Goal: Task Accomplishment & Management: Use online tool/utility

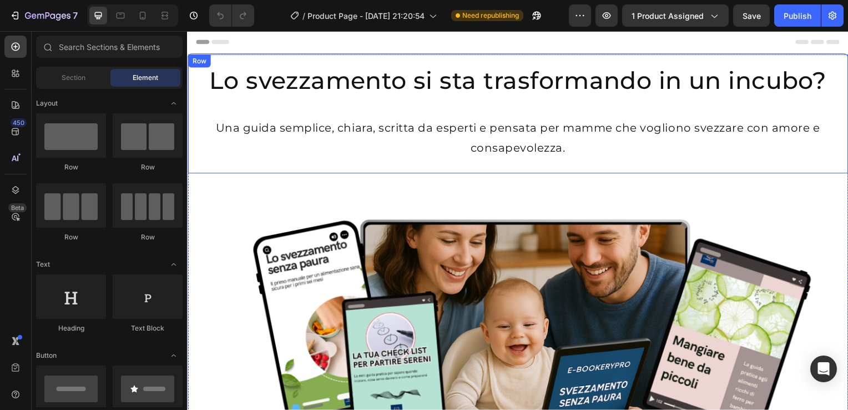
click at [196, 64] on div "Row" at bounding box center [199, 61] width 18 height 10
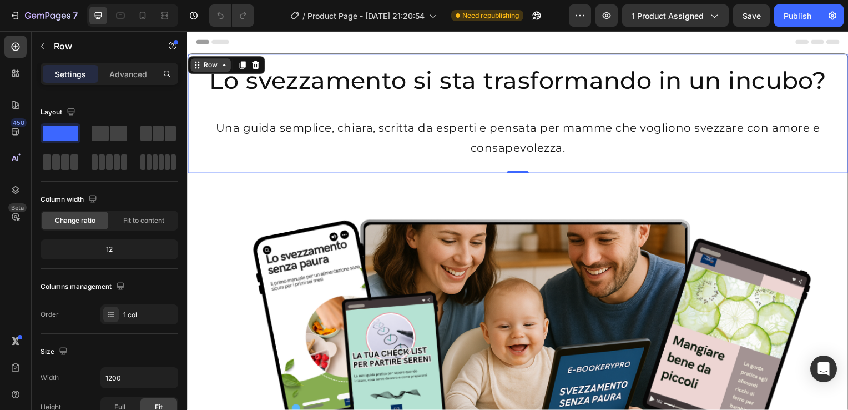
click at [225, 70] on div "Row" at bounding box center [210, 65] width 41 height 13
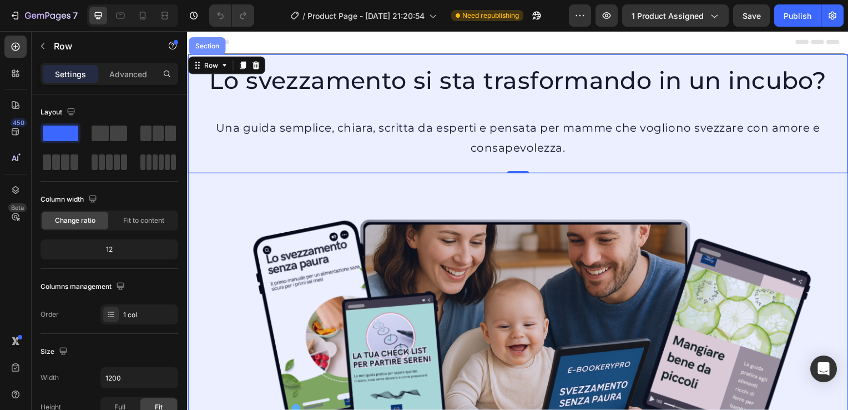
click at [213, 44] on div "Section" at bounding box center [207, 46] width 28 height 7
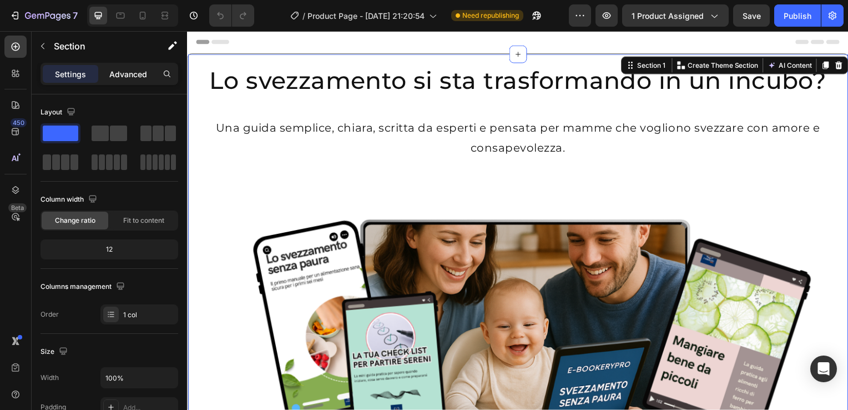
click at [126, 76] on p "Advanced" at bounding box center [128, 74] width 38 height 12
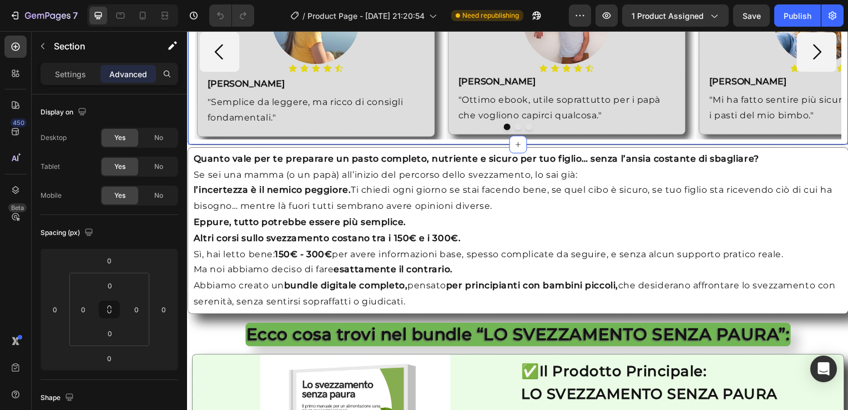
scroll to position [1018, 0]
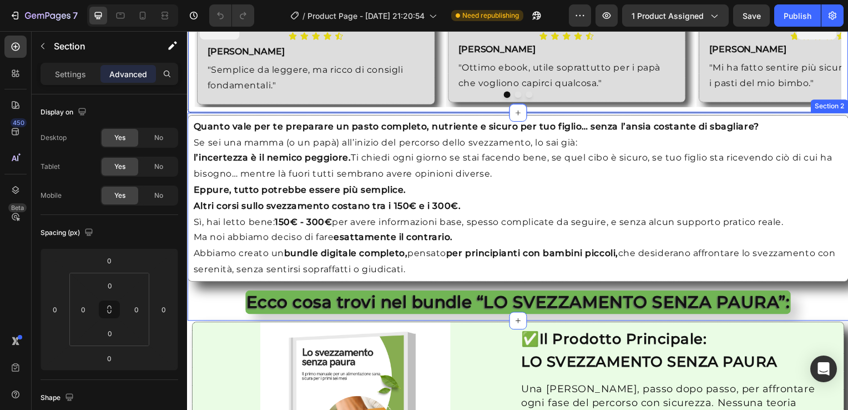
click at [189, 294] on div "Quanto vale per te preparare un pasto completo, nutriente e sicuro per tuo figl…" at bounding box center [520, 218] width 666 height 209
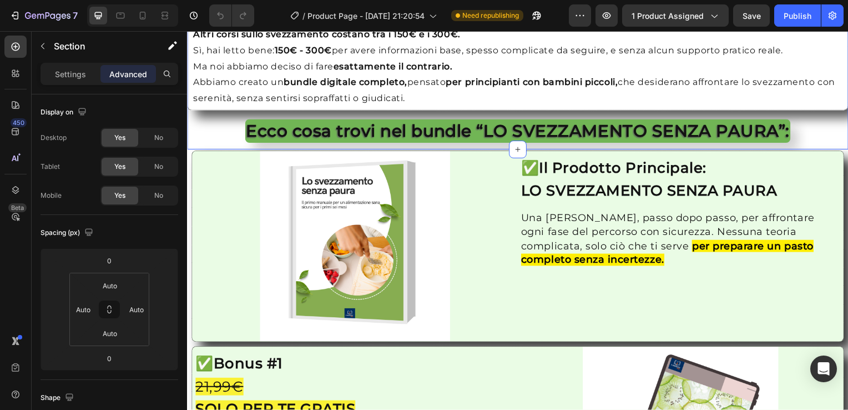
scroll to position [1194, 0]
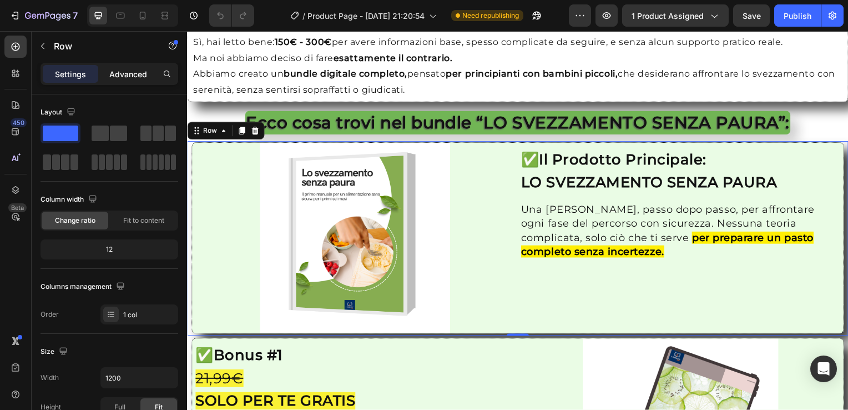
click at [122, 78] on p "Advanced" at bounding box center [128, 74] width 38 height 12
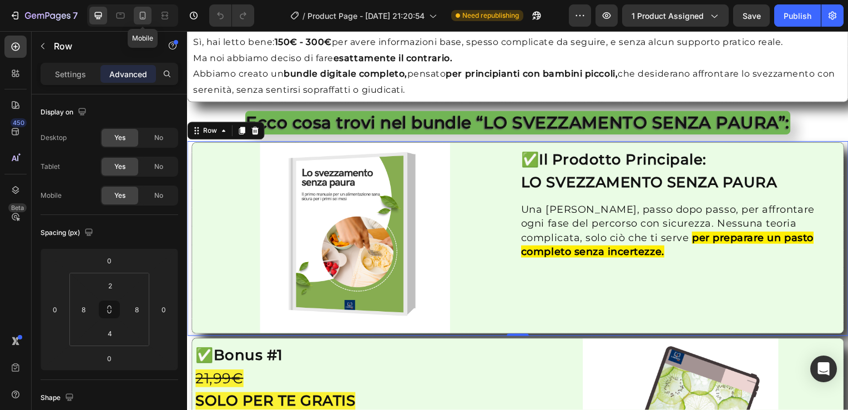
click at [145, 23] on div at bounding box center [143, 16] width 18 height 18
type input "Auto"
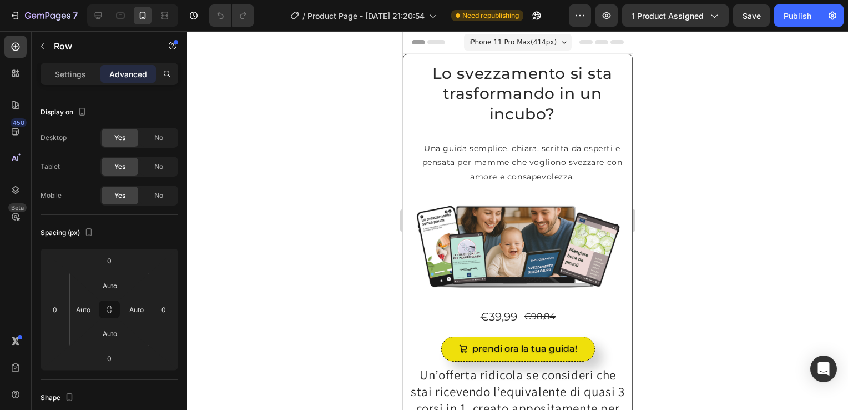
click at [531, 43] on span "iPhone 11 Pro Max ( 414 px)" at bounding box center [512, 42] width 88 height 11
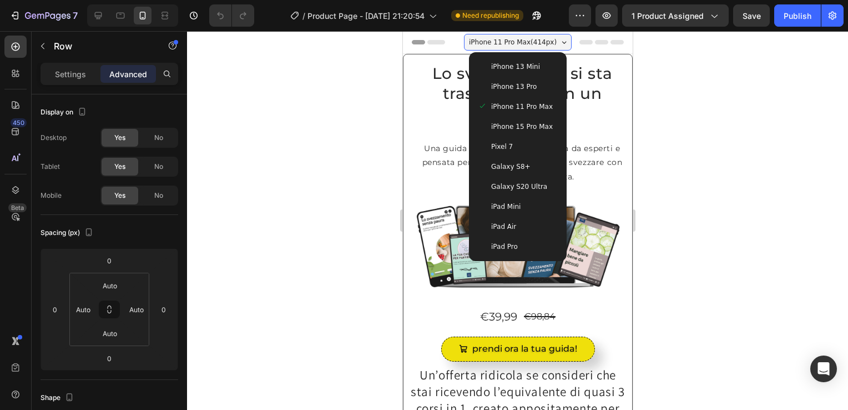
click at [520, 125] on span "iPhone 15 Pro Max" at bounding box center [522, 126] width 62 height 11
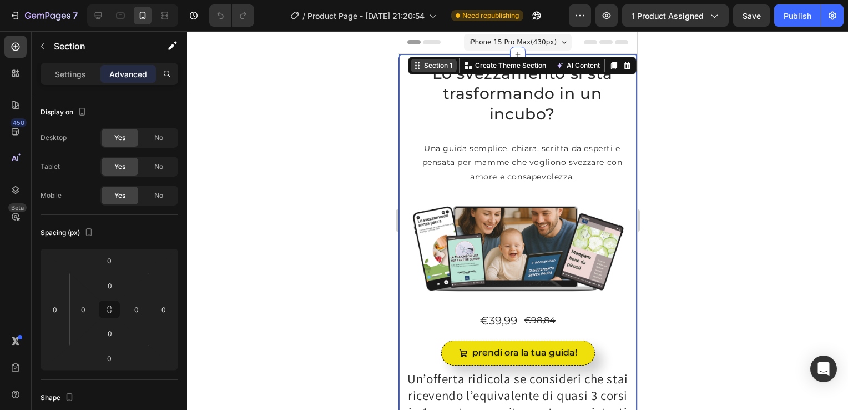
click at [433, 71] on div "Section 1" at bounding box center [433, 65] width 46 height 13
click at [444, 107] on h2 "Lo svezzamento si sta trasformando in un incubo?" at bounding box center [522, 93] width 238 height 78
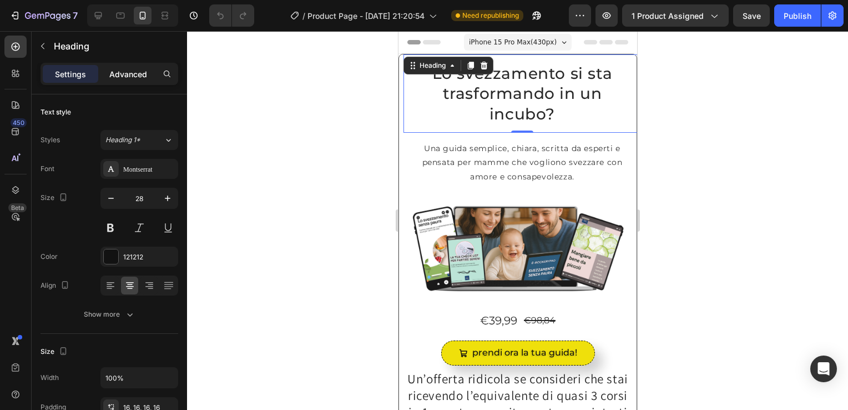
click at [137, 73] on p "Advanced" at bounding box center [128, 74] width 38 height 12
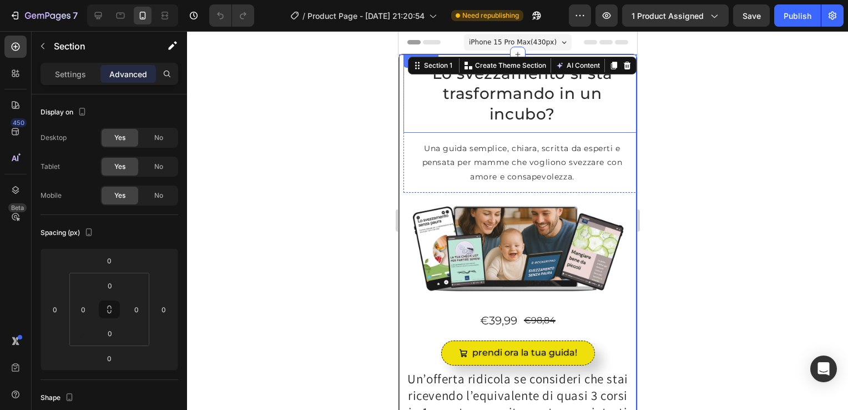
click at [405, 97] on h2 "Lo svezzamento si sta trasformando in un incubo?" at bounding box center [522, 93] width 238 height 78
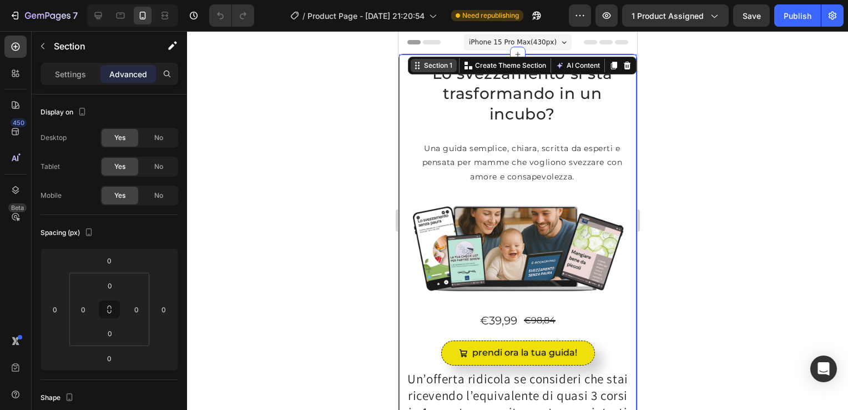
click at [432, 67] on div "Section 1" at bounding box center [437, 65] width 33 height 10
click at [403, 112] on h2 "Lo svezzamento si sta trasformando in un incubo?" at bounding box center [522, 93] width 238 height 78
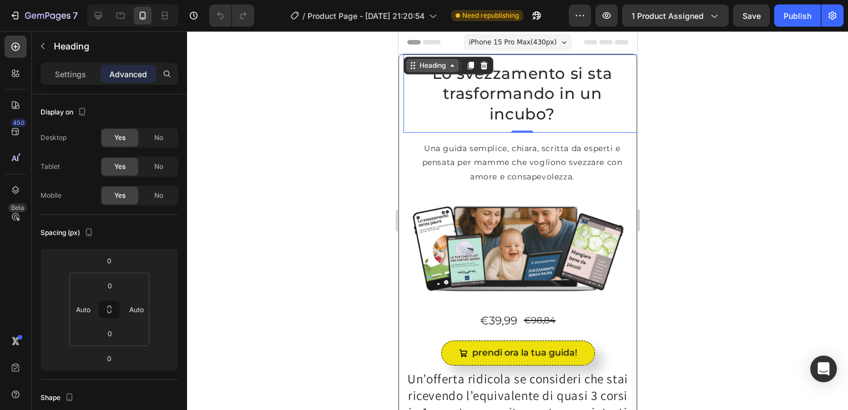
click at [457, 70] on div "Heading" at bounding box center [432, 65] width 53 height 13
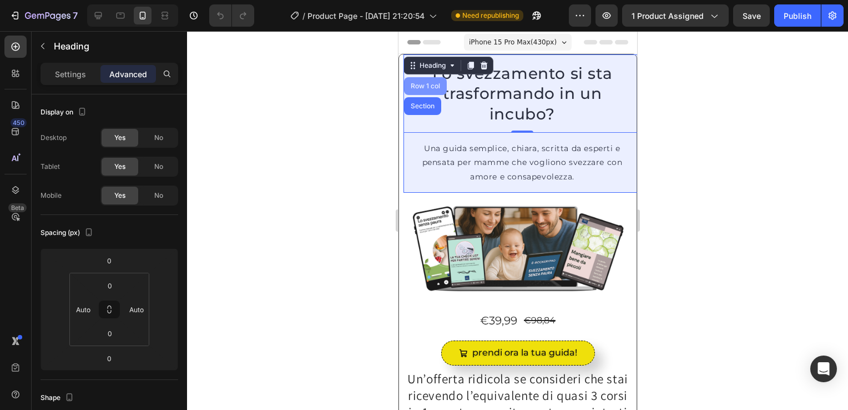
click at [434, 85] on div "Row 1 col" at bounding box center [425, 86] width 34 height 7
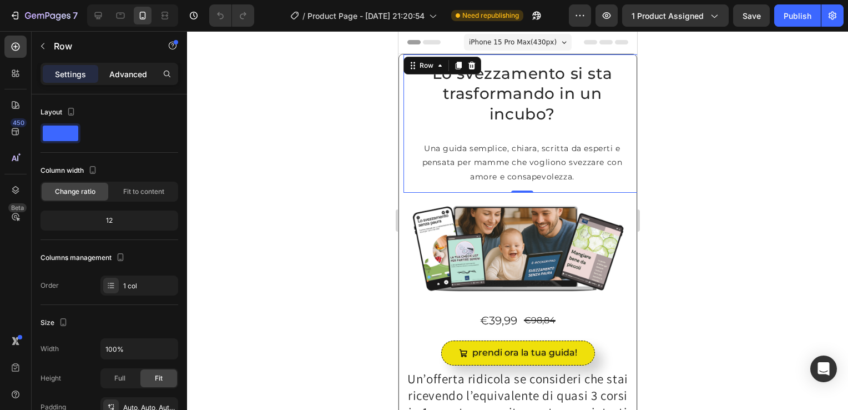
click at [129, 75] on p "Advanced" at bounding box center [128, 74] width 38 height 12
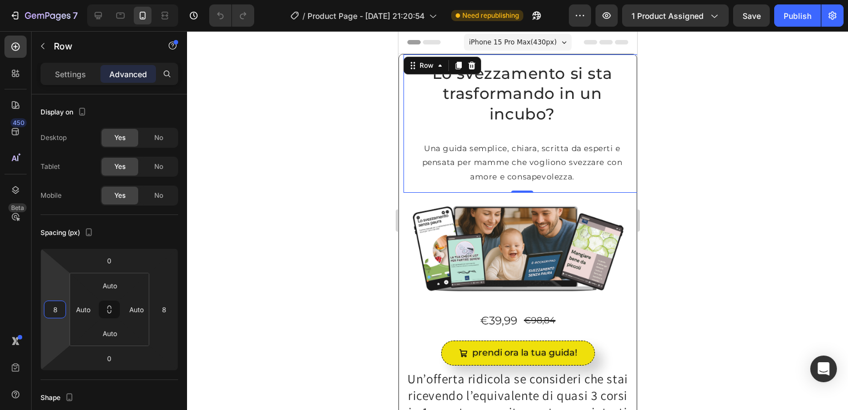
drag, startPoint x: 55, startPoint y: 311, endPoint x: 253, endPoint y: 344, distance: 200.9
click at [253, 344] on div at bounding box center [517, 220] width 661 height 378
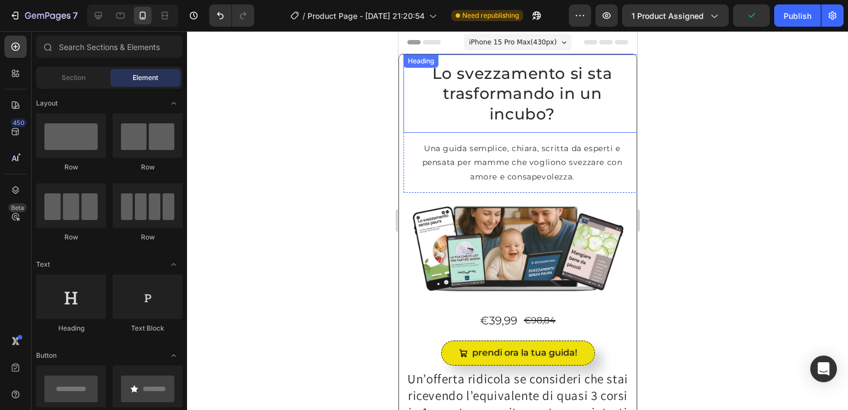
click at [421, 63] on div "Heading" at bounding box center [420, 61] width 31 height 10
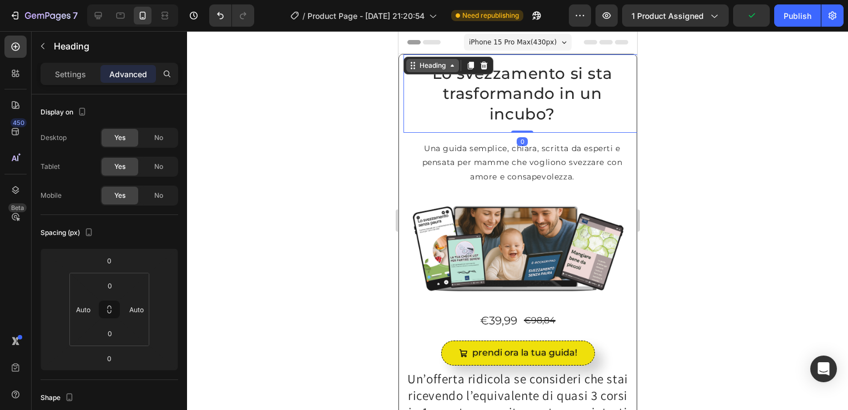
click at [450, 68] on icon at bounding box center [451, 65] width 9 height 9
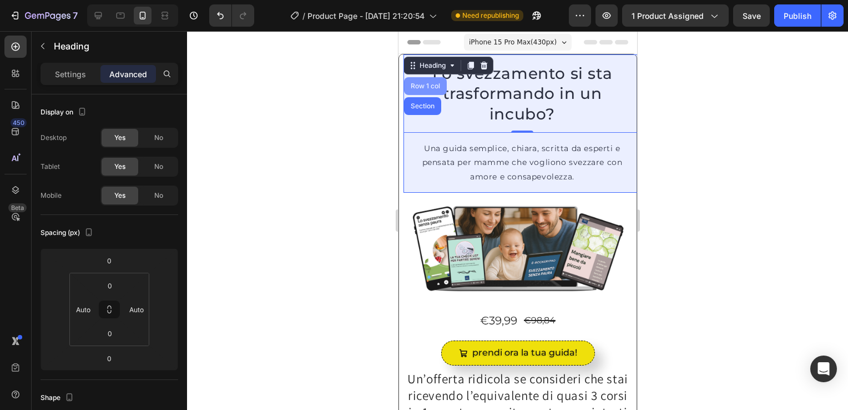
click at [421, 83] on div "Row 1 col" at bounding box center [425, 86] width 34 height 7
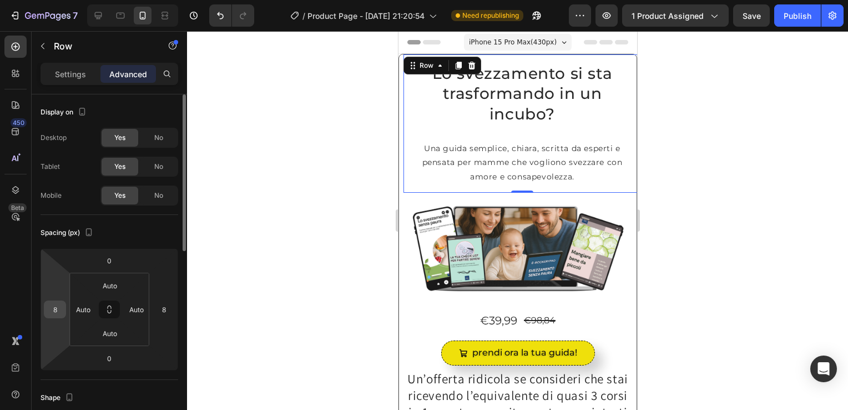
click at [58, 307] on input "8" at bounding box center [55, 309] width 17 height 17
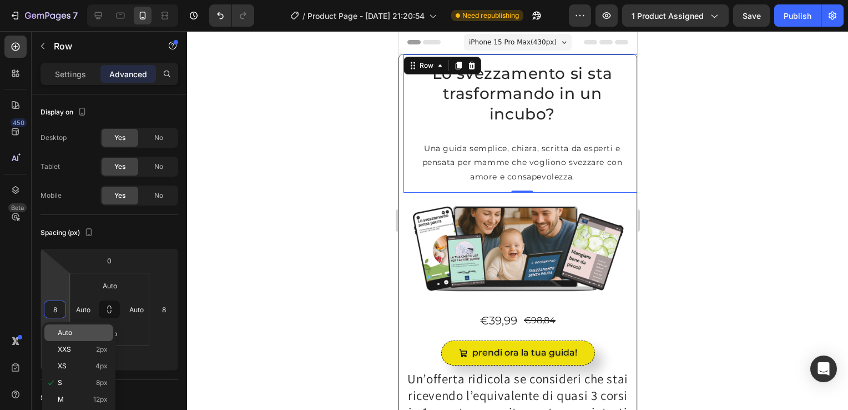
click at [68, 334] on span "Auto" at bounding box center [65, 333] width 14 height 8
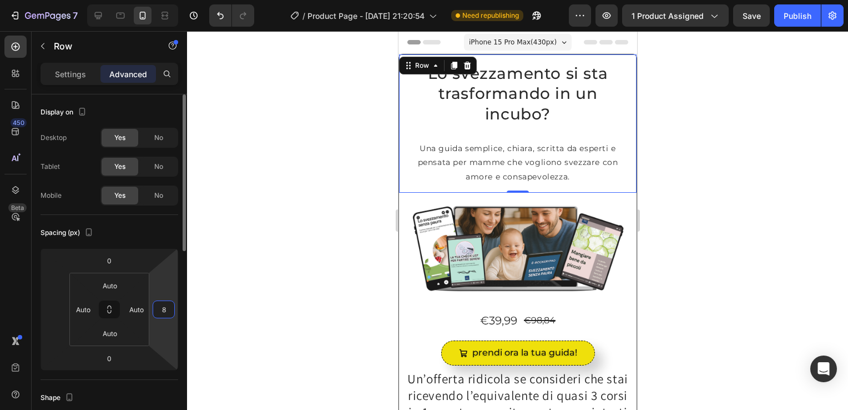
click at [166, 312] on input "8" at bounding box center [163, 309] width 17 height 17
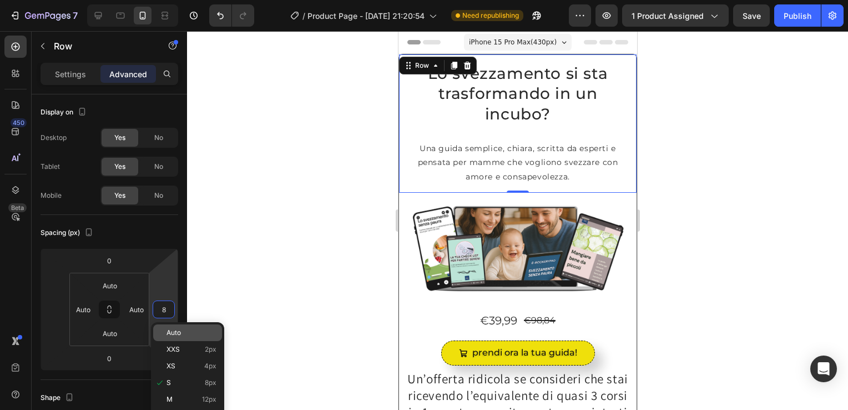
click at [184, 334] on p "Auto" at bounding box center [191, 333] width 50 height 8
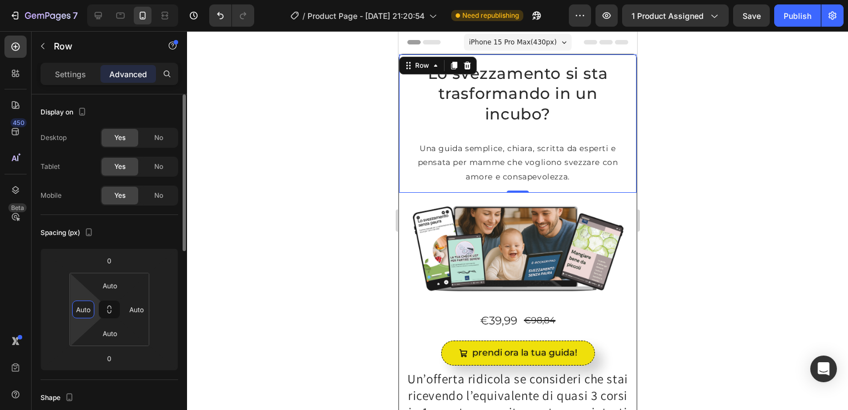
click at [84, 307] on input "Auto" at bounding box center [83, 309] width 17 height 17
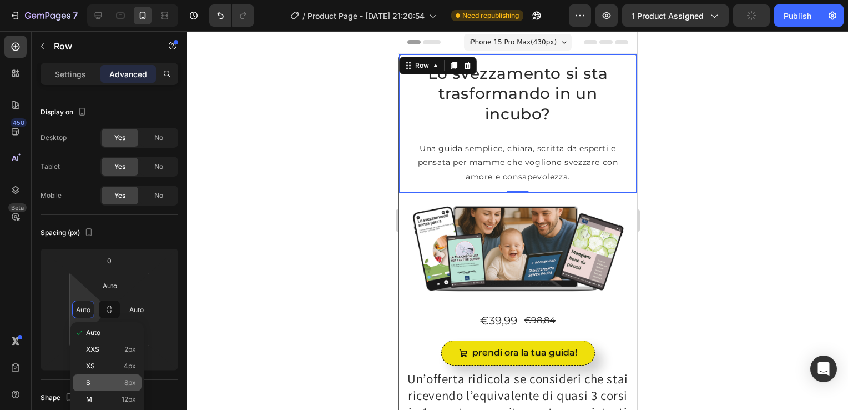
click at [108, 380] on p "S 8px" at bounding box center [111, 382] width 50 height 8
type input "8"
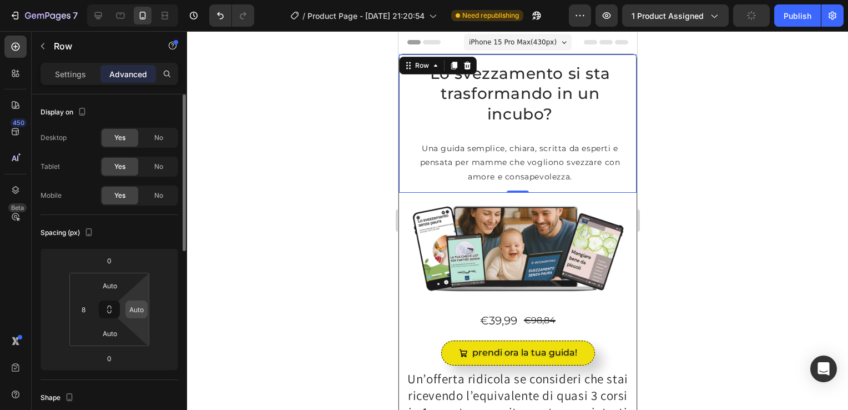
click at [139, 312] on input "Auto" at bounding box center [136, 309] width 17 height 17
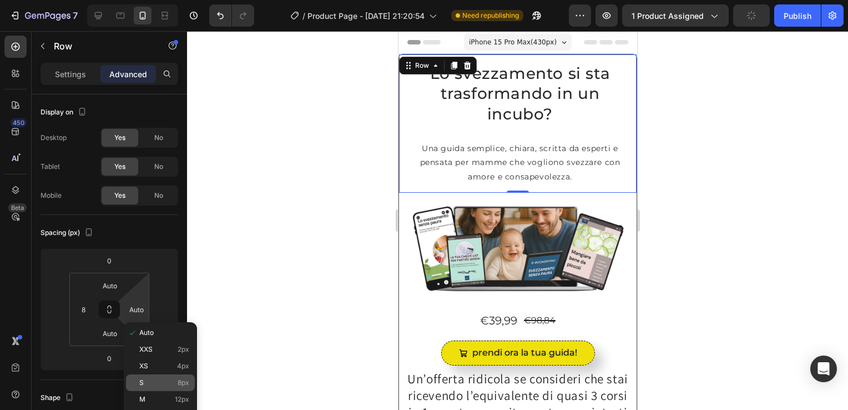
click at [153, 383] on p "S 8px" at bounding box center [164, 382] width 50 height 8
type input "8"
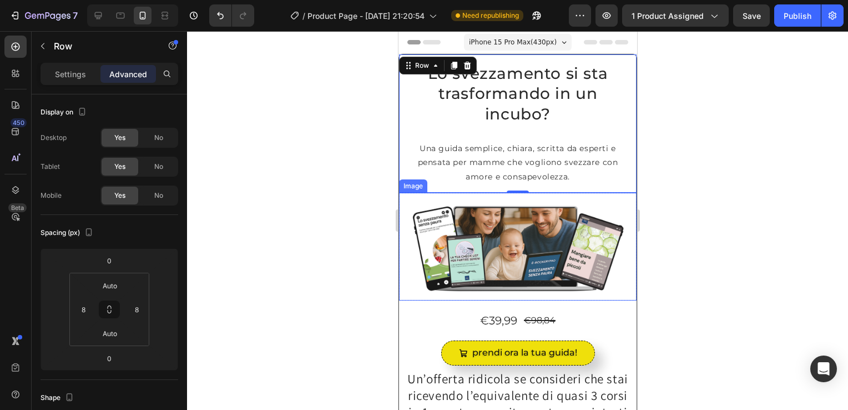
click at [405, 219] on img at bounding box center [517, 247] width 238 height 108
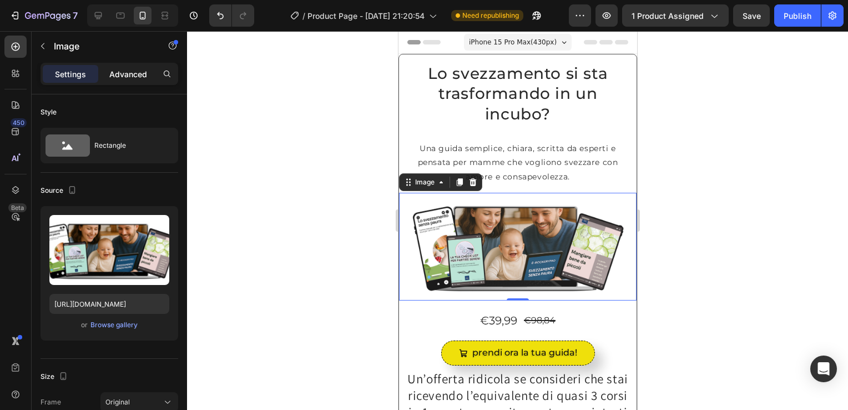
click at [135, 73] on p "Advanced" at bounding box center [128, 74] width 38 height 12
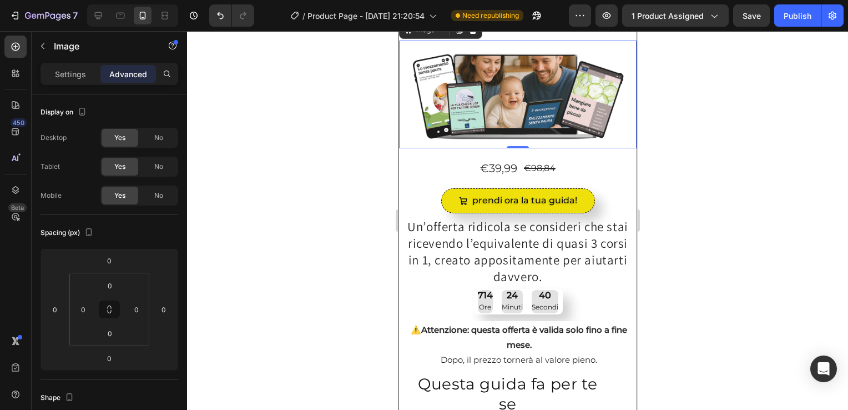
scroll to position [169, 0]
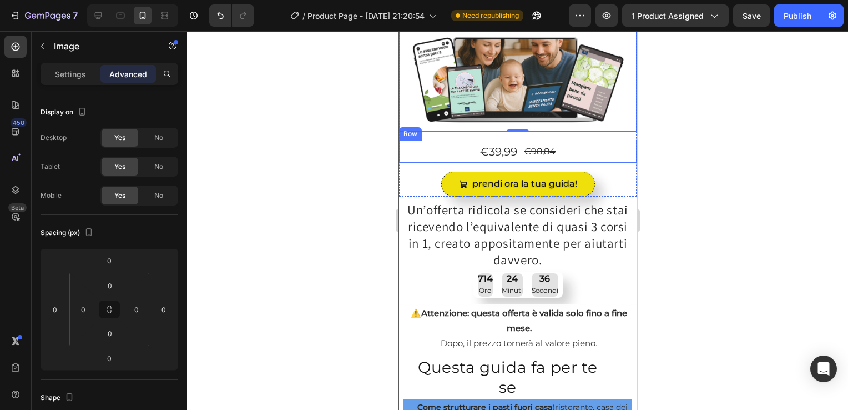
click at [402, 145] on div "€39,99 Product Price Product Price €98,84 Product Price Product Price Row" at bounding box center [517, 151] width 238 height 22
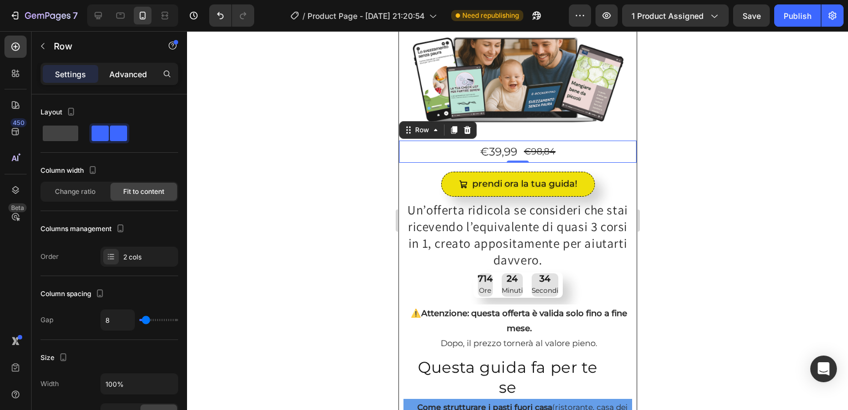
click at [120, 68] on p "Advanced" at bounding box center [128, 74] width 38 height 12
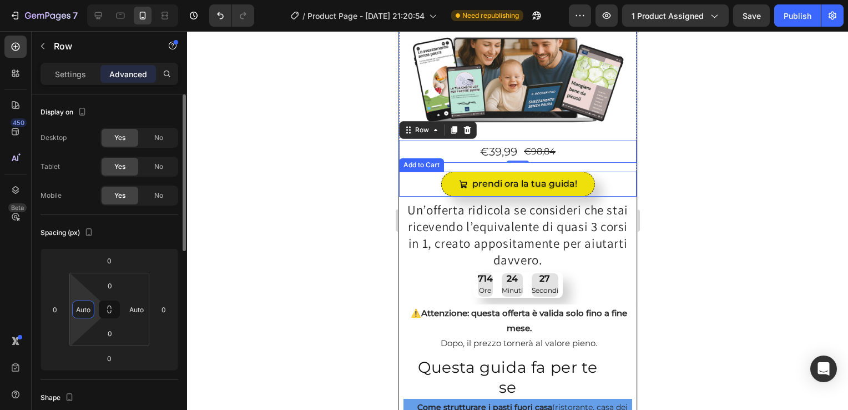
click at [89, 316] on input "Auto" at bounding box center [83, 309] width 17 height 17
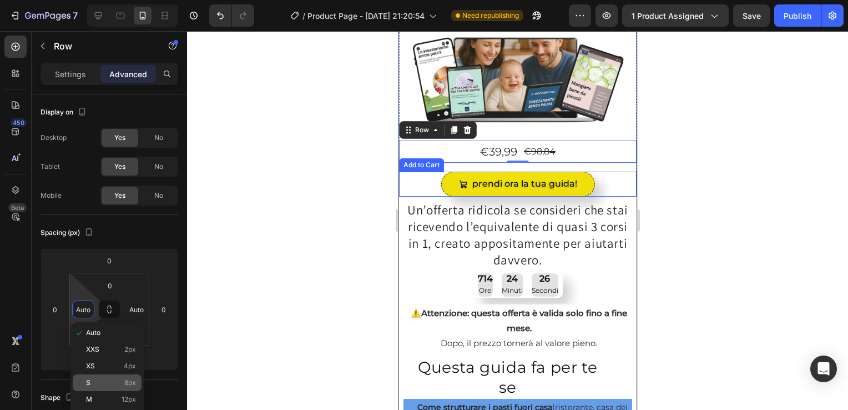
click at [103, 380] on p "S 8px" at bounding box center [111, 382] width 50 height 8
type input "8"
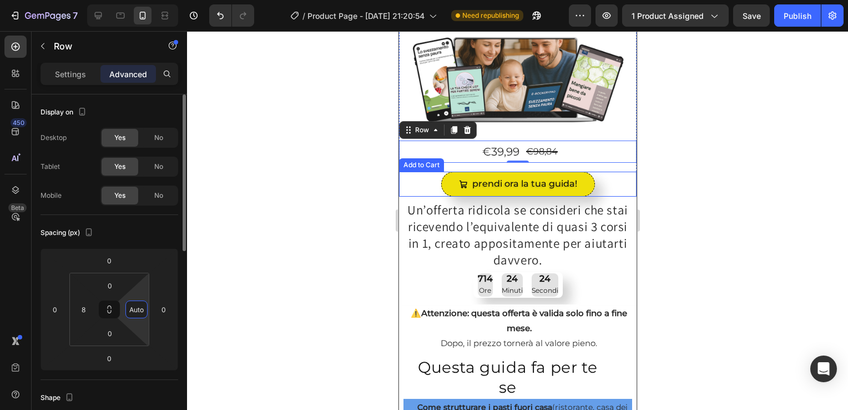
click at [135, 312] on input "Auto" at bounding box center [136, 309] width 17 height 17
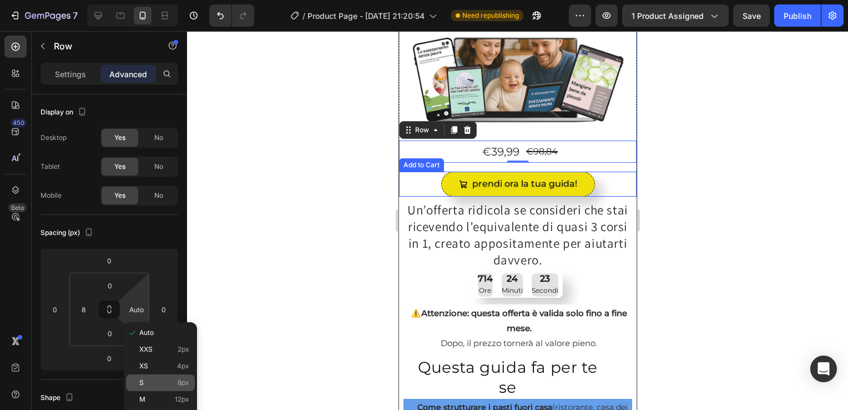
click at [149, 385] on p "S 8px" at bounding box center [164, 382] width 50 height 8
type input "8"
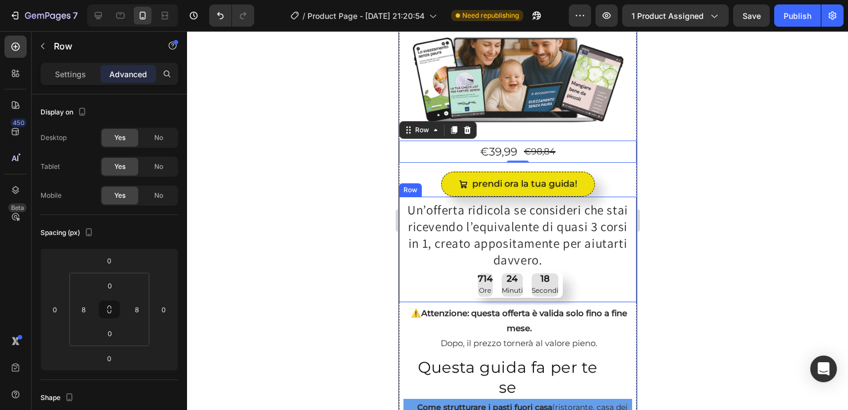
click at [404, 196] on div "Un’offerta ridicola se consideri che stai ricevendo l’equivalente di quasi 3 co…" at bounding box center [517, 248] width 238 height 105
click at [618, 150] on div "€39,99 Product Price Product Price €98,84 Product Price Product Price Row 0" at bounding box center [517, 151] width 238 height 22
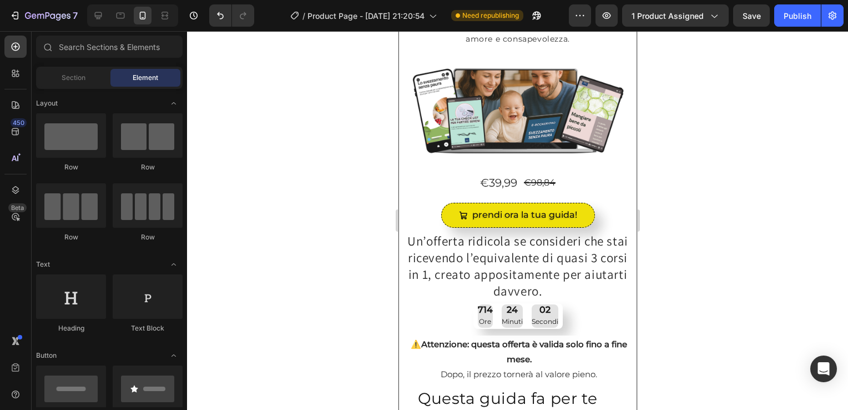
scroll to position [133, 0]
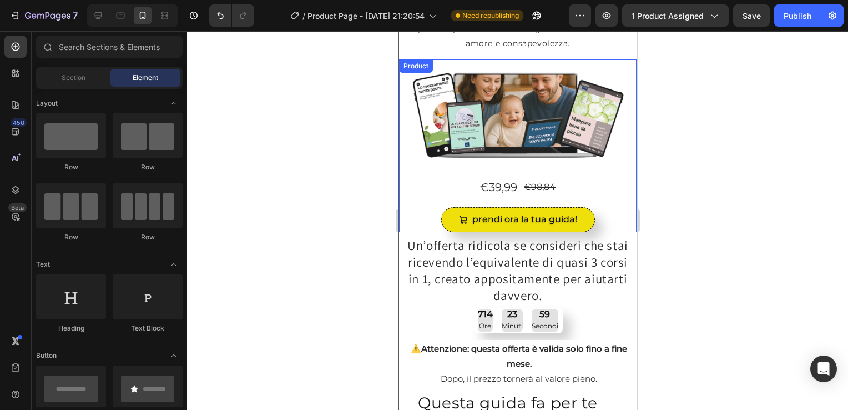
click at [623, 196] on div "Image Row €39,99 Product Price Product Price €98,84 Product Price Product Price…" at bounding box center [517, 145] width 238 height 173
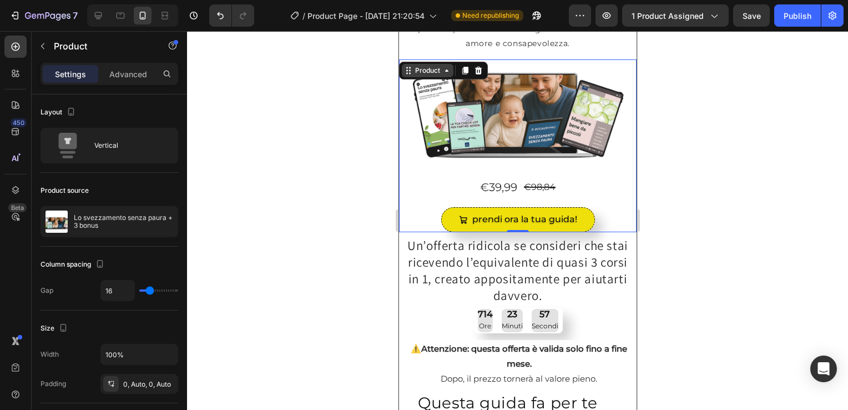
click at [444, 70] on icon at bounding box center [445, 70] width 3 height 2
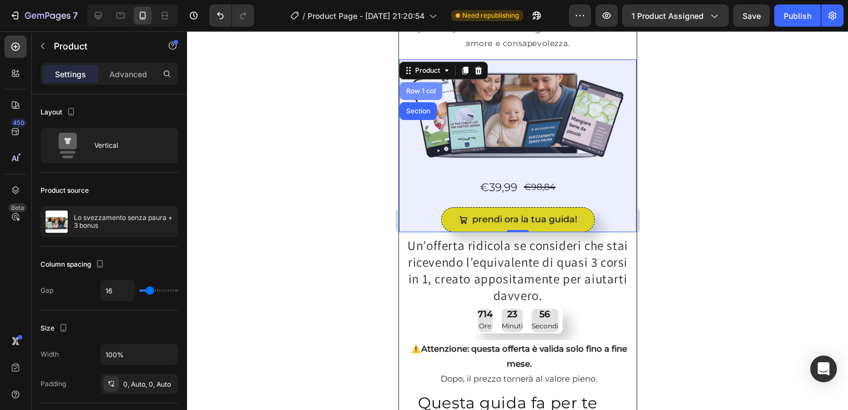
click at [422, 92] on div "Row 1 col" at bounding box center [420, 91] width 34 height 7
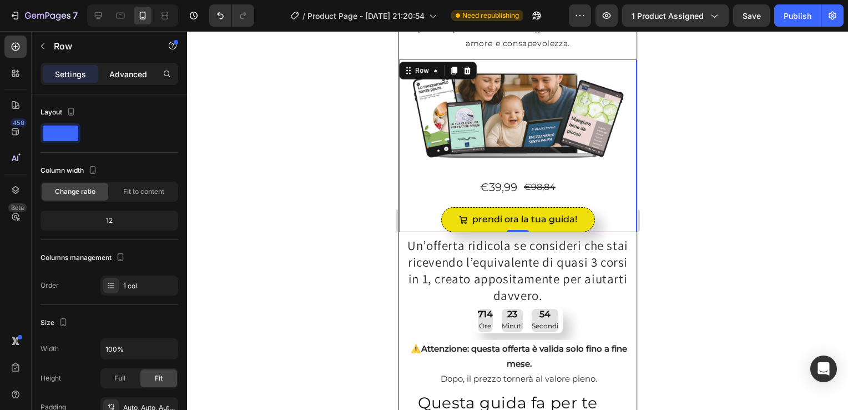
click at [132, 73] on p "Advanced" at bounding box center [128, 74] width 38 height 12
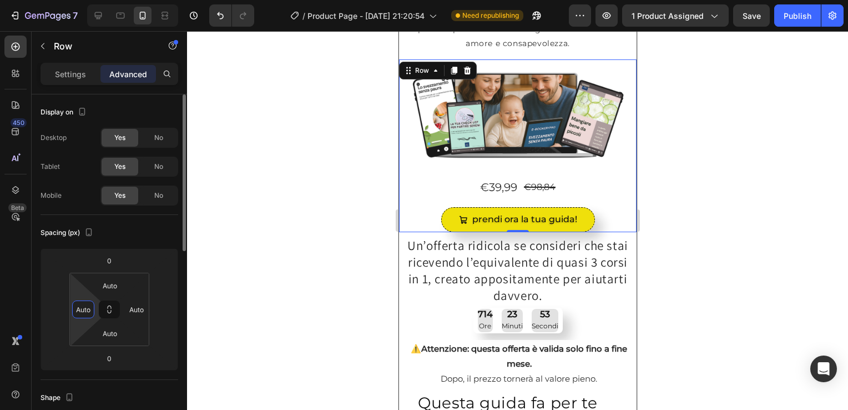
click at [89, 310] on input "Auto" at bounding box center [83, 309] width 17 height 17
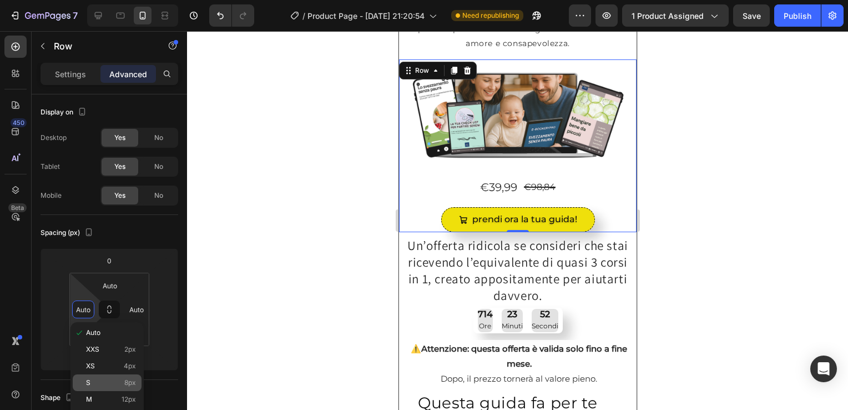
click at [107, 380] on p "S 8px" at bounding box center [111, 382] width 50 height 8
type input "8"
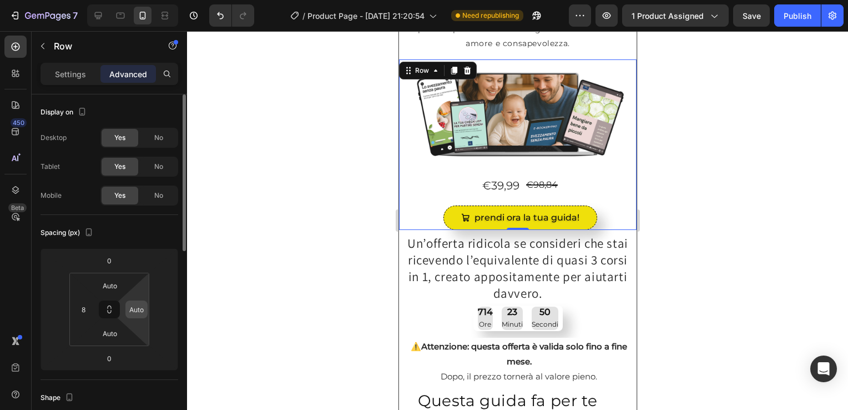
click at [144, 312] on input "Auto" at bounding box center [136, 309] width 17 height 17
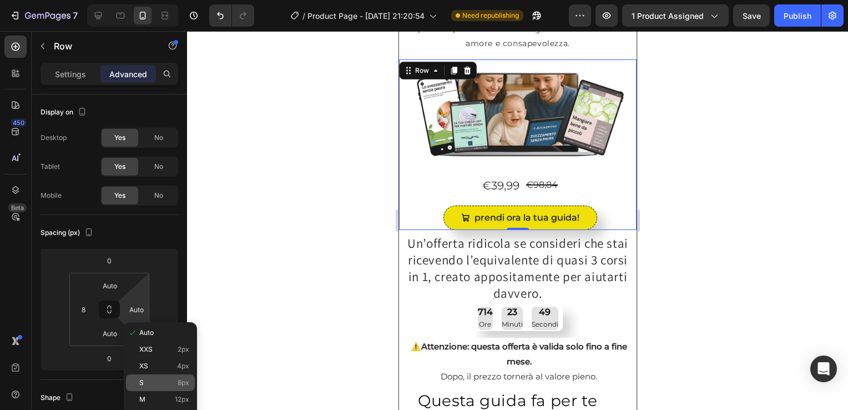
click at [151, 381] on p "S 8px" at bounding box center [164, 382] width 50 height 8
type input "8"
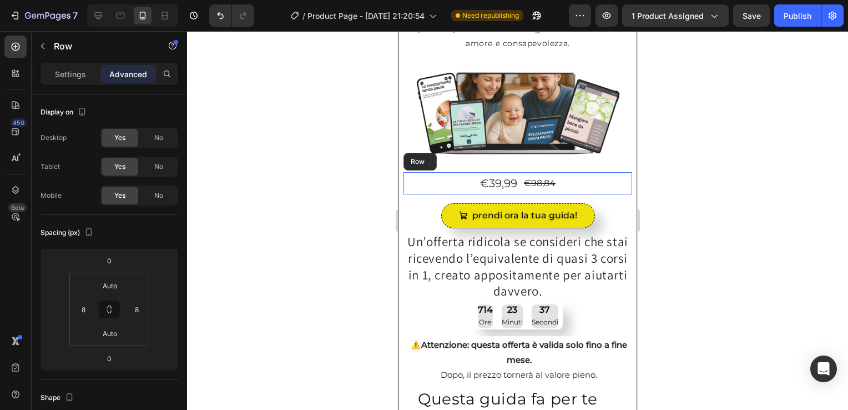
click at [410, 175] on div "€39,99 Product Price Product Price €98,84 Product Price Product Price Row" at bounding box center [517, 183] width 229 height 22
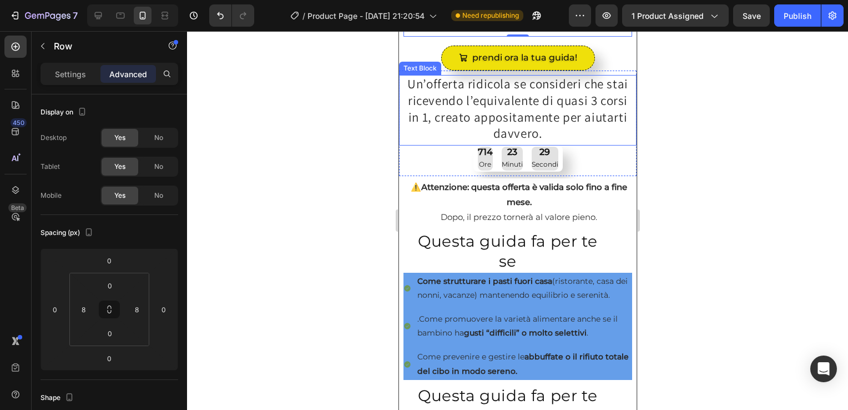
scroll to position [291, 0]
click at [411, 165] on div "Un’offerta ridicola se consideri che stai ricevendo l’equivalente di quasi 3 co…" at bounding box center [517, 123] width 238 height 97
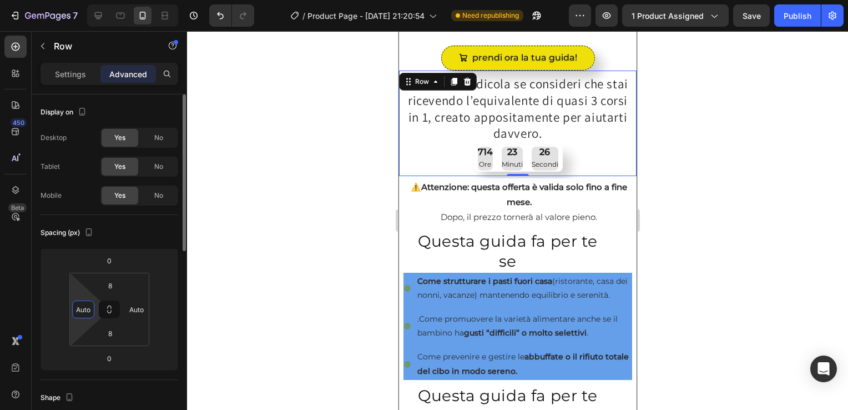
click at [85, 315] on input "Auto" at bounding box center [83, 309] width 17 height 17
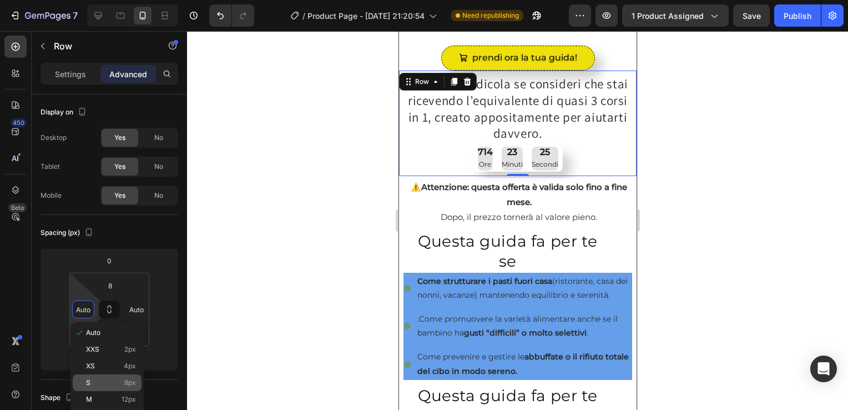
click at [95, 379] on p "S 8px" at bounding box center [111, 382] width 50 height 8
type input "8"
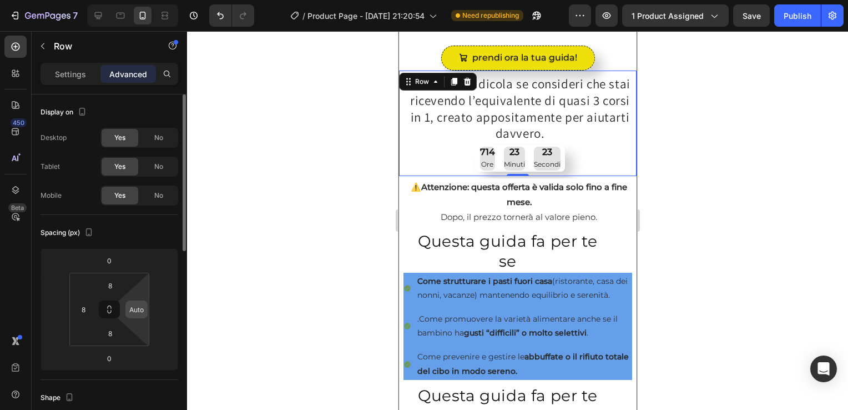
click at [134, 310] on input "Auto" at bounding box center [136, 309] width 17 height 17
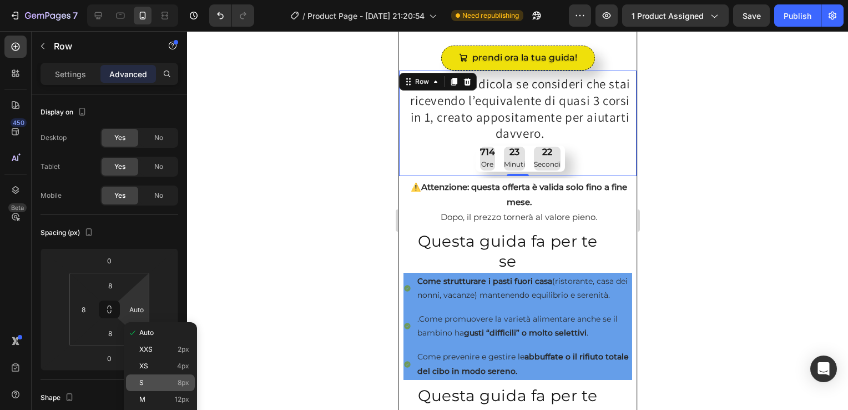
click at [151, 376] on div "S 8px" at bounding box center [160, 382] width 69 height 17
type input "8"
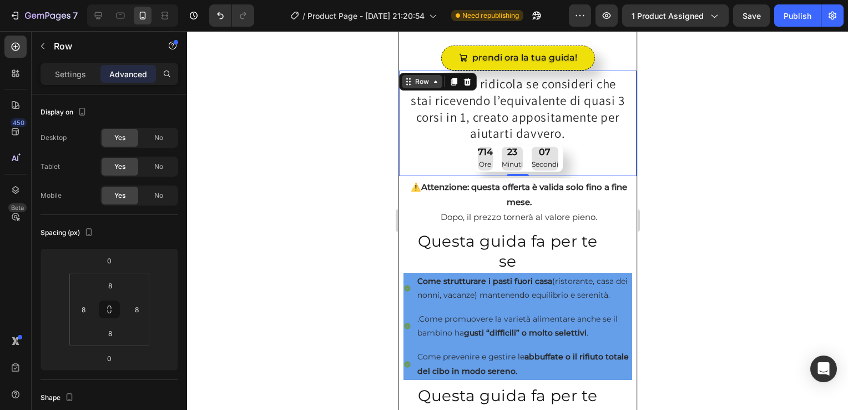
click at [435, 83] on div "Row" at bounding box center [421, 81] width 41 height 13
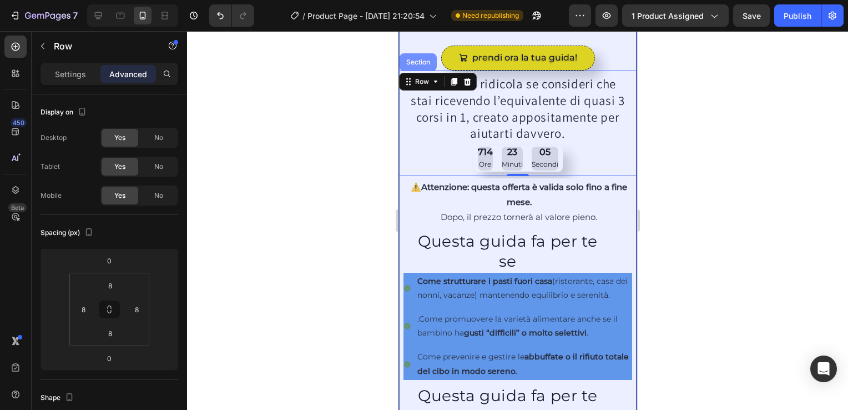
click at [421, 59] on div "Section" at bounding box center [417, 62] width 28 height 7
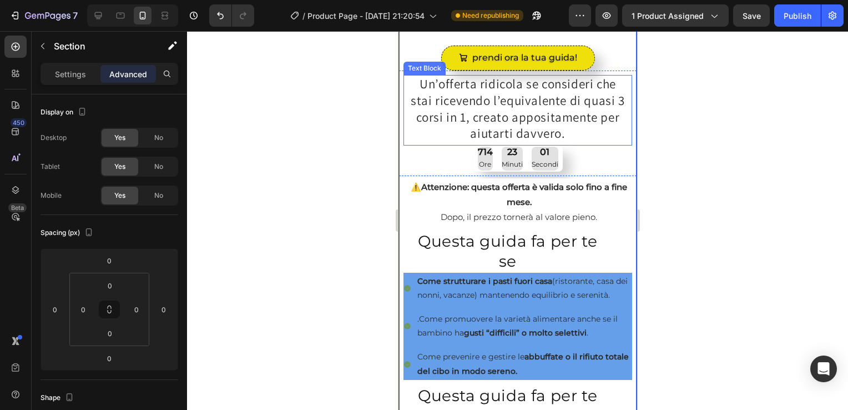
click at [422, 110] on p "Un’offerta ridicola se consideri che stai ricevendo l’equivalente di quasi 3 co…" at bounding box center [517, 109] width 218 height 67
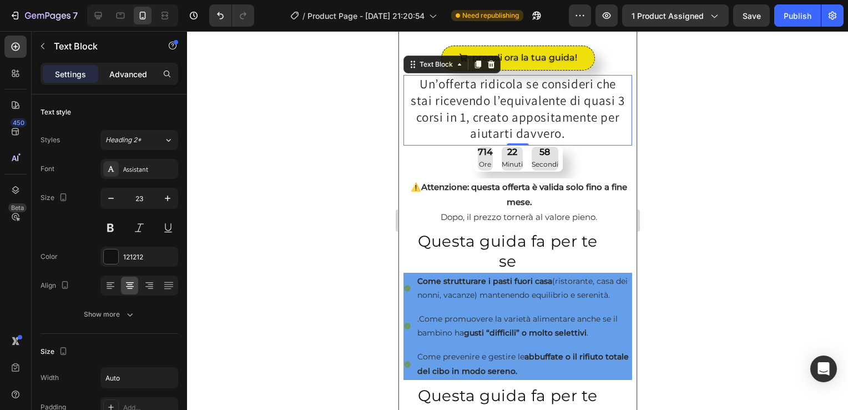
click at [125, 74] on p "Advanced" at bounding box center [128, 74] width 38 height 12
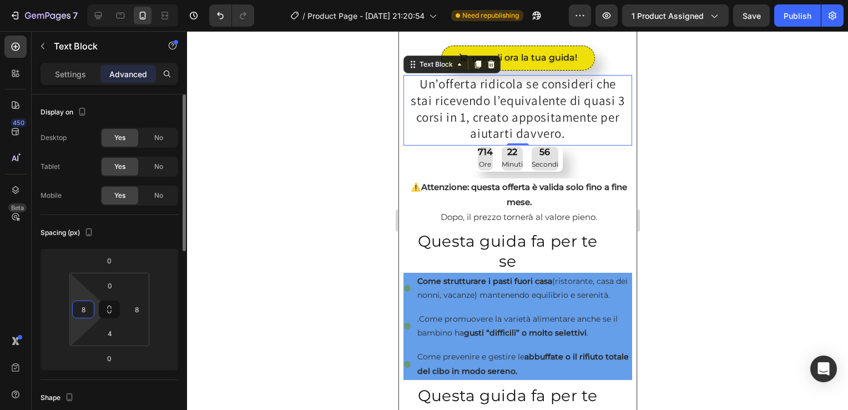
click at [78, 313] on input "8" at bounding box center [83, 309] width 17 height 17
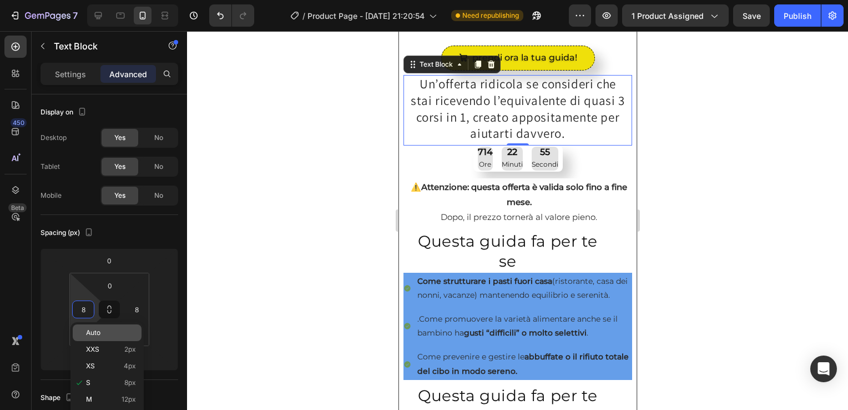
click at [86, 336] on span "Auto" at bounding box center [93, 333] width 14 height 8
type input "Auto"
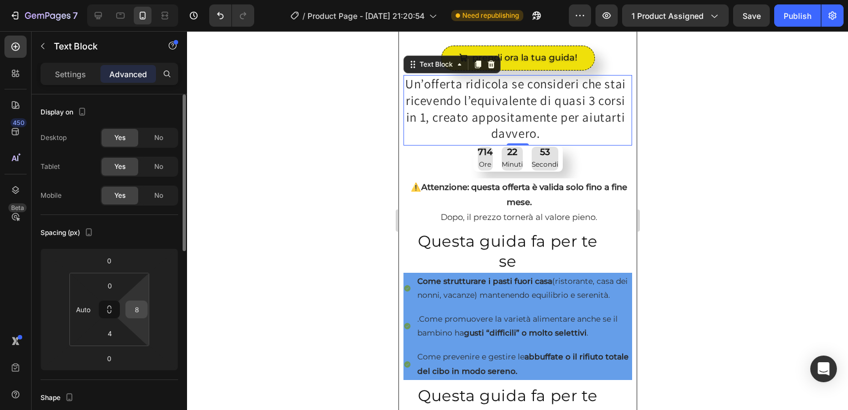
click at [137, 310] on input "8" at bounding box center [136, 309] width 17 height 17
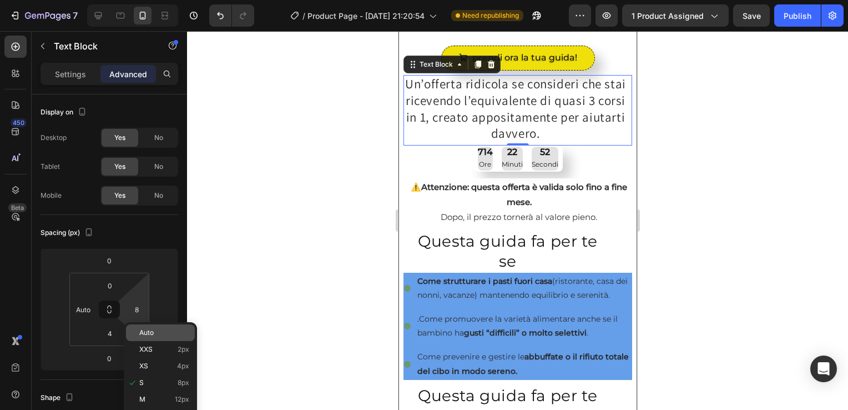
click at [152, 336] on span "Auto" at bounding box center [146, 333] width 14 height 8
type input "Auto"
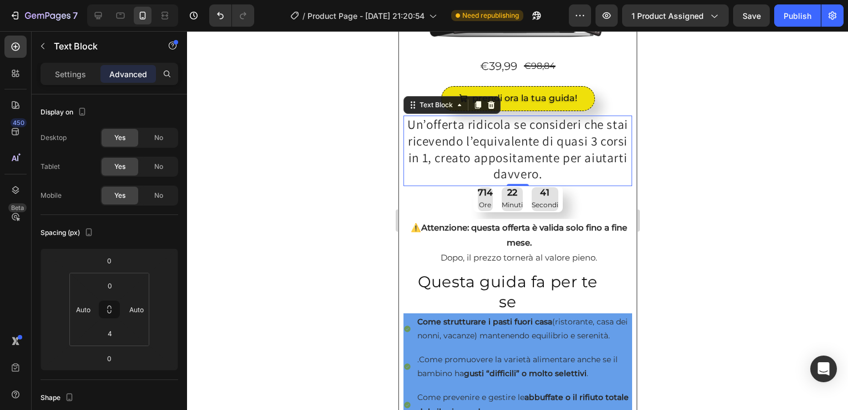
scroll to position [273, 0]
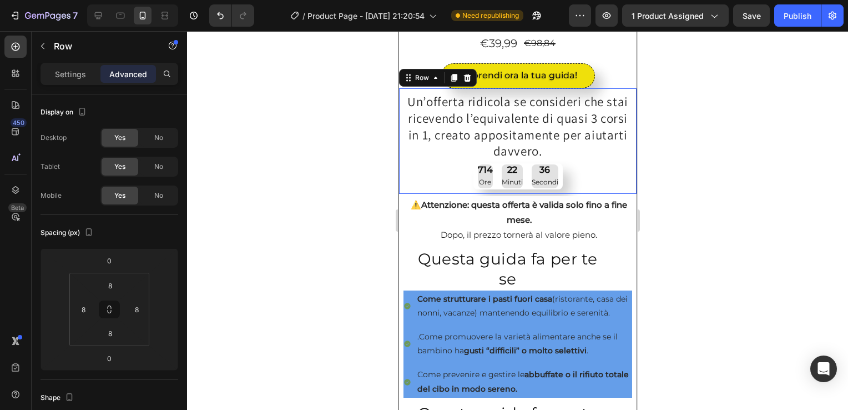
click at [422, 181] on div "Un’offerta ridicola se consideri che stai ricevendo l’equivalente di quasi 3 co…" at bounding box center [517, 141] width 229 height 97
click at [507, 177] on p "Minuti" at bounding box center [511, 182] width 21 height 12
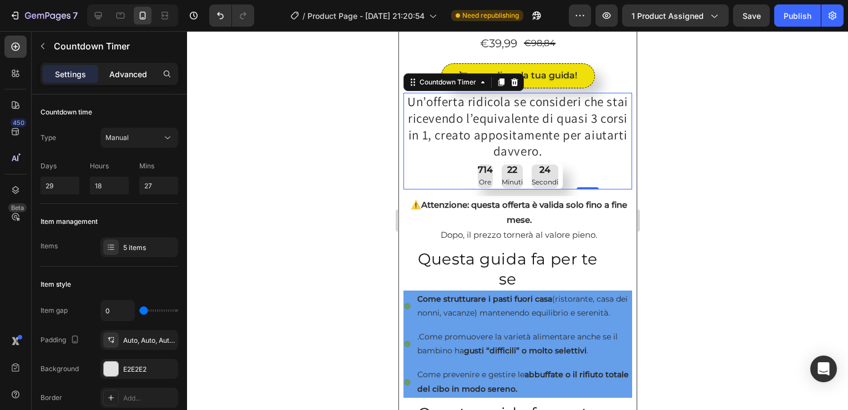
click at [128, 72] on p "Advanced" at bounding box center [128, 74] width 38 height 12
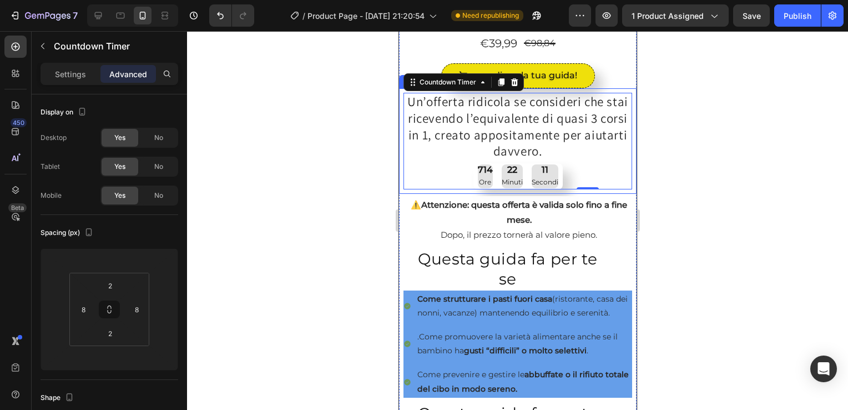
click at [403, 172] on div "Un’offerta ridicola se consideri che stai ricevendo l’equivalente di quasi 3 co…" at bounding box center [517, 141] width 229 height 97
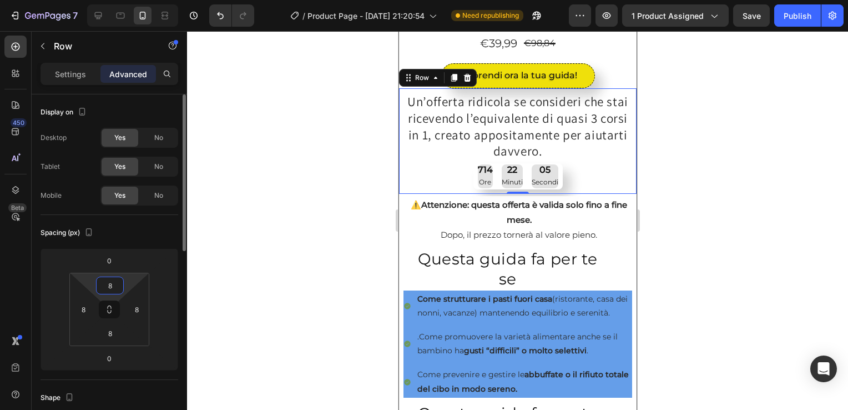
click at [113, 284] on input "8" at bounding box center [110, 285] width 22 height 17
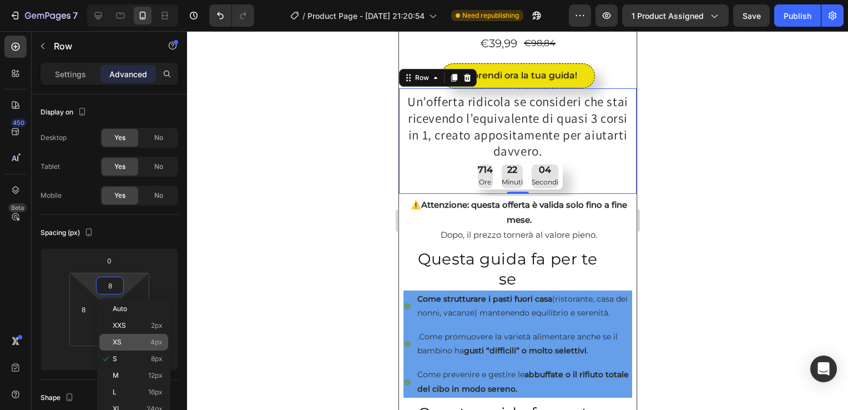
click at [129, 340] on p "XS 4px" at bounding box center [138, 342] width 50 height 8
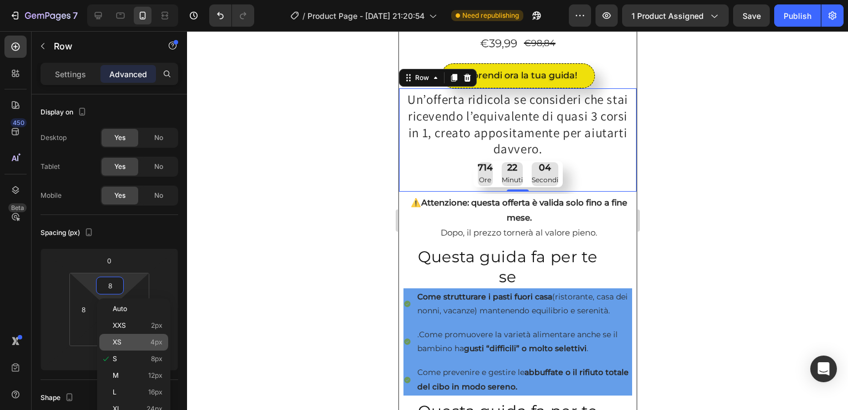
type input "4"
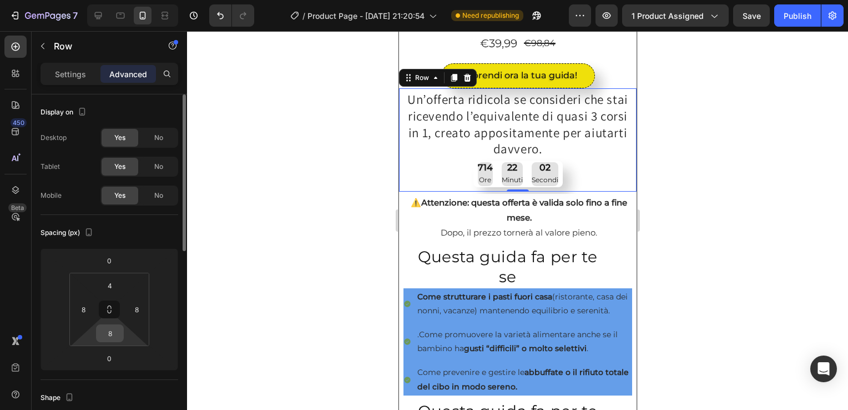
click at [109, 327] on input "8" at bounding box center [110, 333] width 22 height 17
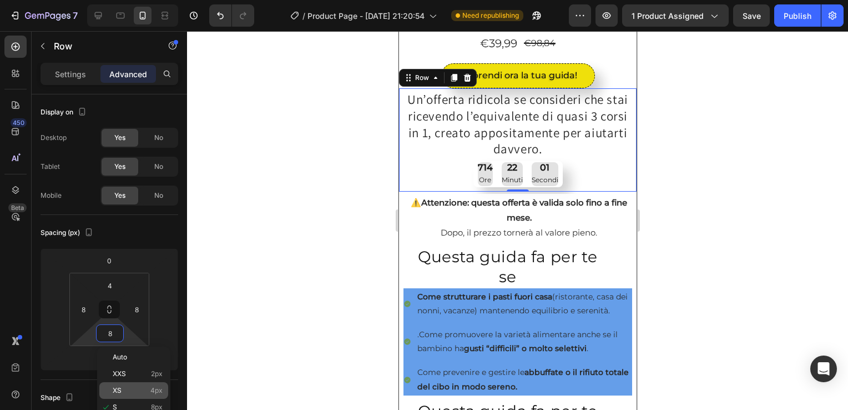
click at [119, 385] on div "XS 4px" at bounding box center [133, 390] width 69 height 17
type input "4"
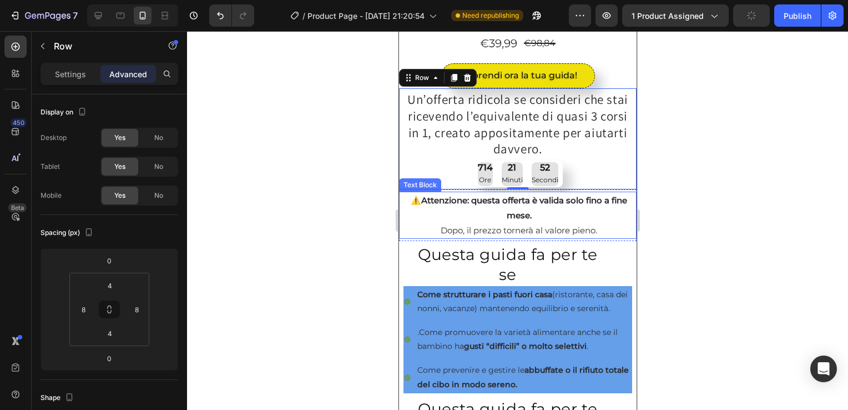
click at [422, 180] on div "Text Block" at bounding box center [420, 185] width 38 height 10
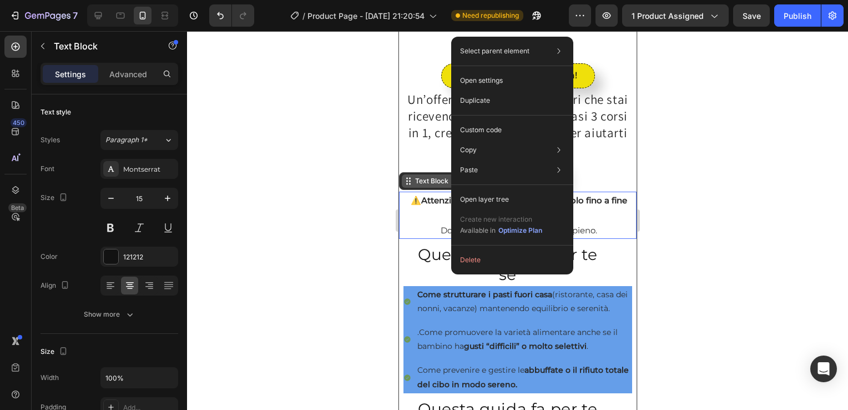
click at [414, 179] on div "Text Block" at bounding box center [431, 181] width 38 height 10
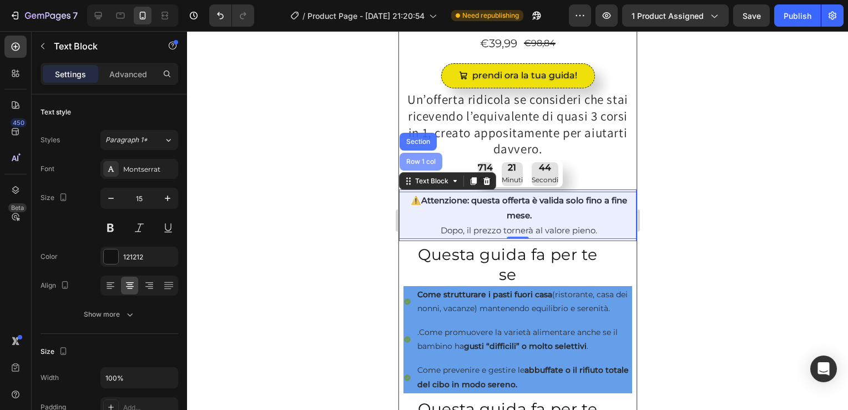
click at [418, 158] on div "Row 1 col" at bounding box center [420, 161] width 34 height 7
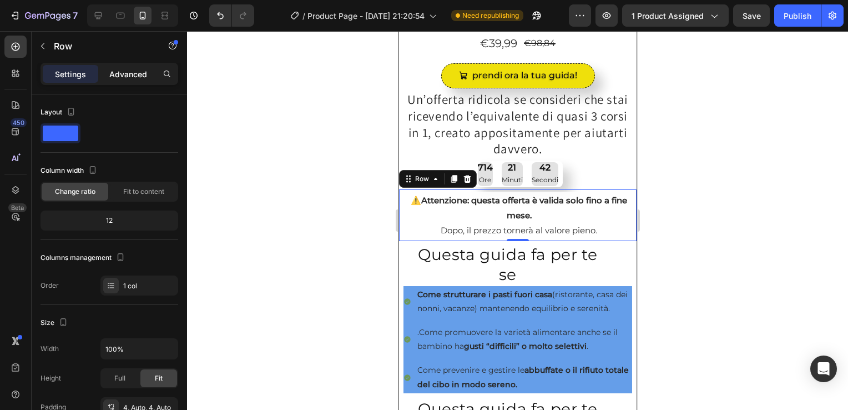
click at [135, 70] on p "Advanced" at bounding box center [128, 74] width 38 height 12
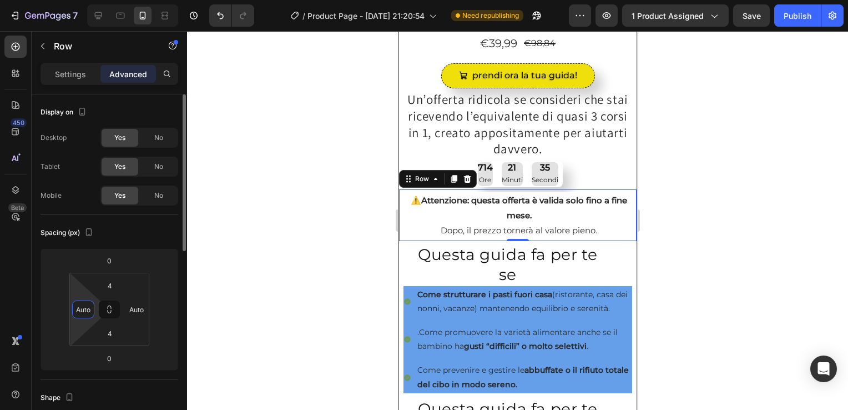
click at [88, 312] on input "Auto" at bounding box center [83, 309] width 17 height 17
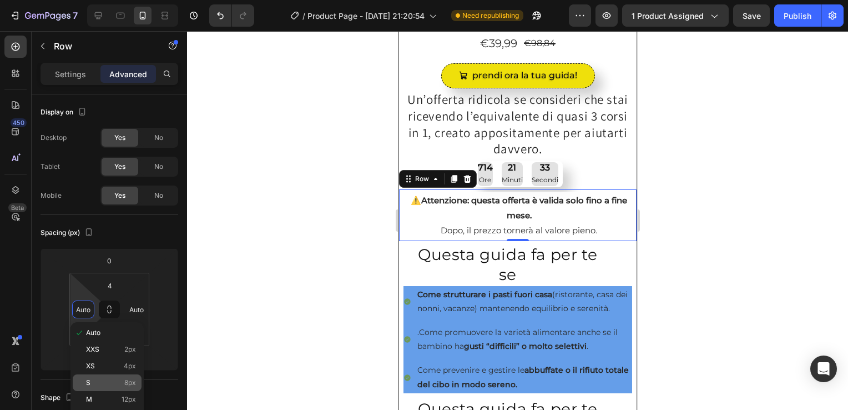
click at [93, 377] on div "S 8px" at bounding box center [107, 382] width 69 height 17
type input "8"
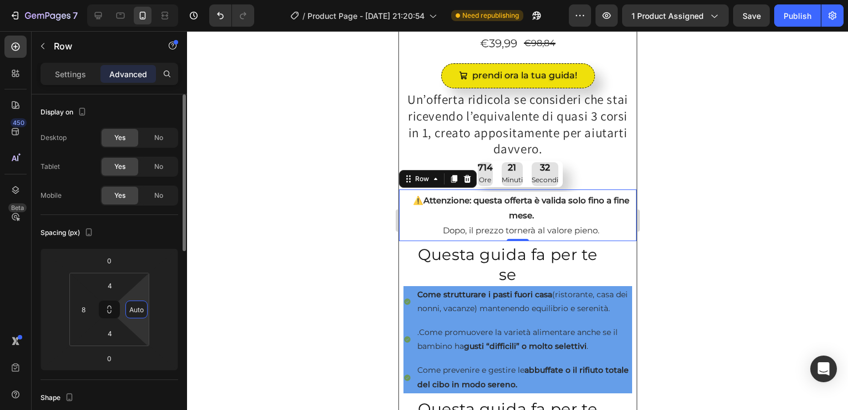
click at [136, 308] on input "Auto" at bounding box center [136, 309] width 17 height 17
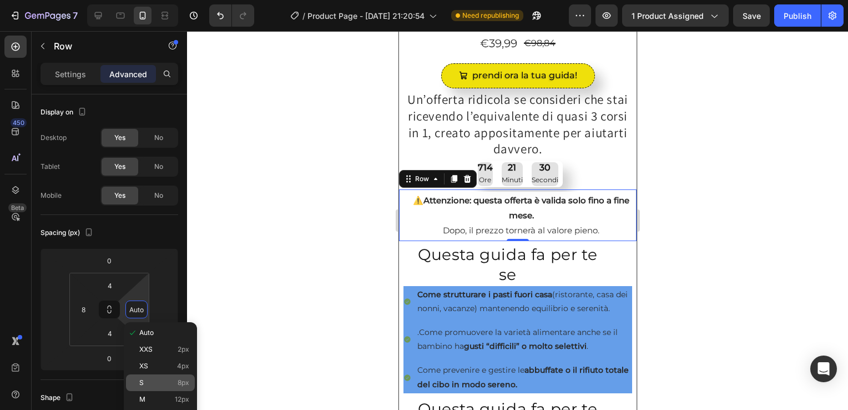
click at [156, 385] on p "S 8px" at bounding box center [164, 382] width 50 height 8
type input "8"
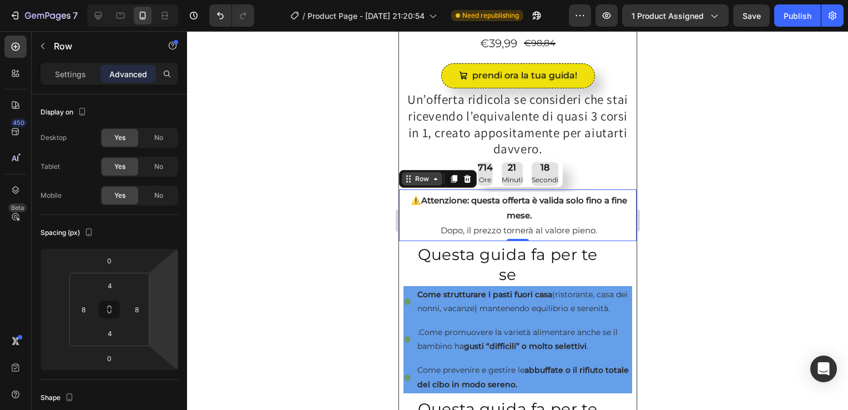
click at [436, 178] on icon at bounding box center [435, 178] width 9 height 9
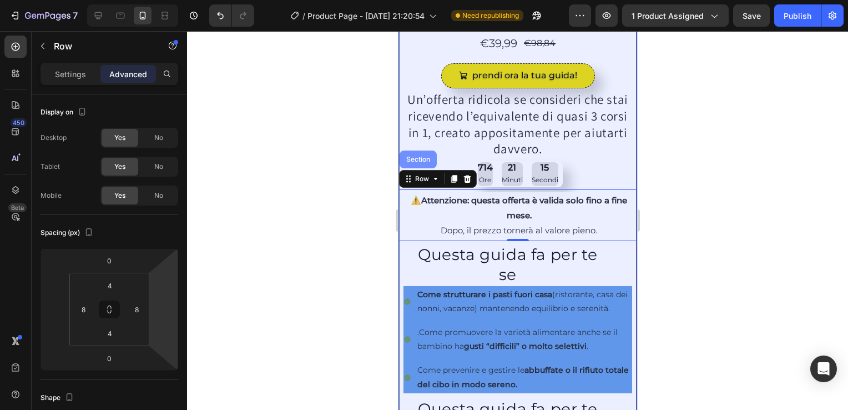
click at [417, 156] on div "Section" at bounding box center [417, 159] width 28 height 7
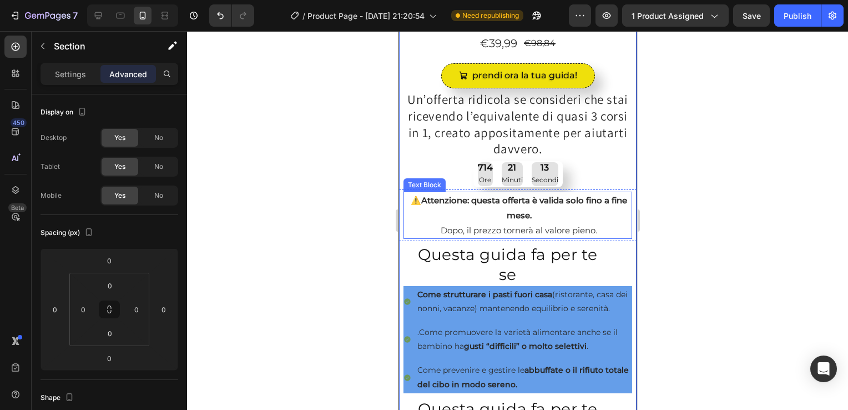
click at [476, 213] on p "⚠️ Attenzione: questa offerta è valida solo fino a fine mese. Dopo, il prezzo t…" at bounding box center [518, 215] width 224 height 45
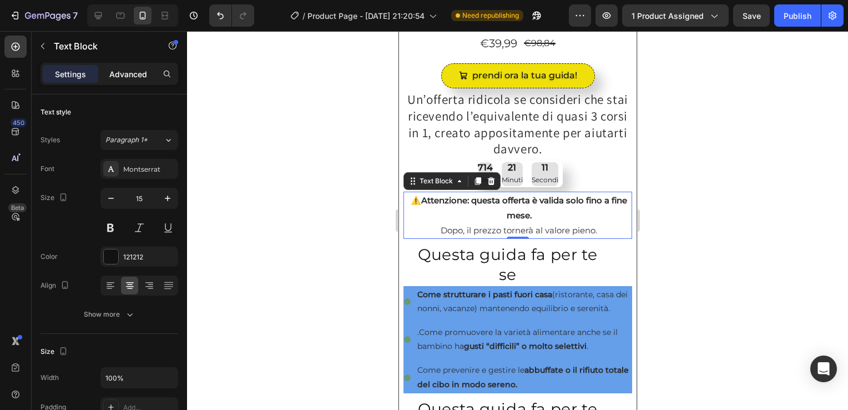
click at [138, 74] on p "Advanced" at bounding box center [128, 74] width 38 height 12
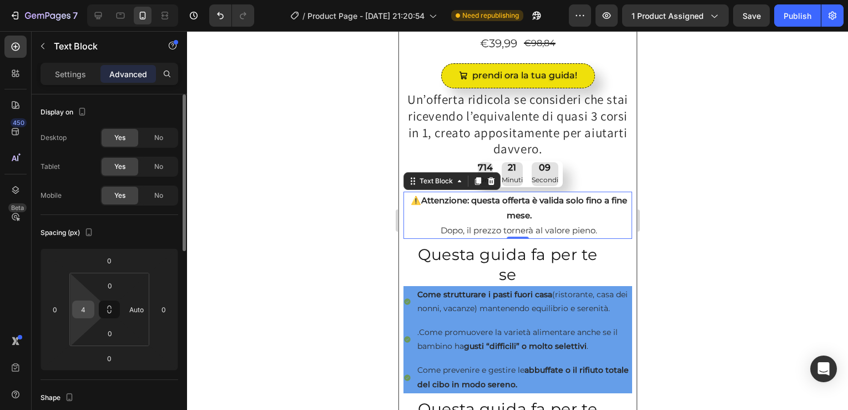
click at [80, 312] on input "4" at bounding box center [83, 309] width 17 height 17
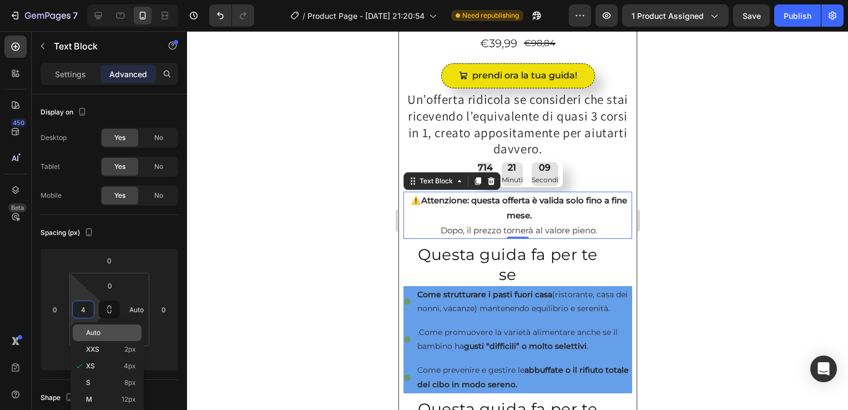
click at [98, 329] on span "Auto" at bounding box center [93, 333] width 14 height 8
type input "Auto"
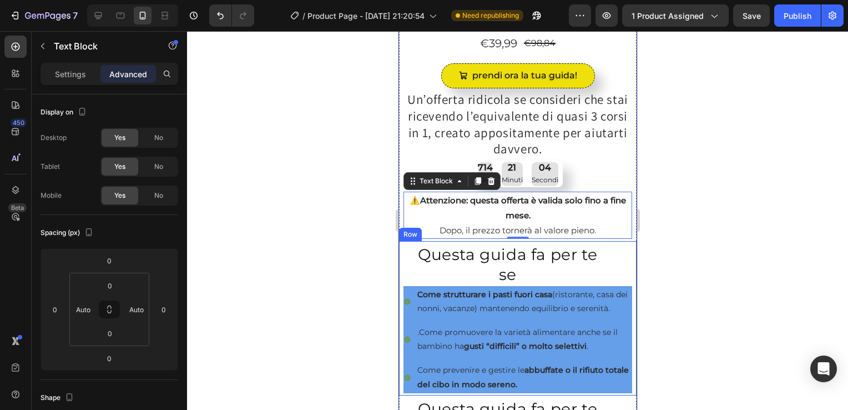
click at [402, 241] on div "Questa guida fa per te se Heading Come strutturare i pasti fuori casa (ristoran…" at bounding box center [517, 318] width 238 height 154
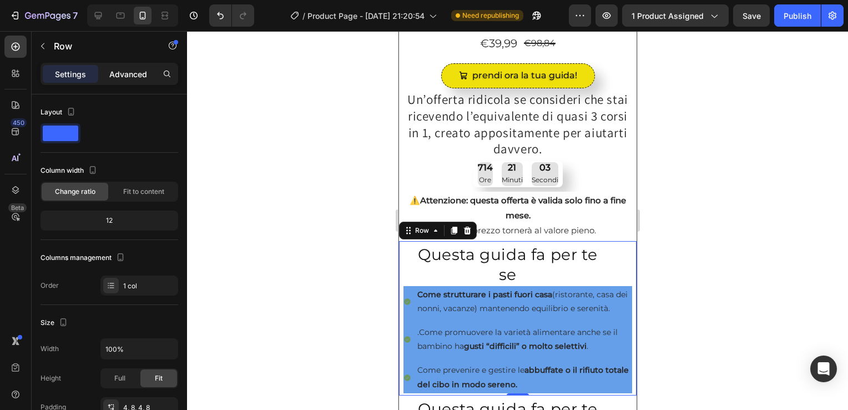
click at [137, 68] on p "Advanced" at bounding box center [128, 74] width 38 height 12
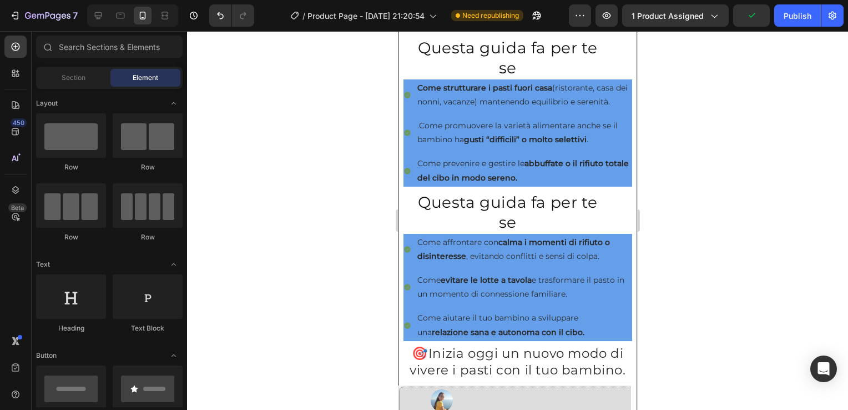
scroll to position [431, 0]
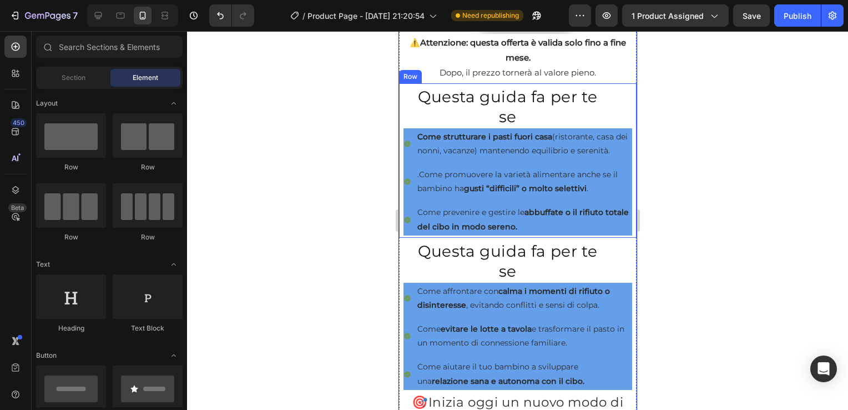
click at [400, 93] on div "Questa guida fa per te se Heading Come strutturare i pasti fuori casa (ristoran…" at bounding box center [517, 160] width 238 height 154
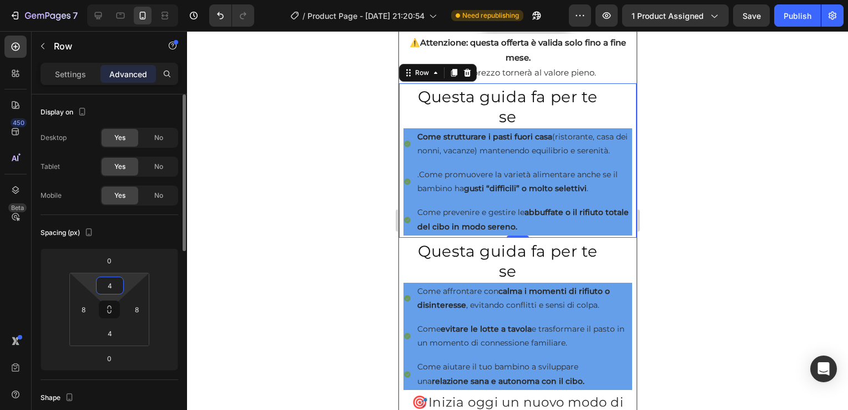
click at [112, 286] on input "4" at bounding box center [110, 285] width 22 height 17
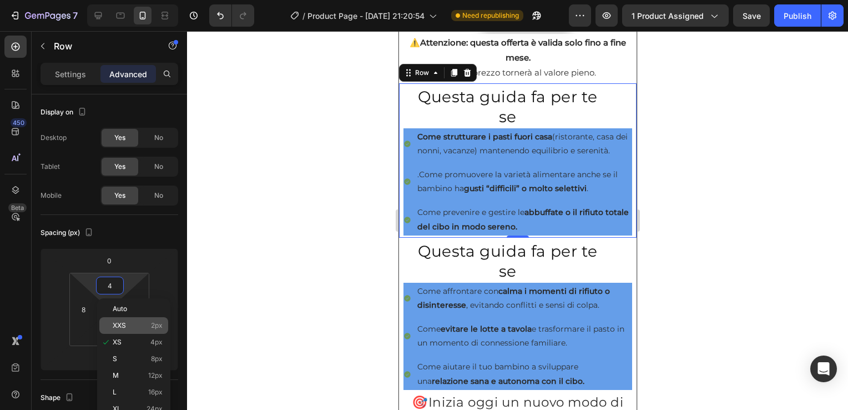
click at [132, 324] on p "XXS 2px" at bounding box center [138, 325] width 50 height 8
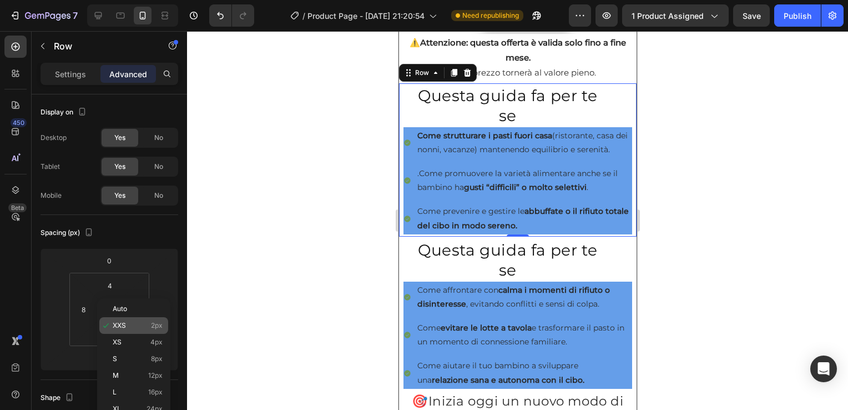
type input "2"
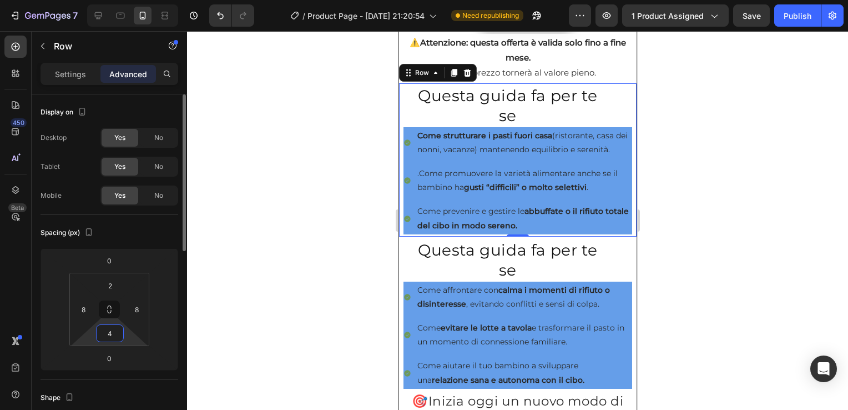
click at [113, 335] on input "4" at bounding box center [110, 333] width 22 height 17
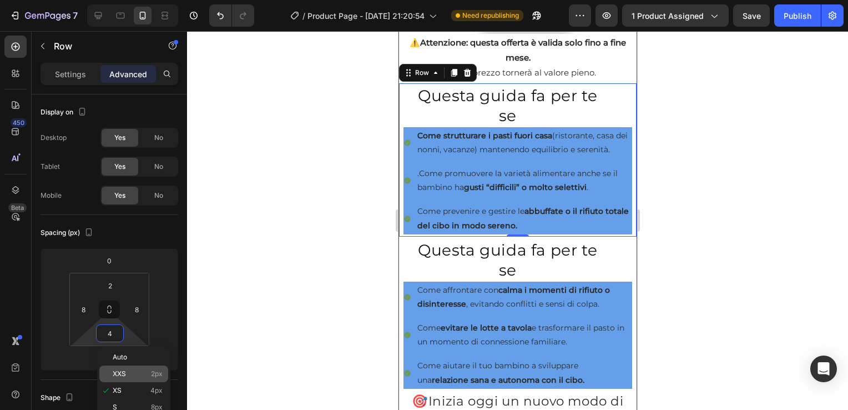
click at [126, 371] on p "XXS 2px" at bounding box center [138, 374] width 50 height 8
type input "2"
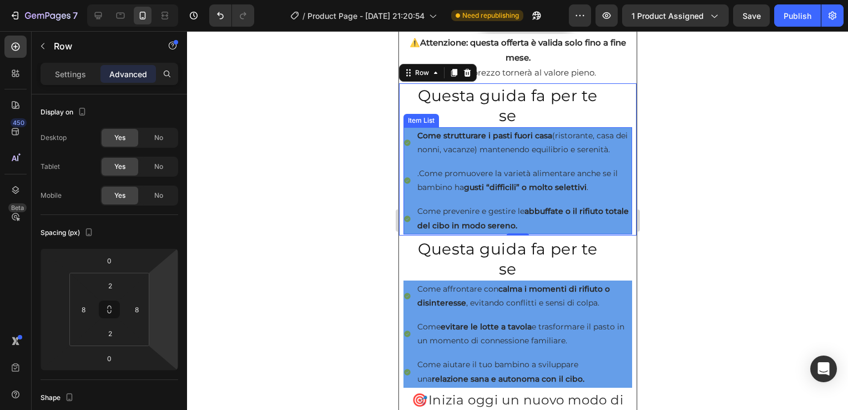
click at [411, 147] on div "Come strutturare i pasti fuori casa (ristorante, casa dei nonni, vacanze) mante…" at bounding box center [517, 142] width 229 height 31
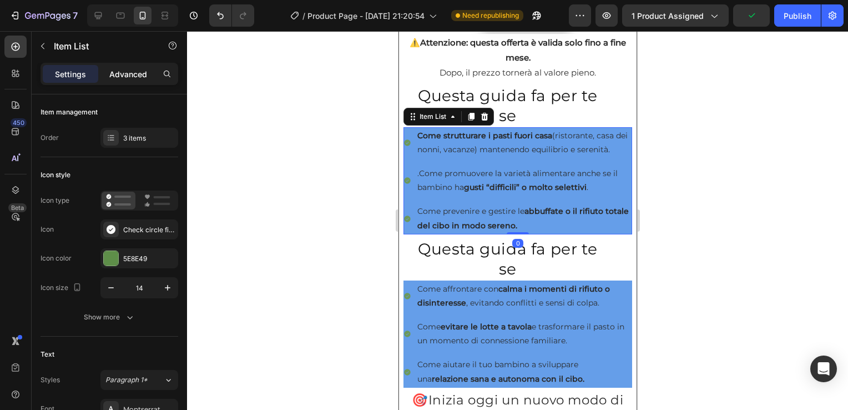
click at [127, 73] on p "Advanced" at bounding box center [128, 74] width 38 height 12
type input "90%"
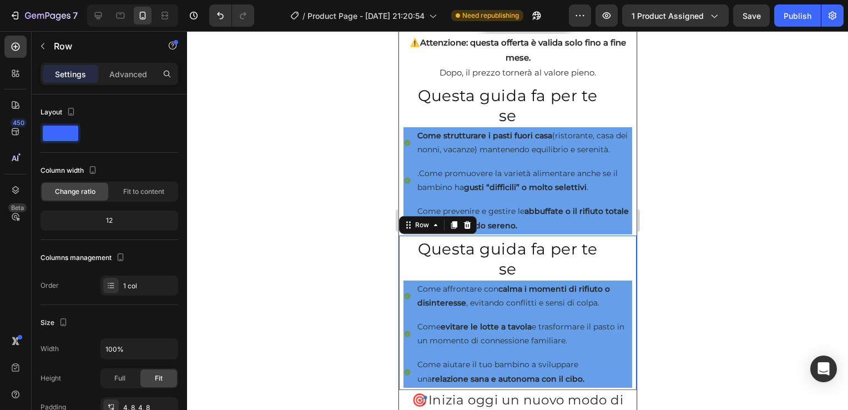
click at [403, 261] on div "Questa guida fa per te se Heading Come affrontare con calma i momenti di rifiut…" at bounding box center [517, 313] width 229 height 150
click at [130, 74] on p "Advanced" at bounding box center [128, 74] width 38 height 12
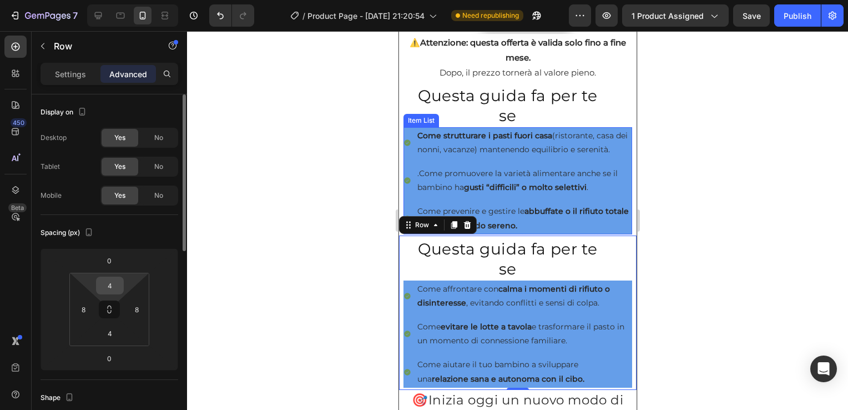
click at [108, 279] on input "4" at bounding box center [110, 285] width 22 height 17
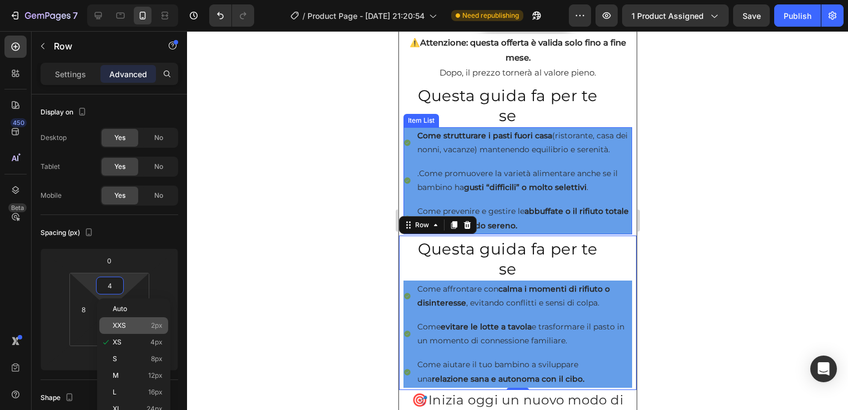
click at [125, 326] on span "XXS" at bounding box center [119, 325] width 13 height 8
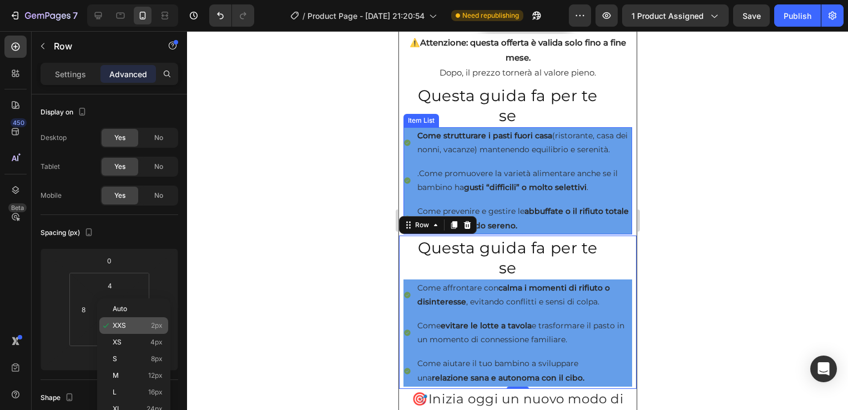
type input "2"
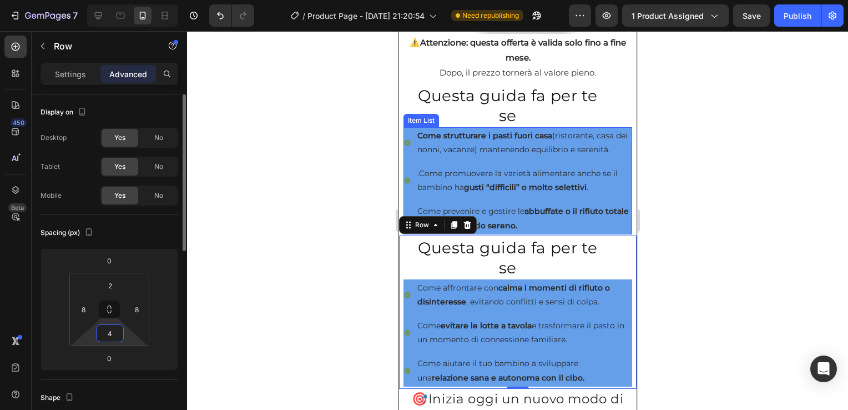
click at [112, 334] on input "4" at bounding box center [110, 333] width 22 height 17
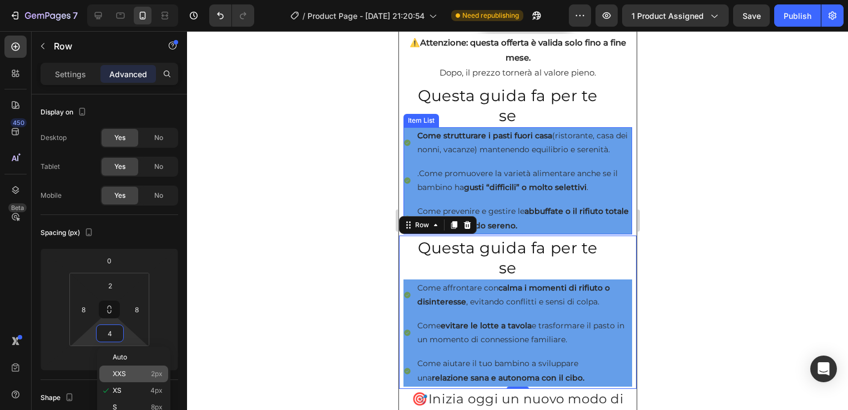
click at [120, 368] on div "XXS 2px" at bounding box center [133, 373] width 69 height 17
type input "2"
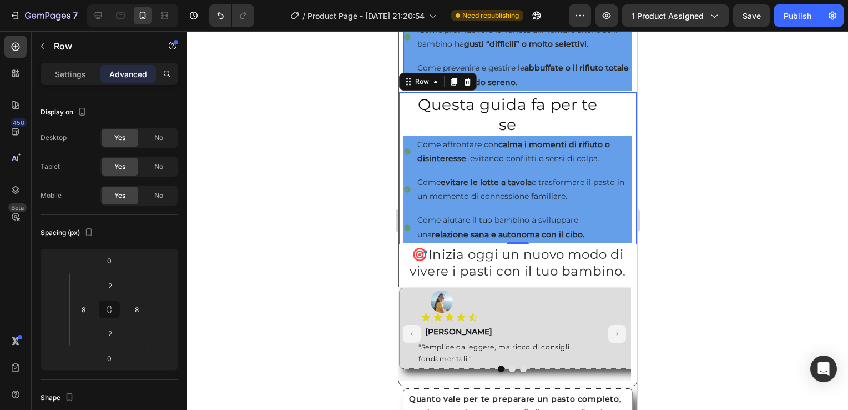
scroll to position [580, 0]
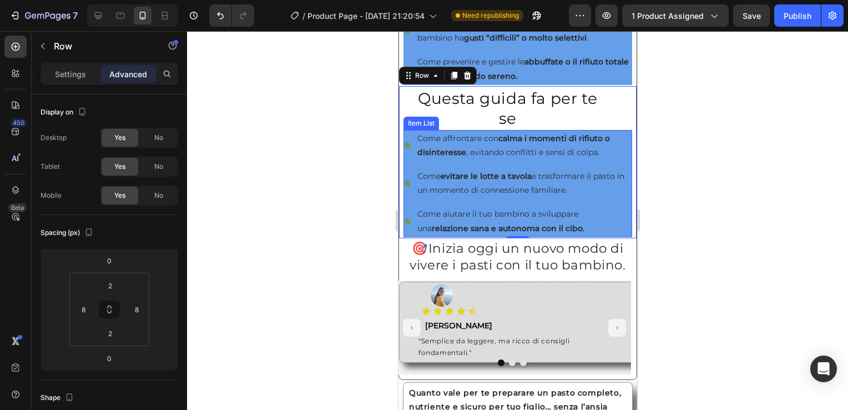
click at [504, 180] on strong "evitare le lotte a tavola" at bounding box center [485, 176] width 91 height 10
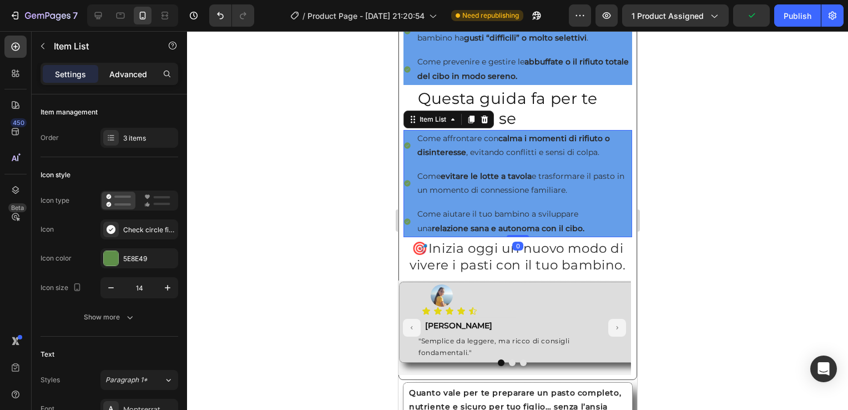
click at [125, 75] on p "Advanced" at bounding box center [128, 74] width 38 height 12
type input "90%"
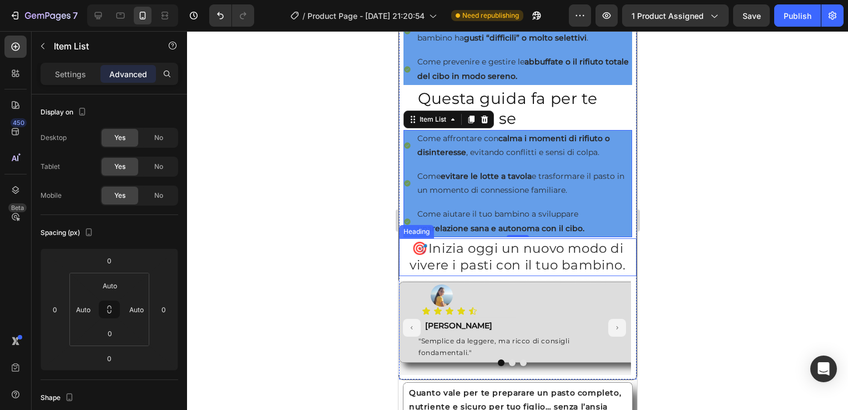
click at [420, 238] on div "Heading" at bounding box center [415, 231] width 35 height 13
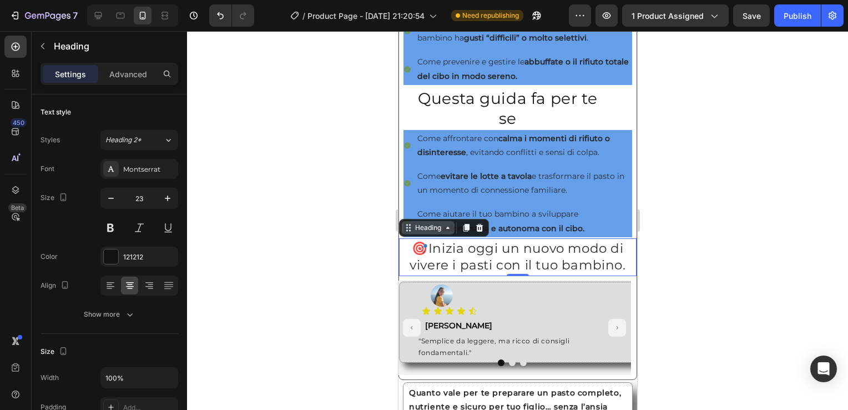
click at [447, 234] on div "Heading" at bounding box center [427, 227] width 53 height 13
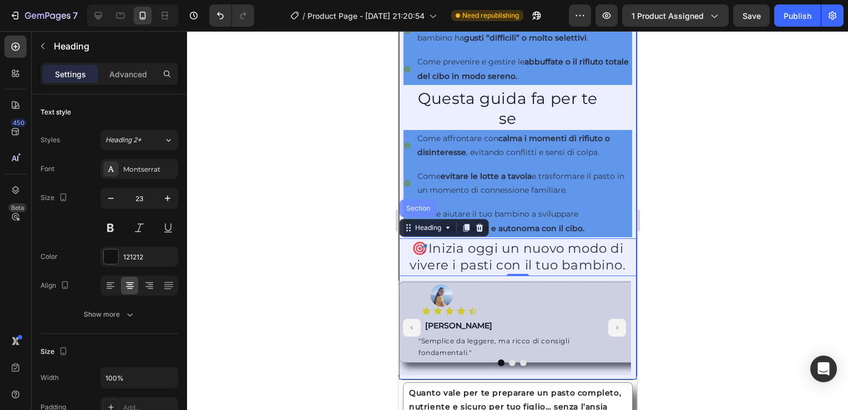
click at [418, 211] on div "Section" at bounding box center [417, 208] width 28 height 7
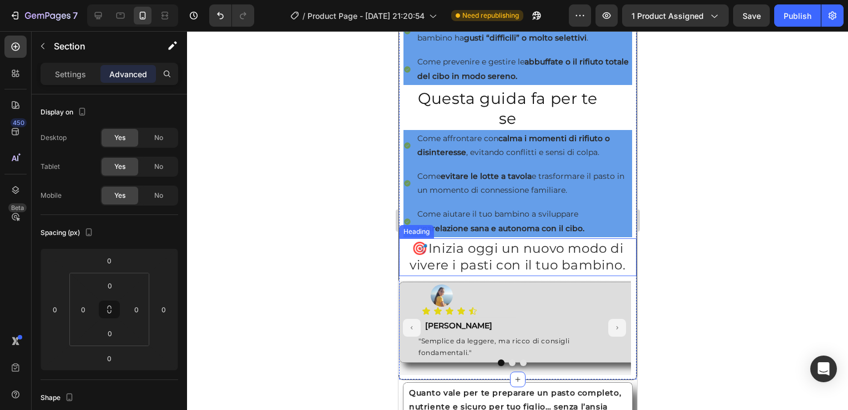
click at [411, 256] on strong "🎯" at bounding box center [419, 248] width 17 height 16
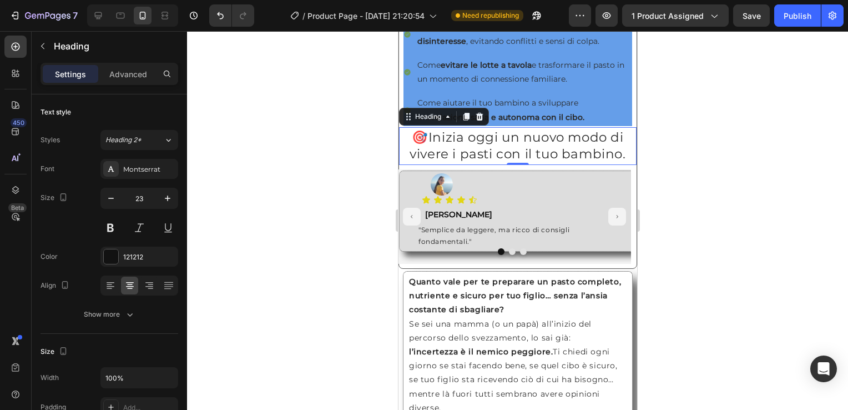
scroll to position [704, 0]
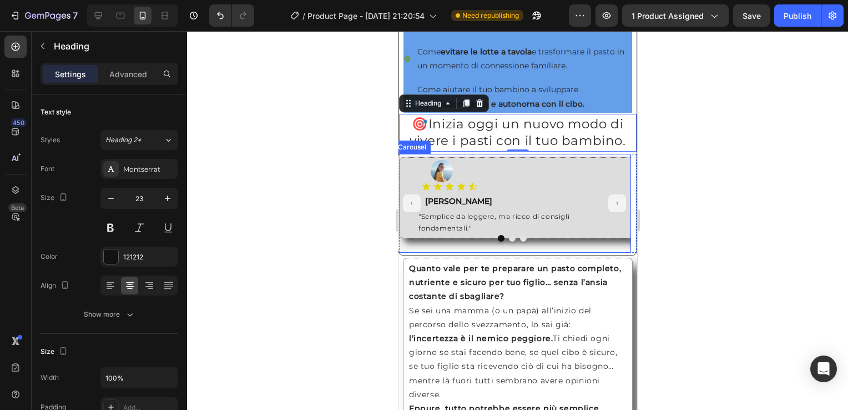
click at [416, 152] on div "Carousel" at bounding box center [411, 147] width 33 height 10
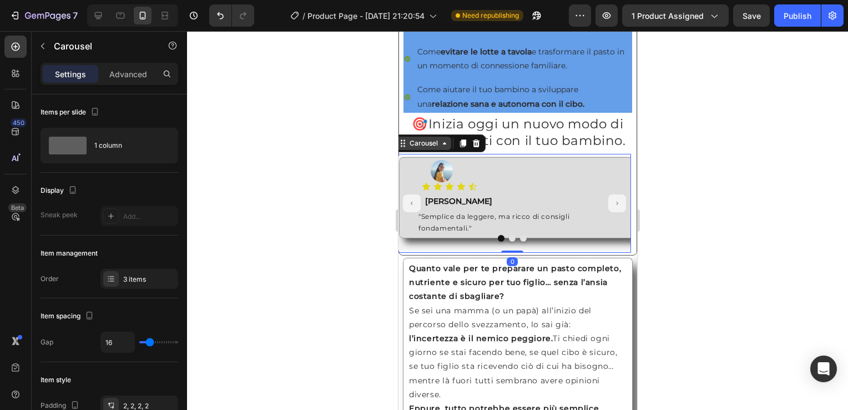
click at [441, 148] on icon at bounding box center [444, 143] width 9 height 9
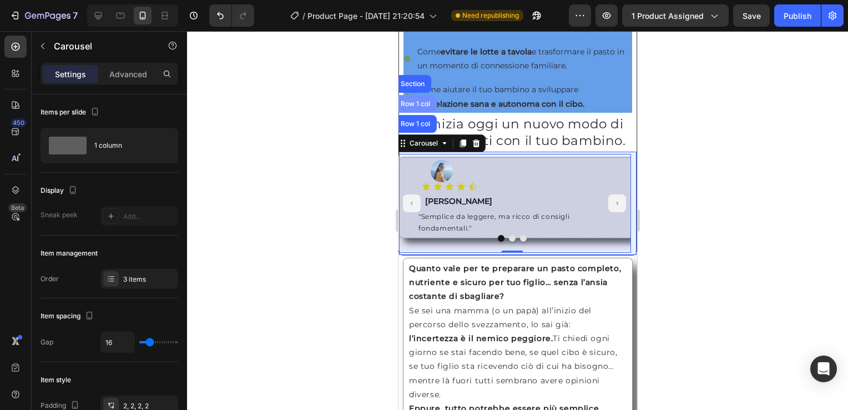
click at [423, 107] on div "Row 1 col" at bounding box center [415, 103] width 34 height 7
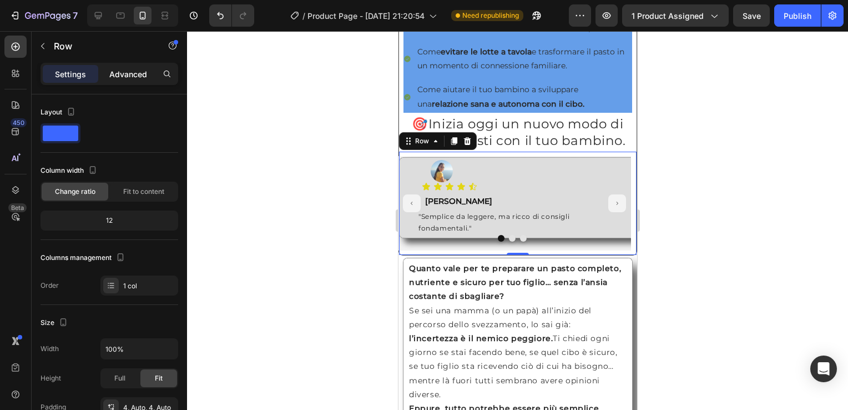
click at [132, 78] on p "Advanced" at bounding box center [128, 74] width 38 height 12
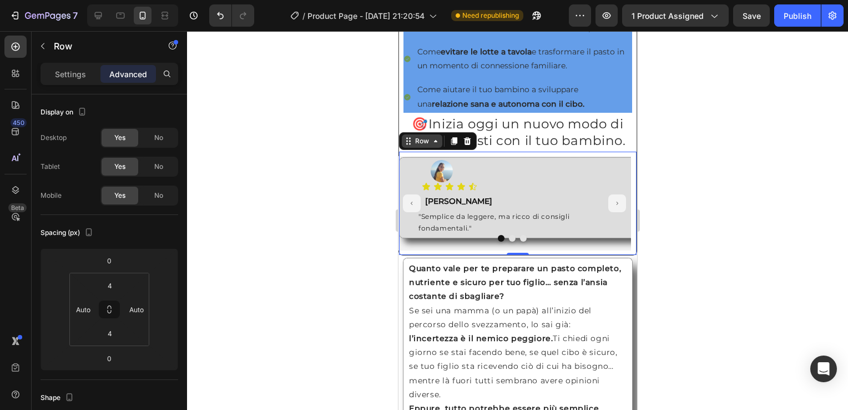
click at [431, 145] on icon at bounding box center [435, 141] width 9 height 9
click at [436, 145] on icon at bounding box center [435, 141] width 9 height 9
click at [408, 249] on div "Image Icon Icon Icon Icon Icon Icon List Text Block Roberta Text Block "Semplic…" at bounding box center [594, 203] width 392 height 92
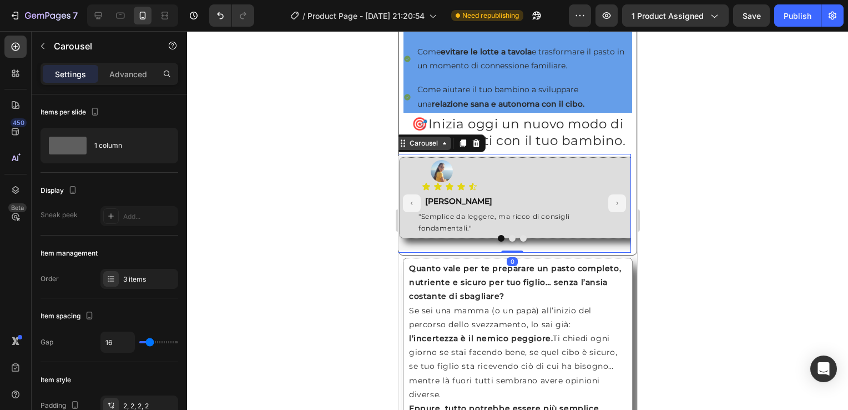
click at [444, 150] on div "Carousel" at bounding box center [423, 143] width 55 height 13
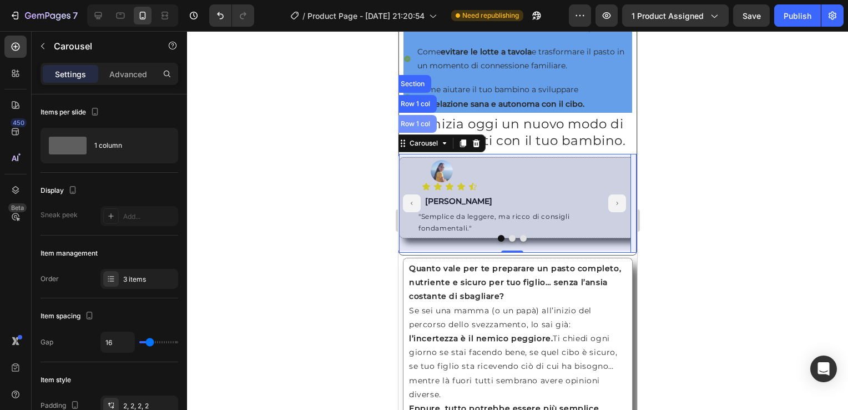
click at [431, 133] on div "Row 1 col" at bounding box center [414, 124] width 43 height 18
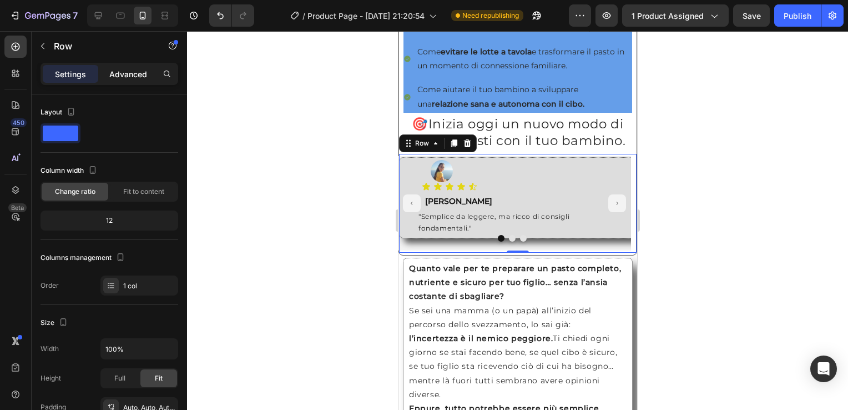
click at [133, 76] on p "Advanced" at bounding box center [128, 74] width 38 height 12
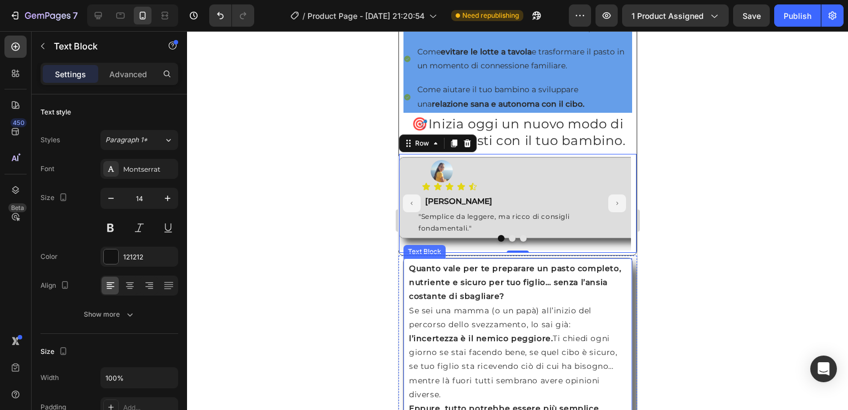
click at [616, 295] on p "Quanto vale per te preparare un pasto completo, nutriente e sicuro per tuo figl…" at bounding box center [517, 331] width 218 height 140
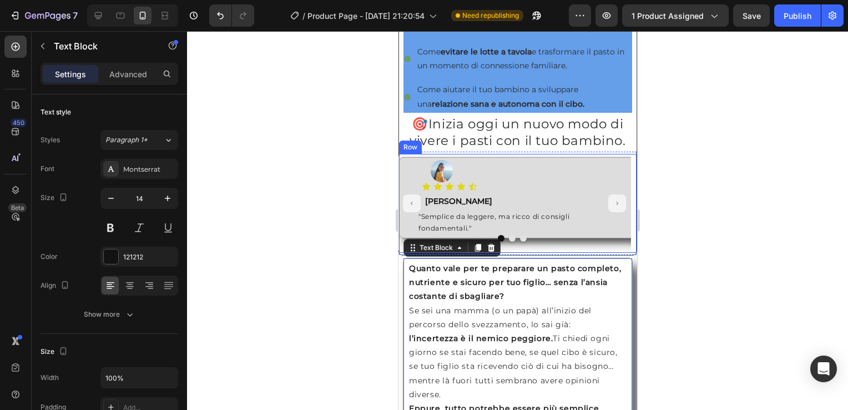
click at [627, 247] on div "Image Icon Icon Icon Icon Icon Icon List Text Block Roberta Text Block "Semplic…" at bounding box center [517, 203] width 238 height 99
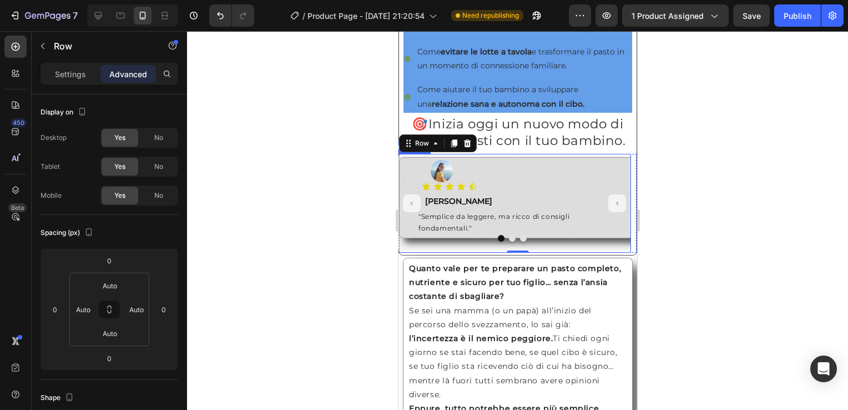
click at [622, 249] on div "Image Icon Icon Icon Icon Icon Icon List Text Block Roberta Text Block "Semplic…" at bounding box center [594, 203] width 392 height 92
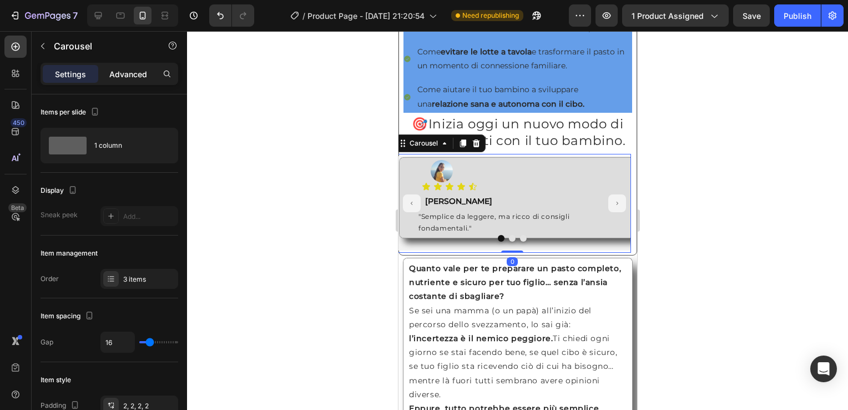
click at [138, 70] on p "Advanced" at bounding box center [128, 74] width 38 height 12
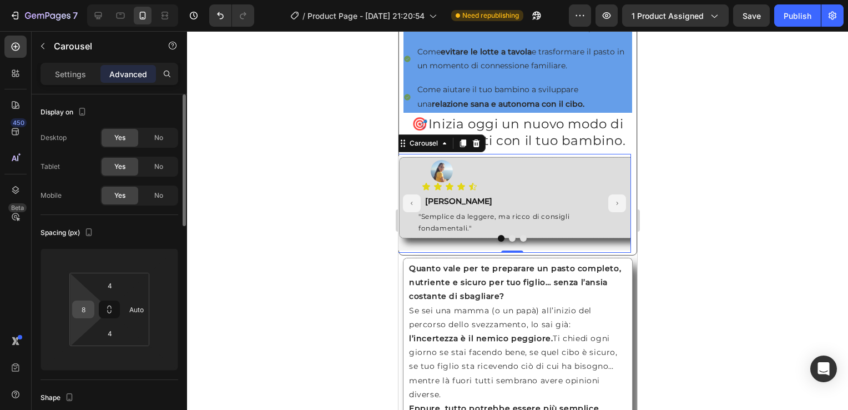
click at [87, 310] on input "8" at bounding box center [83, 309] width 17 height 17
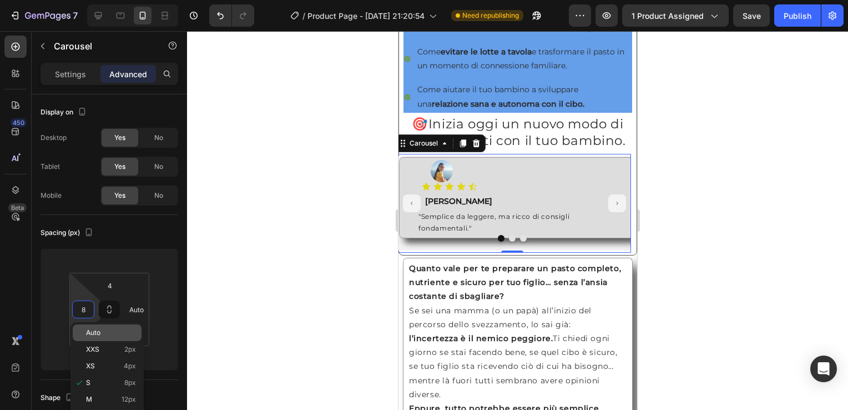
click at [94, 333] on span "Auto" at bounding box center [93, 333] width 14 height 8
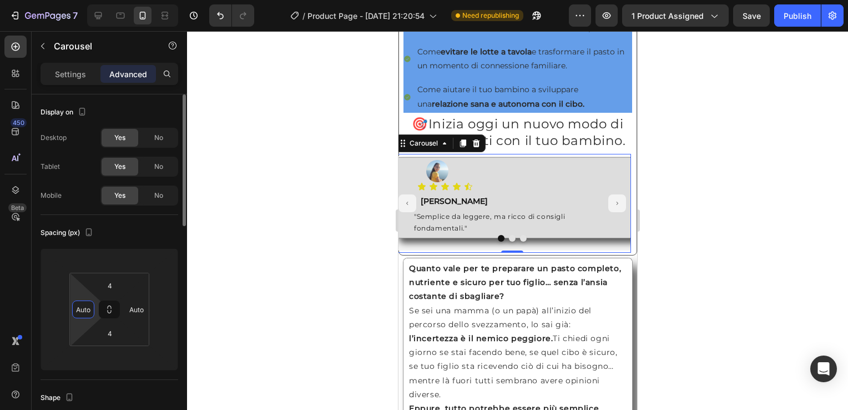
click at [89, 312] on input "Auto" at bounding box center [83, 309] width 17 height 17
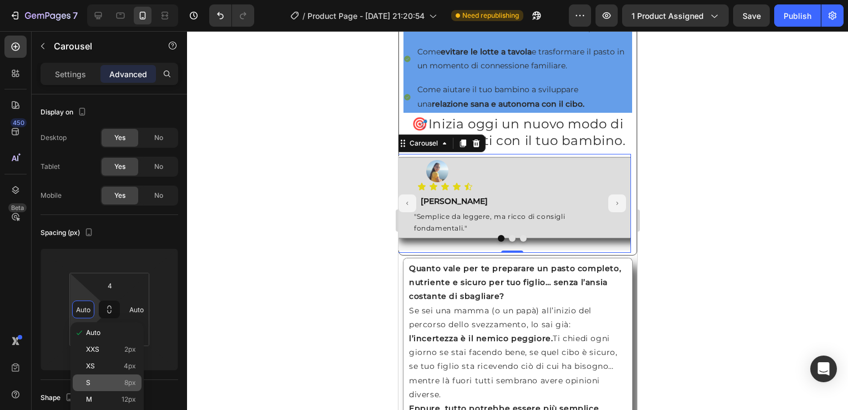
click at [113, 381] on p "S 8px" at bounding box center [111, 382] width 50 height 8
type input "8"
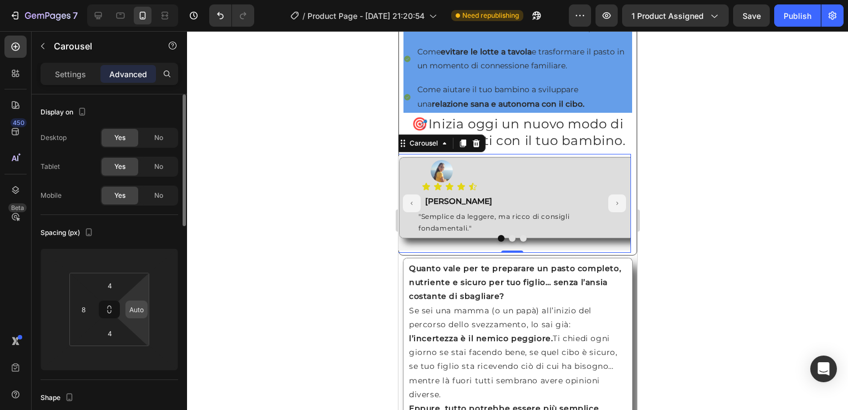
click at [130, 307] on input "Auto" at bounding box center [136, 309] width 17 height 17
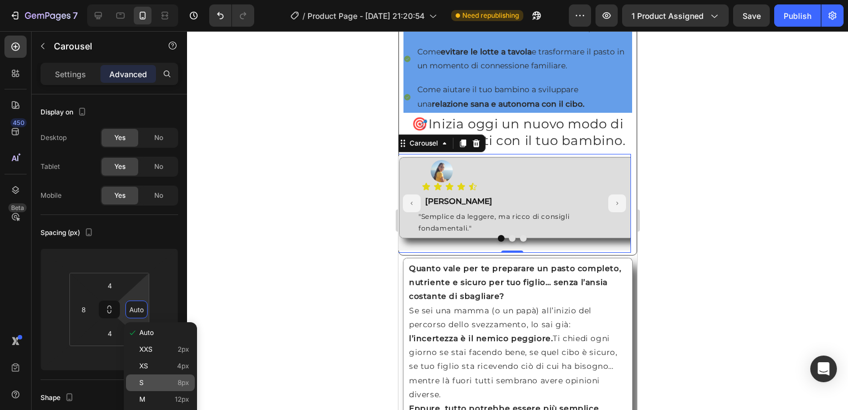
click at [168, 383] on p "S 8px" at bounding box center [164, 382] width 50 height 8
type input "8"
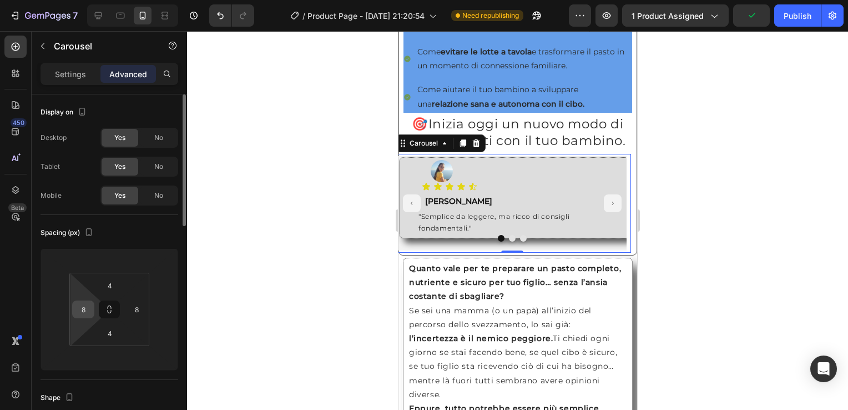
click at [91, 314] on div "8" at bounding box center [83, 309] width 22 height 18
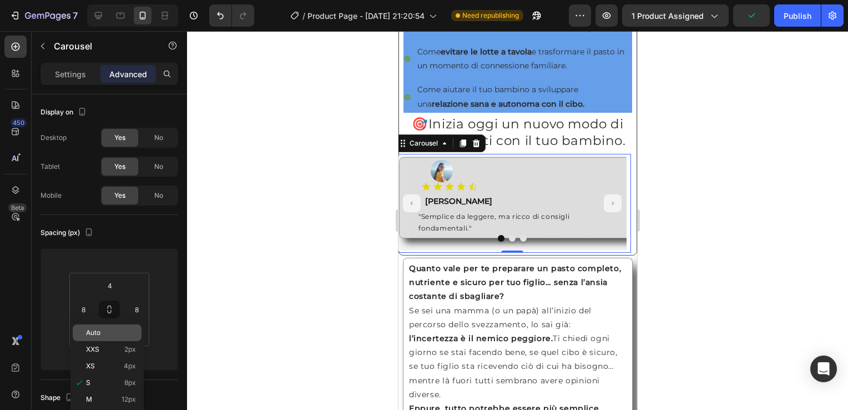
click at [88, 335] on span "Auto" at bounding box center [93, 333] width 14 height 8
type input "Auto"
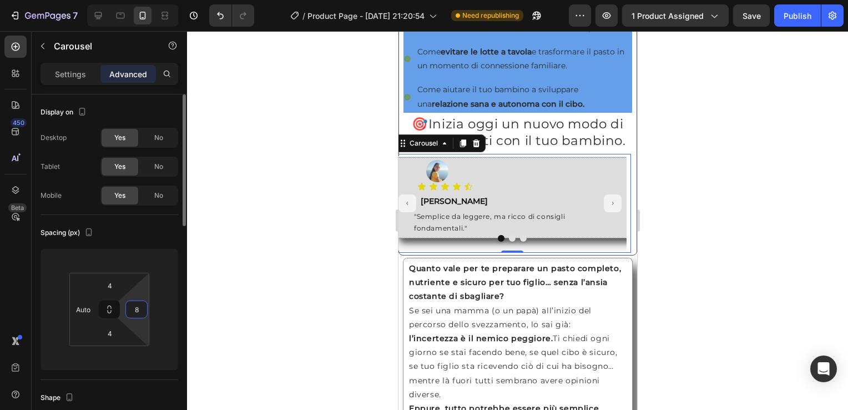
click at [138, 311] on input "8" at bounding box center [136, 309] width 17 height 17
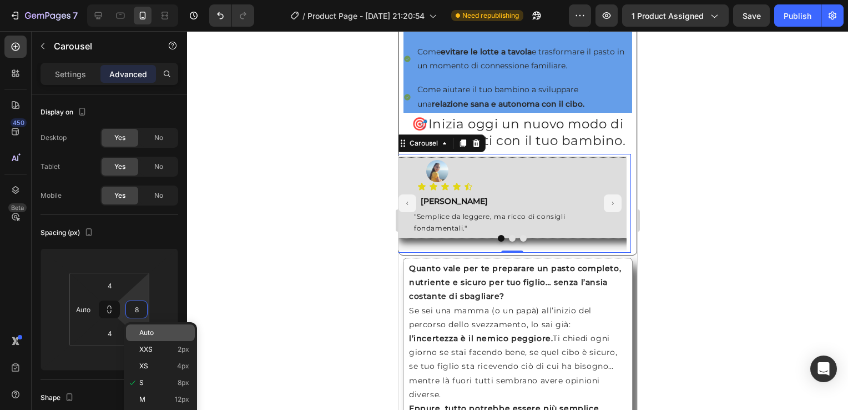
click at [160, 334] on p "Auto" at bounding box center [164, 333] width 50 height 8
type input "Auto"
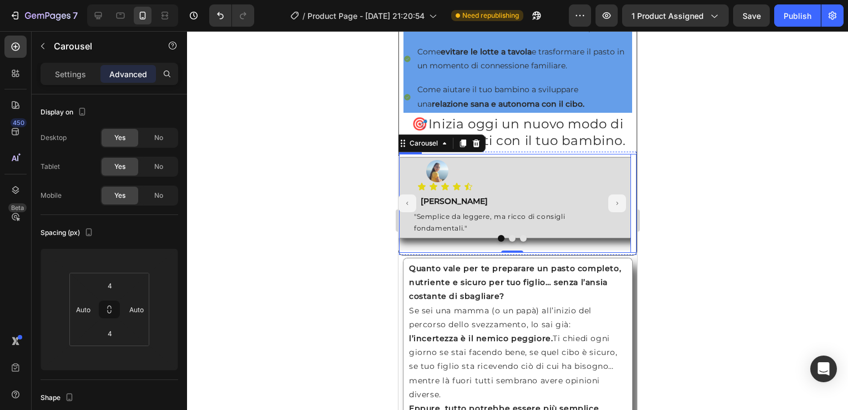
click at [626, 251] on div "Image Icon Icon Icon Icon Icon Icon List Text Block Roberta Text Block "Semplic…" at bounding box center [517, 203] width 238 height 99
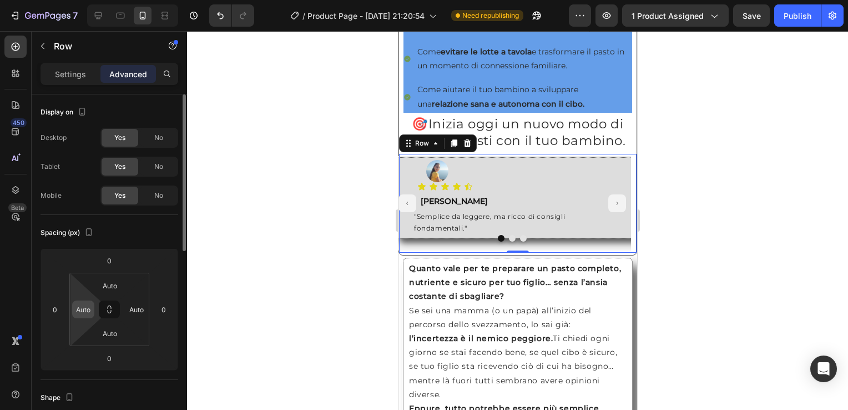
click at [89, 315] on input "Auto" at bounding box center [83, 309] width 17 height 17
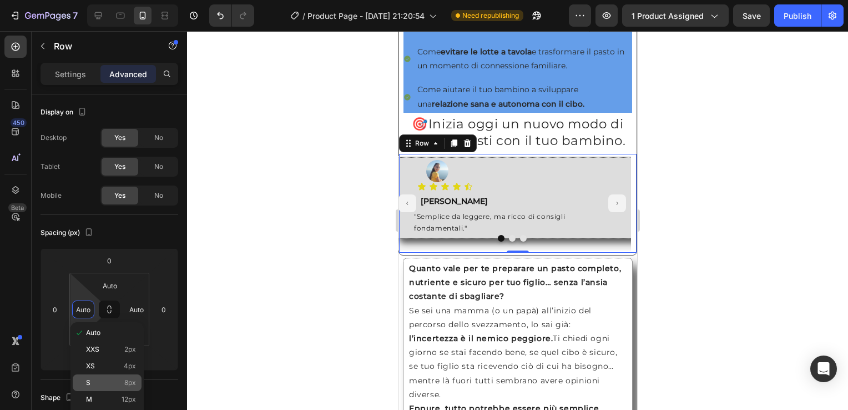
click at [98, 378] on p "S 8px" at bounding box center [111, 382] width 50 height 8
type input "8"
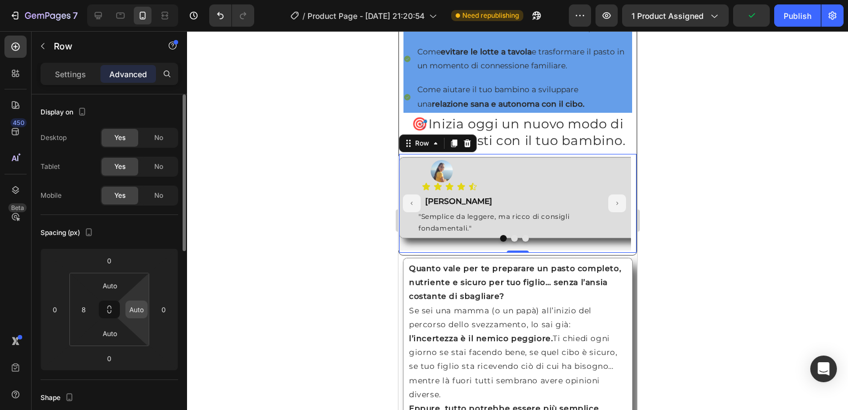
click at [142, 311] on input "Auto" at bounding box center [136, 309] width 17 height 17
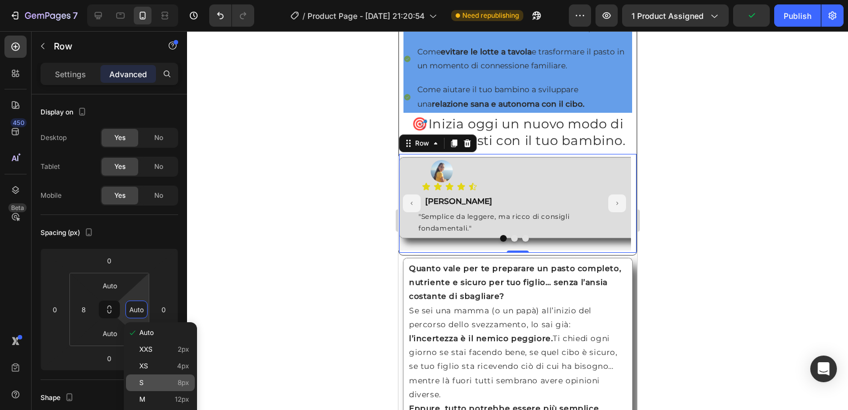
click at [173, 382] on p "S 8px" at bounding box center [164, 382] width 50 height 8
type input "8"
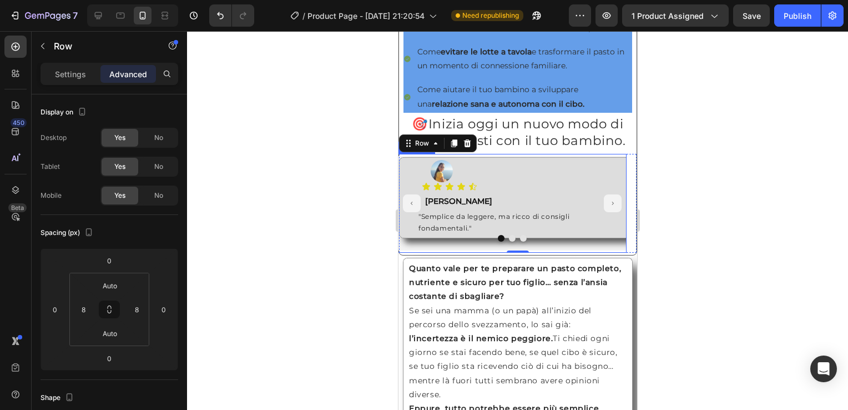
click at [613, 241] on div at bounding box center [511, 238] width 229 height 7
click at [619, 164] on div "Image Icon Icon Icon Icon Icon Icon List Text Block Roberta Text Block "Semplic…" at bounding box center [517, 203] width 229 height 99
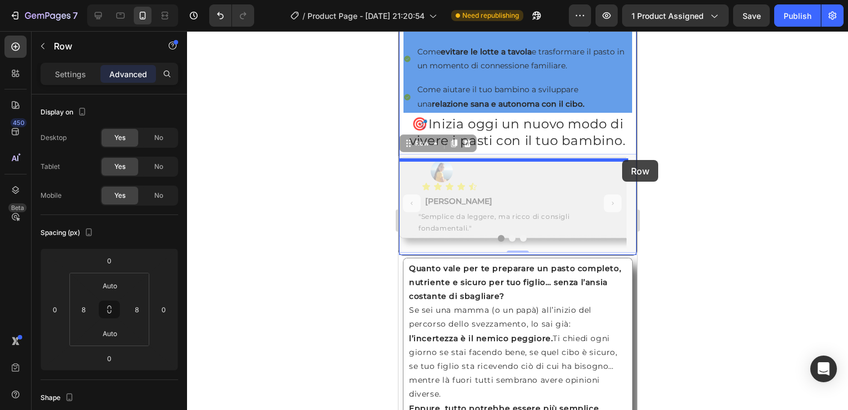
drag, startPoint x: 619, startPoint y: 164, endPoint x: 1105, endPoint y: 214, distance: 489.3
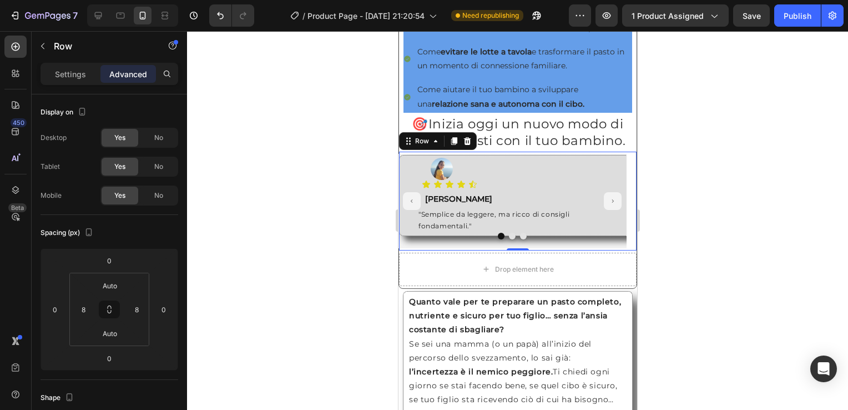
click at [708, 183] on div at bounding box center [517, 220] width 661 height 378
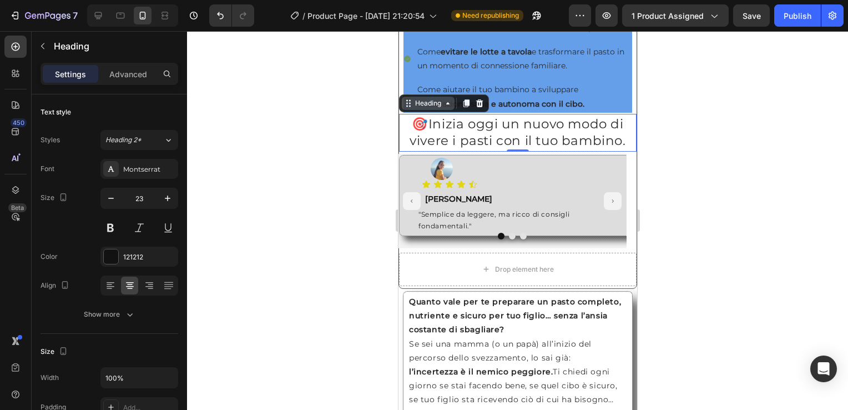
click at [447, 108] on icon at bounding box center [447, 103] width 9 height 9
click at [696, 144] on div at bounding box center [517, 220] width 661 height 378
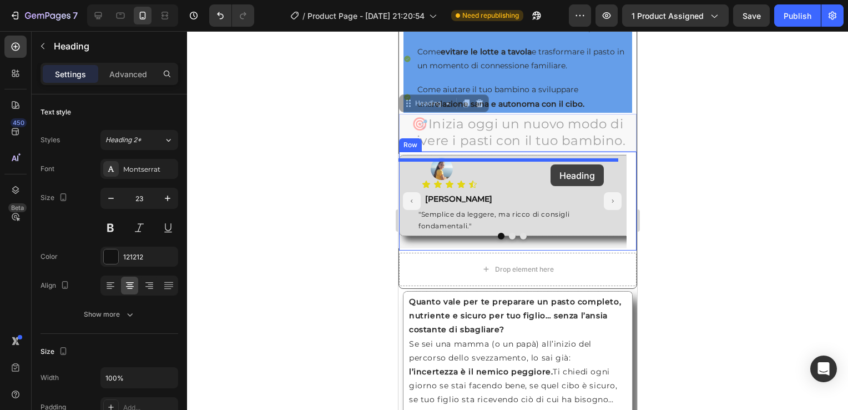
drag, startPoint x: 552, startPoint y: 134, endPoint x: 550, endPoint y: 164, distance: 30.0
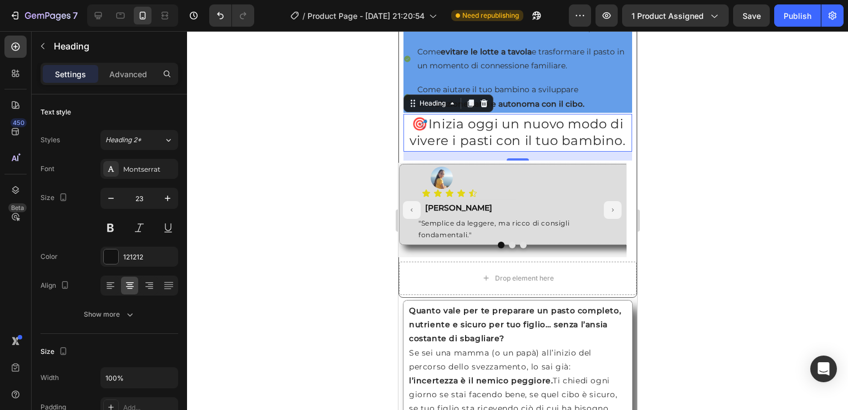
click at [727, 168] on div at bounding box center [517, 220] width 661 height 378
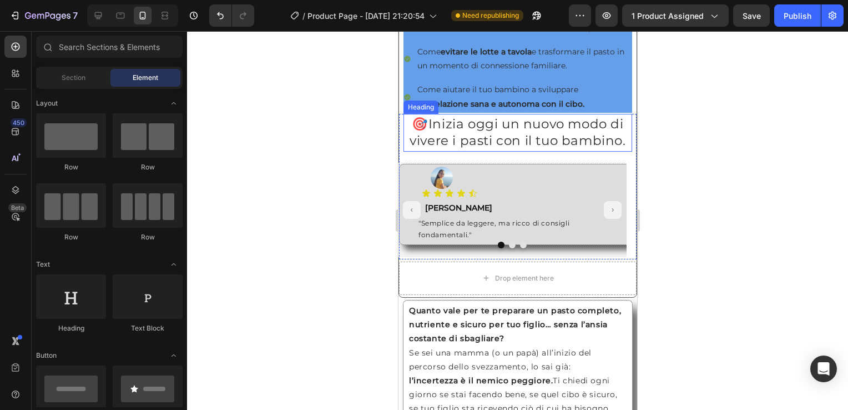
click at [425, 112] on div "Heading" at bounding box center [420, 107] width 31 height 10
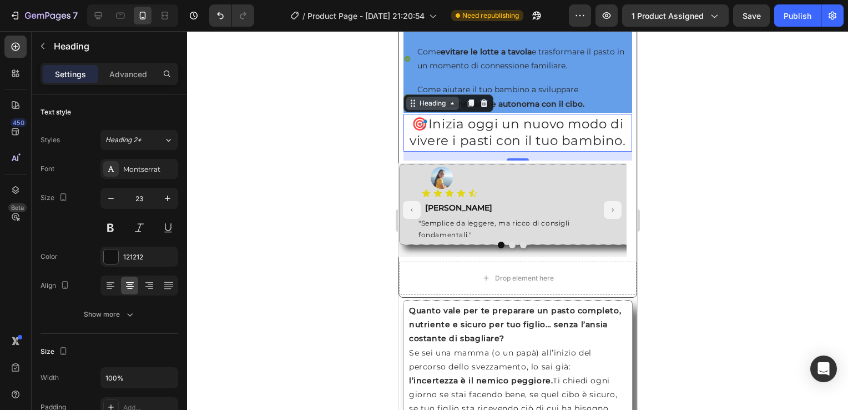
click at [444, 108] on div "Heading" at bounding box center [432, 103] width 31 height 10
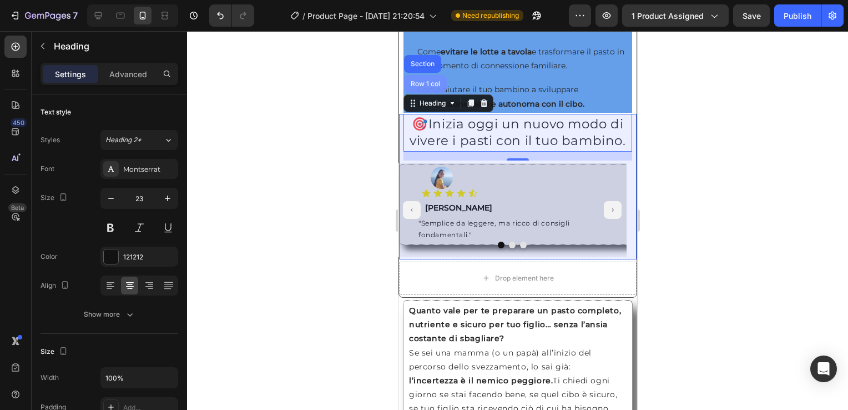
click at [432, 88] on div "Row 1 col" at bounding box center [424, 84] width 43 height 18
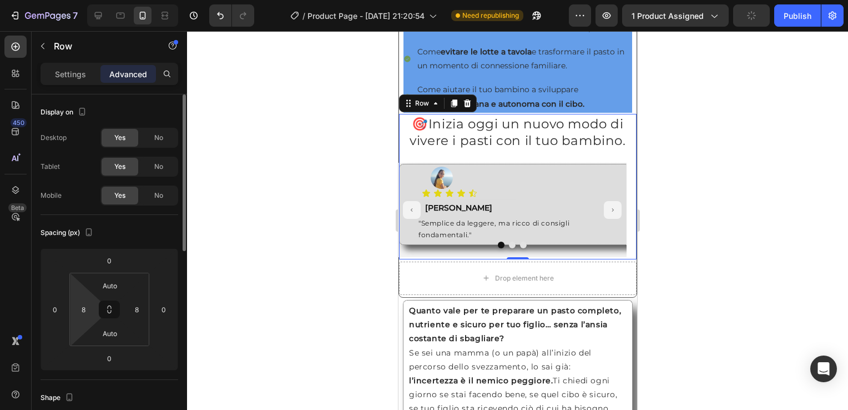
click at [86, 0] on html "7 / Product Page - Jul 29, 21:20:54 Need republishing Preview 1 product assigne…" at bounding box center [424, 0] width 848 height 0
click at [84, 308] on input "8" at bounding box center [83, 309] width 17 height 17
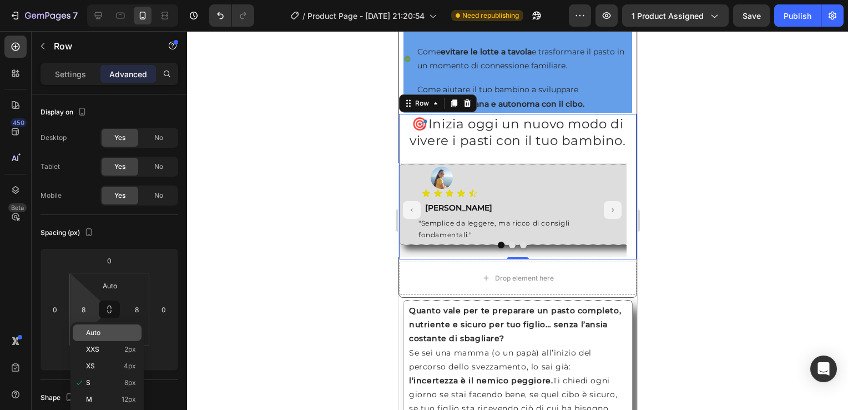
click at [87, 336] on span "Auto" at bounding box center [93, 333] width 14 height 8
type input "Auto"
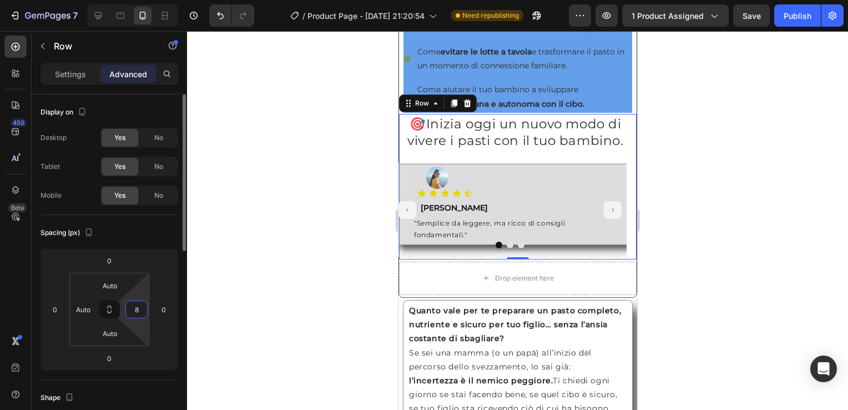
click at [136, 306] on input "8" at bounding box center [136, 309] width 17 height 17
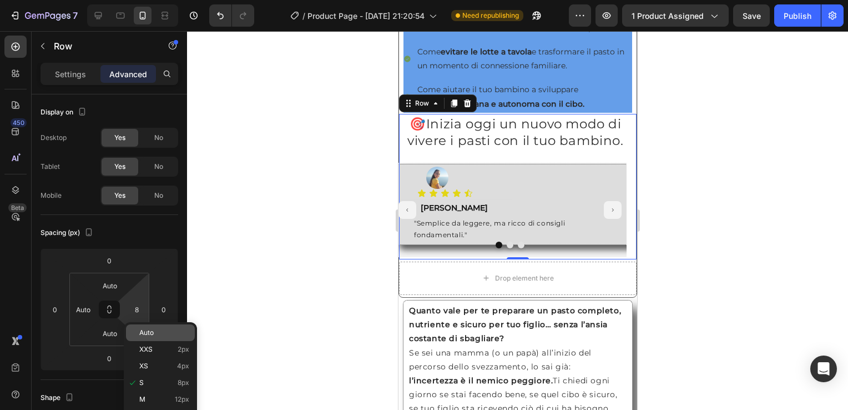
click at [144, 332] on span "Auto" at bounding box center [146, 333] width 14 height 8
type input "Auto"
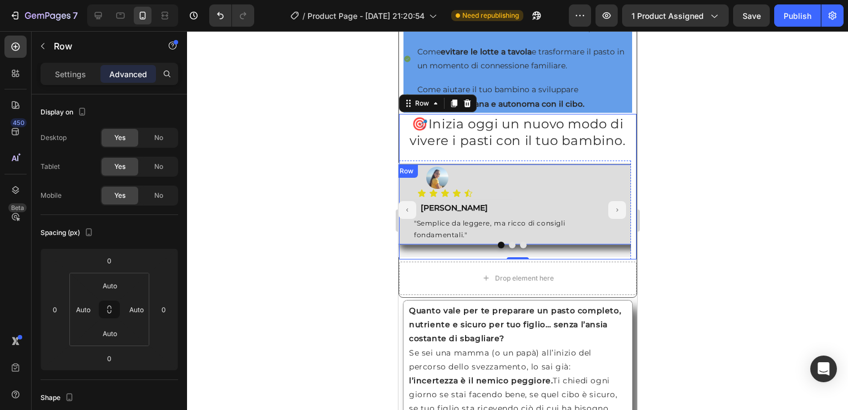
click at [611, 172] on div "Image Icon Icon Icon Icon Icon Icon List Text Block Roberta Text Block "Semplic…" at bounding box center [594, 204] width 400 height 81
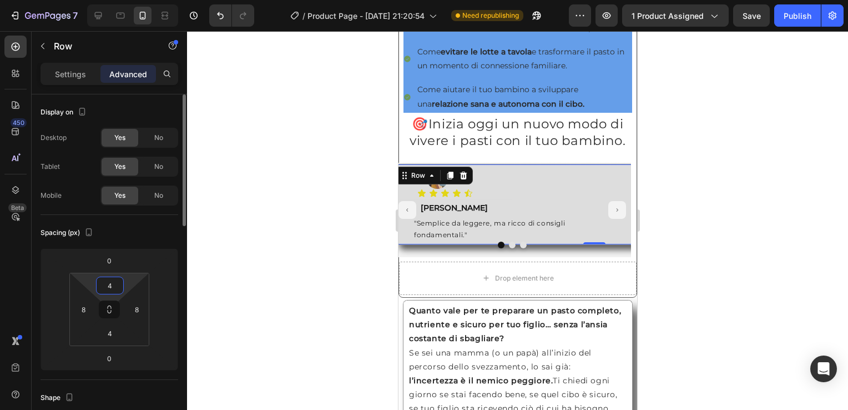
click at [111, 290] on input "4" at bounding box center [110, 285] width 22 height 17
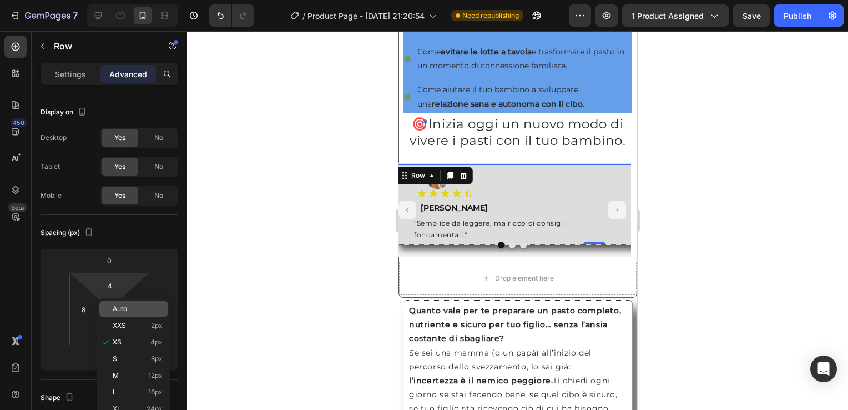
click at [120, 305] on span "Auto" at bounding box center [120, 309] width 14 height 8
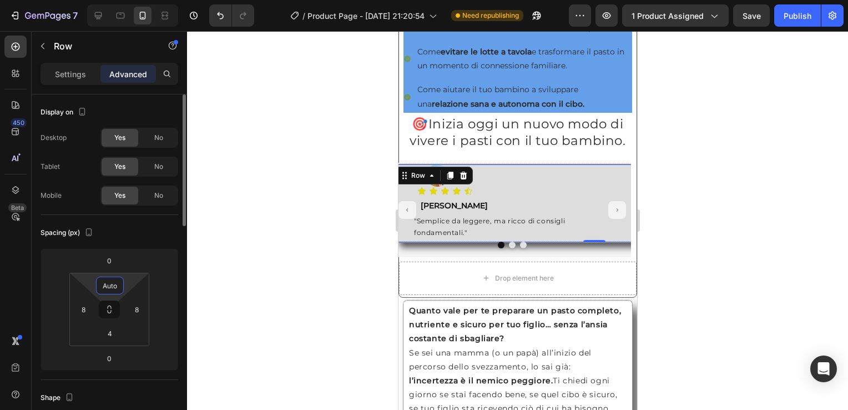
click at [109, 287] on input "Auto" at bounding box center [110, 285] width 22 height 17
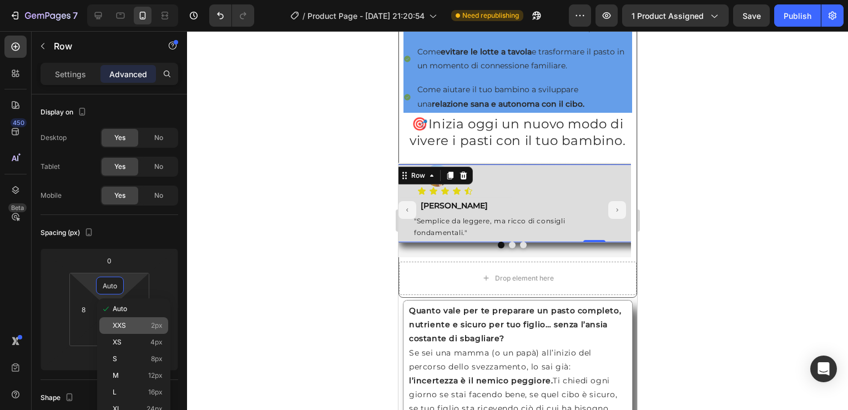
click at [119, 329] on div "XXS 2px" at bounding box center [133, 325] width 69 height 17
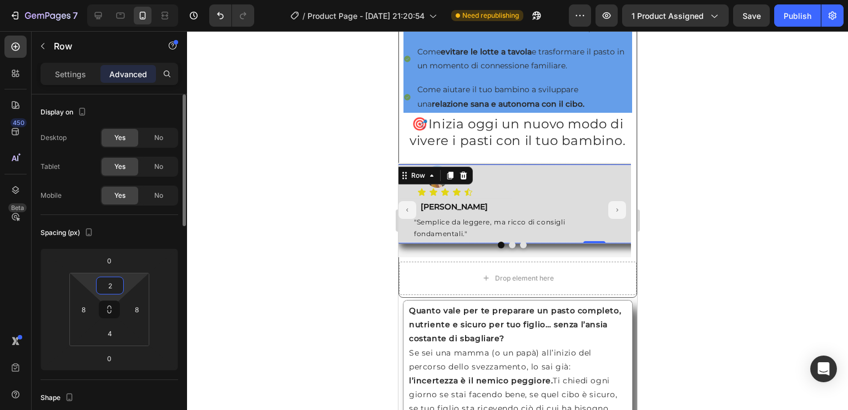
click at [108, 290] on input "2" at bounding box center [110, 285] width 22 height 17
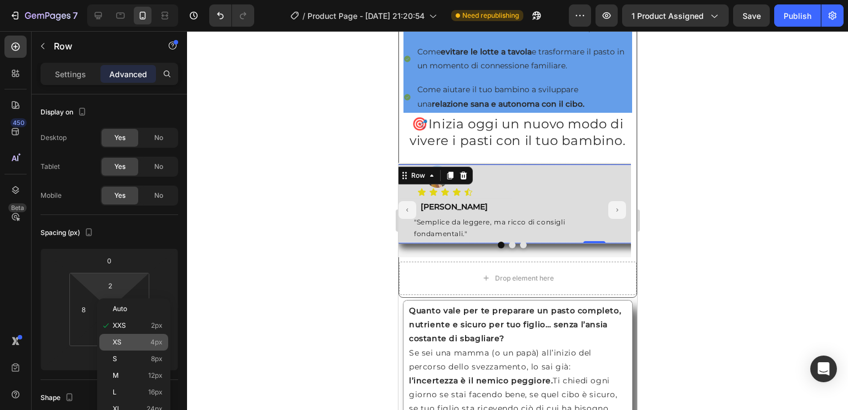
click at [121, 344] on span "XS" at bounding box center [117, 342] width 9 height 8
type input "4"
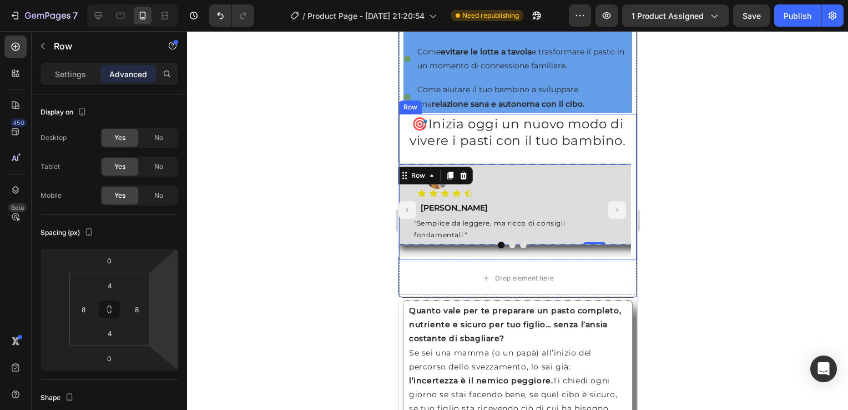
click at [527, 162] on div "🎯 Inizia oggi un nuovo modo di vivere i pasti con il tuo bambino. Heading Image…" at bounding box center [517, 186] width 238 height 145
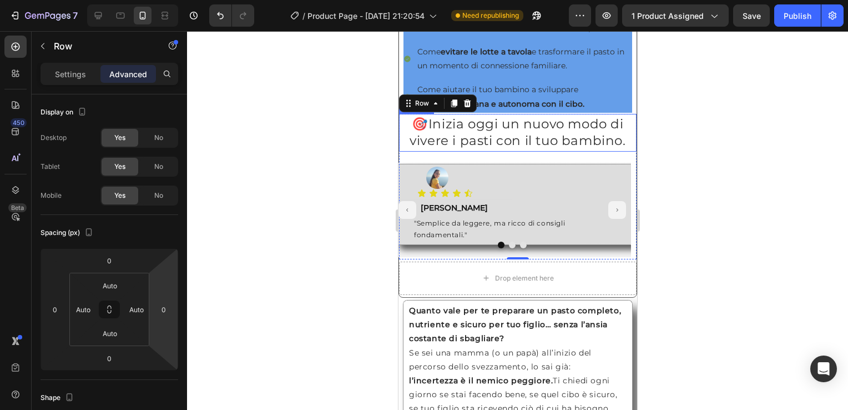
click at [461, 141] on h2 "🎯 Inizia oggi un nuovo modo di vivere i pasti con il tuo bambino." at bounding box center [517, 133] width 238 height 36
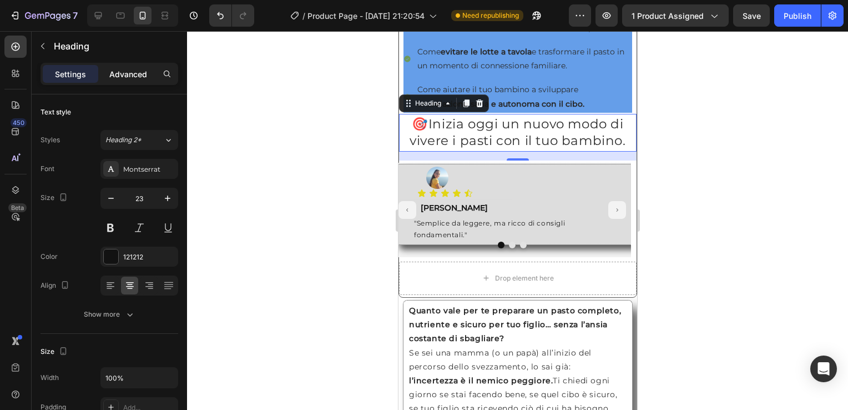
click at [135, 71] on p "Advanced" at bounding box center [128, 74] width 38 height 12
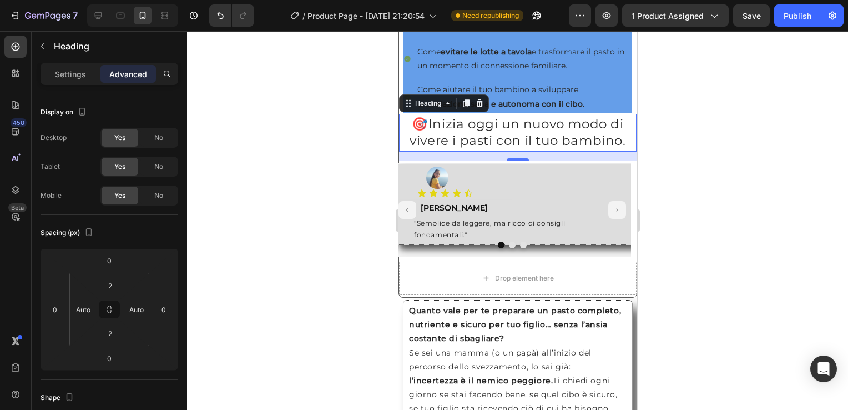
click at [666, 221] on div at bounding box center [517, 220] width 661 height 378
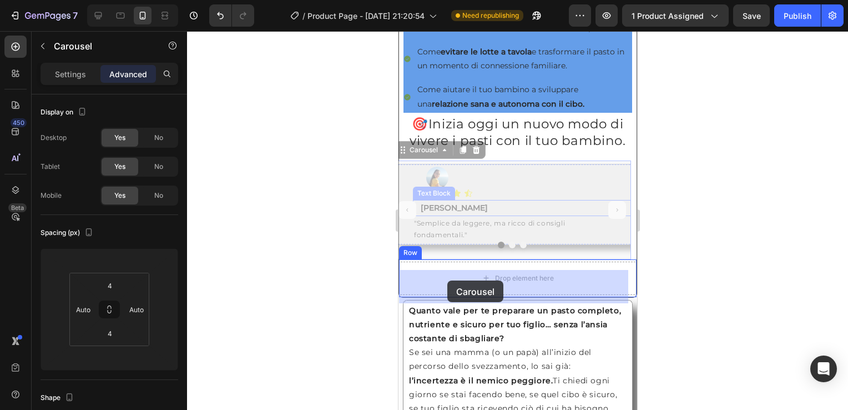
drag, startPoint x: 415, startPoint y: 170, endPoint x: 447, endPoint y: 280, distance: 115.0
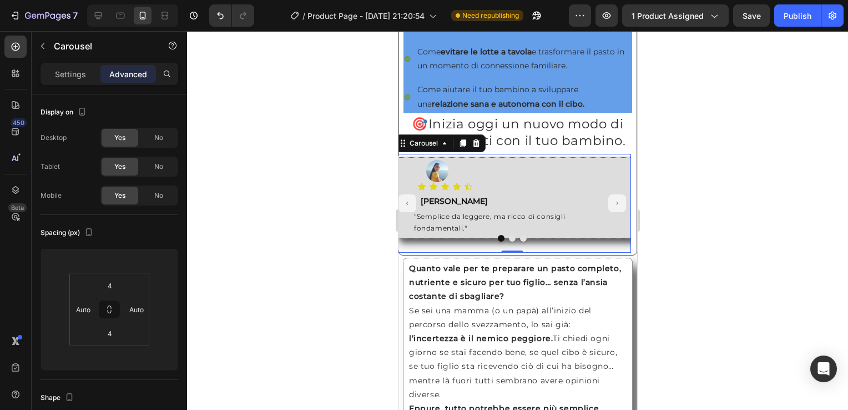
click at [731, 232] on div at bounding box center [517, 220] width 661 height 378
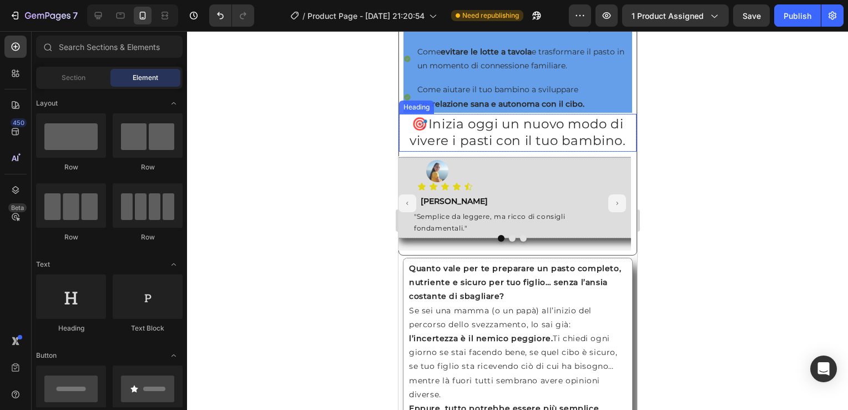
click at [413, 112] on div "Heading" at bounding box center [416, 107] width 31 height 10
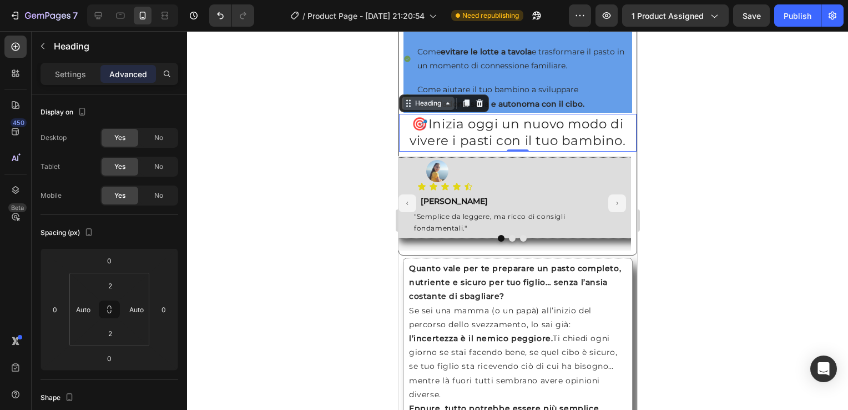
click at [444, 110] on div "Heading" at bounding box center [427, 103] width 53 height 13
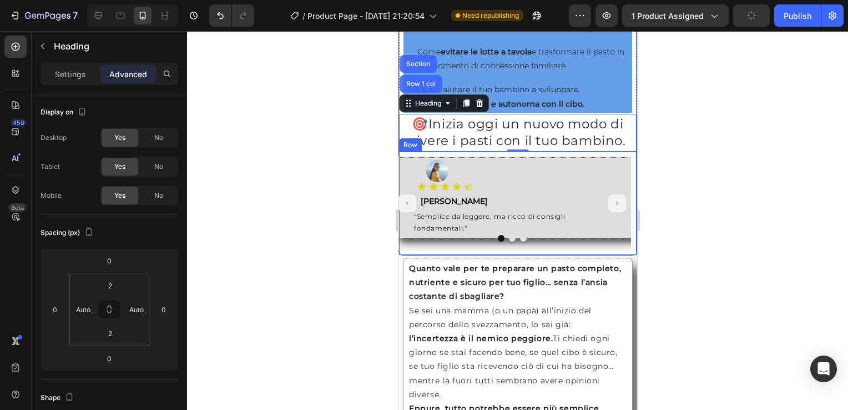
click at [627, 168] on div "Image Icon Icon Icon Icon Icon Icon List Text Block Roberta Text Block "Semplic…" at bounding box center [517, 203] width 238 height 99
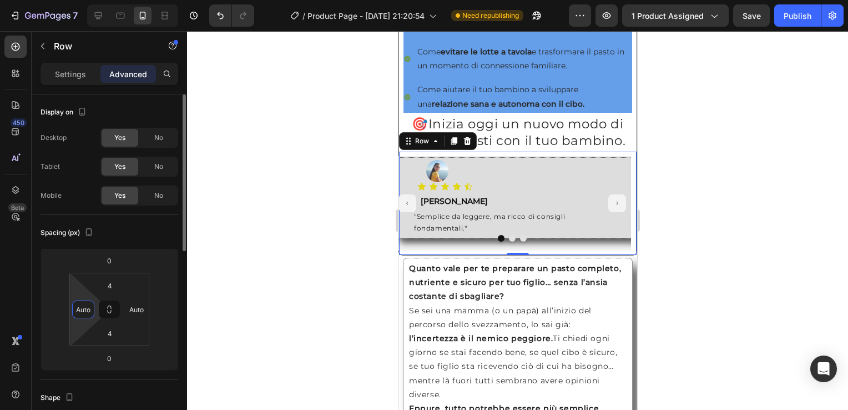
click at [83, 307] on input "Auto" at bounding box center [83, 309] width 17 height 17
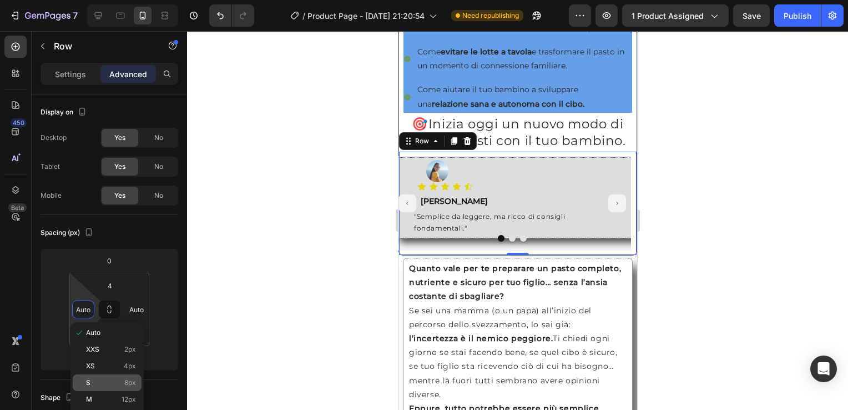
click at [109, 380] on p "S 8px" at bounding box center [111, 382] width 50 height 8
type input "8"
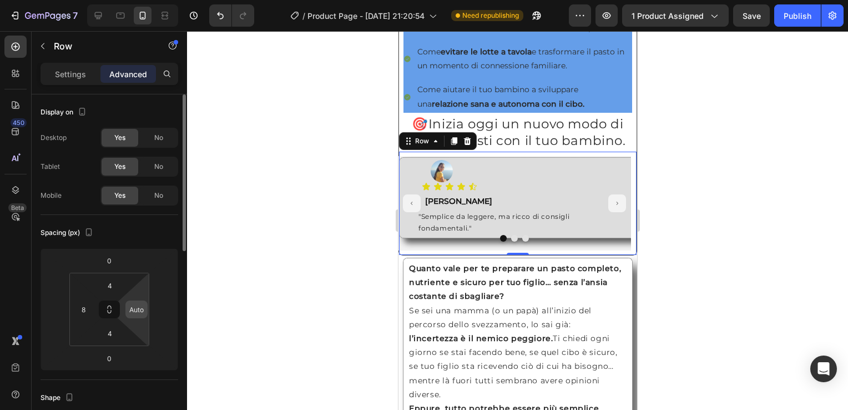
click at [138, 316] on input "Auto" at bounding box center [136, 309] width 17 height 17
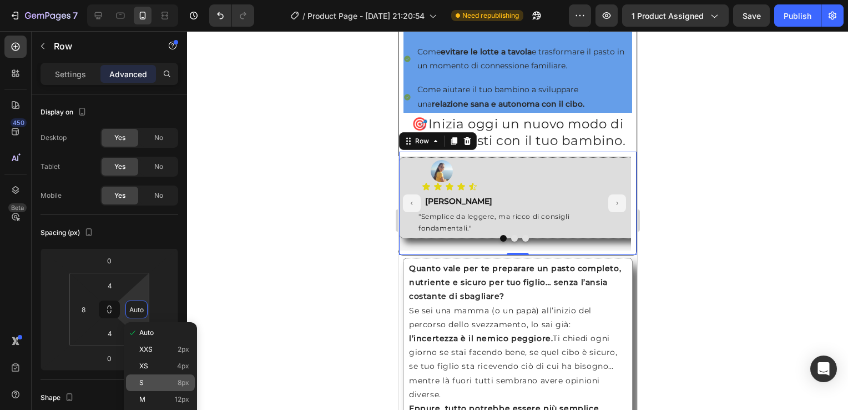
click at [160, 379] on p "S 8px" at bounding box center [164, 382] width 50 height 8
type input "8"
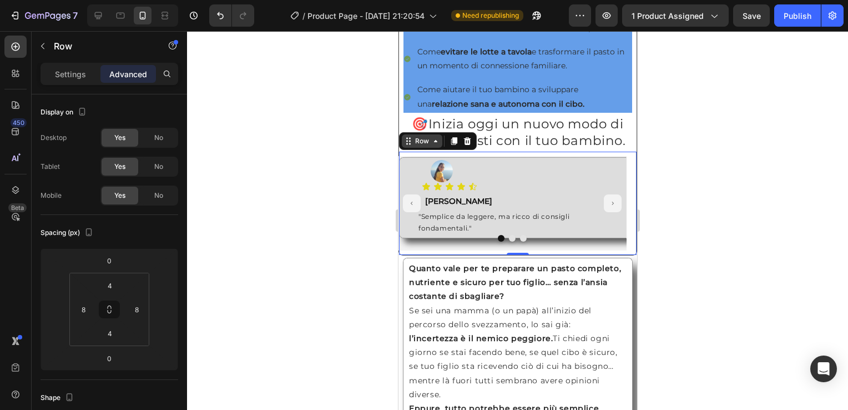
click at [436, 145] on icon at bounding box center [435, 141] width 9 height 9
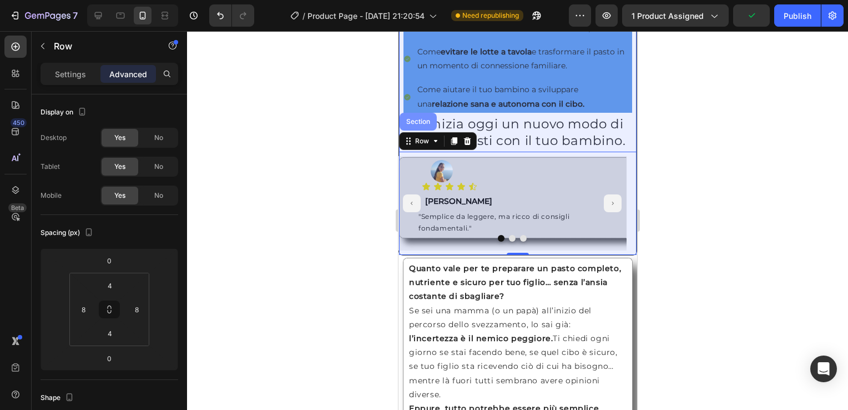
click at [426, 125] on div "Section" at bounding box center [417, 121] width 28 height 7
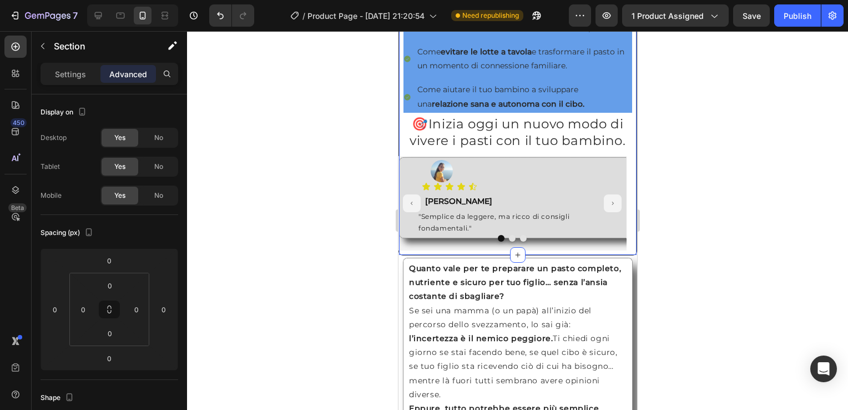
click at [705, 179] on div at bounding box center [517, 220] width 661 height 378
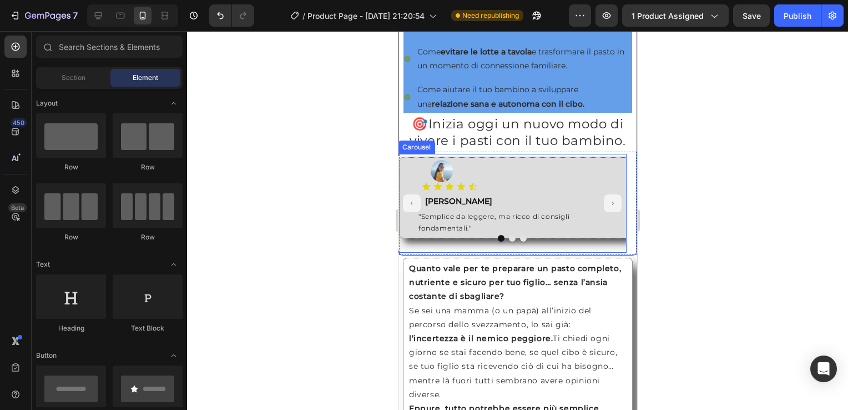
click at [402, 154] on div "Carousel" at bounding box center [415, 146] width 37 height 13
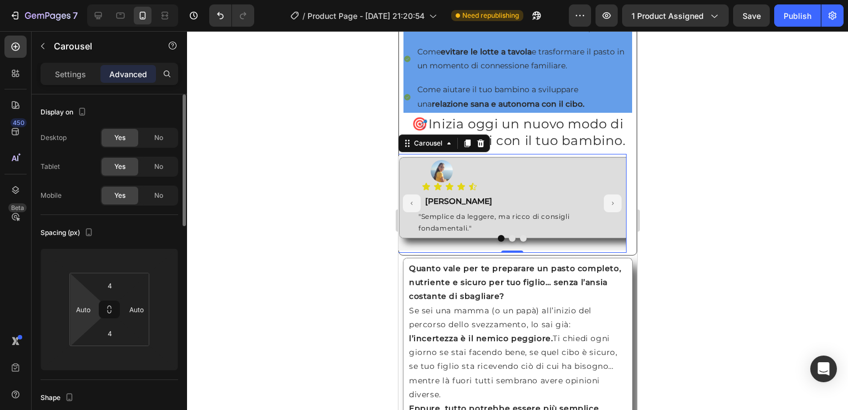
click at [87, 0] on html "7 / Product Page - [DATE] 21:20:54 Need republishing Preview 1 product assigned…" at bounding box center [424, 0] width 848 height 0
click at [80, 309] on input "Auto" at bounding box center [83, 309] width 17 height 17
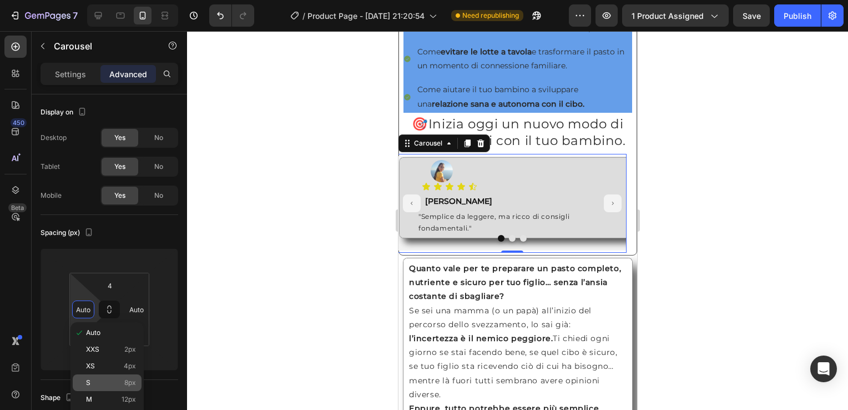
click at [98, 378] on p "S 8px" at bounding box center [111, 382] width 50 height 8
type input "8"
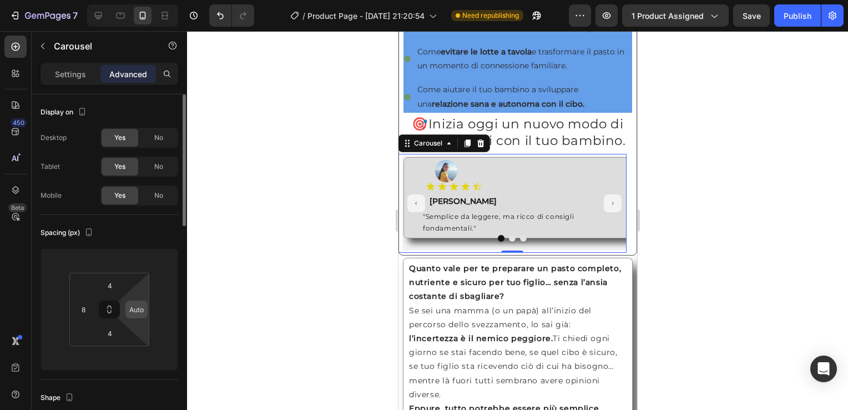
click at [146, 305] on div "Auto" at bounding box center [136, 309] width 22 height 18
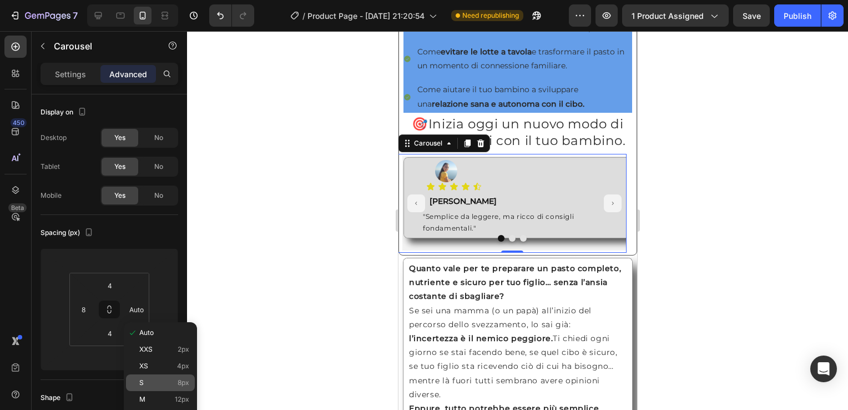
click at [163, 384] on p "S 8px" at bounding box center [164, 382] width 50 height 8
type input "8"
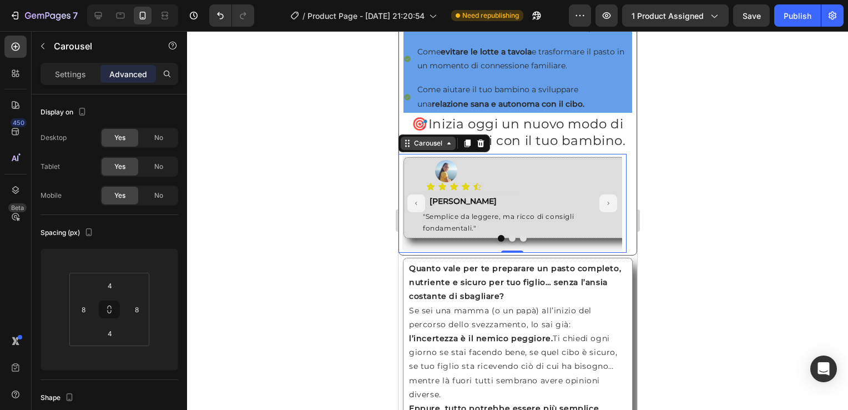
click at [448, 148] on icon at bounding box center [448, 143] width 9 height 9
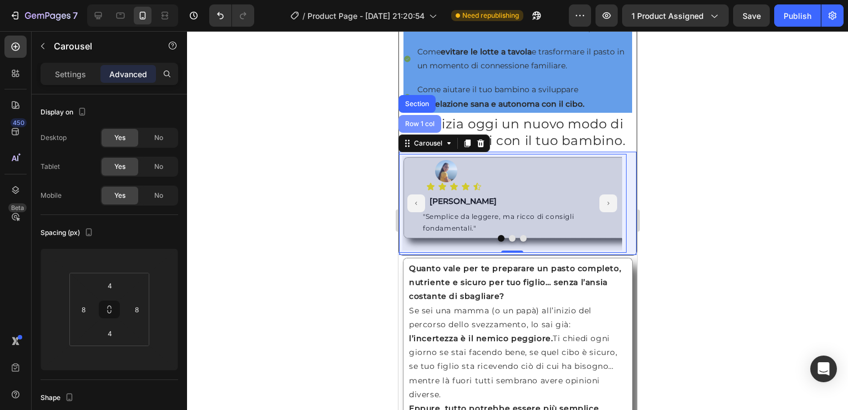
click at [421, 127] on div "Row 1 col" at bounding box center [419, 123] width 34 height 7
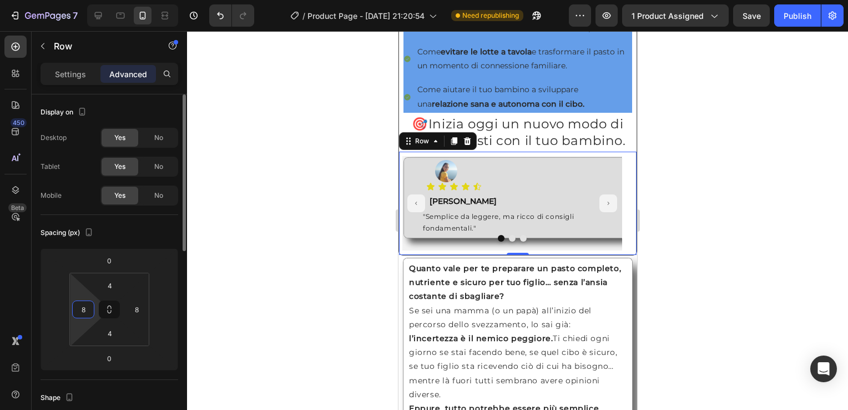
click at [85, 312] on input "8" at bounding box center [83, 309] width 17 height 17
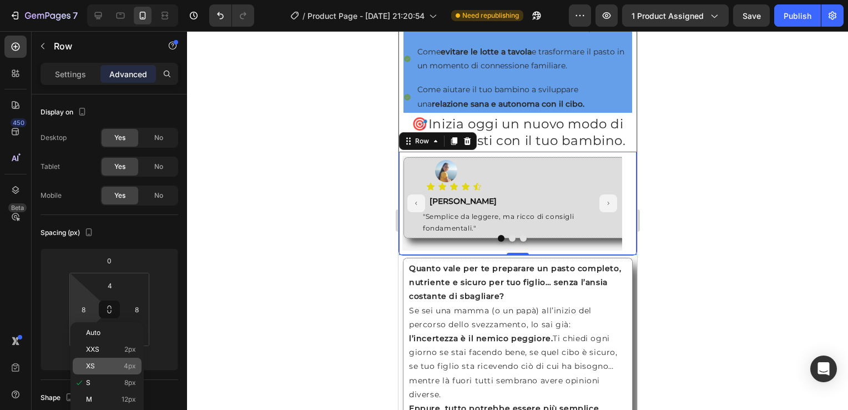
click at [99, 360] on div "XS 4px" at bounding box center [107, 365] width 69 height 17
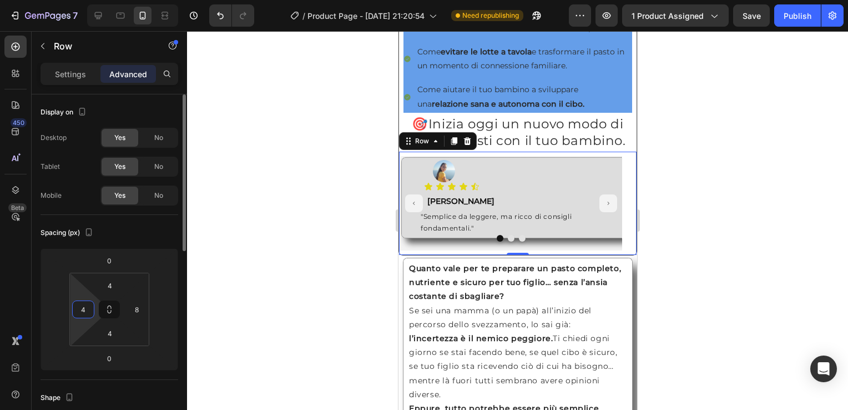
click at [82, 307] on input "4" at bounding box center [83, 309] width 17 height 17
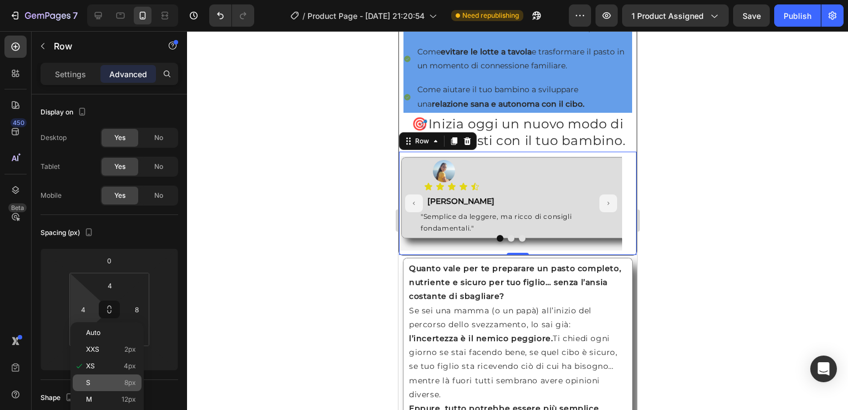
click at [100, 378] on p "S 8px" at bounding box center [111, 382] width 50 height 8
type input "8"
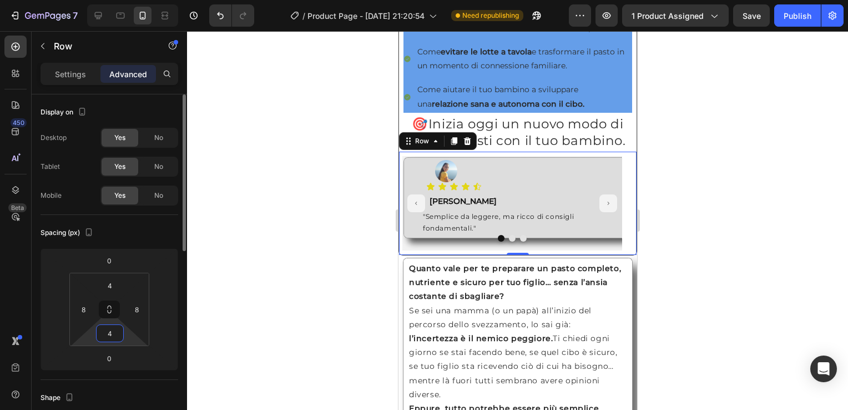
click at [107, 335] on input "4" at bounding box center [110, 333] width 22 height 17
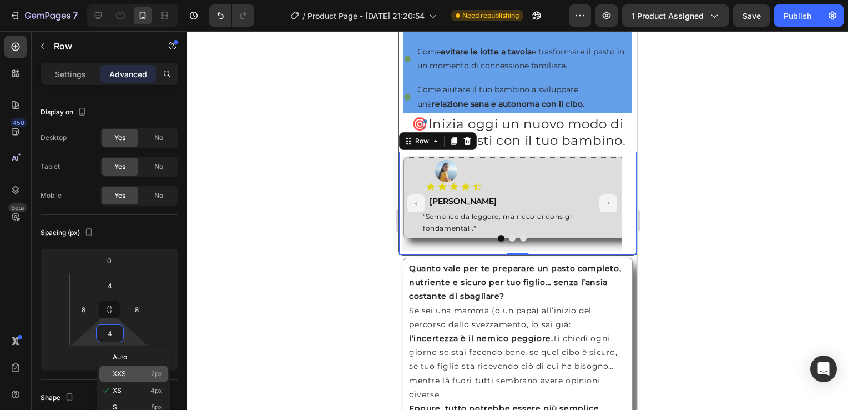
click at [130, 378] on div "XXS 2px" at bounding box center [133, 373] width 69 height 17
type input "2"
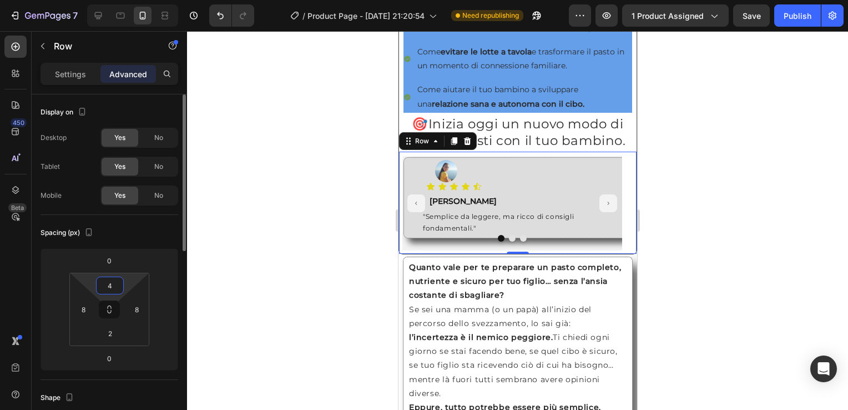
click at [111, 285] on input "4" at bounding box center [110, 285] width 22 height 17
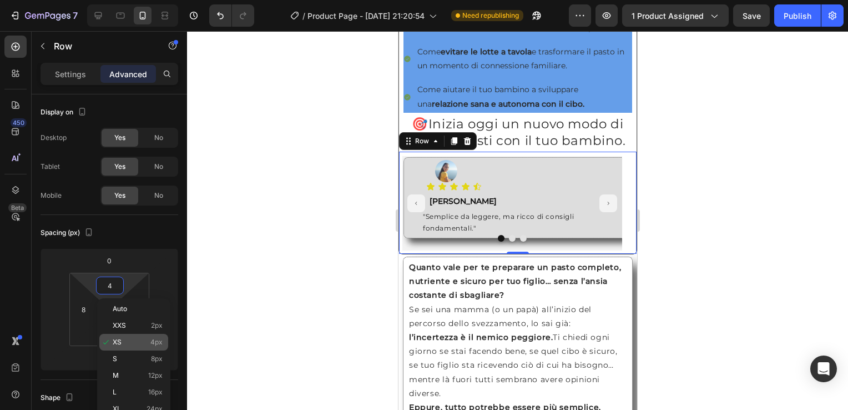
click at [117, 336] on div "XS 4px" at bounding box center [133, 342] width 69 height 17
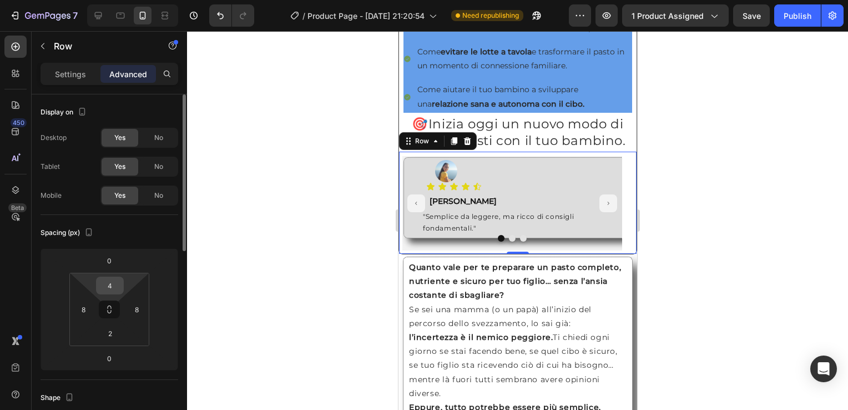
click at [110, 290] on input "4" at bounding box center [110, 285] width 22 height 17
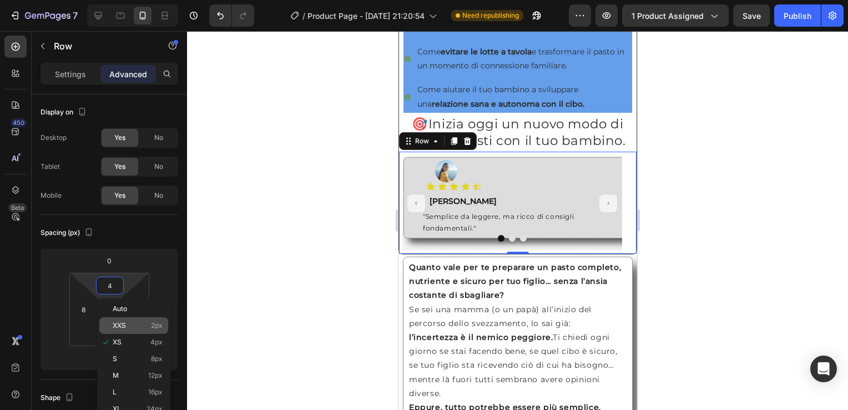
click at [129, 323] on p "XXS 2px" at bounding box center [138, 325] width 50 height 8
type input "2"
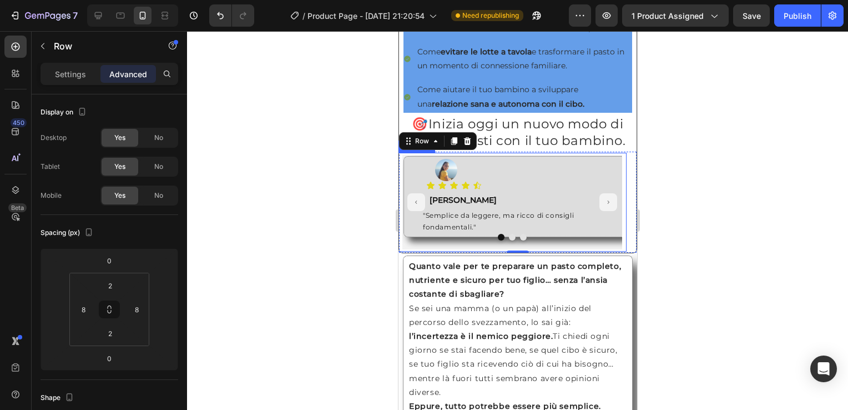
click at [399, 176] on div "Image Icon Icon Icon Icon Icon Icon List Text Block Roberta Text Block "Semplic…" at bounding box center [511, 202] width 229 height 99
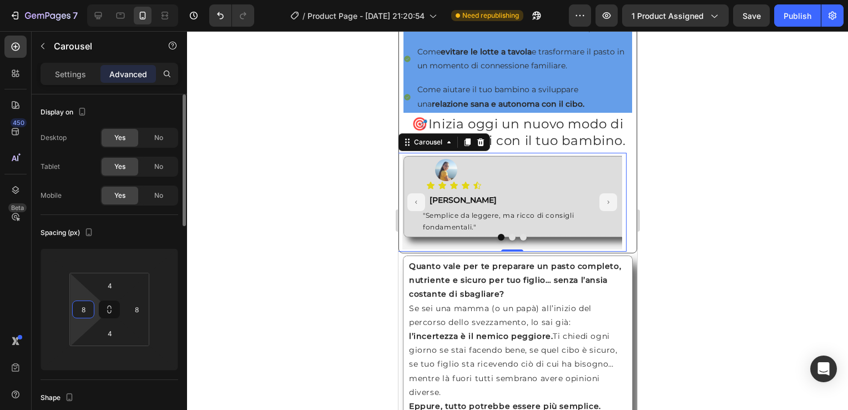
click at [89, 306] on input "8" at bounding box center [83, 309] width 17 height 17
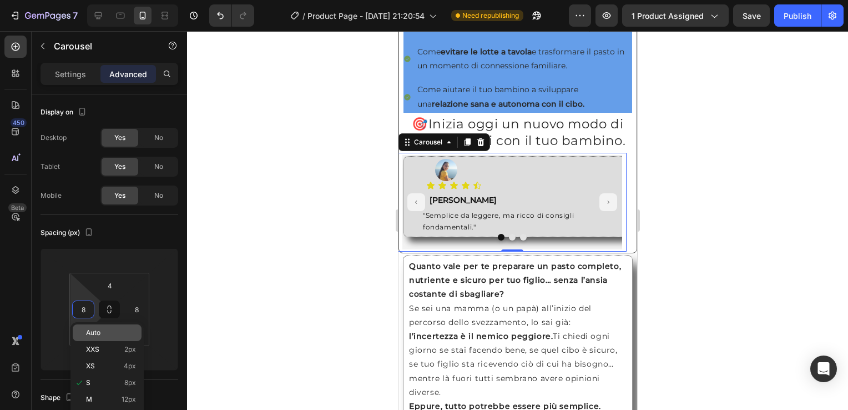
click at [95, 337] on div "Auto" at bounding box center [107, 332] width 69 height 17
type input "Auto"
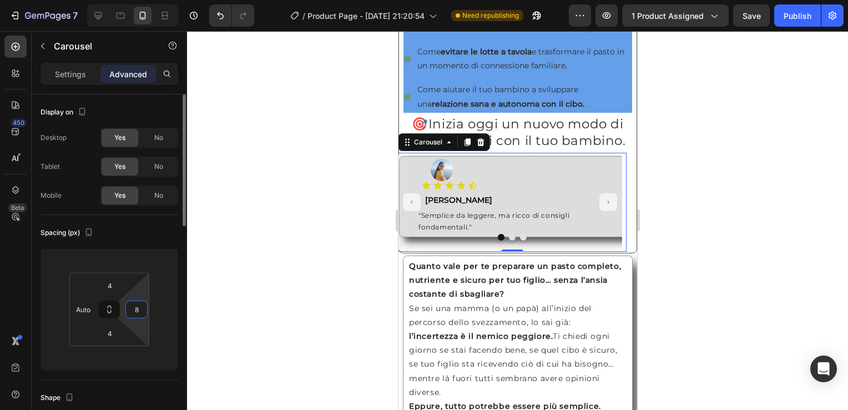
click at [137, 309] on input "8" at bounding box center [136, 309] width 17 height 17
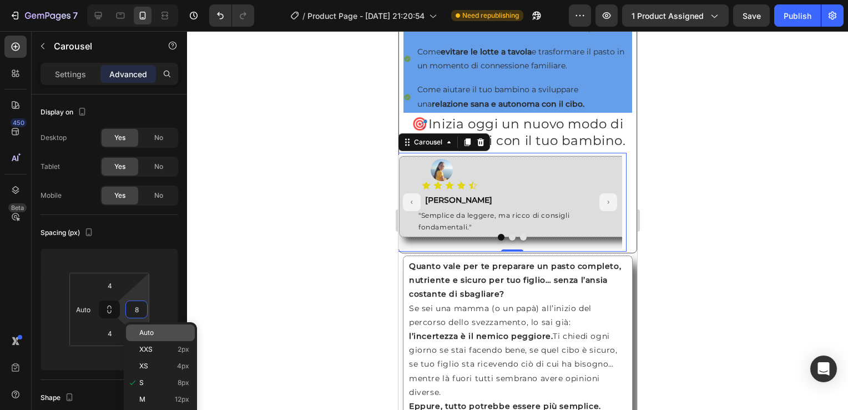
click at [153, 335] on span "Auto" at bounding box center [146, 333] width 14 height 8
type input "Auto"
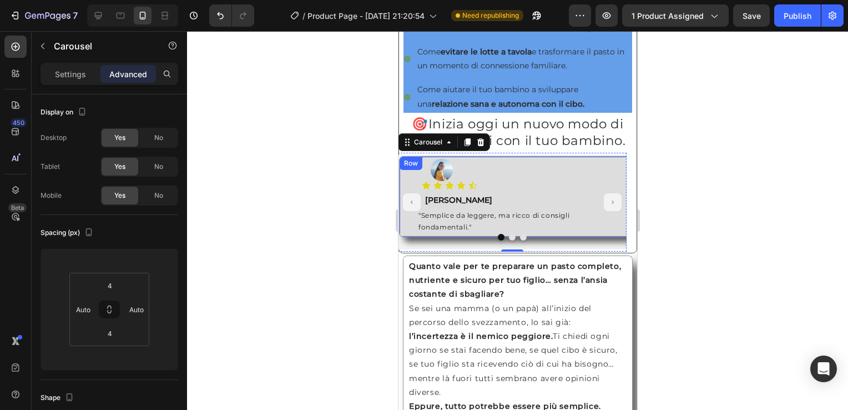
click at [403, 168] on div "Row" at bounding box center [410, 163] width 18 height 10
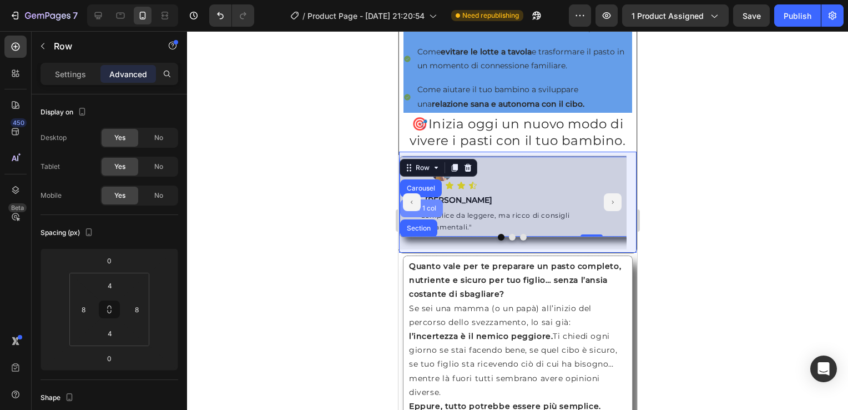
click at [438, 215] on div "Row 1 col" at bounding box center [421, 208] width 43 height 18
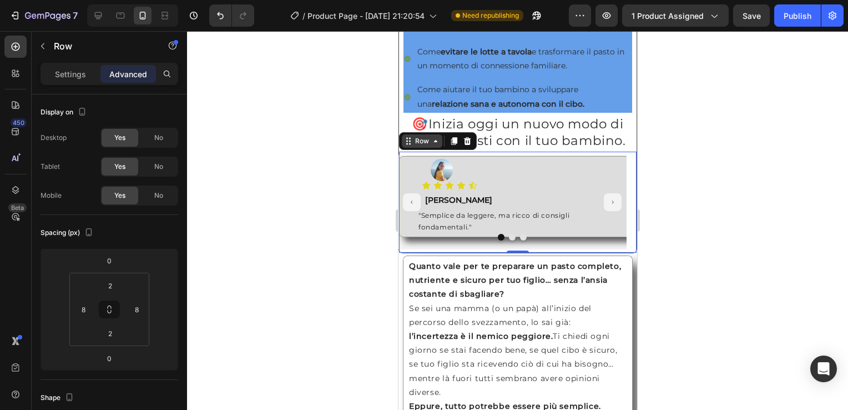
click at [436, 145] on icon at bounding box center [435, 141] width 9 height 9
click at [434, 145] on icon at bounding box center [435, 141] width 9 height 9
click at [623, 170] on div "Image Icon Icon Icon Icon Icon Icon List Text Block Roberta Text Block "Semplic…" at bounding box center [517, 201] width 238 height 101
click at [401, 267] on div "Quanto vale per te preparare un pasto completo, nutriente e sicuro per tuo figl…" at bounding box center [517, 413] width 239 height 320
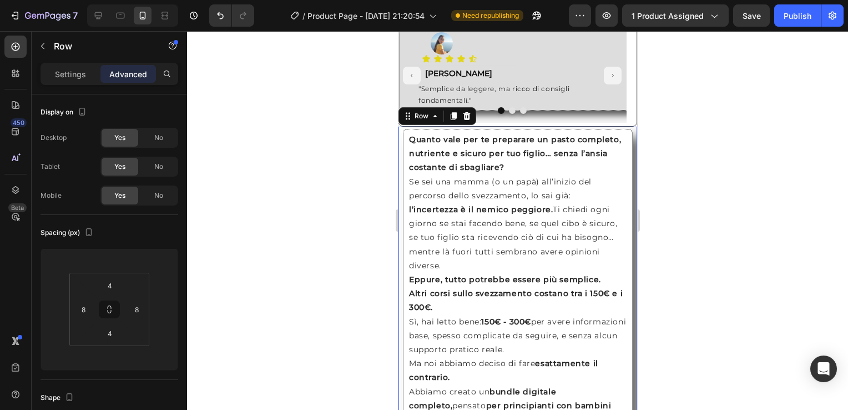
scroll to position [833, 0]
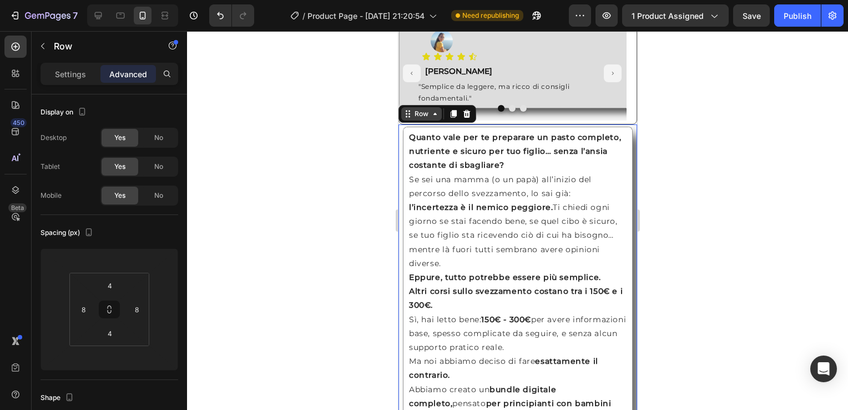
click at [433, 118] on icon at bounding box center [434, 113] width 9 height 9
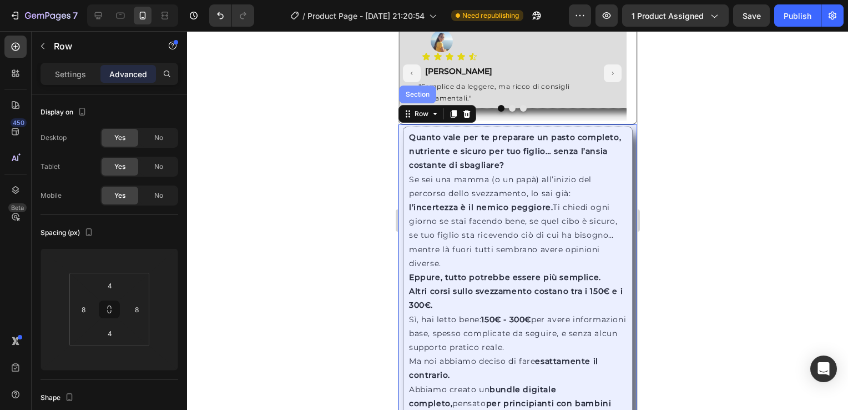
click at [418, 98] on div "Section" at bounding box center [417, 94] width 28 height 7
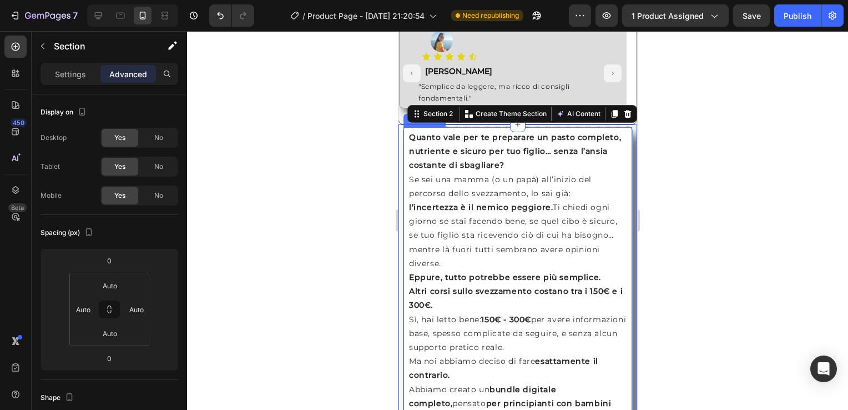
click at [404, 154] on div "Quanto vale per te preparare un pasto completo, nutriente e sicuro per tuo figl…" at bounding box center [517, 284] width 230 height 315
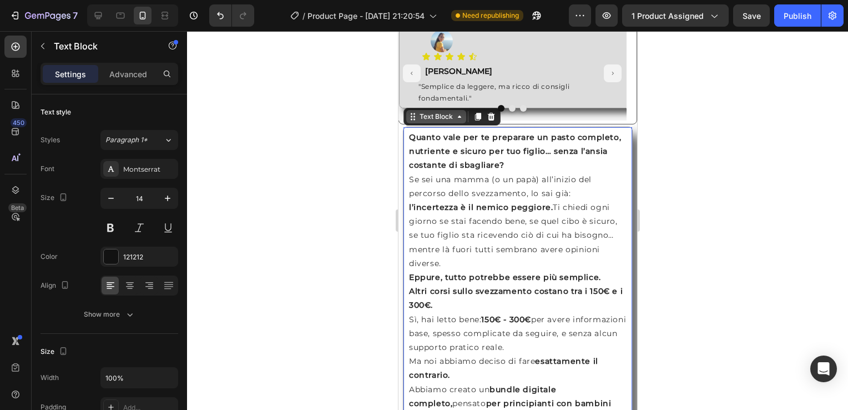
click at [456, 121] on icon at bounding box center [458, 116] width 9 height 9
click at [129, 73] on p "Advanced" at bounding box center [128, 74] width 38 height 12
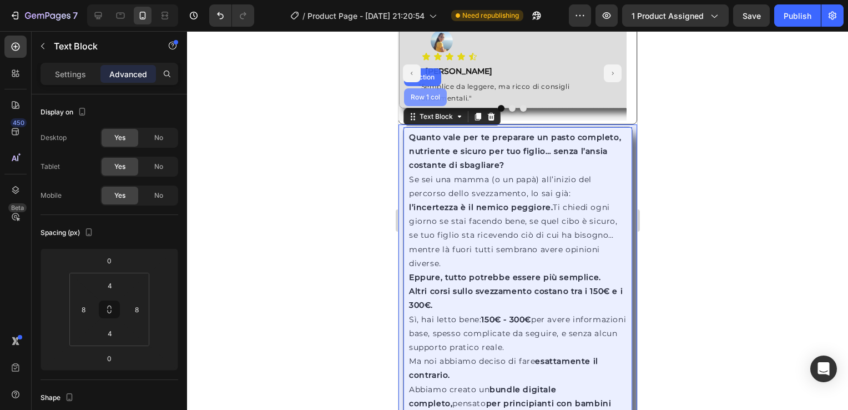
click at [425, 100] on div "Row 1 col" at bounding box center [425, 97] width 34 height 7
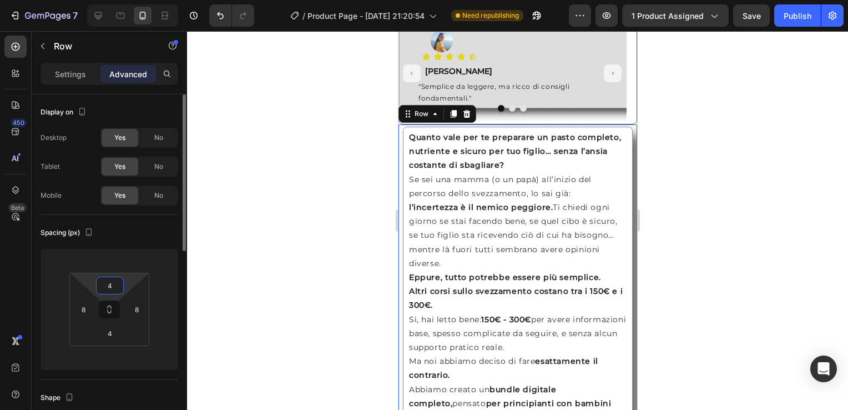
click at [112, 286] on input "4" at bounding box center [110, 285] width 22 height 17
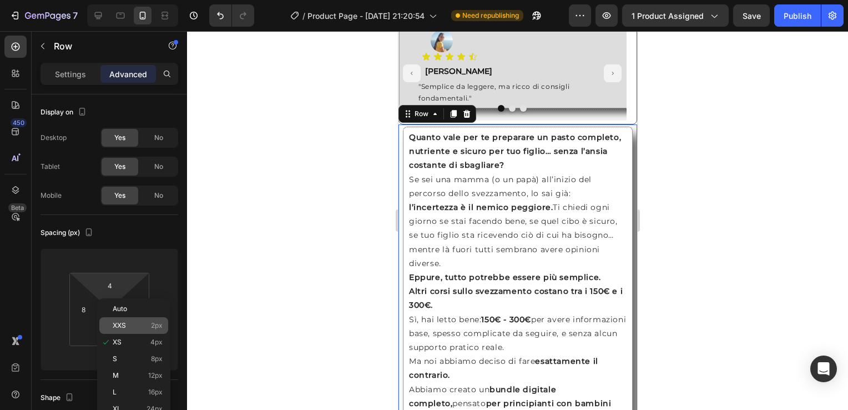
click at [131, 328] on p "XXS 2px" at bounding box center [138, 325] width 50 height 8
type input "2"
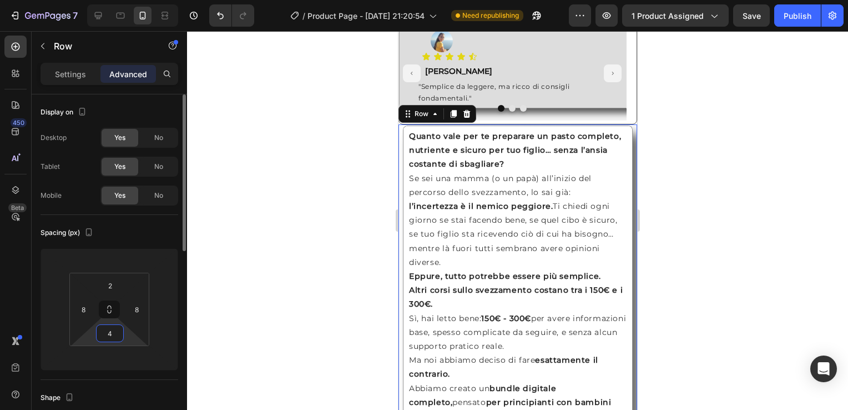
click at [114, 331] on input "4" at bounding box center [110, 333] width 22 height 17
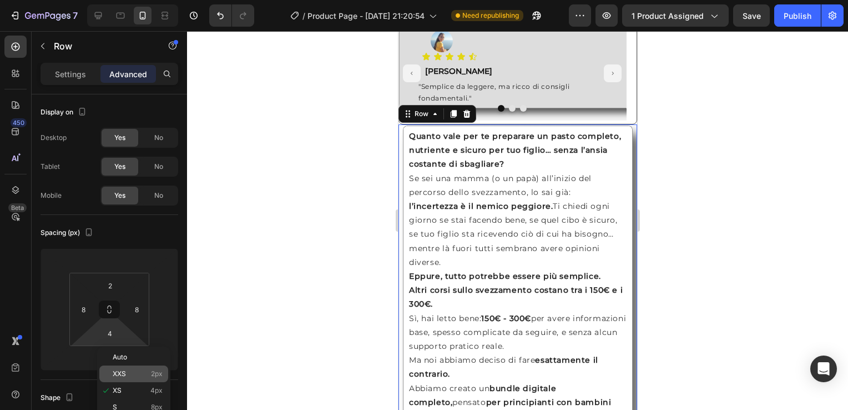
click at [148, 374] on p "XXS 2px" at bounding box center [138, 374] width 50 height 8
type input "2"
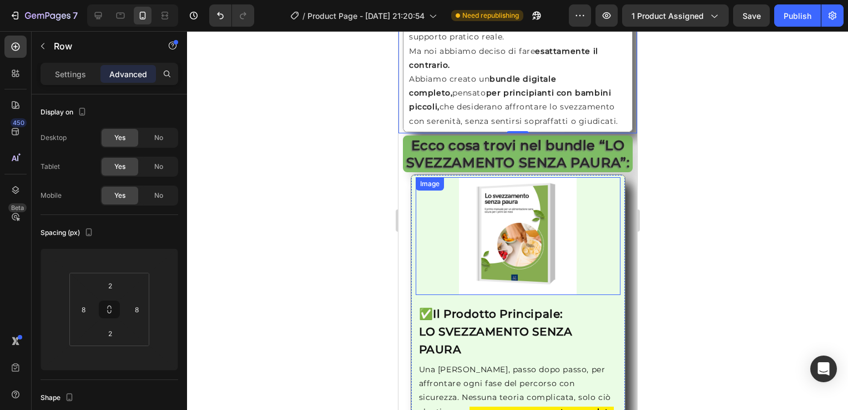
scroll to position [1177, 0]
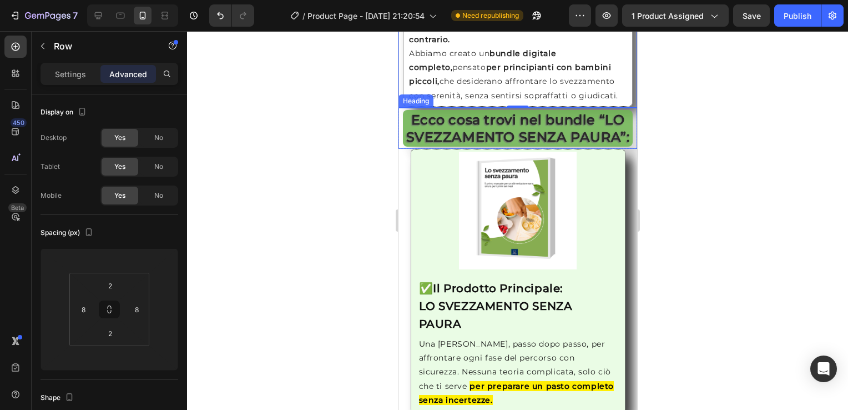
click at [416, 103] on div "Heading" at bounding box center [415, 100] width 35 height 13
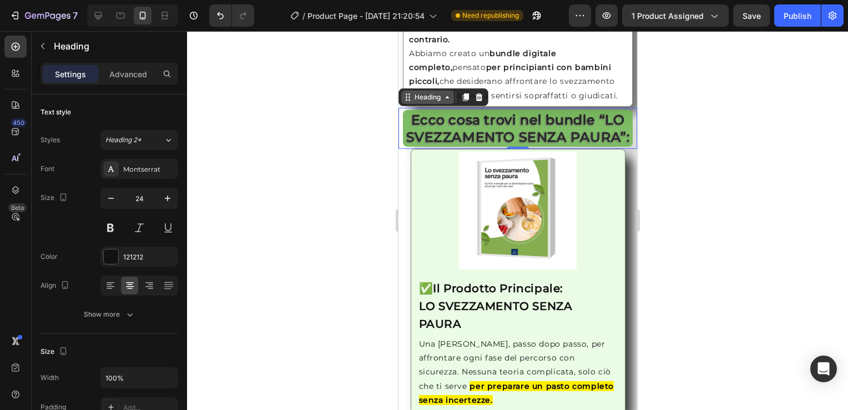
click at [444, 96] on icon at bounding box center [446, 97] width 9 height 9
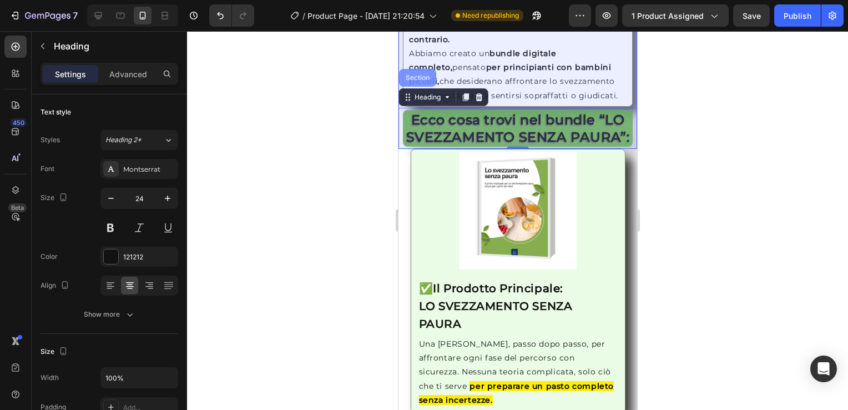
click at [418, 74] on div "Section" at bounding box center [417, 77] width 28 height 7
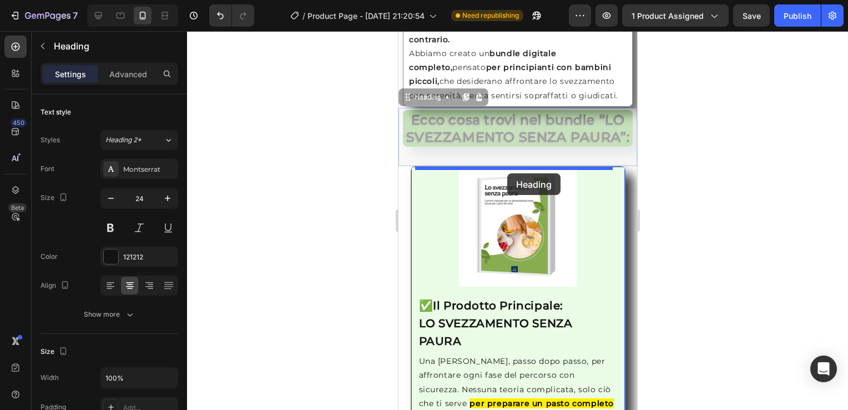
drag, startPoint x: 585, startPoint y: 123, endPoint x: 507, endPoint y: 173, distance: 93.1
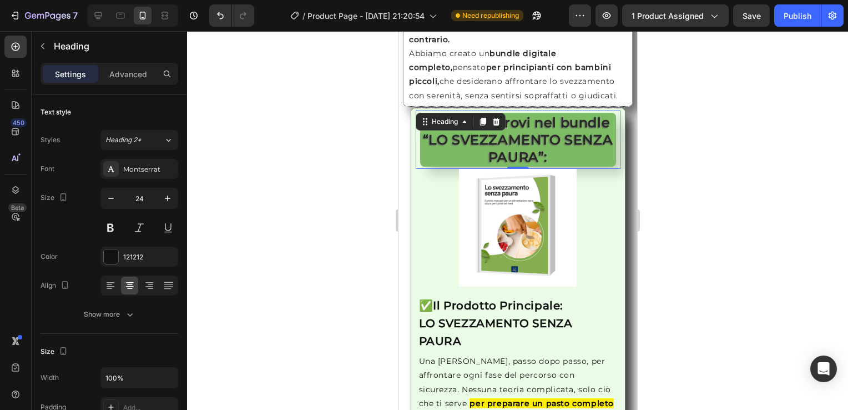
click at [703, 155] on div at bounding box center [517, 220] width 661 height 378
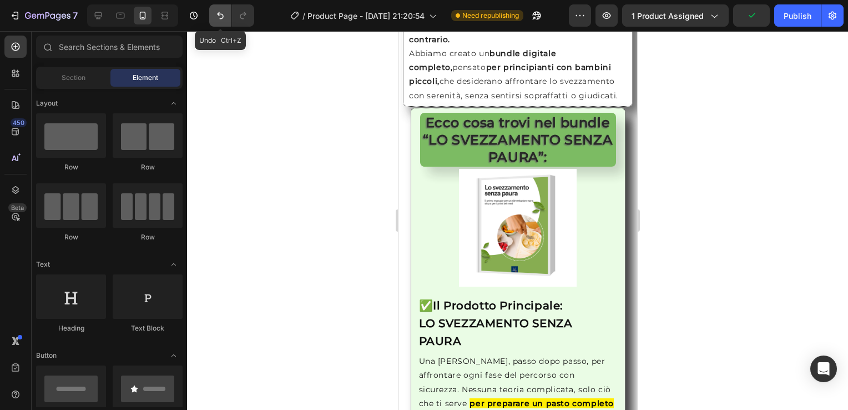
click at [220, 13] on icon "Undo/Redo" at bounding box center [220, 15] width 11 height 11
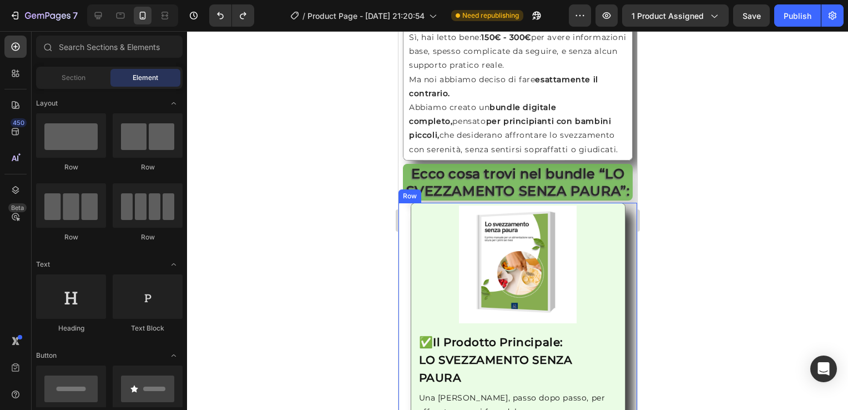
scroll to position [1122, 0]
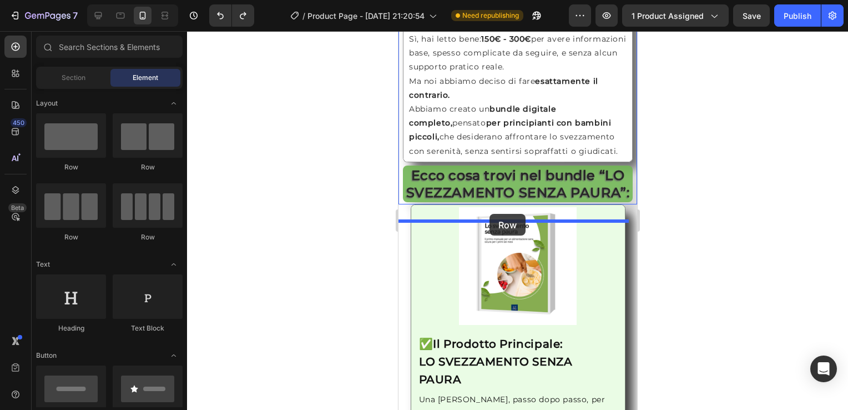
drag, startPoint x: 469, startPoint y: 164, endPoint x: 489, endPoint y: 214, distance: 53.8
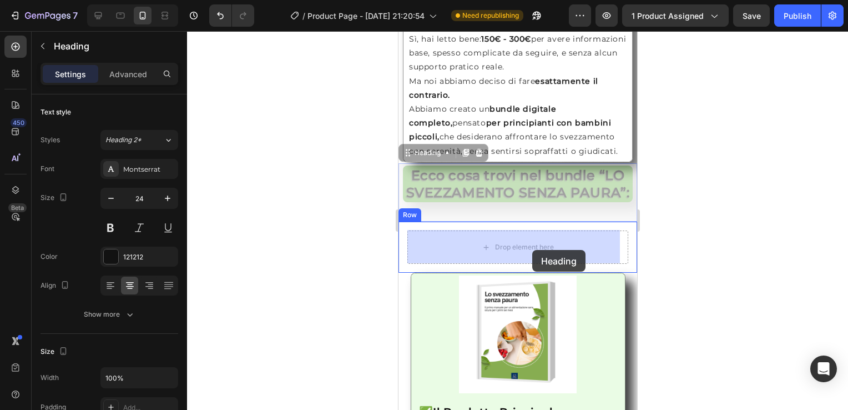
drag, startPoint x: 521, startPoint y: 188, endPoint x: 532, endPoint y: 250, distance: 63.1
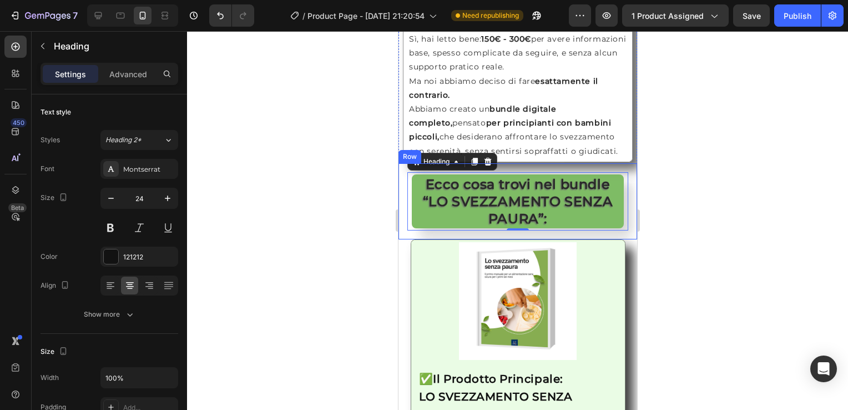
click at [401, 198] on div "Ecco cosa trovi nel bundle “LO SVEZZAMENTO SENZA PAURA”: Heading 0 Row" at bounding box center [517, 201] width 239 height 77
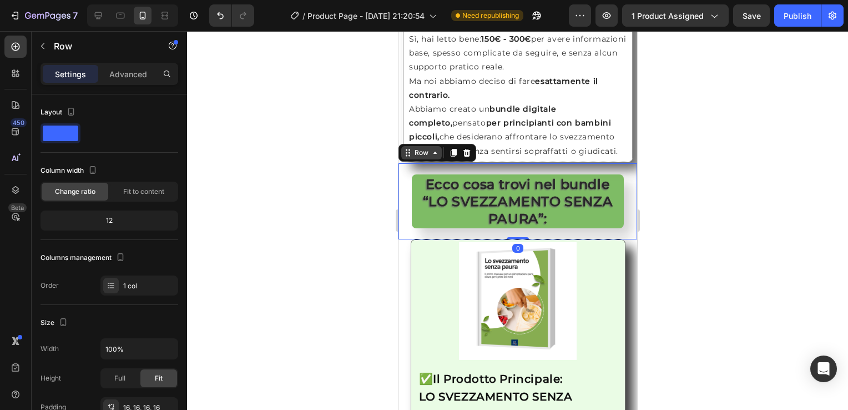
click at [438, 154] on icon at bounding box center [434, 152] width 9 height 9
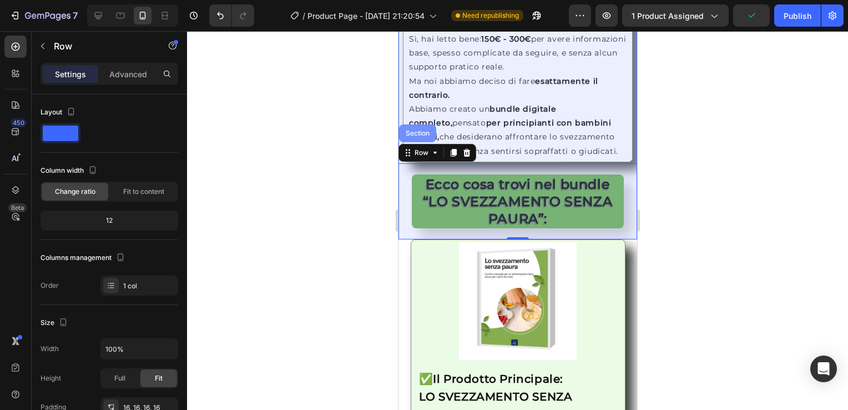
click at [422, 130] on div "Section" at bounding box center [417, 133] width 28 height 7
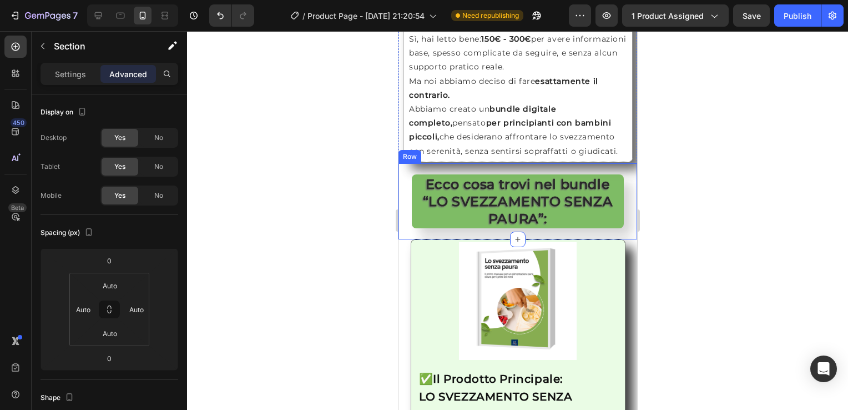
click at [400, 198] on div "Ecco cosa trovi nel bundle “LO SVEZZAMENTO SENZA PAURA”: Heading Row" at bounding box center [517, 201] width 239 height 77
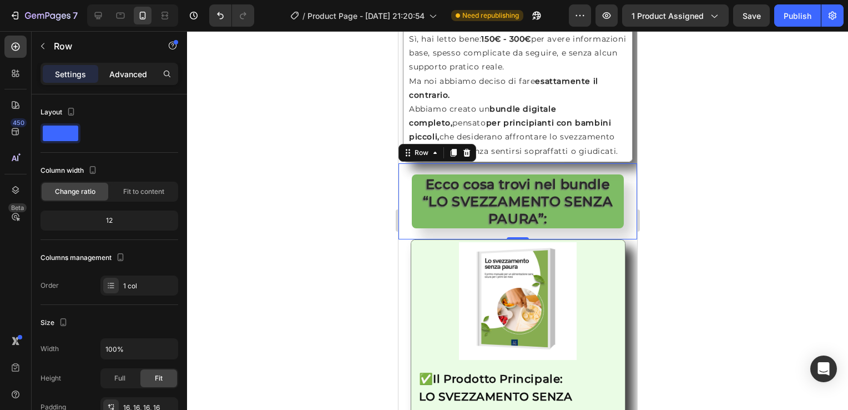
click at [134, 77] on p "Advanced" at bounding box center [128, 74] width 38 height 12
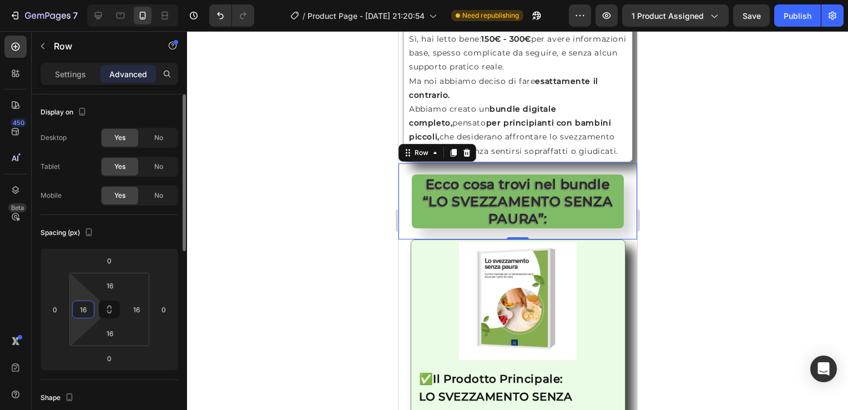
click at [84, 309] on input "16" at bounding box center [83, 309] width 17 height 17
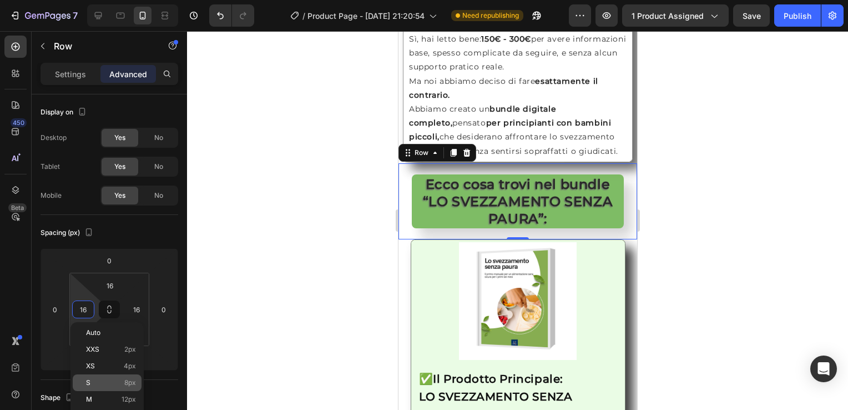
click at [120, 376] on div "S 8px" at bounding box center [107, 382] width 69 height 17
type input "8"
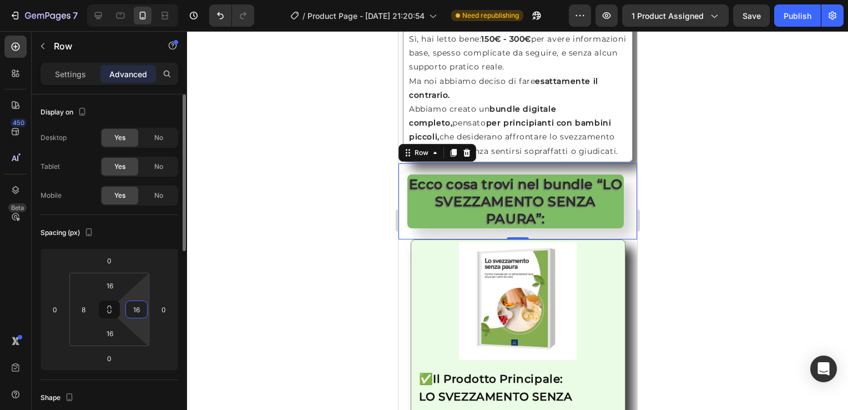
click at [137, 313] on input "16" at bounding box center [136, 309] width 17 height 17
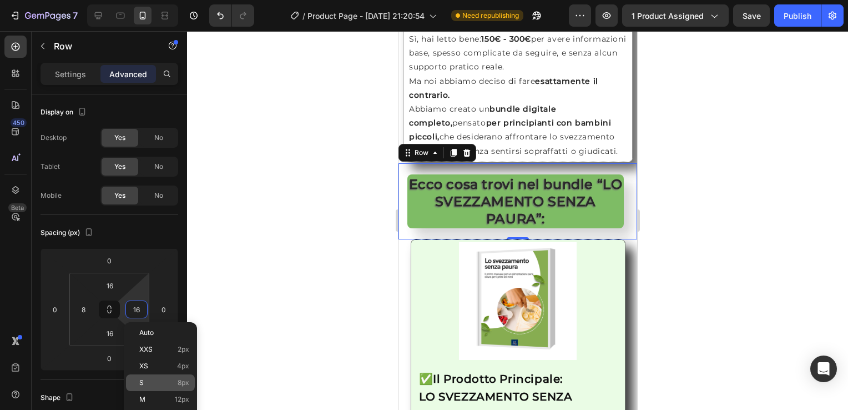
click at [169, 383] on p "S 8px" at bounding box center [164, 382] width 50 height 8
type input "8"
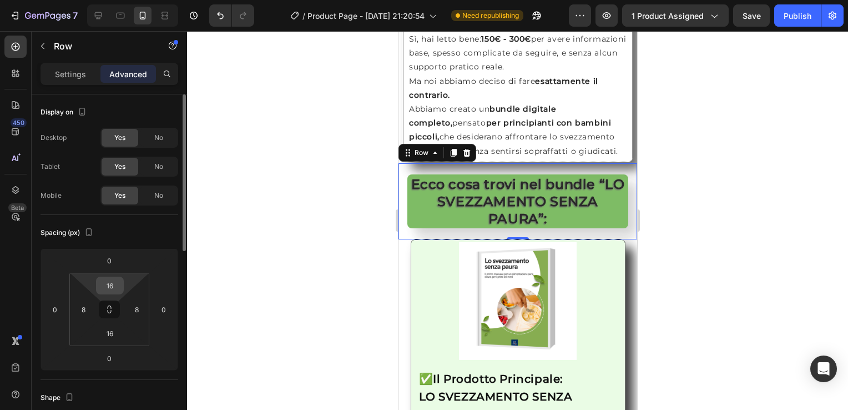
click at [116, 284] on input "16" at bounding box center [110, 285] width 22 height 17
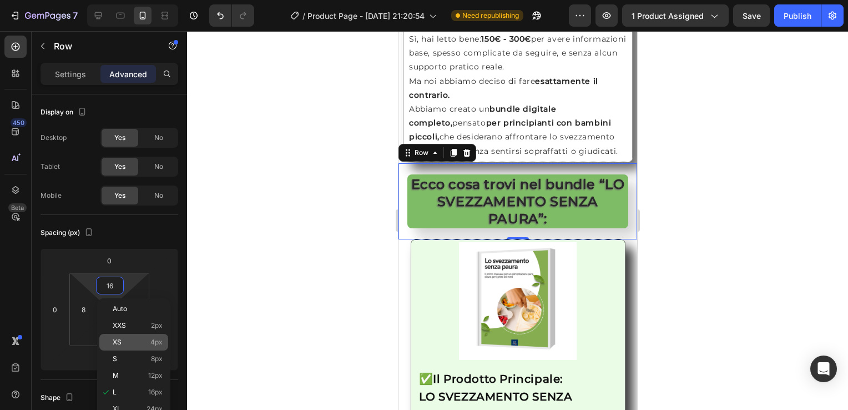
click at [127, 335] on div "XS 4px" at bounding box center [133, 342] width 69 height 17
type input "4"
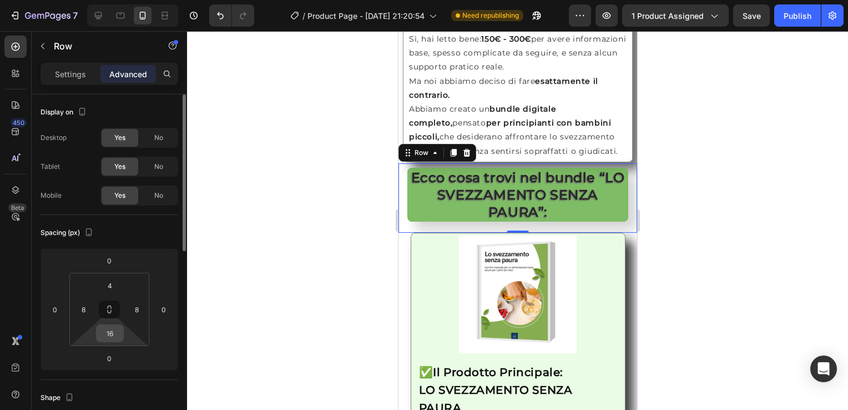
click at [107, 335] on input "16" at bounding box center [110, 333] width 22 height 17
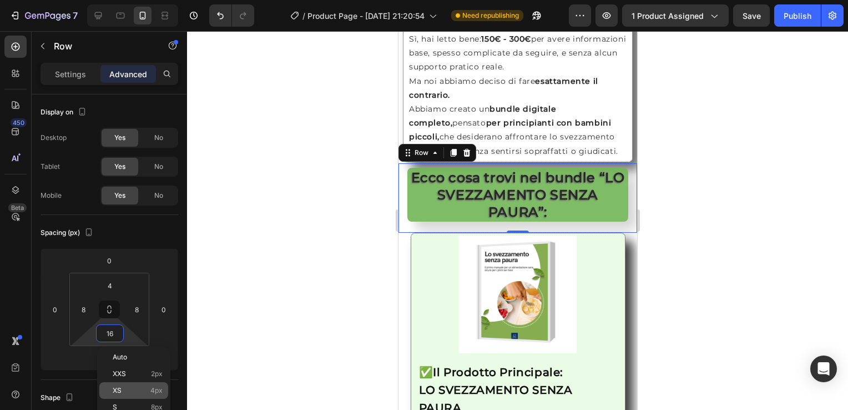
click at [130, 389] on p "XS 4px" at bounding box center [138, 390] width 50 height 8
type input "4"
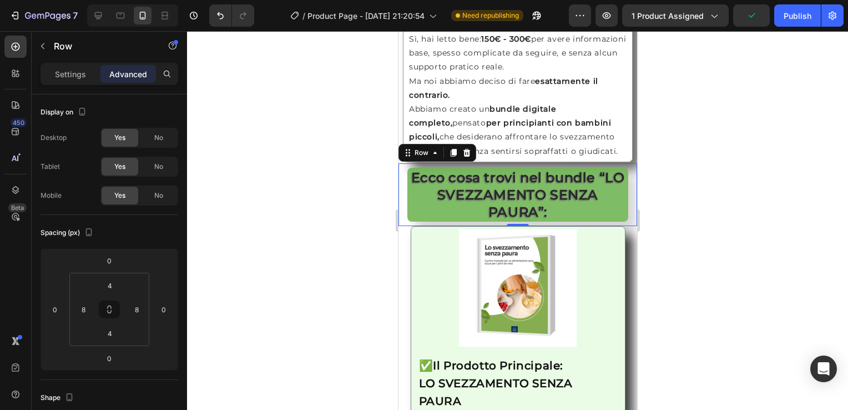
click at [266, 248] on div at bounding box center [517, 220] width 661 height 378
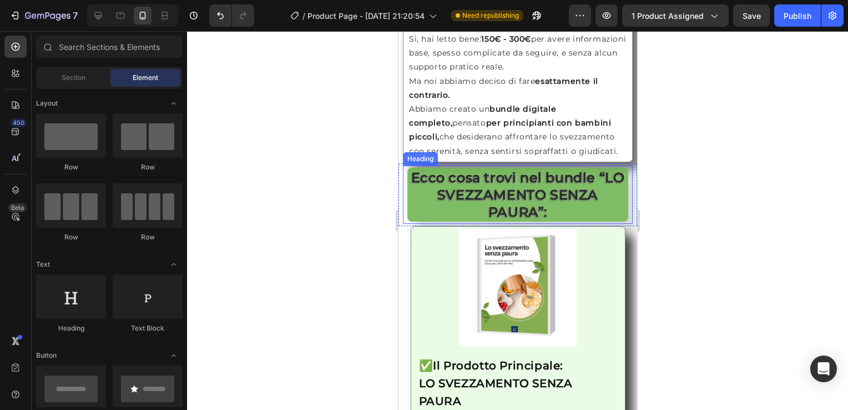
click at [456, 195] on strong "Ecco cosa trovi nel bundle “LO SVEZZAMENTO SENZA PAURA”:" at bounding box center [518, 194] width 214 height 50
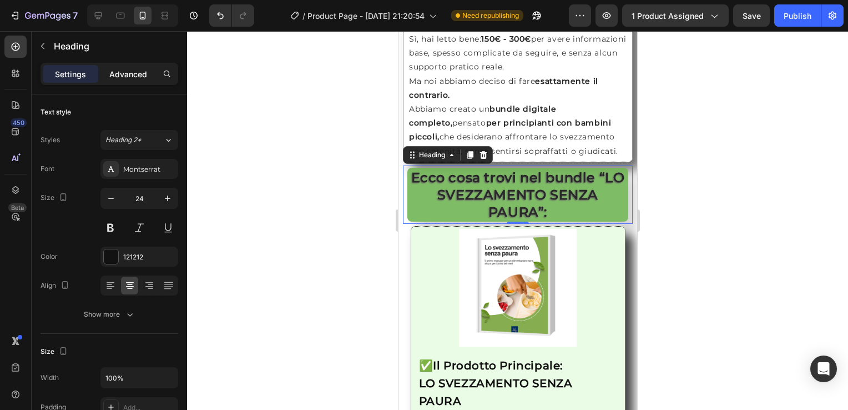
click at [133, 70] on p "Advanced" at bounding box center [128, 74] width 38 height 12
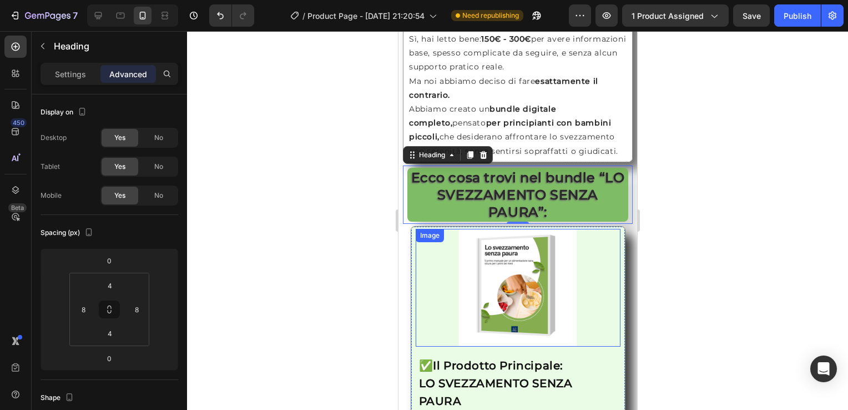
scroll to position [1246, 0]
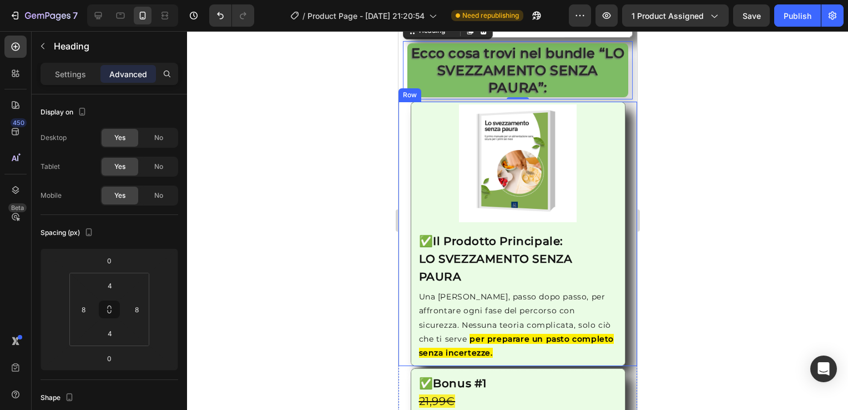
click at [407, 136] on div "Image ✅ Il Prodotto Principale: LO SVEZZAMENTO SENZA PAURA Heading Una [PERSON_…" at bounding box center [517, 234] width 239 height 264
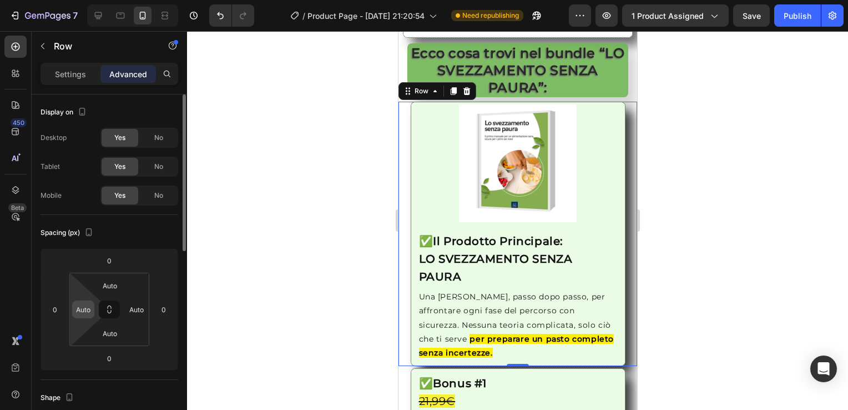
click at [86, 313] on input "Auto" at bounding box center [83, 309] width 17 height 17
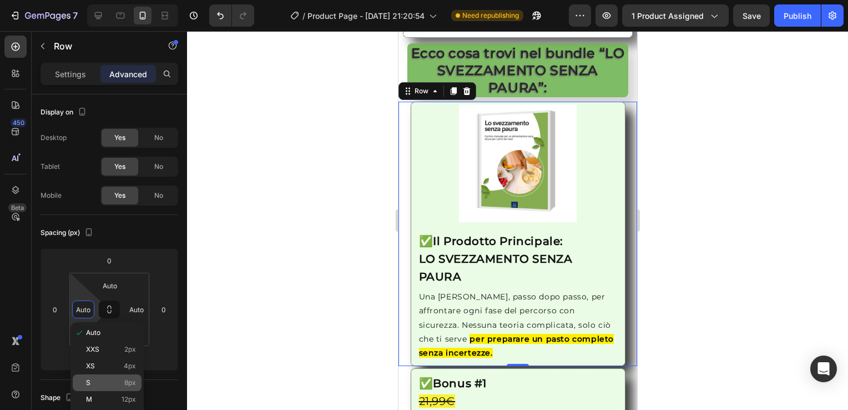
click at [103, 374] on div "S 8px" at bounding box center [107, 382] width 69 height 17
type input "8"
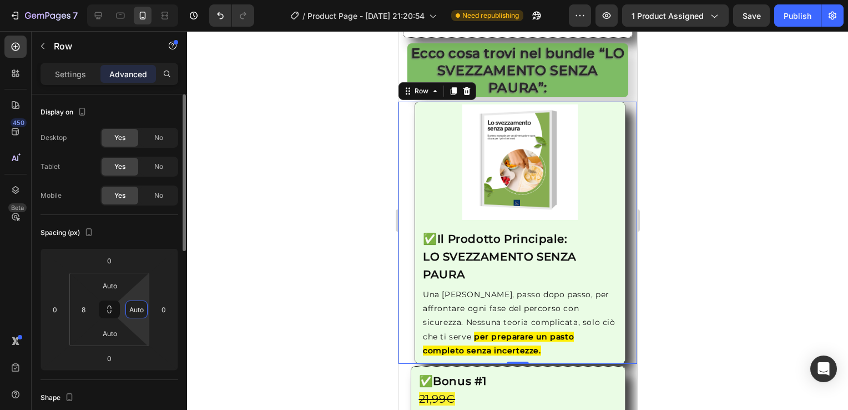
click at [139, 310] on input "Auto" at bounding box center [136, 309] width 17 height 17
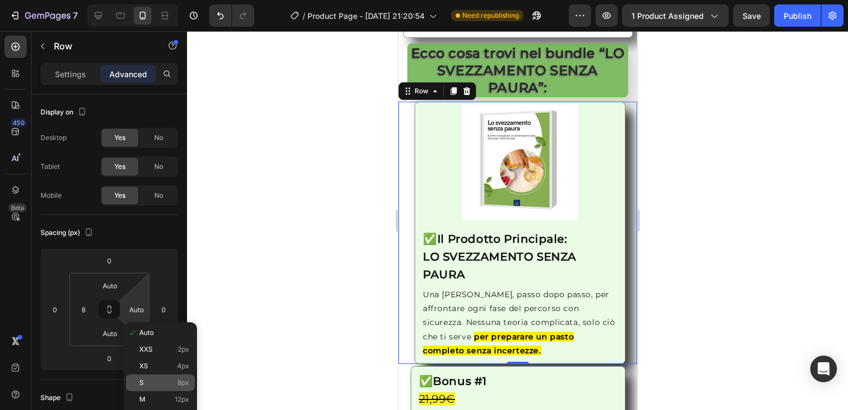
click at [171, 381] on p "S 8px" at bounding box center [164, 382] width 50 height 8
type input "8"
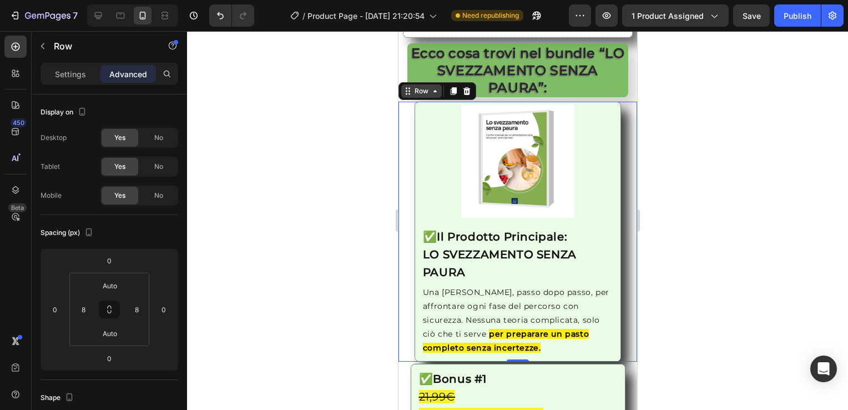
click at [431, 92] on icon at bounding box center [434, 91] width 9 height 9
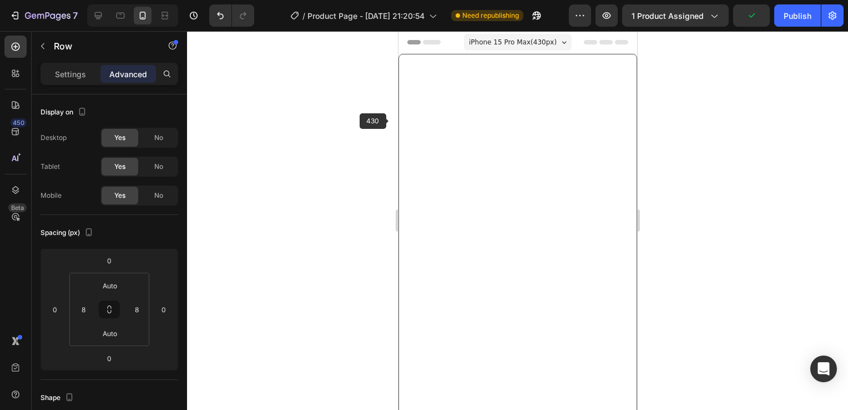
scroll to position [1246, 0]
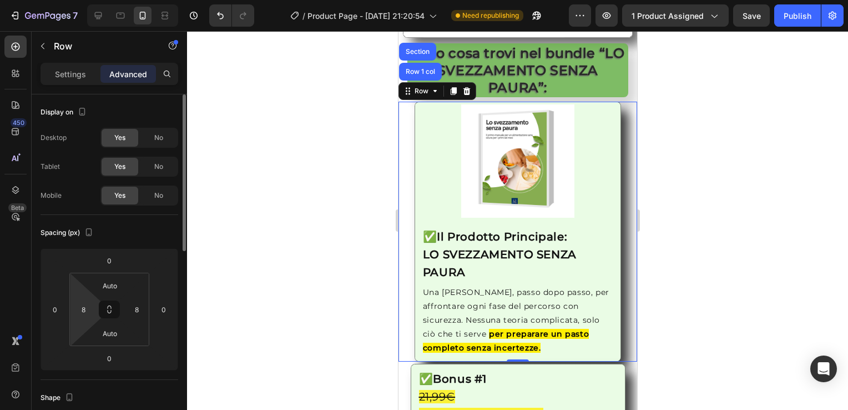
click at [91, 0] on html "7 / Product Page - [DATE] 21:20:54 Need republishing Preview 1 product assigned…" at bounding box center [424, 0] width 848 height 0
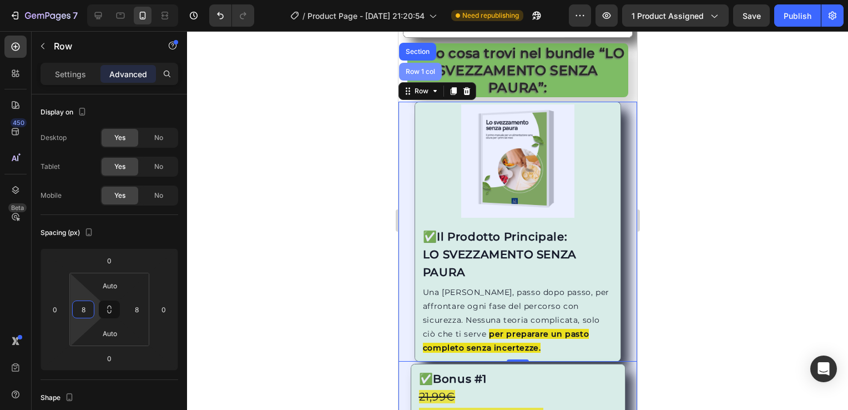
click at [418, 72] on div "Row 1 col" at bounding box center [420, 71] width 34 height 7
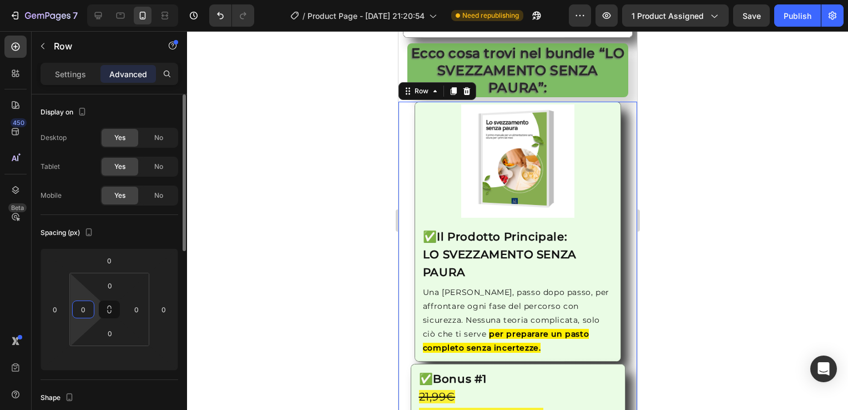
click at [88, 309] on input "0" at bounding box center [83, 309] width 17 height 17
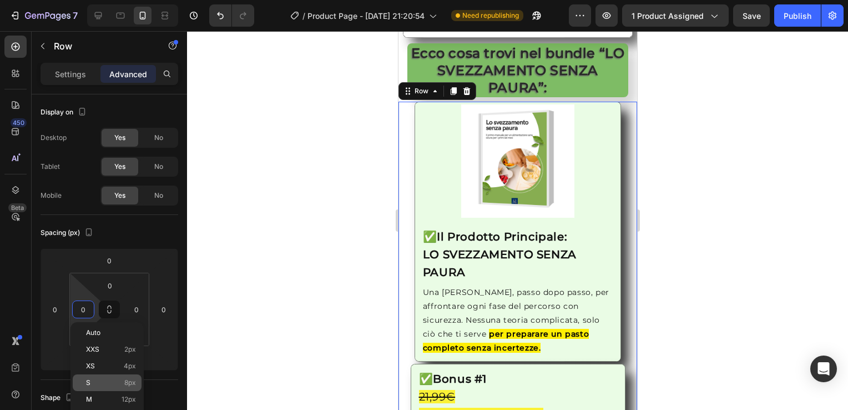
click at [129, 379] on span "8px" at bounding box center [130, 382] width 12 height 8
type input "8"
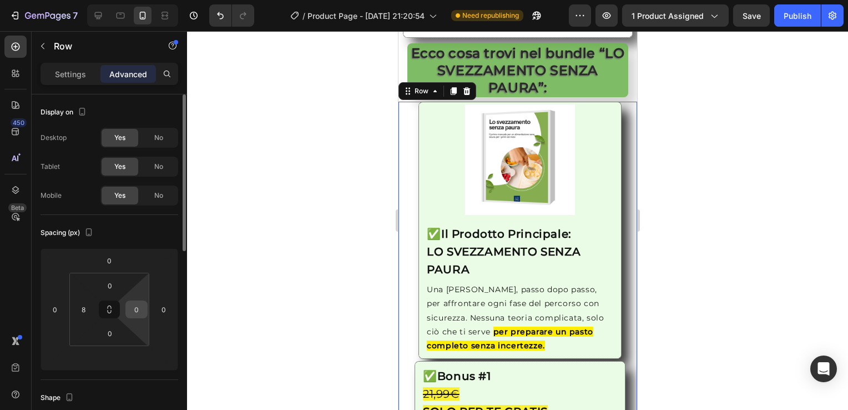
click at [135, 311] on input "0" at bounding box center [136, 309] width 17 height 17
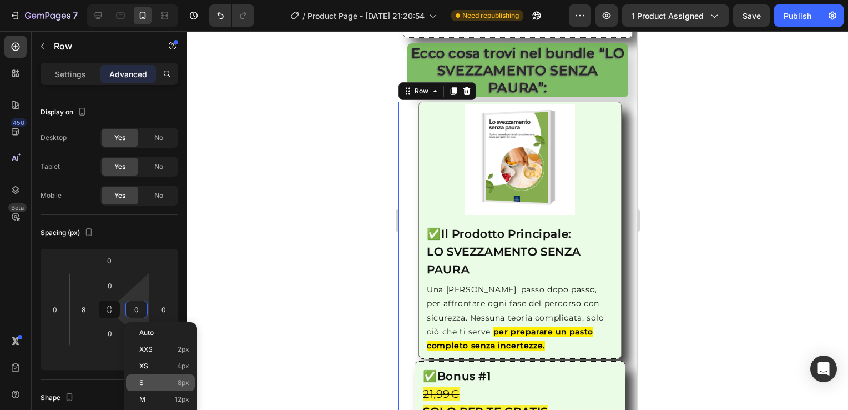
click at [160, 381] on p "S 8px" at bounding box center [164, 382] width 50 height 8
type input "8"
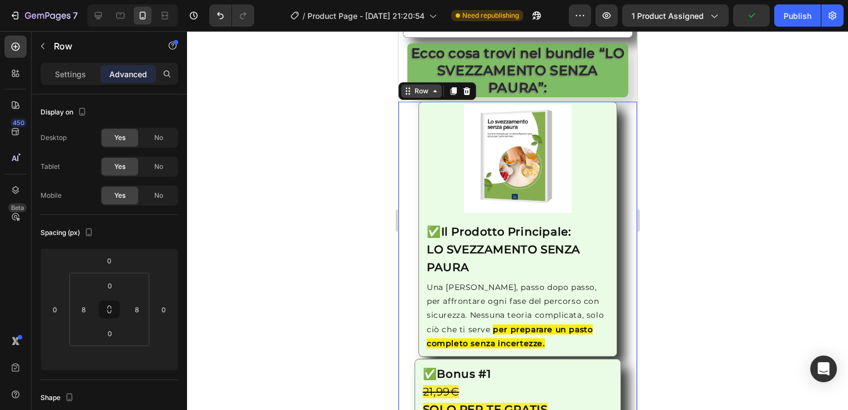
click at [437, 90] on icon at bounding box center [434, 91] width 9 height 9
click at [408, 156] on div "Image ✅ Il Prodotto Principale: LO SVEZZAMENTO SENZA PAURA Heading Una [PERSON_…" at bounding box center [517, 229] width 221 height 255
click at [440, 93] on icon at bounding box center [439, 91] width 9 height 9
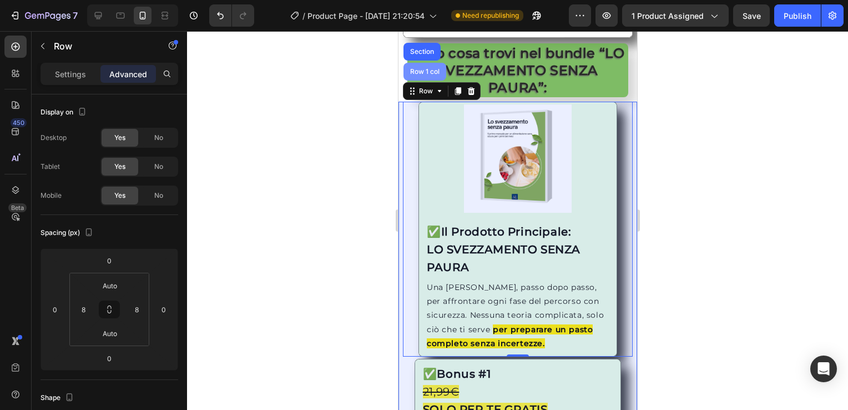
click at [428, 70] on div "Row 1 col" at bounding box center [424, 71] width 34 height 7
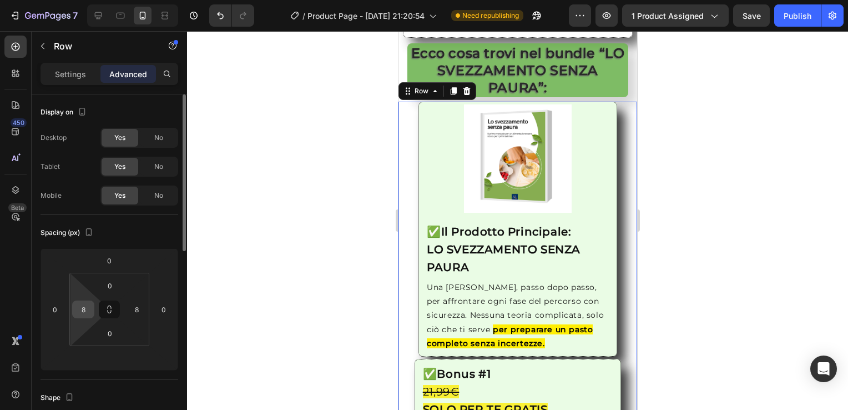
click at [89, 312] on input "8" at bounding box center [83, 309] width 17 height 17
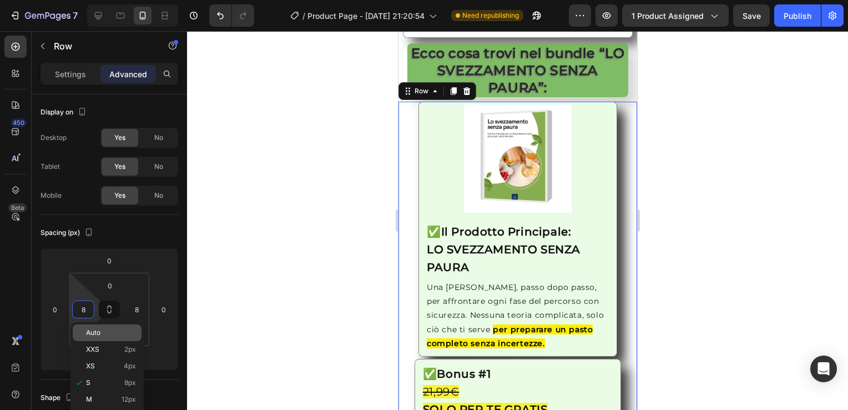
click at [103, 339] on div "Auto" at bounding box center [107, 332] width 69 height 17
type input "Auto"
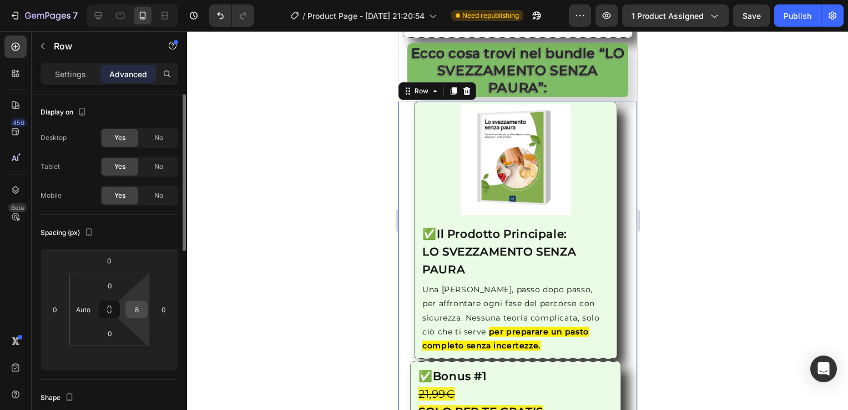
click at [133, 312] on input "8" at bounding box center [136, 309] width 17 height 17
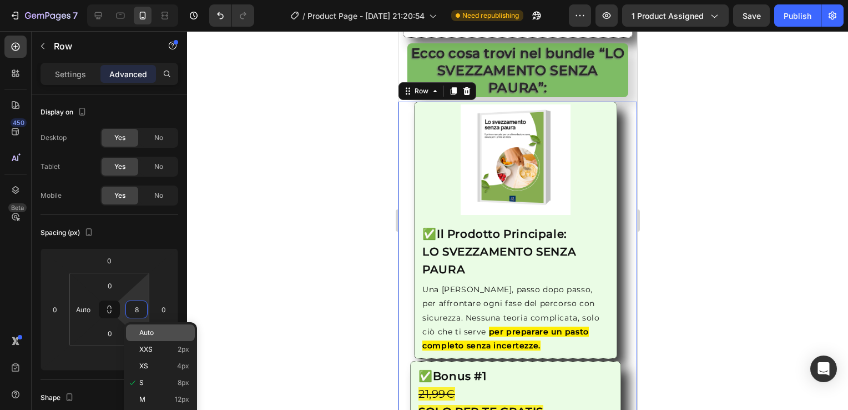
click at [160, 329] on p "Auto" at bounding box center [164, 333] width 50 height 8
type input "Auto"
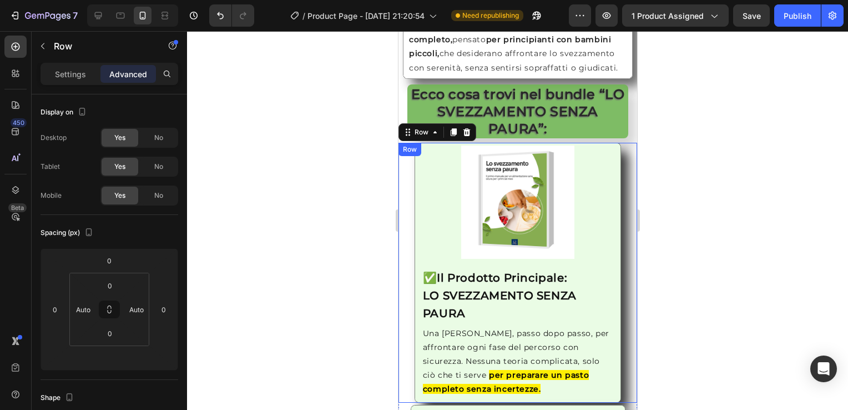
scroll to position [1204, 0]
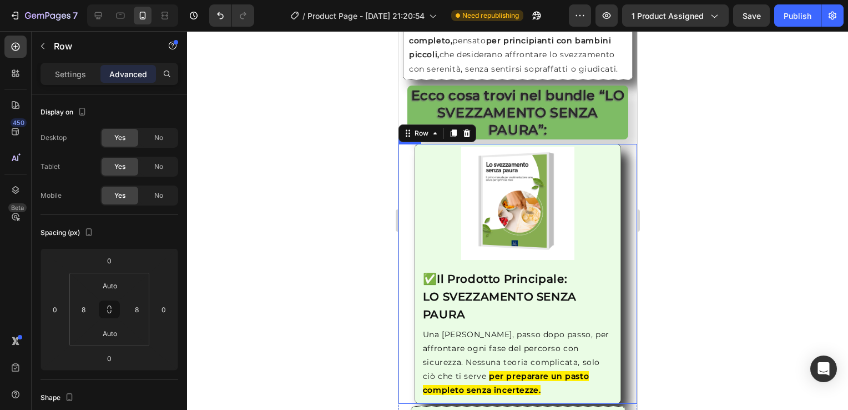
click at [407, 192] on div "Image ✅ Il Prodotto Principale: LO SVEZZAMENTO SENZA PAURA Heading Una [PERSON_…" at bounding box center [517, 273] width 230 height 259
click at [416, 179] on div "Image ✅ Il Prodotto Principale: LO SVEZZAMENTO SENZA PAURA Heading Una [PERSON_…" at bounding box center [517, 273] width 207 height 259
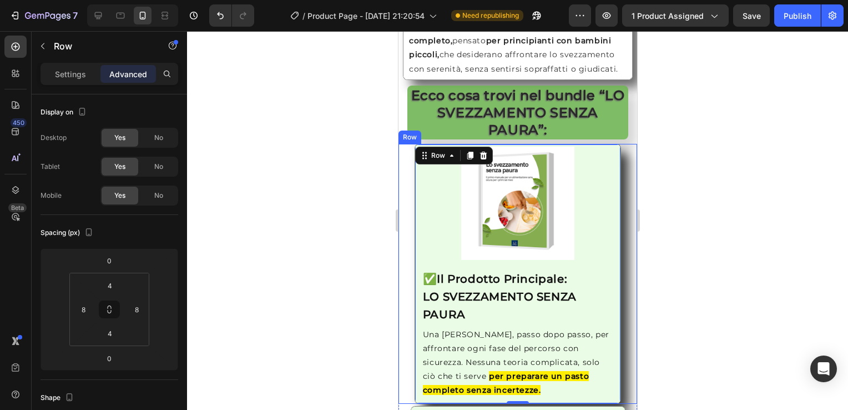
click at [401, 193] on div "Image ✅ Il Prodotto Principale: LO SVEZZAMENTO SENZA PAURA Heading Una [PERSON_…" at bounding box center [517, 273] width 239 height 259
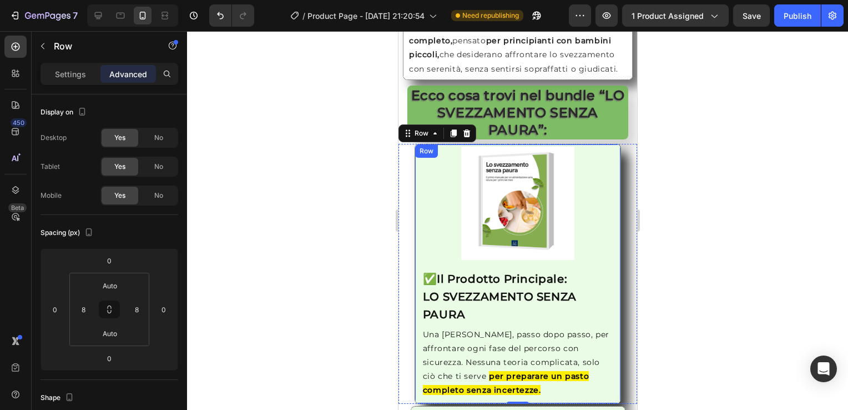
click at [416, 208] on div "Image ✅ Il Prodotto Principale: LO SVEZZAMENTO SENZA PAURA Heading Una [PERSON_…" at bounding box center [517, 273] width 207 height 259
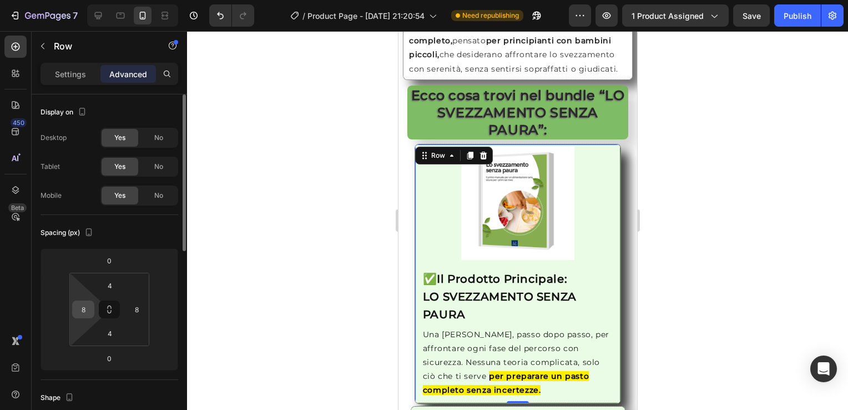
click at [93, 314] on div "8" at bounding box center [83, 309] width 22 height 18
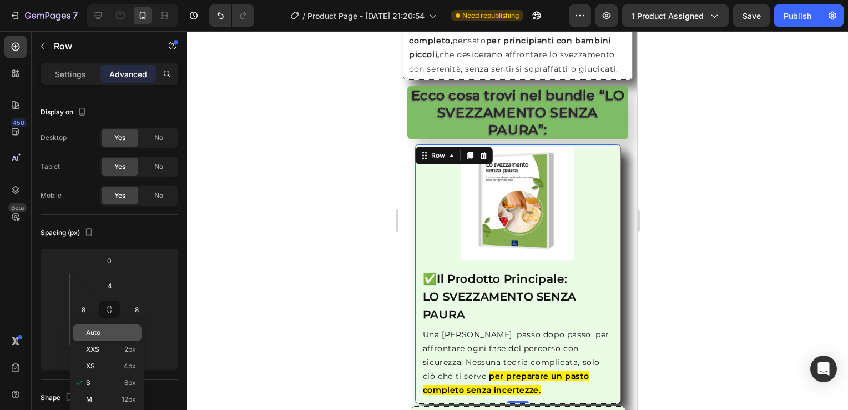
click at [93, 336] on span "Auto" at bounding box center [93, 333] width 14 height 8
type input "Auto"
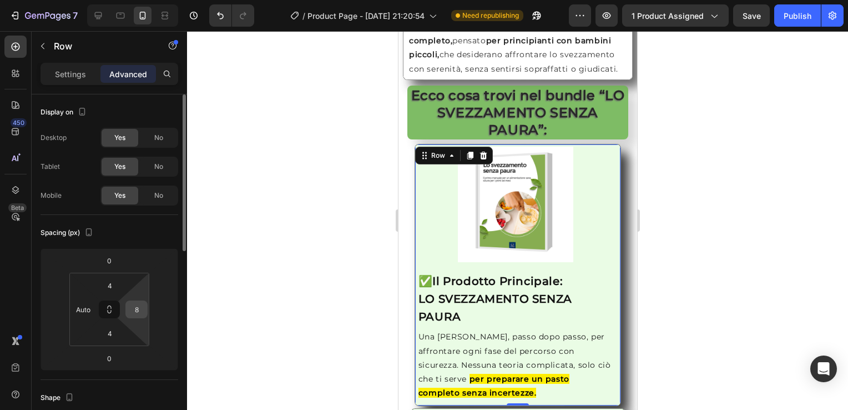
click at [137, 312] on input "8" at bounding box center [136, 309] width 17 height 17
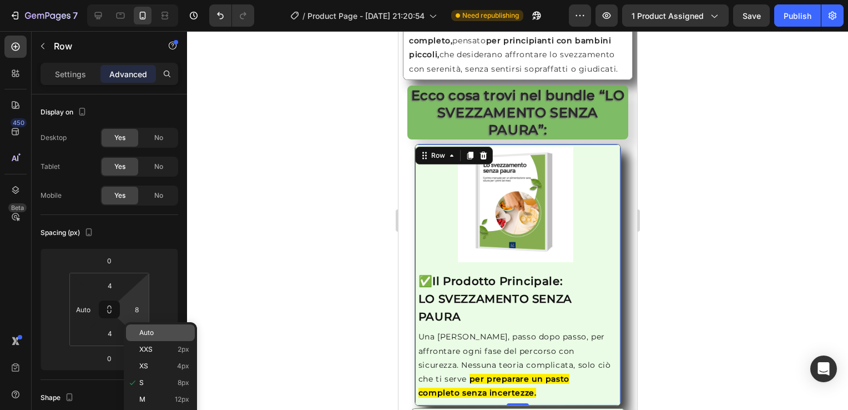
click at [160, 330] on p "Auto" at bounding box center [164, 333] width 50 height 8
type input "Auto"
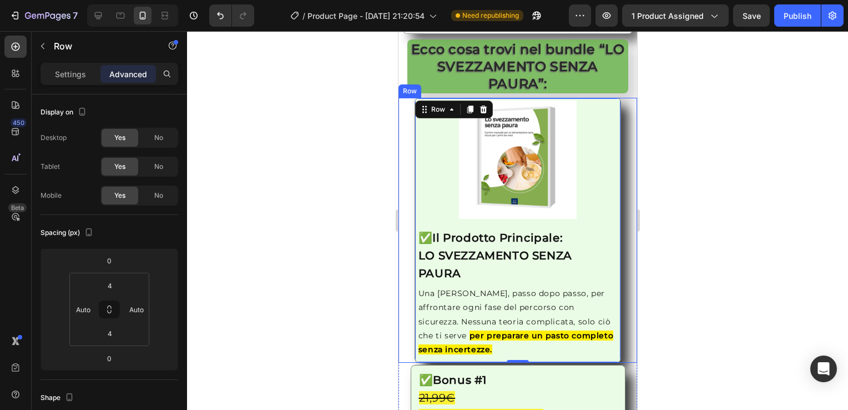
scroll to position [1205, 0]
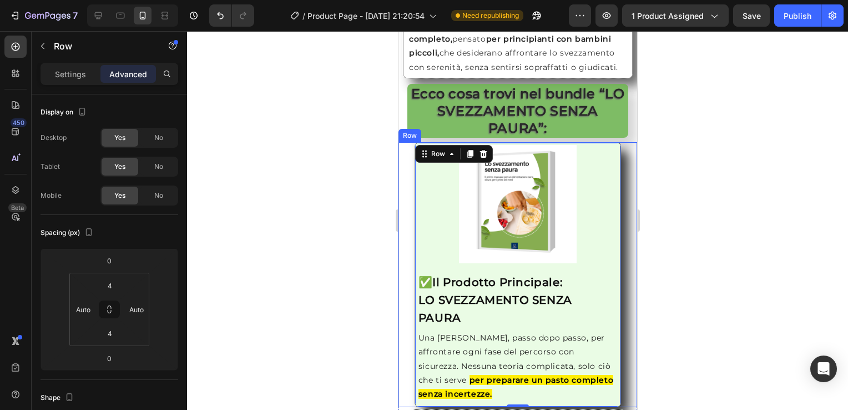
click at [402, 201] on div "Image ✅ Il Prodotto Principale: LO SVEZZAMENTO SENZA PAURA Heading Una [PERSON_…" at bounding box center [517, 274] width 230 height 265
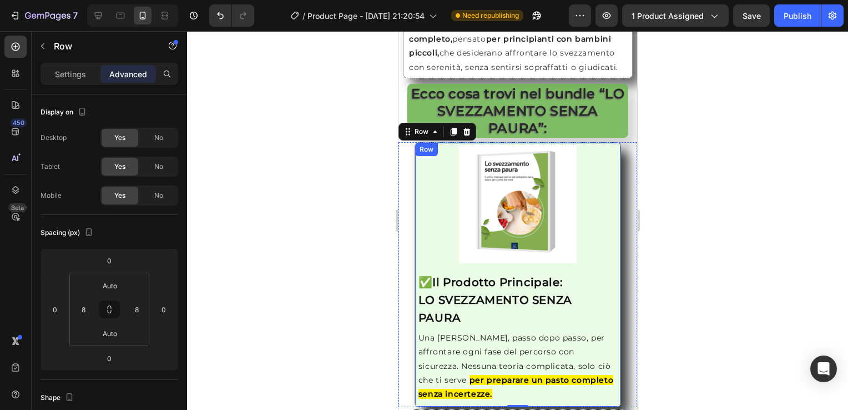
click at [414, 265] on div "Image ✅ Il Prodotto Principale: LO SVEZZAMENTO SENZA PAURA Heading Una [PERSON_…" at bounding box center [517, 274] width 207 height 265
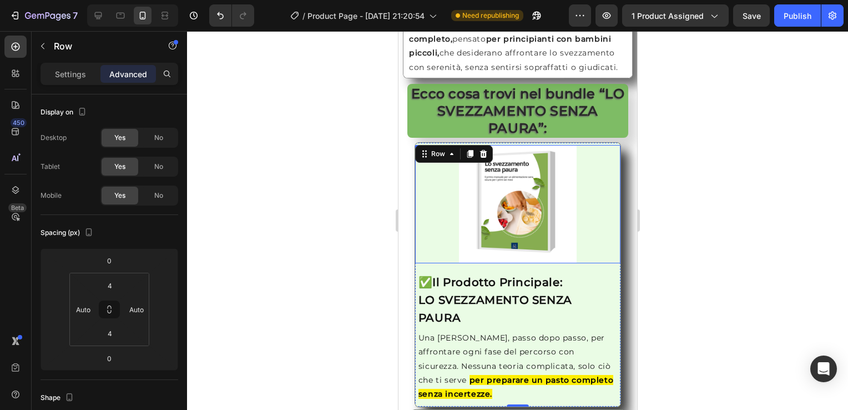
click at [448, 226] on div at bounding box center [517, 204] width 197 height 118
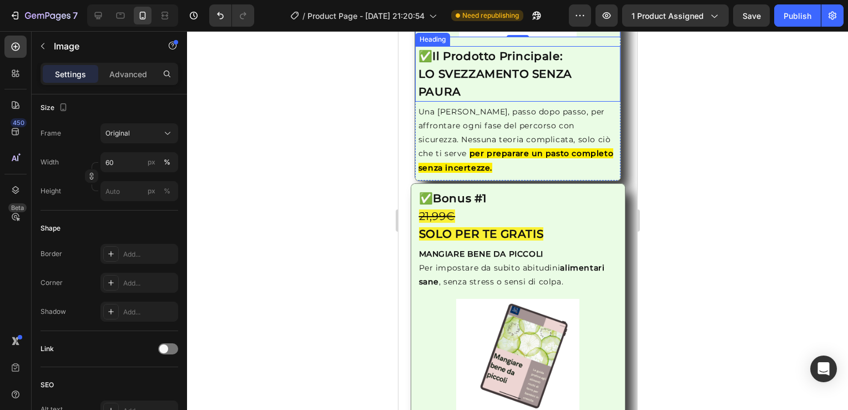
scroll to position [1445, 0]
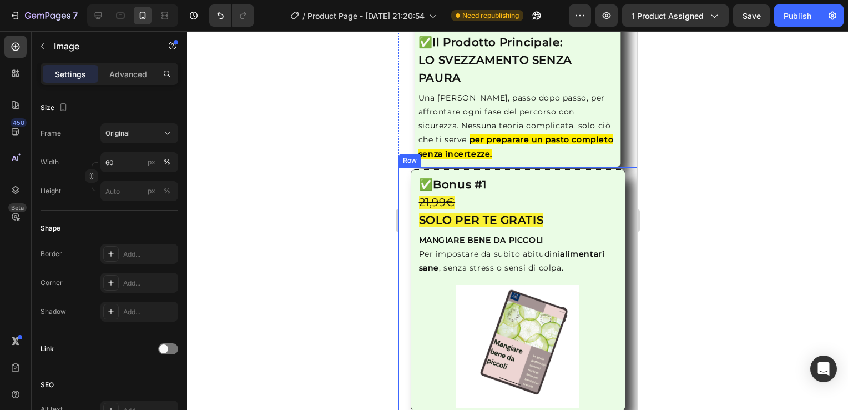
click at [401, 200] on div "Image ✅ Bonus #1 21,99€ SOLO PER TE GRATIS Heading MANGIARE BENE DA PICCOLI Per…" at bounding box center [517, 289] width 239 height 241
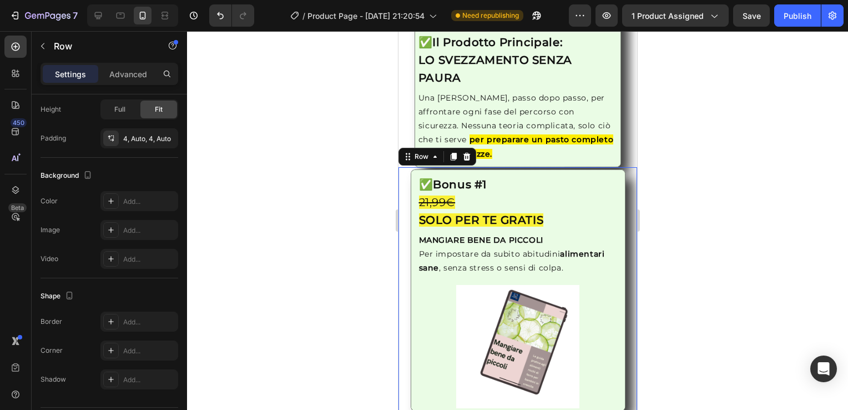
scroll to position [0, 0]
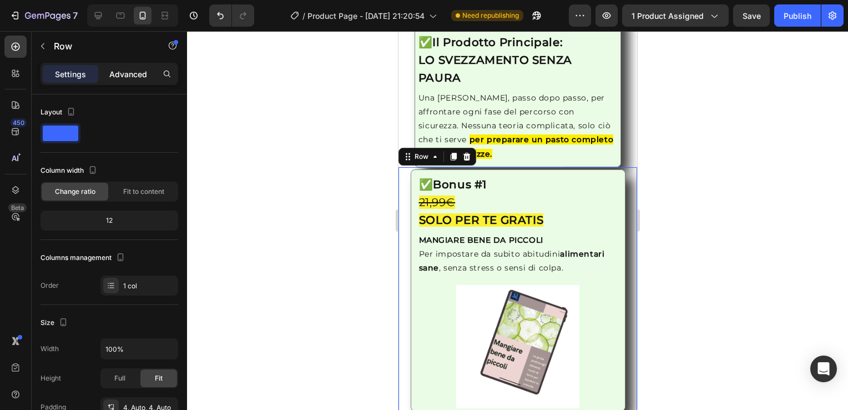
click at [122, 72] on p "Advanced" at bounding box center [128, 74] width 38 height 12
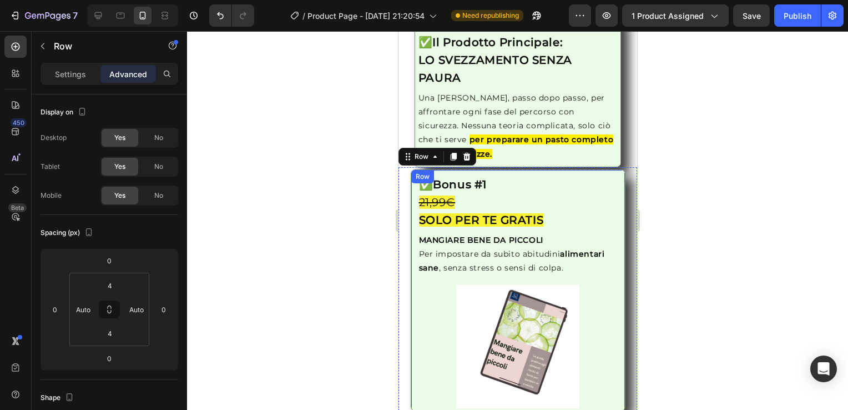
click at [411, 193] on div "Image ✅ Bonus #1 21,99€ SOLO PER TE GRATIS Heading MANGIARE BENE DA PICCOLI Per…" at bounding box center [517, 289] width 215 height 241
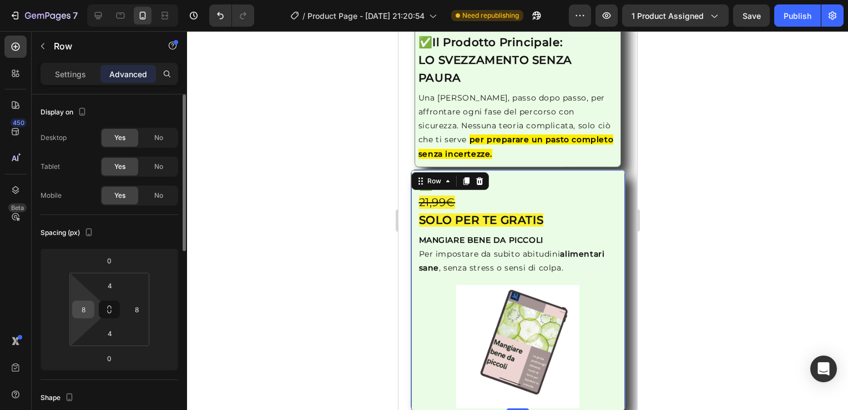
click at [84, 316] on input "8" at bounding box center [83, 309] width 17 height 17
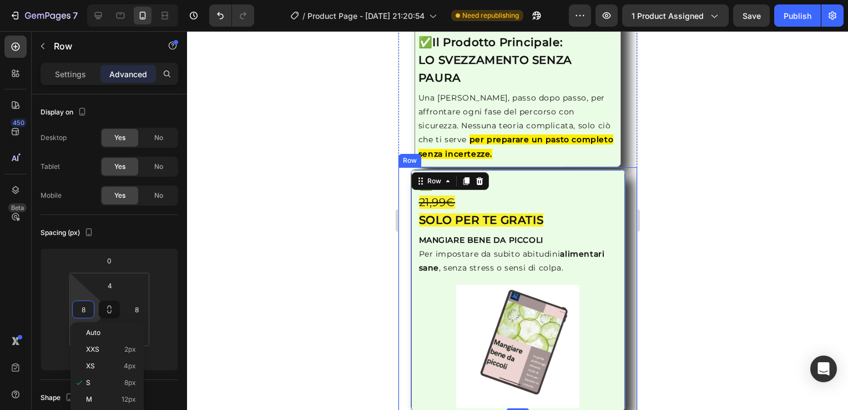
click at [406, 210] on div "Image ✅ Bonus #1 21,99€ SOLO PER TE GRATIS Heading MANGIARE BENE DA PICCOLI Per…" at bounding box center [517, 289] width 239 height 241
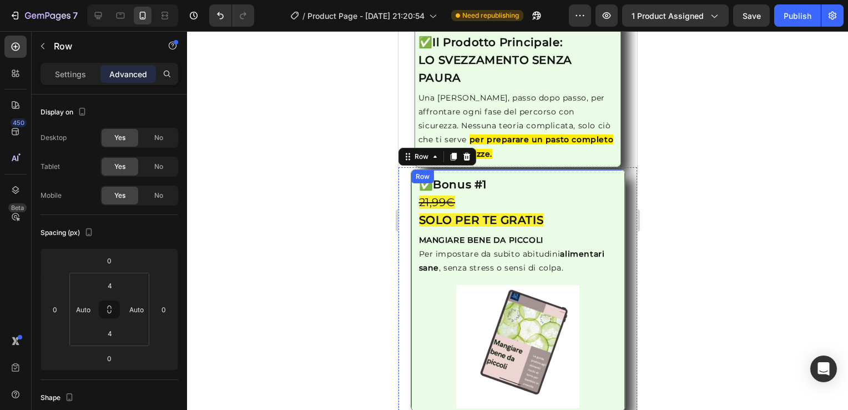
click at [412, 214] on div "Image ✅ Bonus #1 21,99€ SOLO PER TE GRATIS Heading MANGIARE BENE DA PICCOLI Per…" at bounding box center [517, 289] width 215 height 241
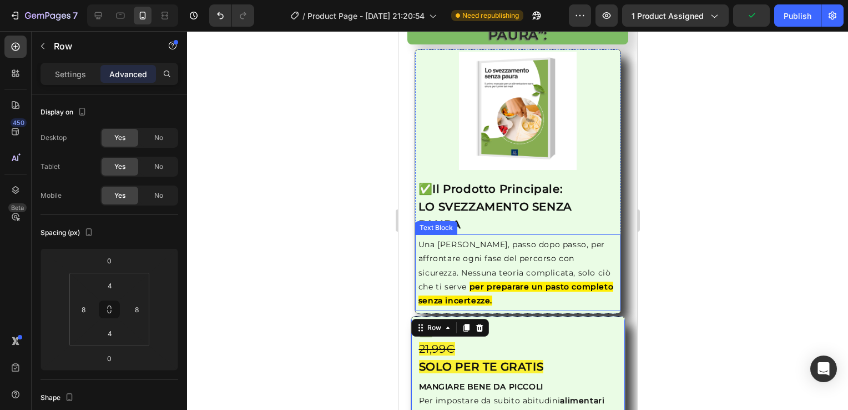
scroll to position [1292, 0]
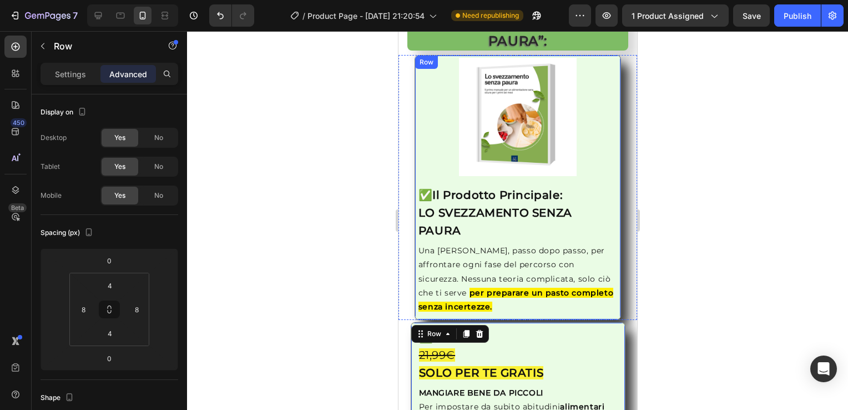
click at [417, 174] on div "Image ✅ Il Prodotto Principale: LO SVEZZAMENTO SENZA PAURA Heading Una [PERSON_…" at bounding box center [517, 187] width 207 height 265
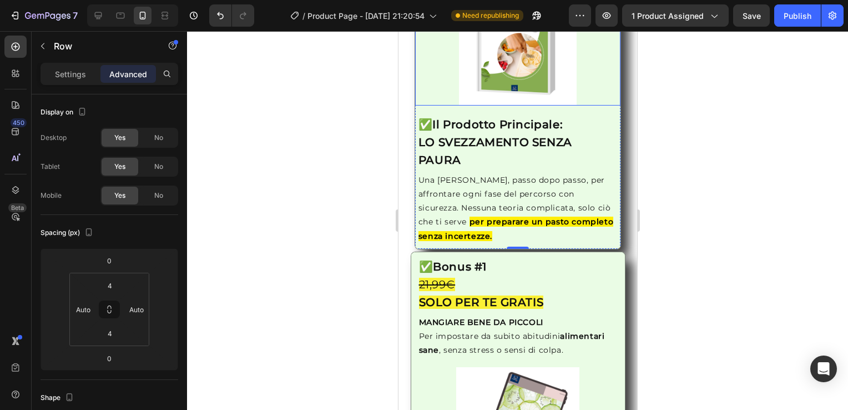
scroll to position [1363, 0]
click at [405, 260] on div "Image ✅ Bonus #1 21,99€ SOLO PER TE GRATIS Heading MANGIARE BENE DA PICCOLI Per…" at bounding box center [517, 371] width 239 height 241
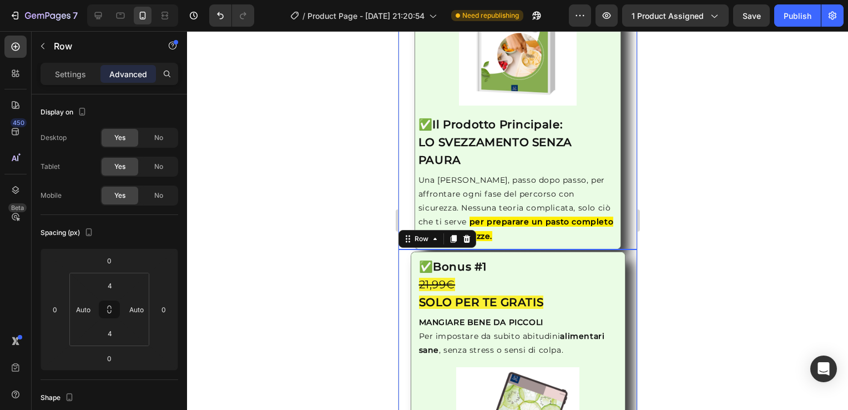
click at [402, 155] on div "Image ✅ Il Prodotto Principale: LO SVEZZAMENTO SENZA PAURA Heading Una [PERSON_…" at bounding box center [517, 116] width 230 height 265
click at [405, 297] on div "Image ✅ Bonus #1 21,99€ SOLO PER TE GRATIS Heading MANGIARE BENE DA PICCOLI Per…" at bounding box center [517, 371] width 239 height 241
click at [94, 314] on div "Auto" at bounding box center [83, 309] width 22 height 18
click at [94, 383] on p "S 8px" at bounding box center [111, 382] width 50 height 8
type input "8"
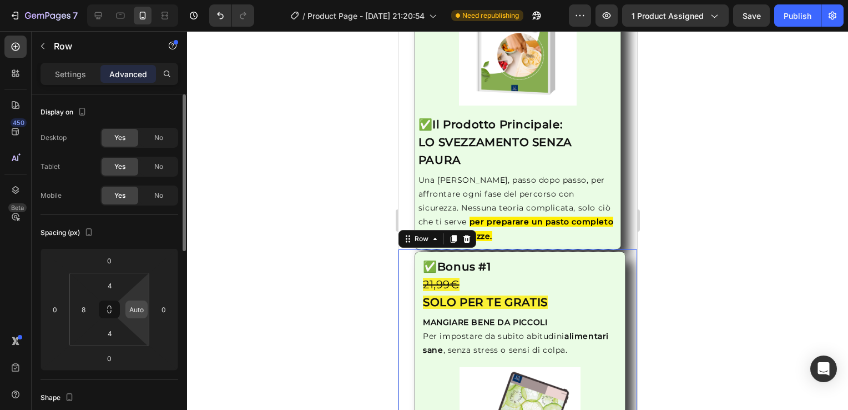
click at [139, 311] on input "Auto" at bounding box center [136, 309] width 17 height 17
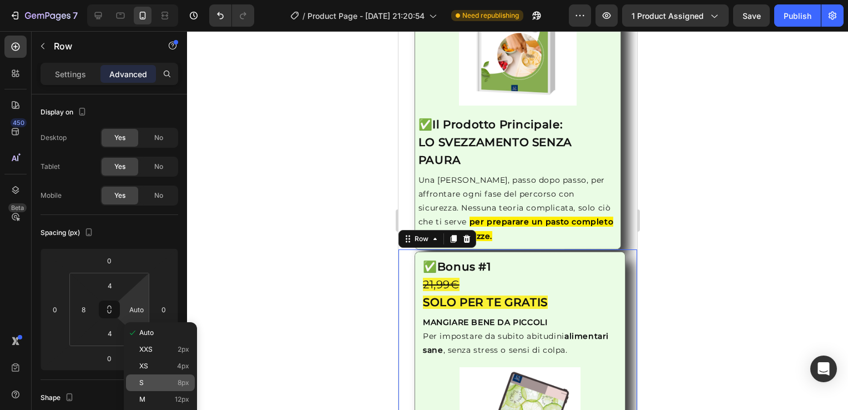
click at [160, 389] on div "S 8px" at bounding box center [160, 382] width 69 height 17
type input "8"
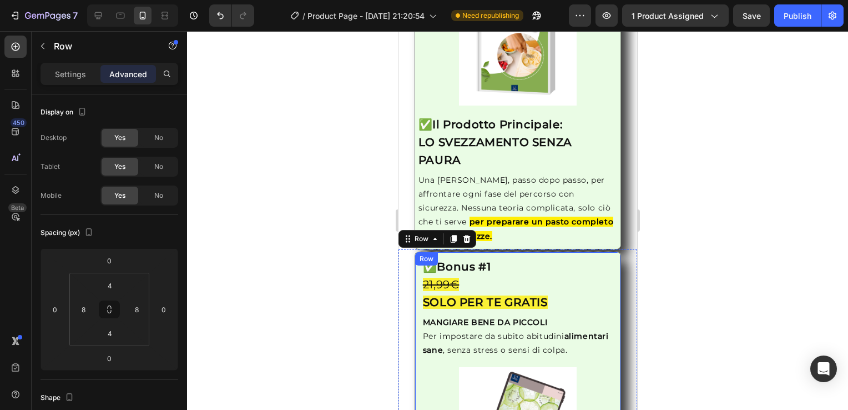
click at [416, 312] on div "Image ✅ Bonus #1 21,99€ SOLO PER TE GRATIS Heading MANGIARE BENE DA PICCOLI Per…" at bounding box center [517, 369] width 207 height 236
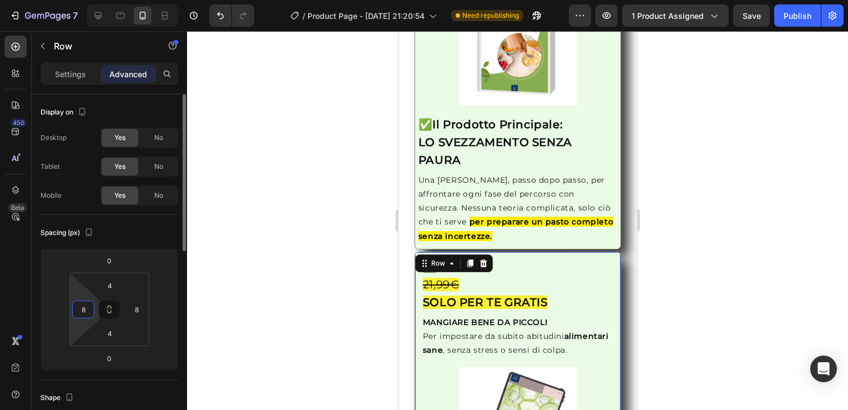
click at [87, 311] on input "8" at bounding box center [83, 309] width 17 height 17
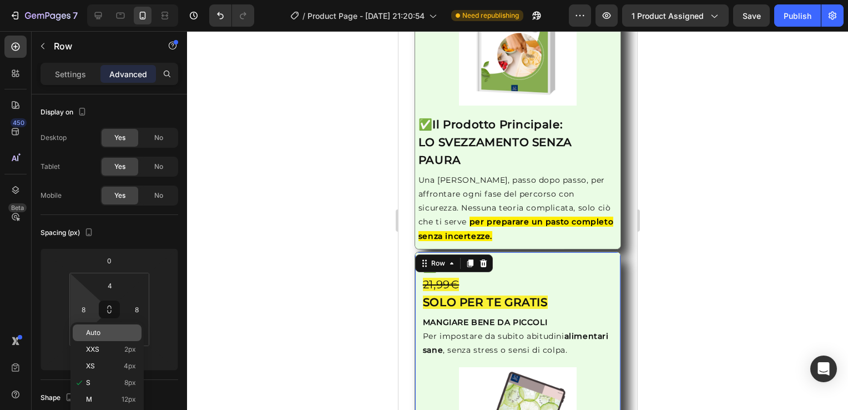
click at [84, 340] on div "Auto" at bounding box center [107, 332] width 69 height 17
type input "Auto"
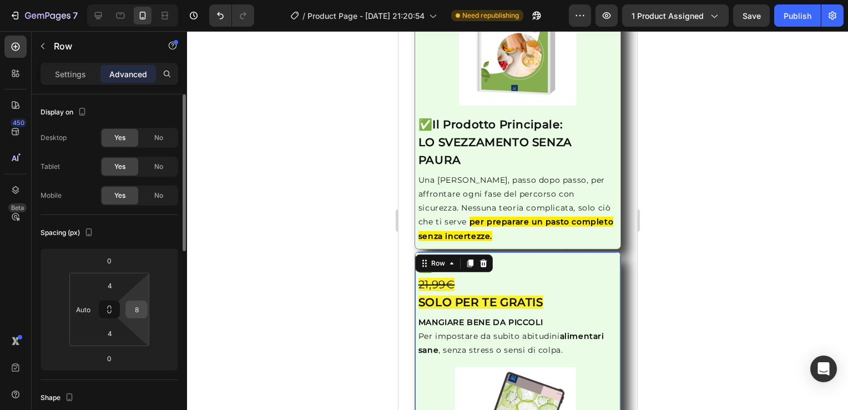
click at [142, 308] on input "8" at bounding box center [136, 309] width 17 height 17
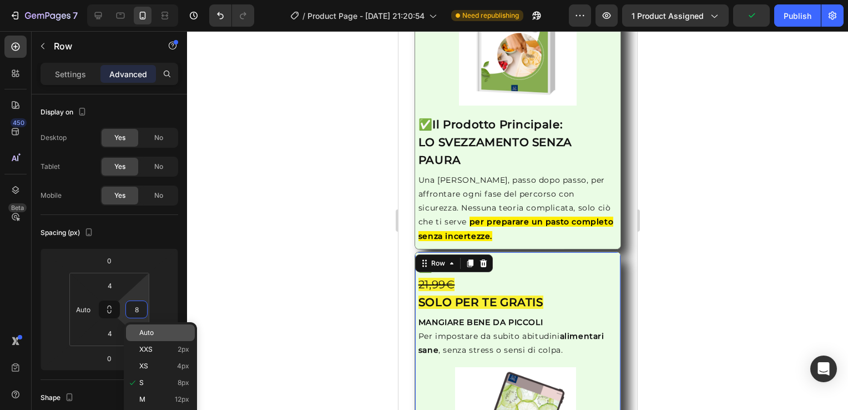
click at [172, 331] on p "Auto" at bounding box center [164, 333] width 50 height 8
type input "Auto"
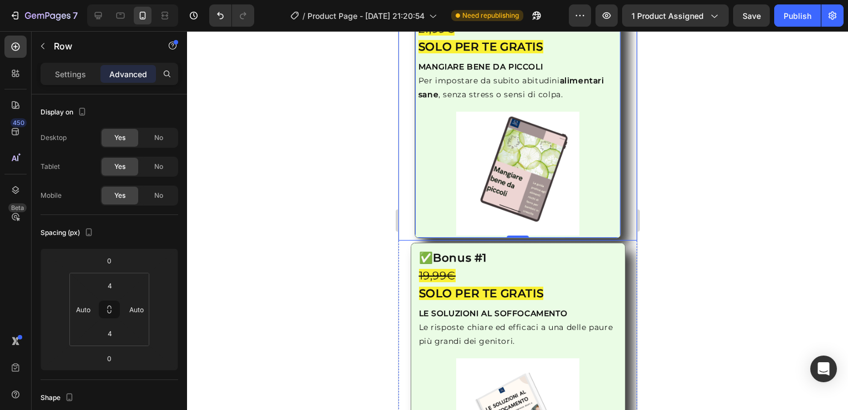
scroll to position [1625, 0]
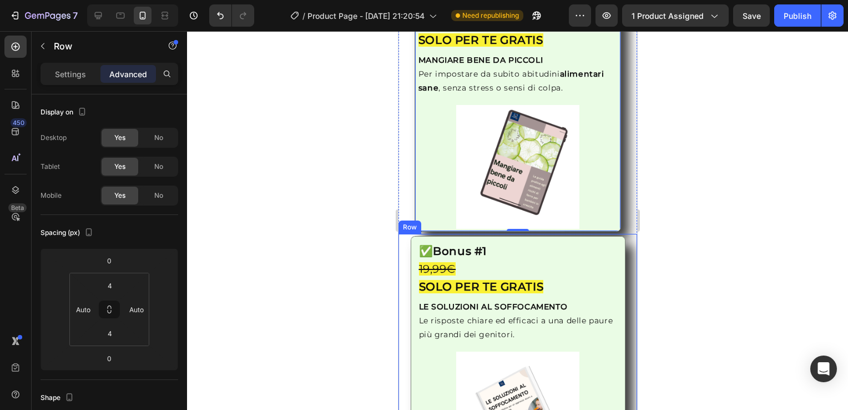
click at [407, 241] on div "Image ✅ Bonus #1 19,99€ SOLO PER TE GRATIS Heading LE SOLUZIONI AL SOFFOCAMENTO…" at bounding box center [517, 356] width 239 height 241
click at [402, 124] on div "Image ✅ Bonus #1 21,99€ SOLO PER TE GRATIS Heading MANGIARE BENE DA PICCOLI Per…" at bounding box center [517, 110] width 230 height 242
click at [402, 277] on div "Image ✅ Bonus #1 19,99€ SOLO PER TE GRATIS Heading LE SOLUZIONI AL SOFFOCAMENTO…" at bounding box center [517, 356] width 239 height 241
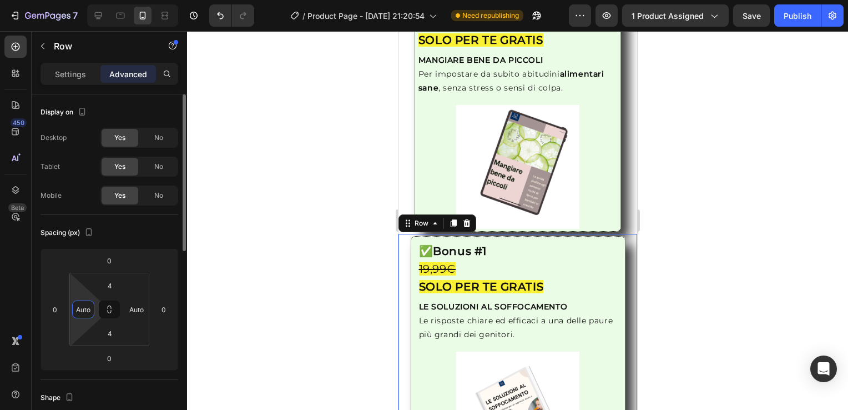
click at [78, 306] on input "Auto" at bounding box center [83, 309] width 17 height 17
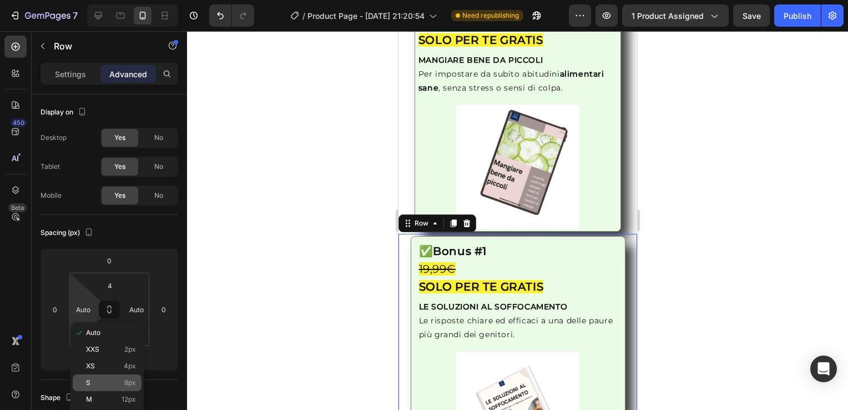
click at [113, 376] on div "S 8px" at bounding box center [107, 382] width 69 height 17
type input "8"
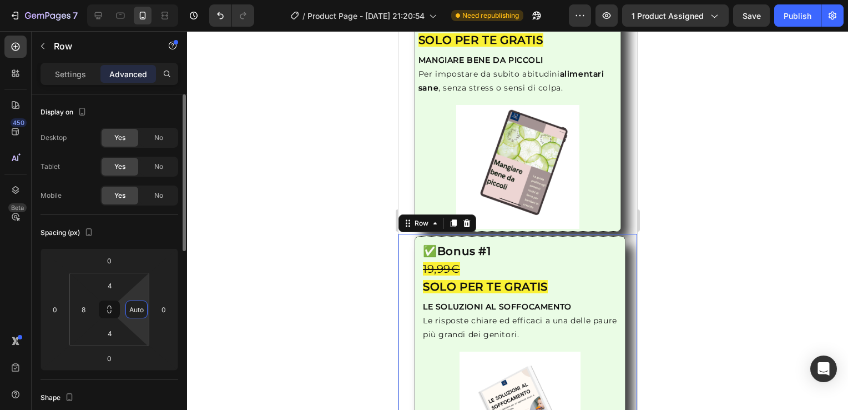
click at [141, 311] on input "Auto" at bounding box center [136, 309] width 17 height 17
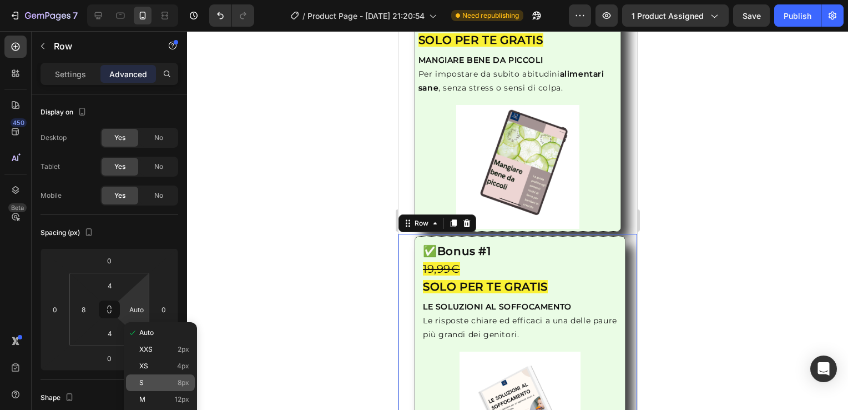
click at [176, 377] on div "S 8px" at bounding box center [160, 382] width 69 height 17
type input "8"
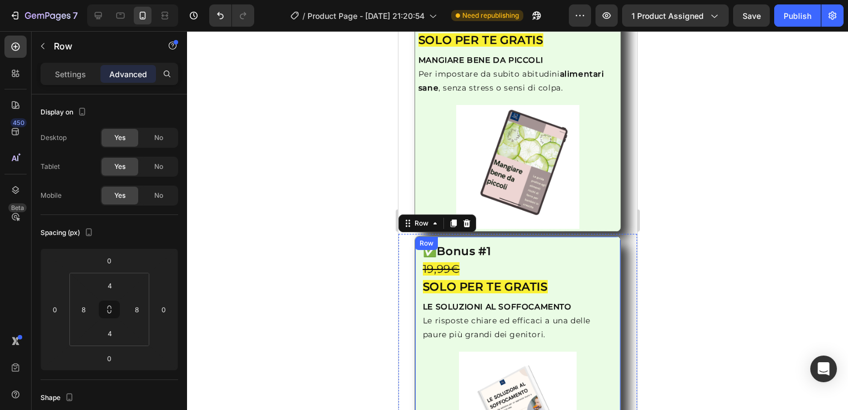
click at [415, 286] on div "Image ✅ Bonus #1 19,99€ SOLO PER TE GRATIS Heading LE SOLUZIONI AL SOFFOCAMENTO…" at bounding box center [517, 354] width 207 height 236
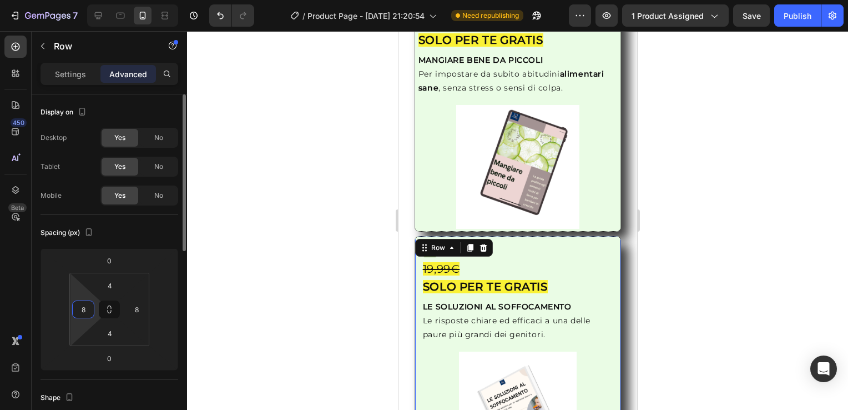
click at [83, 312] on input "8" at bounding box center [83, 309] width 17 height 17
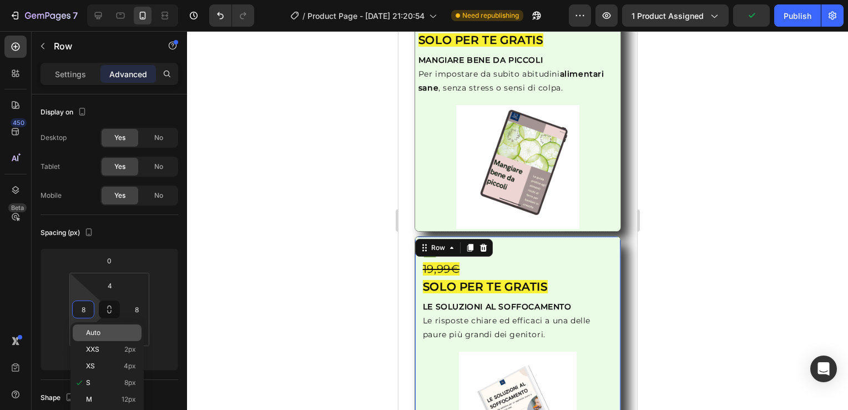
click at [92, 336] on span "Auto" at bounding box center [93, 333] width 14 height 8
type input "Auto"
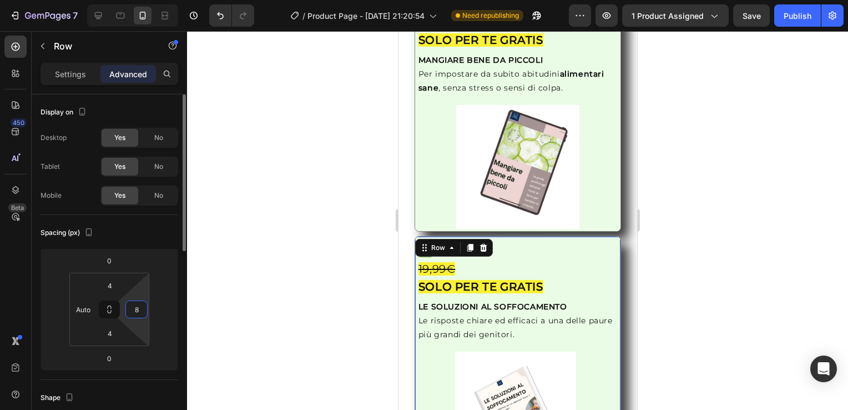
click at [134, 312] on input "8" at bounding box center [136, 309] width 17 height 17
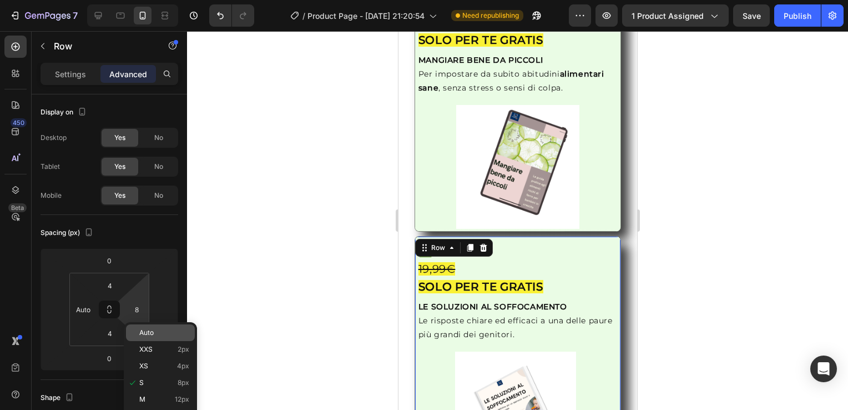
click at [161, 328] on div "Auto" at bounding box center [160, 332] width 69 height 17
type input "Auto"
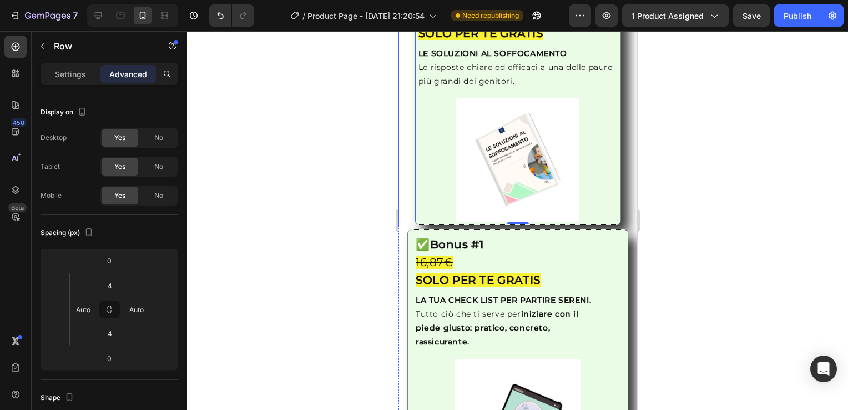
scroll to position [1878, 0]
click at [399, 229] on div "Image ✅ Bonus #1 16,87€ SOLO PER TE GRATIS Heading LA TUA CHECK LIST PER PARTIR…" at bounding box center [517, 358] width 239 height 264
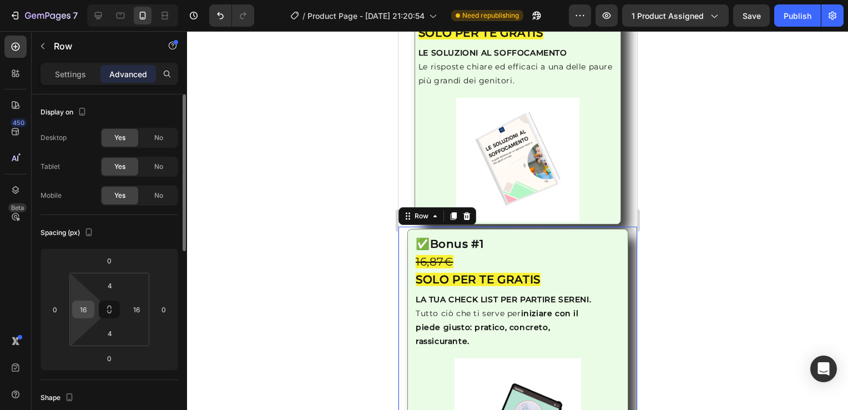
click at [77, 313] on input "16" at bounding box center [83, 309] width 17 height 17
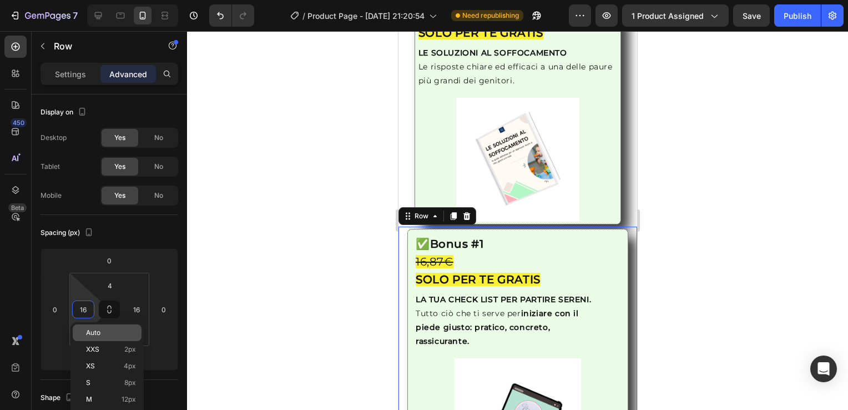
click at [79, 333] on div "Auto" at bounding box center [107, 332] width 69 height 17
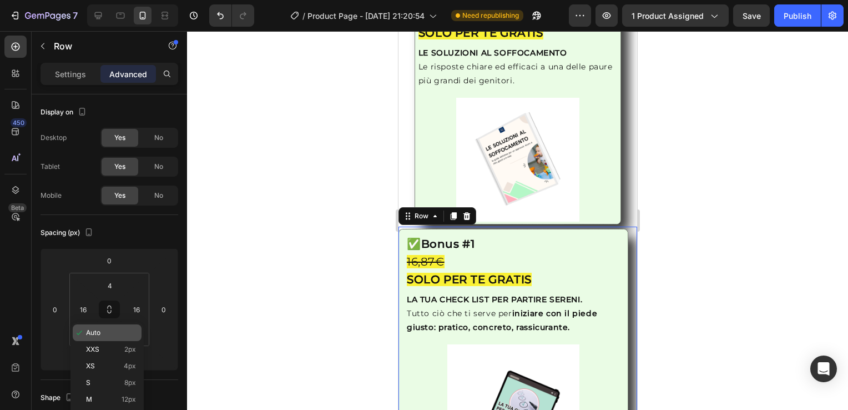
type input "Auto"
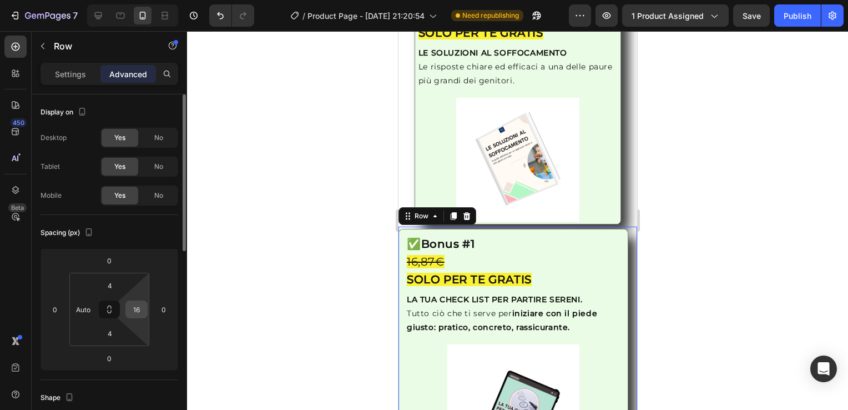
click at [138, 310] on input "16" at bounding box center [136, 309] width 17 height 17
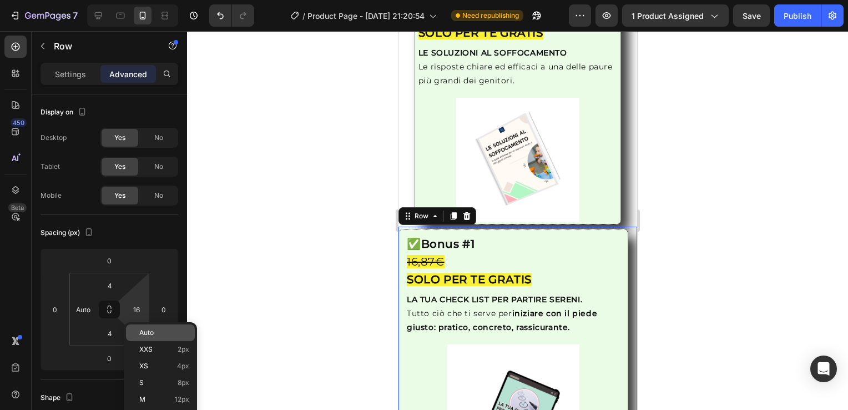
click at [153, 334] on span "Auto" at bounding box center [146, 333] width 14 height 8
type input "Auto"
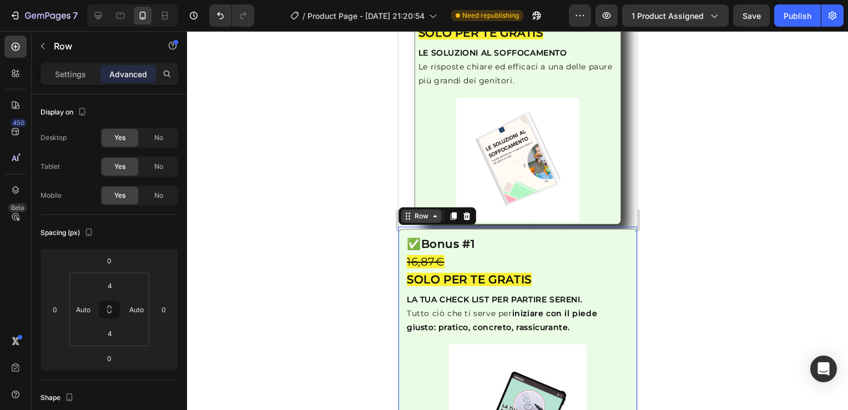
click at [436, 211] on icon at bounding box center [434, 215] width 9 height 9
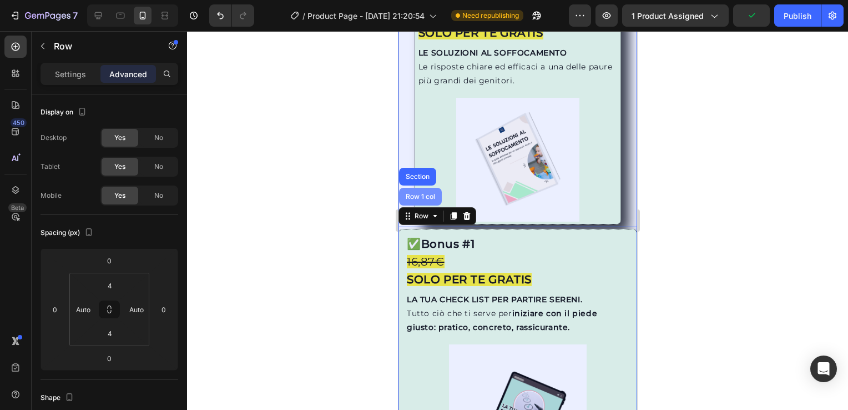
click at [415, 193] on div "Row 1 col" at bounding box center [420, 196] width 34 height 7
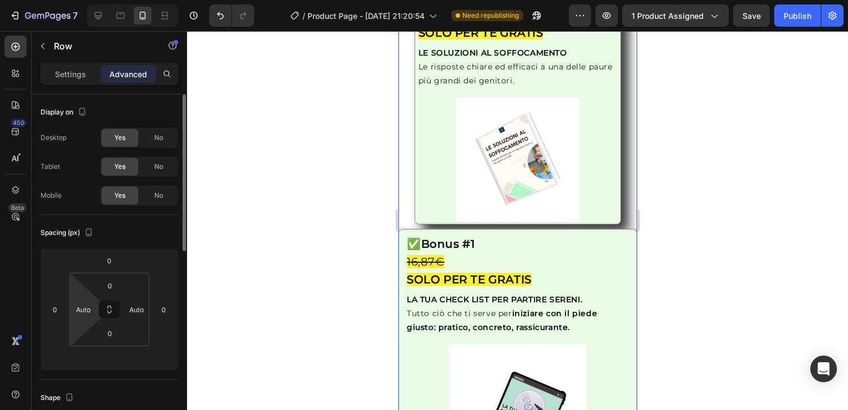
click at [87, 0] on html "7 / Product Page - [DATE] 21:20:54 Need republishing Preview 1 product assigned…" at bounding box center [424, 0] width 848 height 0
click at [84, 306] on input "Auto" at bounding box center [83, 309] width 17 height 17
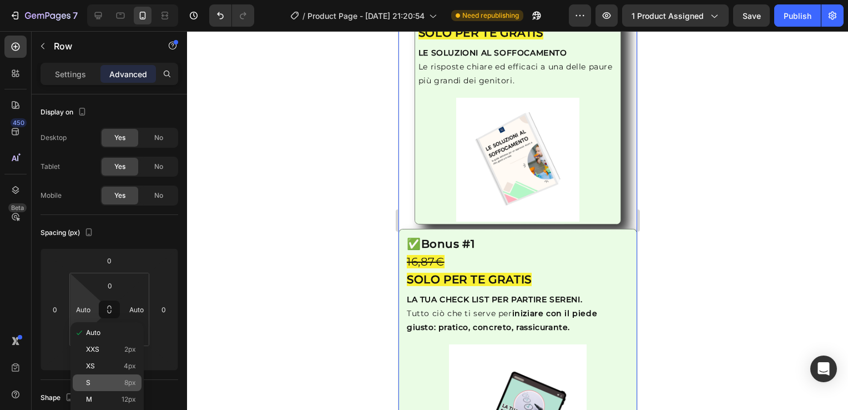
click at [100, 379] on p "S 8px" at bounding box center [111, 382] width 50 height 8
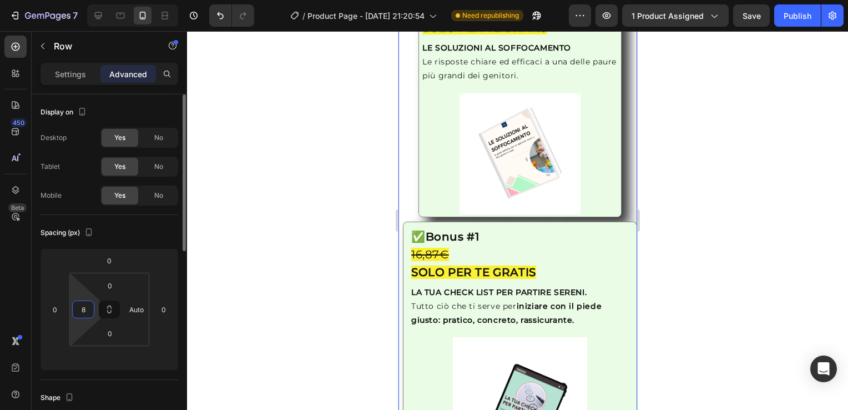
click at [84, 314] on input "8" at bounding box center [83, 309] width 17 height 17
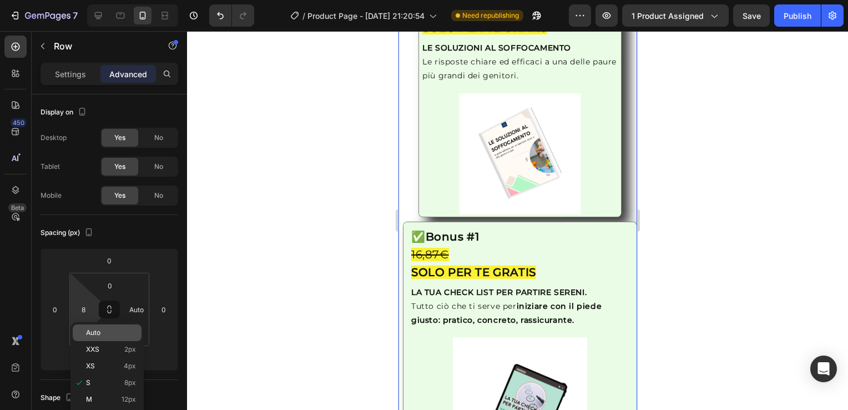
click at [84, 336] on div "Auto" at bounding box center [107, 332] width 69 height 17
type input "Auto"
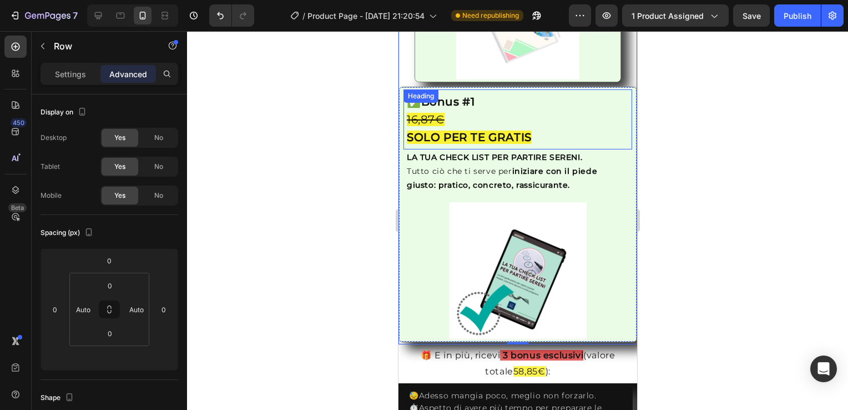
scroll to position [1967, 0]
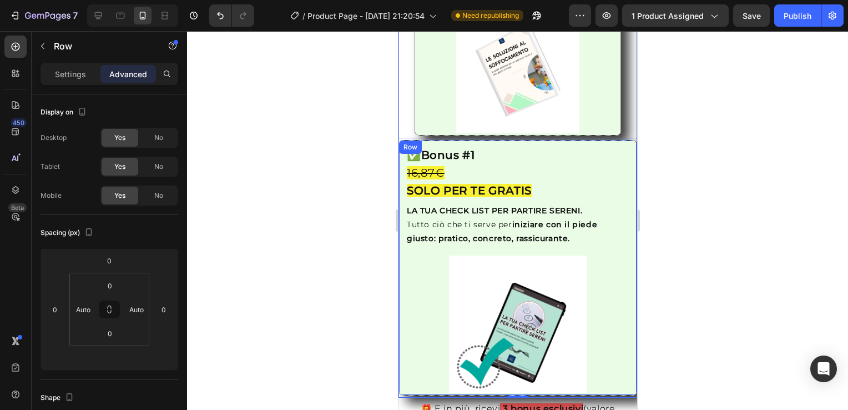
click at [401, 142] on div "Row" at bounding box center [410, 147] width 18 height 10
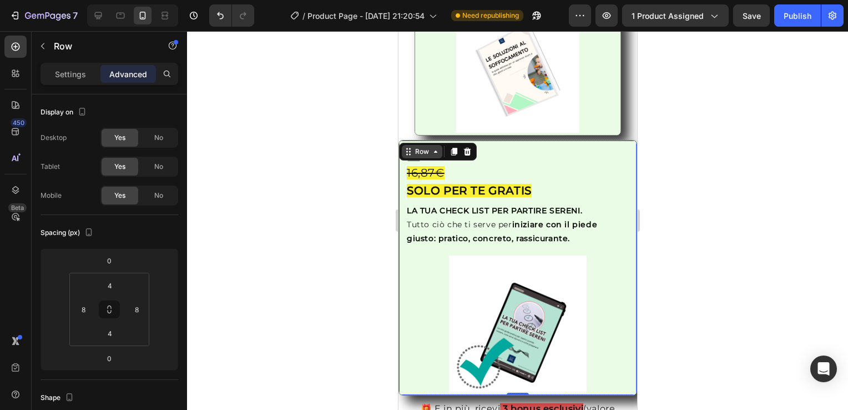
click at [431, 145] on div "Row" at bounding box center [421, 151] width 41 height 13
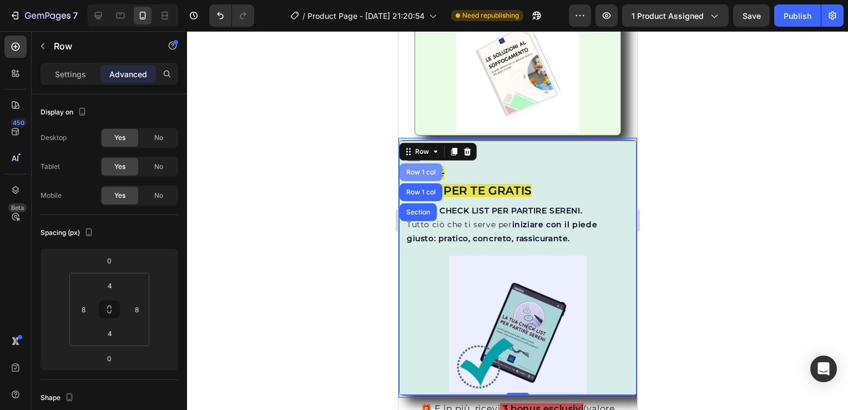
click at [427, 169] on div "Row 1 col" at bounding box center [420, 172] width 34 height 7
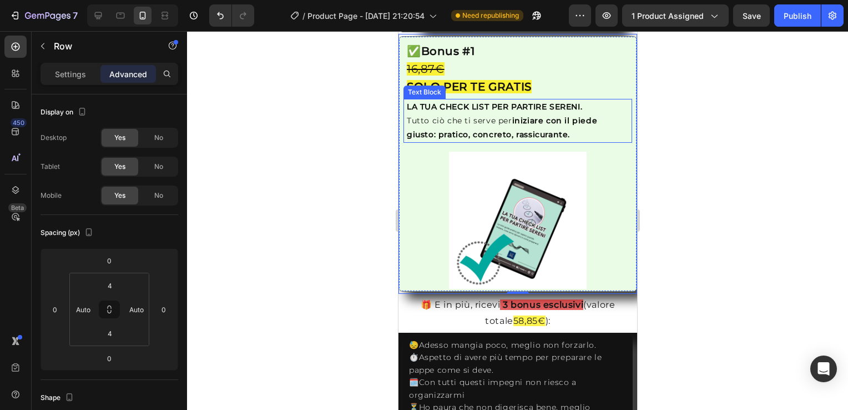
scroll to position [2070, 0]
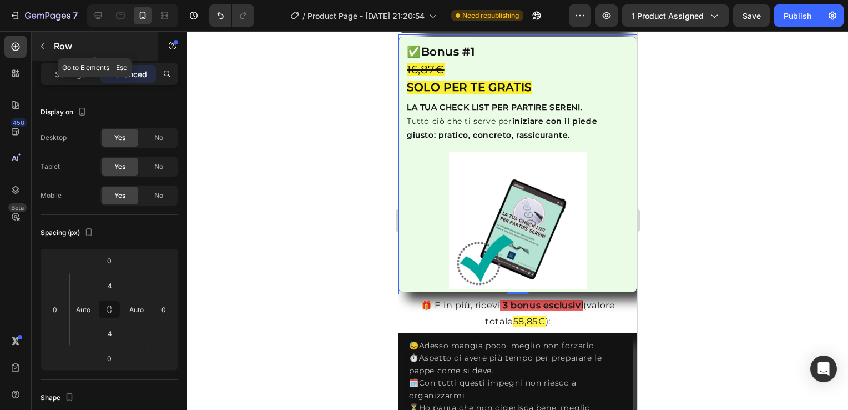
click at [41, 44] on icon "button" at bounding box center [42, 46] width 9 height 9
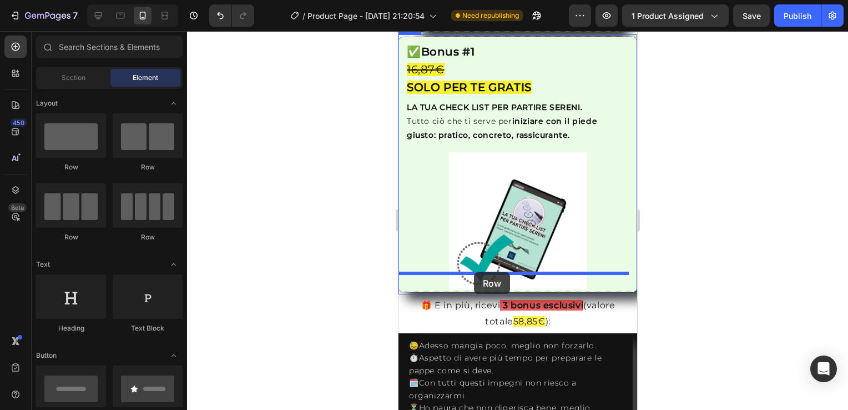
drag, startPoint x: 481, startPoint y: 165, endPoint x: 473, endPoint y: 272, distance: 106.8
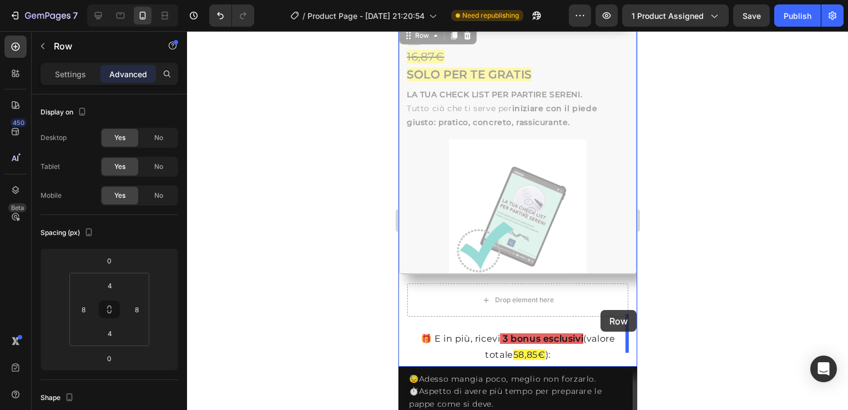
scroll to position [2103, 0]
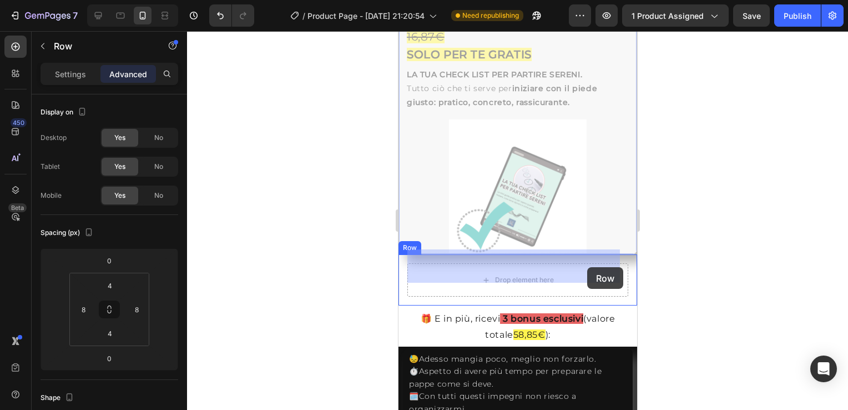
drag, startPoint x: 625, startPoint y: 154, endPoint x: 587, endPoint y: 267, distance: 119.2
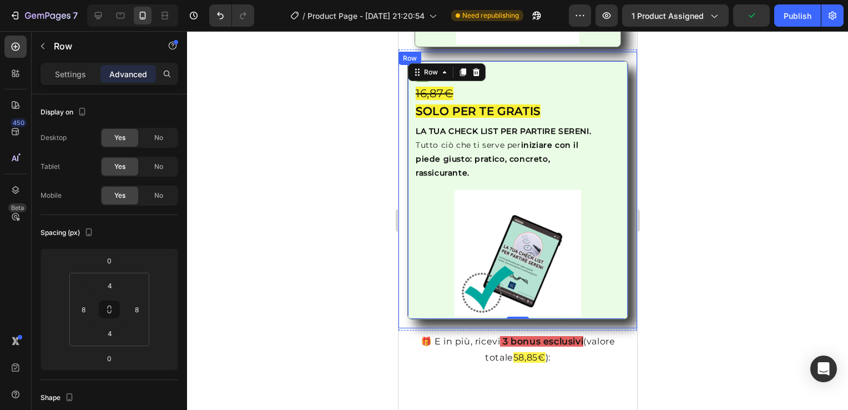
scroll to position [1980, 0]
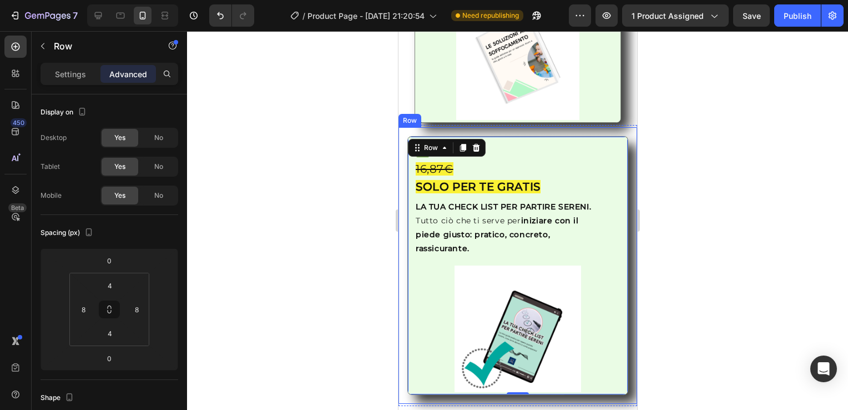
click at [400, 127] on div "Image ✅ Bonus #1 16,87€ SOLO PER TE GRATIS Heading LA TUA CHECK LIST PER PARTIR…" at bounding box center [517, 265] width 239 height 277
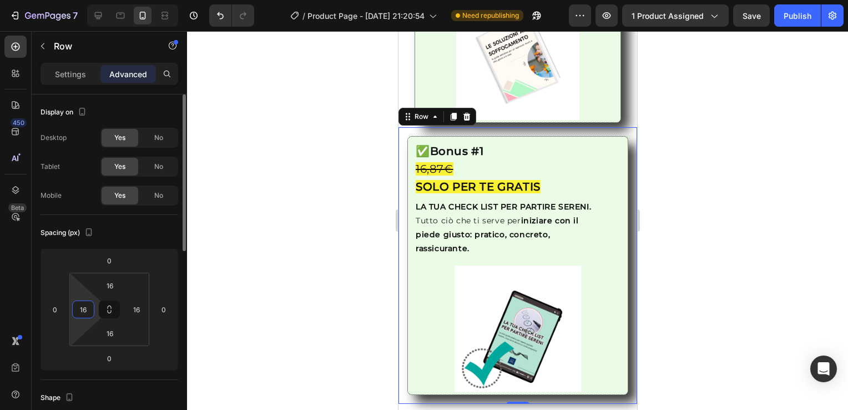
click at [86, 313] on input "16" at bounding box center [83, 309] width 17 height 17
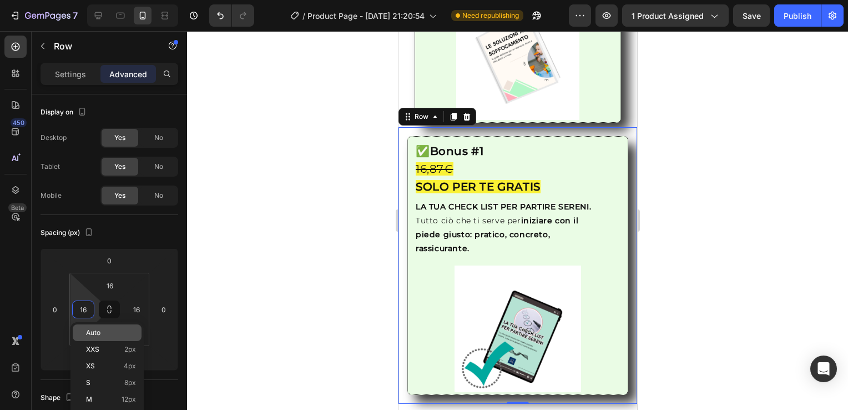
click at [87, 325] on div "Auto" at bounding box center [107, 332] width 69 height 17
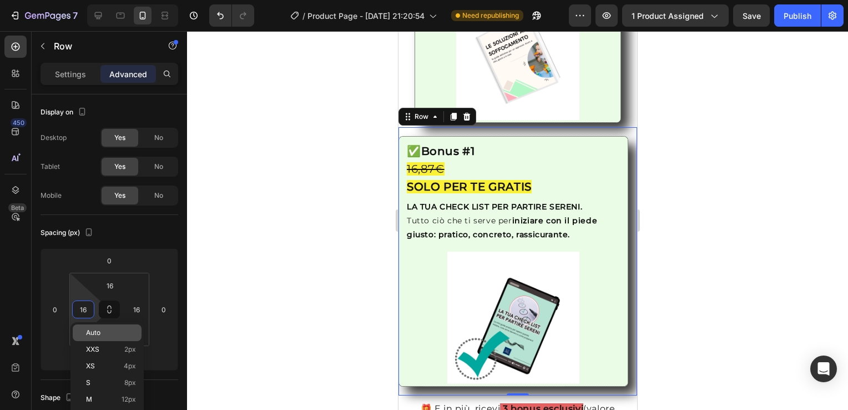
type input "Auto"
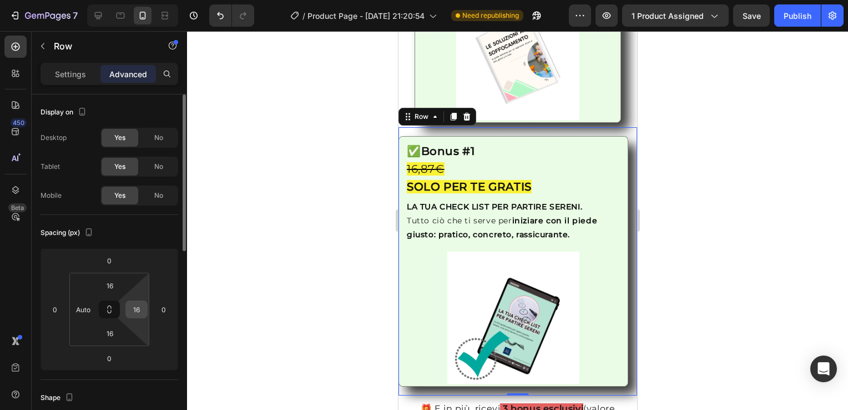
click at [140, 309] on input "16" at bounding box center [136, 309] width 17 height 17
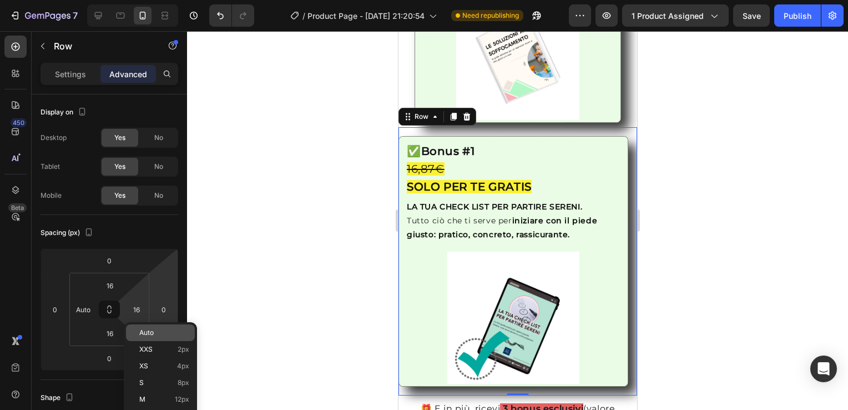
click at [171, 337] on div "Auto" at bounding box center [160, 332] width 69 height 17
type input "Auto"
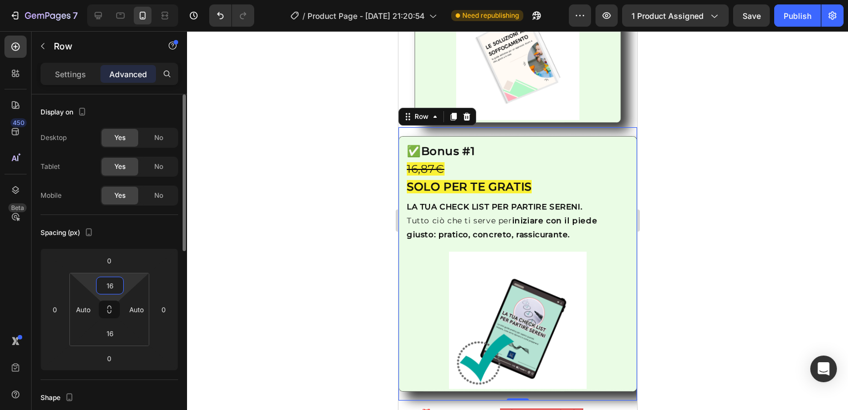
click at [113, 290] on input "16" at bounding box center [110, 285] width 22 height 17
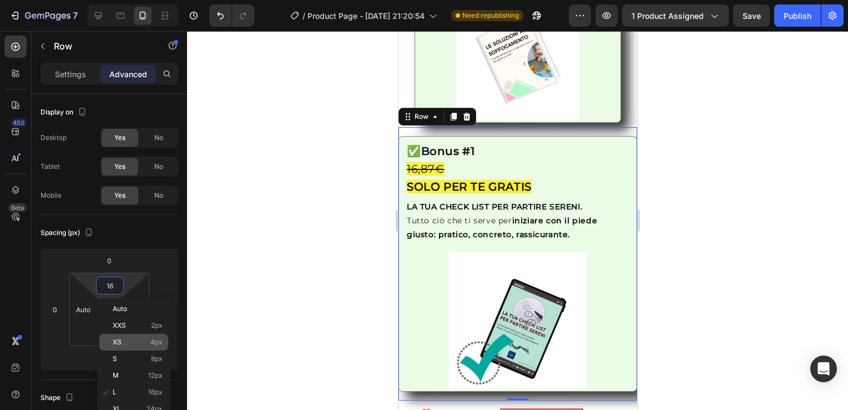
click at [122, 337] on div "XS 4px" at bounding box center [133, 342] width 69 height 17
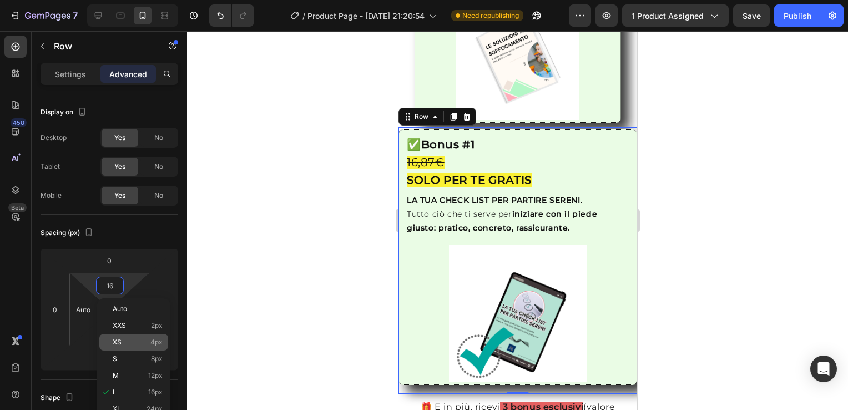
type input "4"
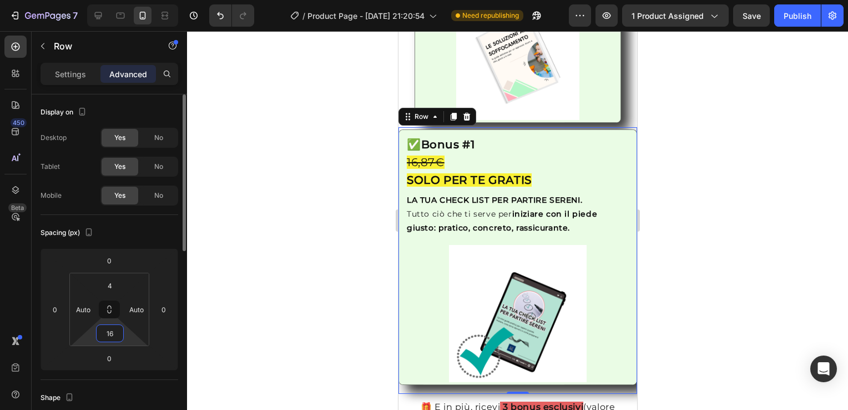
click at [108, 339] on input "16" at bounding box center [110, 333] width 22 height 17
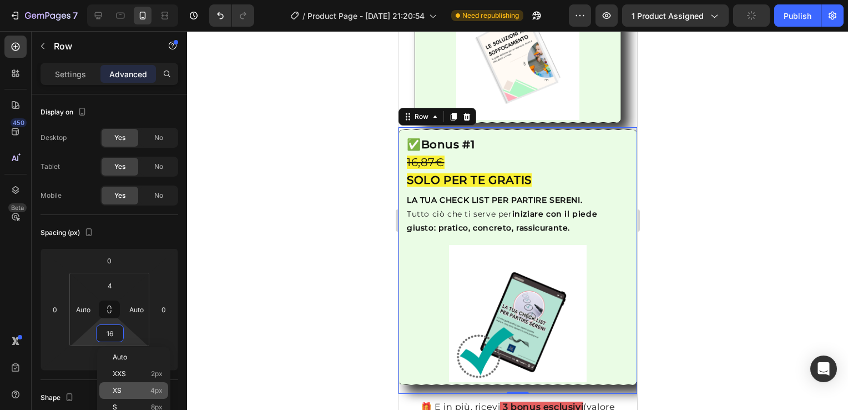
click at [119, 397] on div "XS 4px" at bounding box center [133, 390] width 69 height 17
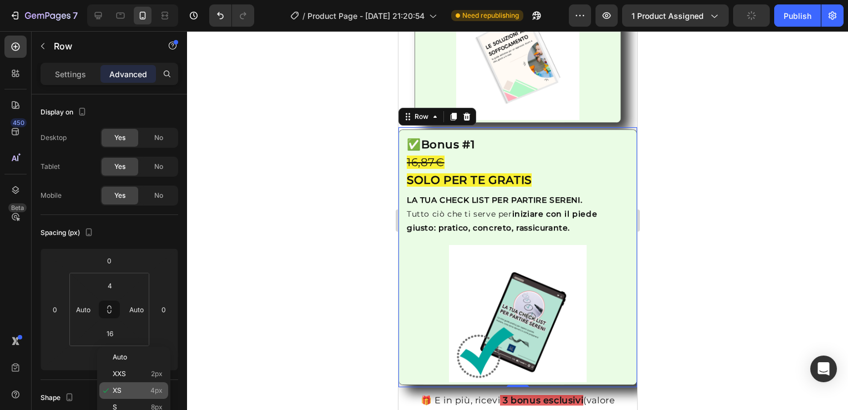
type input "4"
click at [437, 110] on div "Row" at bounding box center [421, 116] width 41 height 13
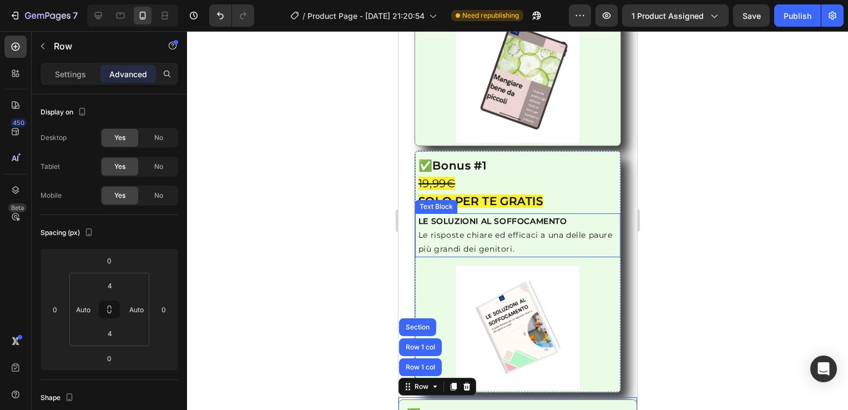
scroll to position [1711, 0]
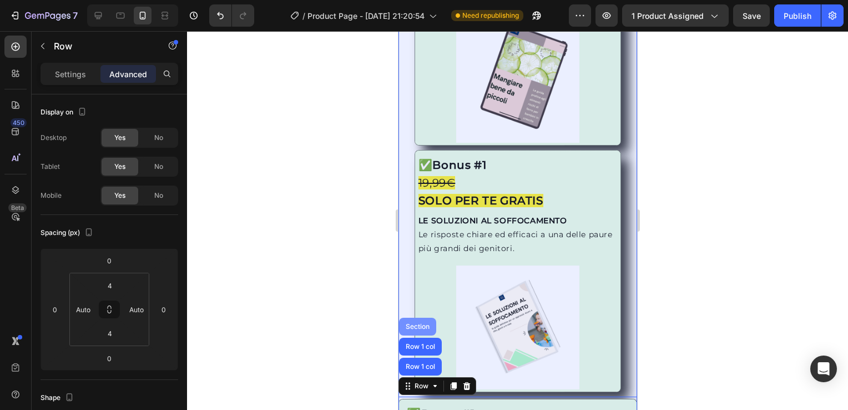
click at [420, 323] on div "Section" at bounding box center [417, 326] width 28 height 7
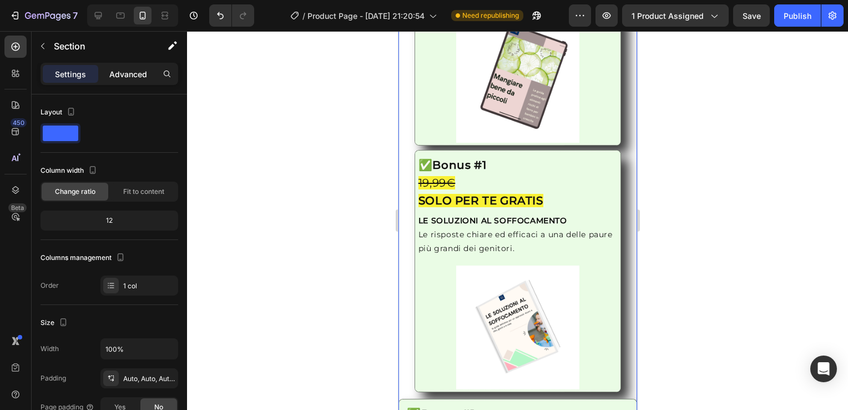
click at [139, 68] on p "Advanced" at bounding box center [128, 74] width 38 height 12
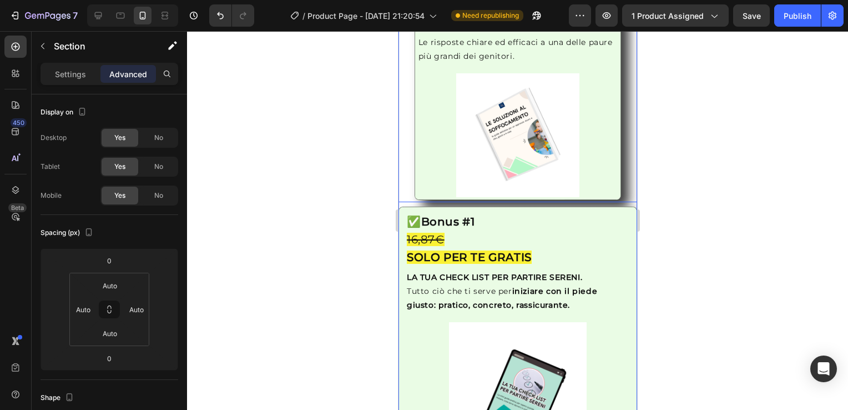
scroll to position [1903, 0]
click at [408, 208] on div "Row" at bounding box center [410, 213] width 18 height 10
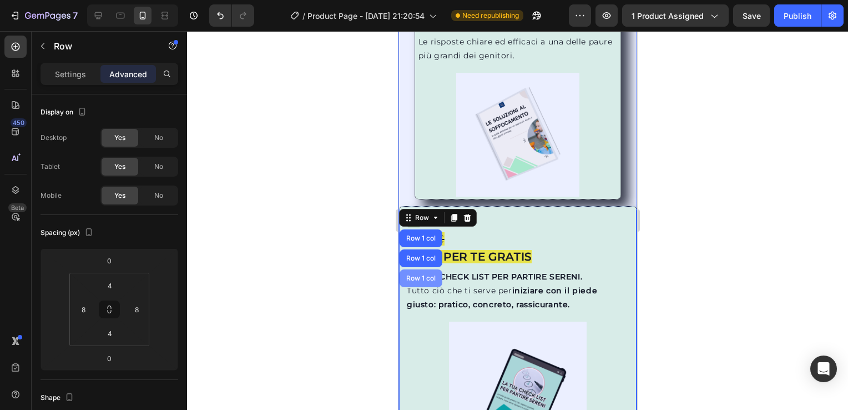
click at [429, 269] on div "Row 1 col" at bounding box center [420, 278] width 43 height 18
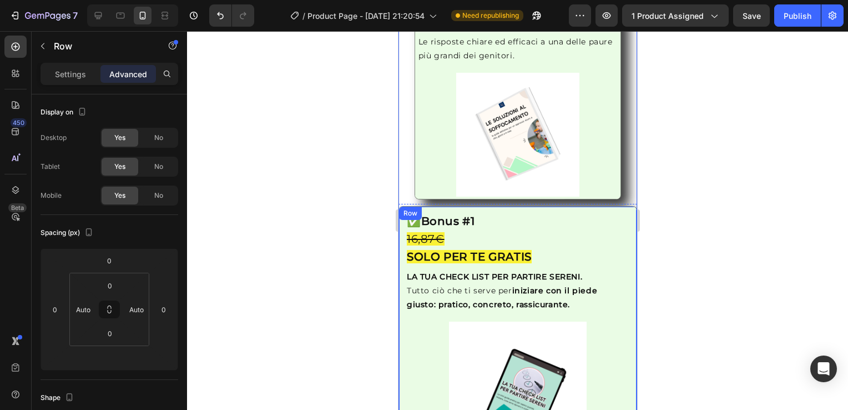
click at [407, 208] on div "Row" at bounding box center [410, 213] width 18 height 10
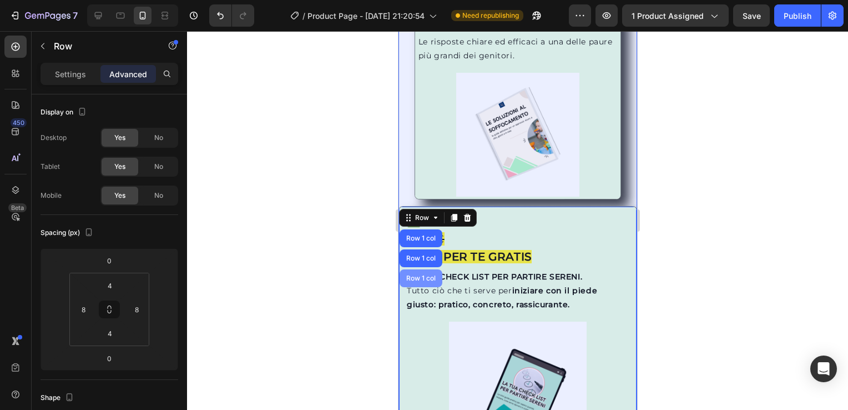
click at [431, 275] on div "Row 1 col" at bounding box center [420, 278] width 34 height 7
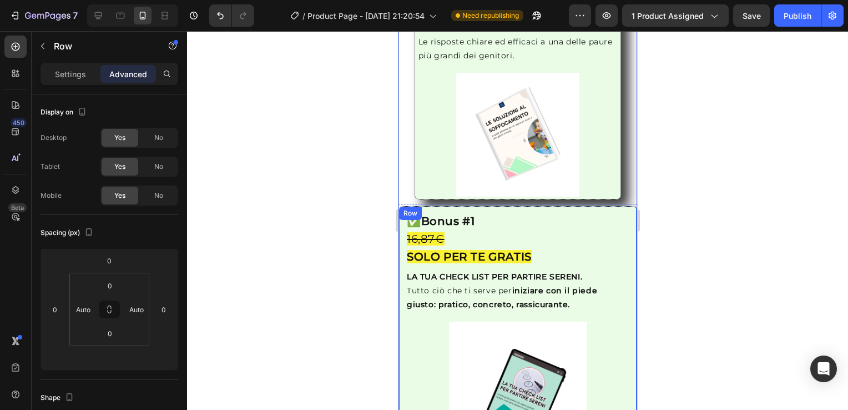
click at [402, 208] on div "Row" at bounding box center [410, 213] width 18 height 10
click at [426, 213] on div "Row" at bounding box center [421, 218] width 18 height 10
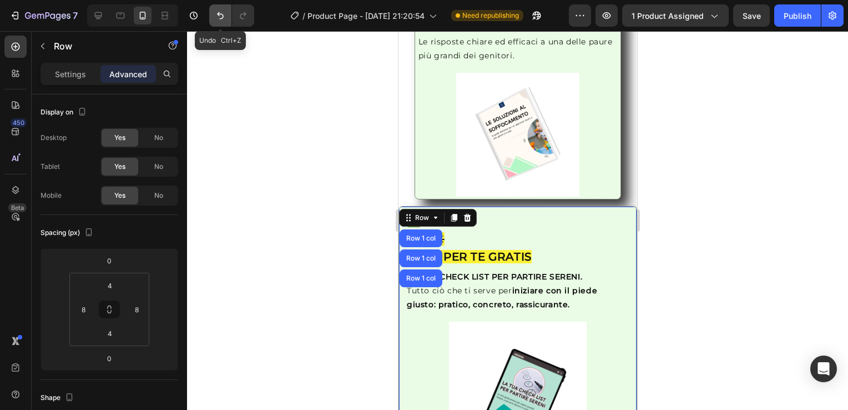
click at [220, 14] on icon "Undo/Redo" at bounding box center [220, 15] width 7 height 7
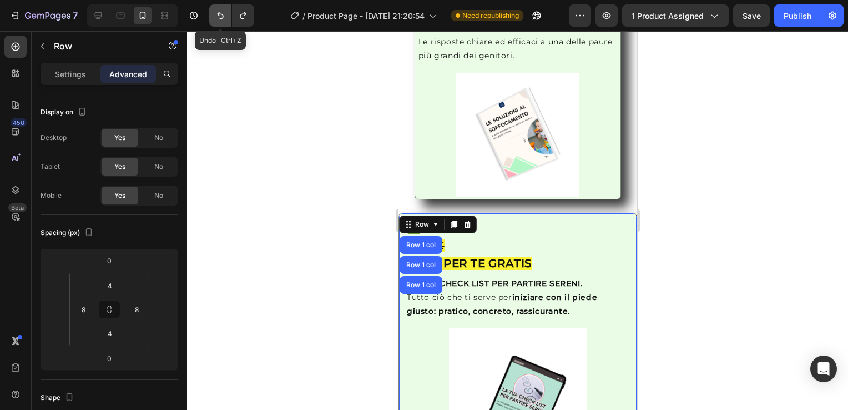
click at [220, 14] on icon "Undo/Redo" at bounding box center [220, 15] width 7 height 7
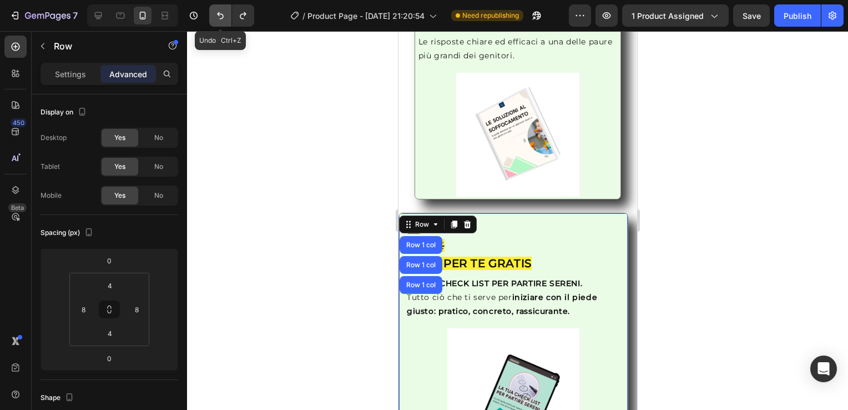
click at [220, 16] on icon "Undo/Redo" at bounding box center [220, 15] width 11 height 11
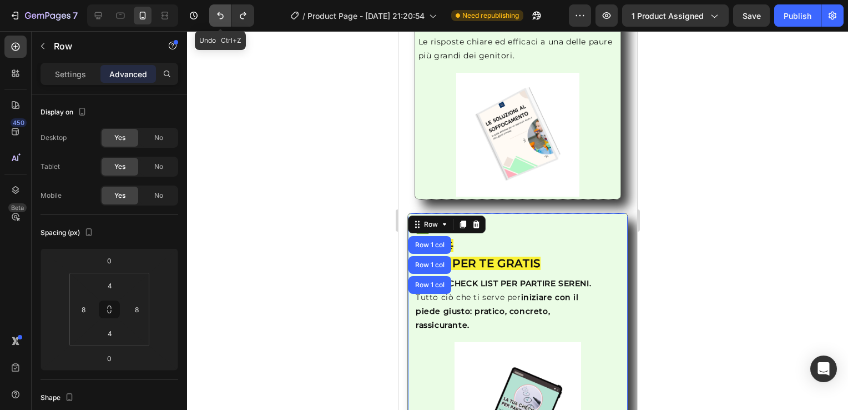
click at [220, 16] on icon "Undo/Redo" at bounding box center [220, 15] width 11 height 11
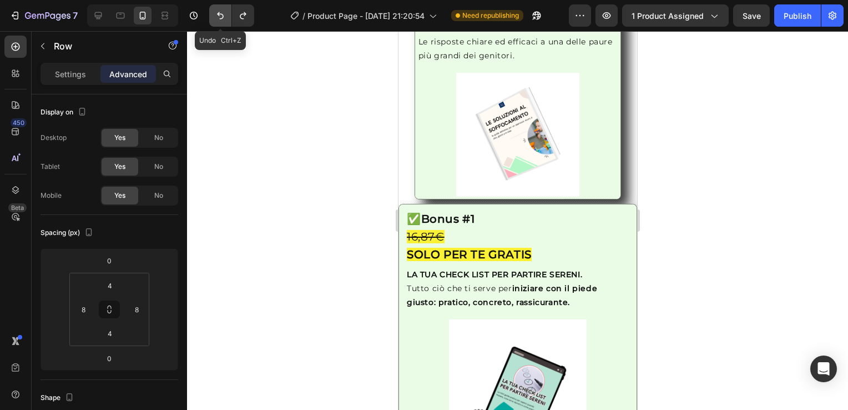
click at [220, 16] on icon "Undo/Redo" at bounding box center [220, 15] width 11 height 11
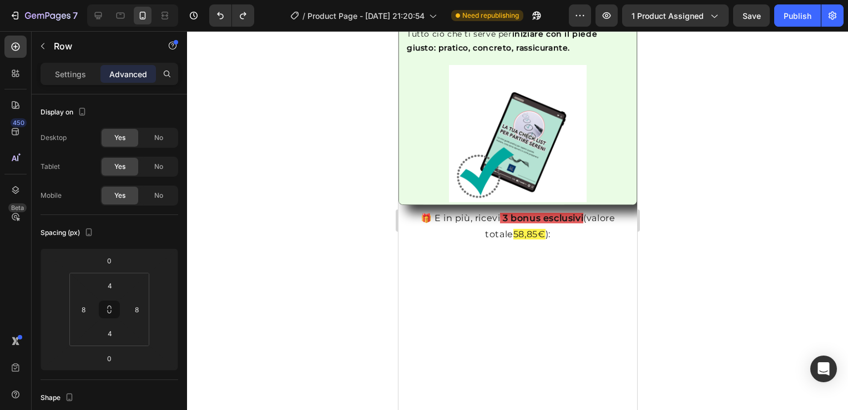
scroll to position [1946, 0]
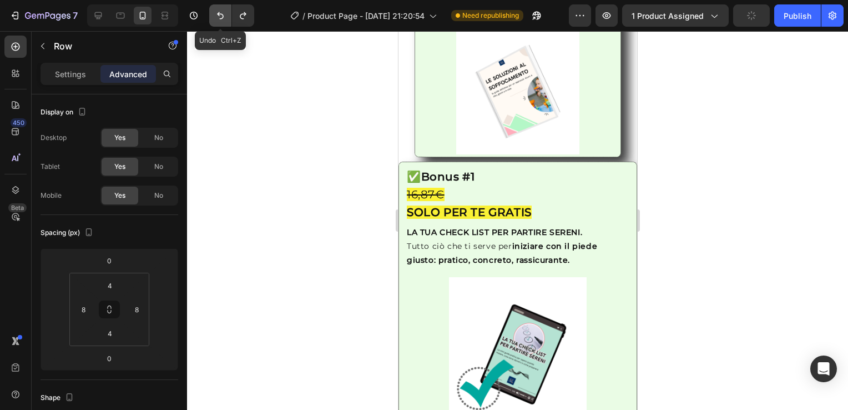
click at [218, 16] on icon "Undo/Redo" at bounding box center [220, 15] width 11 height 11
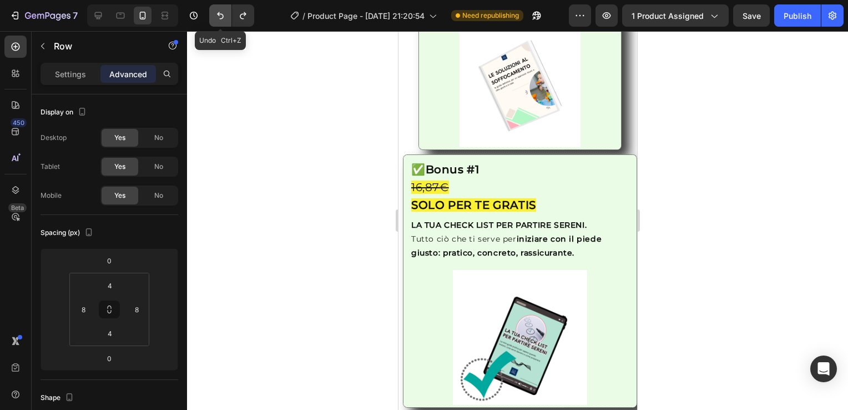
click at [221, 11] on icon "Undo/Redo" at bounding box center [220, 15] width 11 height 11
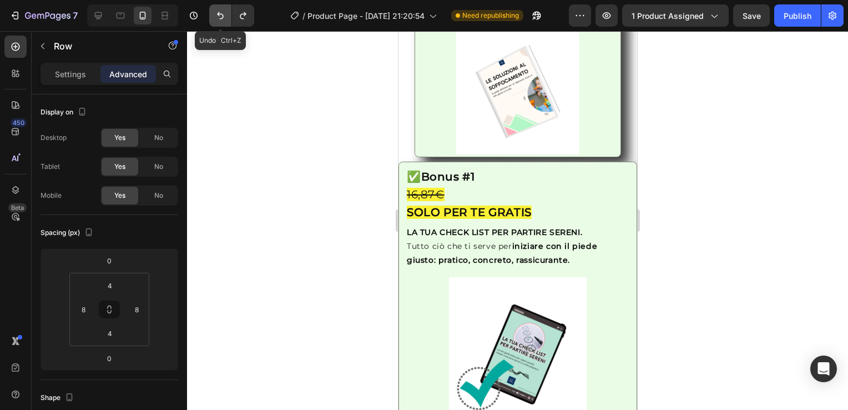
click at [221, 11] on icon "Undo/Redo" at bounding box center [220, 15] width 11 height 11
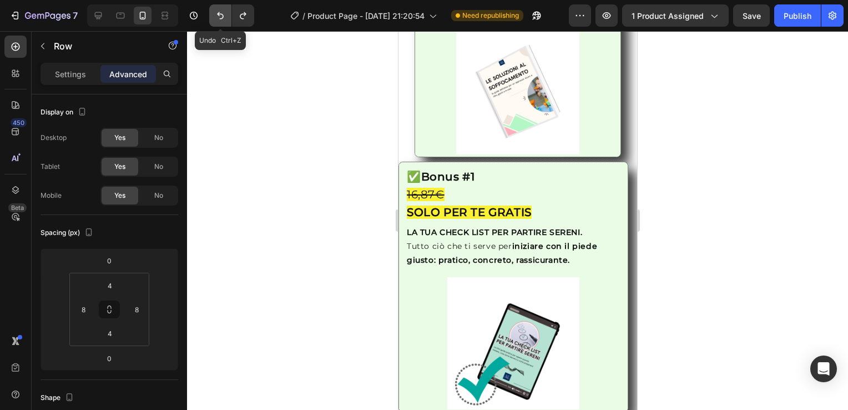
click at [221, 11] on icon "Undo/Redo" at bounding box center [220, 15] width 11 height 11
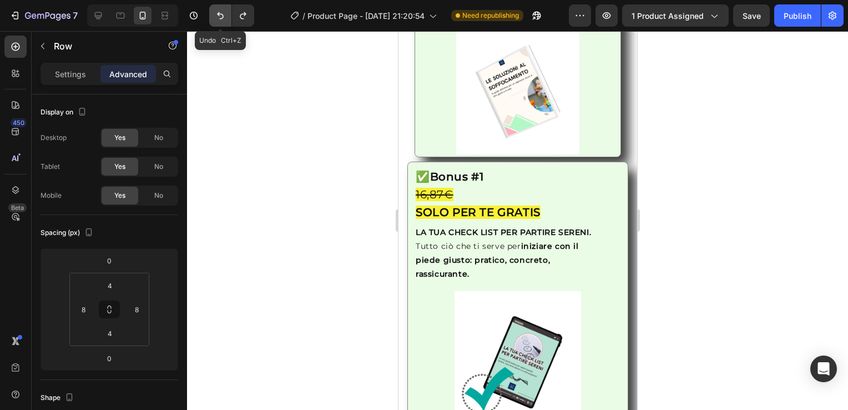
click at [221, 11] on icon "Undo/Redo" at bounding box center [220, 15] width 11 height 11
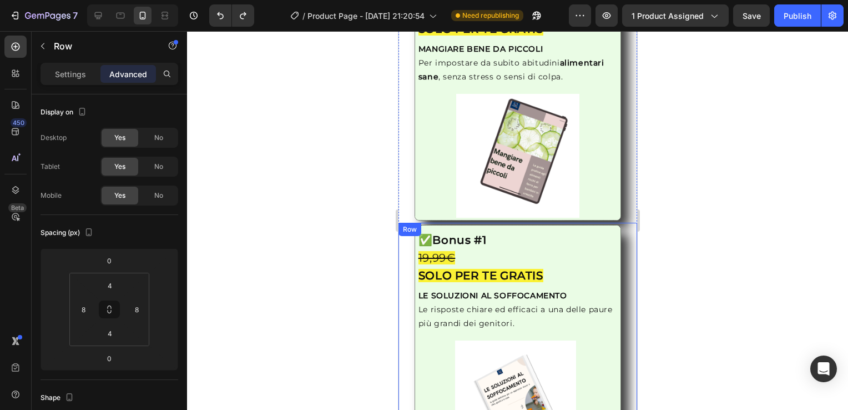
scroll to position [1635, 0]
click at [409, 188] on div "Image ✅ Bonus #1 21,99€ SOLO PER TE GRATIS Heading MANGIARE BENE DA PICCOLI Per…" at bounding box center [517, 100] width 230 height 242
click at [406, 137] on div "Image ✅ Bonus #1 21,99€ SOLO PER TE GRATIS Heading MANGIARE BENE DA PICCOLI Per…" at bounding box center [517, 100] width 230 height 242
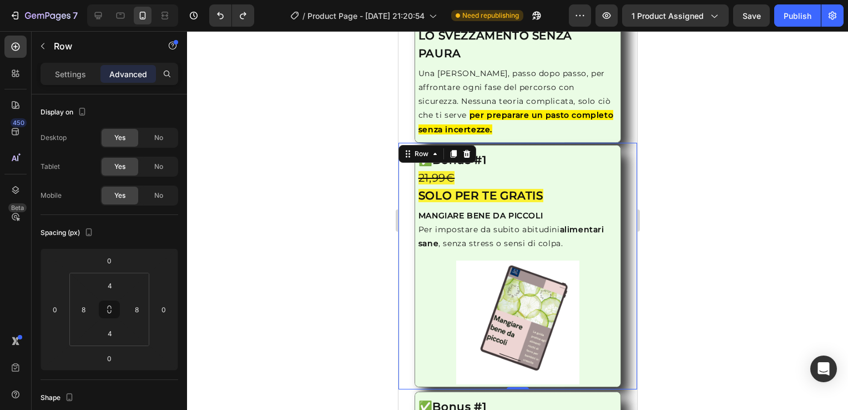
scroll to position [1467, 0]
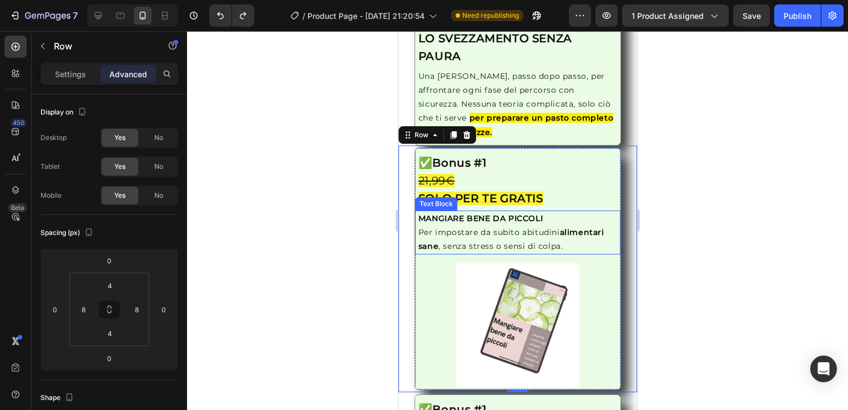
click at [417, 245] on div "MANGIARE BENE DA PICCOLI Per impostare da subito abitudini alimentari sane , se…" at bounding box center [517, 232] width 201 height 44
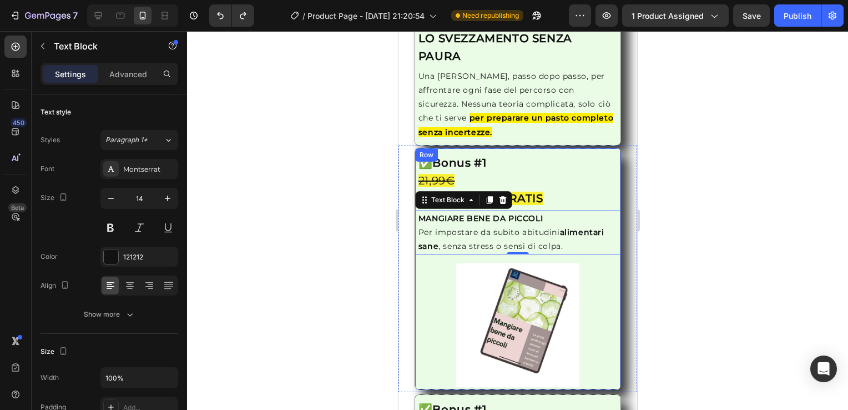
click at [416, 252] on div "Image ✅ Bonus #1 21,99€ SOLO PER TE GRATIS Heading MANGIARE BENE DA PICCOLI Per…" at bounding box center [517, 269] width 207 height 242
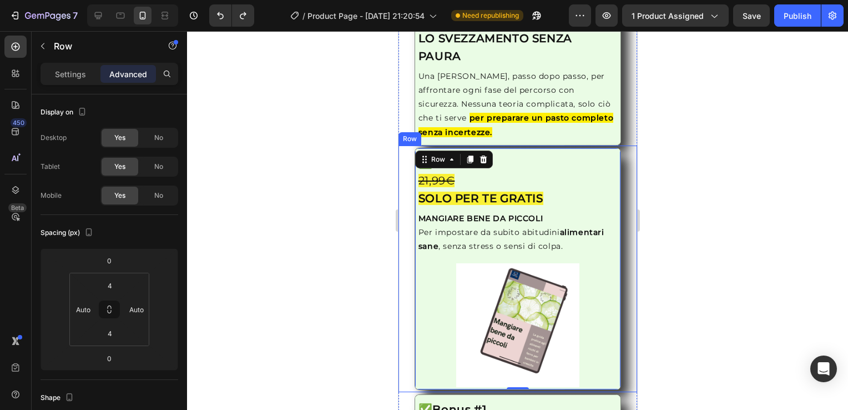
click at [407, 252] on div "Image ✅ Bonus #1 21,99€ SOLO PER TE GRATIS Heading MANGIARE BENE DA PICCOLI Per…" at bounding box center [517, 269] width 230 height 242
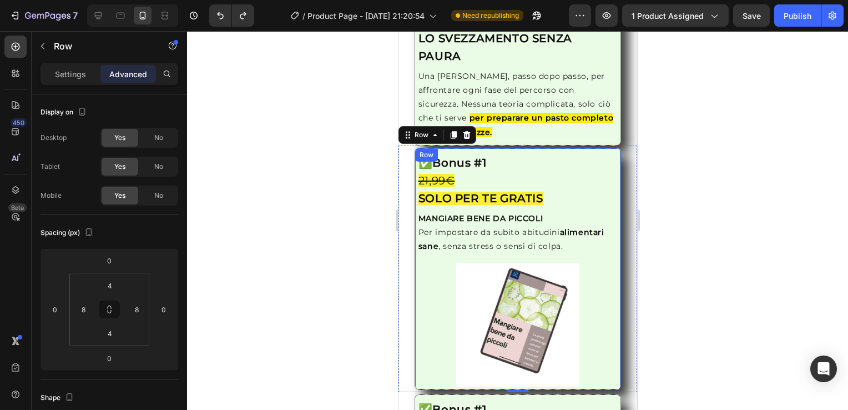
scroll to position [1656, 0]
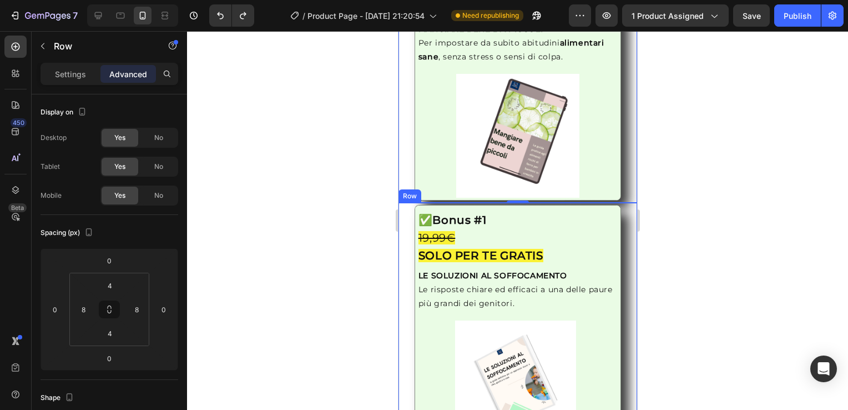
click at [407, 246] on div "Image ✅ Bonus #1 19,99€ SOLO PER TE GRATIS Heading LE SOLUZIONI AL SOFFOCAMENTO…" at bounding box center [517, 324] width 230 height 239
click at [415, 308] on div "Image ✅ Bonus #1 19,99€ SOLO PER TE GRATIS Heading LE SOLUZIONI AL SOFFOCAMENTO…" at bounding box center [517, 324] width 207 height 239
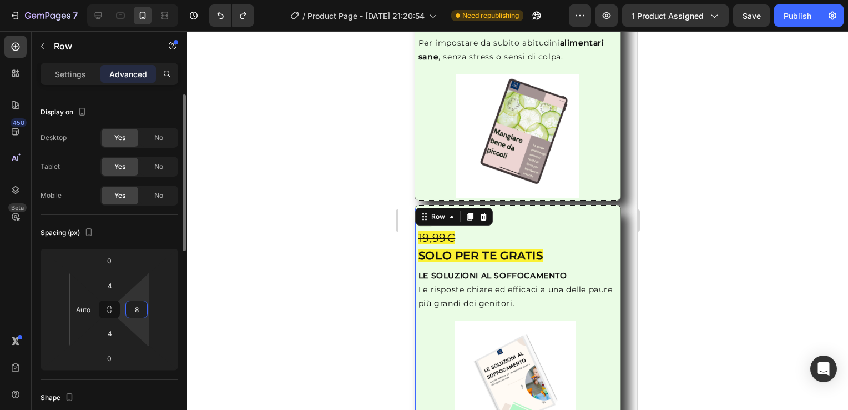
click at [136, 312] on input "8" at bounding box center [136, 309] width 17 height 17
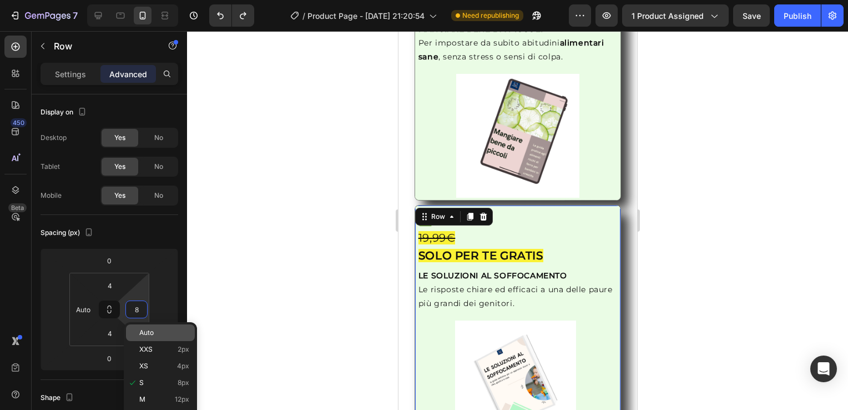
click at [138, 330] on div "Auto" at bounding box center [160, 332] width 69 height 17
type input "Auto"
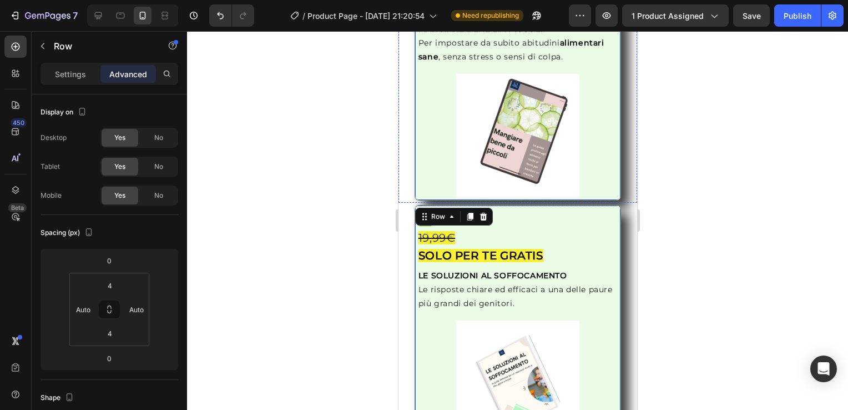
click at [414, 175] on div "Image ✅ Bonus #1 21,99€ SOLO PER TE GRATIS Heading MANGIARE BENE DA PICCOLI Per…" at bounding box center [517, 79] width 207 height 242
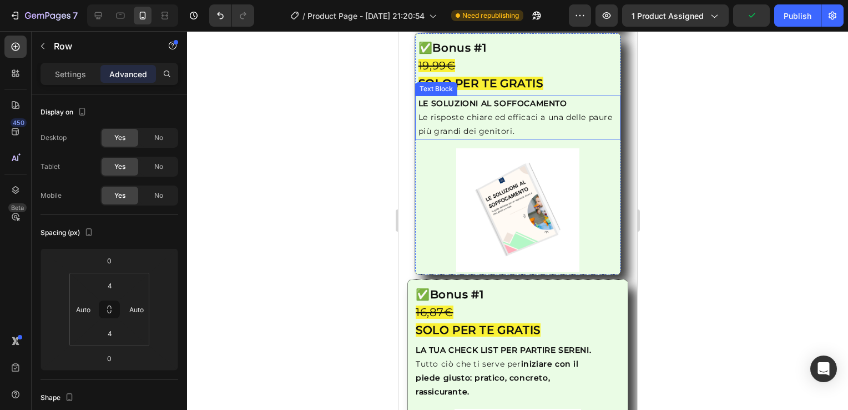
scroll to position [1854, 0]
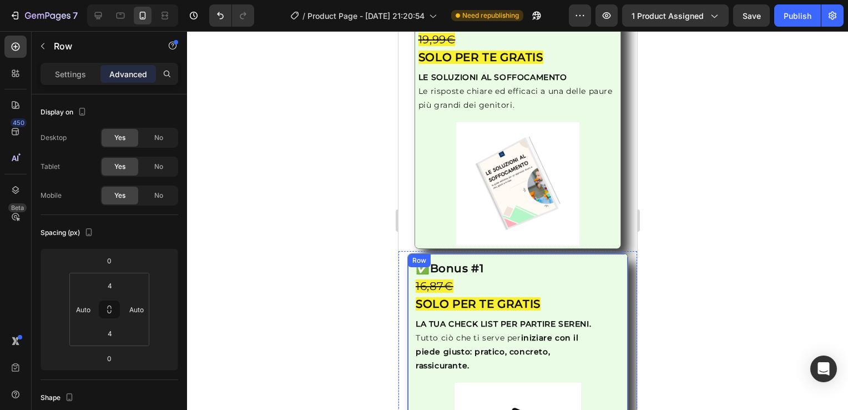
click at [409, 269] on div "Image ✅ Bonus #1 16,87€ SOLO PER TE GRATIS Heading LA TUA CHECK LIST PER PARTIR…" at bounding box center [517, 382] width 221 height 259
click at [400, 294] on div "Image ✅ Bonus #1 16,87€ SOLO PER TE GRATIS Heading LA TUA CHECK LIST PER PARTIR…" at bounding box center [517, 383] width 239 height 264
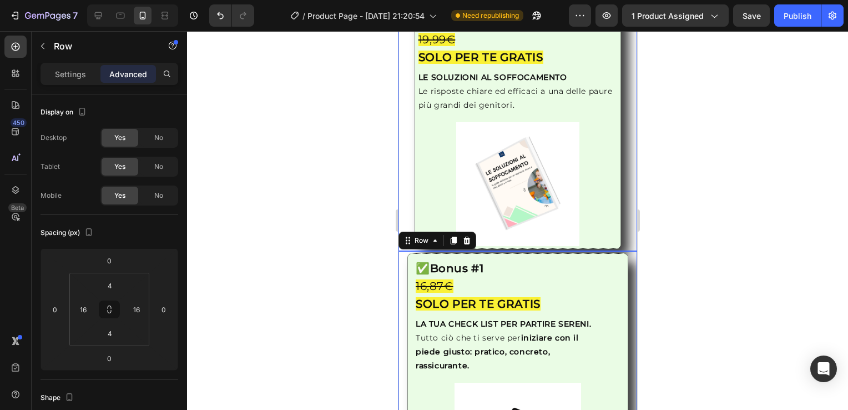
click at [402, 191] on div "Image ✅ Bonus #1 19,99€ SOLO PER TE GRATIS Heading LE SOLUZIONI AL SOFFOCAMENTO…" at bounding box center [517, 128] width 230 height 242
click at [402, 270] on div "Image ✅ Bonus #1 16,87€ SOLO PER TE GRATIS Heading LA TUA CHECK LIST PER PARTIR…" at bounding box center [517, 383] width 239 height 264
click at [88, 309] on input "16" at bounding box center [83, 309] width 17 height 17
click at [112, 380] on p "S 8px" at bounding box center [111, 382] width 50 height 8
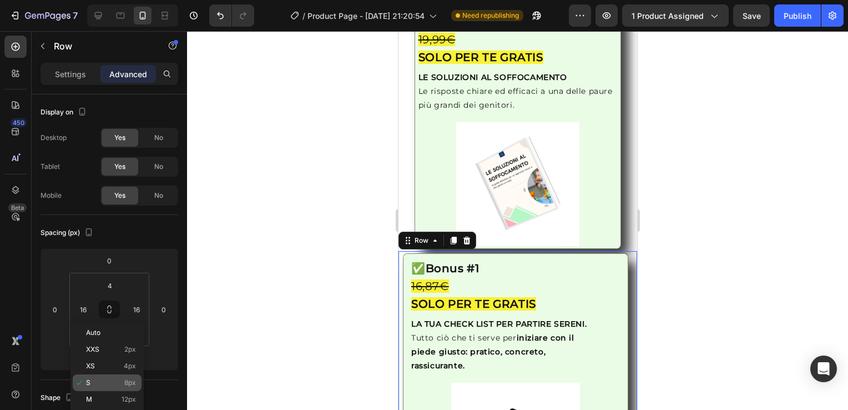
type input "8"
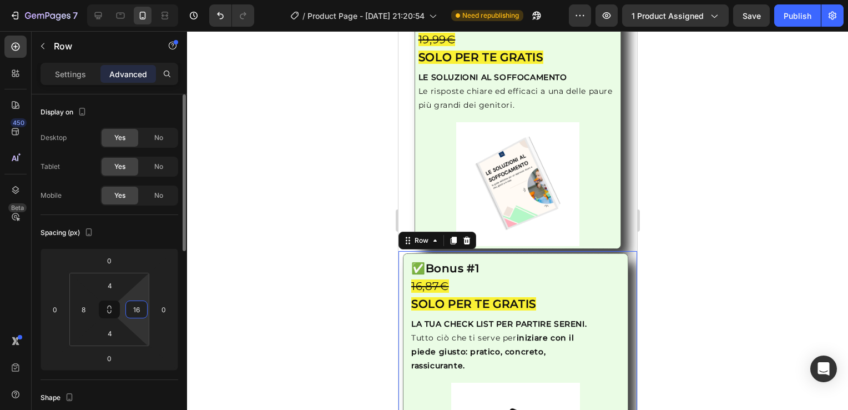
click at [135, 311] on input "16" at bounding box center [136, 309] width 17 height 17
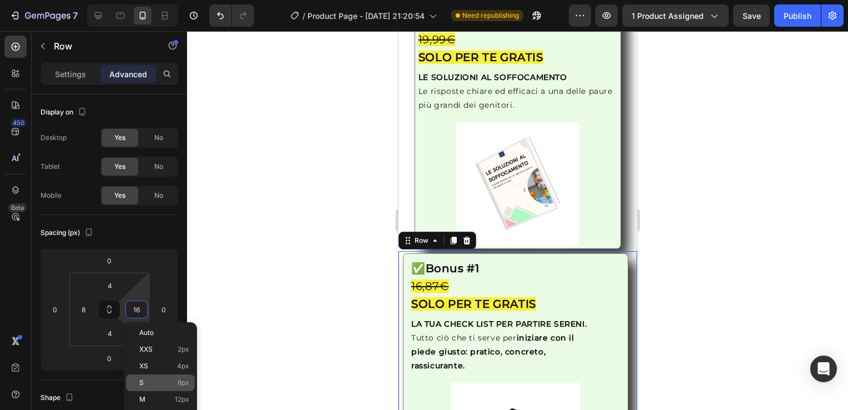
click at [162, 386] on div "S 8px" at bounding box center [160, 382] width 69 height 17
type input "8"
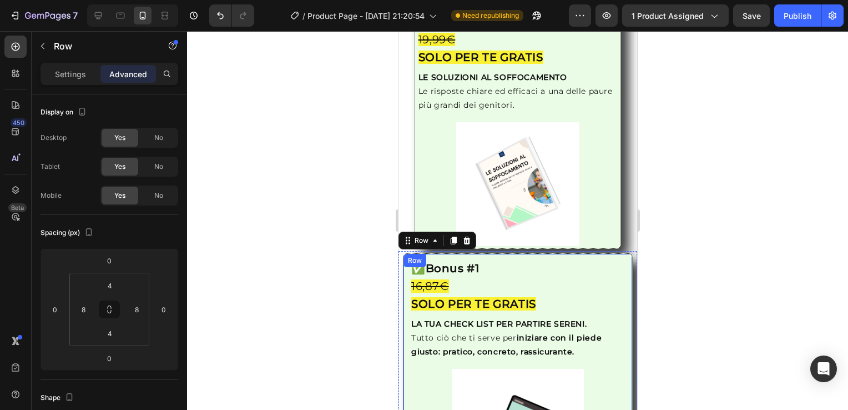
click at [403, 270] on div "Image ✅ Bonus #1 16,87€ SOLO PER TE GRATIS Heading LA TUA CHECK LIST PER PARTIR…" at bounding box center [517, 378] width 230 height 250
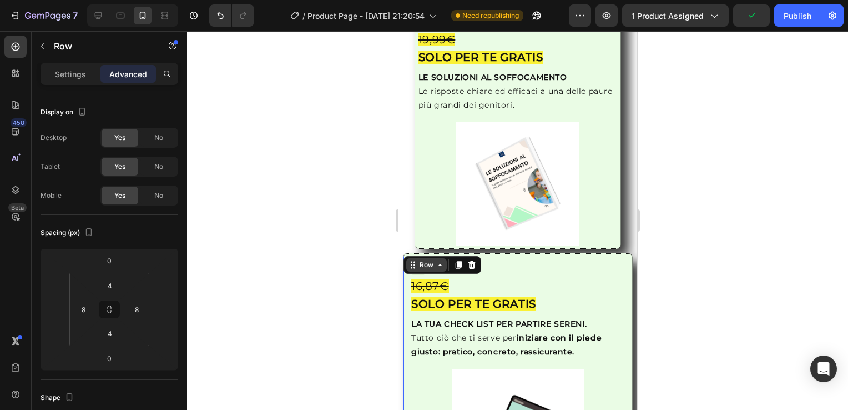
click at [440, 260] on icon at bounding box center [439, 264] width 9 height 9
click at [713, 196] on div at bounding box center [517, 220] width 661 height 378
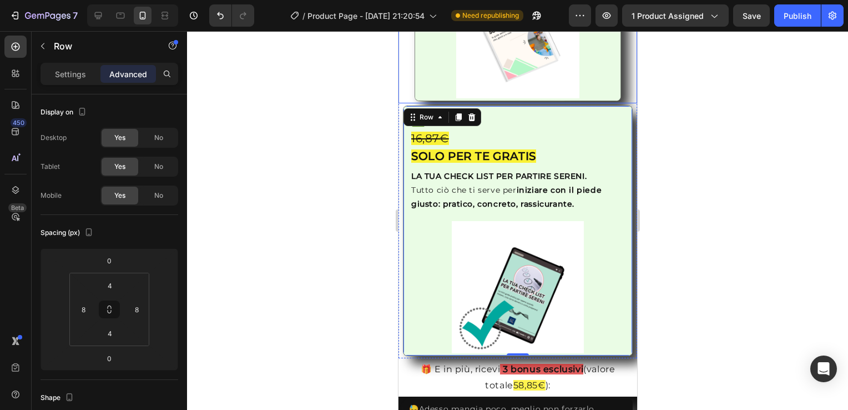
scroll to position [2011, 0]
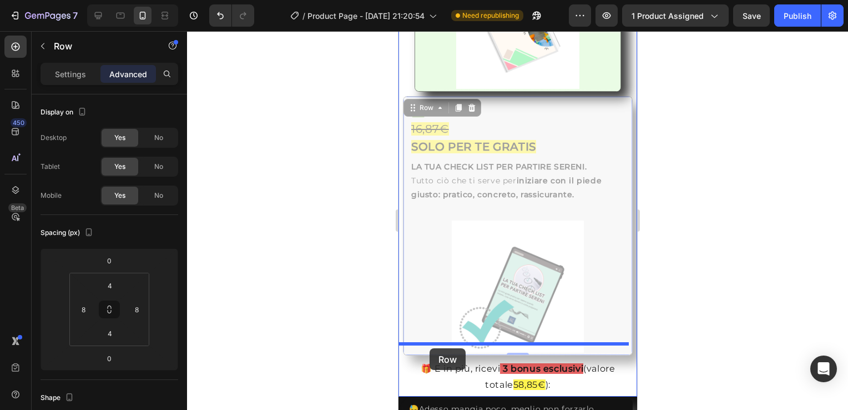
drag, startPoint x: 403, startPoint y: 139, endPoint x: 429, endPoint y: 348, distance: 210.8
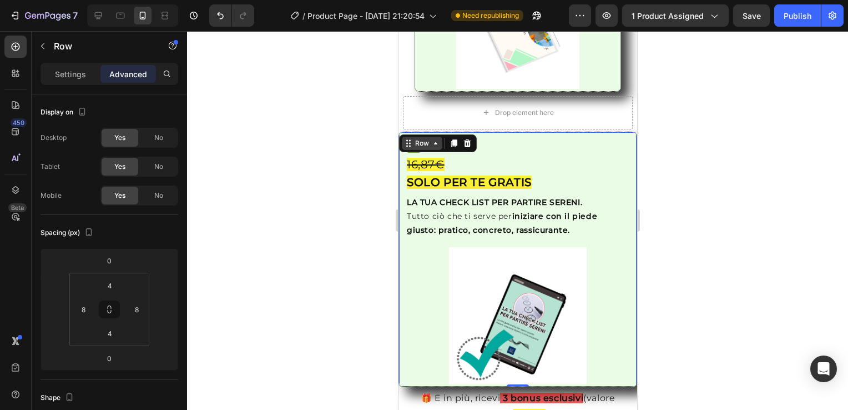
click at [432, 139] on icon at bounding box center [435, 143] width 9 height 9
click at [433, 137] on div "Row" at bounding box center [421, 143] width 41 height 13
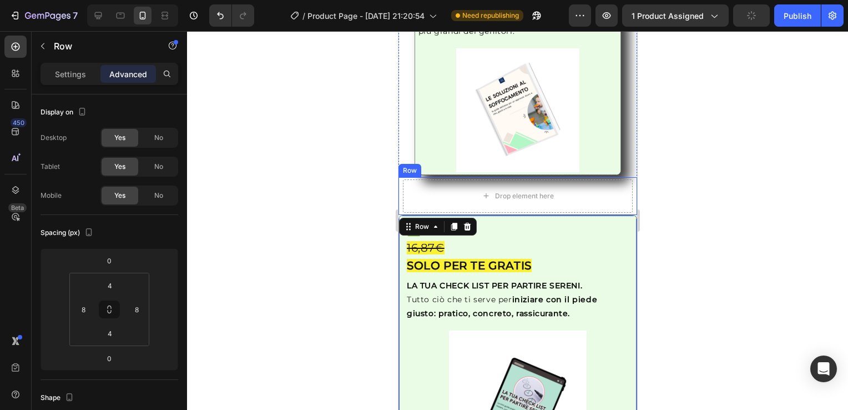
scroll to position [1926, 0]
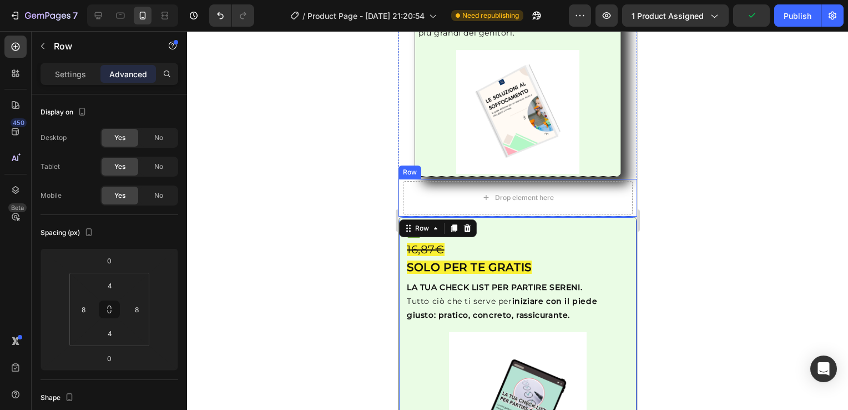
click at [412, 167] on div "Row" at bounding box center [409, 172] width 18 height 10
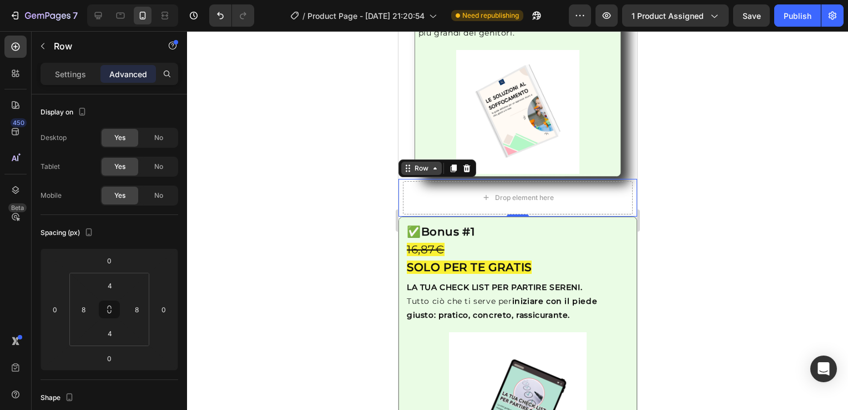
click at [437, 161] on div "Row" at bounding box center [421, 167] width 41 height 13
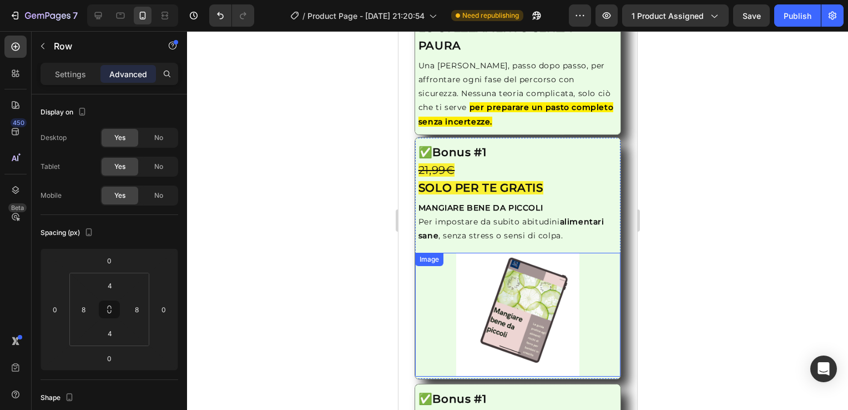
scroll to position [1477, 0]
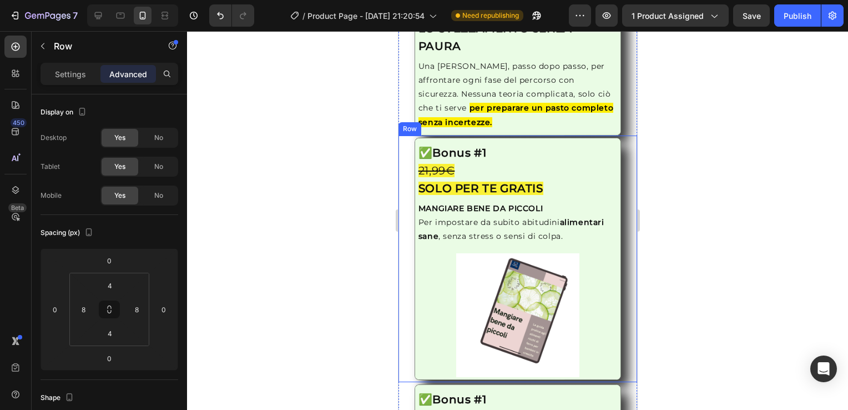
click at [401, 144] on div "Image ✅ Bonus #1 21,99€ SOLO PER TE GRATIS Heading MANGIARE BENE DA PICCOLI Per…" at bounding box center [517, 258] width 239 height 246
click at [430, 123] on icon at bounding box center [434, 124] width 9 height 9
click at [725, 198] on div at bounding box center [517, 220] width 661 height 378
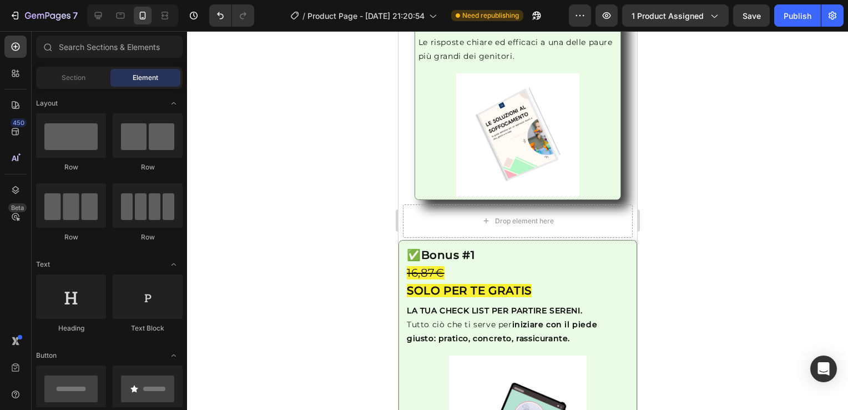
scroll to position [1918, 0]
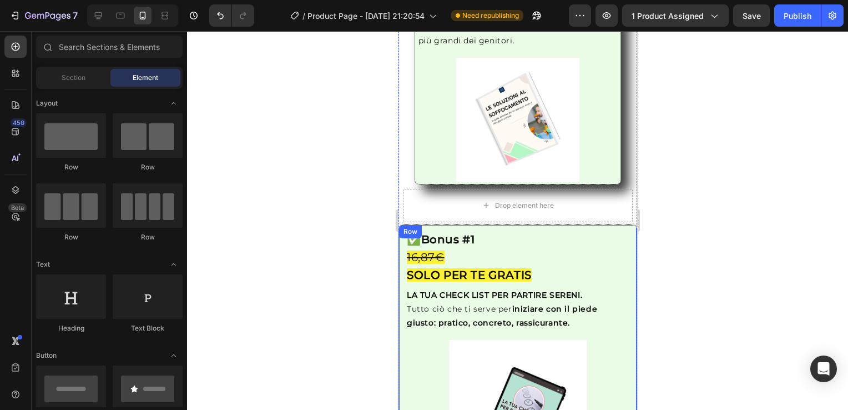
click at [402, 226] on div "Row" at bounding box center [410, 231] width 18 height 10
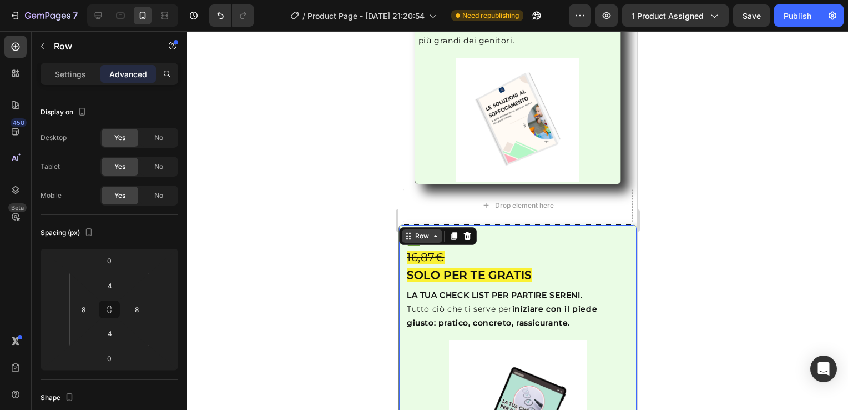
click at [434, 229] on div "Row" at bounding box center [421, 235] width 41 height 13
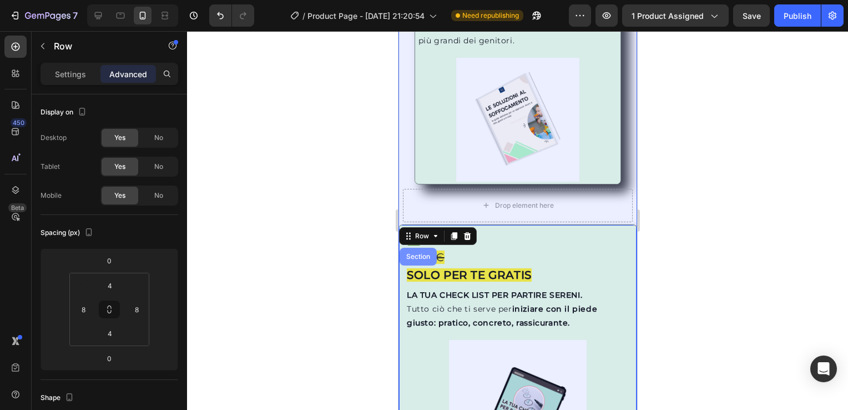
click at [413, 253] on div "Section" at bounding box center [417, 256] width 28 height 7
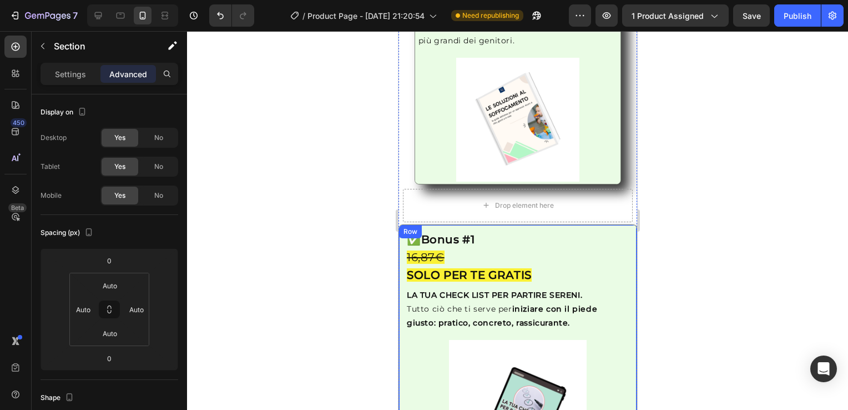
click at [400, 234] on div "Image ✅ Bonus #1 16,87€ SOLO PER TE GRATIS Heading LA TUA CHECK LIST PER PARTIR…" at bounding box center [517, 352] width 239 height 256
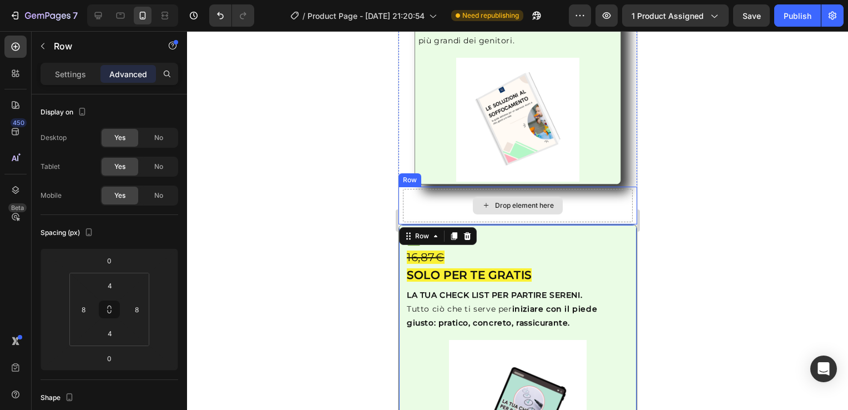
click at [421, 189] on div "Drop element here" at bounding box center [517, 205] width 230 height 33
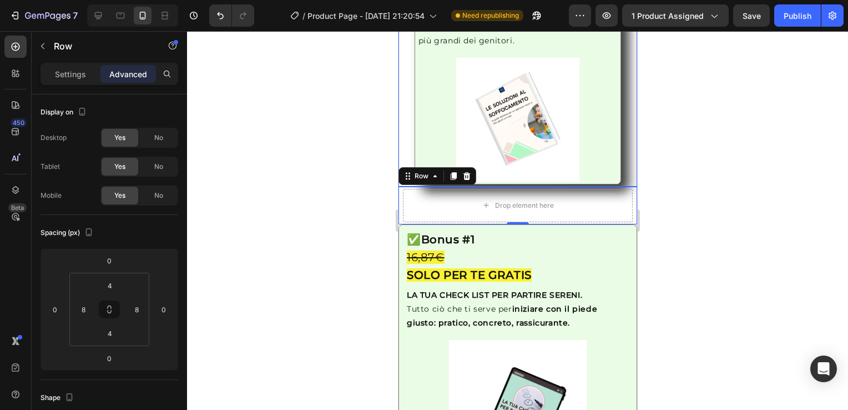
click at [409, 120] on div "Image ✅ Bonus #1 19,99€ SOLO PER TE GRATIS Heading LE SOLUZIONI AL SOFFOCAMENTO…" at bounding box center [517, 63] width 230 height 242
click at [404, 193] on div "Drop element here" at bounding box center [517, 205] width 230 height 33
click at [406, 128] on div "Image ✅ Bonus #1 19,99€ SOLO PER TE GRATIS Heading LE SOLUZIONI AL SOFFOCAMENTO…" at bounding box center [517, 63] width 230 height 242
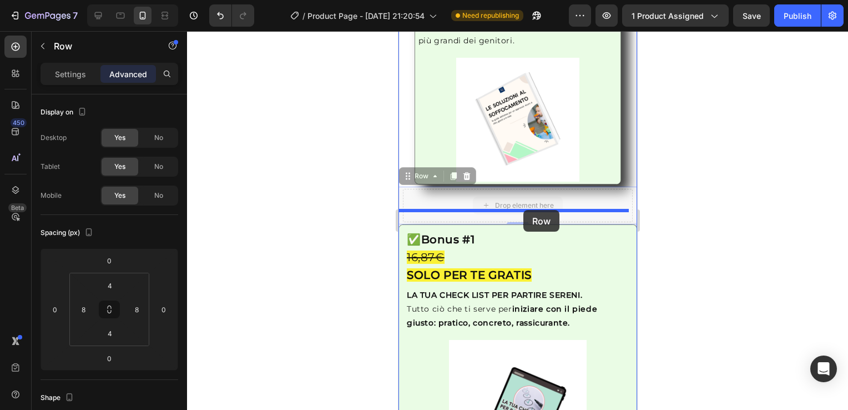
drag, startPoint x: 435, startPoint y: 187, endPoint x: 523, endPoint y: 210, distance: 90.6
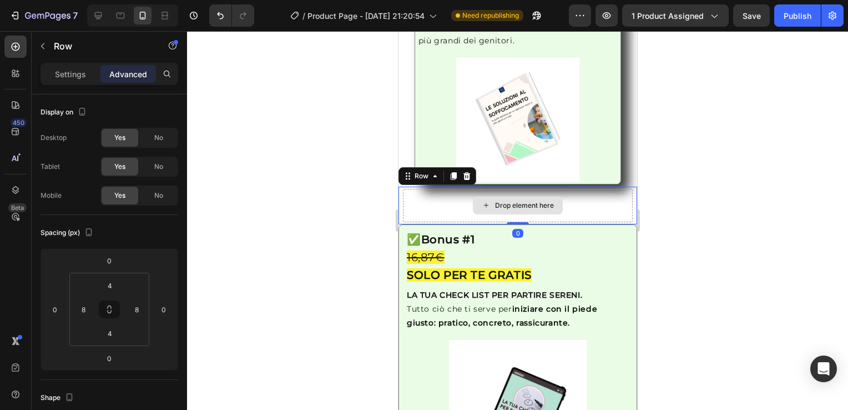
click at [405, 189] on div "Drop element here" at bounding box center [517, 205] width 230 height 33
click at [404, 105] on div "Image ✅ Bonus #1 19,99€ SOLO PER TE GRATIS Heading LE SOLUZIONI AL SOFFOCAMENTO…" at bounding box center [517, 63] width 230 height 242
click at [411, 195] on div "Drop element here" at bounding box center [517, 205] width 230 height 33
click at [400, 251] on div "Image ✅ Bonus #1 16,87€ SOLO PER TE GRATIS Heading LA TUA CHECK LIST PER PARTIR…" at bounding box center [517, 352] width 239 height 256
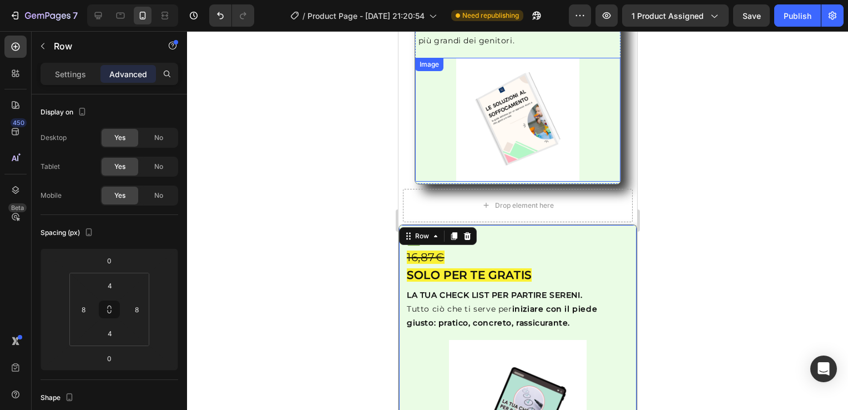
click at [431, 97] on div at bounding box center [518, 119] width 206 height 123
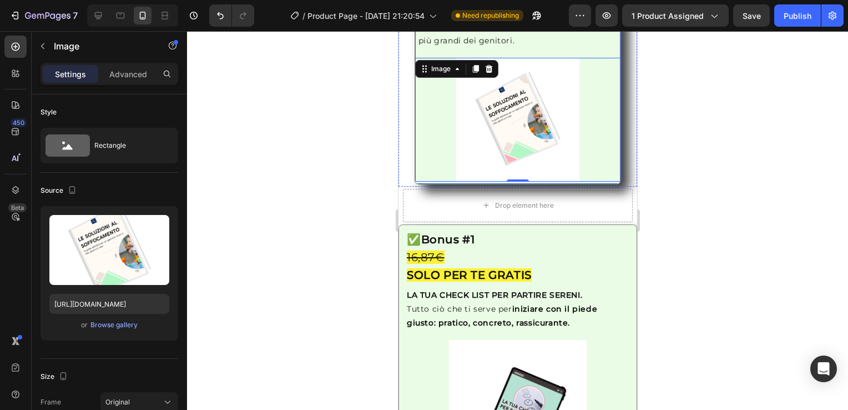
click at [415, 41] on div "Image 0 ✅ Bonus #1 19,99€ SOLO PER TE GRATIS Heading LE SOLUZIONI AL SOFFOCAMEN…" at bounding box center [517, 63] width 207 height 242
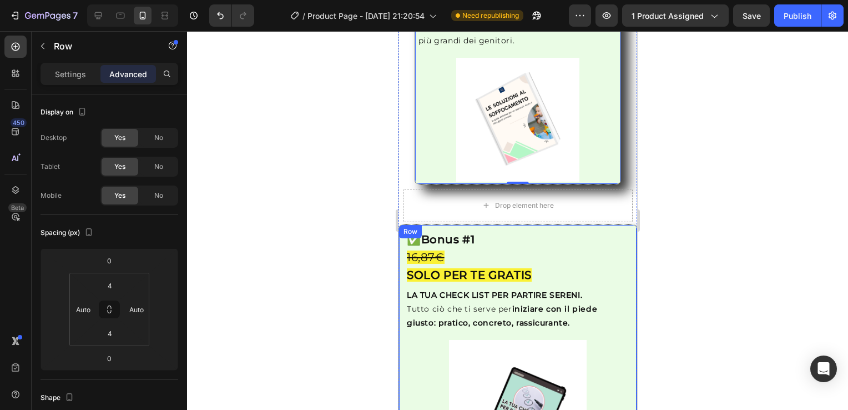
click at [400, 244] on div "Image ✅ Bonus #1 16,87€ SOLO PER TE GRATIS Heading LA TUA CHECK LIST PER PARTIR…" at bounding box center [517, 352] width 239 height 256
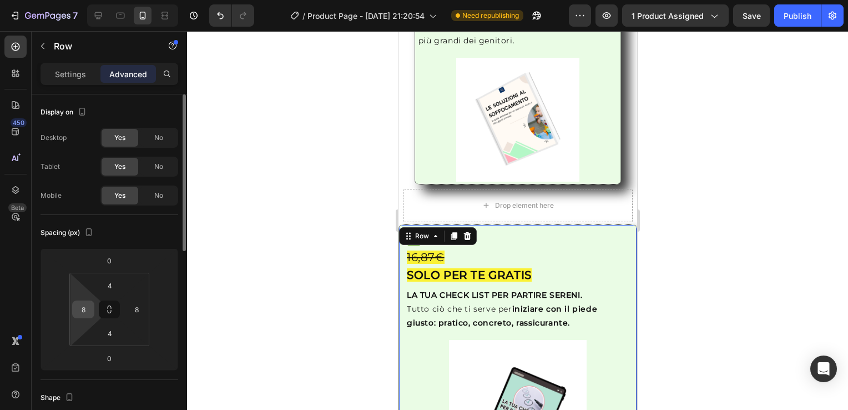
click at [84, 315] on input "8" at bounding box center [83, 309] width 17 height 17
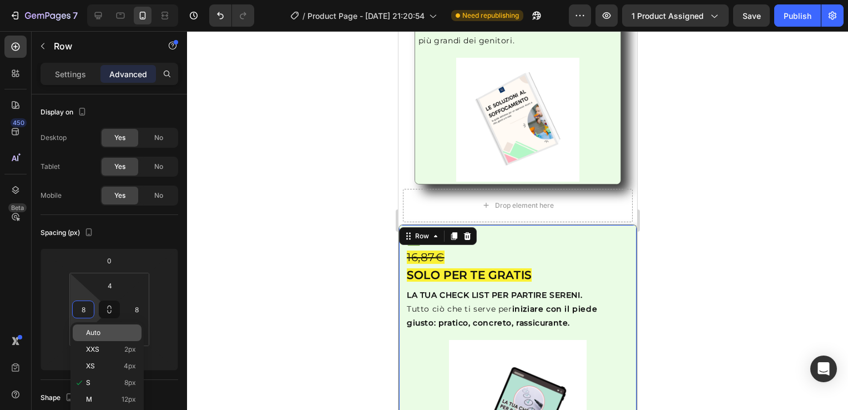
click at [103, 330] on p "Auto" at bounding box center [111, 333] width 50 height 8
type input "Auto"
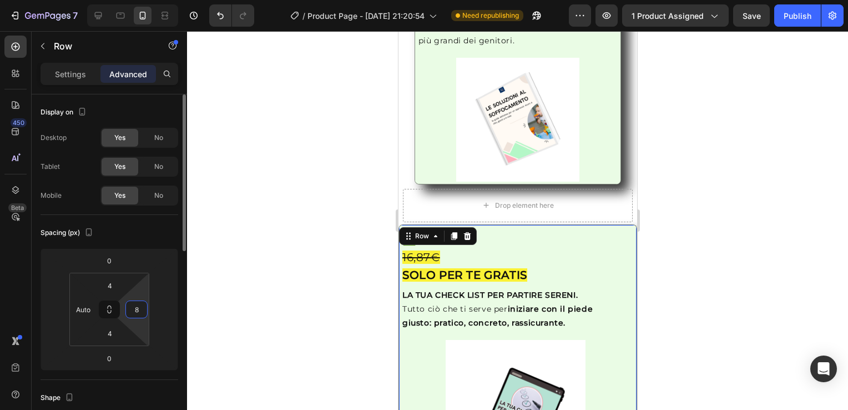
click at [141, 313] on input "8" at bounding box center [136, 309] width 17 height 17
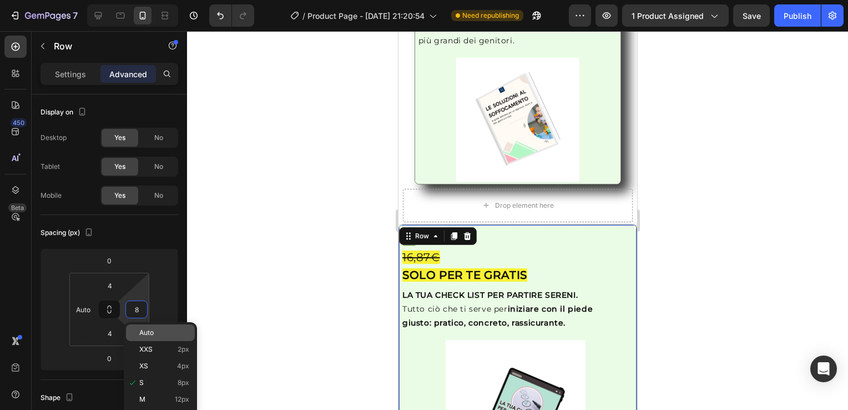
click at [154, 336] on p "Auto" at bounding box center [164, 333] width 50 height 8
type input "Auto"
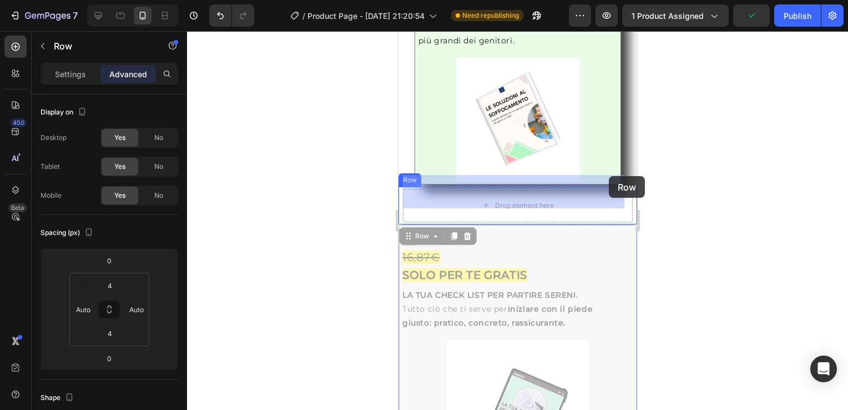
drag, startPoint x: 624, startPoint y: 211, endPoint x: 608, endPoint y: 176, distance: 38.5
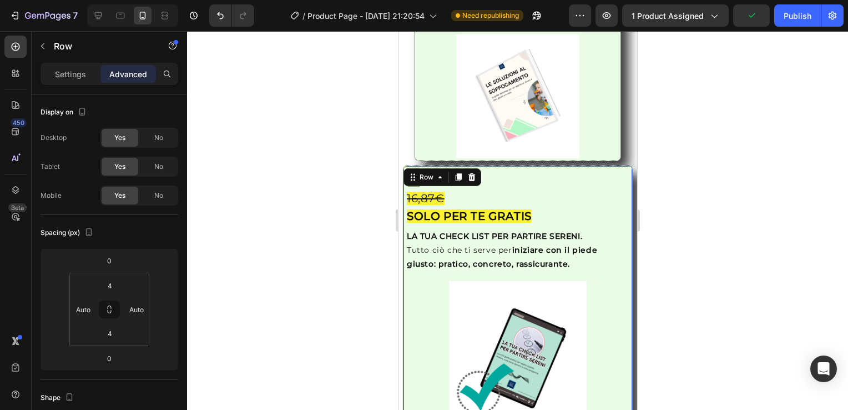
scroll to position [2212, 0]
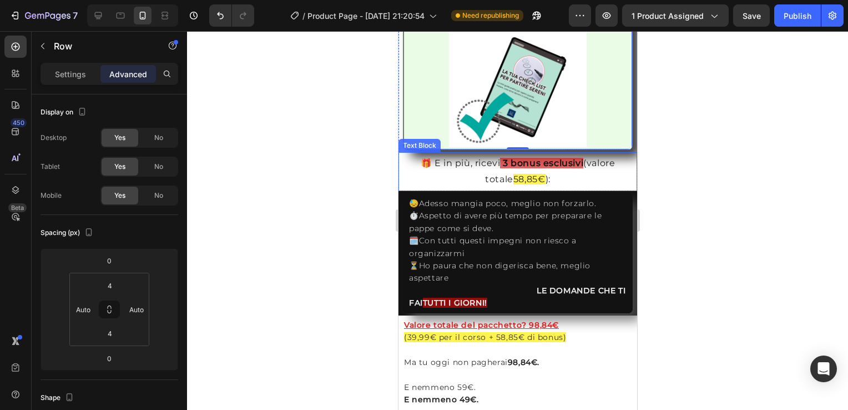
click at [423, 140] on div "Text Block" at bounding box center [419, 145] width 38 height 10
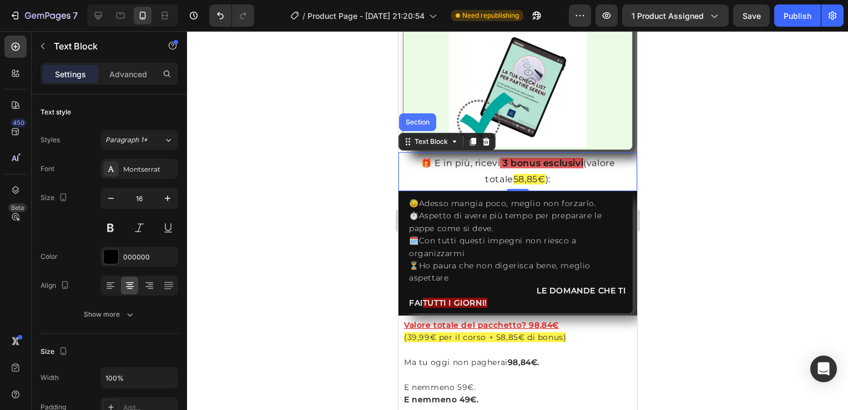
click at [739, 155] on div at bounding box center [517, 220] width 661 height 378
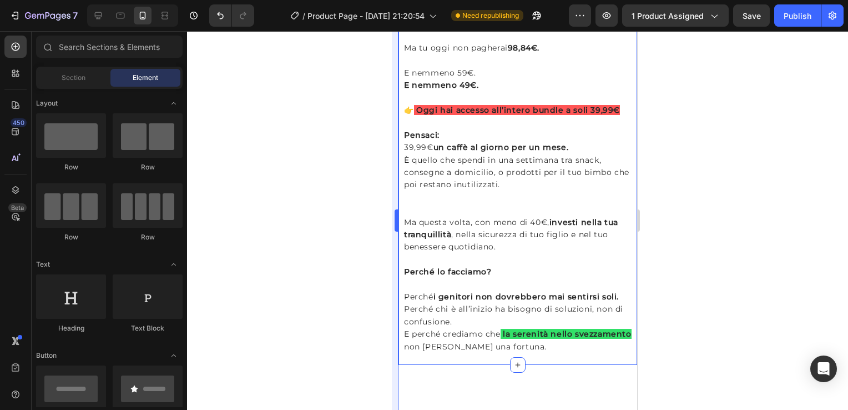
scroll to position [2293, 0]
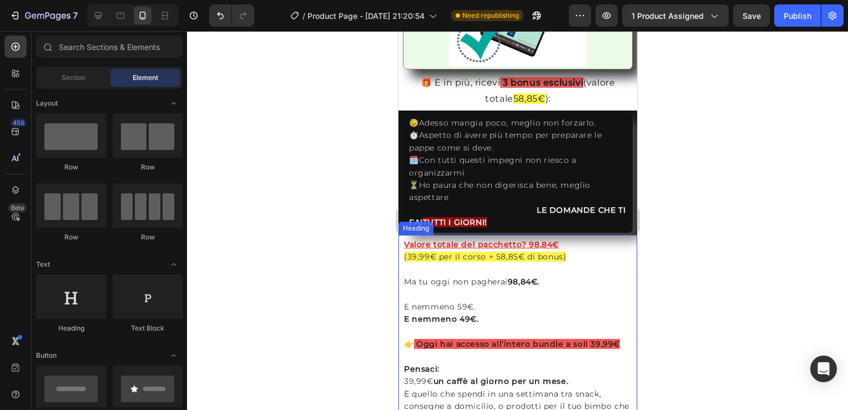
click at [411, 223] on div "Heading" at bounding box center [415, 228] width 31 height 10
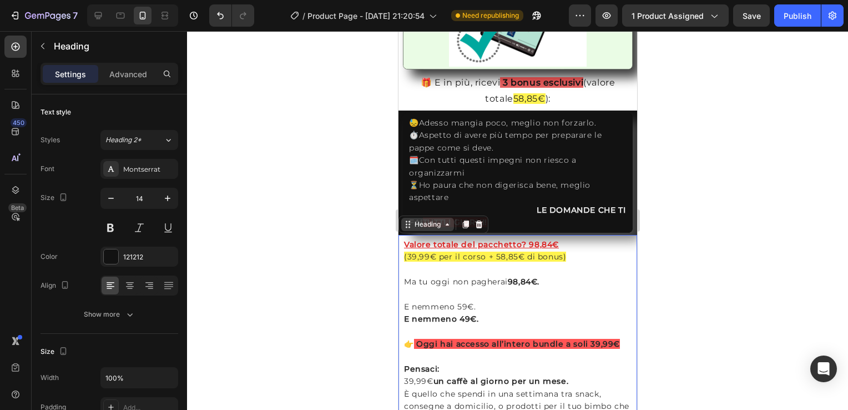
click at [442, 219] on div "Heading" at bounding box center [427, 224] width 31 height 10
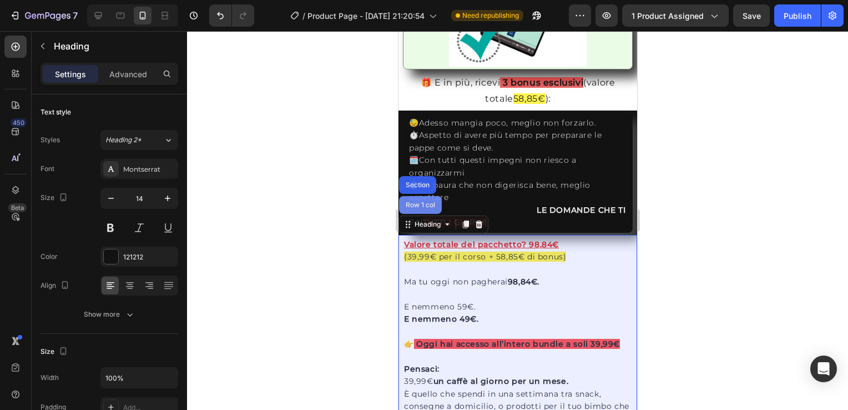
click at [422, 201] on div "Row 1 col" at bounding box center [420, 204] width 34 height 7
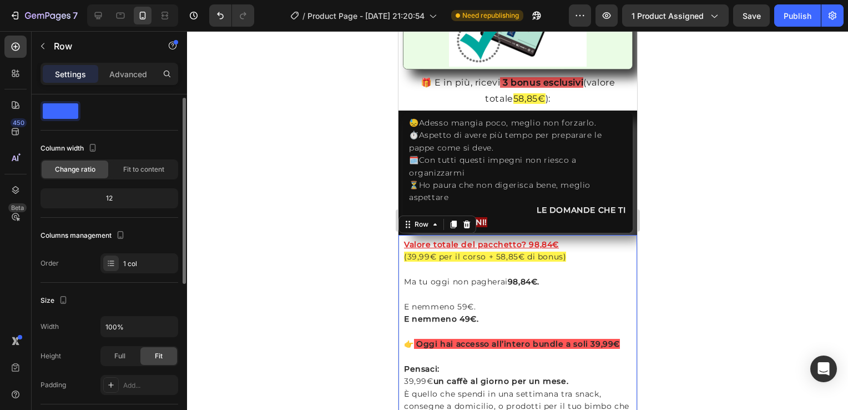
scroll to position [17, 0]
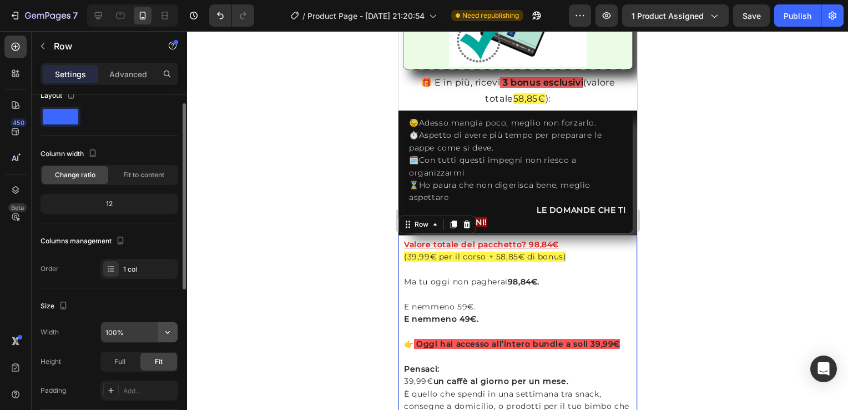
click at [170, 330] on icon "button" at bounding box center [167, 331] width 11 height 11
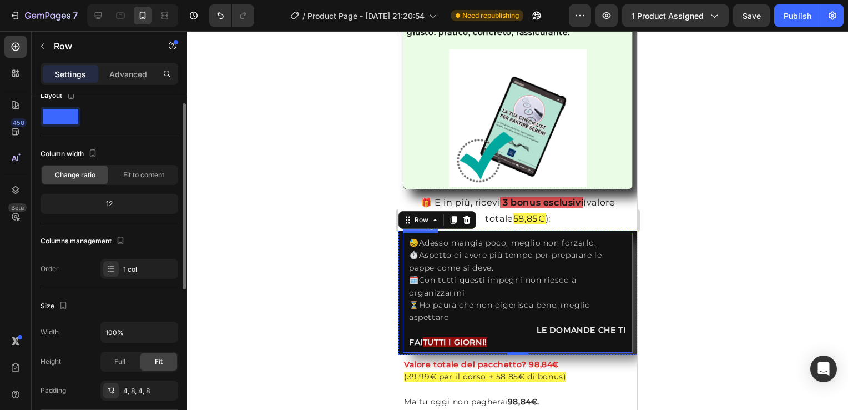
scroll to position [2170, 0]
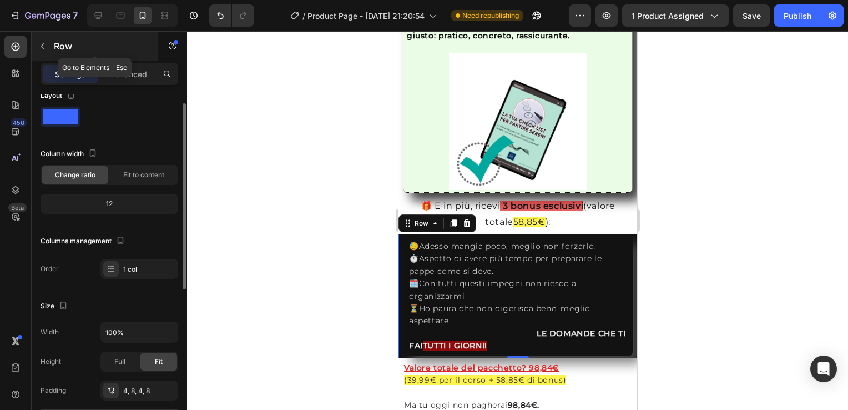
click at [39, 47] on icon "button" at bounding box center [42, 46] width 9 height 9
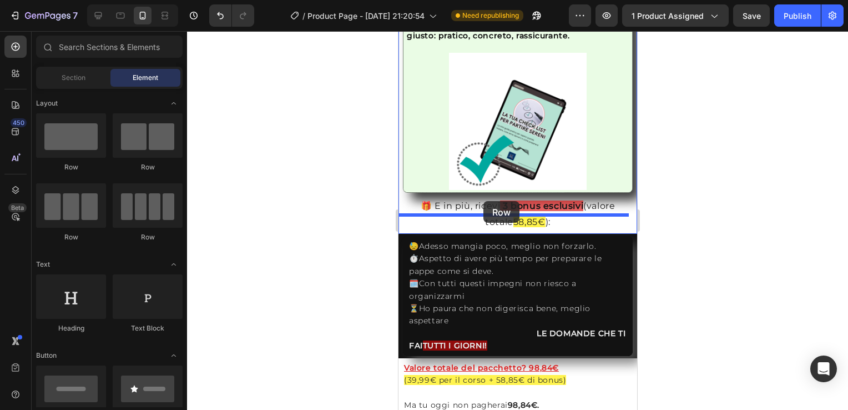
drag, startPoint x: 481, startPoint y: 169, endPoint x: 483, endPoint y: 201, distance: 31.7
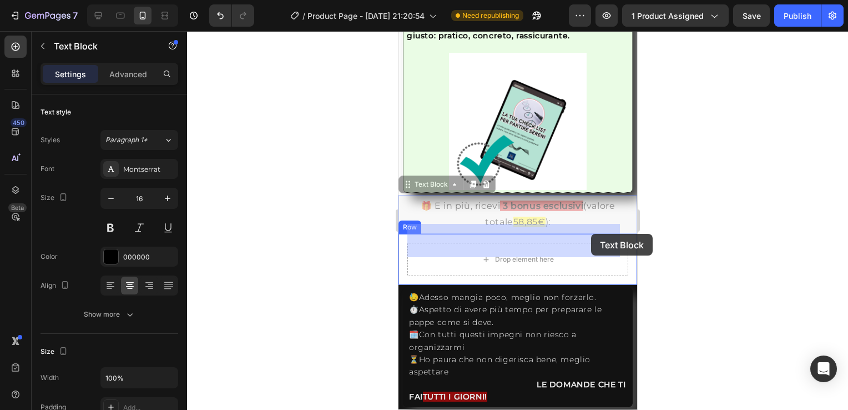
drag, startPoint x: 589, startPoint y: 190, endPoint x: 590, endPoint y: 233, distance: 42.8
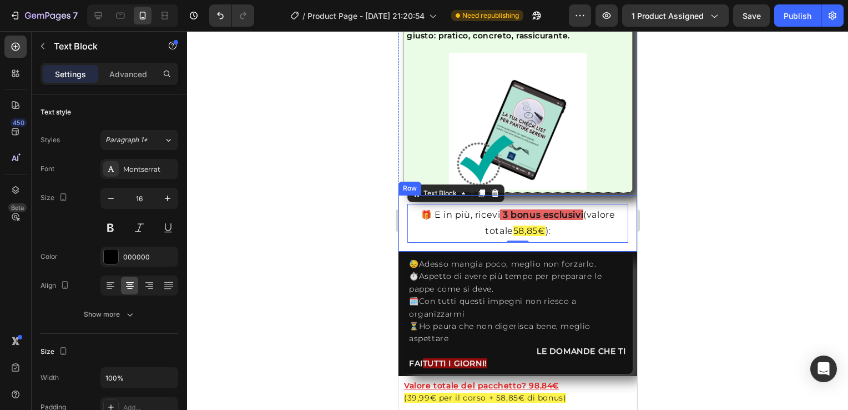
click at [402, 201] on div "🎁 E in più, ricevi 3 bonus esclusivi (valore totale 58,85€ ): Text Block 0 Row" at bounding box center [517, 223] width 239 height 57
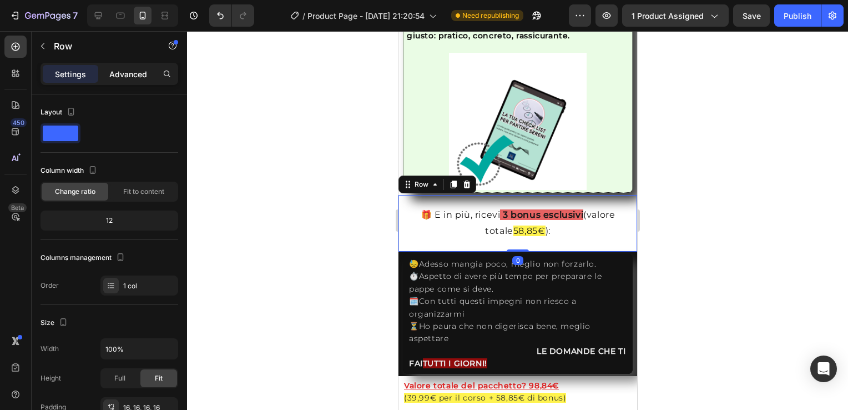
click at [133, 70] on p "Advanced" at bounding box center [128, 74] width 38 height 12
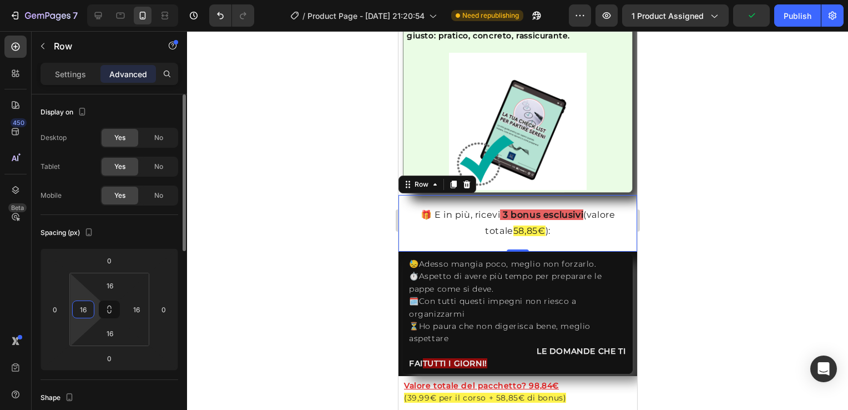
click at [77, 307] on input "16" at bounding box center [83, 309] width 17 height 17
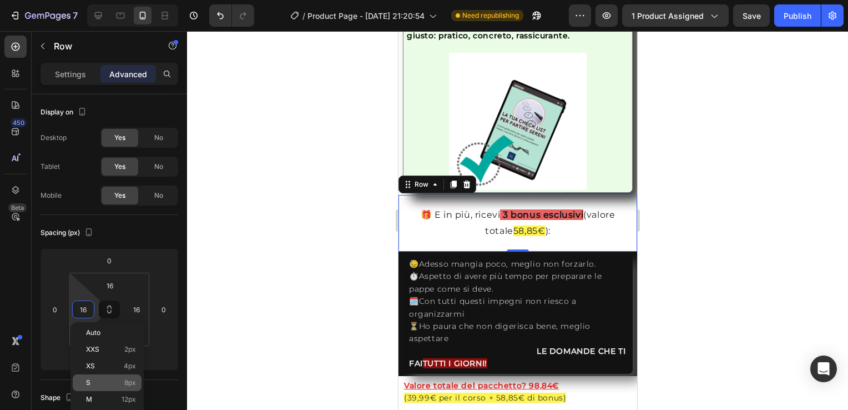
click at [104, 375] on div "S 8px" at bounding box center [107, 382] width 69 height 17
type input "8"
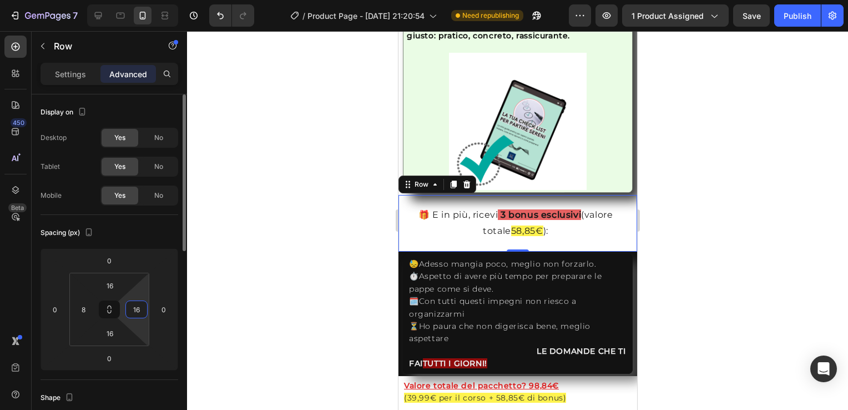
click at [137, 314] on input "16" at bounding box center [136, 309] width 17 height 17
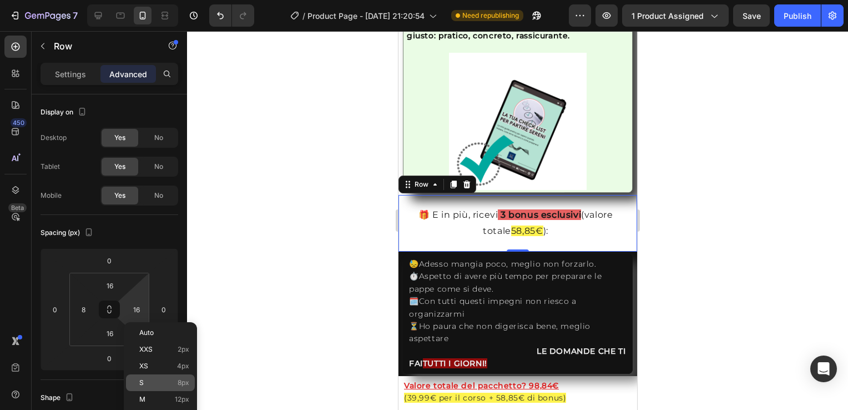
click at [173, 382] on p "S 8px" at bounding box center [164, 382] width 50 height 8
type input "8"
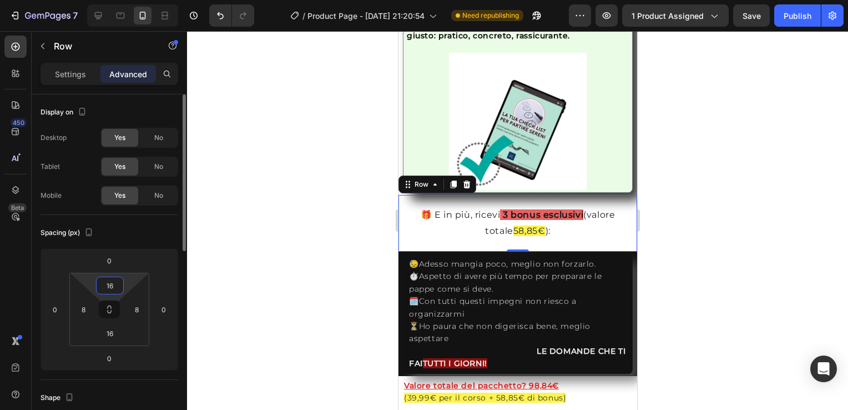
click at [107, 280] on input "16" at bounding box center [110, 285] width 22 height 17
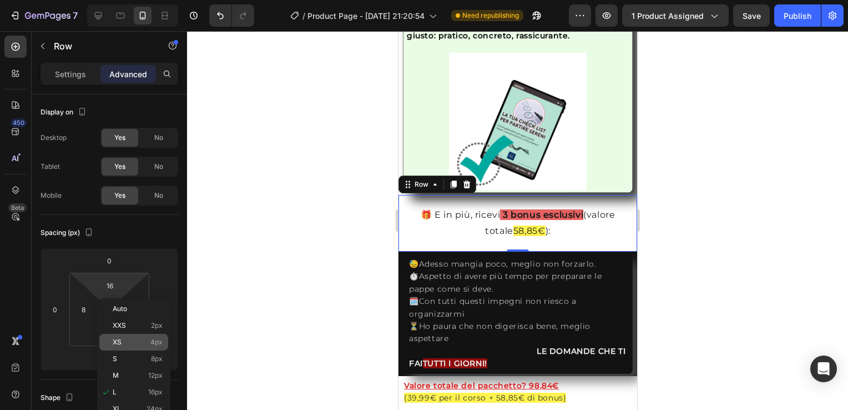
click at [120, 337] on div "XS 4px" at bounding box center [133, 342] width 69 height 17
type input "4"
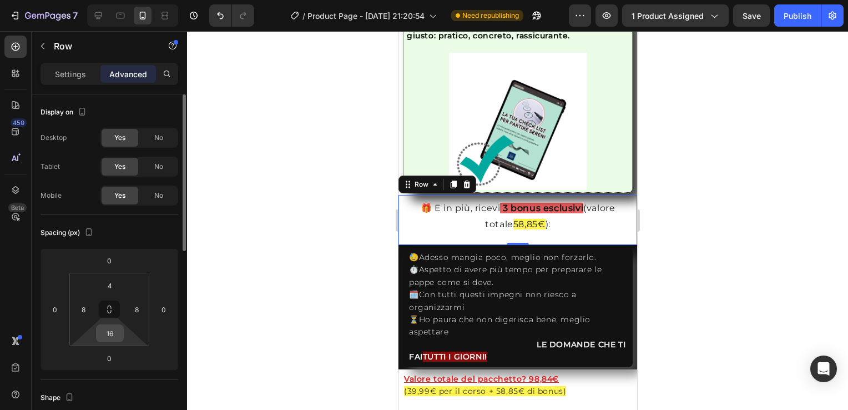
click at [110, 328] on input "16" at bounding box center [110, 333] width 22 height 17
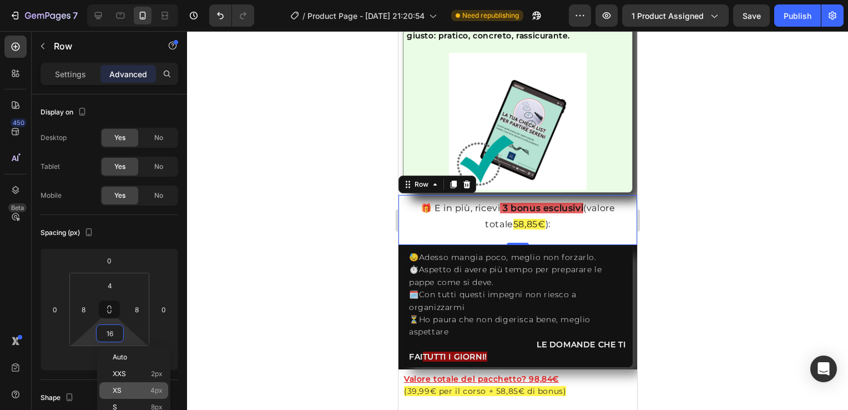
click at [125, 387] on p "XS 4px" at bounding box center [138, 390] width 50 height 8
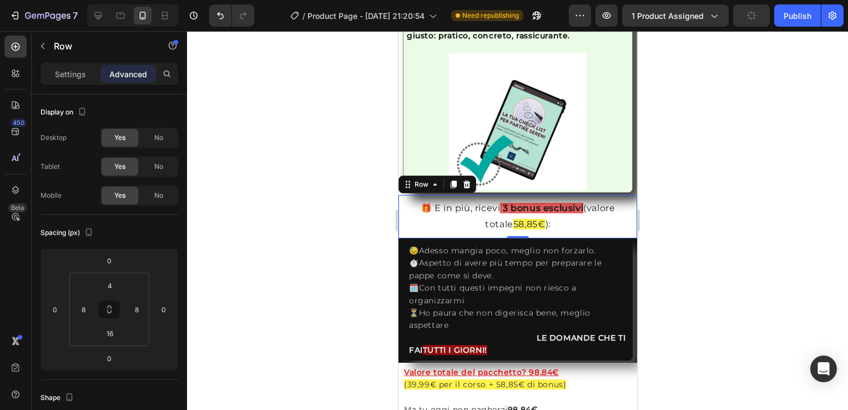
type input "4"
click at [415, 200] on p "🎁 E in più, ricevi 3 bonus esclusivi (valore totale 58,85€ ):" at bounding box center [517, 216] width 219 height 32
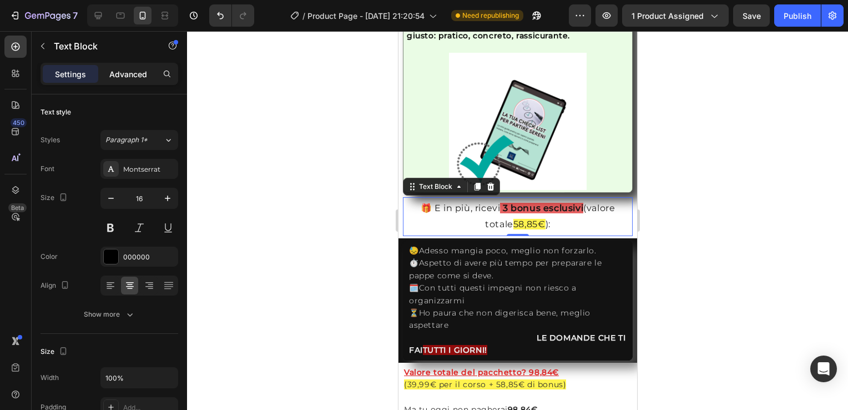
click at [130, 70] on p "Advanced" at bounding box center [128, 74] width 38 height 12
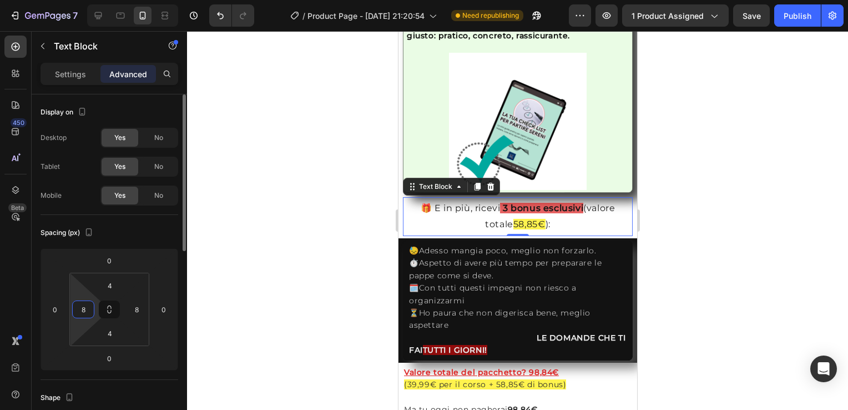
click at [81, 306] on input "8" at bounding box center [83, 309] width 17 height 17
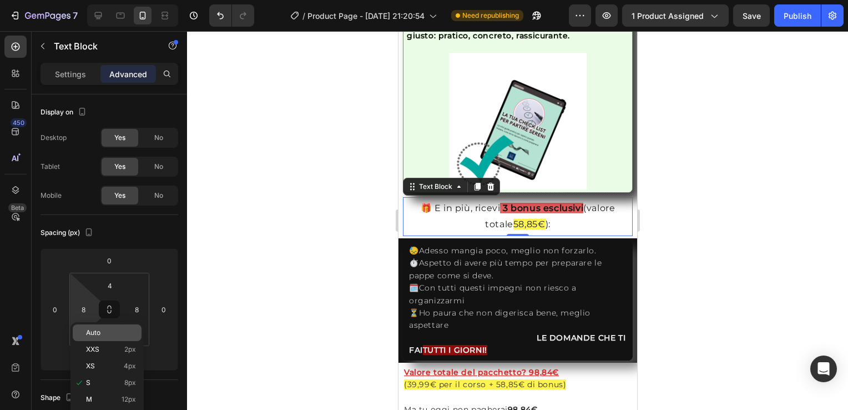
click at [95, 335] on span "Auto" at bounding box center [93, 333] width 14 height 8
type input "Auto"
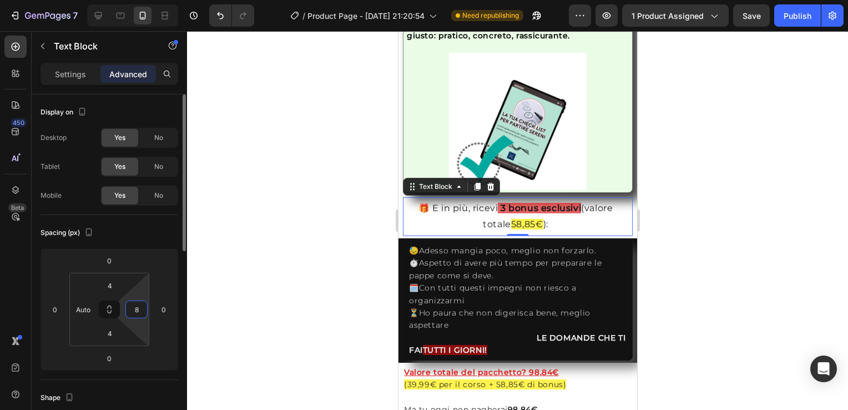
click at [141, 310] on input "8" at bounding box center [136, 309] width 17 height 17
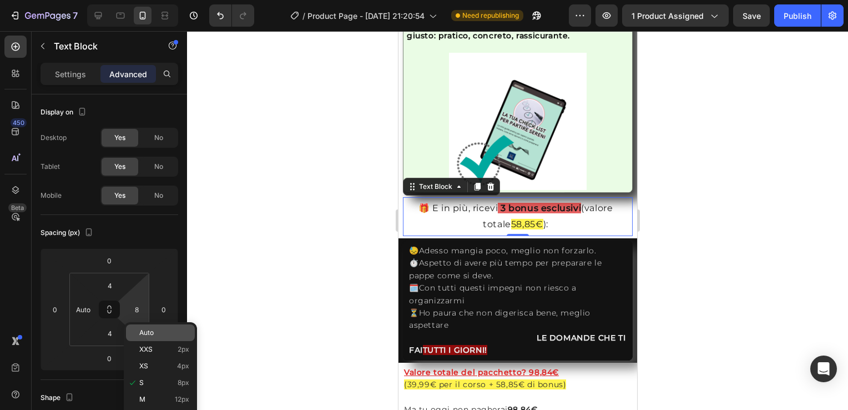
click at [160, 335] on p "Auto" at bounding box center [164, 333] width 50 height 8
type input "Auto"
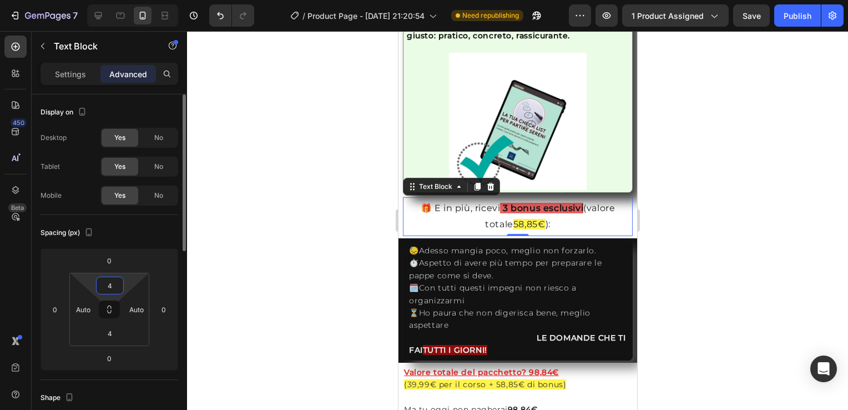
click at [111, 280] on input "4" at bounding box center [110, 285] width 22 height 17
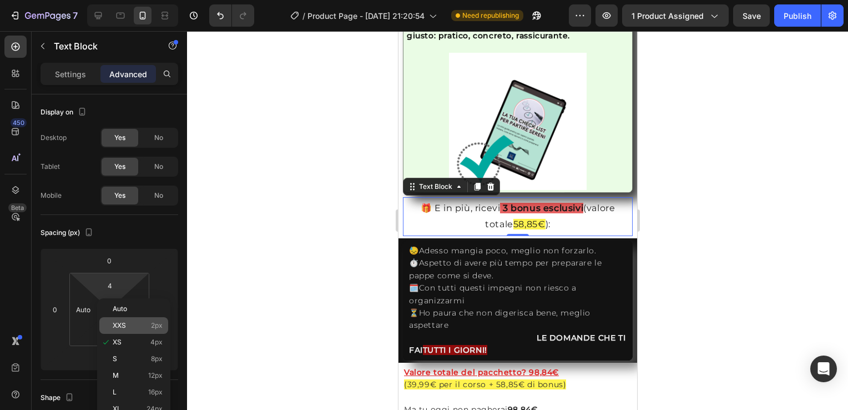
click at [120, 324] on span "XXS" at bounding box center [119, 325] width 13 height 8
type input "2"
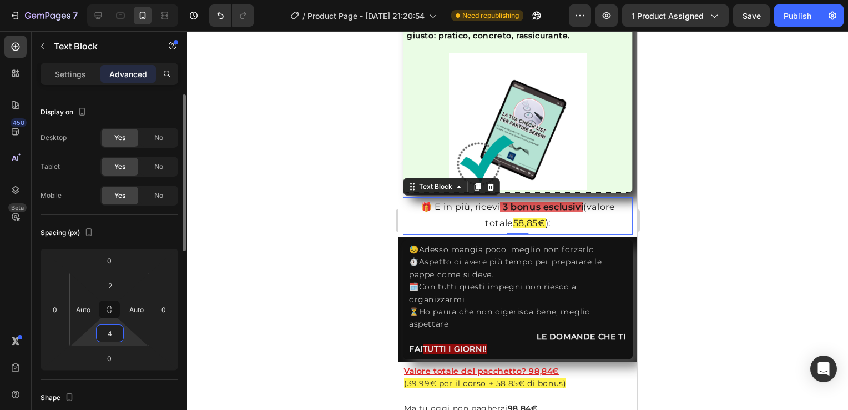
click at [114, 335] on input "4" at bounding box center [110, 333] width 22 height 17
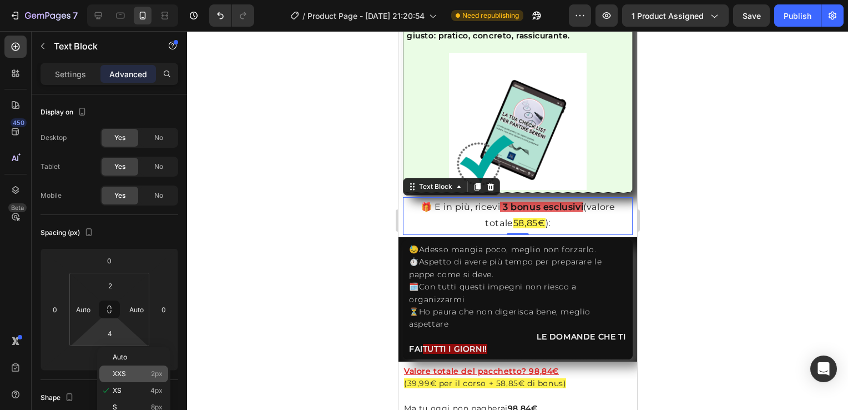
click at [131, 374] on p "XXS 2px" at bounding box center [138, 374] width 50 height 8
type input "2"
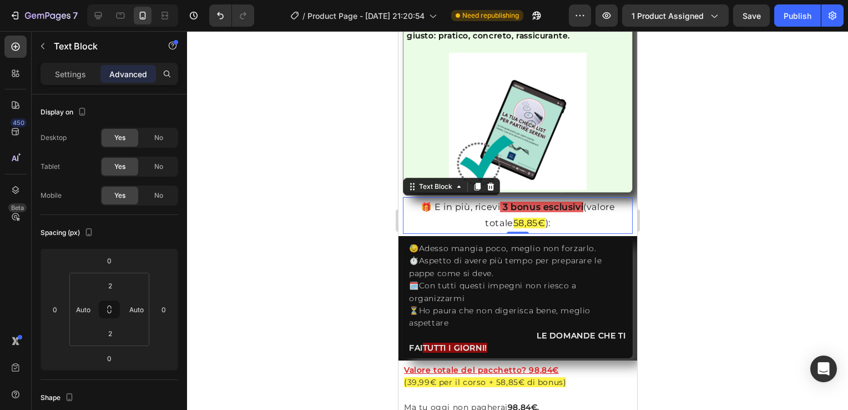
scroll to position [2292, 0]
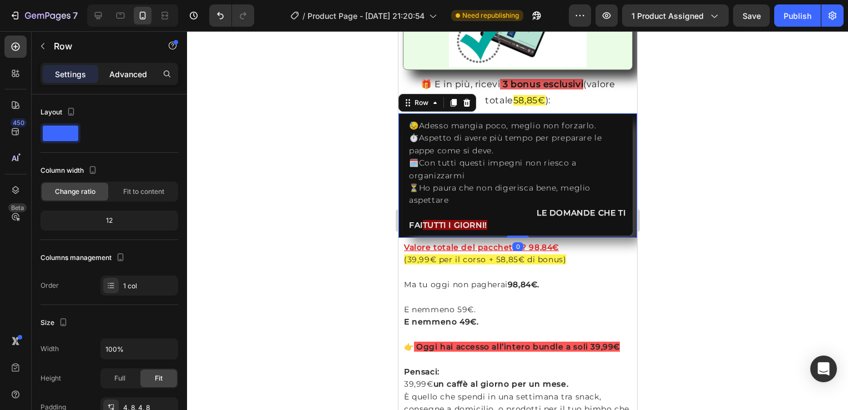
click at [128, 73] on p "Advanced" at bounding box center [128, 74] width 38 height 12
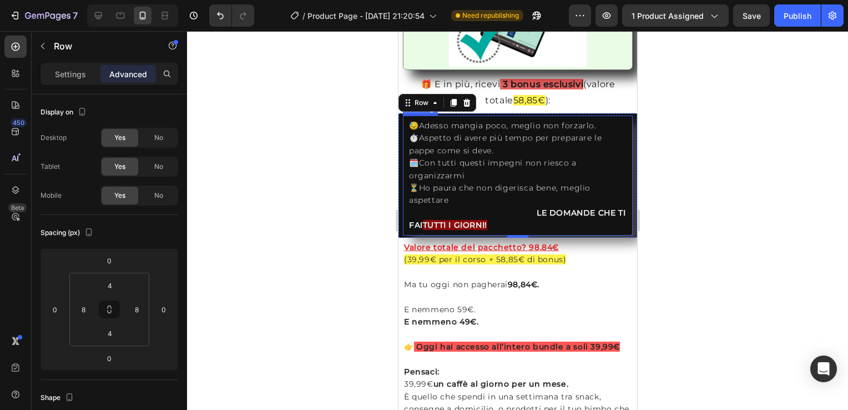
click at [405, 136] on div "😓Adesso mangia poco, meglio non forzarlo. ⏱️Aspetto di avere più tempo per prep…" at bounding box center [517, 175] width 230 height 120
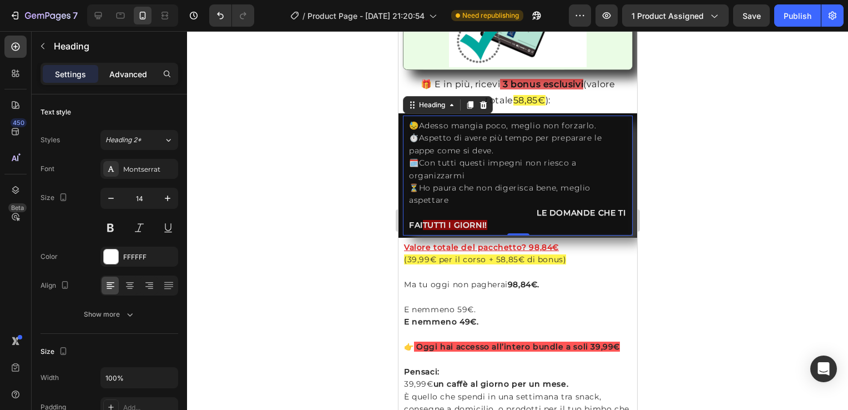
click at [125, 68] on p "Advanced" at bounding box center [128, 74] width 38 height 12
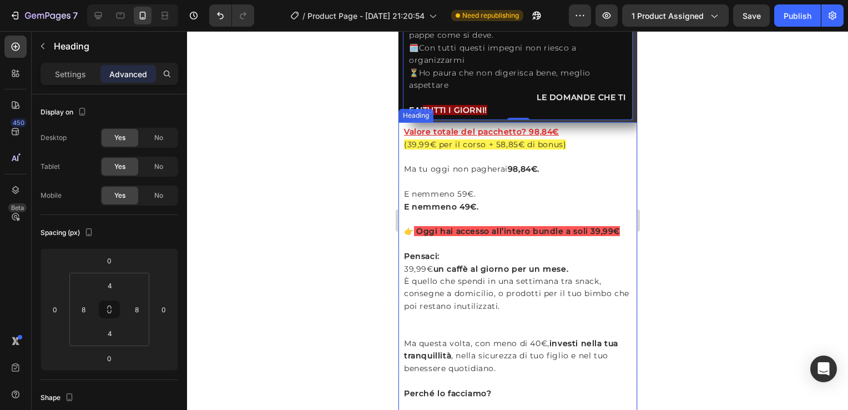
scroll to position [2398, 0]
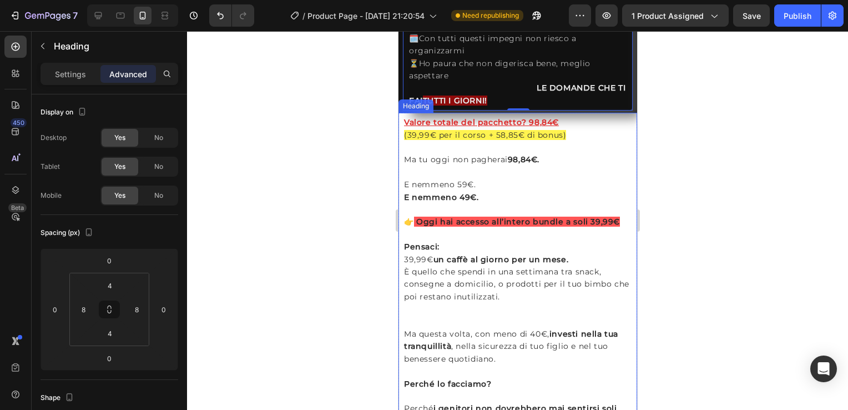
click at [410, 105] on div "Heading" at bounding box center [415, 106] width 31 height 10
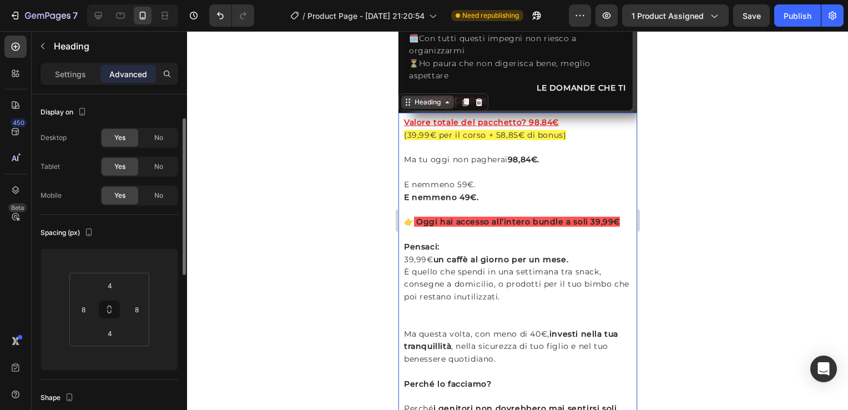
scroll to position [17, 0]
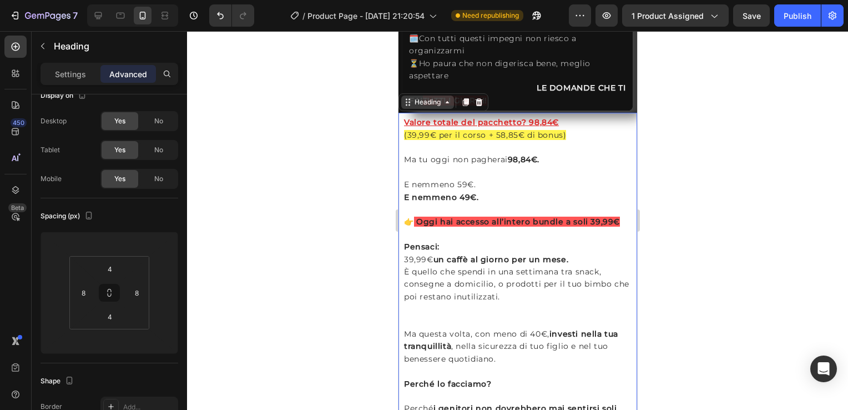
click at [443, 107] on div "Heading" at bounding box center [427, 101] width 53 height 13
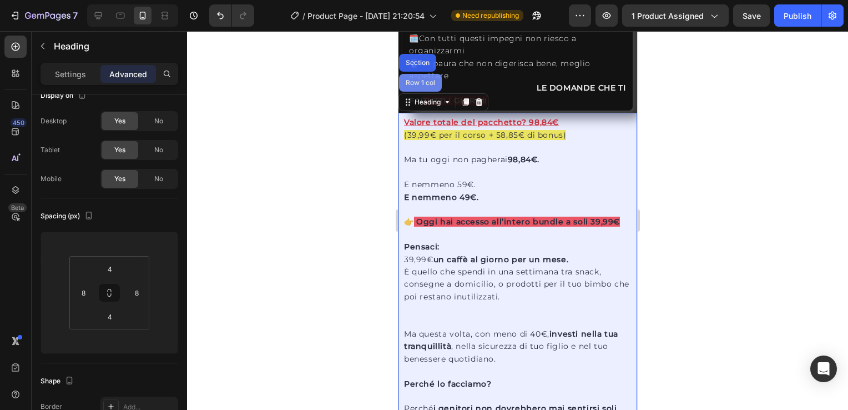
click at [415, 83] on div "Row 1 col" at bounding box center [420, 82] width 34 height 7
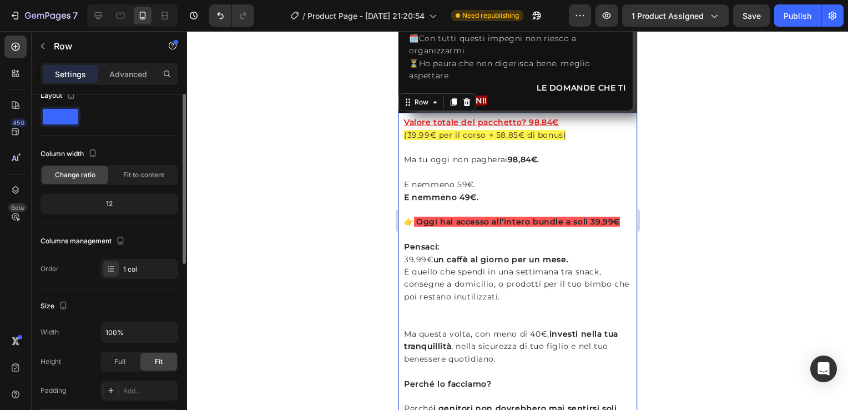
scroll to position [0, 0]
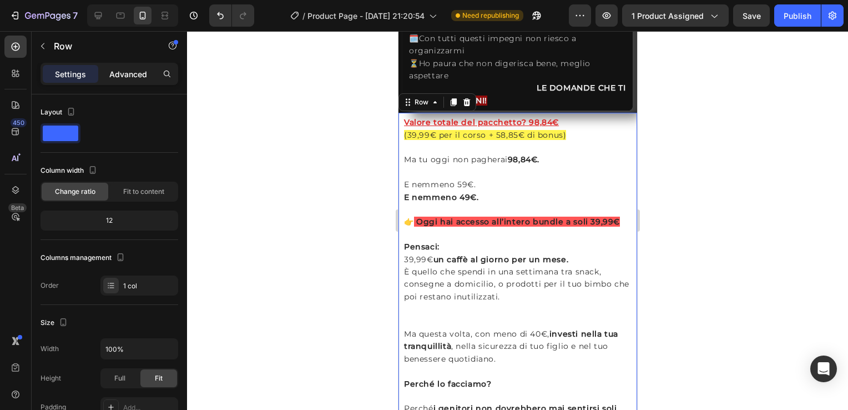
click at [127, 74] on p "Advanced" at bounding box center [128, 74] width 38 height 12
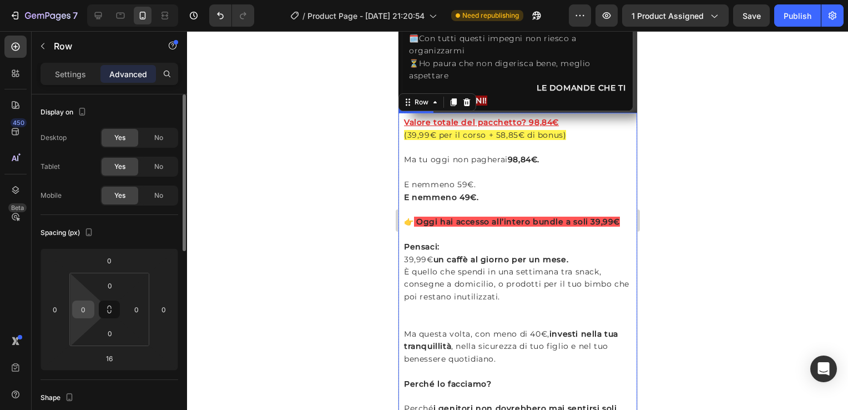
click at [85, 315] on input "0" at bounding box center [83, 309] width 17 height 17
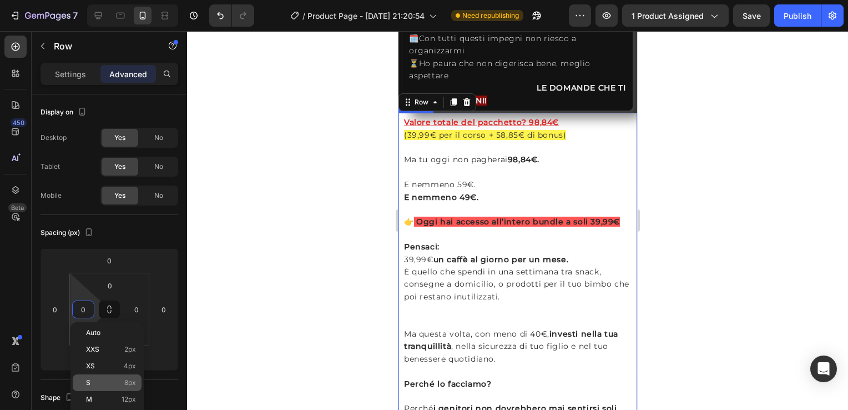
click at [103, 380] on p "S 8px" at bounding box center [111, 382] width 50 height 8
type input "8"
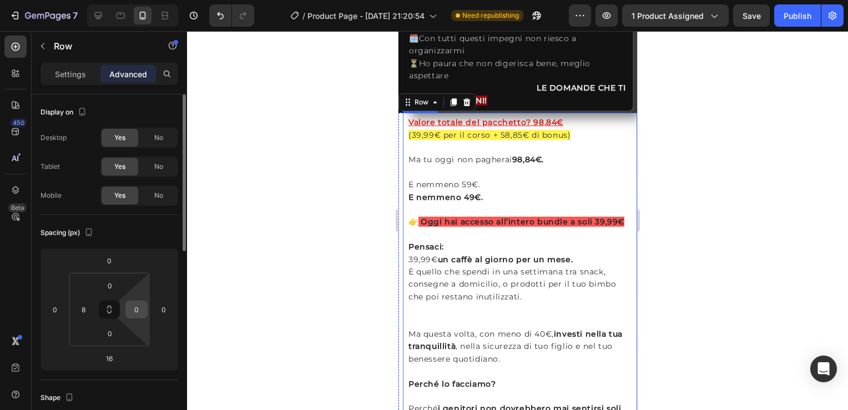
click at [139, 309] on input "0" at bounding box center [136, 309] width 17 height 17
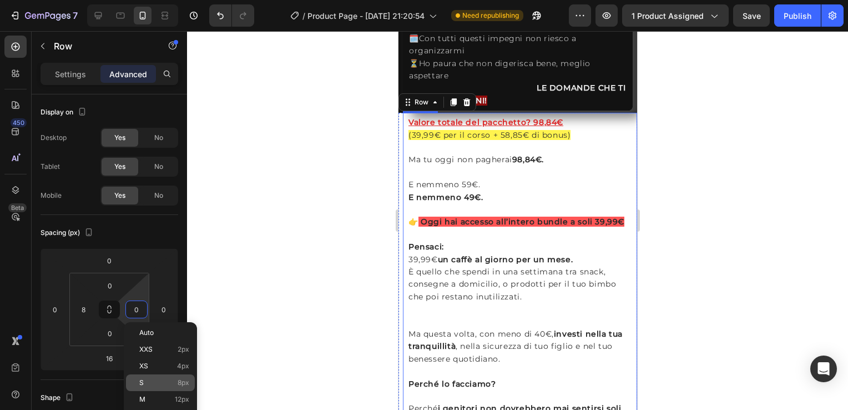
click at [158, 377] on div "S 8px" at bounding box center [160, 382] width 69 height 17
type input "8"
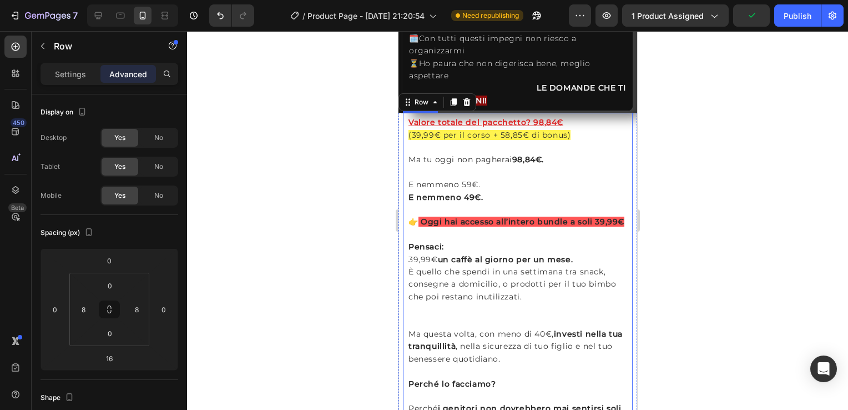
click at [406, 134] on div "Valore totale del pacchetto? 98,84€ (39,99€ per il corso + 58,85€ di bonus) Ma …" at bounding box center [517, 290] width 230 height 355
click at [454, 103] on icon at bounding box center [451, 102] width 9 height 9
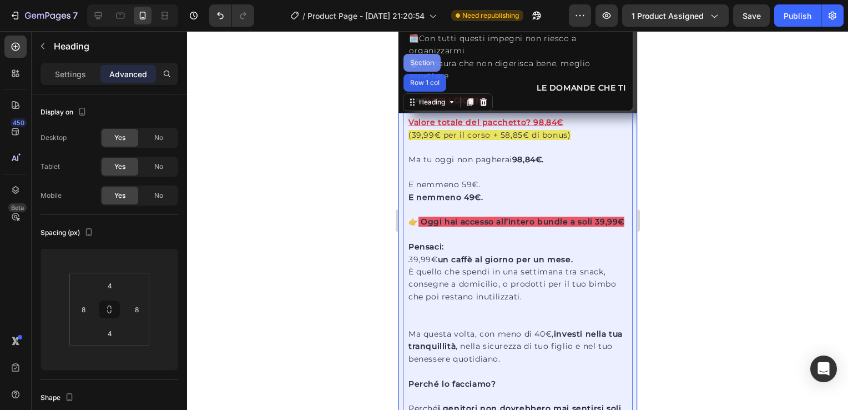
click at [421, 59] on div "Section" at bounding box center [421, 62] width 28 height 7
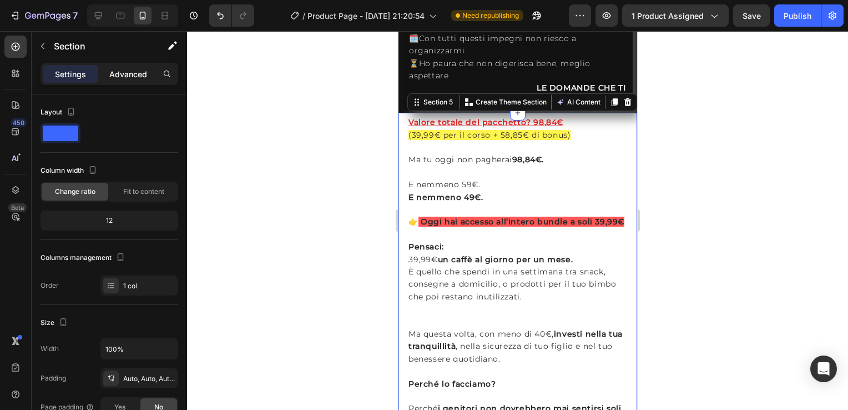
click at [126, 76] on p "Advanced" at bounding box center [128, 74] width 38 height 12
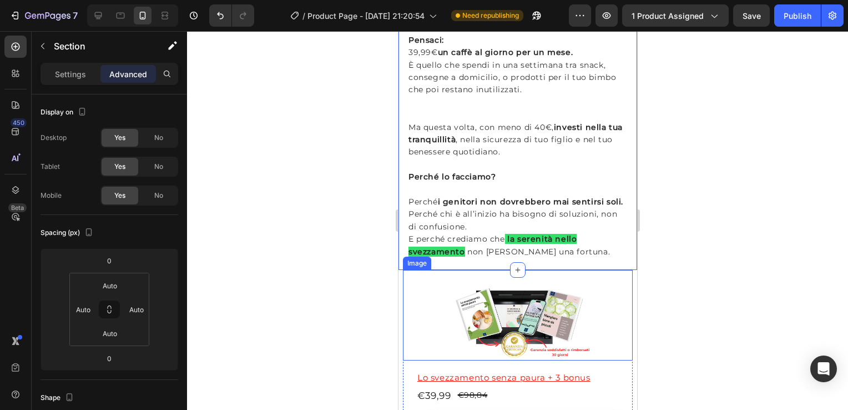
scroll to position [2707, 0]
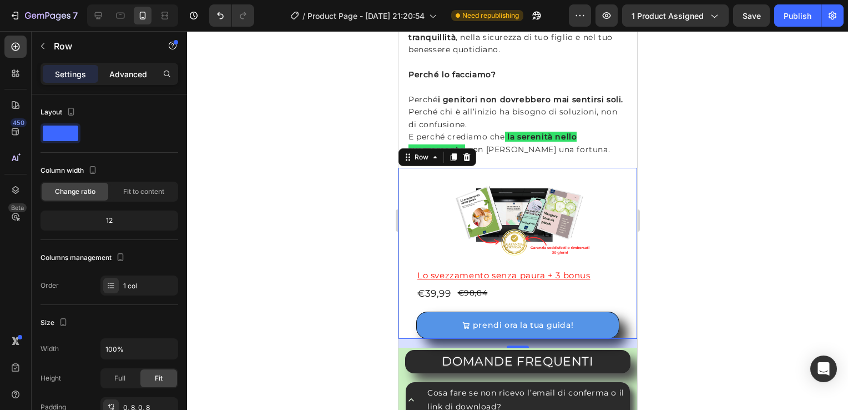
click at [133, 70] on p "Advanced" at bounding box center [128, 74] width 38 height 12
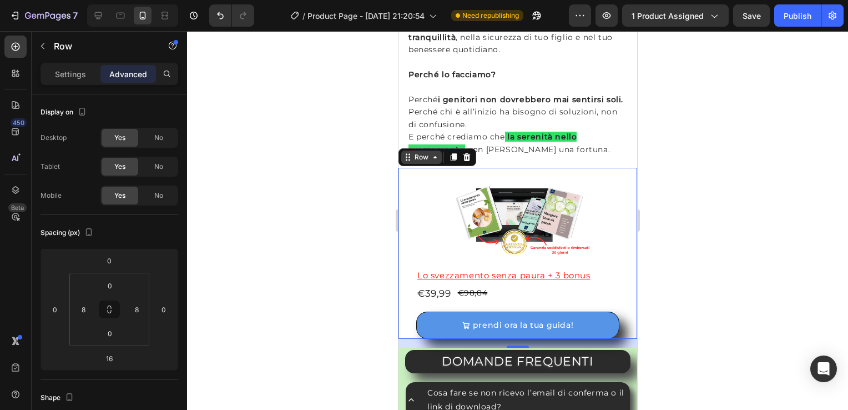
click at [434, 161] on icon at bounding box center [434, 157] width 9 height 9
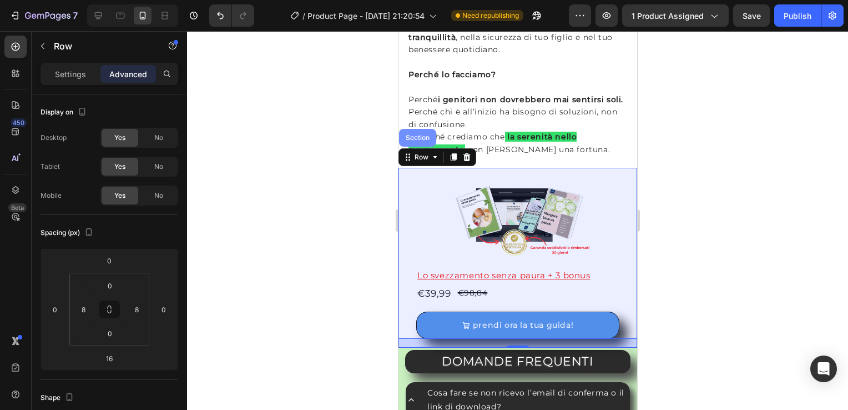
click at [417, 141] on div "Section" at bounding box center [417, 137] width 28 height 7
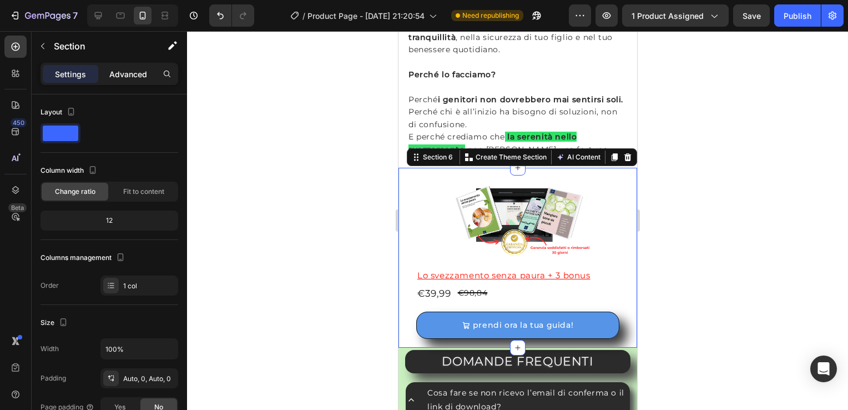
click at [131, 74] on p "Advanced" at bounding box center [128, 74] width 38 height 12
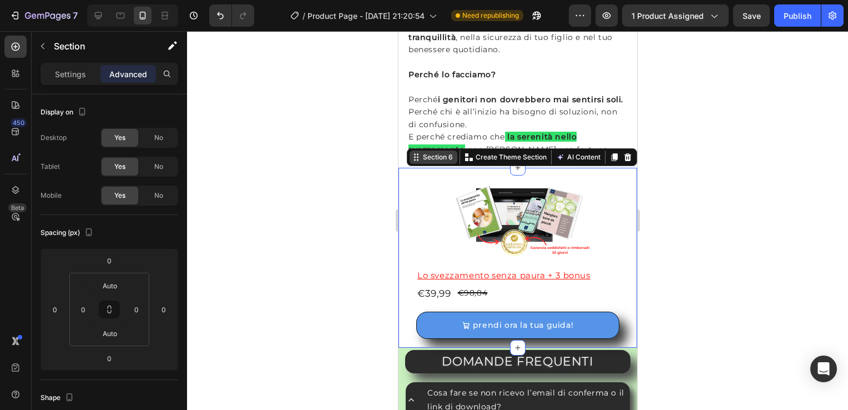
click at [441, 162] on div "Section 6" at bounding box center [437, 157] width 34 height 10
click at [344, 287] on div at bounding box center [517, 220] width 661 height 378
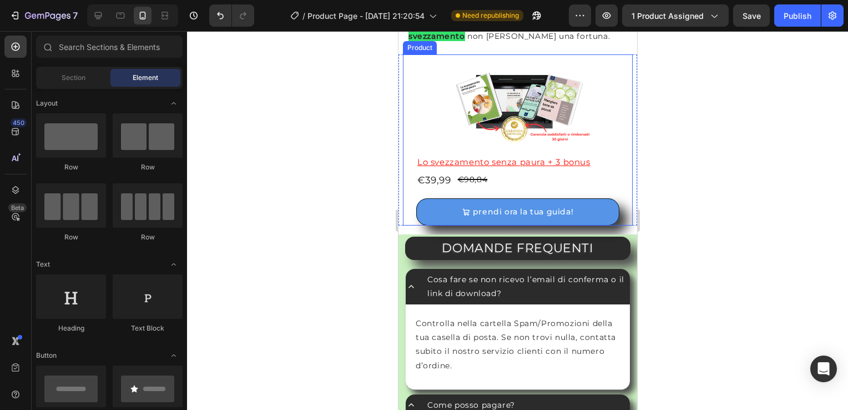
scroll to position [2867, 0]
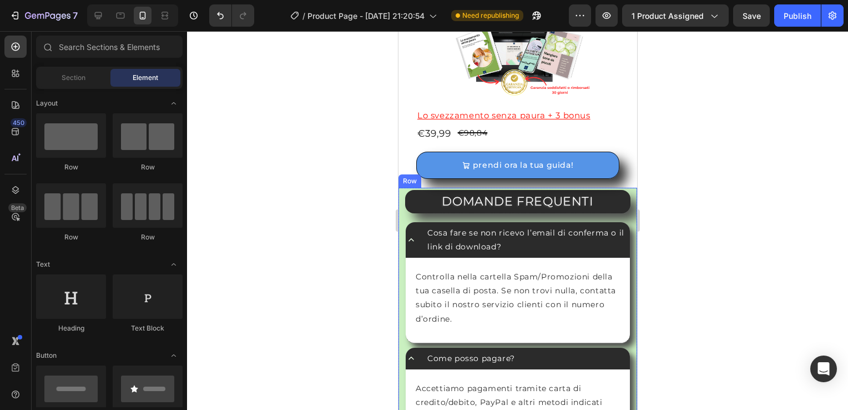
click at [402, 186] on div "Row" at bounding box center [409, 181] width 18 height 10
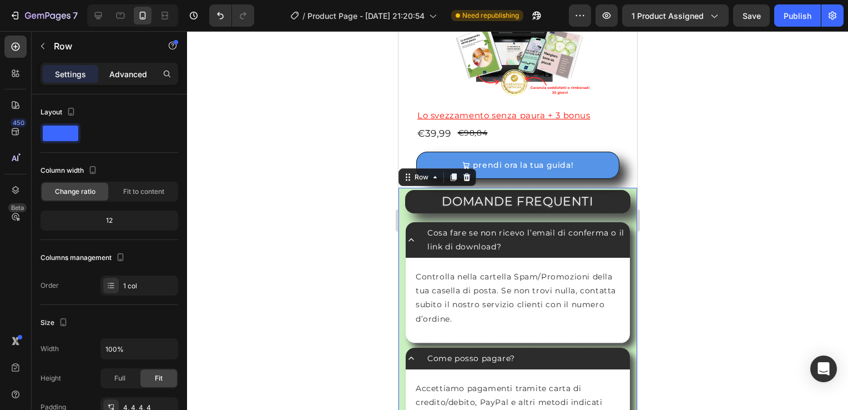
click at [134, 70] on p "Advanced" at bounding box center [128, 74] width 38 height 12
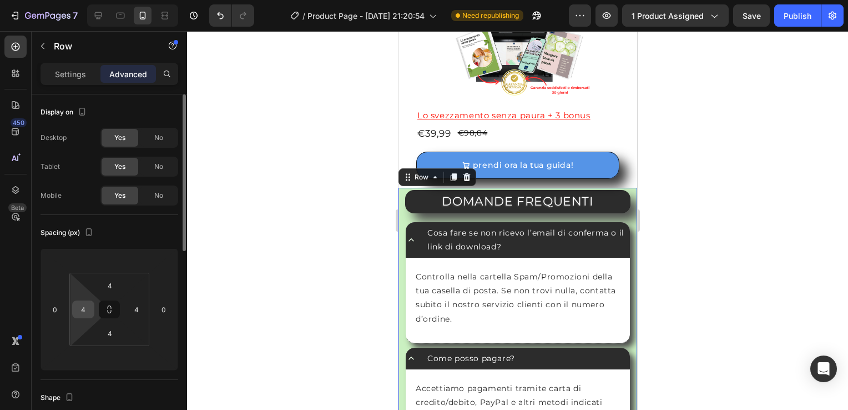
click at [90, 313] on input "4" at bounding box center [83, 309] width 17 height 17
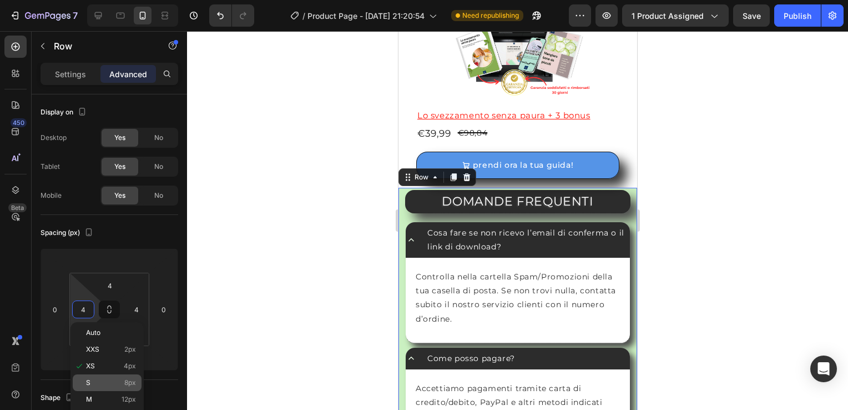
click at [99, 380] on p "S 8px" at bounding box center [111, 382] width 50 height 8
type input "8"
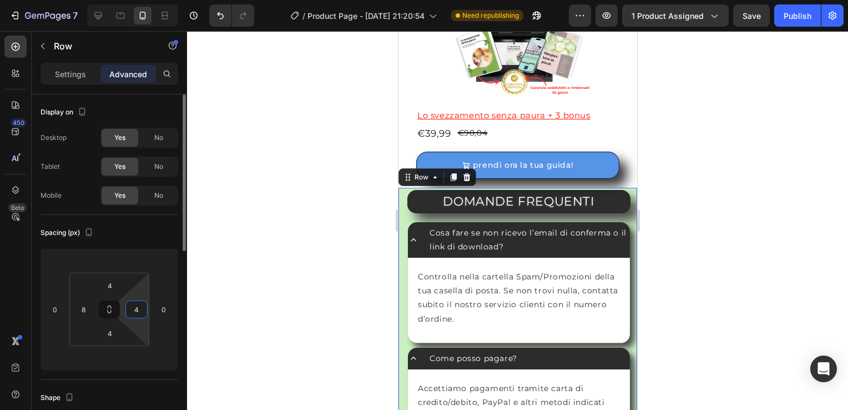
click at [138, 314] on input "4" at bounding box center [136, 309] width 17 height 17
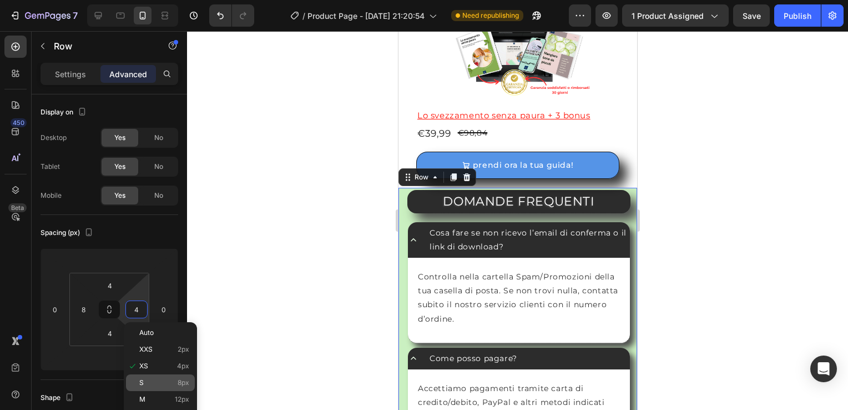
click at [158, 383] on p "S 8px" at bounding box center [164, 382] width 50 height 8
type input "8"
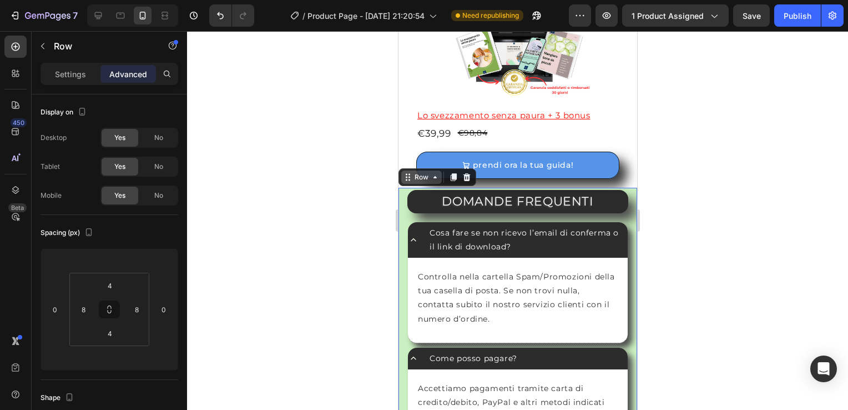
click at [433, 178] on icon at bounding box center [434, 177] width 3 height 2
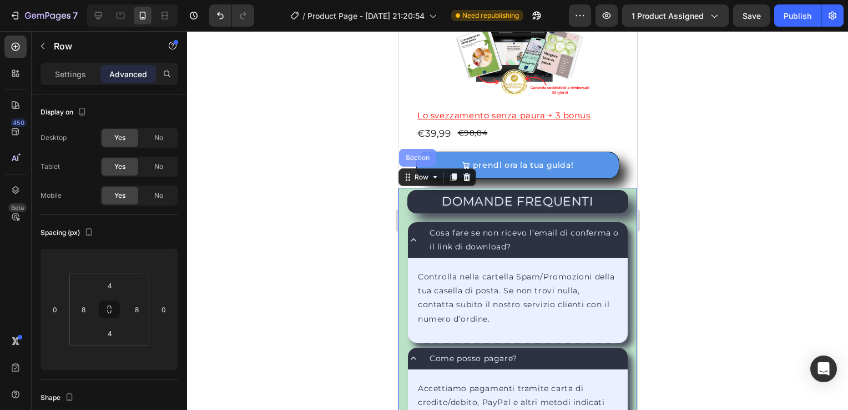
click at [413, 161] on div "Section" at bounding box center [417, 157] width 28 height 7
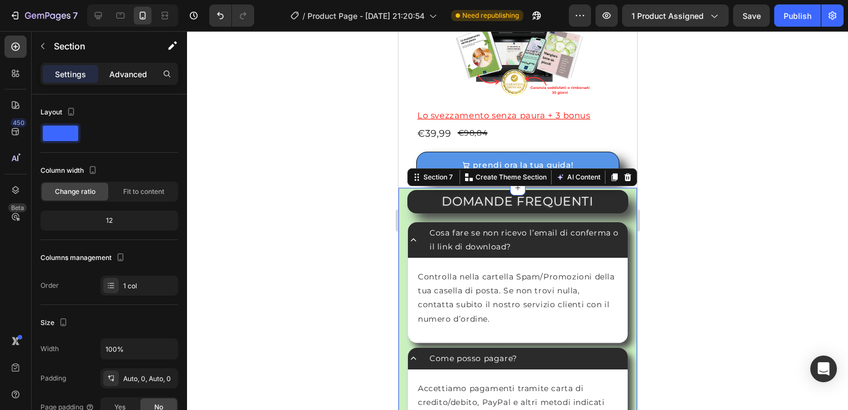
click at [118, 75] on p "Advanced" at bounding box center [128, 74] width 38 height 12
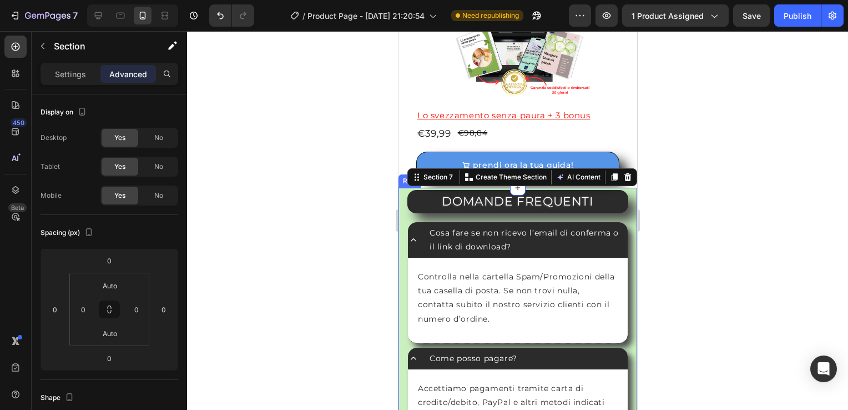
click at [355, 230] on div at bounding box center [517, 220] width 661 height 378
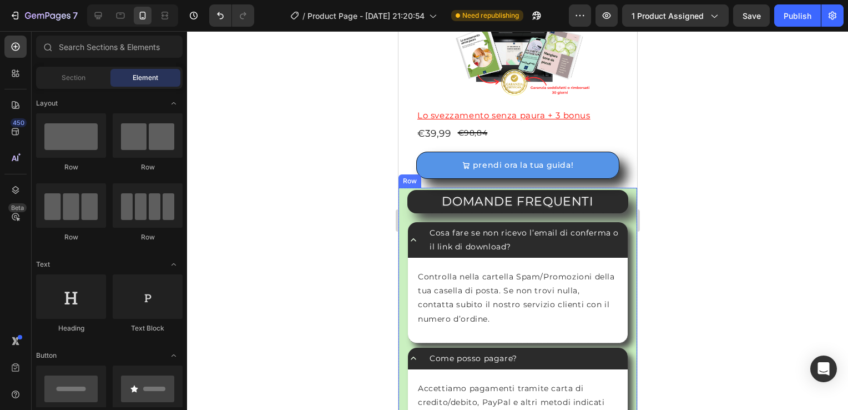
click at [403, 188] on div "Row" at bounding box center [409, 180] width 23 height 13
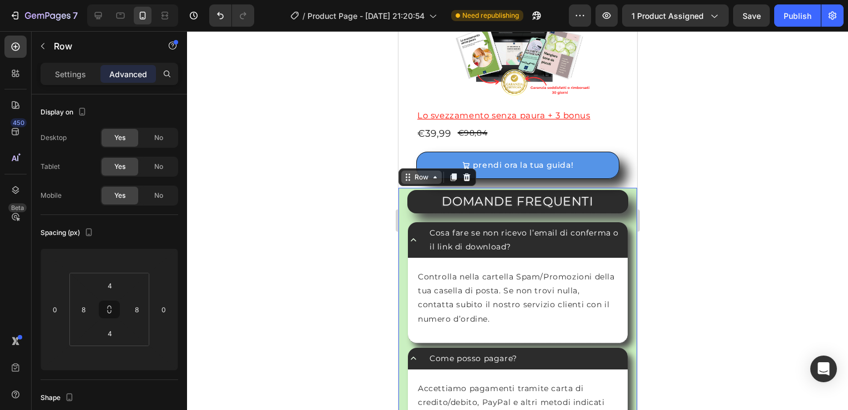
click at [431, 181] on icon at bounding box center [434, 177] width 9 height 9
click at [403, 213] on div "DOMANDE FREQUENTI Heading" at bounding box center [517, 201] width 230 height 23
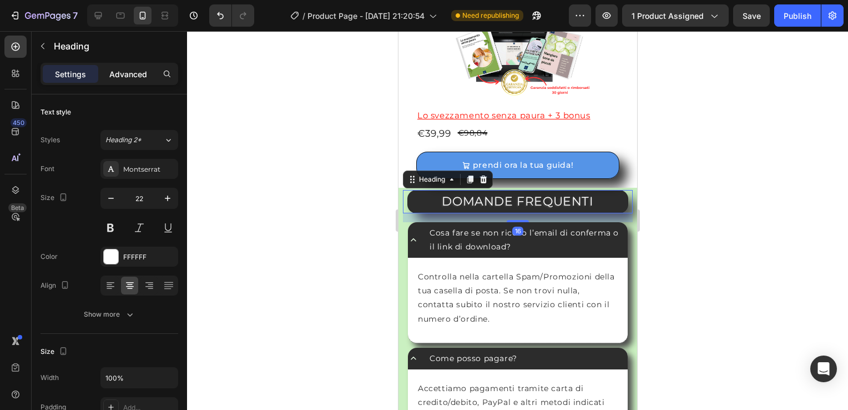
click at [130, 68] on p "Advanced" at bounding box center [128, 74] width 38 height 12
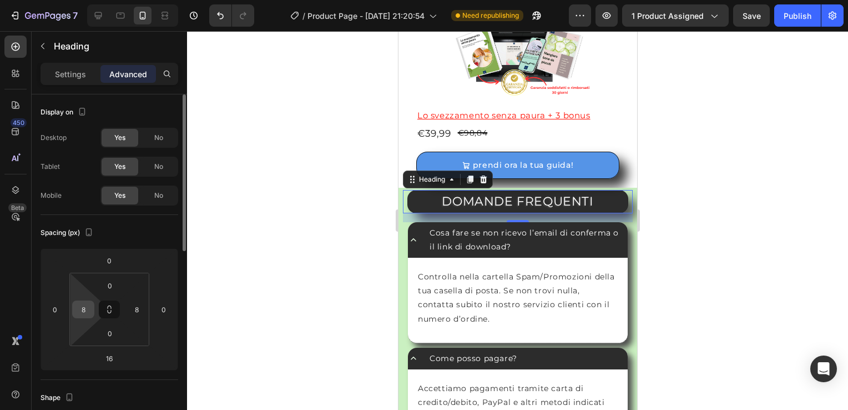
click at [86, 312] on input "8" at bounding box center [83, 309] width 17 height 17
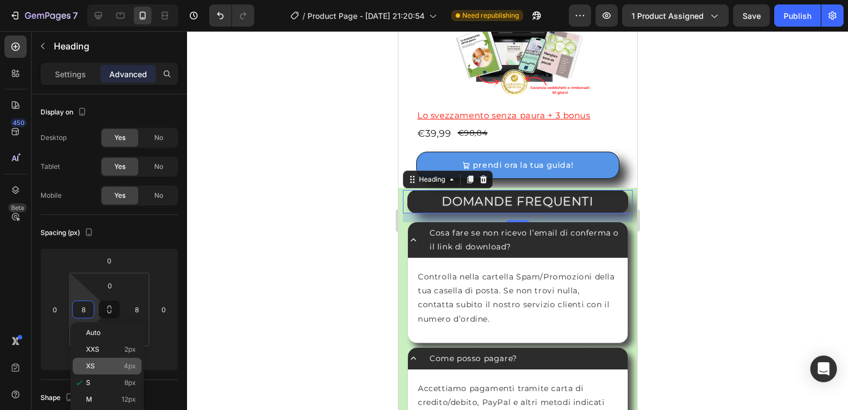
click at [89, 369] on span "XS" at bounding box center [90, 366] width 9 height 8
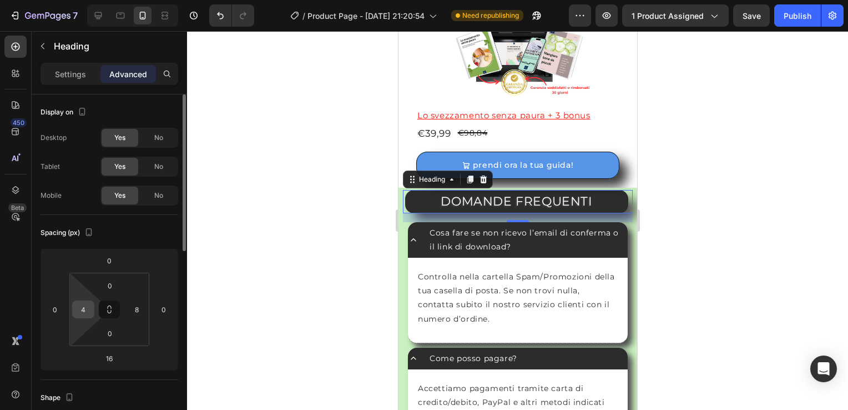
click at [84, 306] on input "4" at bounding box center [83, 309] width 17 height 17
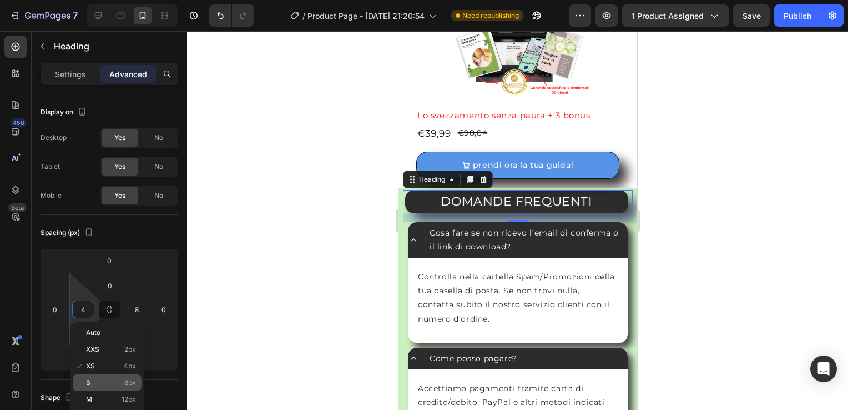
click at [102, 378] on p "S 8px" at bounding box center [111, 382] width 50 height 8
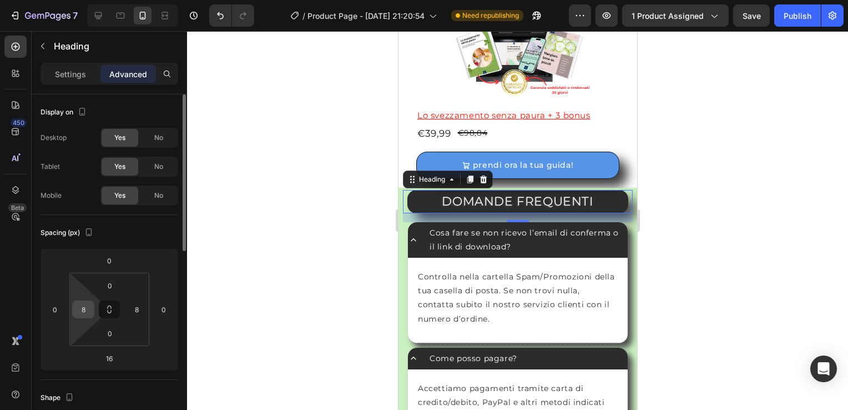
click at [80, 316] on input "8" at bounding box center [83, 309] width 17 height 17
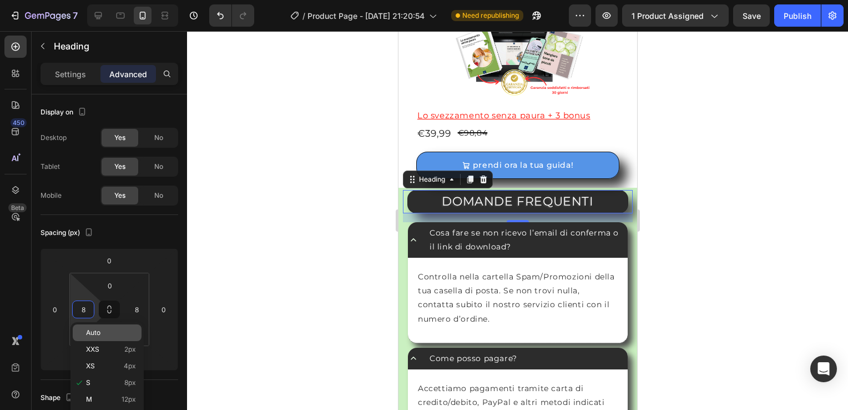
click at [109, 335] on p "Auto" at bounding box center [111, 333] width 50 height 8
type input "Auto"
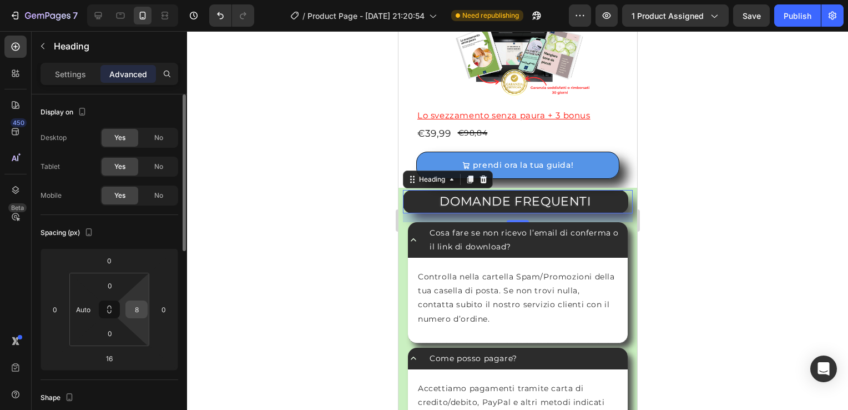
click at [138, 314] on input "8" at bounding box center [136, 309] width 17 height 17
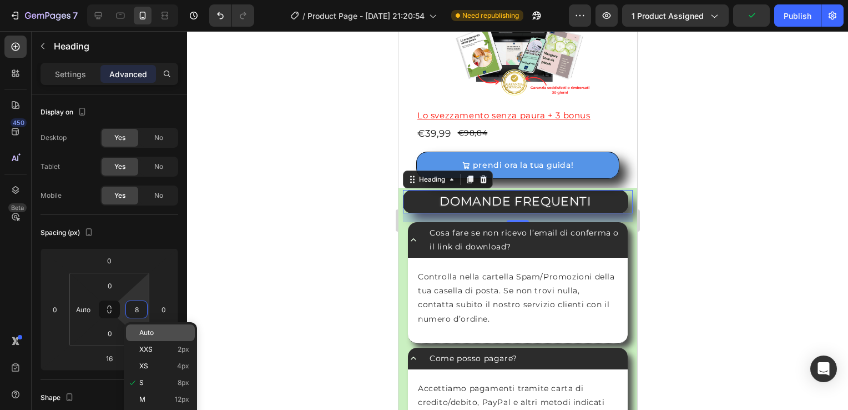
click at [155, 326] on div "Auto" at bounding box center [160, 332] width 69 height 17
type input "Auto"
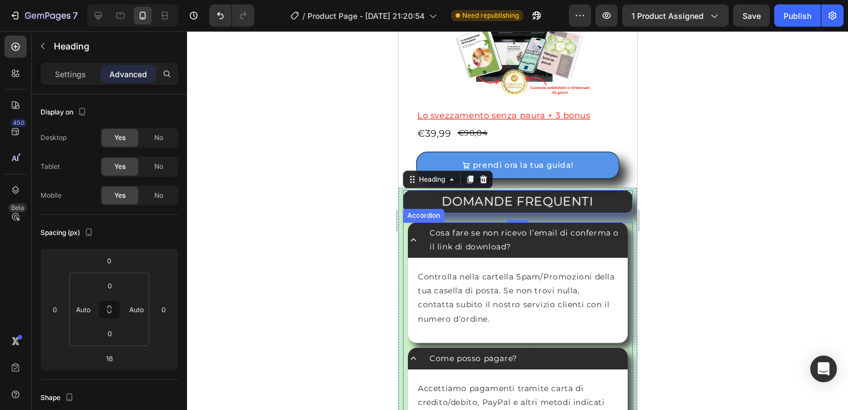
click at [403, 252] on div "Cosa fare se non ricevo l’email di conferma o il link di download? Controlla ne…" at bounding box center [517, 366] width 230 height 289
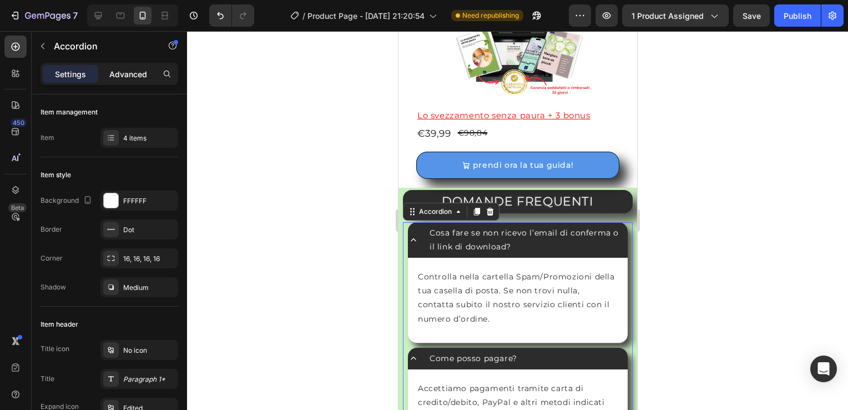
click at [131, 70] on p "Advanced" at bounding box center [128, 74] width 38 height 12
type input "100%"
type input "100"
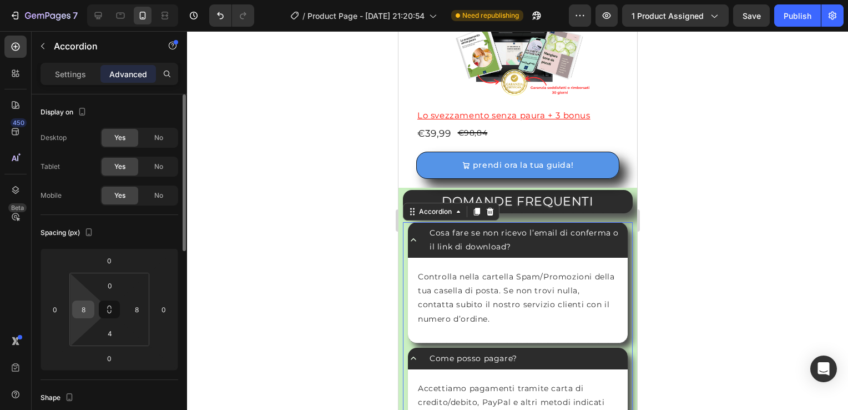
click at [85, 307] on input "8" at bounding box center [83, 309] width 17 height 17
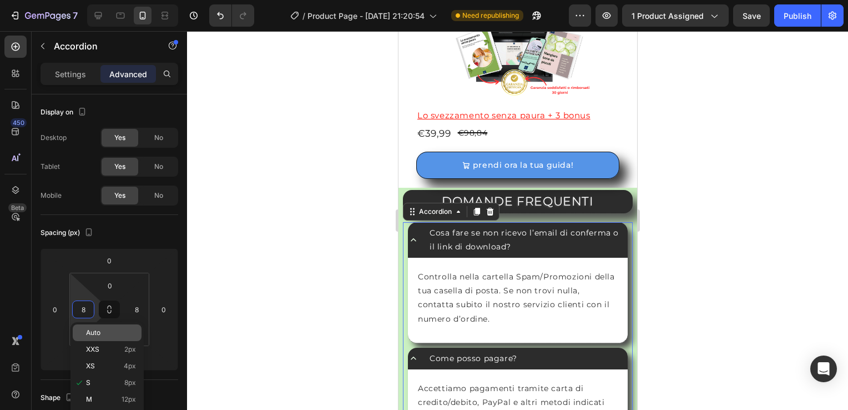
click at [87, 330] on span "Auto" at bounding box center [93, 333] width 14 height 8
type input "Auto"
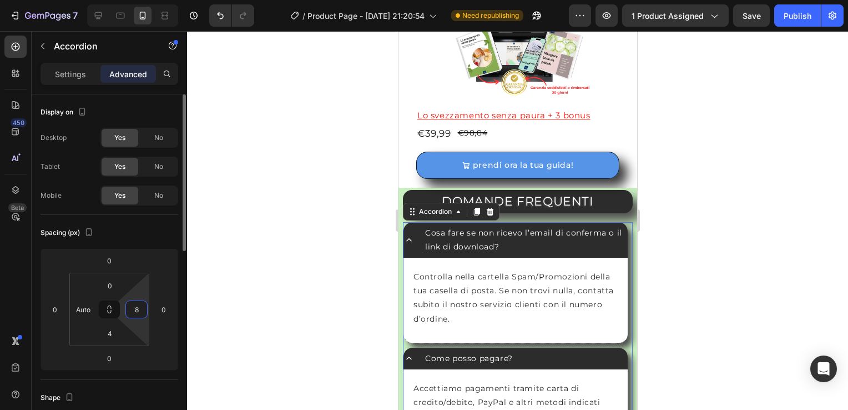
click at [133, 308] on input "8" at bounding box center [136, 309] width 17 height 17
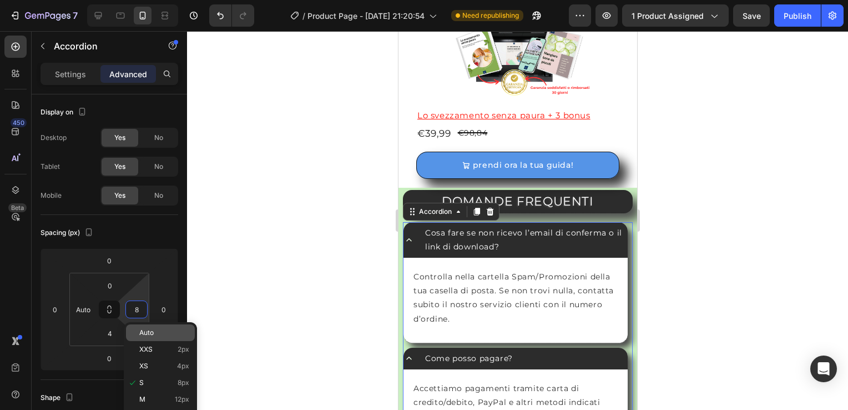
click at [168, 334] on p "Auto" at bounding box center [164, 333] width 50 height 8
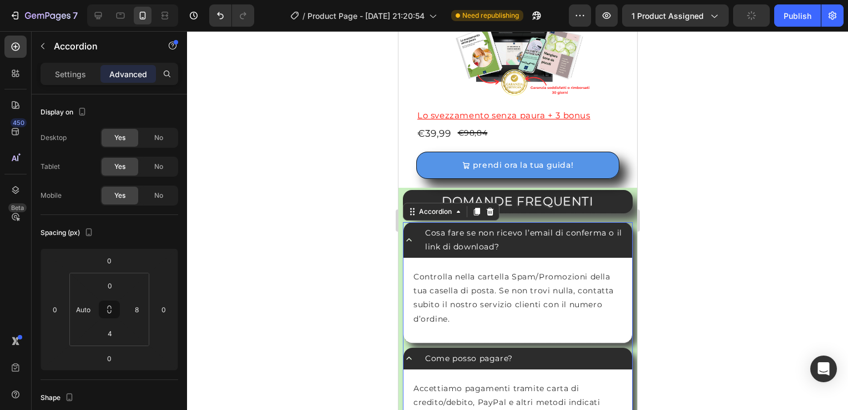
type input "Auto"
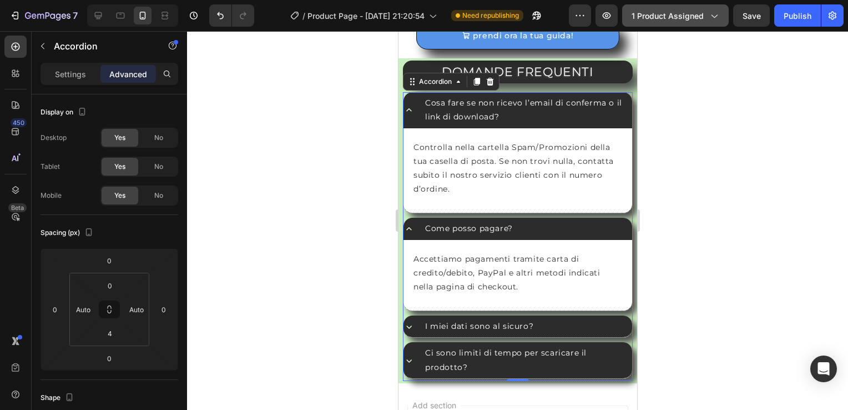
scroll to position [2948, 0]
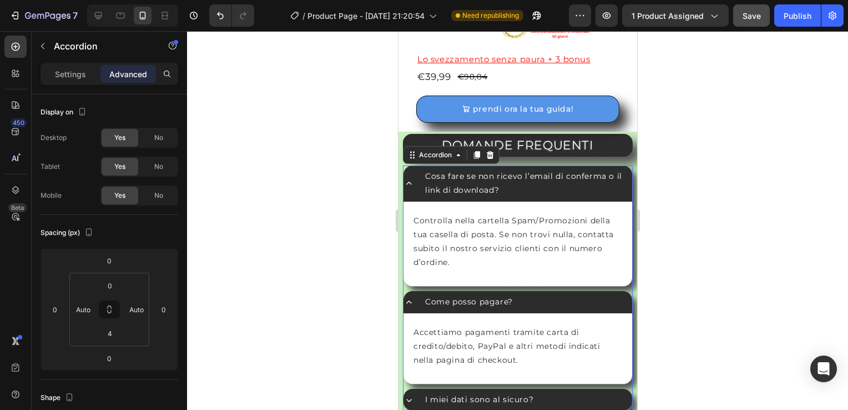
drag, startPoint x: 748, startPoint y: 18, endPoint x: 704, endPoint y: 306, distance: 292.0
click at [704, 306] on div at bounding box center [517, 220] width 661 height 378
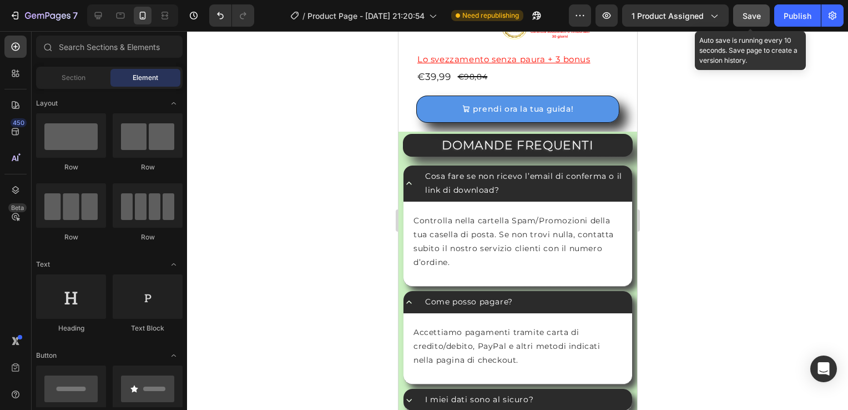
click at [752, 10] on div "Save" at bounding box center [751, 16] width 18 height 12
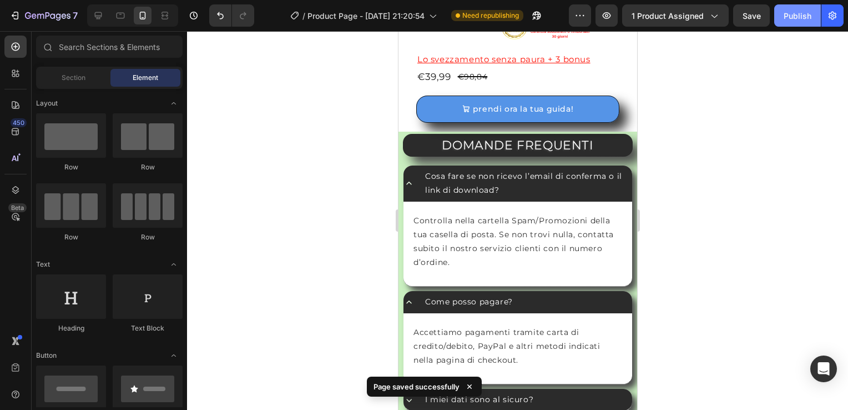
click at [794, 17] on div "Publish" at bounding box center [798, 16] width 28 height 12
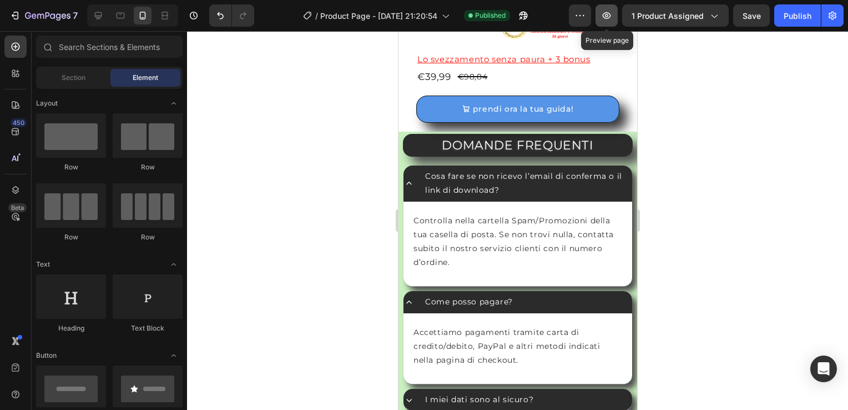
click at [605, 17] on icon "button" at bounding box center [607, 15] width 8 height 7
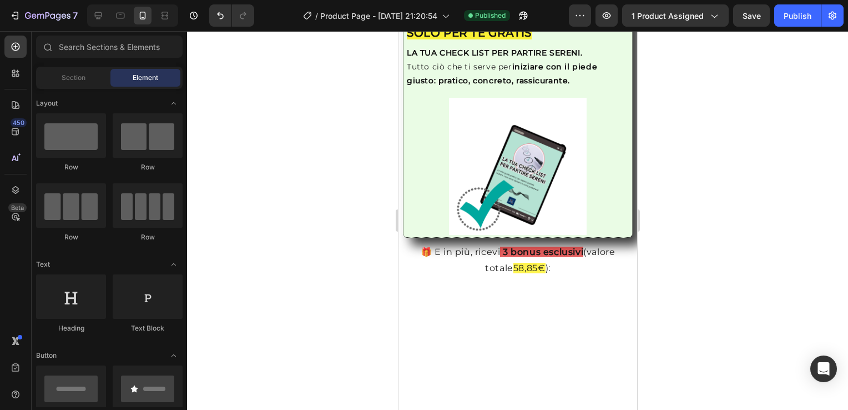
scroll to position [132, 0]
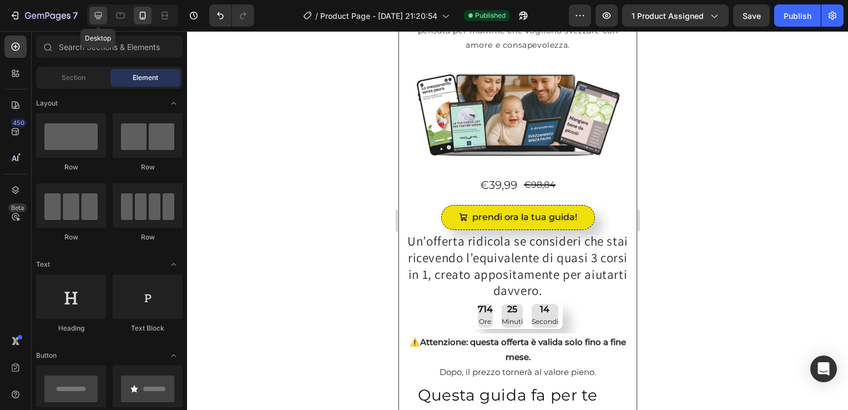
click at [93, 14] on icon at bounding box center [98, 15] width 11 height 11
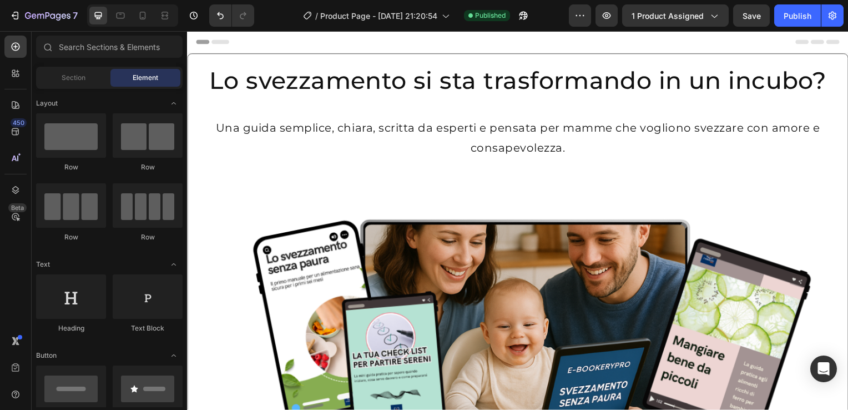
click at [205, 45] on div "Header" at bounding box center [214, 42] width 41 height 13
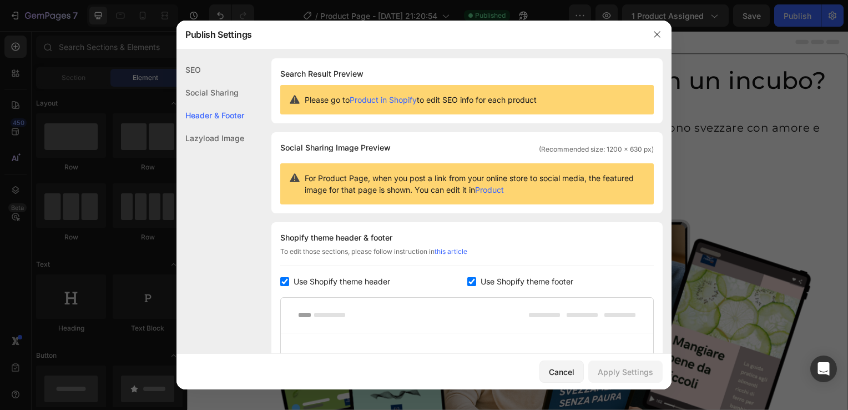
scroll to position [161, 0]
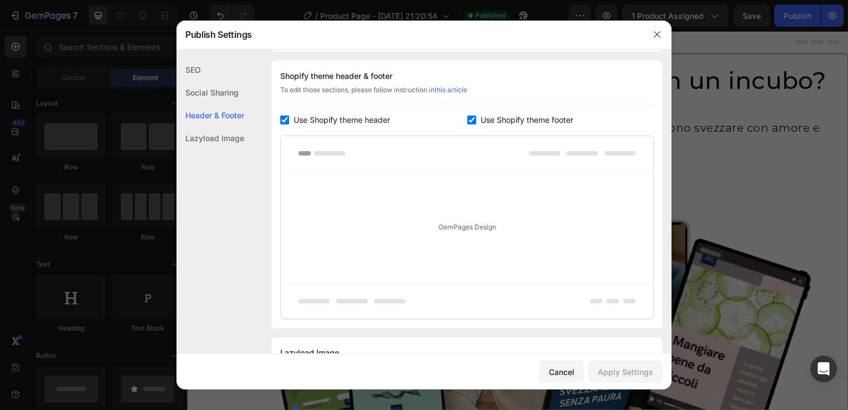
click at [205, 45] on div "Publish Settings" at bounding box center [409, 34] width 466 height 29
click at [654, 34] on icon "button" at bounding box center [657, 34] width 9 height 9
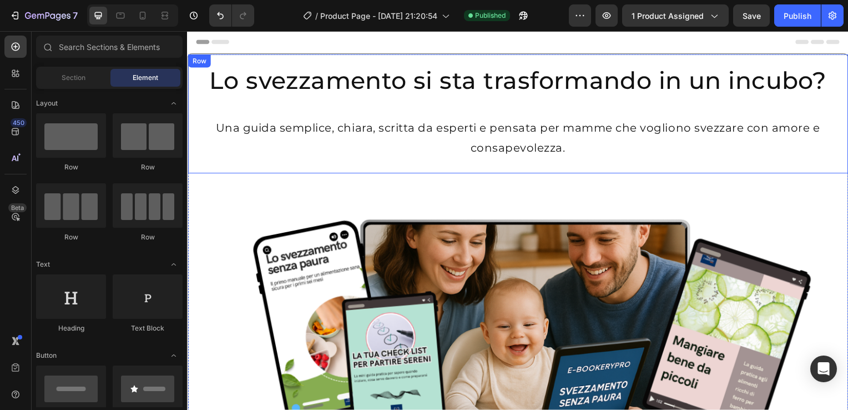
click at [194, 61] on div "Row" at bounding box center [199, 61] width 18 height 10
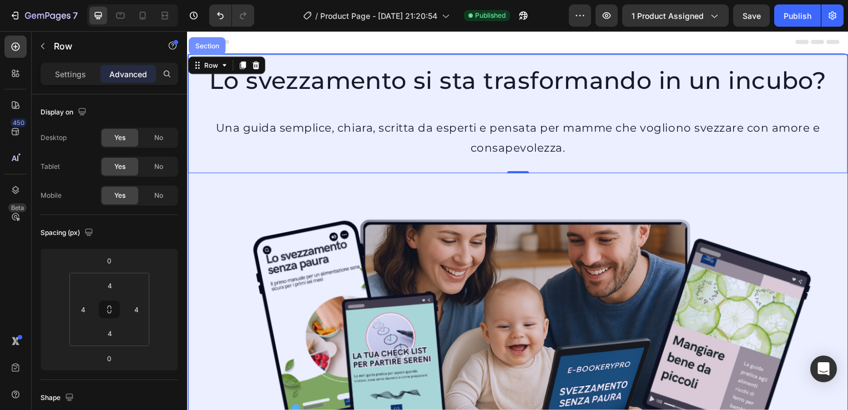
click at [203, 46] on div "Section" at bounding box center [207, 46] width 28 height 7
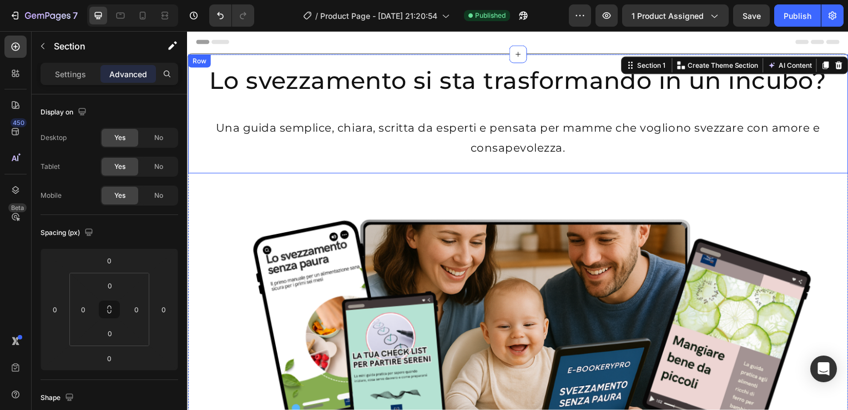
click at [192, 64] on div "Row" at bounding box center [199, 61] width 18 height 10
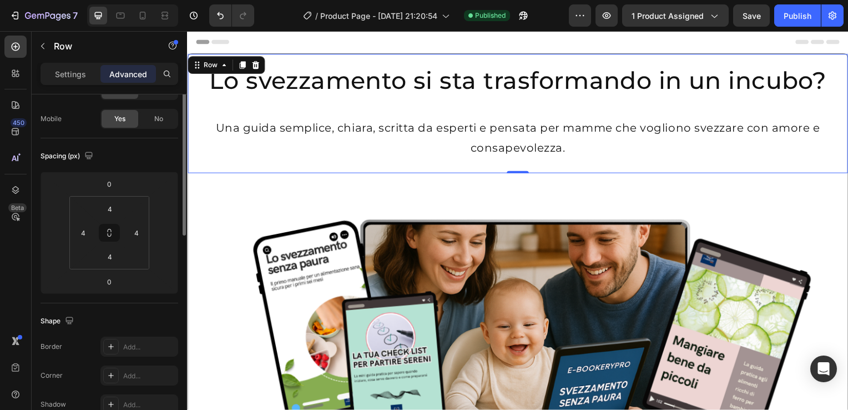
scroll to position [42, 0]
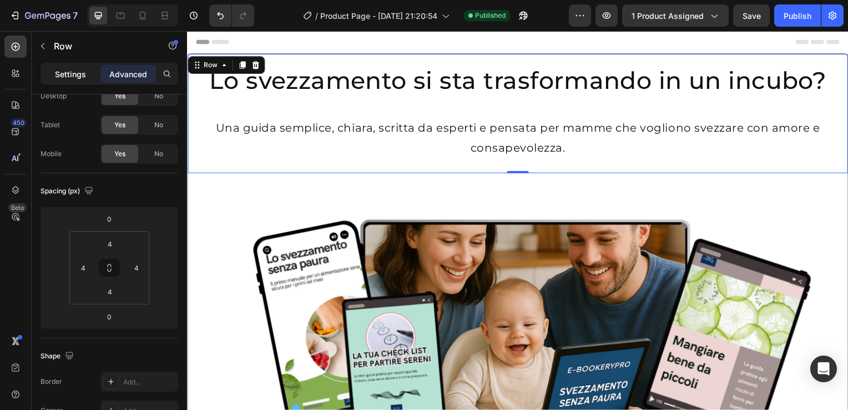
click at [57, 72] on p "Settings" at bounding box center [70, 74] width 31 height 12
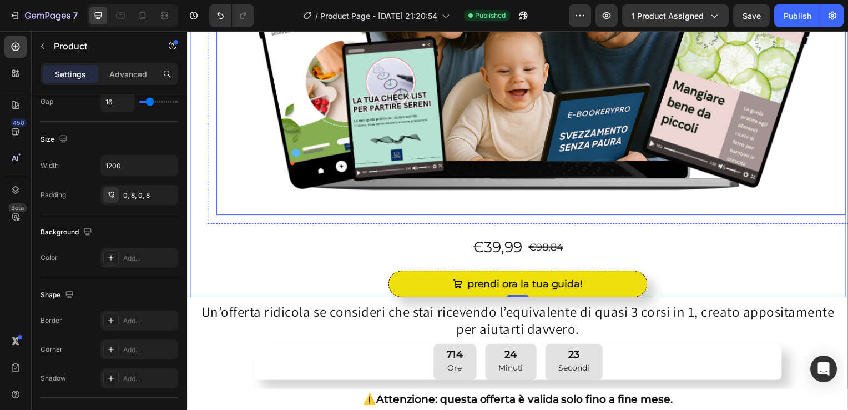
scroll to position [259, 0]
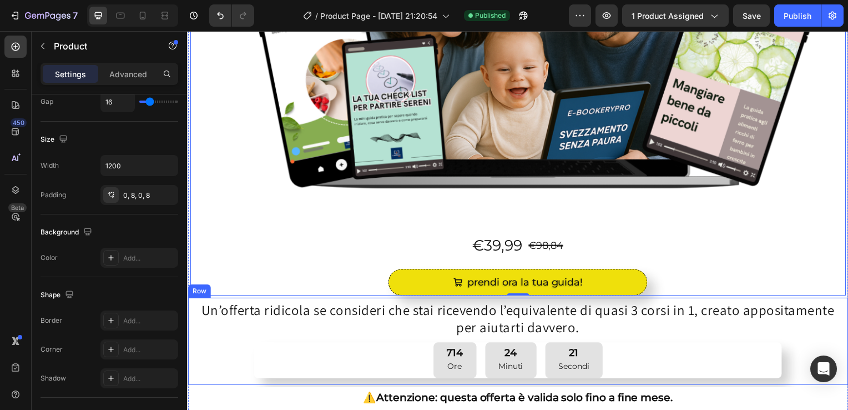
click at [189, 302] on div "Un’offerta ridicola se consideri che stai ricevendo l’equivalente di quasi 3 co…" at bounding box center [520, 344] width 665 height 88
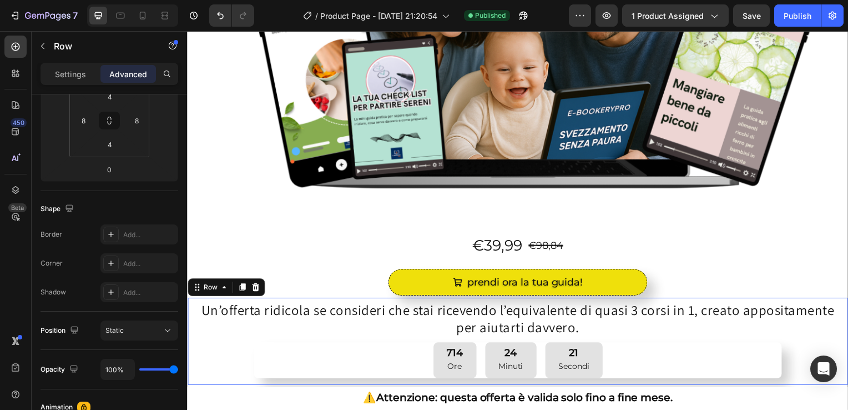
scroll to position [0, 0]
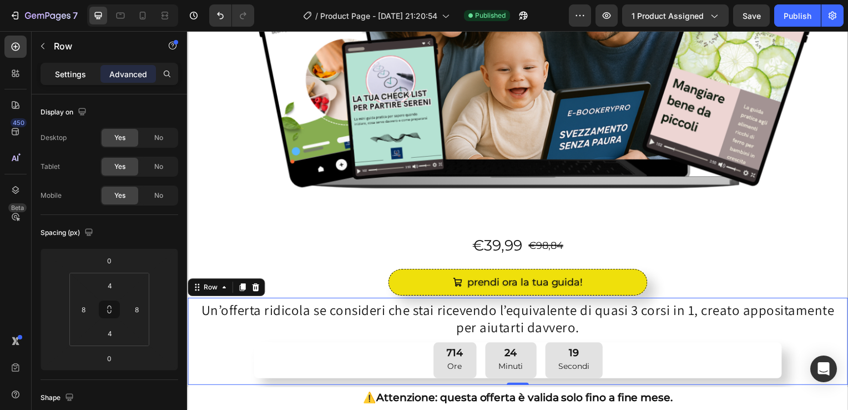
click at [67, 69] on p "Settings" at bounding box center [70, 74] width 31 height 12
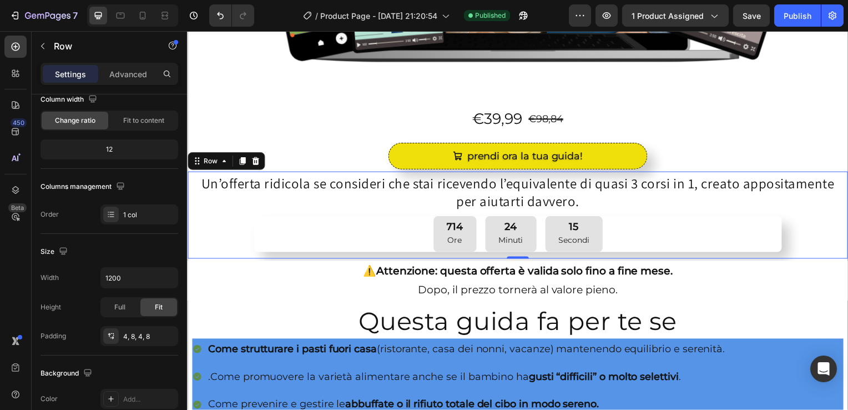
scroll to position [385, 0]
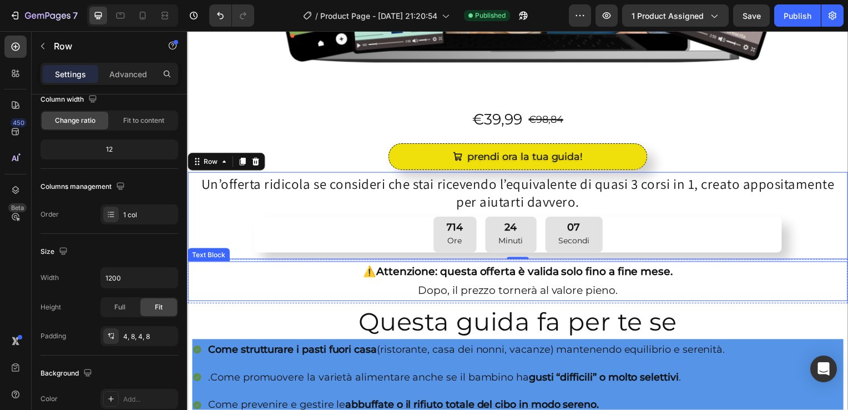
click at [199, 279] on p "⚠️ Attenzione: questa offerta è valida solo fino a fine mese. Dopo, il prezzo t…" at bounding box center [520, 283] width 663 height 38
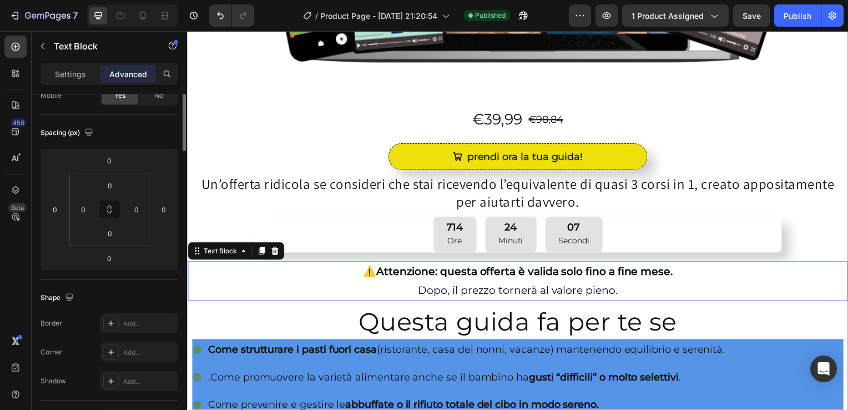
scroll to position [0, 0]
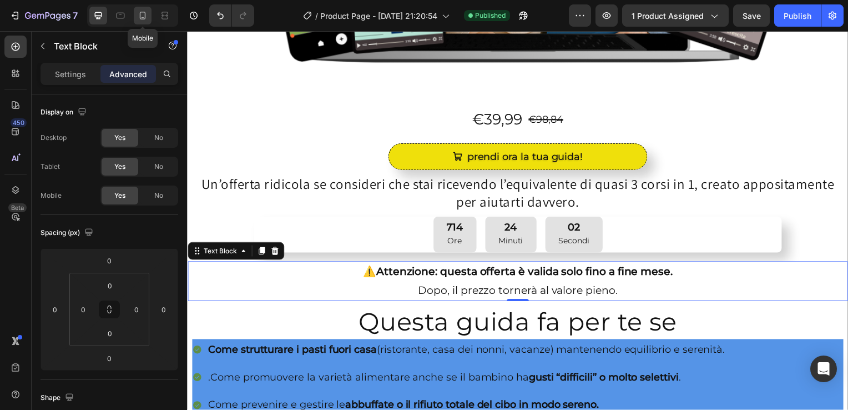
click at [140, 16] on icon at bounding box center [143, 16] width 6 height 8
type input "90%"
type input "90"
type input "Auto"
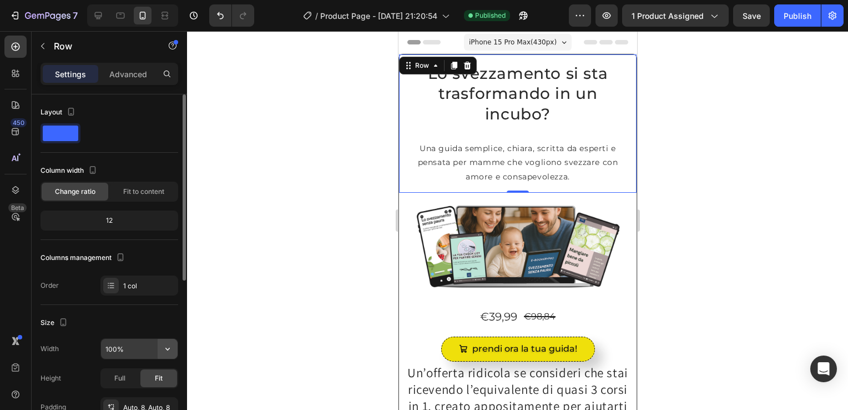
click at [164, 347] on icon "button" at bounding box center [167, 348] width 11 height 11
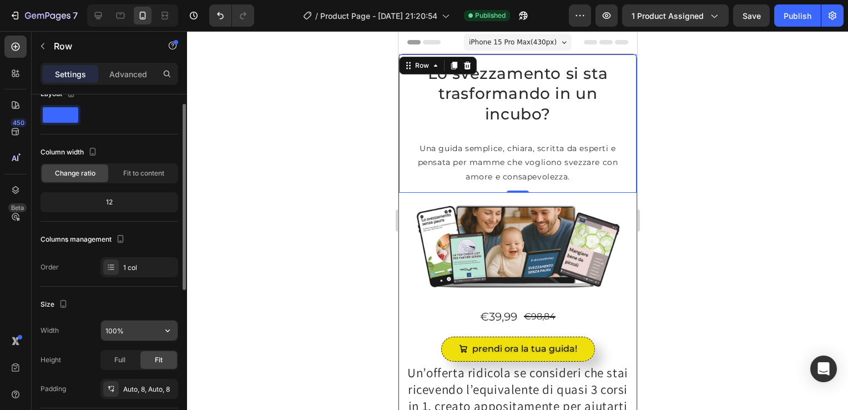
drag, startPoint x: 122, startPoint y: 317, endPoint x: 124, endPoint y: 332, distance: 15.1
click at [124, 332] on div "Size Width 100% Height Full Fit Padding Auto, 8, Auto, 8" at bounding box center [110, 347] width 138 height 122
click at [124, 332] on input "100%" at bounding box center [139, 330] width 77 height 20
click at [127, 329] on input "1200%" at bounding box center [139, 330] width 77 height 20
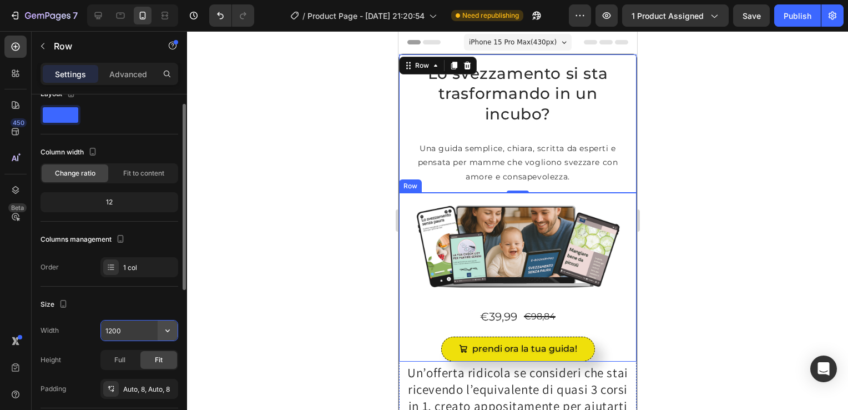
click at [170, 335] on button "button" at bounding box center [168, 330] width 20 height 20
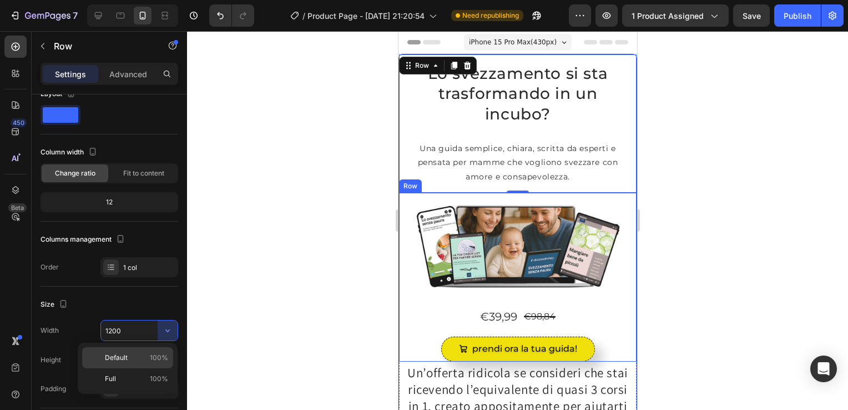
click at [161, 353] on span "100%" at bounding box center [159, 357] width 18 height 10
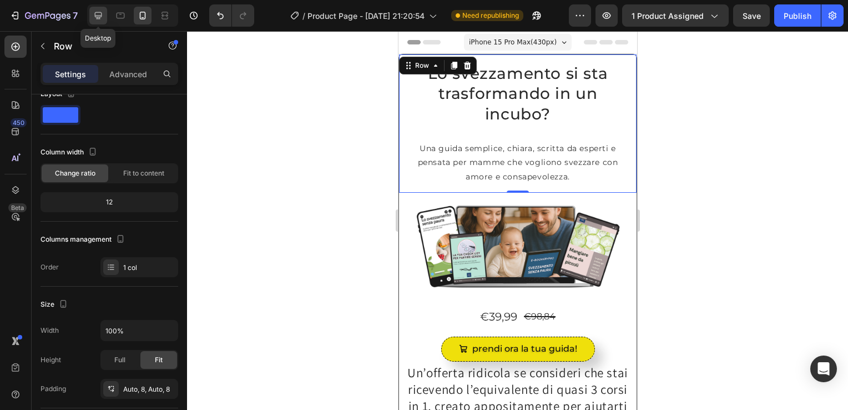
click at [98, 11] on icon at bounding box center [98, 15] width 11 height 11
type input "1200"
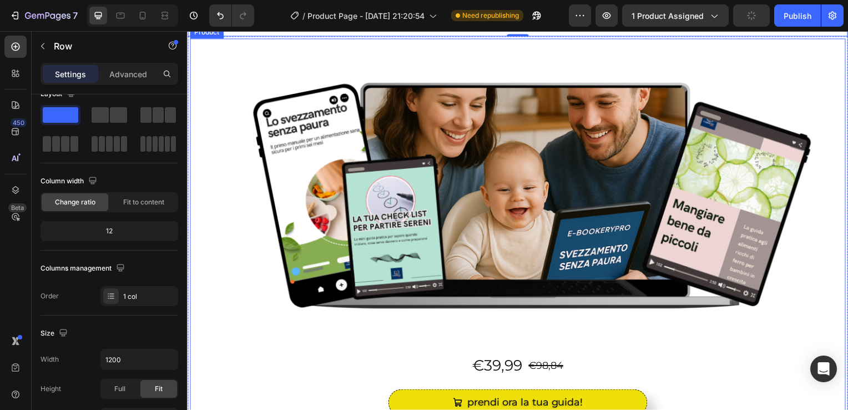
scroll to position [91, 0]
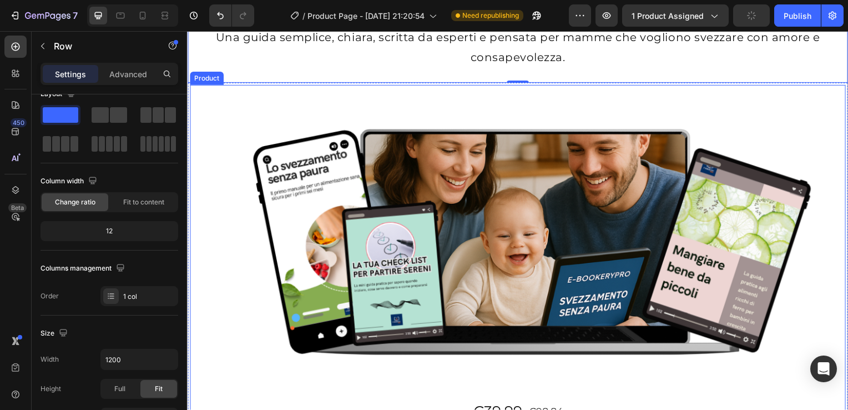
click at [196, 80] on div "Product" at bounding box center [206, 79] width 29 height 10
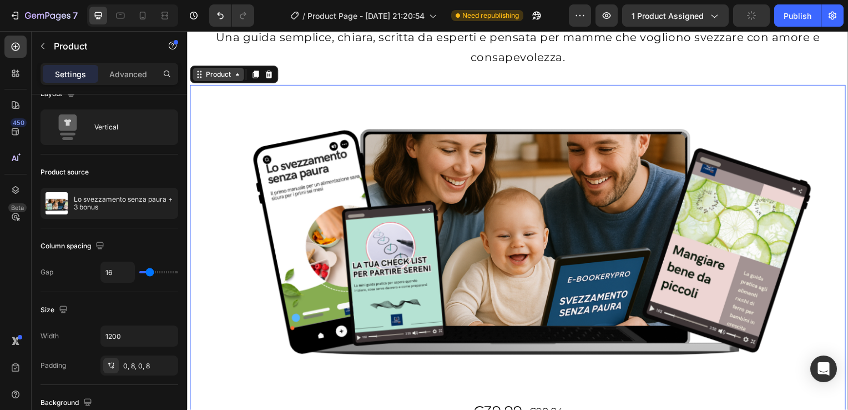
scroll to position [0, 0]
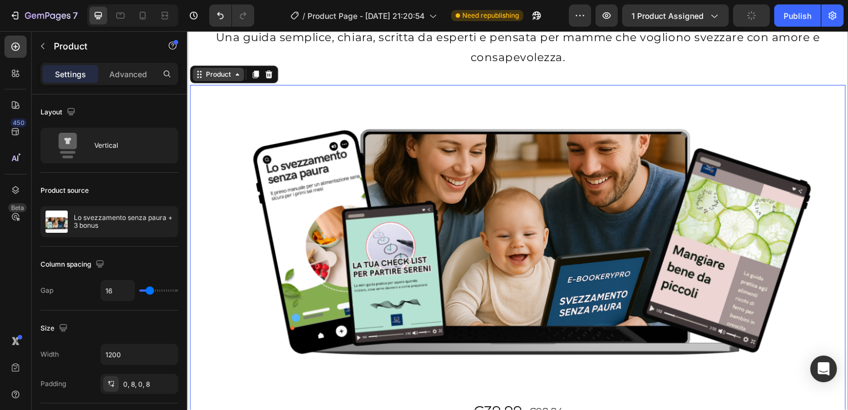
click at [234, 76] on icon at bounding box center [237, 74] width 9 height 9
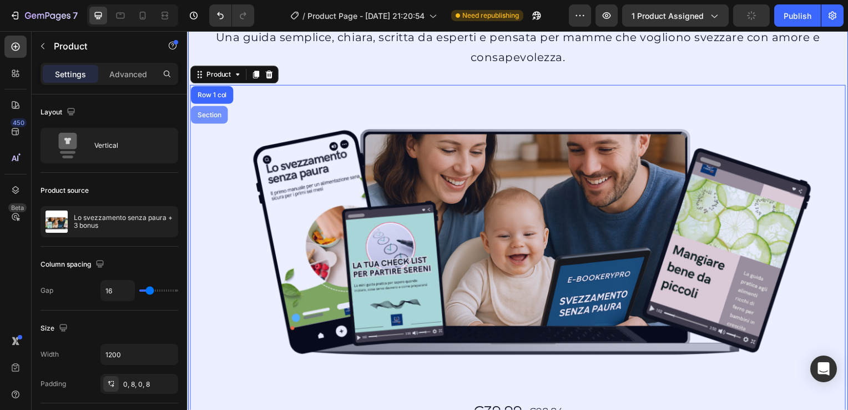
click at [208, 117] on div "Section" at bounding box center [209, 115] width 28 height 7
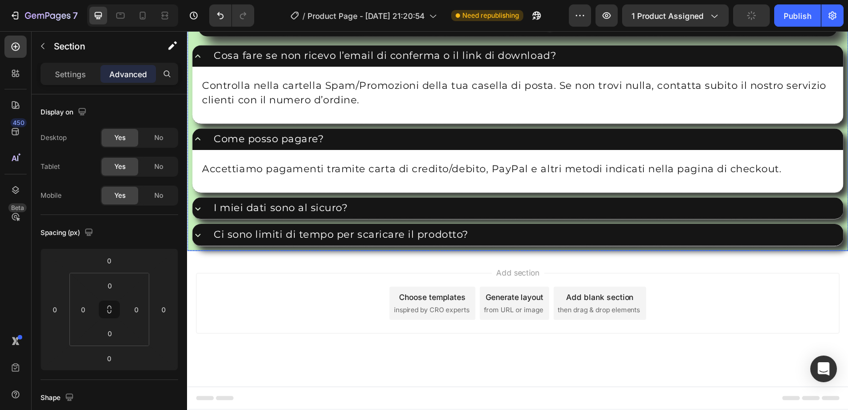
scroll to position [2739, 0]
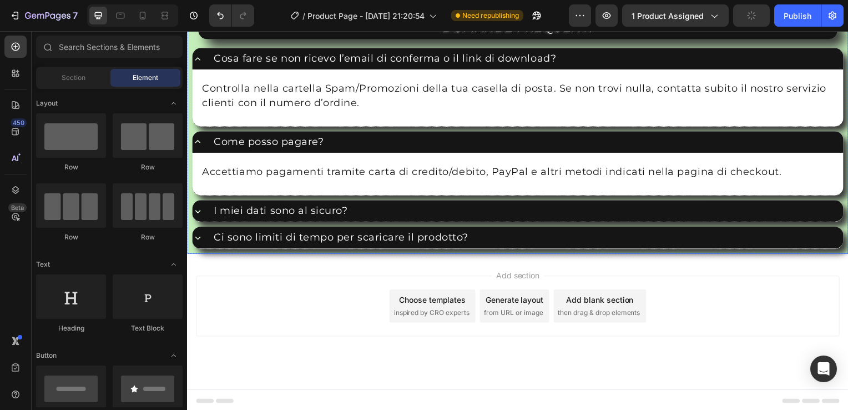
click at [190, 255] on div "Add section Choose templates inspired by CRO experts Generate layout from URL o…" at bounding box center [520, 323] width 666 height 137
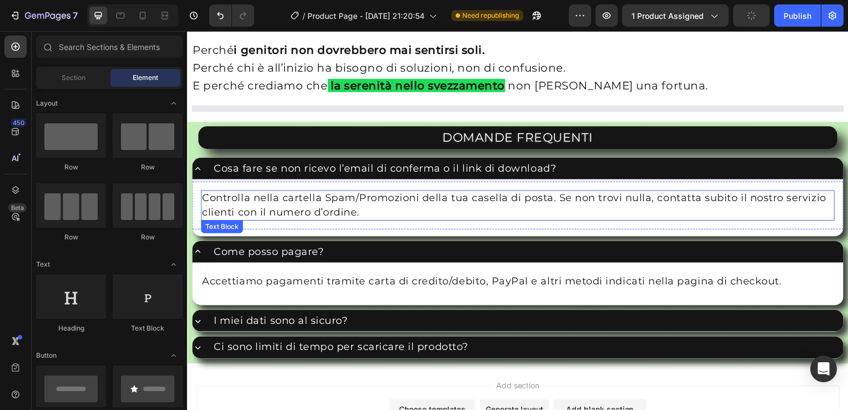
scroll to position [2625, 0]
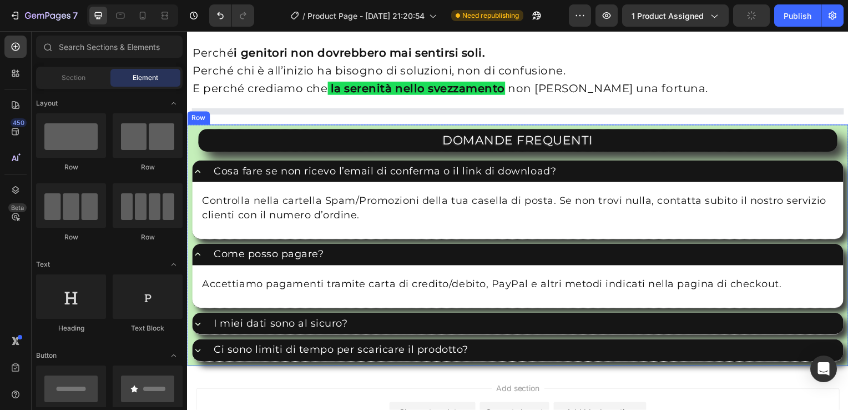
click at [189, 128] on div "DOMANDE FREQUENTI Heading Cosa fare se non ricevo l’email di conferma o il link…" at bounding box center [520, 246] width 666 height 243
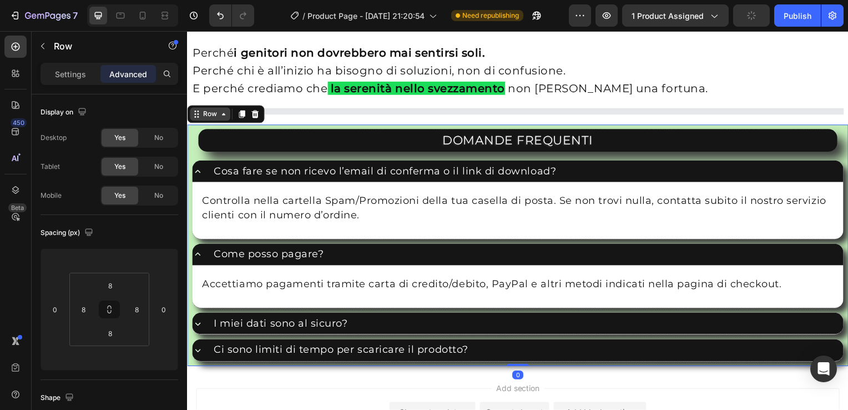
click at [212, 115] on div "Row" at bounding box center [210, 115] width 18 height 10
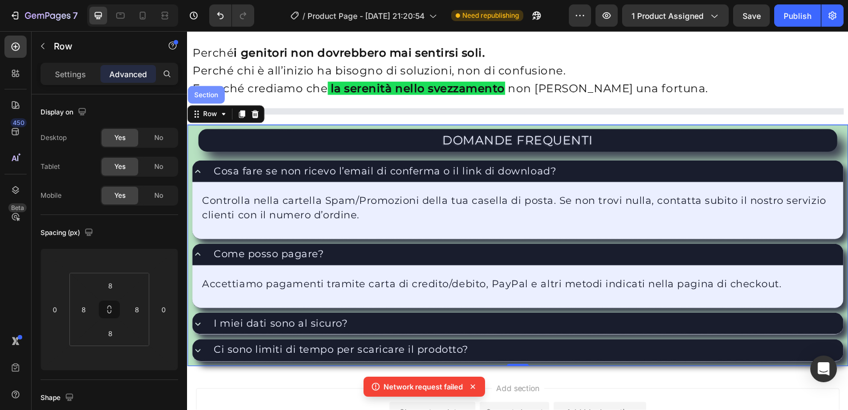
click at [212, 89] on div "Section" at bounding box center [206, 96] width 37 height 18
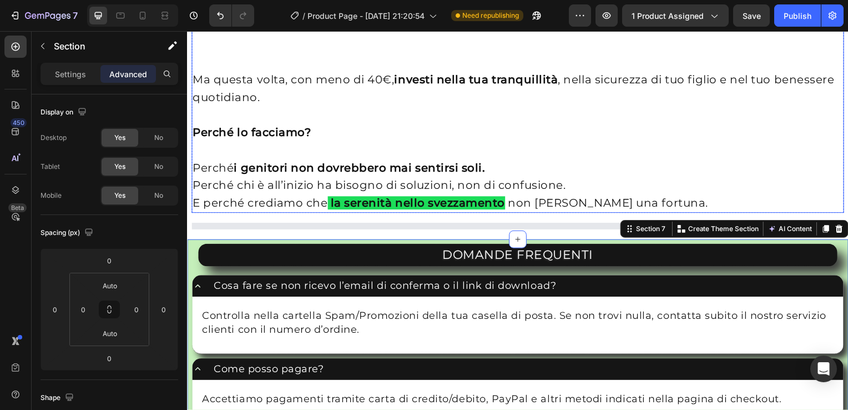
scroll to position [2482, 0]
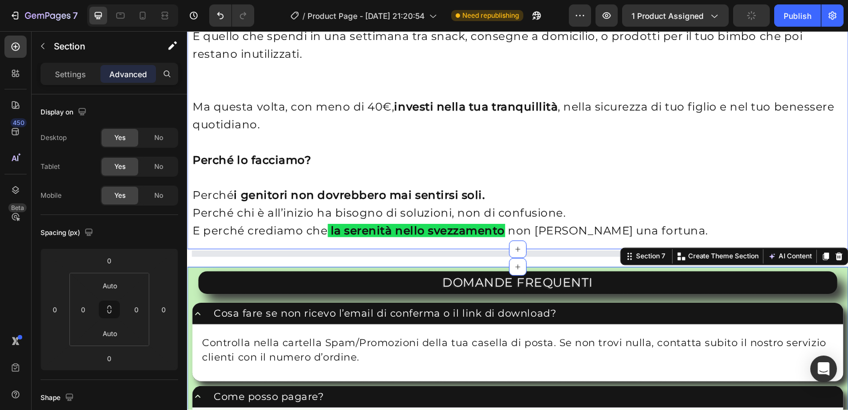
click at [188, 78] on div "Valore totale del pacchetto? 98,84€ (39,99€ per il corso + 58,85€ di bonus) Ma …" at bounding box center [520, 32] width 666 height 437
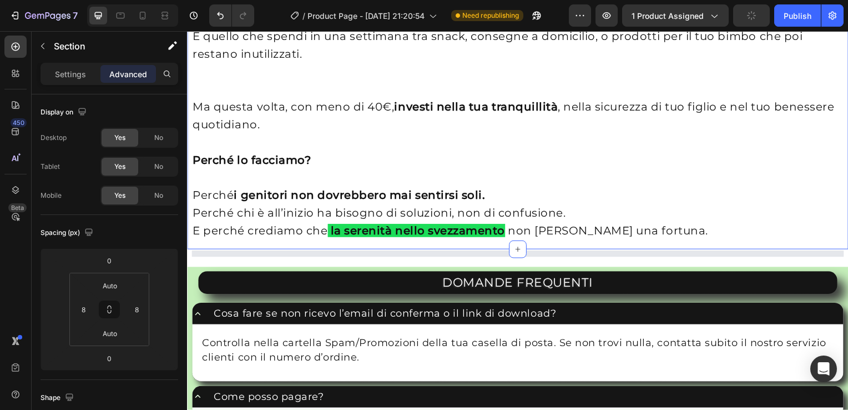
click at [188, 78] on div "Valore totale del pacchetto? 98,84€ (39,99€ per il corso + 58,85€ di bonus) Ma …" at bounding box center [520, 32] width 666 height 437
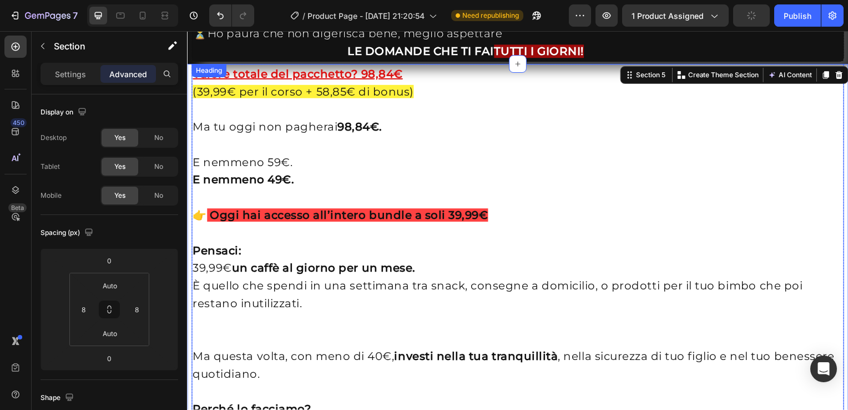
scroll to position [1917, 0]
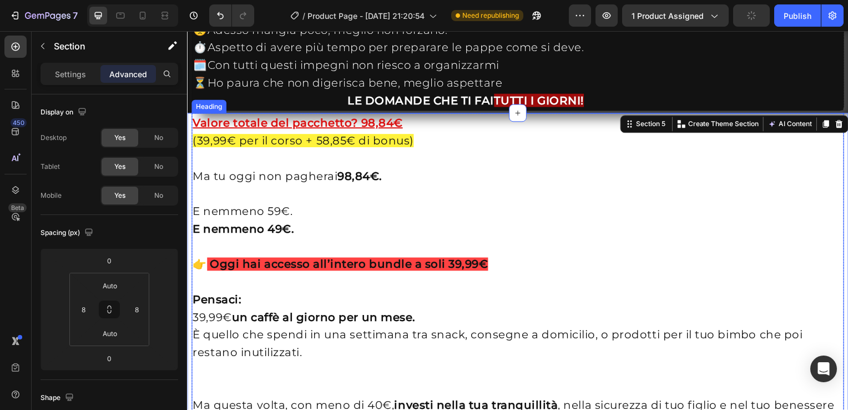
click at [214, 108] on div "Heading" at bounding box center [209, 107] width 31 height 10
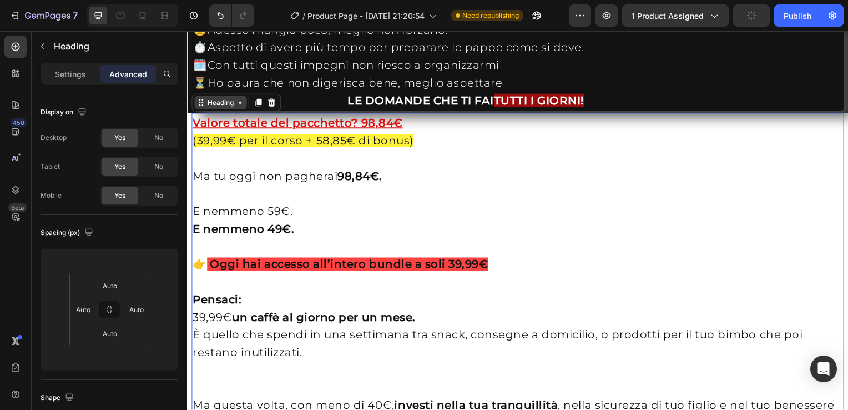
click at [237, 105] on icon at bounding box center [240, 103] width 9 height 9
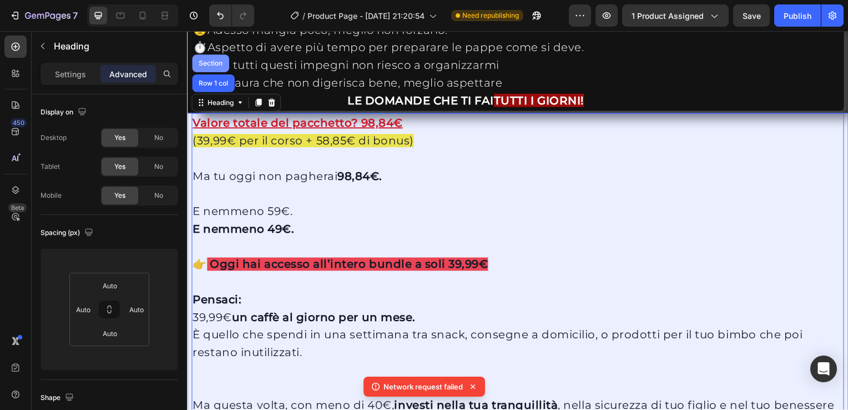
click at [214, 59] on div "Section" at bounding box center [210, 64] width 37 height 18
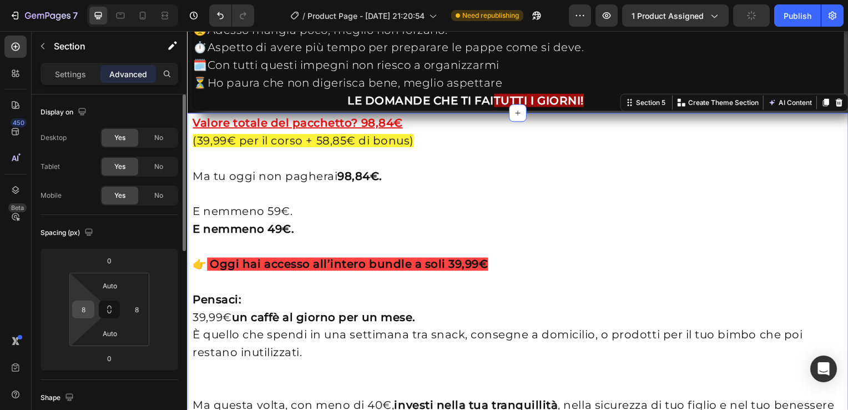
click at [84, 305] on input "8" at bounding box center [83, 309] width 17 height 17
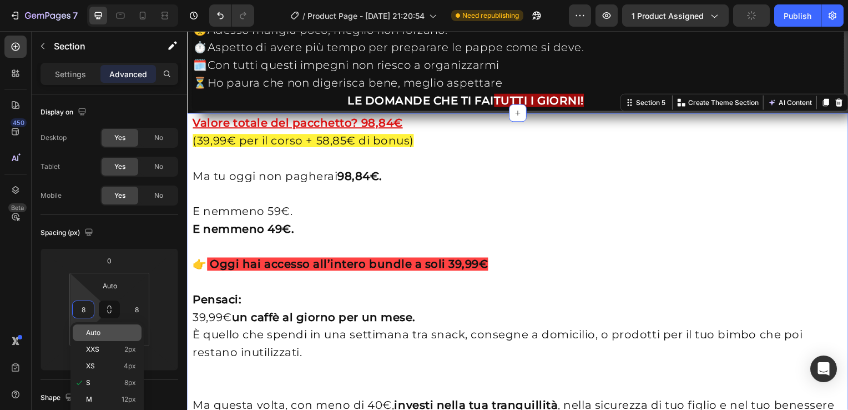
click at [93, 332] on span "Auto" at bounding box center [93, 333] width 14 height 8
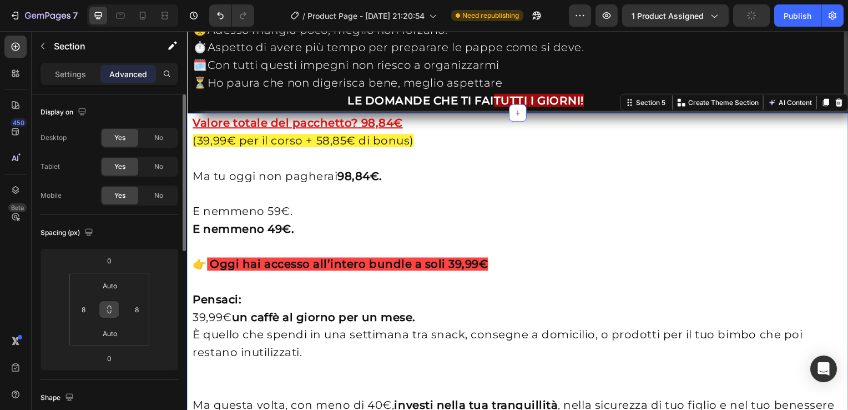
type input "Auto"
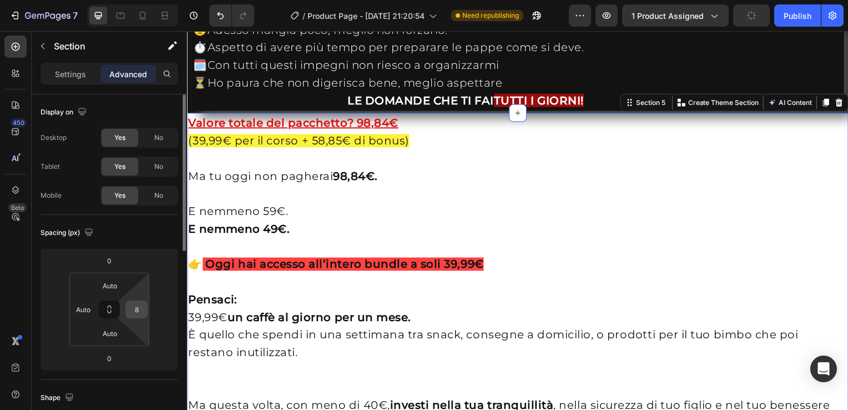
click at [134, 302] on input "8" at bounding box center [136, 309] width 17 height 17
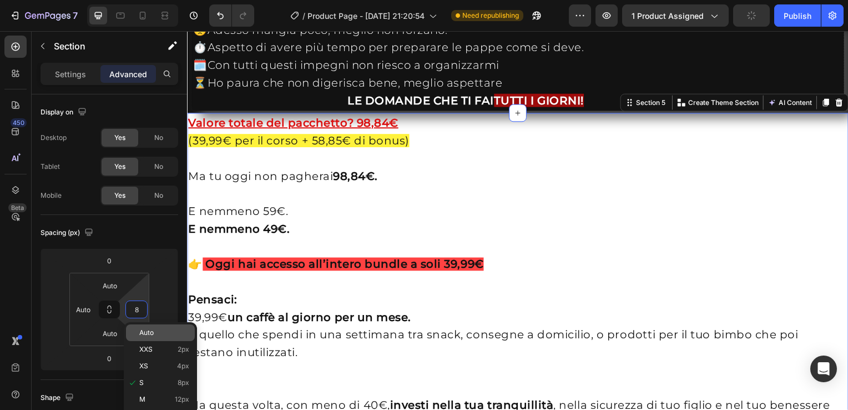
click at [149, 330] on span "Auto" at bounding box center [146, 333] width 14 height 8
type input "Auto"
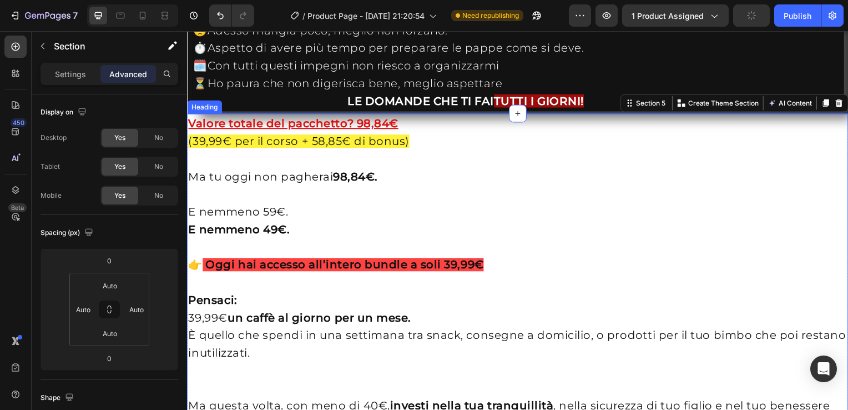
scroll to position [1907, 0]
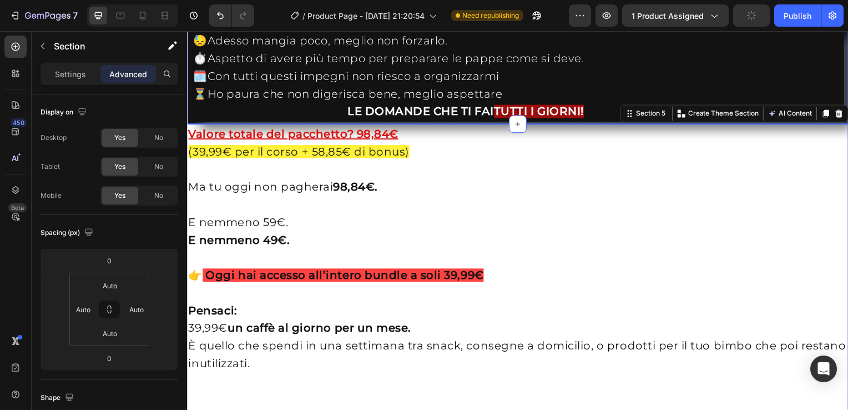
click at [191, 27] on div "Row" at bounding box center [198, 22] width 18 height 10
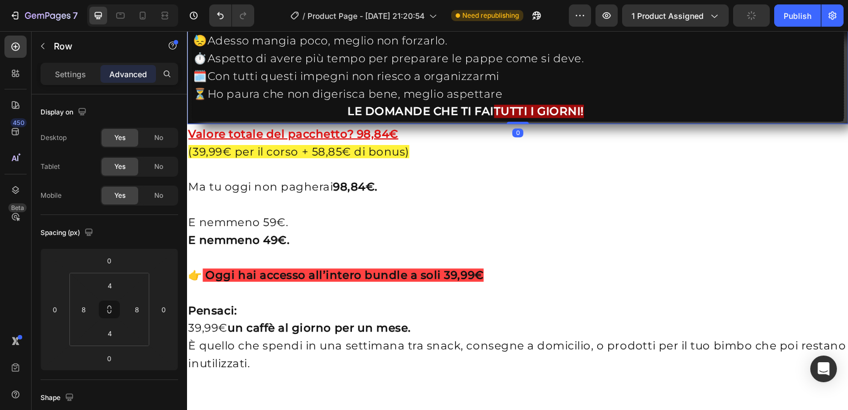
click at [222, 22] on icon at bounding box center [223, 17] width 9 height 9
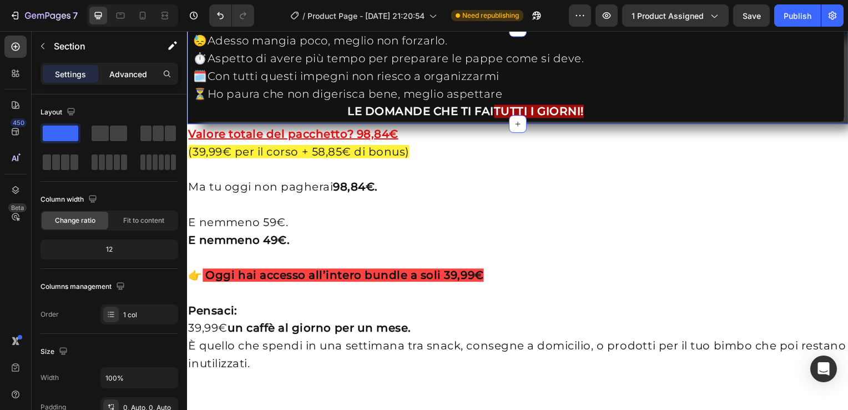
click at [124, 74] on p "Advanced" at bounding box center [128, 74] width 38 height 12
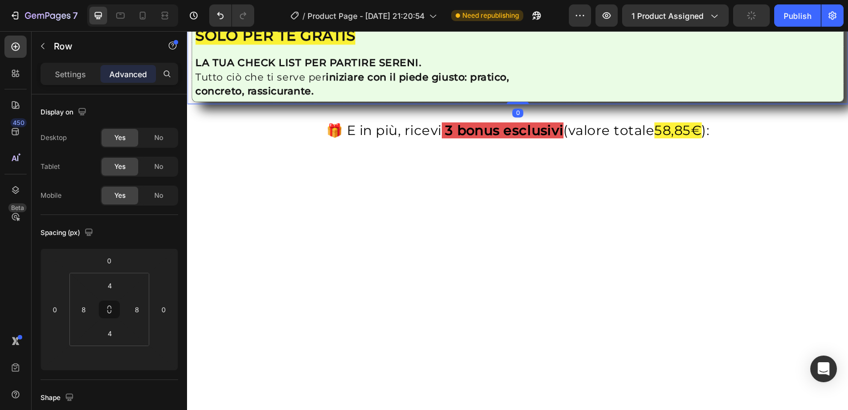
scroll to position [1775, 0]
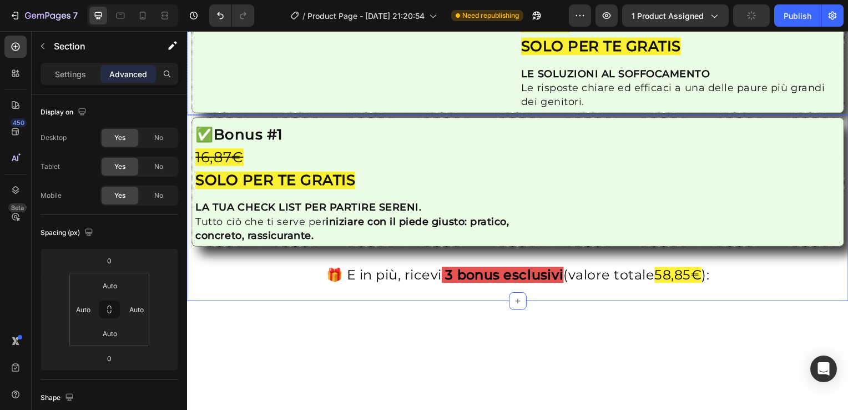
scroll to position [1628, 0]
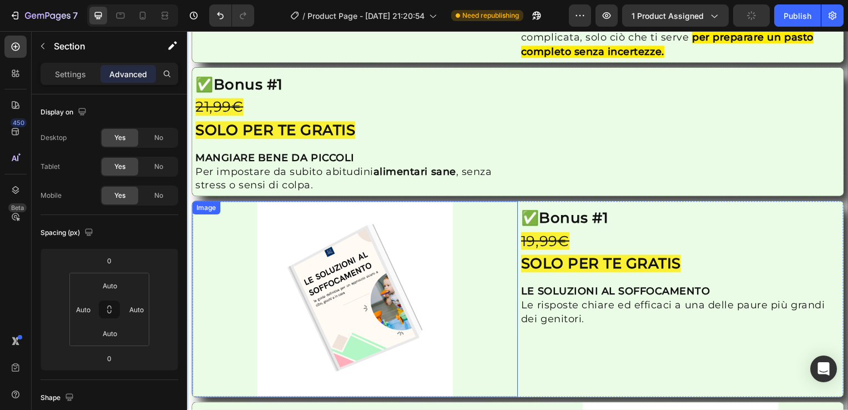
scroll to position [1397, 0]
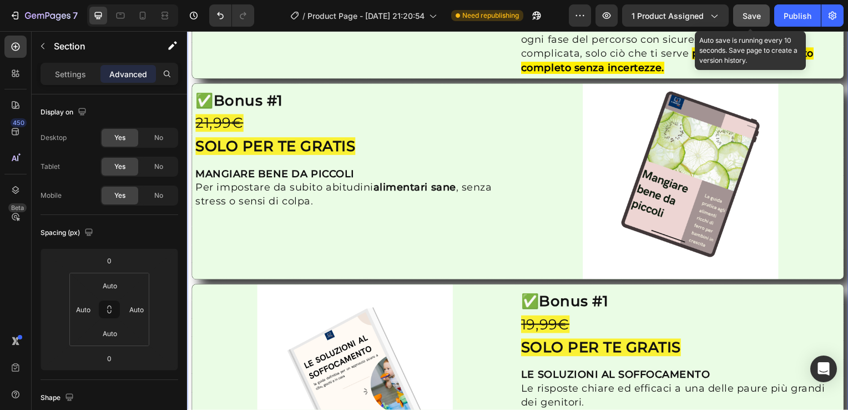
click at [748, 17] on span "Save" at bounding box center [751, 15] width 18 height 9
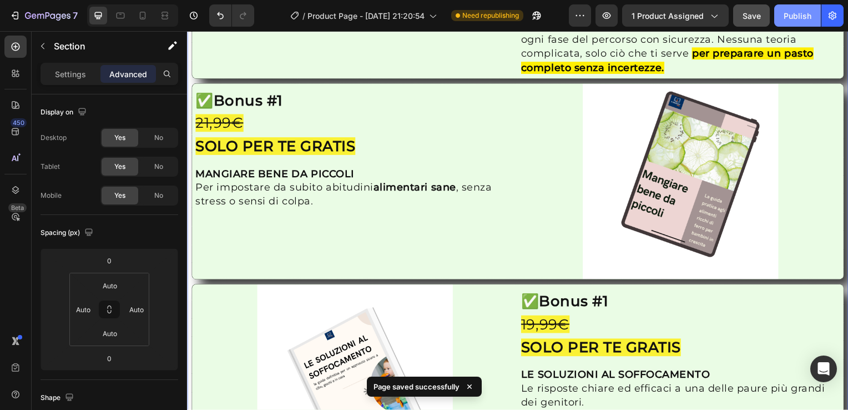
click at [797, 16] on div "Publish" at bounding box center [798, 16] width 28 height 12
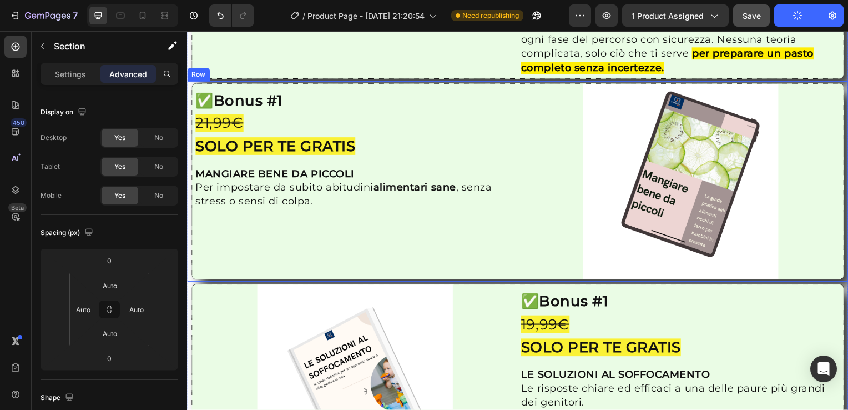
click at [190, 183] on div "Image ✅ Bonus #1 21,99€ SOLO PER TE GRATIS Heading MANGIARE BENE DA PICCOLI Per…" at bounding box center [520, 183] width 666 height 203
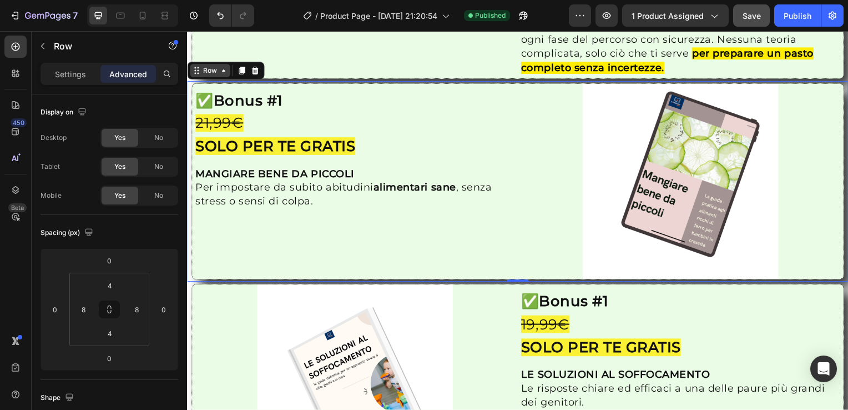
click at [222, 78] on div "Row" at bounding box center [210, 70] width 41 height 13
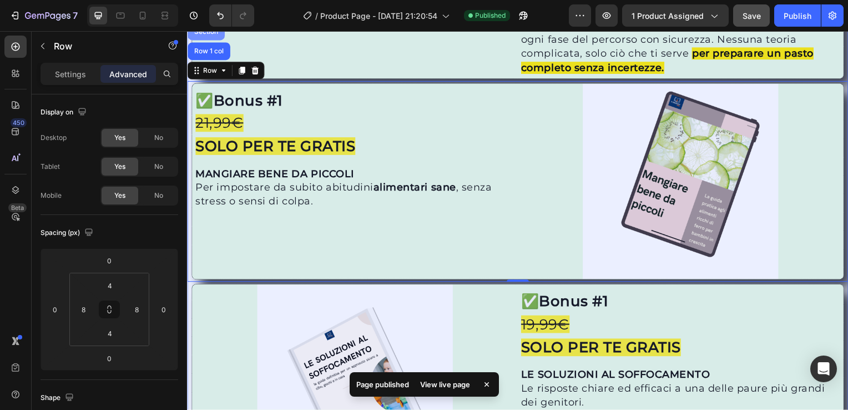
click at [215, 35] on div "Section" at bounding box center [206, 31] width 28 height 7
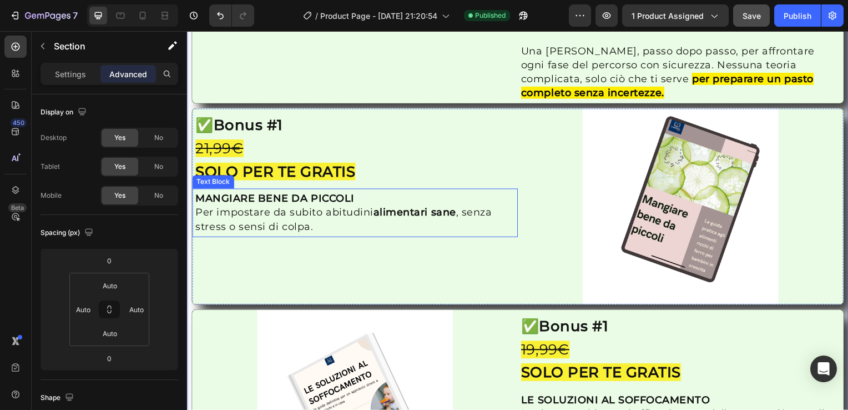
scroll to position [999, 0]
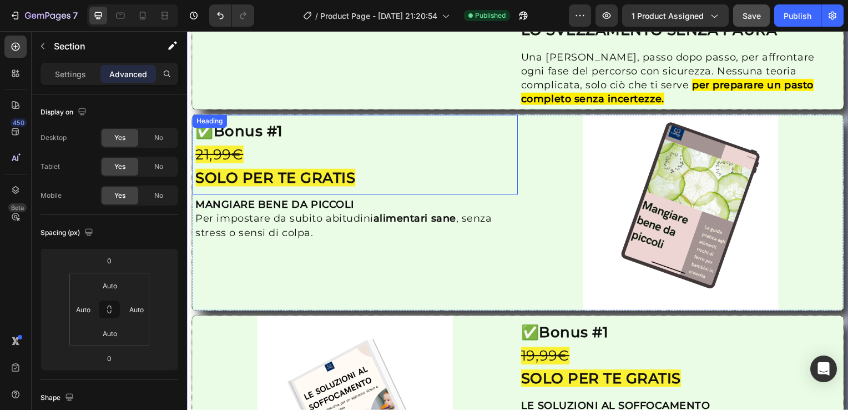
click at [209, 127] on div "Heading" at bounding box center [209, 122] width 31 height 10
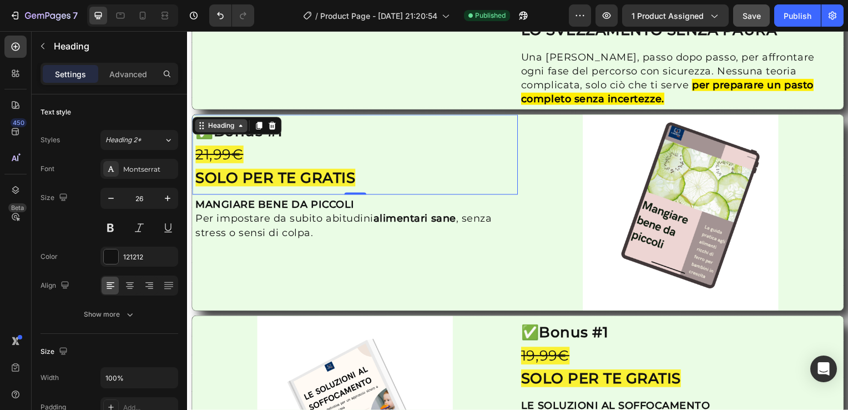
click at [240, 133] on div "Heading" at bounding box center [221, 126] width 53 height 13
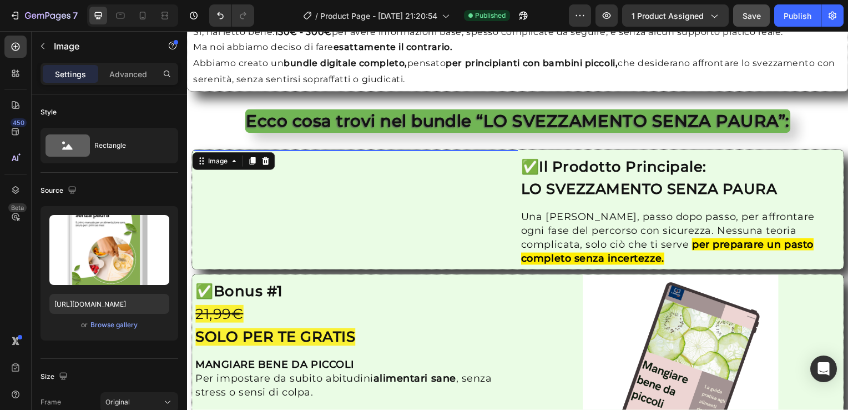
scroll to position [824, 0]
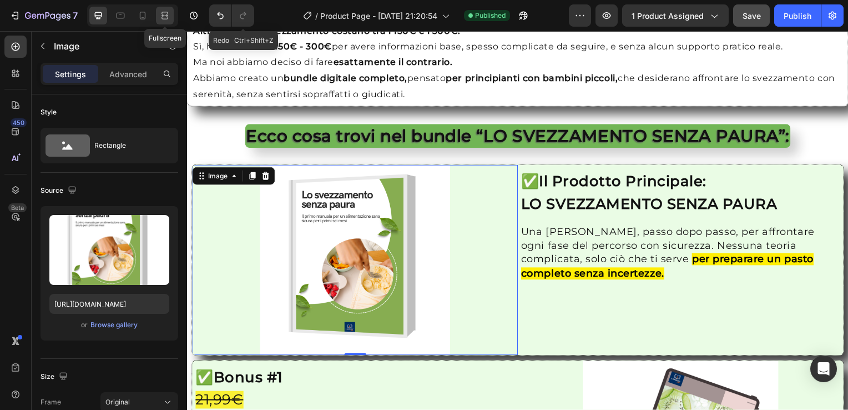
click at [165, 17] on icon at bounding box center [162, 15] width 3 height 3
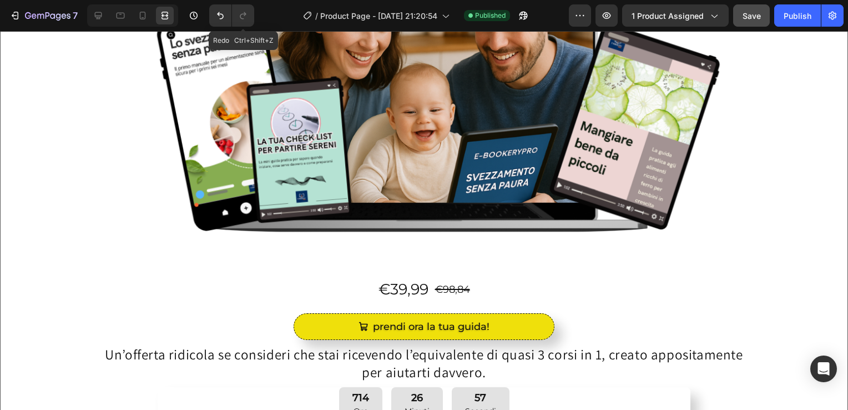
scroll to position [215, 0]
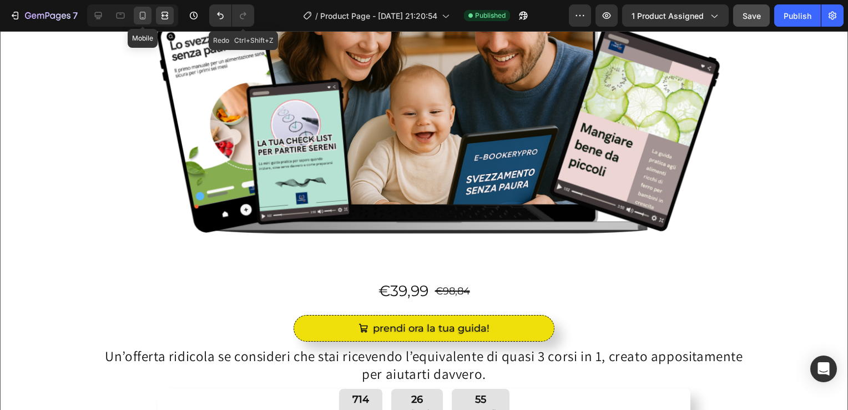
click at [138, 18] on icon at bounding box center [142, 15] width 11 height 11
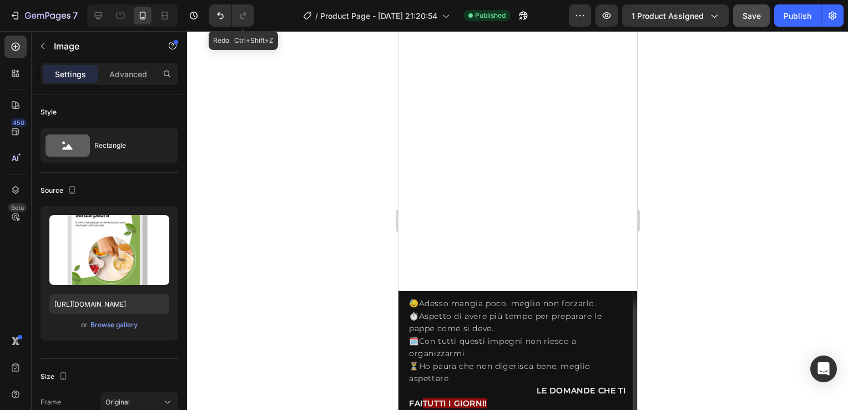
scroll to position [2449, 0]
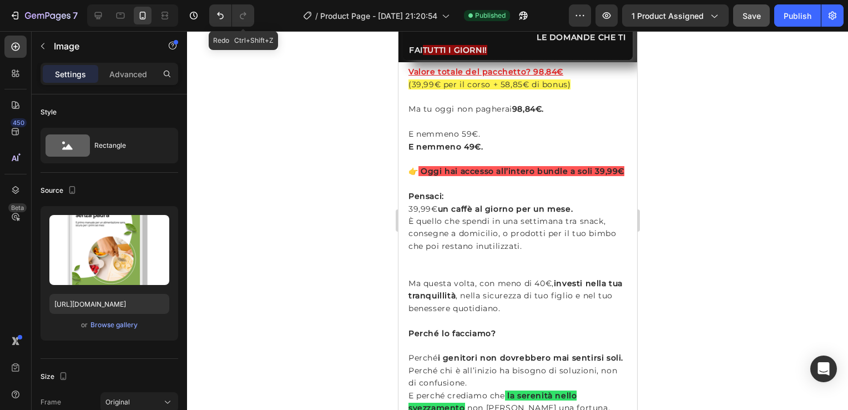
drag, startPoint x: 807, startPoint y: 17, endPoint x: 333, endPoint y: 173, distance: 499.4
click at [333, 173] on div at bounding box center [517, 220] width 661 height 378
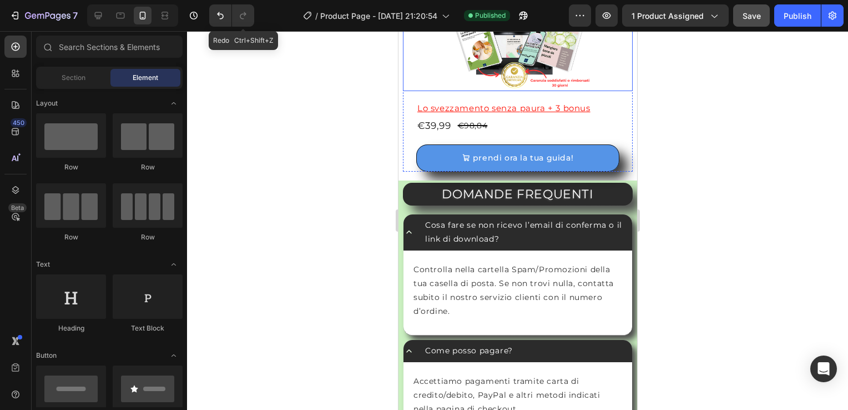
scroll to position [2886, 0]
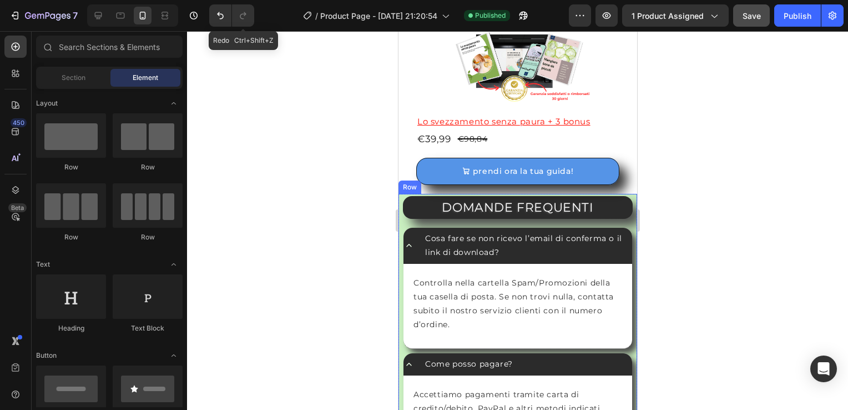
click at [399, 185] on div "Row" at bounding box center [409, 186] width 23 height 13
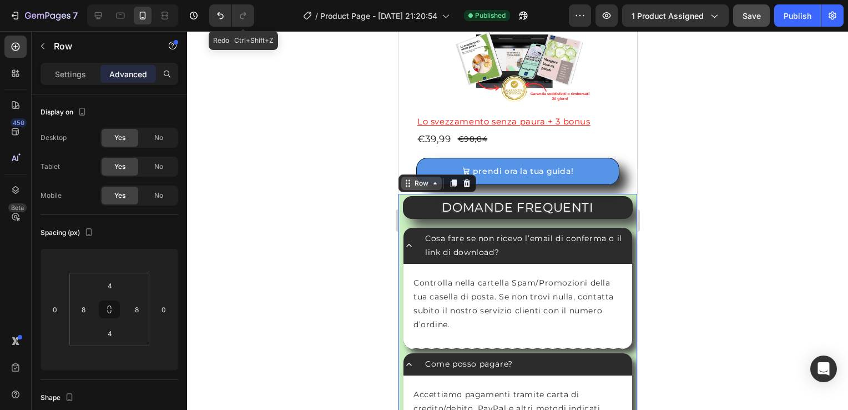
click at [435, 183] on icon at bounding box center [434, 183] width 9 height 9
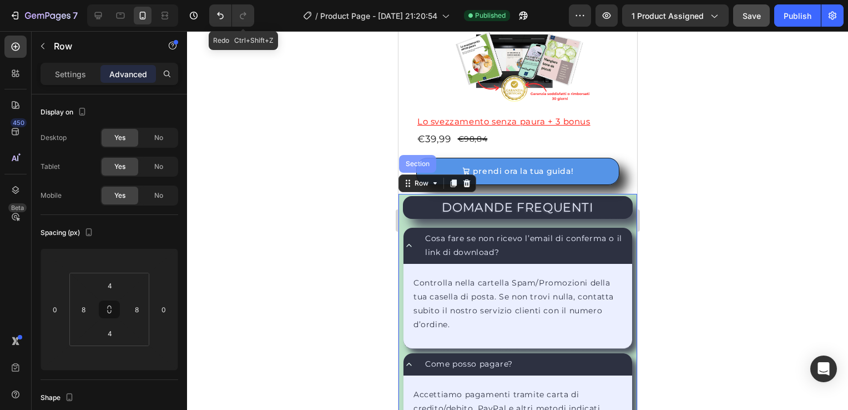
click at [408, 160] on div "Section" at bounding box center [417, 163] width 28 height 7
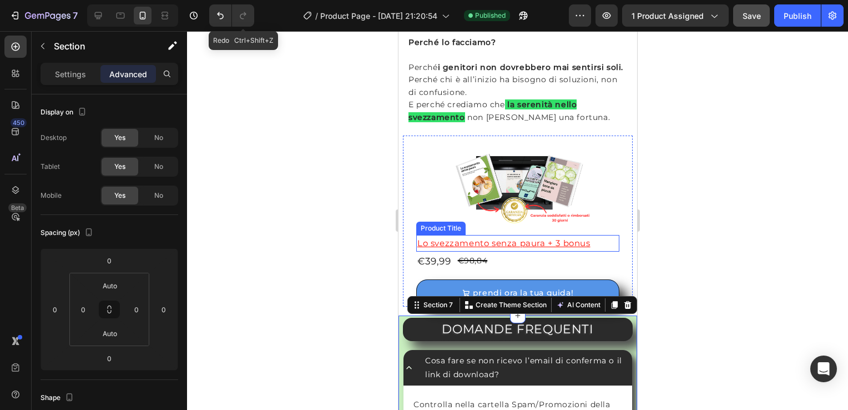
scroll to position [2736, 0]
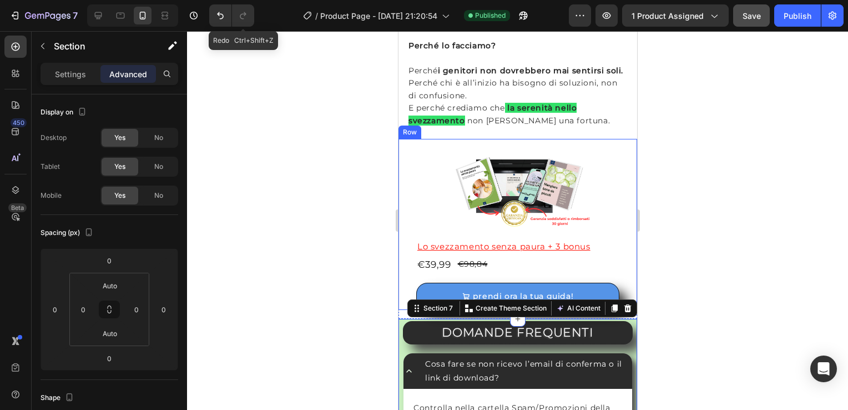
click at [399, 169] on div "Image Lo svezzamento senza paura + 3 bonus Product Title €39,99 Product Price P…" at bounding box center [517, 224] width 239 height 171
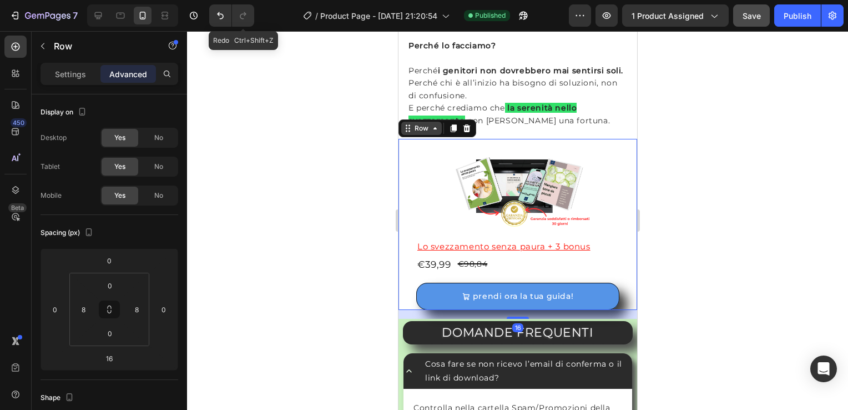
click at [427, 133] on div "Row" at bounding box center [421, 128] width 18 height 10
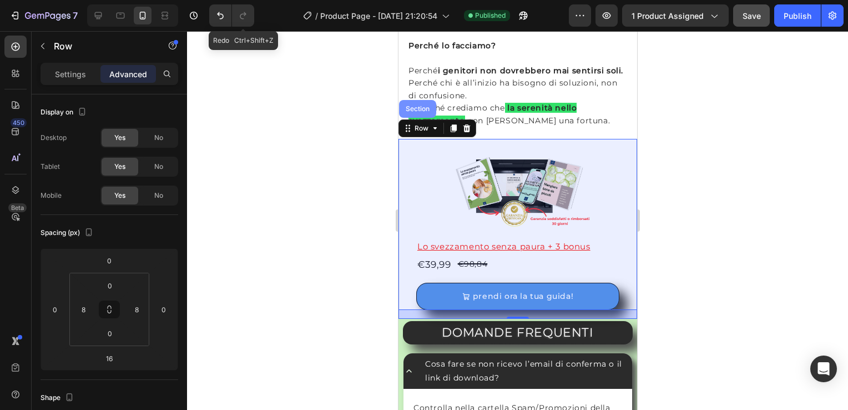
click at [421, 112] on div "Section" at bounding box center [417, 108] width 28 height 7
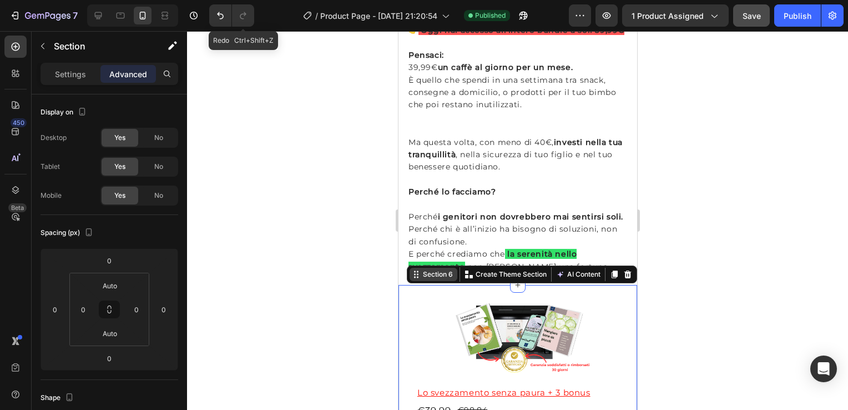
scroll to position [2589, 0]
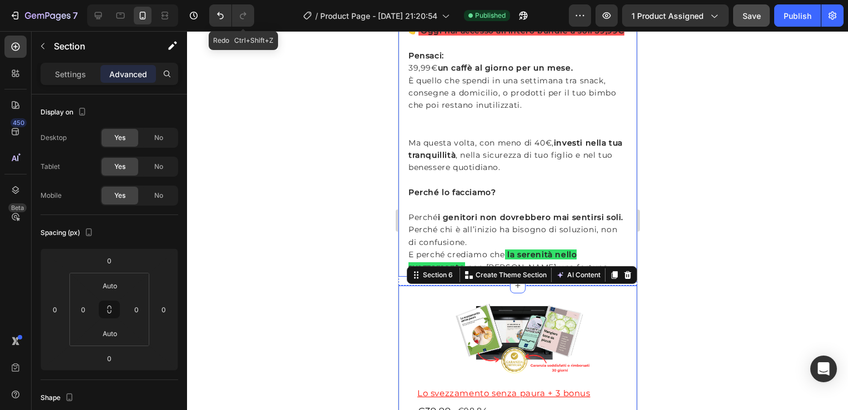
click at [400, 161] on div "Valore totale del pacchetto? 98,84€ (39,99€ per il corso + 58,85€ di bonus) Ma …" at bounding box center [517, 99] width 239 height 355
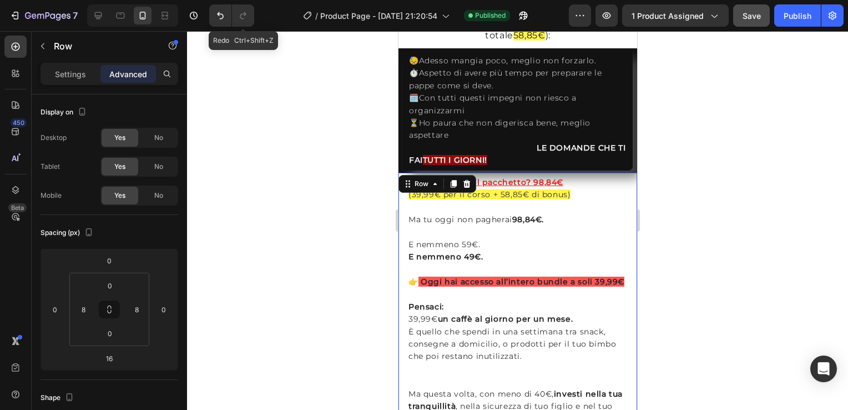
scroll to position [2351, 0]
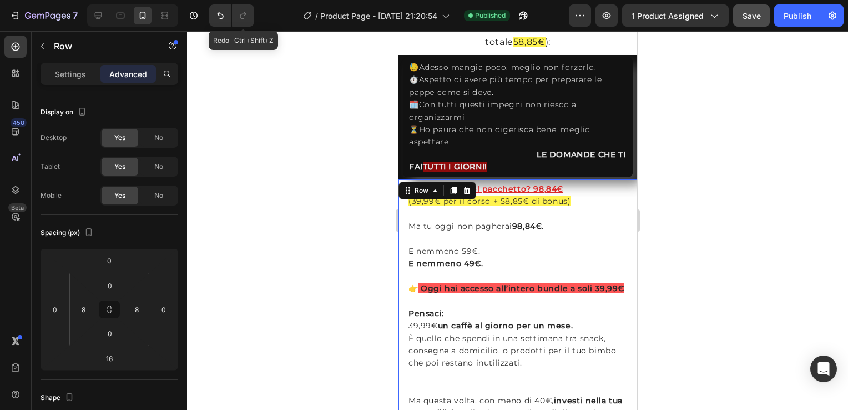
click at [431, 181] on div "Row" at bounding box center [437, 190] width 78 height 18
click at [432, 186] on icon at bounding box center [434, 190] width 9 height 9
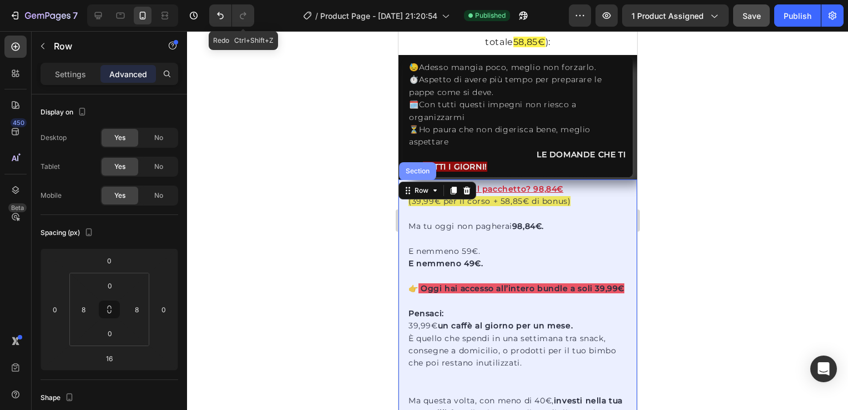
click at [421, 168] on div "Section" at bounding box center [417, 171] width 28 height 7
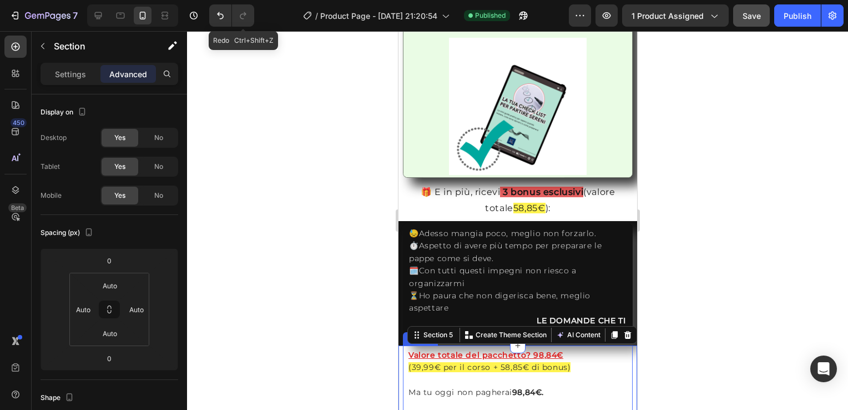
scroll to position [2184, 0]
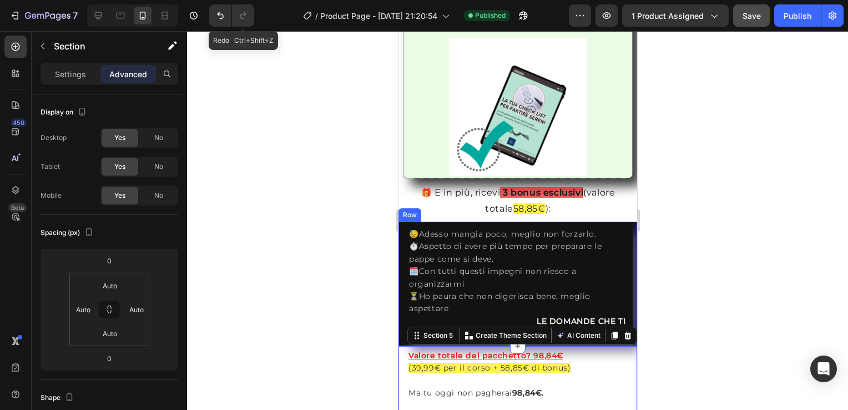
click at [401, 221] on div "😓Adesso mangia poco, meglio non forzarlo. ⏱️Aspetto di avere più tempo per prep…" at bounding box center [517, 283] width 239 height 124
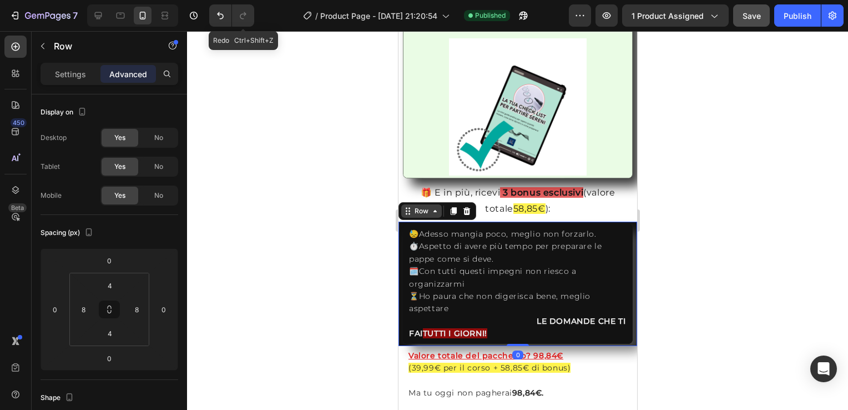
click at [435, 206] on icon at bounding box center [434, 210] width 9 height 9
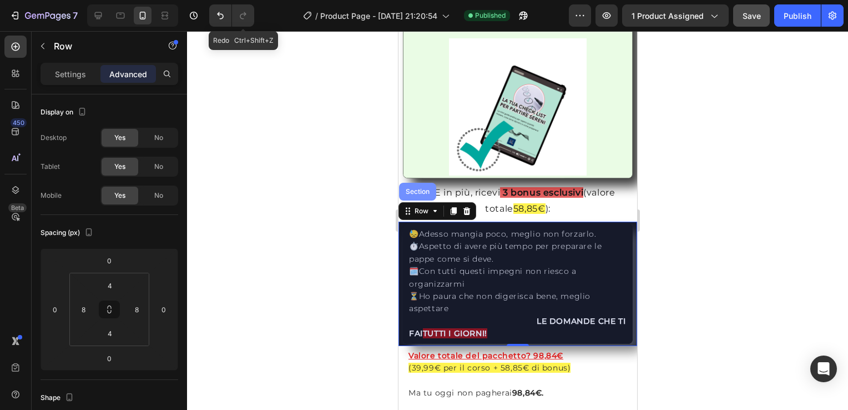
click at [425, 188] on div "Section" at bounding box center [417, 191] width 28 height 7
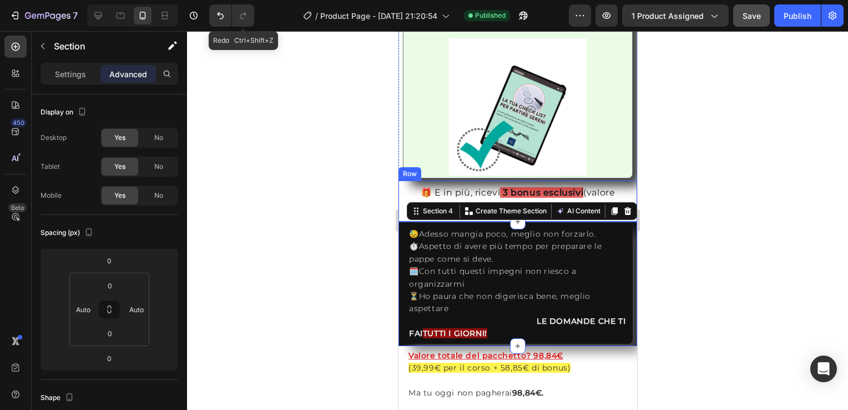
click at [402, 169] on div "Row" at bounding box center [409, 174] width 18 height 10
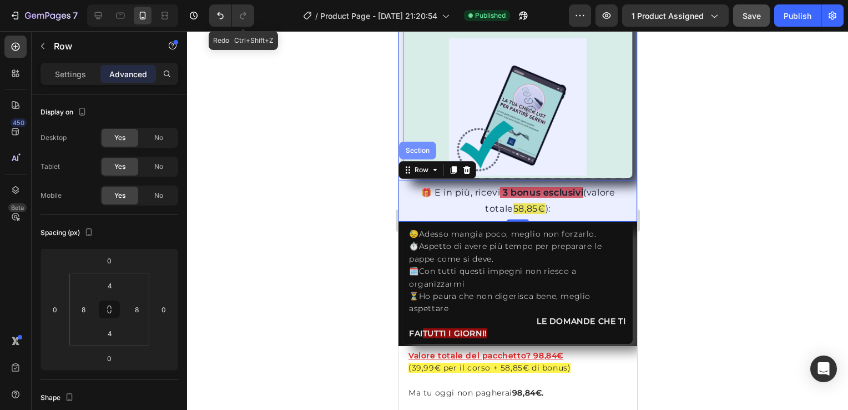
click at [424, 147] on div "Section" at bounding box center [417, 150] width 28 height 7
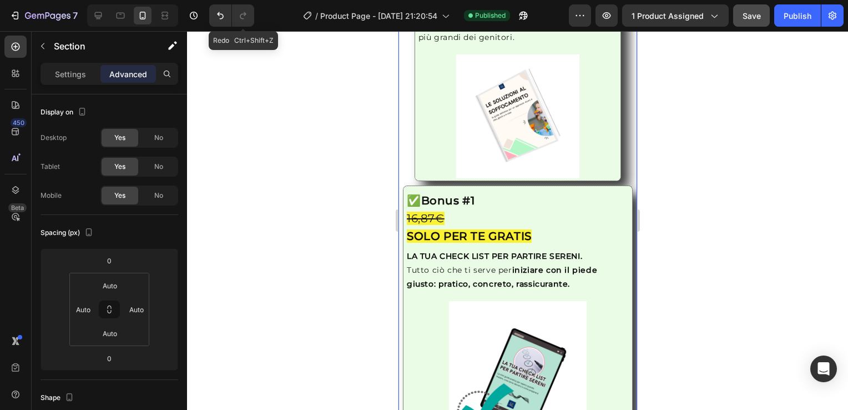
scroll to position [1919, 0]
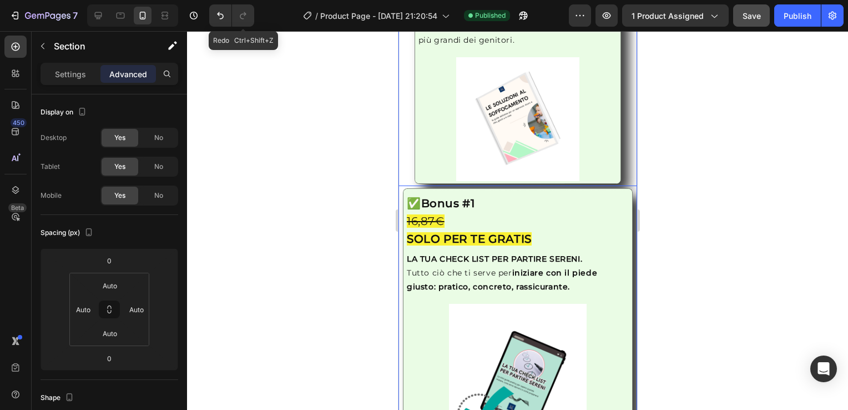
click at [398, 158] on div "Image ✅ Bonus #1 19,99€ SOLO PER TE GRATIS Heading LE SOLUZIONI AL SOFFOCAMENTO…" at bounding box center [517, 63] width 239 height 246
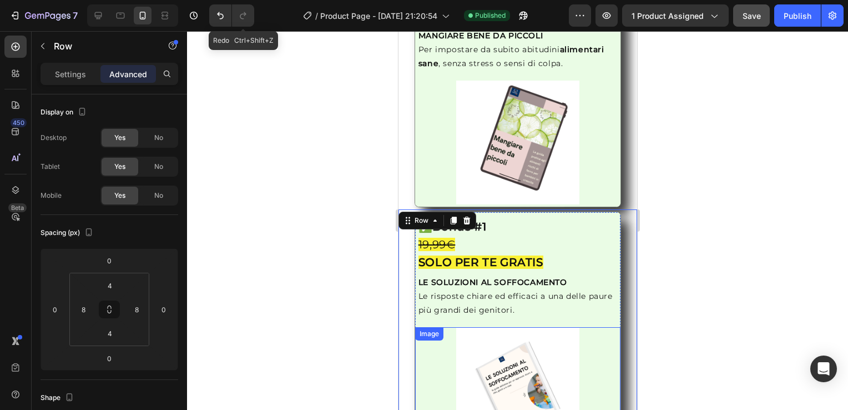
scroll to position [1637, 0]
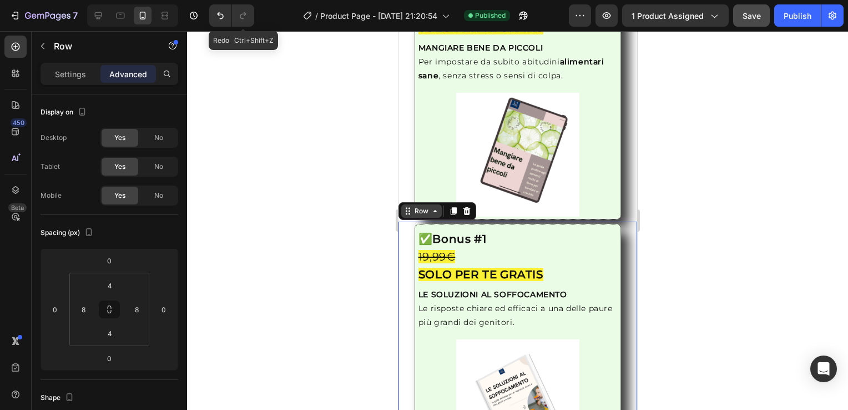
click at [433, 206] on icon at bounding box center [434, 210] width 9 height 9
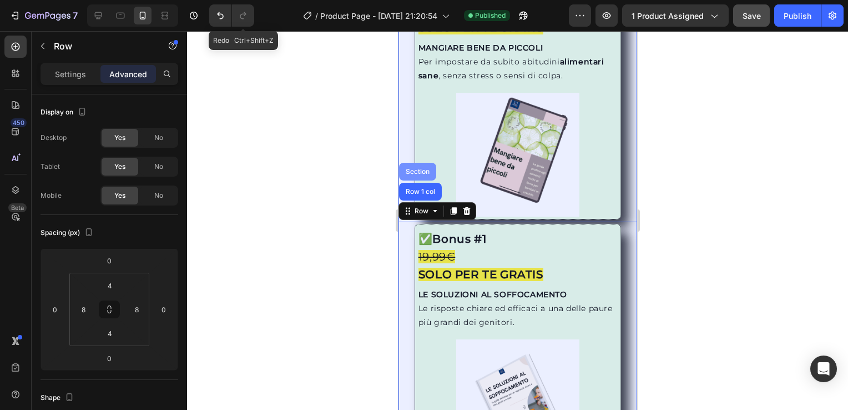
click at [412, 168] on div "Section" at bounding box center [417, 171] width 28 height 7
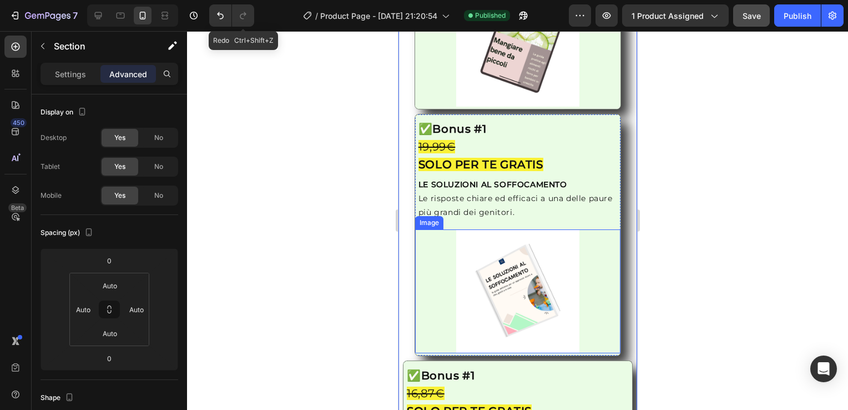
scroll to position [1815, 0]
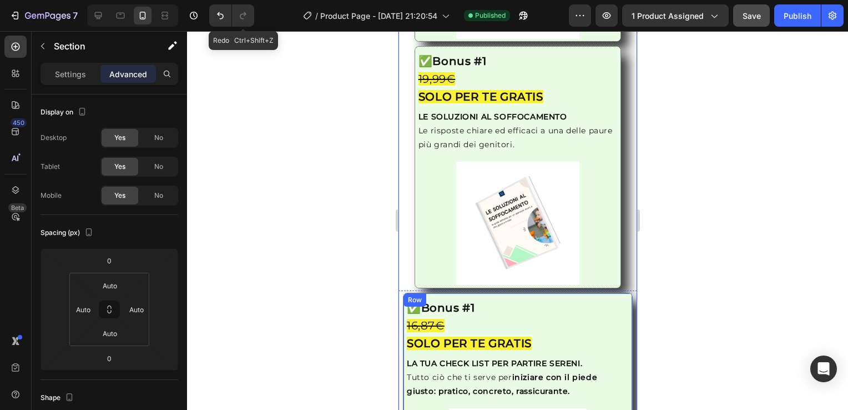
click at [411, 295] on div "Row" at bounding box center [414, 300] width 18 height 10
click at [435, 300] on icon at bounding box center [439, 304] width 9 height 9
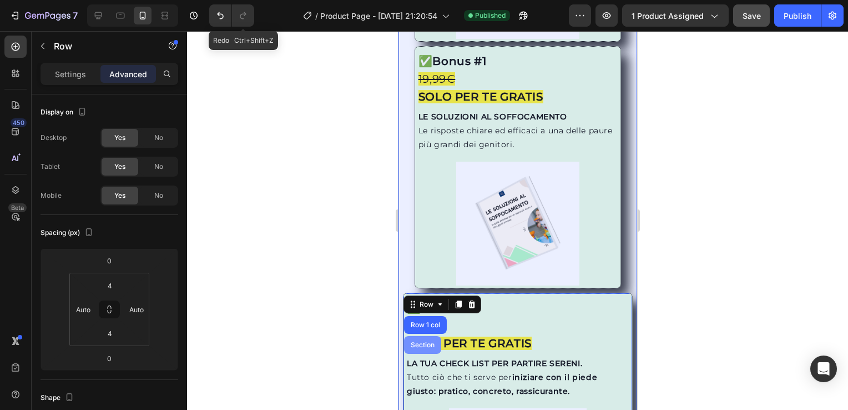
click at [430, 341] on div "Section" at bounding box center [422, 344] width 28 height 7
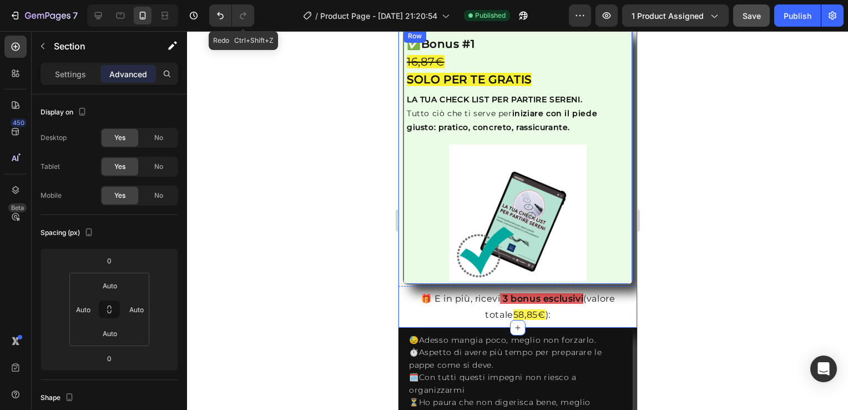
scroll to position [2080, 0]
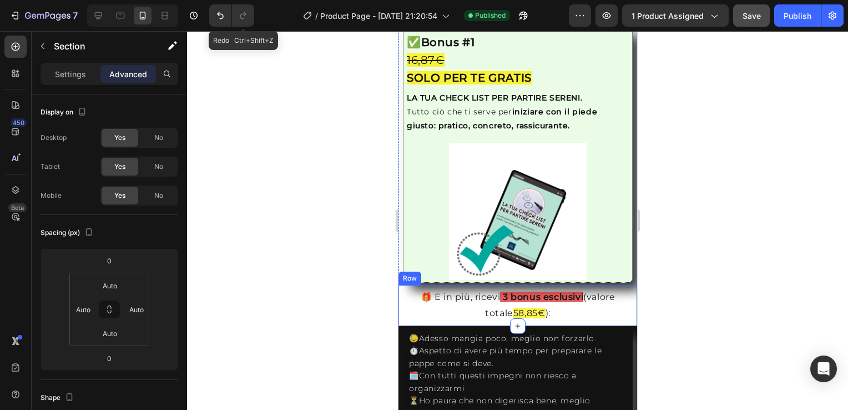
click at [407, 271] on div "Row" at bounding box center [409, 277] width 23 height 13
click at [433, 267] on div "Row" at bounding box center [421, 273] width 41 height 13
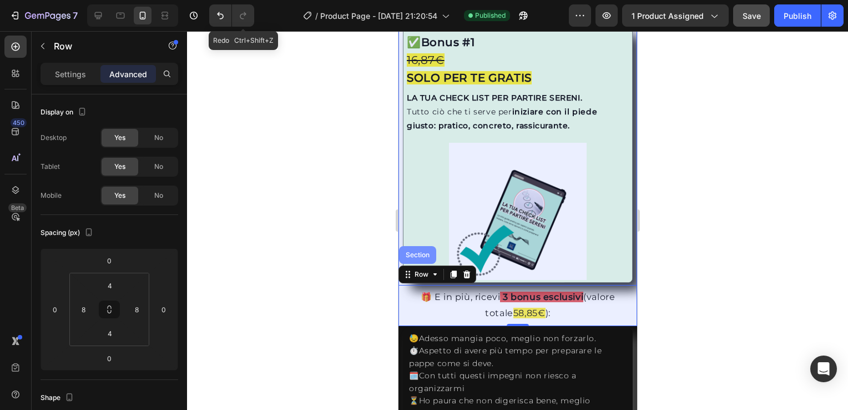
click at [422, 251] on div "Section" at bounding box center [417, 254] width 28 height 7
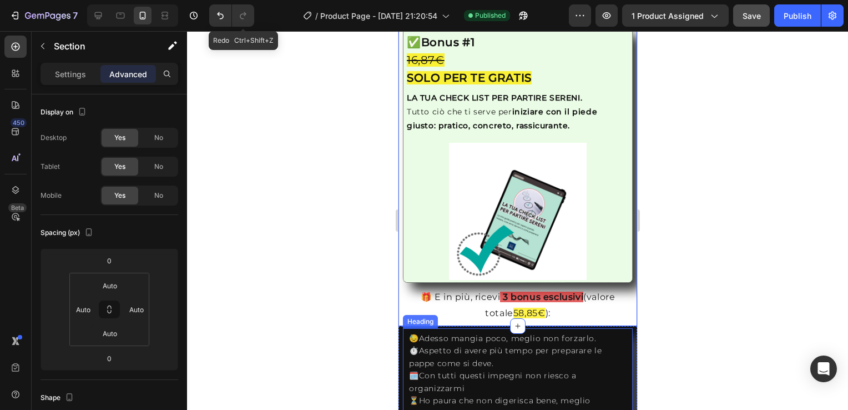
scroll to position [2189, 0]
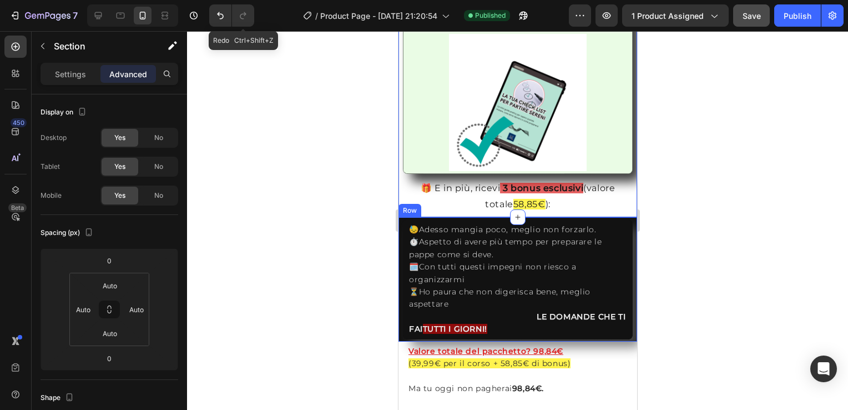
click at [402, 205] on div "Row" at bounding box center [409, 210] width 18 height 10
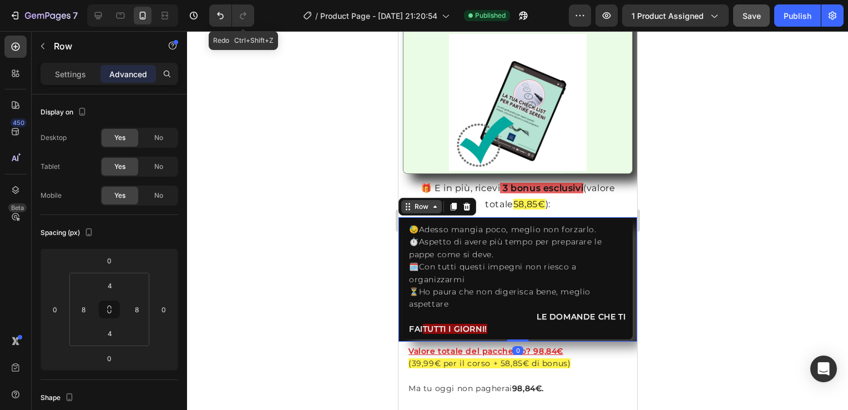
click at [434, 202] on icon at bounding box center [434, 206] width 9 height 9
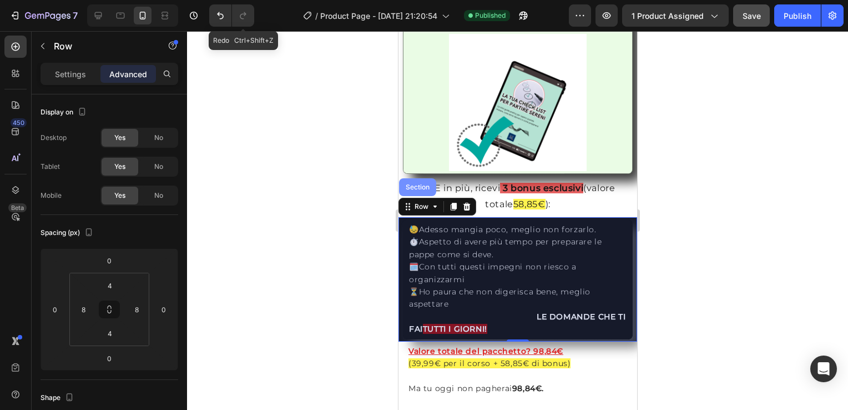
click at [418, 184] on div "Section" at bounding box center [417, 187] width 28 height 7
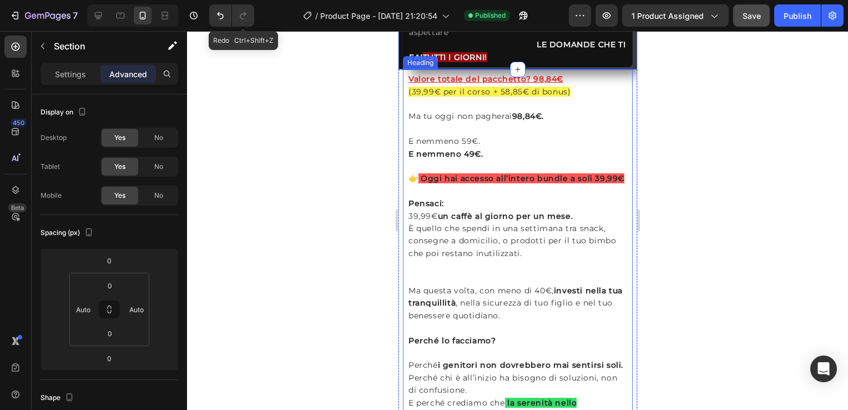
scroll to position [2442, 0]
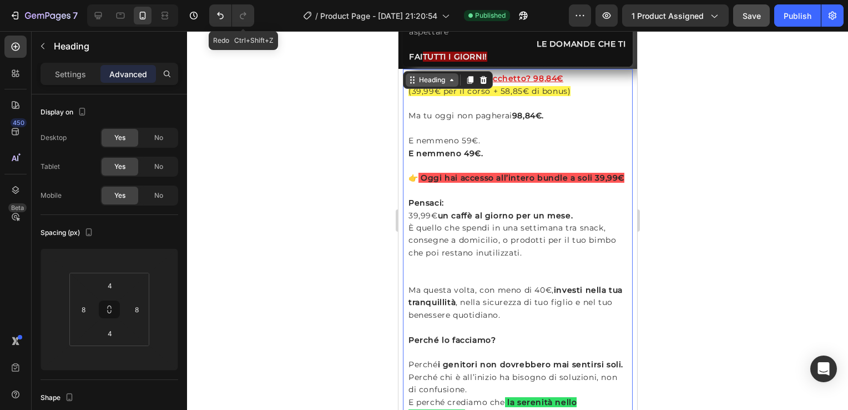
click at [454, 82] on icon at bounding box center [451, 79] width 9 height 9
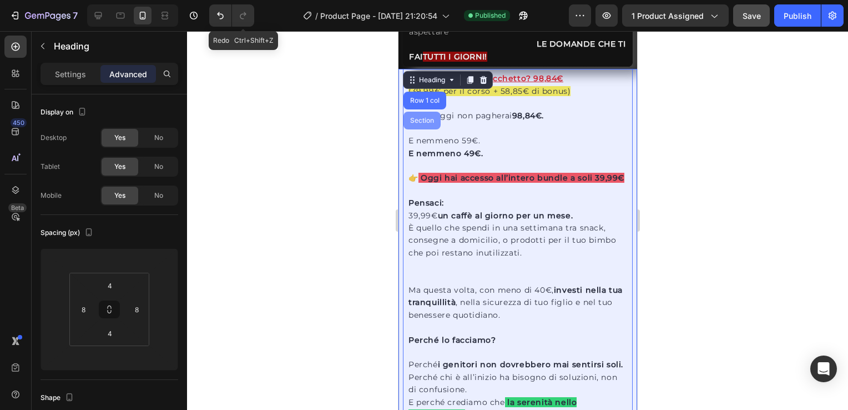
click at [413, 119] on div "Section" at bounding box center [421, 120] width 28 height 7
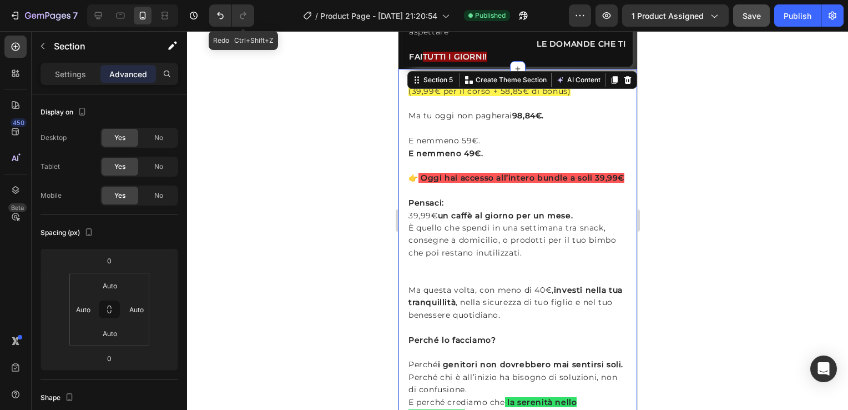
click at [716, 175] on div at bounding box center [517, 220] width 661 height 378
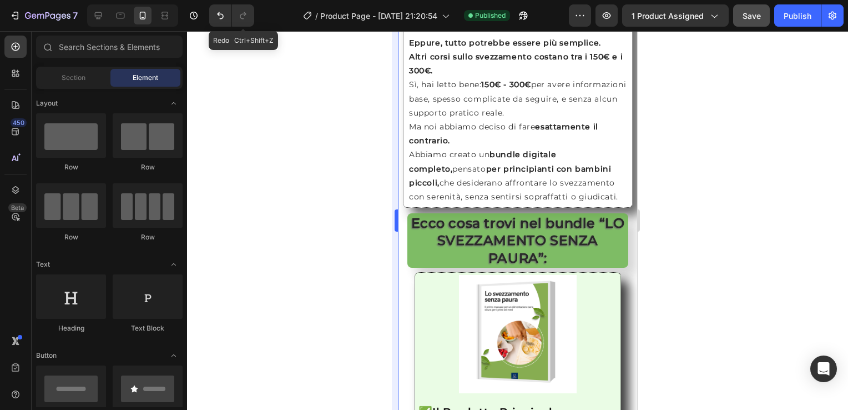
scroll to position [1034, 0]
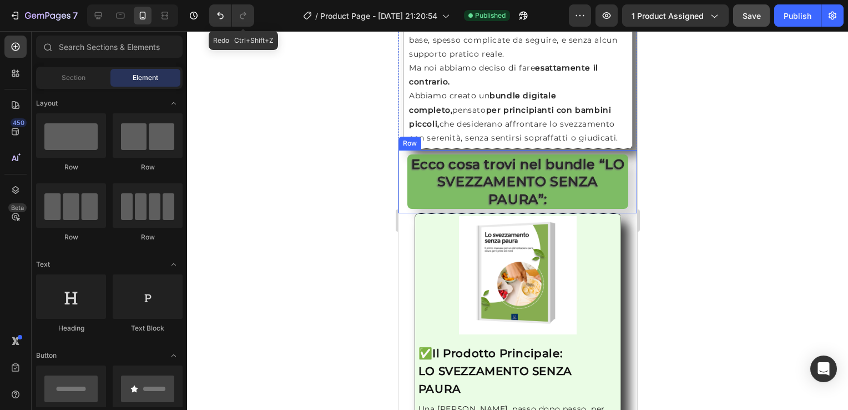
click at [398, 175] on div "Ecco cosa trovi nel bundle “LO SVEZZAMENTO SENZA PAURA”: Heading Row" at bounding box center [517, 181] width 239 height 63
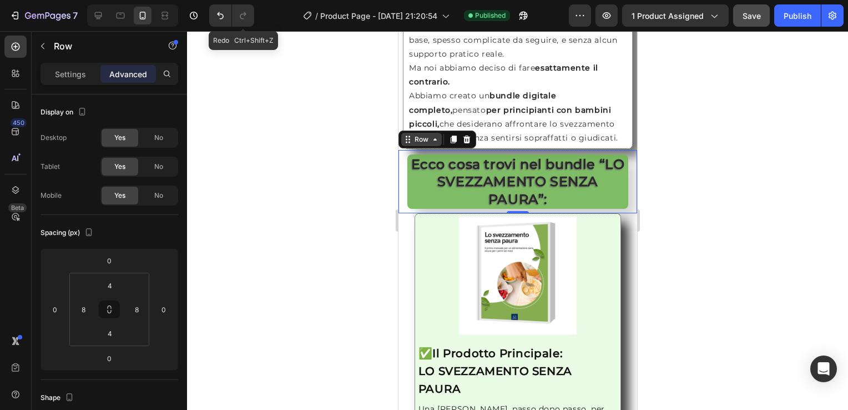
click at [433, 143] on div "Row" at bounding box center [421, 139] width 41 height 13
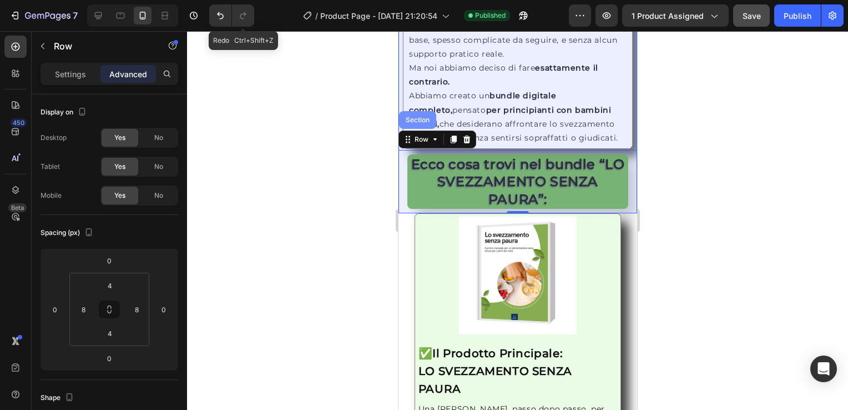
click at [416, 119] on div "Section" at bounding box center [417, 120] width 28 height 7
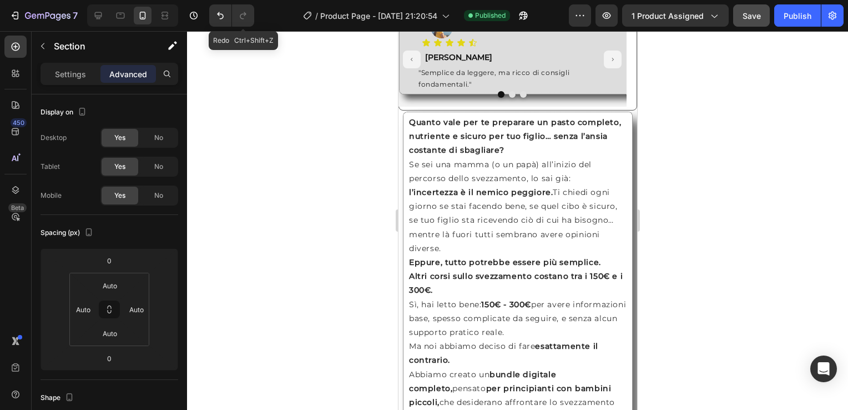
scroll to position [764, 0]
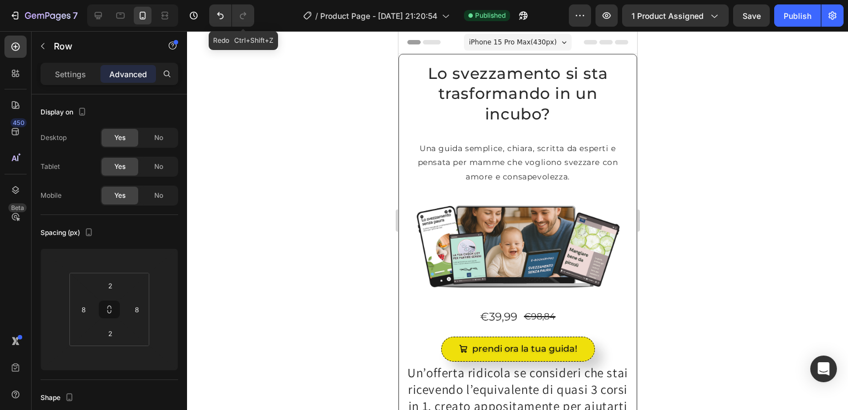
scroll to position [764, 0]
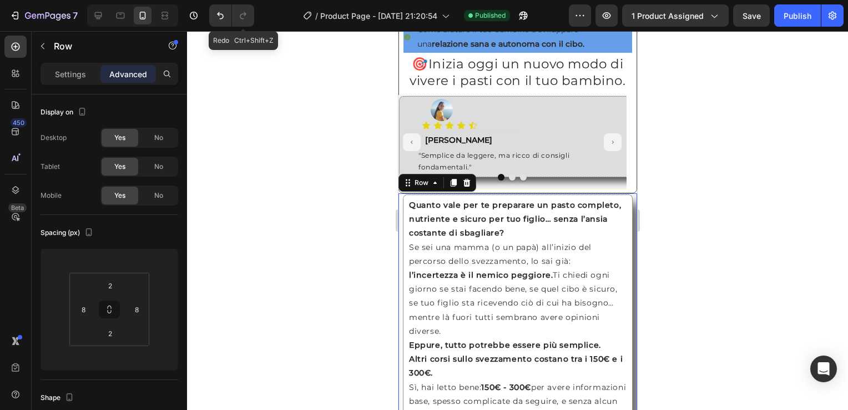
click at [431, 187] on icon at bounding box center [434, 182] width 9 height 9
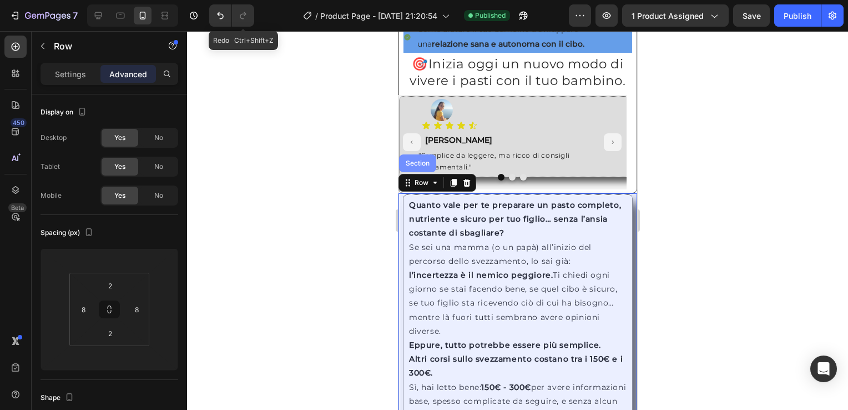
click at [415, 166] on div "Section" at bounding box center [417, 163] width 28 height 7
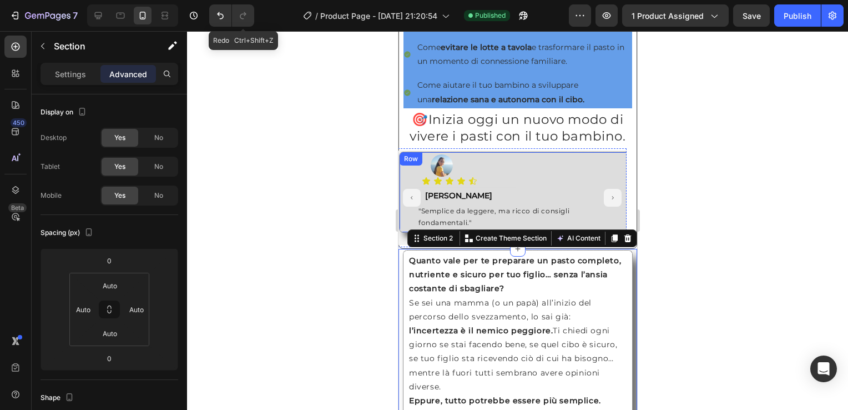
scroll to position [704, 0]
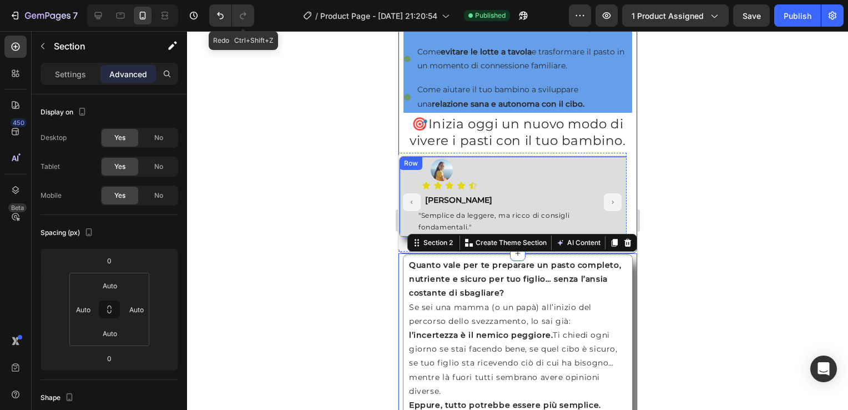
click at [409, 168] on div "Row" at bounding box center [410, 163] width 18 height 10
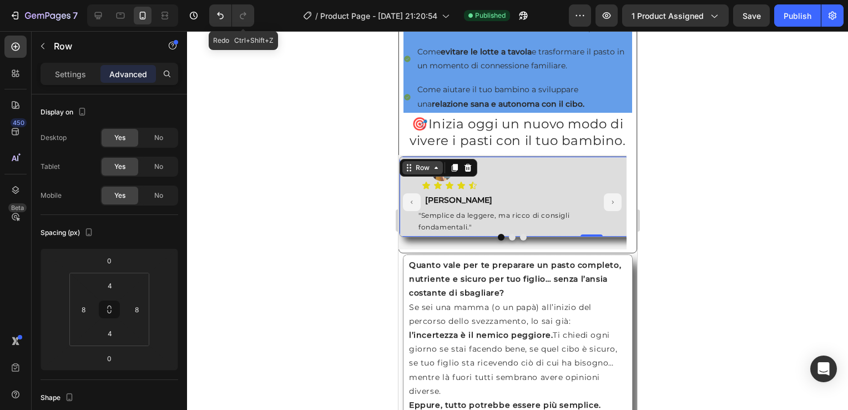
click at [431, 172] on icon at bounding box center [435, 167] width 9 height 9
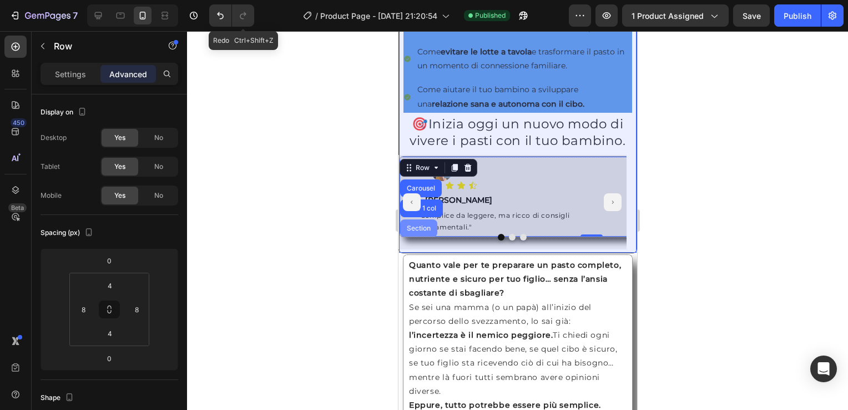
click at [424, 231] on div "Section" at bounding box center [418, 228] width 28 height 7
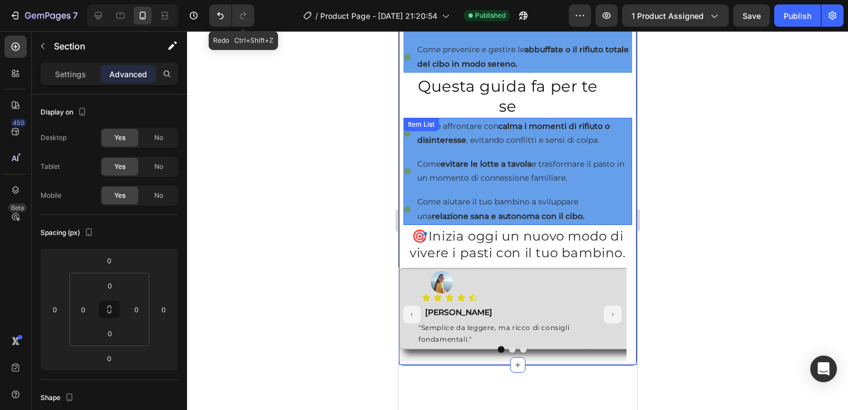
scroll to position [537, 0]
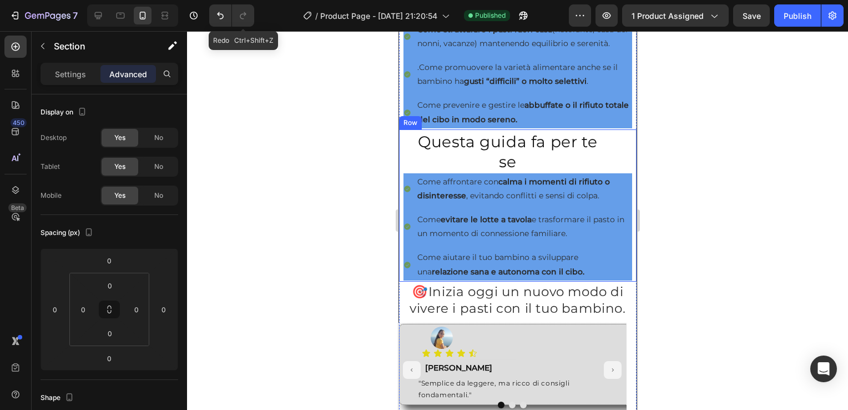
click at [408, 128] on div "Row" at bounding box center [410, 123] width 18 height 10
click at [433, 123] on icon at bounding box center [435, 118] width 9 height 9
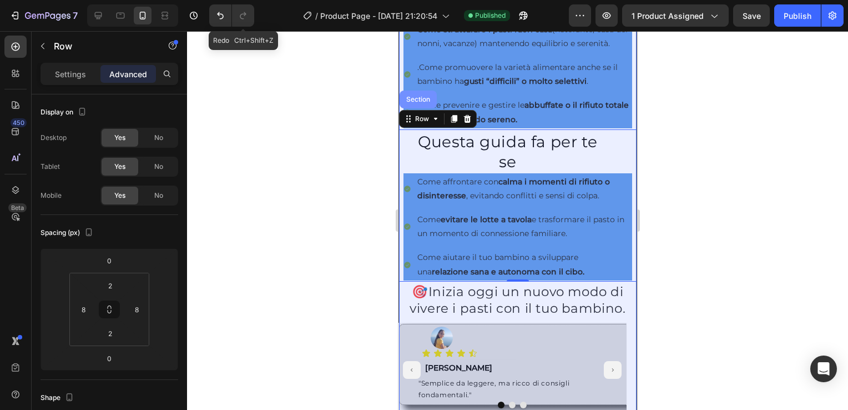
click at [412, 103] on div "Section" at bounding box center [417, 99] width 37 height 18
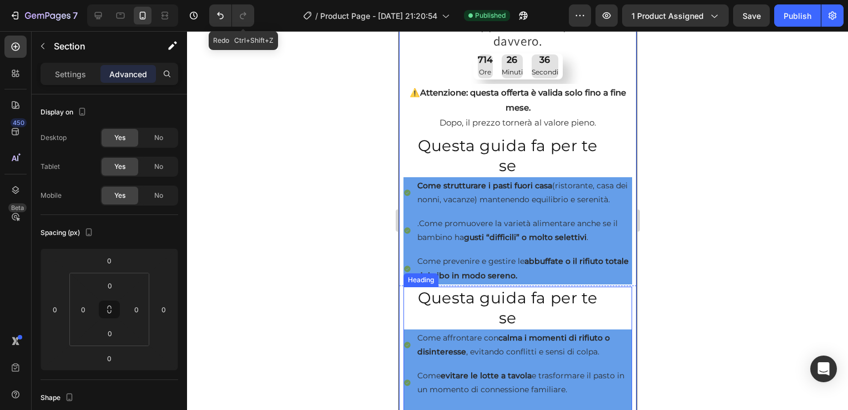
scroll to position [361, 0]
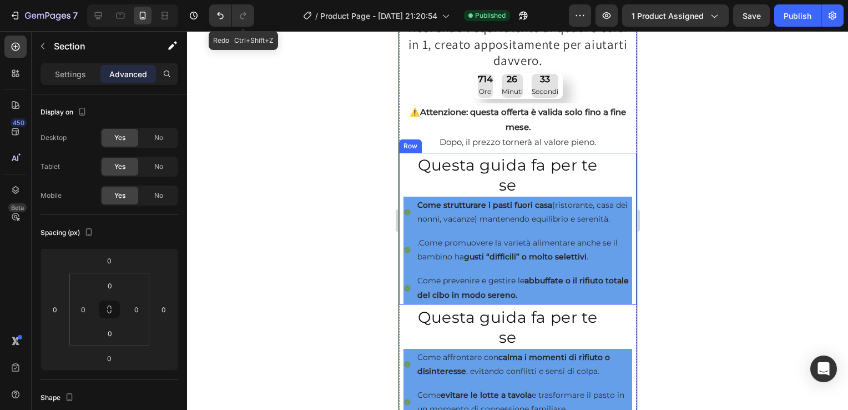
click at [409, 142] on div "Row" at bounding box center [410, 146] width 18 height 10
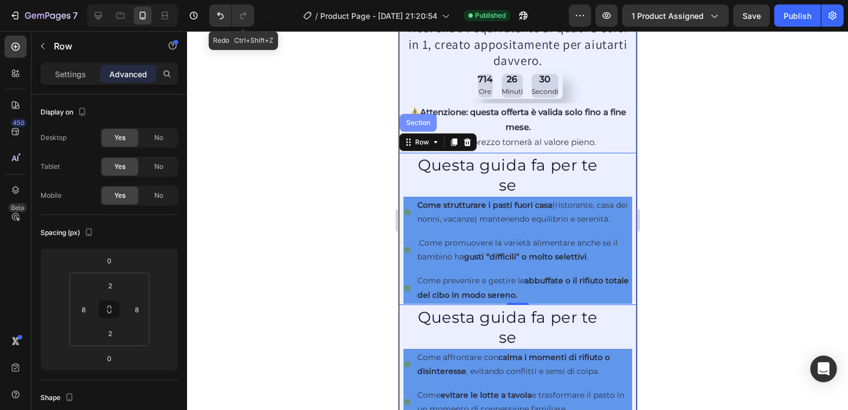
click at [424, 119] on div "Section" at bounding box center [417, 122] width 28 height 7
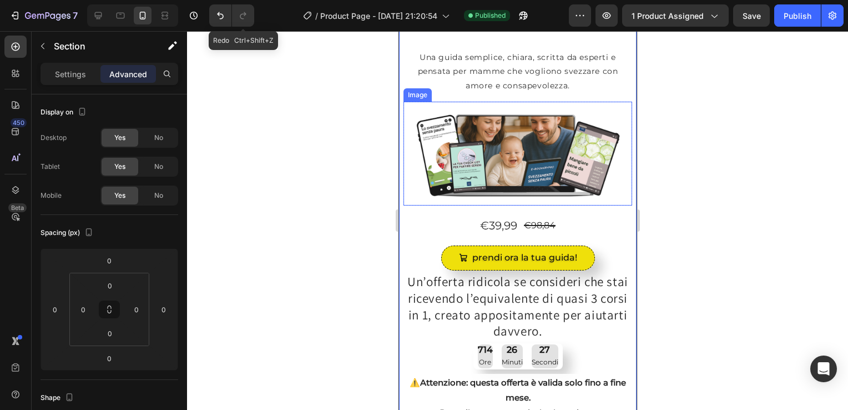
scroll to position [0, 0]
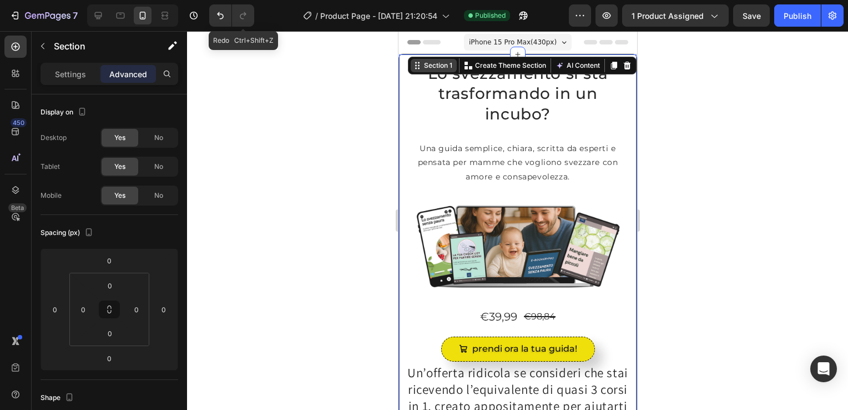
click at [441, 70] on div "Section 1" at bounding box center [433, 65] width 46 height 13
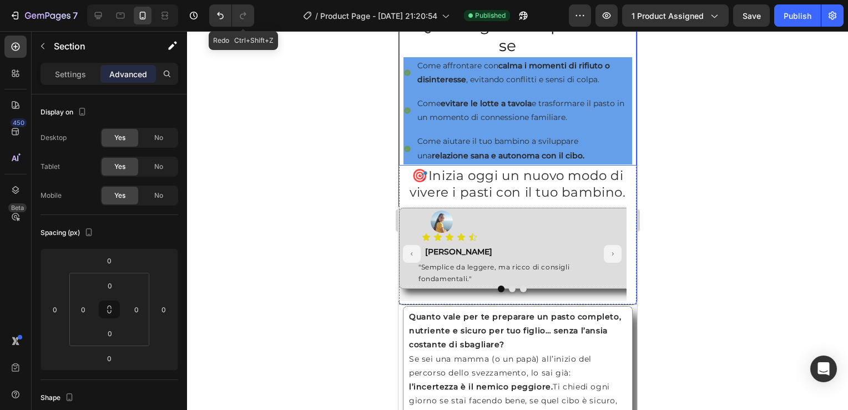
scroll to position [670, 0]
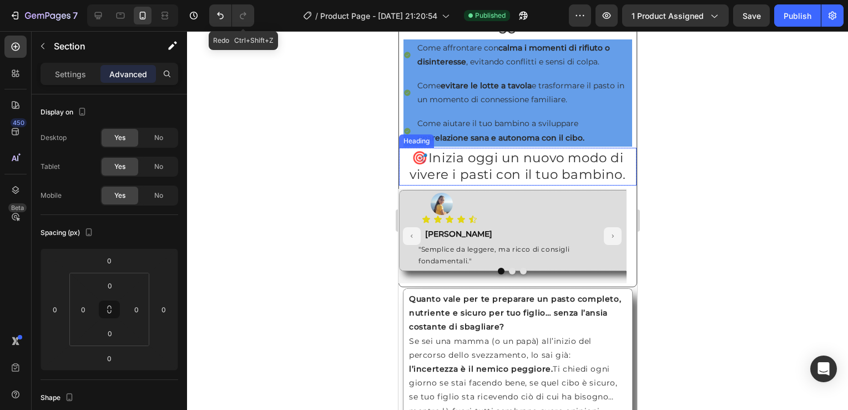
click at [413, 148] on div "Heading" at bounding box center [415, 140] width 35 height 13
click at [447, 142] on icon at bounding box center [447, 137] width 9 height 9
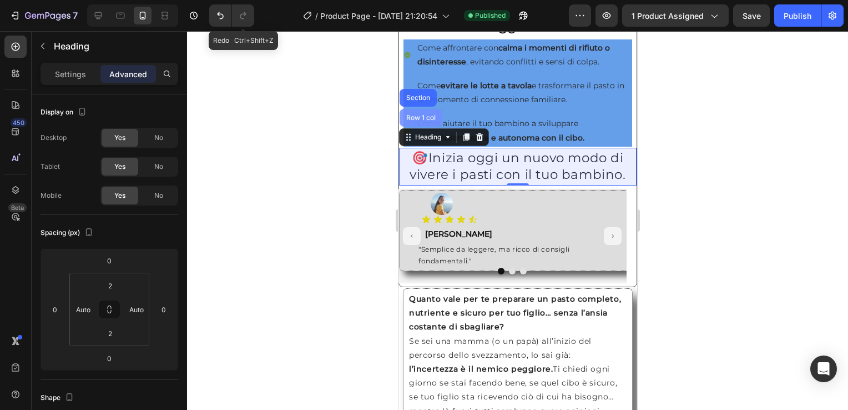
scroll to position [514, 0]
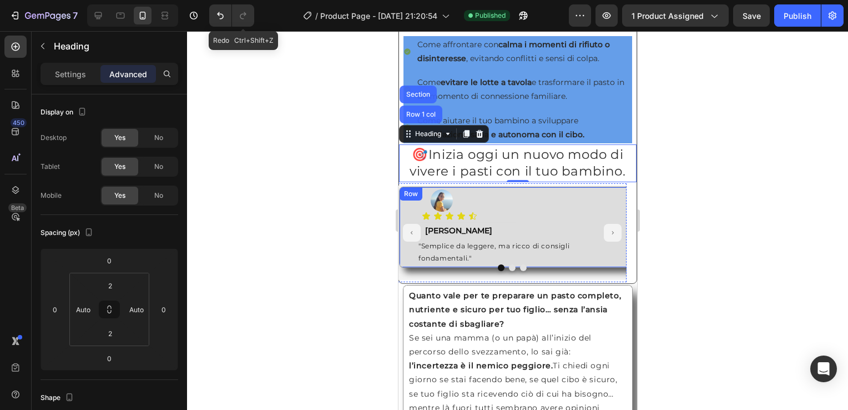
click at [407, 199] on div "Row" at bounding box center [410, 194] width 18 height 10
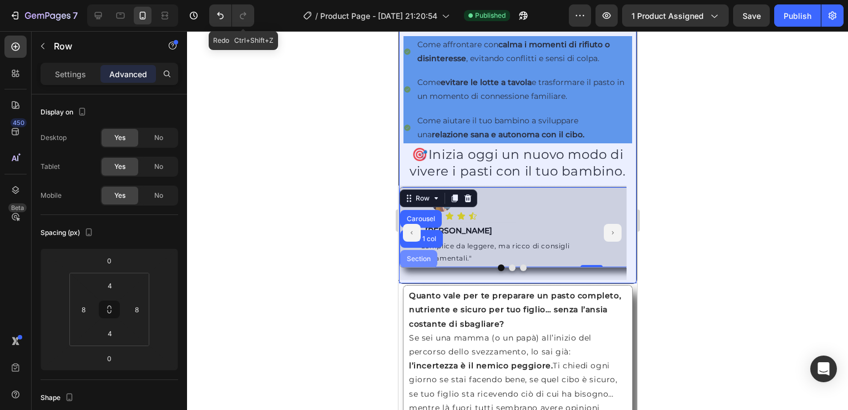
click at [423, 262] on div "Section" at bounding box center [418, 258] width 28 height 7
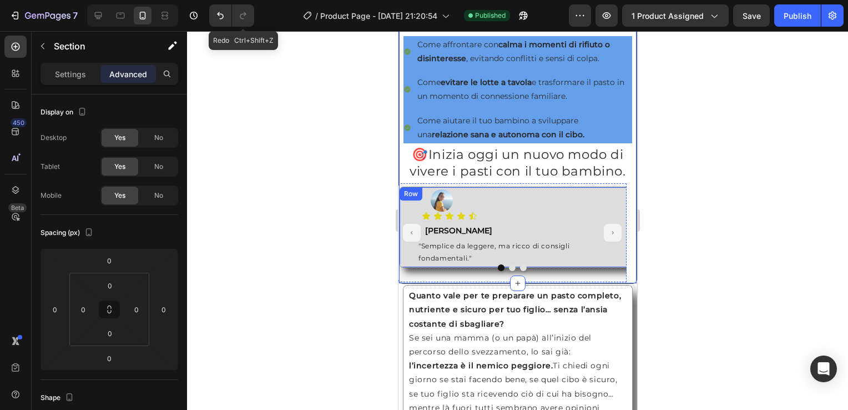
click at [408, 199] on div "Row" at bounding box center [410, 194] width 18 height 10
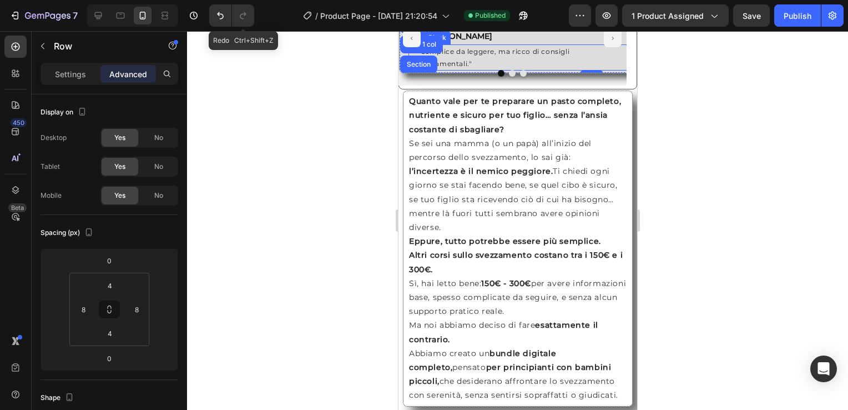
scroll to position [709, 0]
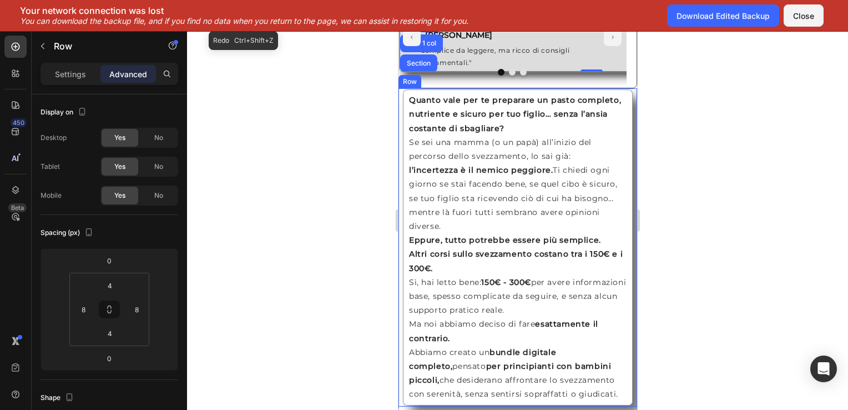
click at [399, 113] on div "Quanto vale per te preparare un pasto completo, nutriente e sicuro per tuo figl…" at bounding box center [517, 246] width 239 height 317
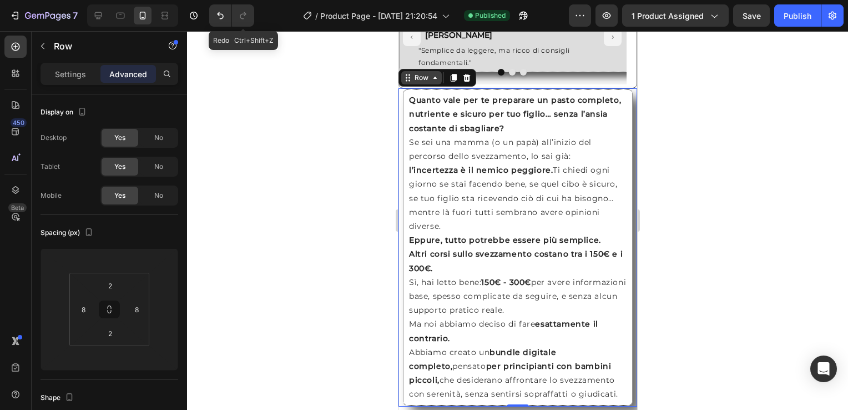
click at [435, 82] on icon at bounding box center [434, 77] width 9 height 9
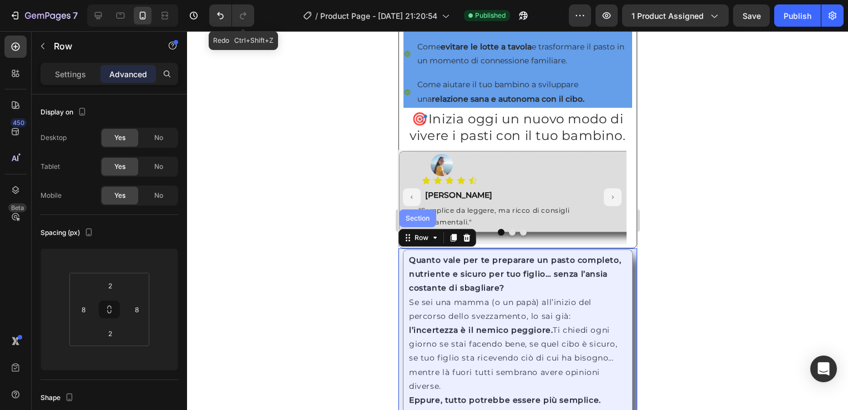
scroll to position [865, 0]
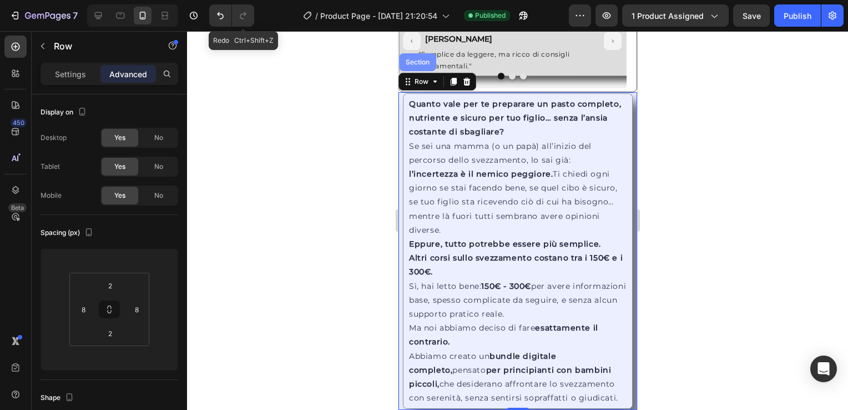
click at [421, 65] on div "Section" at bounding box center [417, 62] width 28 height 7
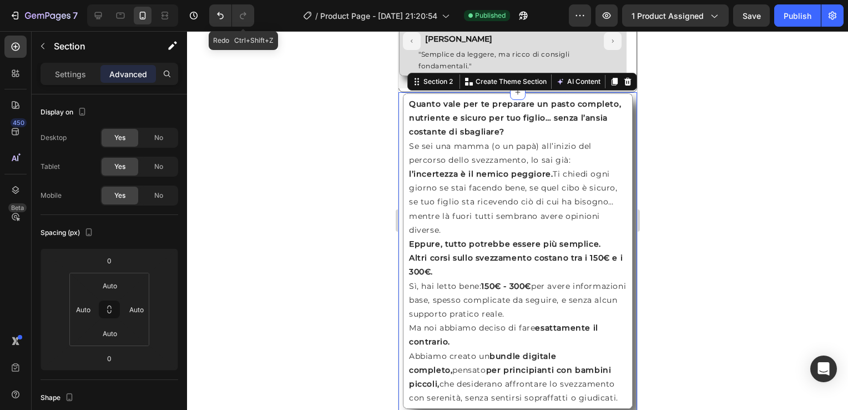
click at [357, 178] on div at bounding box center [517, 220] width 661 height 378
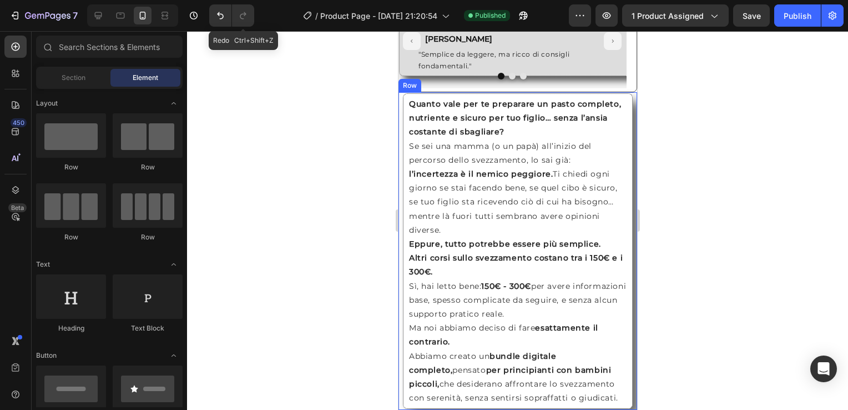
click at [401, 119] on div "Quanto vale per te preparare un pasto completo, nutriente e sicuro per tuo figl…" at bounding box center [517, 250] width 239 height 317
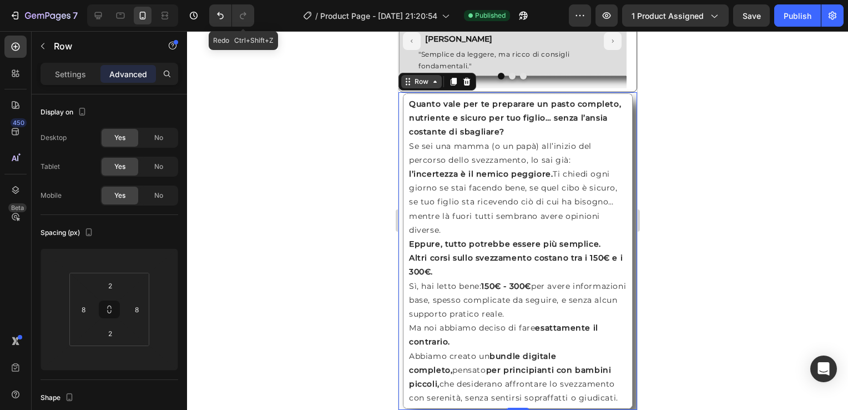
click at [436, 88] on div "Row" at bounding box center [421, 81] width 41 height 13
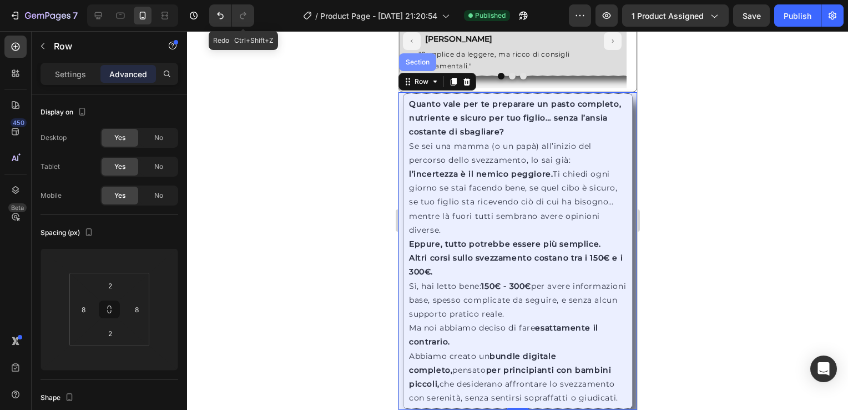
click at [421, 65] on div "Section" at bounding box center [417, 62] width 28 height 7
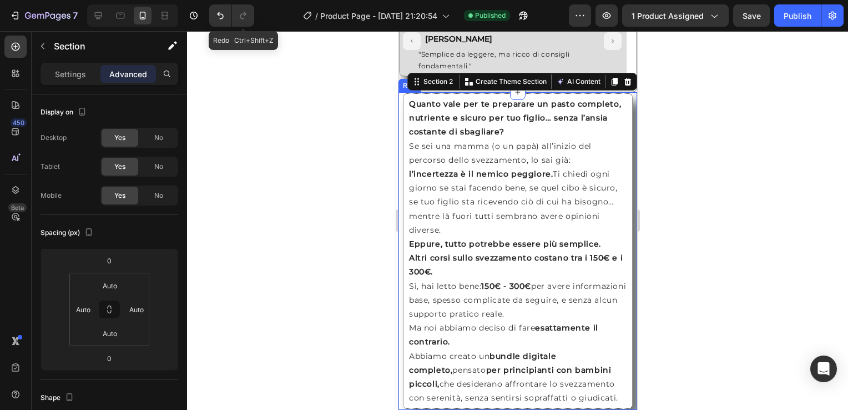
click at [344, 146] on div at bounding box center [517, 220] width 661 height 378
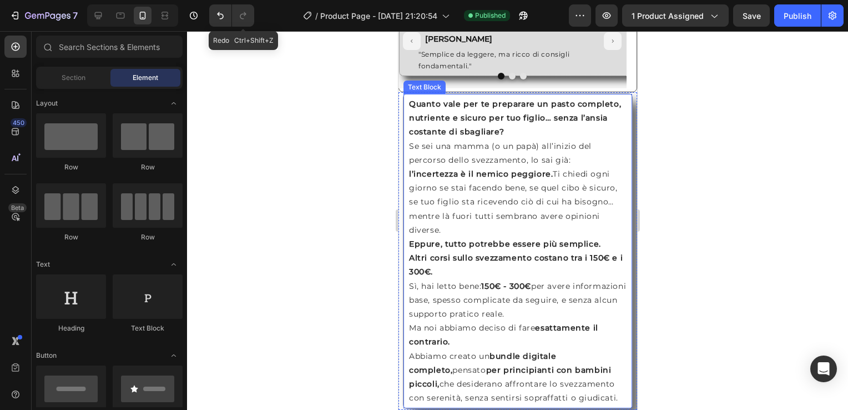
click at [402, 141] on div "Quanto vale per te preparare un pasto completo, nutriente e sicuro per tuo figl…" at bounding box center [517, 250] width 230 height 315
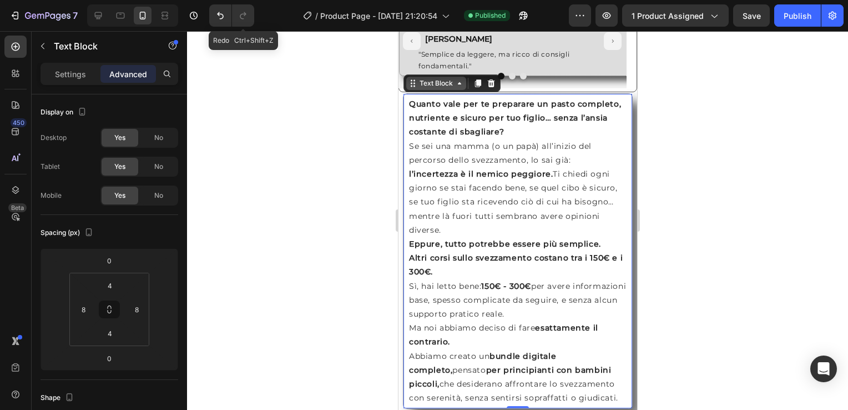
click at [459, 88] on icon at bounding box center [458, 83] width 9 height 9
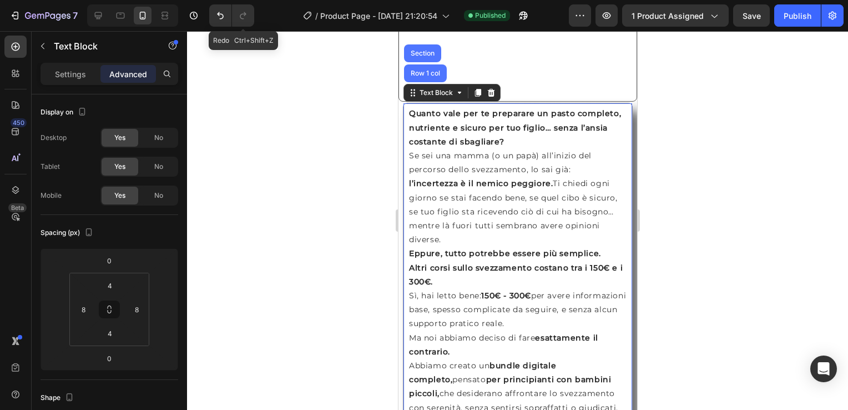
scroll to position [1061, 0]
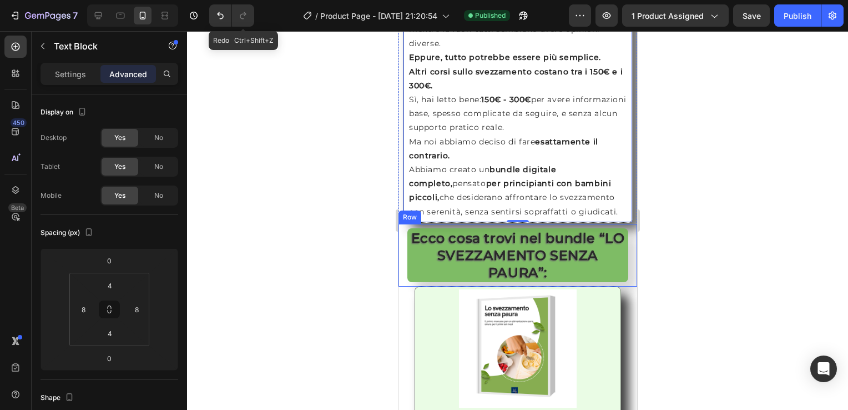
click at [398, 246] on div "Ecco cosa trovi nel bundle “LO SVEZZAMENTO SENZA PAURA”: Heading Row" at bounding box center [517, 255] width 239 height 63
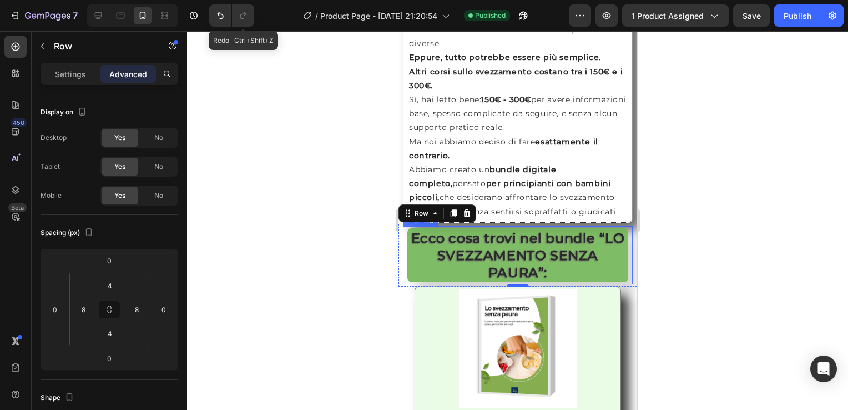
click at [412, 245] on h2 "Ecco cosa trovi nel bundle “LO SVEZZAMENTO SENZA PAURA”:" at bounding box center [517, 255] width 221 height 54
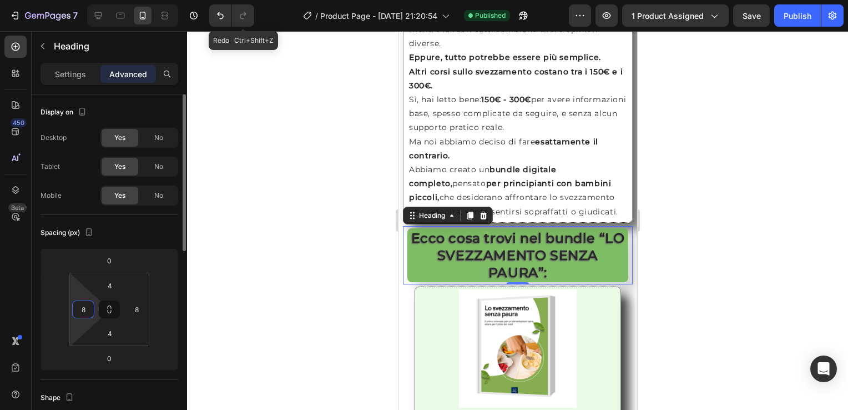
click at [89, 315] on input "8" at bounding box center [83, 309] width 17 height 17
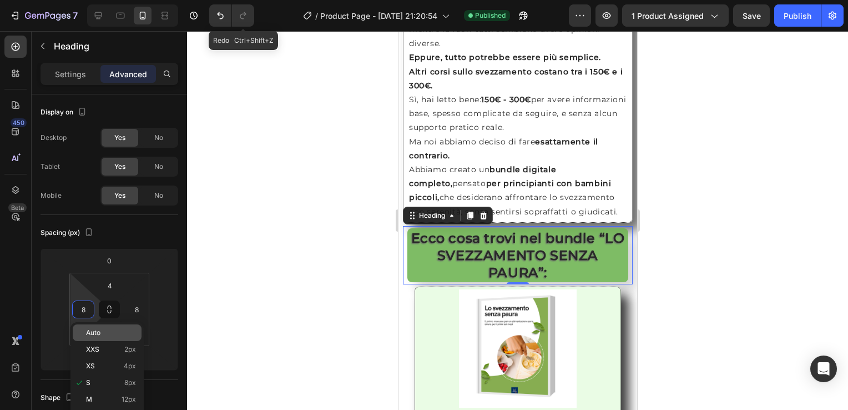
click at [95, 336] on span "Auto" at bounding box center [93, 333] width 14 height 8
type input "Auto"
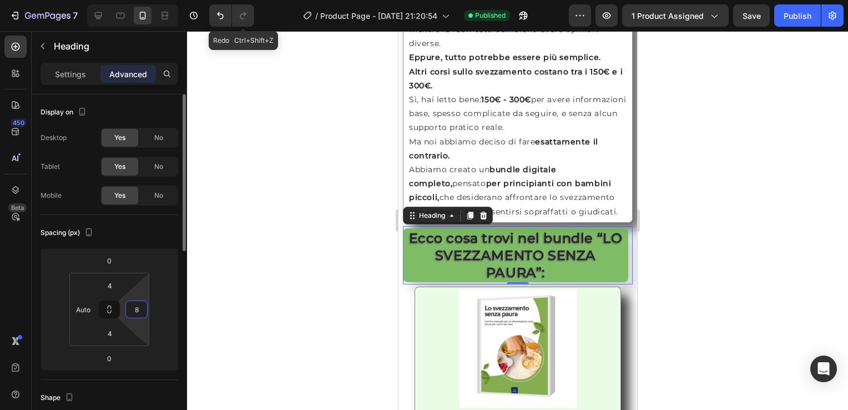
click at [138, 313] on input "8" at bounding box center [136, 309] width 17 height 17
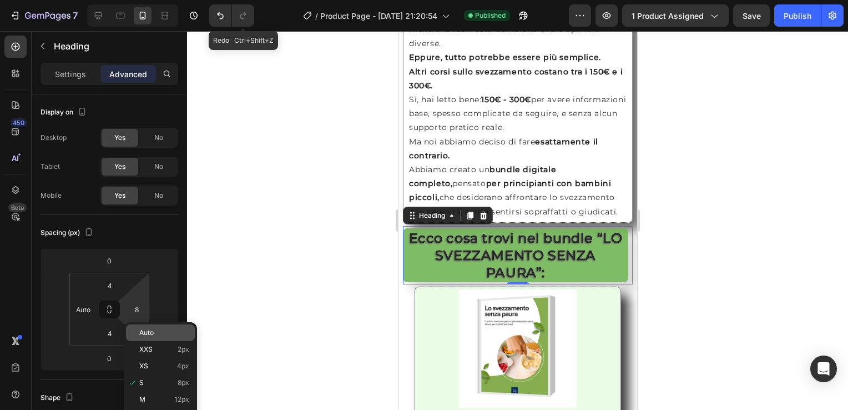
click at [162, 334] on p "Auto" at bounding box center [164, 333] width 50 height 8
type input "Auto"
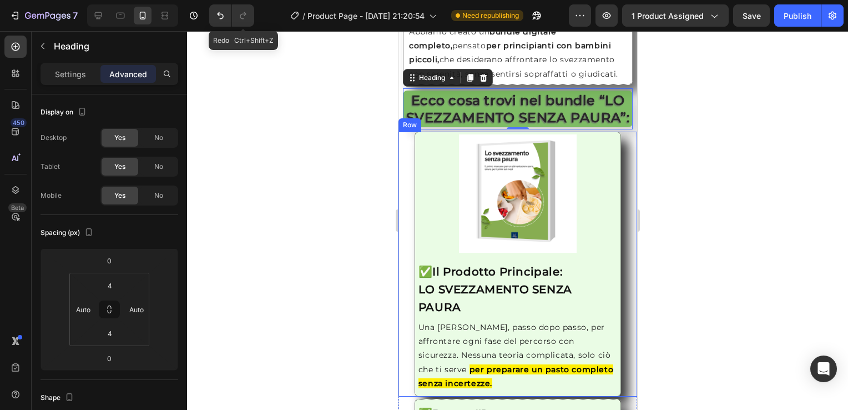
scroll to position [1204, 0]
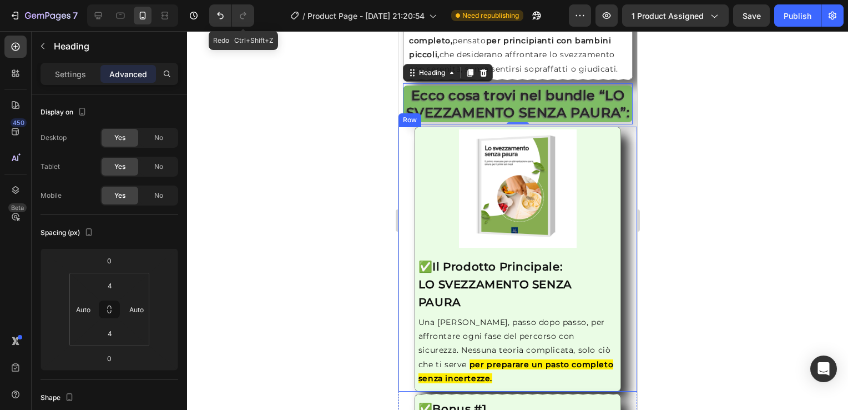
click at [405, 211] on div "Image ✅ Il Prodotto Principale: LO SVEZZAMENTO SENZA PAURA Heading Una [PERSON_…" at bounding box center [517, 259] width 230 height 265
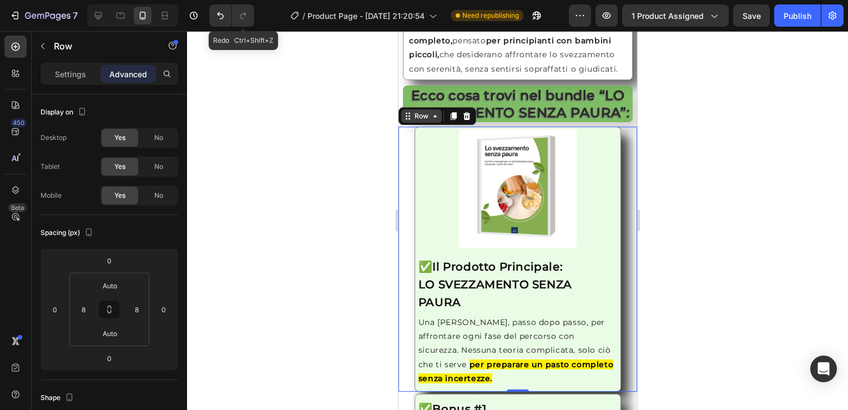
click at [436, 123] on div "Row" at bounding box center [421, 115] width 41 height 13
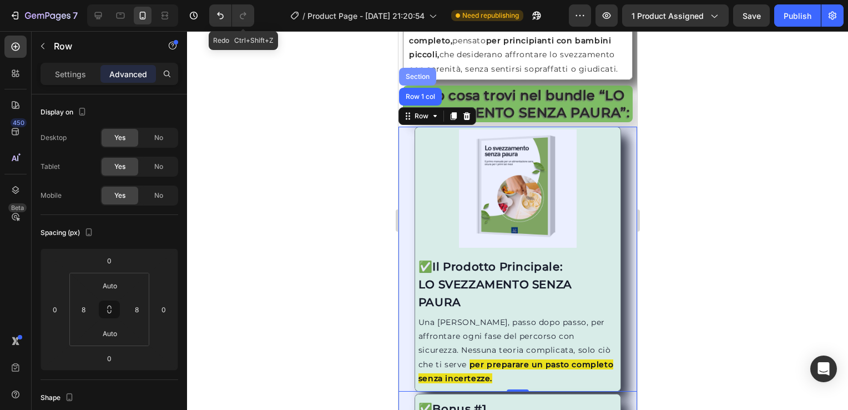
click at [422, 80] on div "Section" at bounding box center [417, 76] width 28 height 7
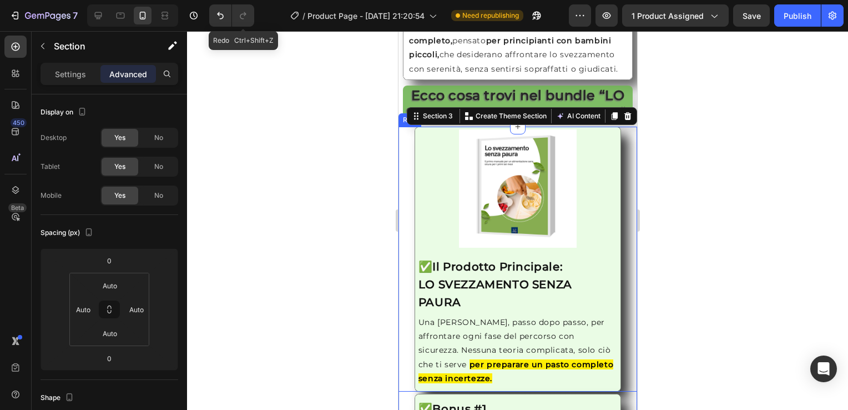
click at [408, 151] on div "Image ✅ Il Prodotto Principale: LO SVEZZAMENTO SENZA PAURA Heading Una [PERSON_…" at bounding box center [517, 259] width 230 height 265
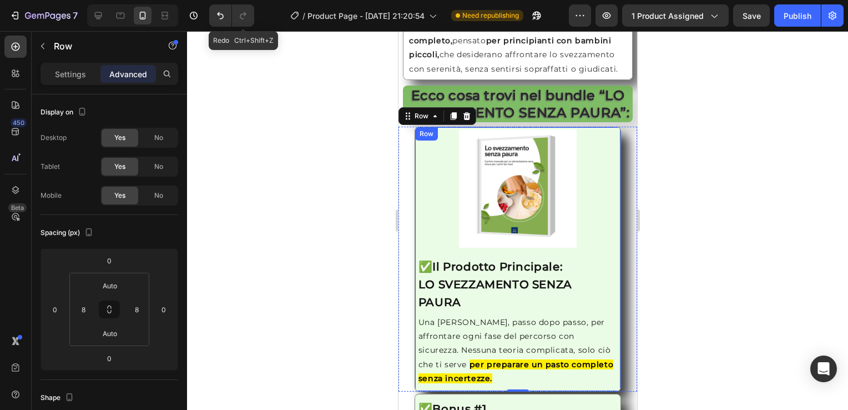
click at [414, 267] on div "Image ✅ Il Prodotto Principale: LO SVEZZAMENTO SENZA PAURA Heading Una [PERSON_…" at bounding box center [517, 259] width 207 height 265
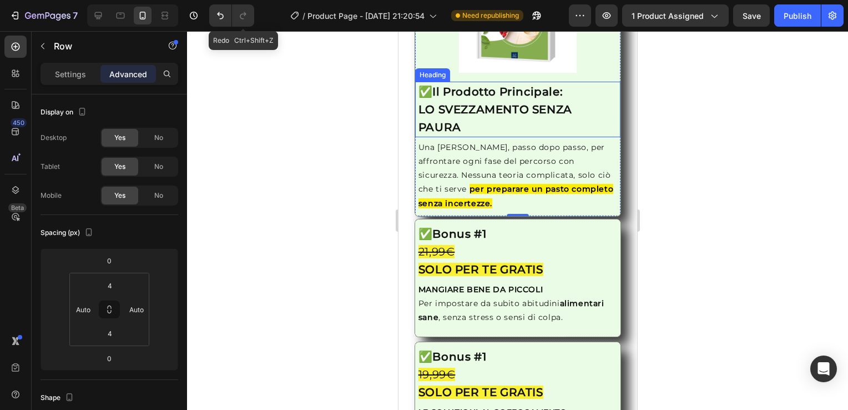
scroll to position [1399, 0]
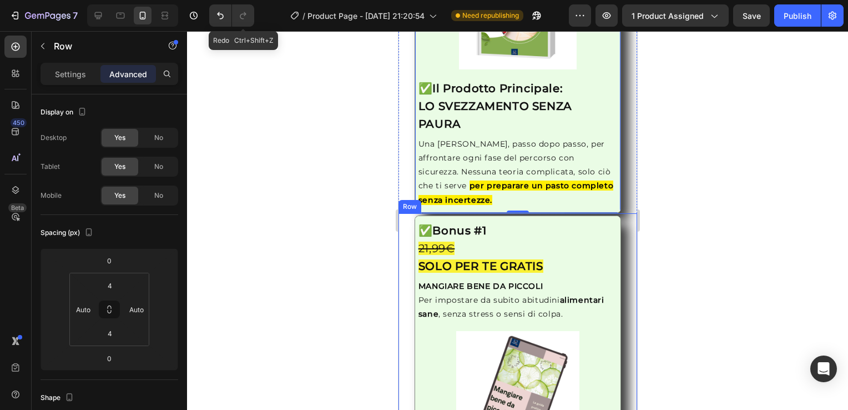
click at [410, 224] on div "Image ✅ Bonus #1 21,99€ SOLO PER TE GRATIS Heading MANGIARE BENE DA PICCOLI Per…" at bounding box center [517, 336] width 230 height 242
click at [408, 154] on div "Image ✅ Il Prodotto Principale: LO SVEZZAMENTO SENZA PAURA Heading Una [PERSON_…" at bounding box center [517, 80] width 230 height 265
click at [408, 251] on div "Image ✅ Bonus #1 21,99€ SOLO PER TE GRATIS Heading MANGIARE BENE DA PICCOLI Per…" at bounding box center [517, 336] width 230 height 242
click at [415, 319] on div "Image ✅ Bonus #1 21,99€ SOLO PER TE GRATIS Heading MANGIARE BENE DA PICCOLI Per…" at bounding box center [517, 336] width 207 height 242
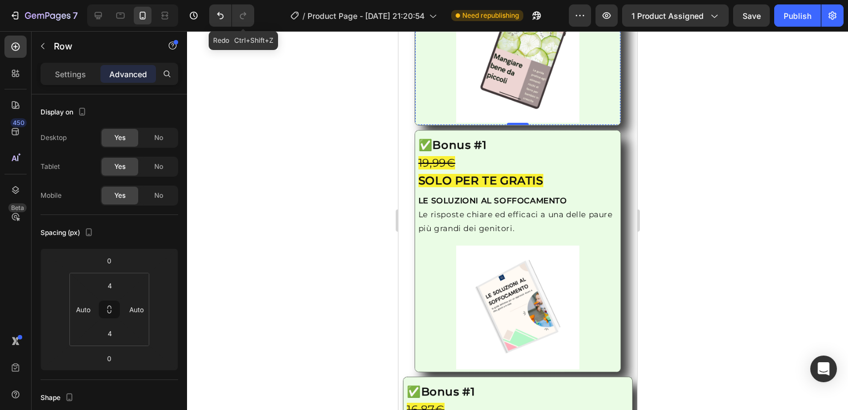
scroll to position [1737, 0]
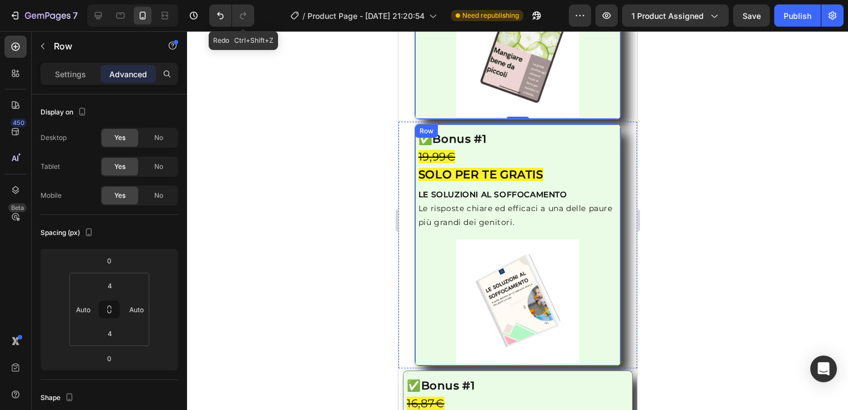
click at [609, 224] on div "Image ✅ Bonus #1 19,99€ SOLO PER TE GRATIS Heading LE SOLUZIONI AL SOFFOCAMENTO…" at bounding box center [517, 245] width 207 height 242
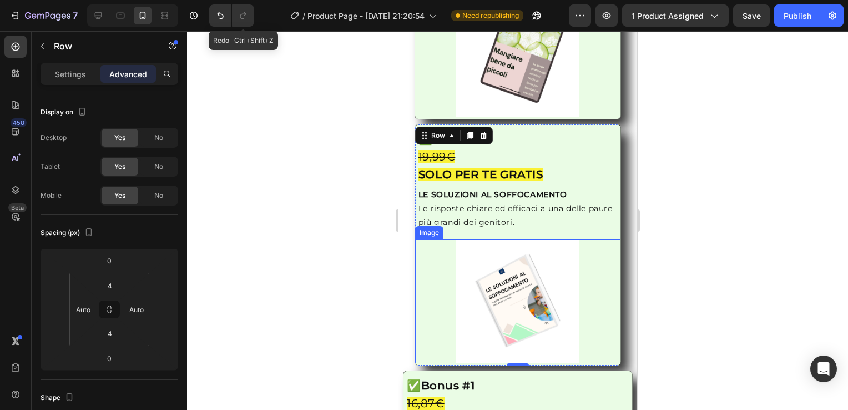
scroll to position [1917, 0]
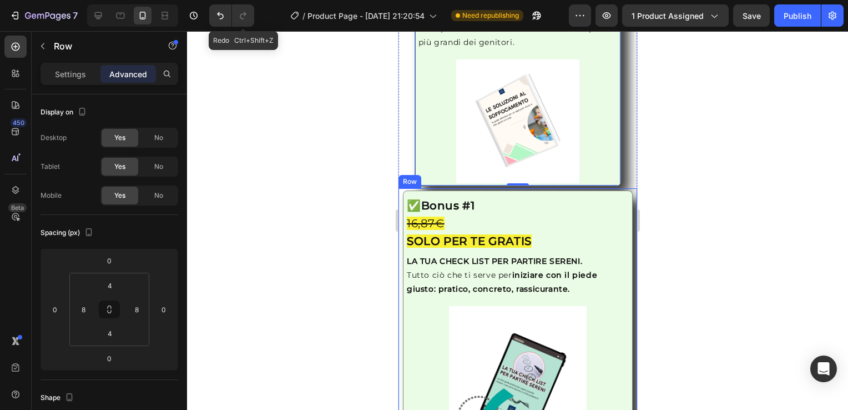
click at [625, 200] on div "Image ✅ Bonus #1 16,87€ SOLO PER TE GRATIS Heading LA TUA CHECK LIST PER PARTIR…" at bounding box center [517, 318] width 239 height 260
click at [435, 173] on icon at bounding box center [434, 177] width 9 height 9
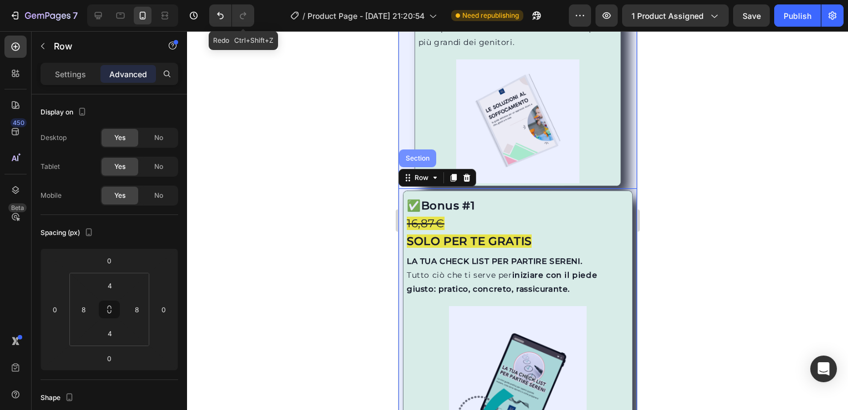
click at [411, 155] on div "Section" at bounding box center [417, 158] width 28 height 7
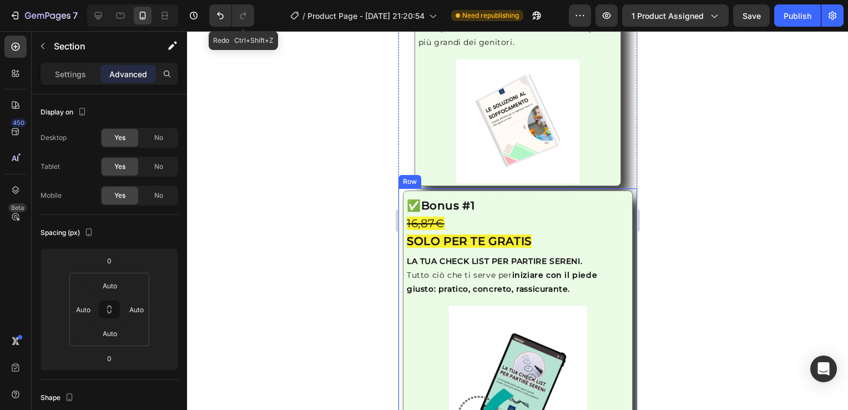
click at [625, 188] on div "Image ✅ Bonus #1 16,87€ SOLO PER TE GRATIS Heading LA TUA CHECK LIST PER PARTIR…" at bounding box center [517, 318] width 239 height 260
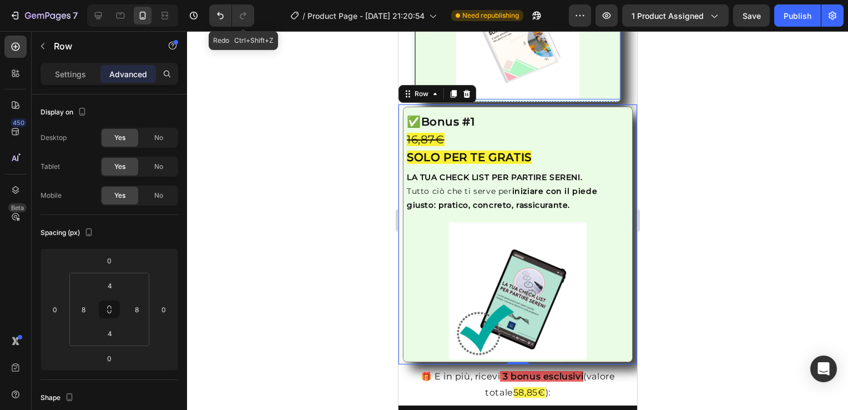
scroll to position [2019, 0]
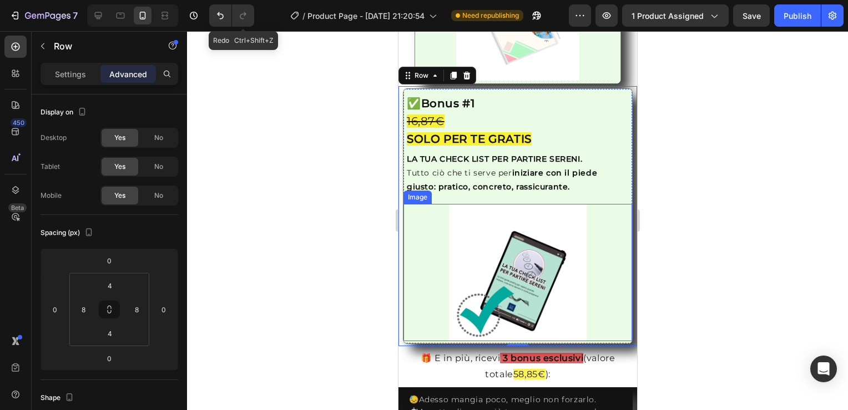
click at [503, 225] on img at bounding box center [516, 272] width 137 height 137
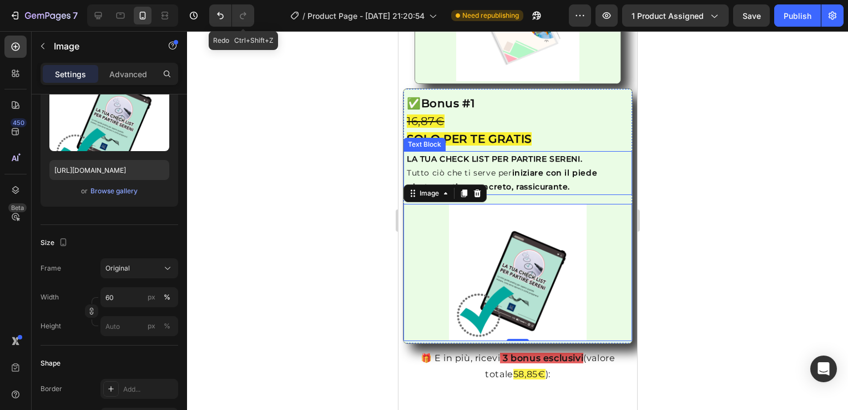
scroll to position [1886, 0]
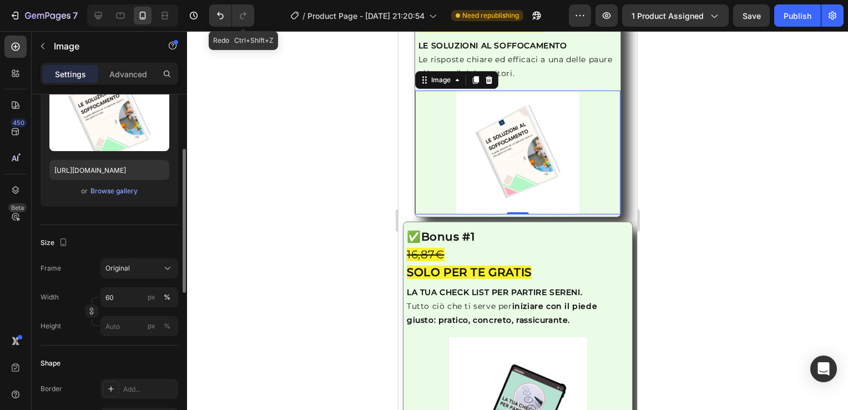
click at [472, 133] on img at bounding box center [517, 151] width 123 height 123
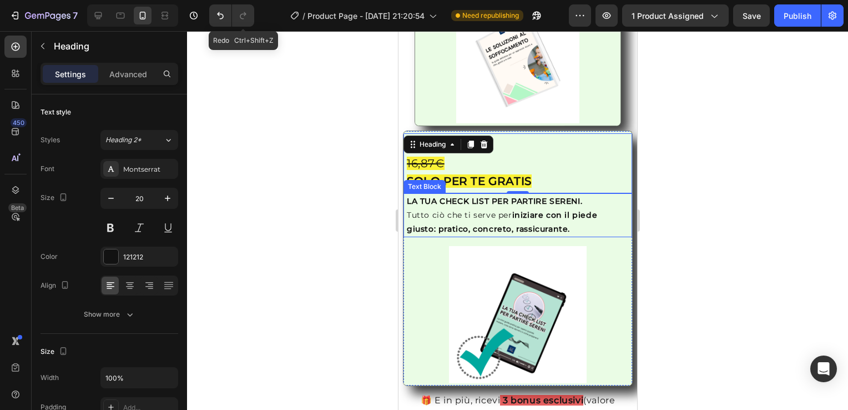
scroll to position [2002, 0]
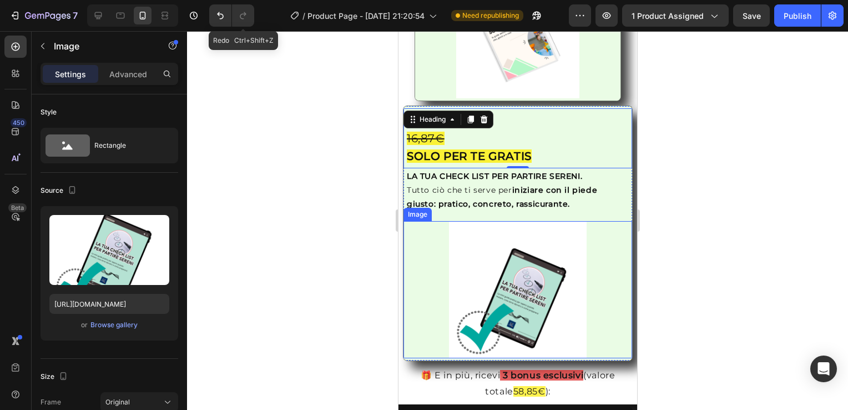
click at [503, 263] on img at bounding box center [516, 289] width 137 height 137
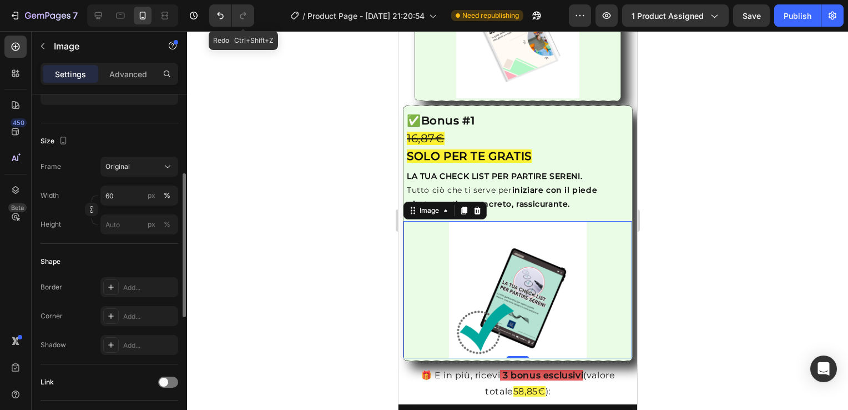
scroll to position [242, 0]
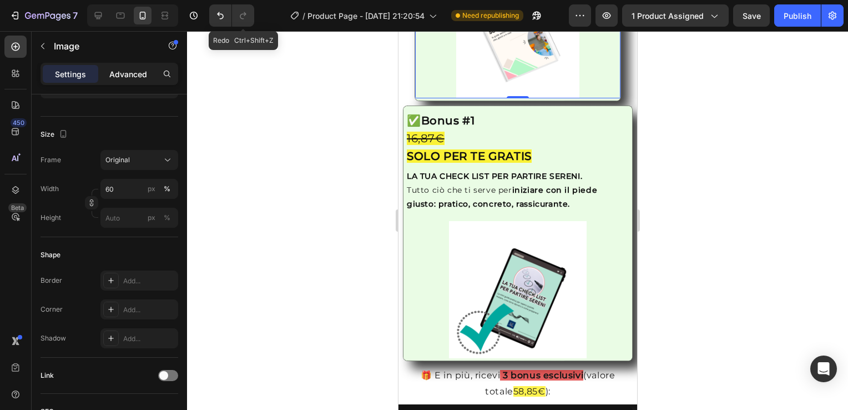
click at [133, 74] on p "Advanced" at bounding box center [128, 74] width 38 height 12
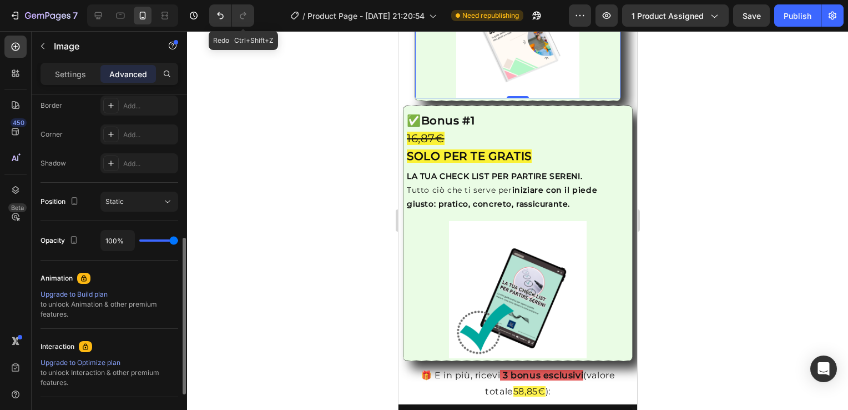
scroll to position [317, 0]
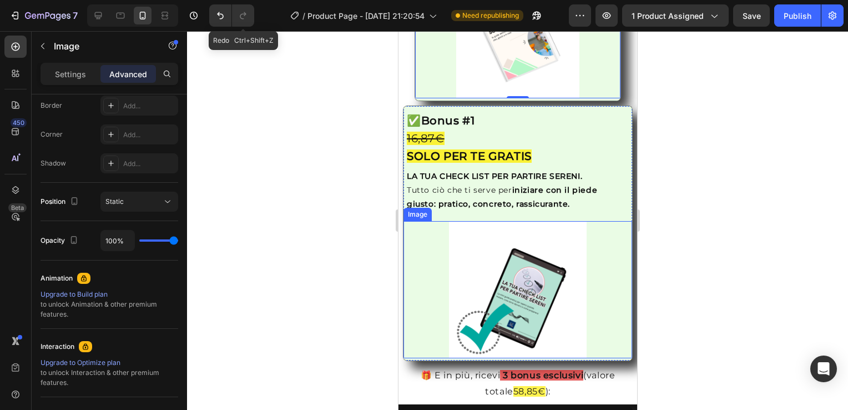
click at [478, 242] on img at bounding box center [516, 289] width 137 height 137
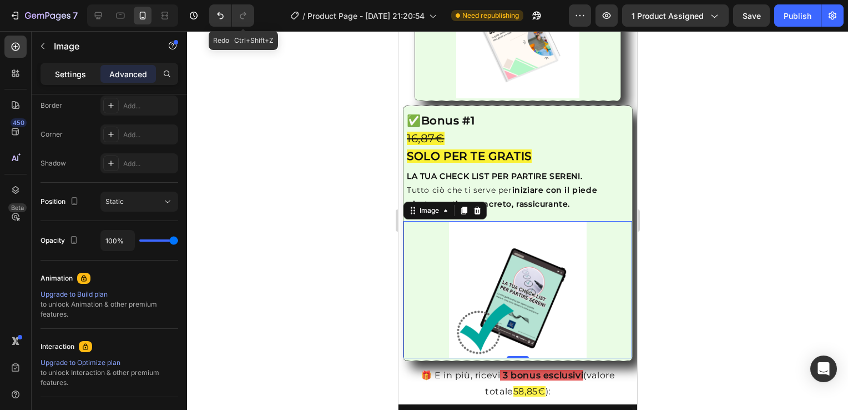
click at [72, 73] on p "Settings" at bounding box center [70, 74] width 31 height 12
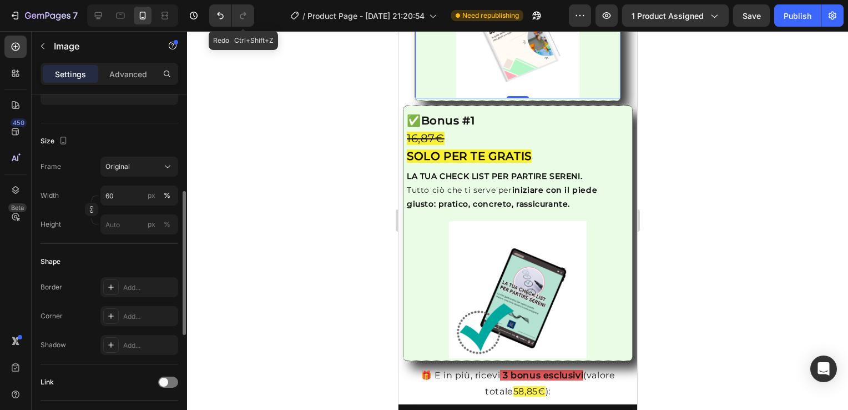
scroll to position [235, 0]
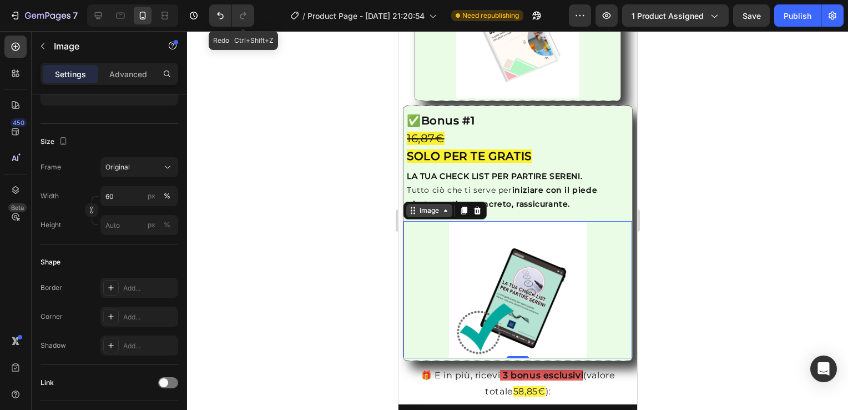
click at [447, 206] on icon at bounding box center [445, 210] width 9 height 9
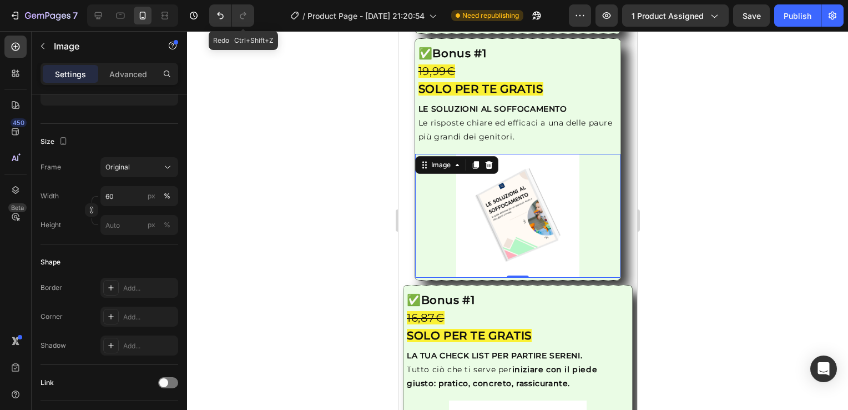
scroll to position [1762, 0]
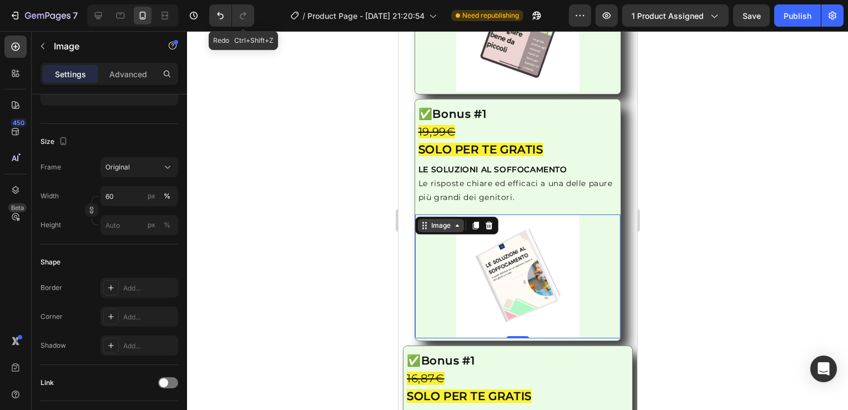
click at [456, 221] on icon at bounding box center [456, 225] width 9 height 9
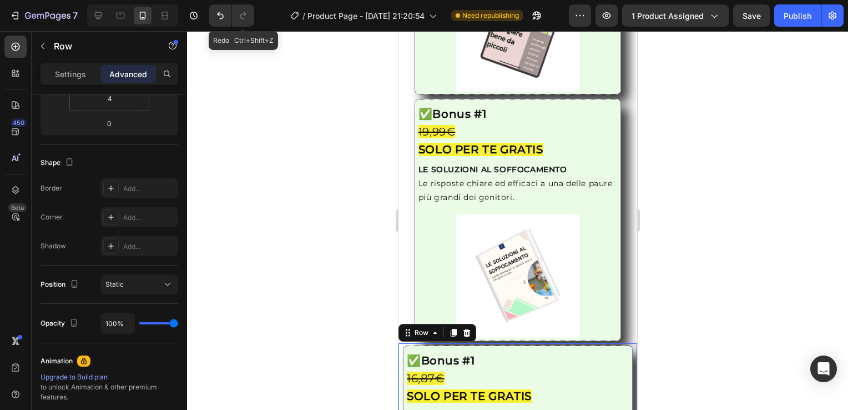
scroll to position [0, 0]
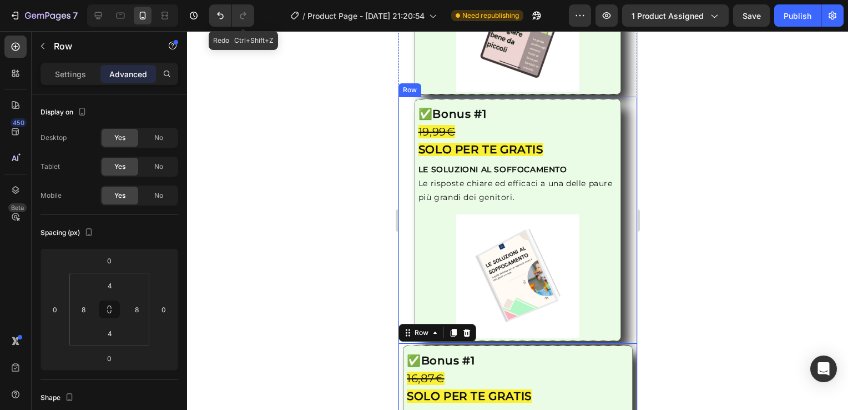
click at [401, 255] on div "Image ✅ Bonus #1 19,99€ SOLO PER TE GRATIS Heading LE SOLUZIONI AL SOFFOCAMENTO…" at bounding box center [517, 220] width 239 height 246
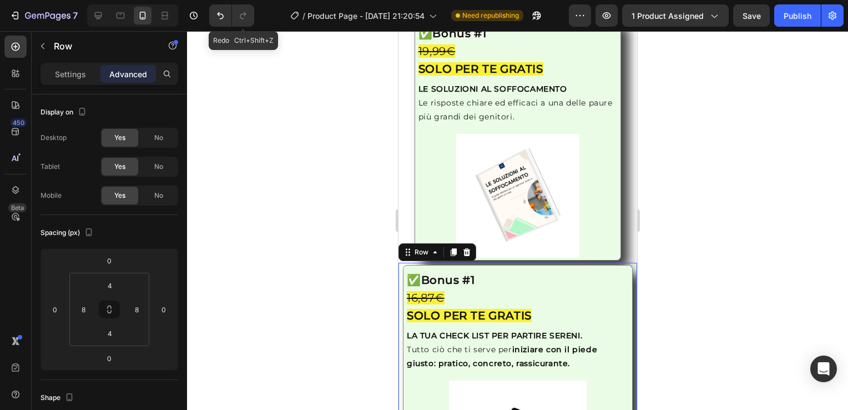
scroll to position [1869, 0]
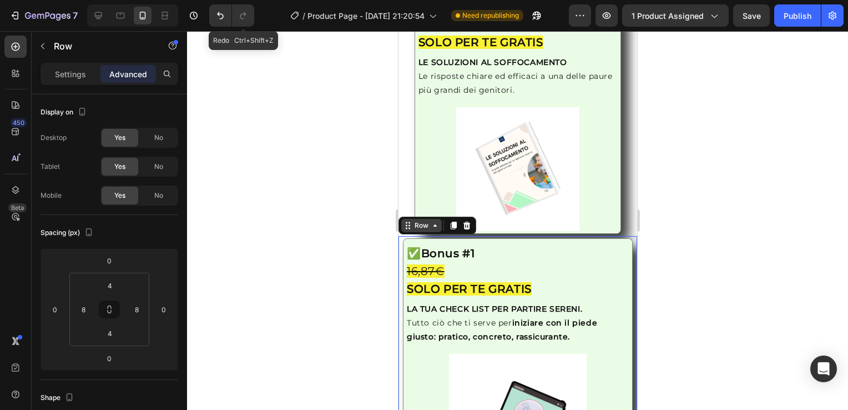
click at [436, 221] on icon at bounding box center [434, 225] width 9 height 9
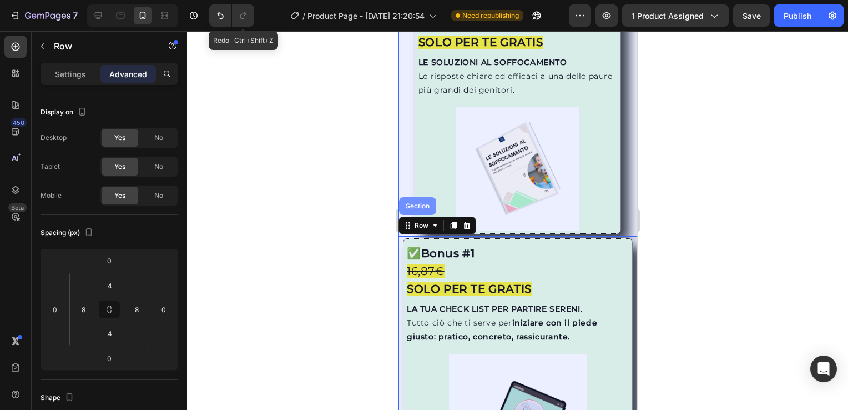
click at [423, 203] on div "Section" at bounding box center [417, 206] width 28 height 7
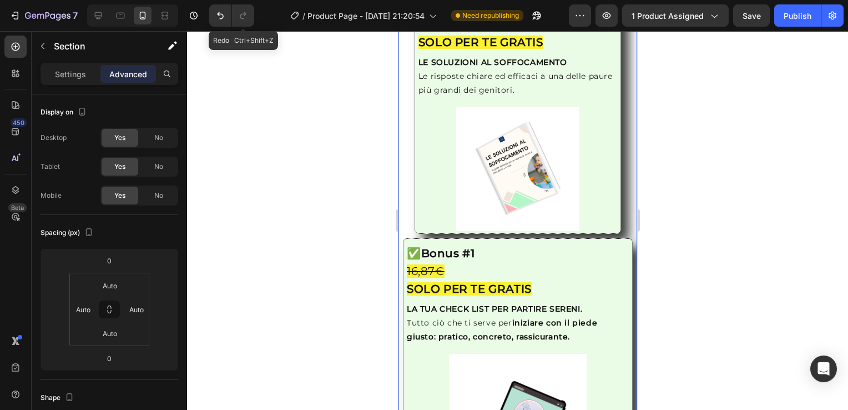
click at [423, 190] on div at bounding box center [518, 168] width 206 height 123
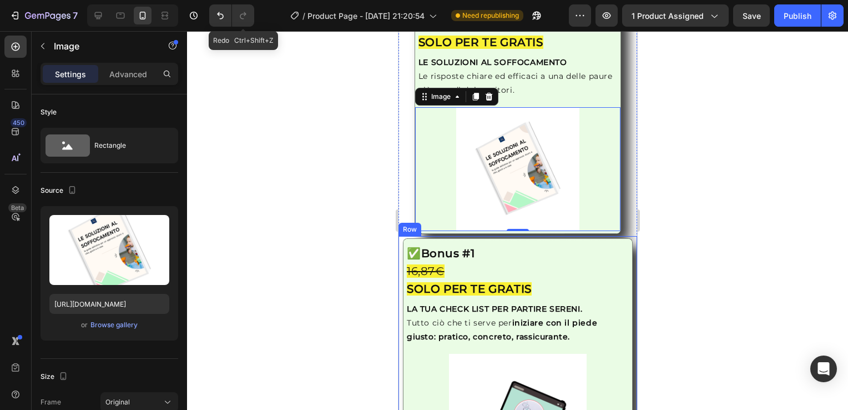
click at [401, 241] on div "Image ✅ Bonus #1 16,87€ SOLO PER TE GRATIS Heading LA TUA CHECK LIST PER PARTIR…" at bounding box center [517, 366] width 239 height 260
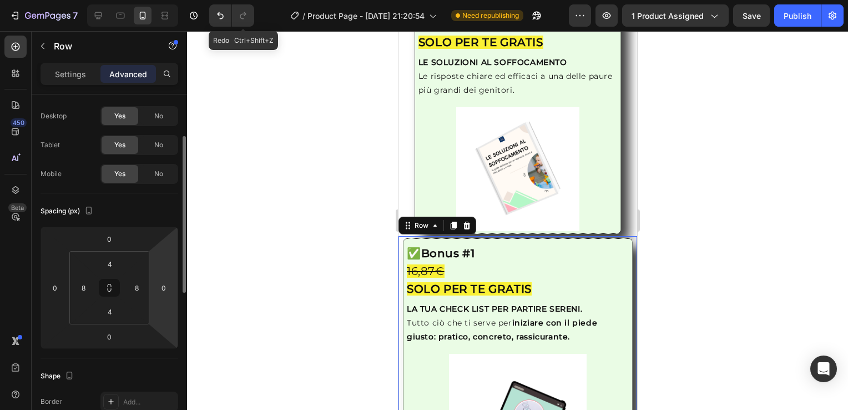
scroll to position [0, 0]
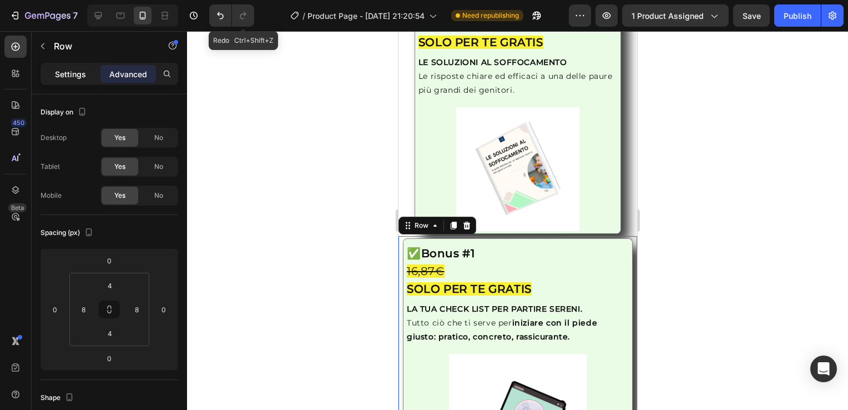
click at [73, 76] on p "Settings" at bounding box center [70, 74] width 31 height 12
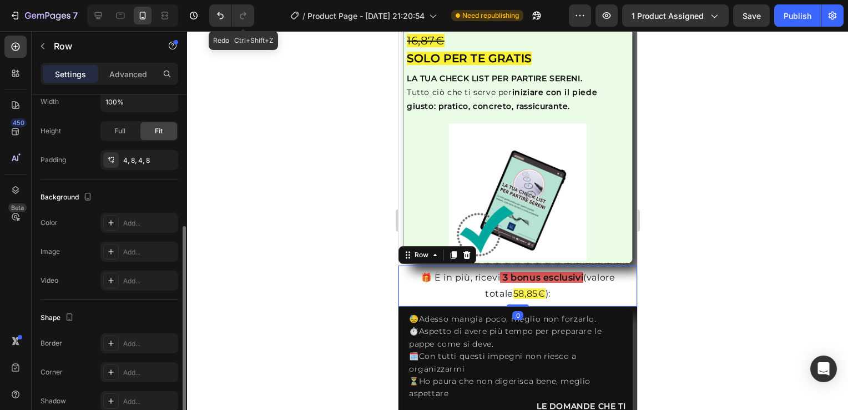
scroll to position [246, 0]
click at [123, 73] on p "Advanced" at bounding box center [128, 74] width 38 height 12
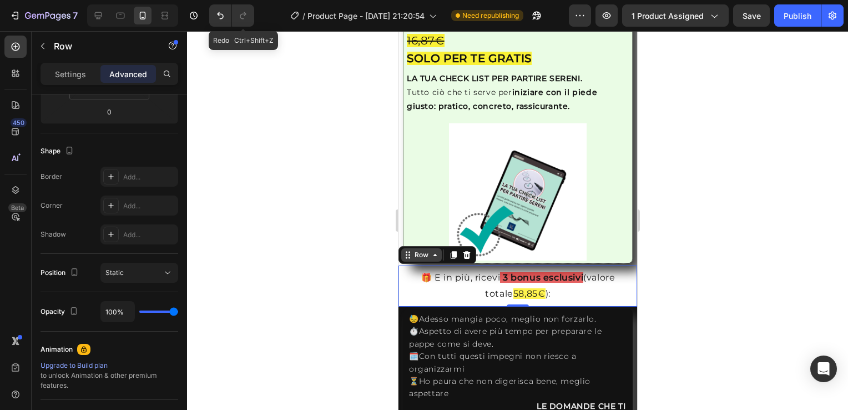
click at [436, 250] on icon at bounding box center [434, 254] width 9 height 9
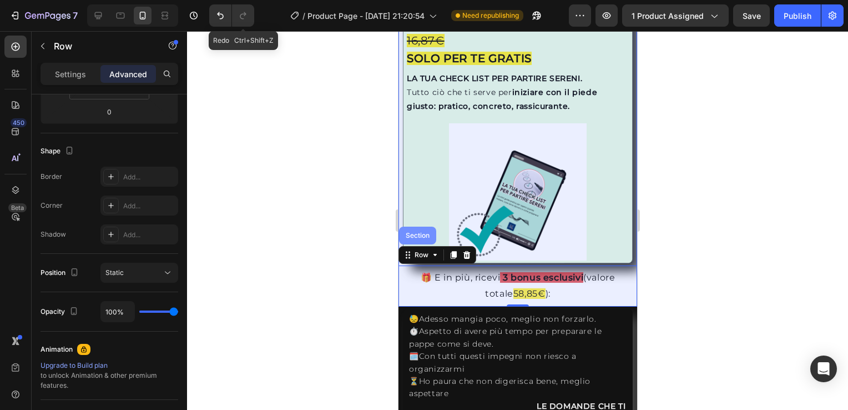
click at [422, 232] on div "Section" at bounding box center [417, 235] width 28 height 7
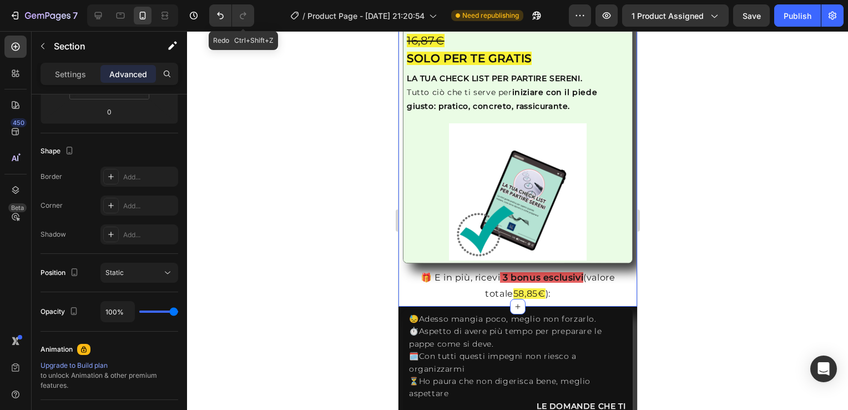
scroll to position [0, 0]
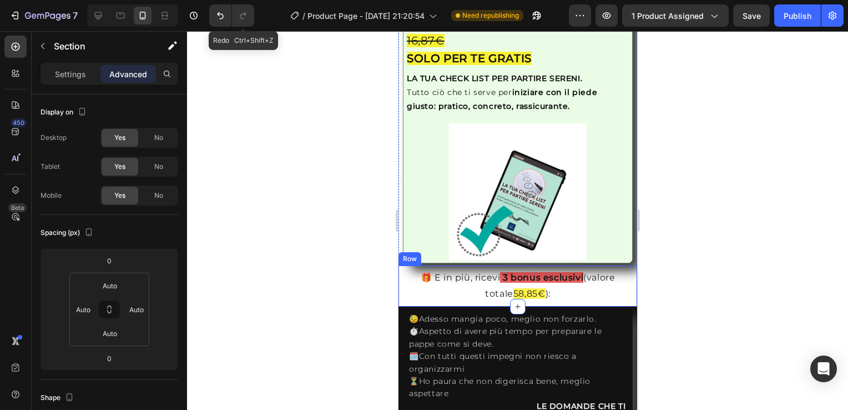
click at [398, 265] on div "🎁 E in più, ricevi 3 bonus esclusivi (valore totale 58,85€ ): Text Block Row" at bounding box center [517, 285] width 239 height 41
click at [412, 270] on p "🎁 E in più, ricevi 3 bonus esclusivi (valore totale 58,85€ ):" at bounding box center [517, 286] width 228 height 32
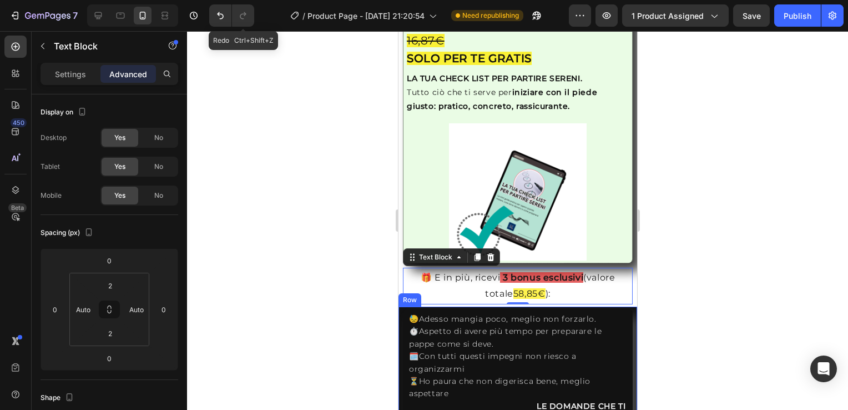
click at [400, 327] on div "😓Adesso mangia poco, meglio non forzarlo. ⏱️Aspetto di avere più tempo per prep…" at bounding box center [517, 368] width 239 height 124
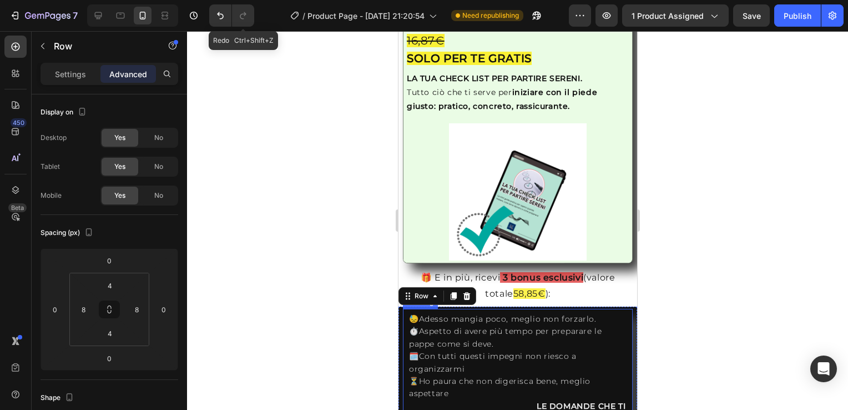
click at [405, 314] on div "😓Adesso mangia poco, meglio non forzarlo. ⏱️Aspetto di avere più tempo per prep…" at bounding box center [517, 369] width 230 height 120
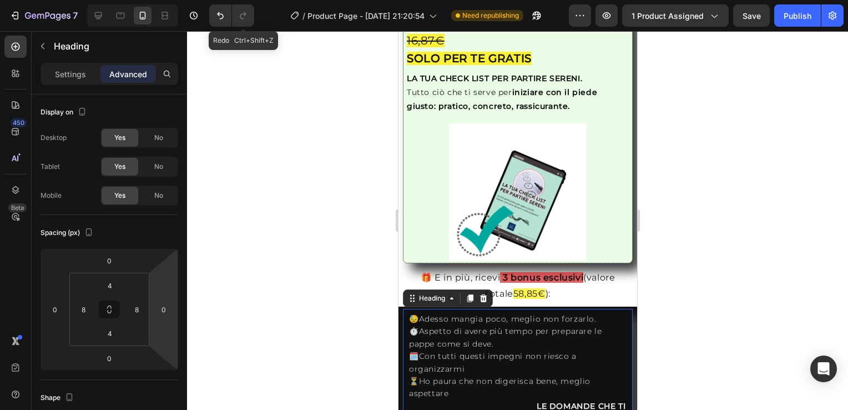
scroll to position [2255, 0]
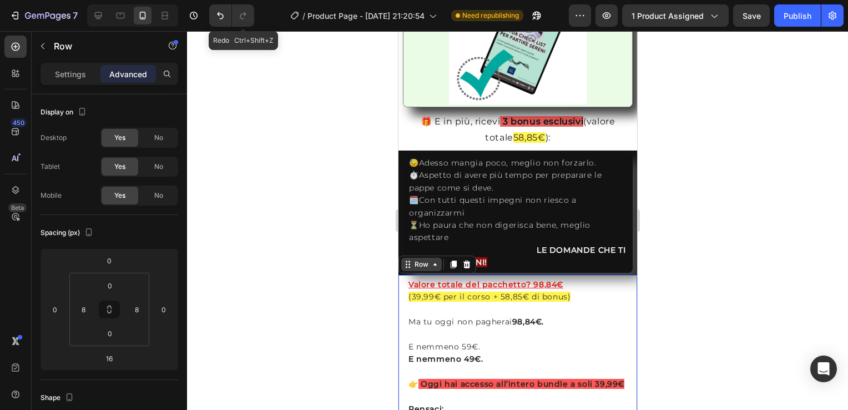
click at [430, 257] on div "Row" at bounding box center [421, 263] width 41 height 13
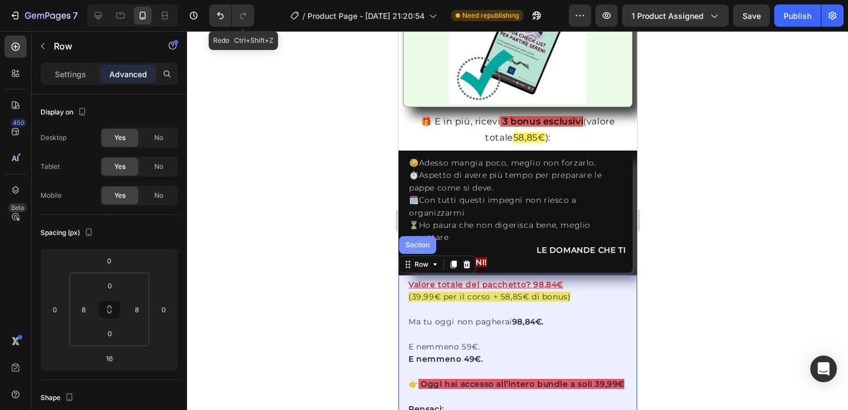
click at [420, 241] on div "Section" at bounding box center [417, 244] width 28 height 7
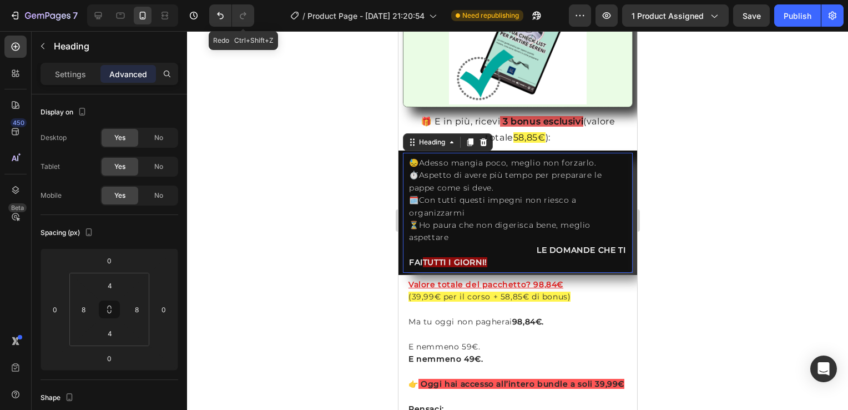
click at [420, 224] on h2 "😓Adesso mangia poco, meglio non forzarlo. ⏱️Aspetto di avere più tempo per prep…" at bounding box center [517, 212] width 220 height 114
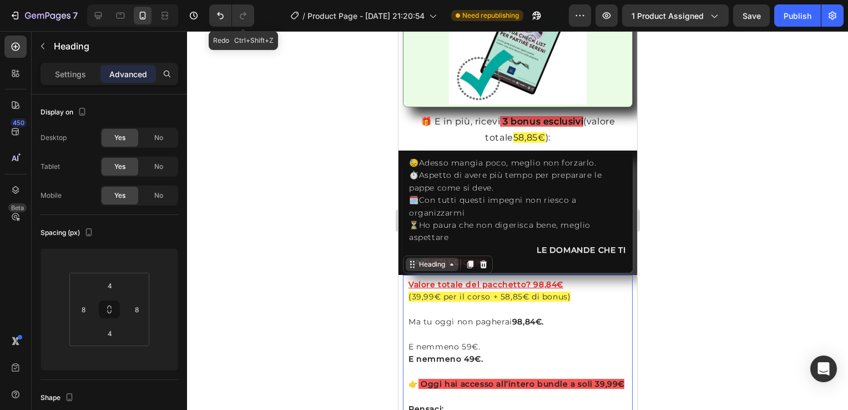
click at [451, 260] on icon at bounding box center [451, 264] width 9 height 9
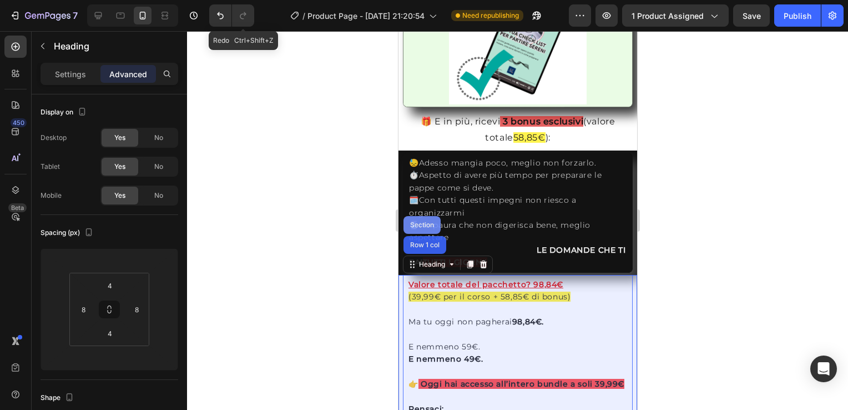
click at [412, 221] on div "Section" at bounding box center [421, 224] width 28 height 7
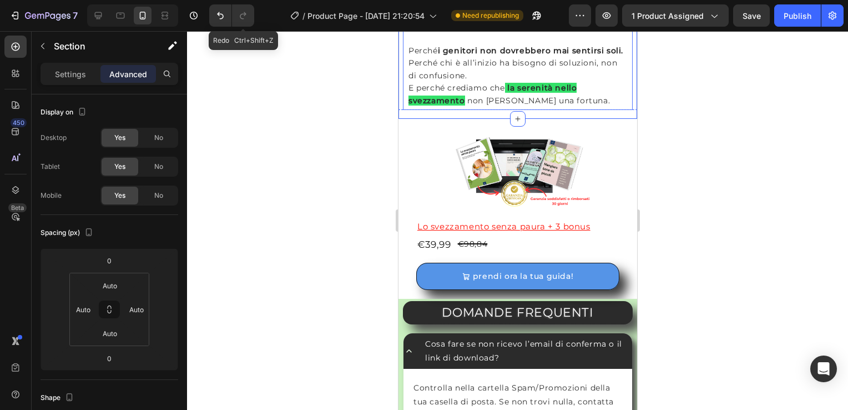
scroll to position [2759, 0]
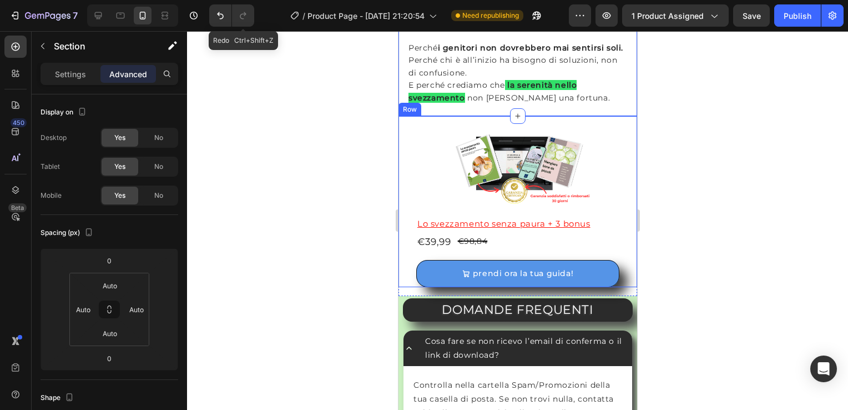
click at [407, 114] on div "Row" at bounding box center [409, 109] width 18 height 10
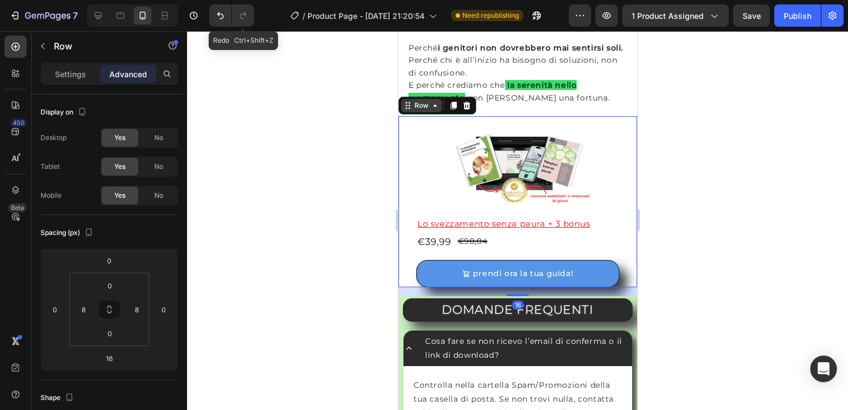
click at [433, 110] on icon at bounding box center [434, 105] width 9 height 9
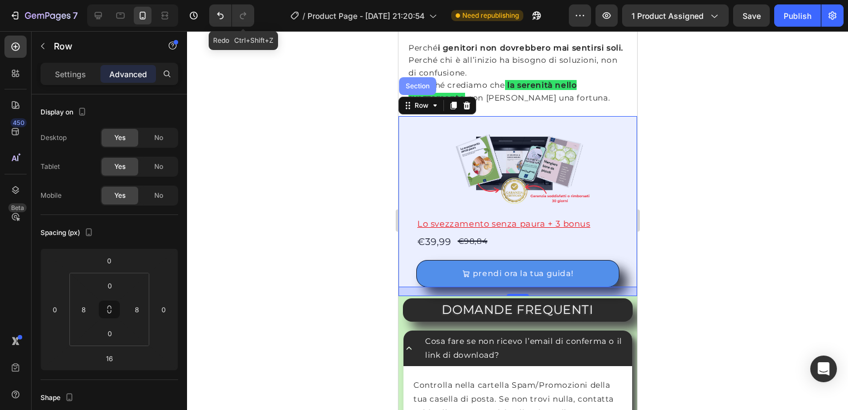
click at [420, 89] on div "Section" at bounding box center [417, 86] width 28 height 7
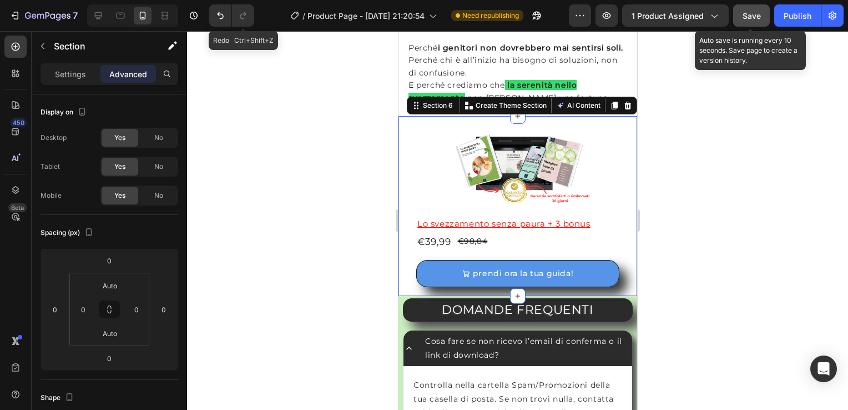
click at [755, 16] on span "Save" at bounding box center [751, 15] width 18 height 9
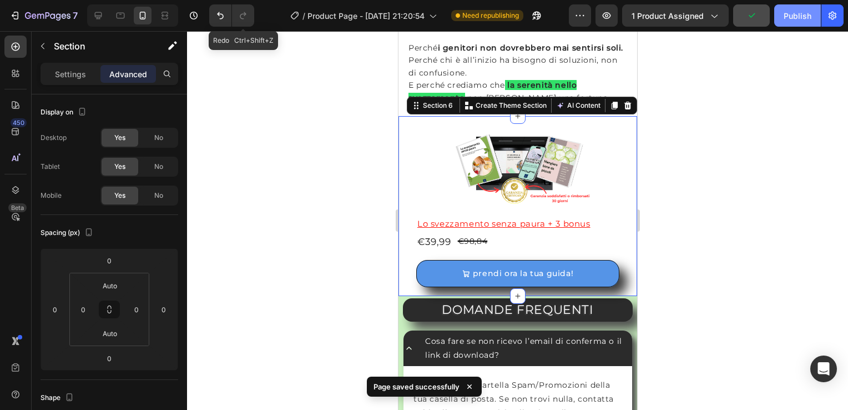
click at [793, 13] on div "Publish" at bounding box center [798, 16] width 28 height 12
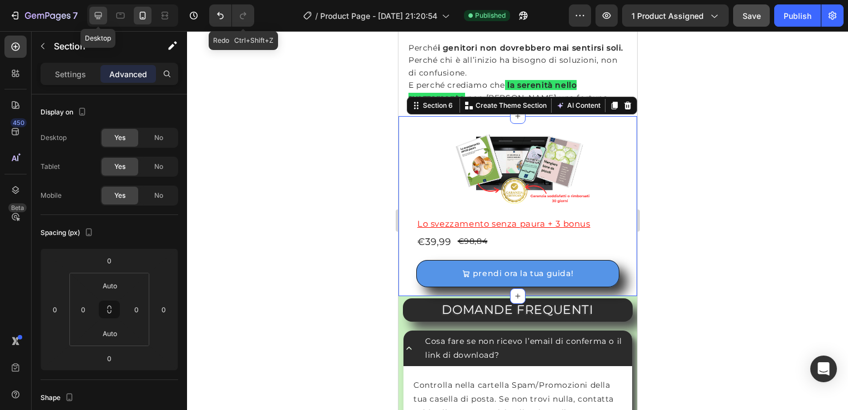
click at [104, 13] on div at bounding box center [98, 16] width 18 height 18
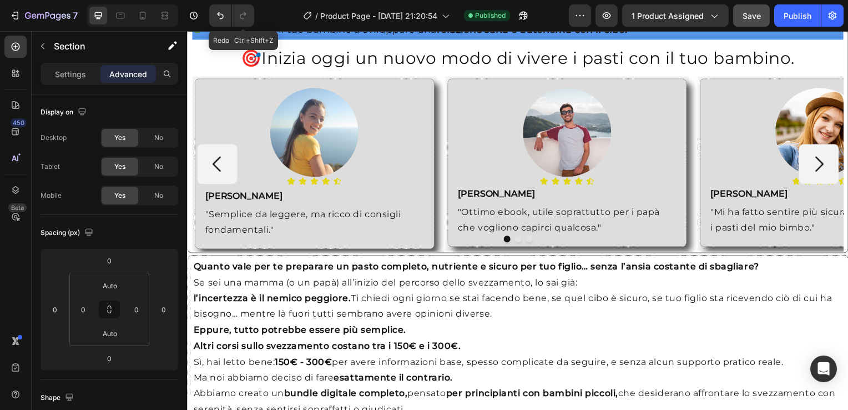
scroll to position [881, 0]
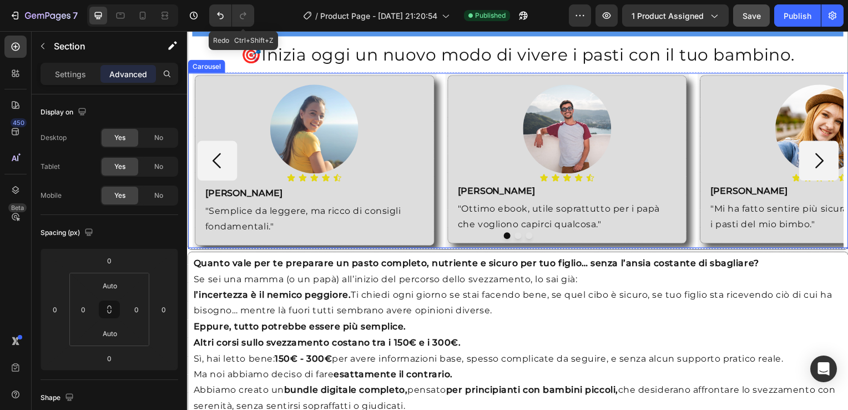
click at [241, 81] on icon at bounding box center [238, 84] width 9 height 9
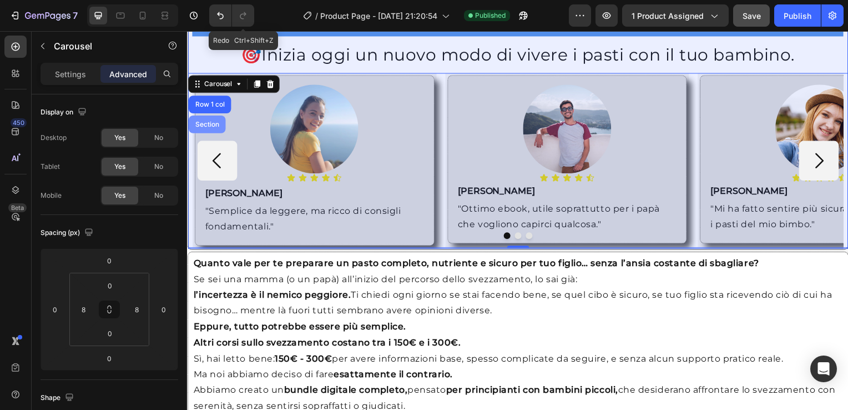
click at [211, 122] on div "Section" at bounding box center [207, 125] width 28 height 7
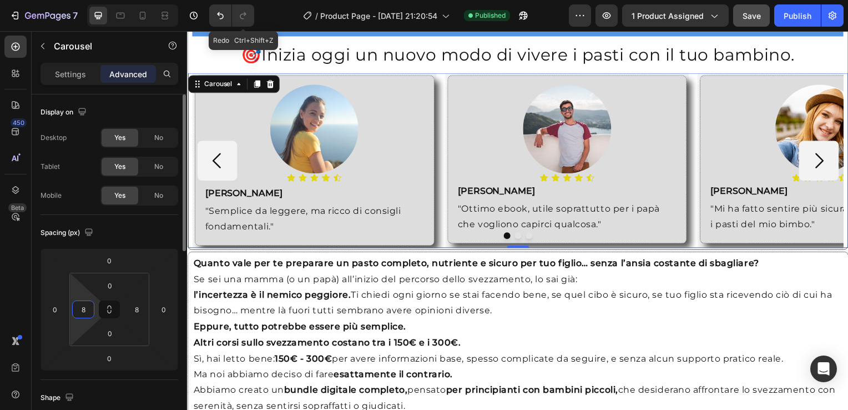
click at [85, 308] on input "8" at bounding box center [83, 309] width 17 height 17
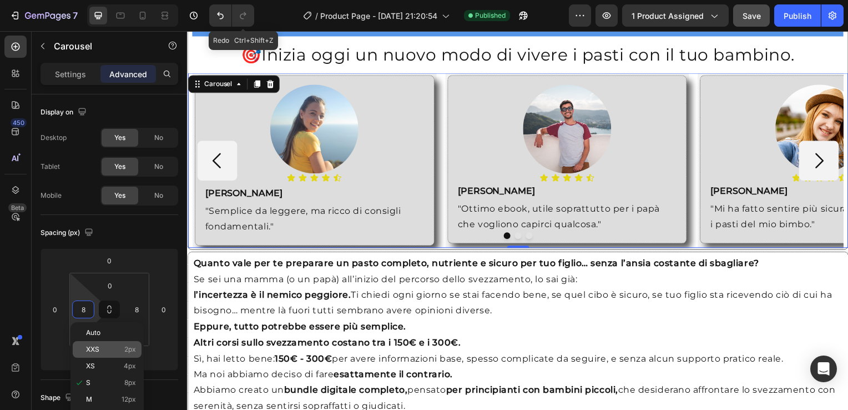
click at [102, 356] on div "XXS 2px" at bounding box center [107, 349] width 69 height 17
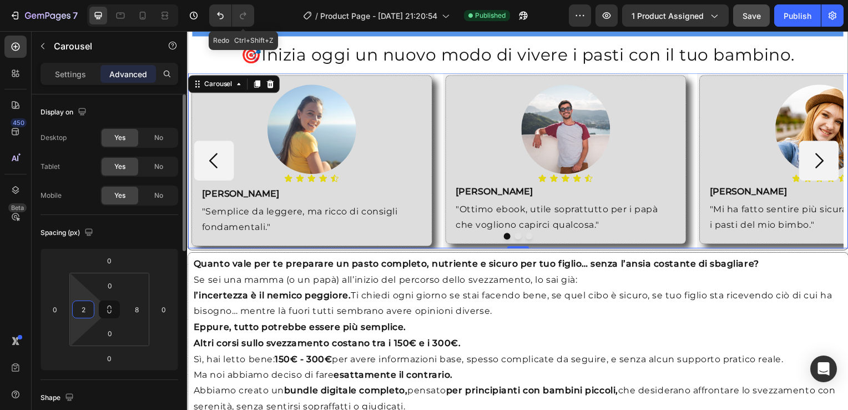
click at [84, 309] on input "2" at bounding box center [83, 309] width 17 height 17
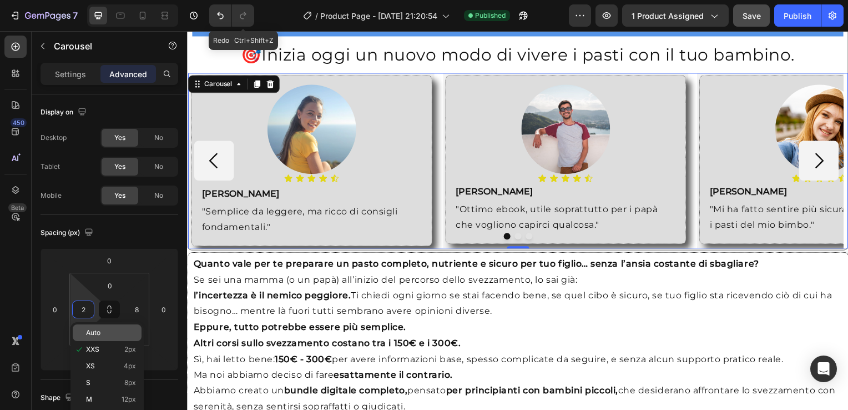
click at [89, 331] on span "Auto" at bounding box center [93, 333] width 14 height 8
type input "Auto"
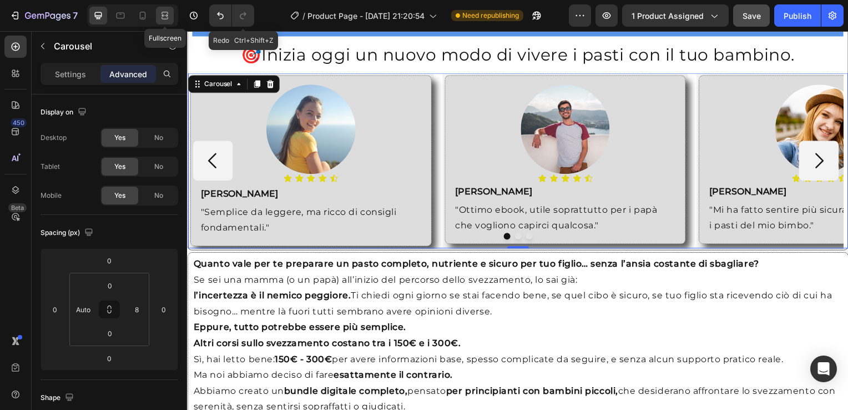
click at [164, 19] on icon at bounding box center [164, 15] width 11 height 11
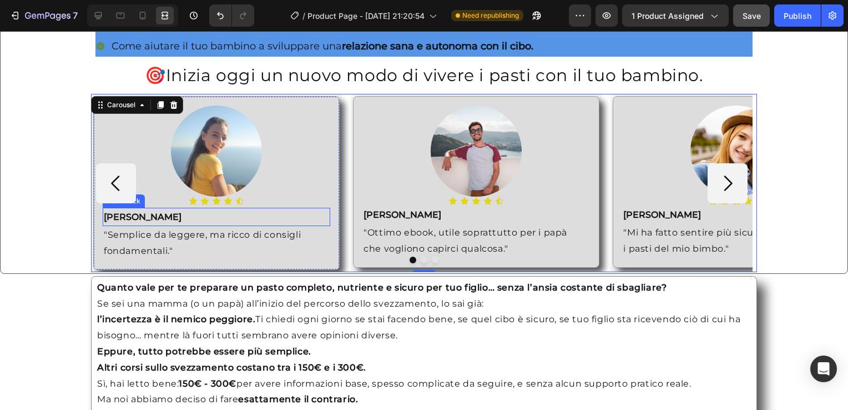
scroll to position [862, 0]
click at [102, 12] on icon at bounding box center [98, 15] width 11 height 11
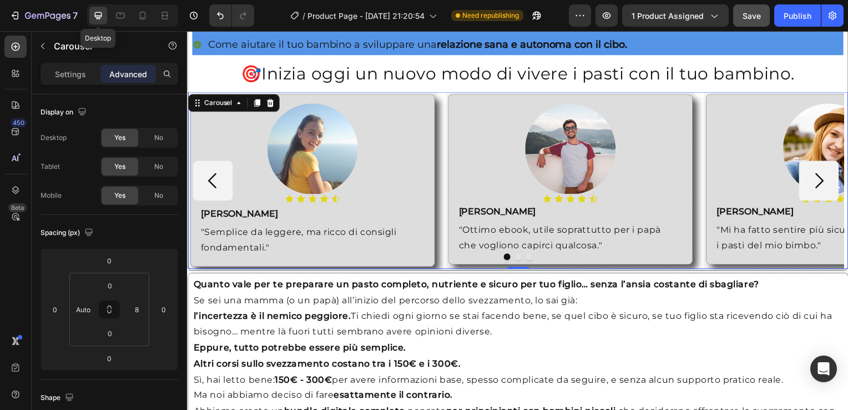
scroll to position [857, 0]
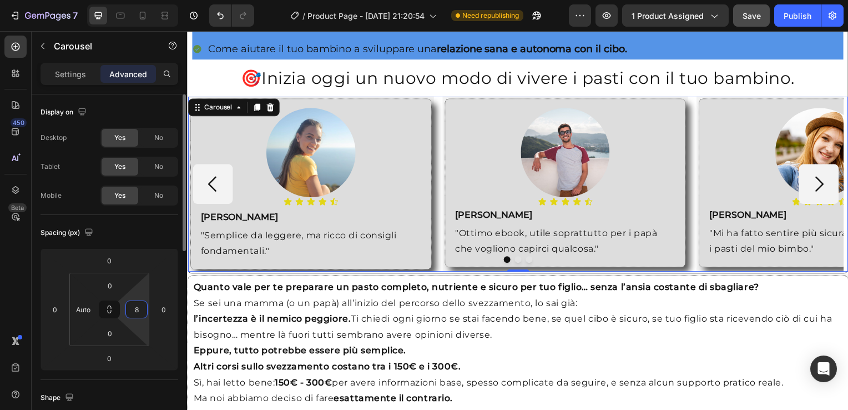
click at [137, 311] on input "8" at bounding box center [136, 309] width 17 height 17
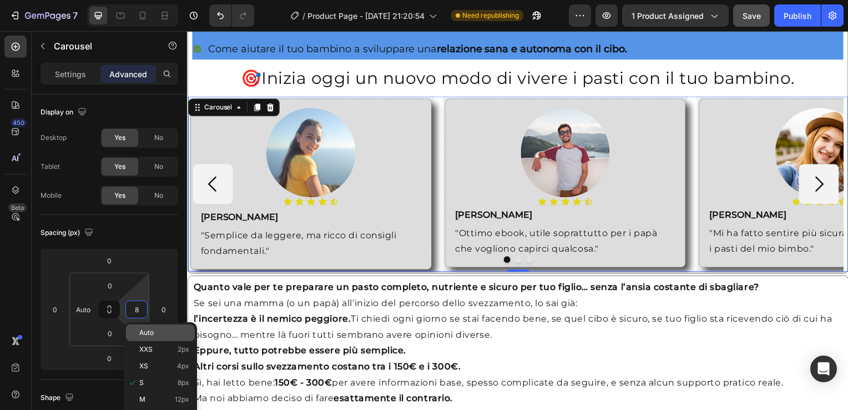
click at [149, 339] on div "Auto" at bounding box center [160, 332] width 69 height 17
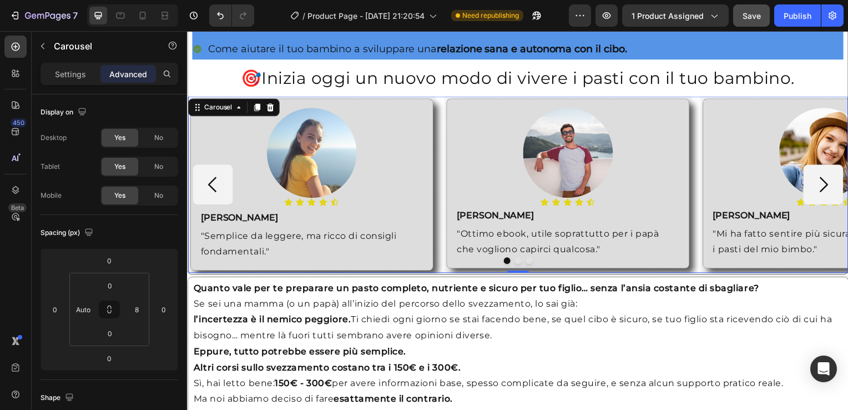
type input "Auto"
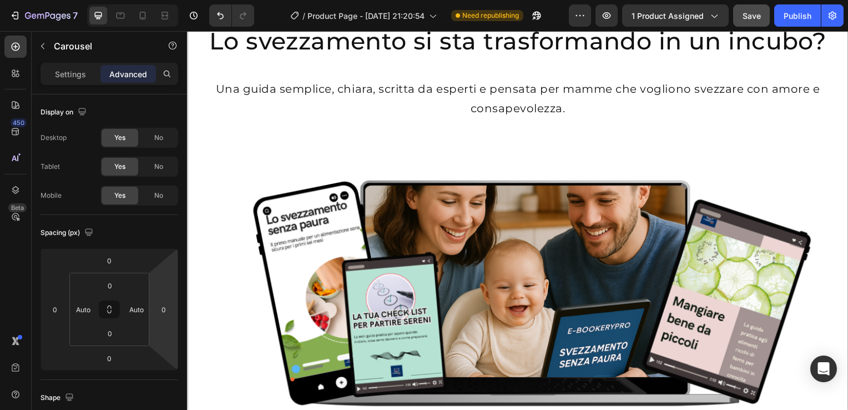
scroll to position [0, 0]
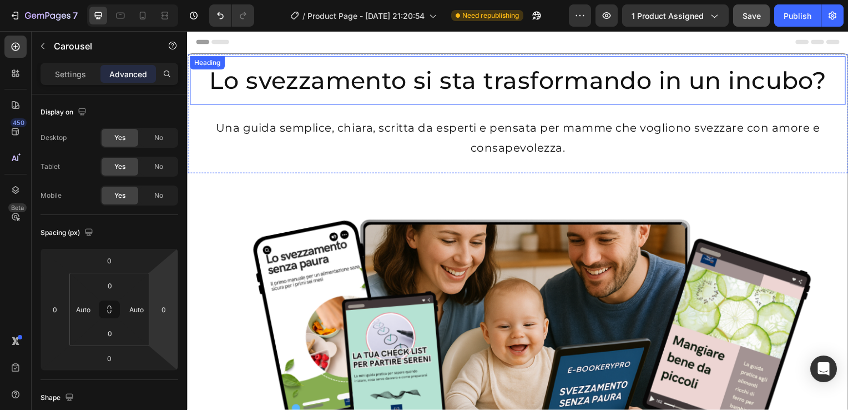
click at [194, 78] on h2 "Lo svezzamento si sta trasformando in un incubo?" at bounding box center [519, 81] width 651 height 49
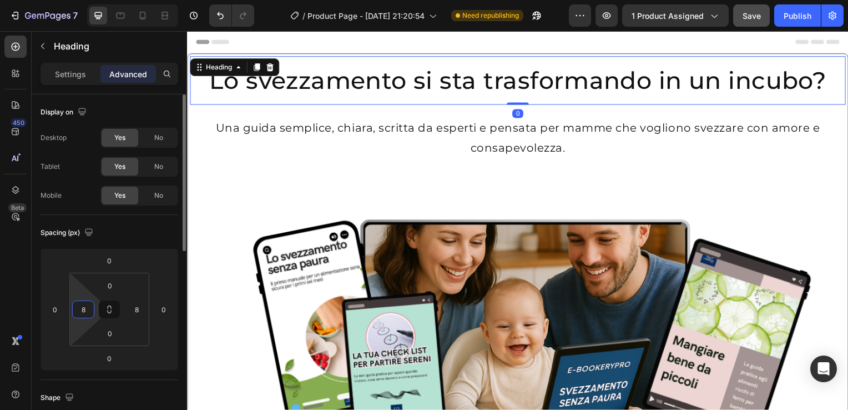
click at [88, 316] on input "8" at bounding box center [83, 309] width 17 height 17
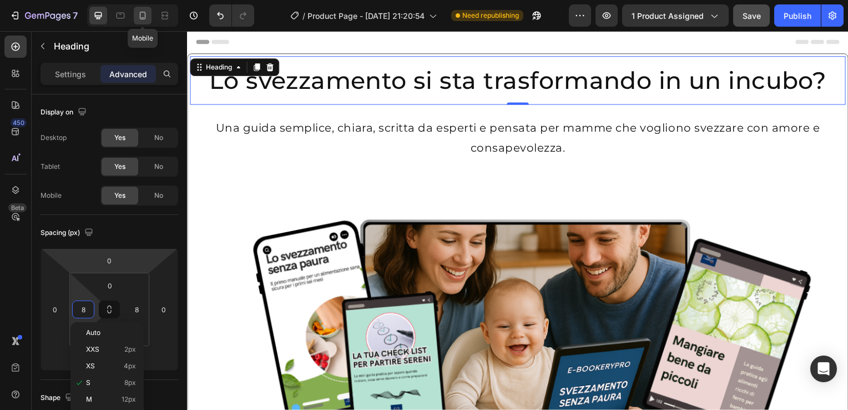
click at [147, 21] on icon at bounding box center [142, 15] width 11 height 11
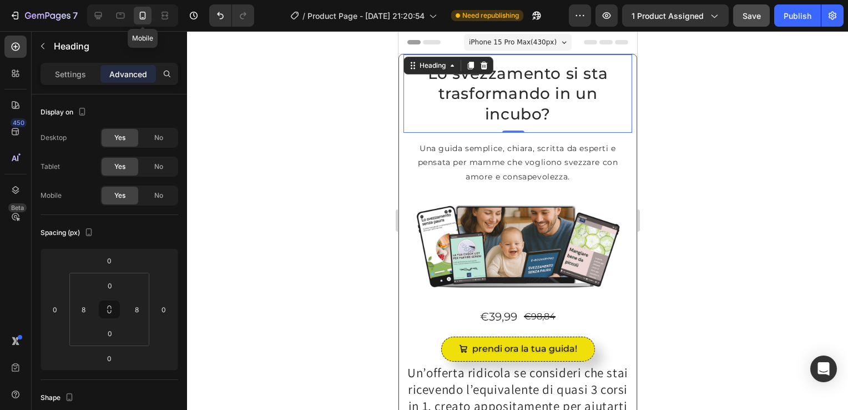
type input "Auto"
type input "90%"
type input "90"
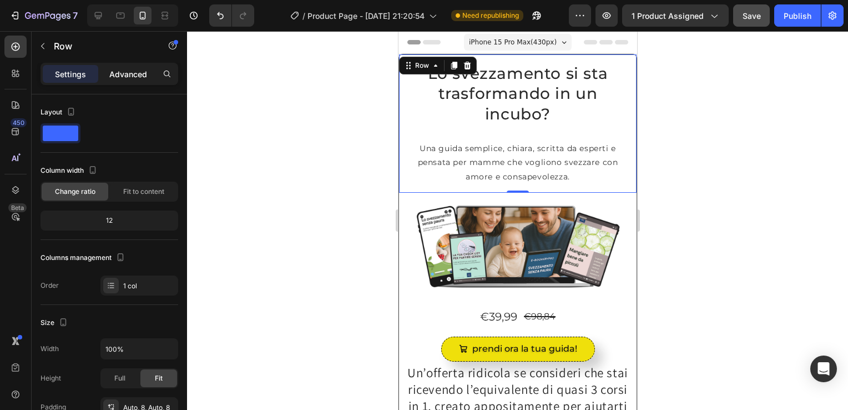
click at [132, 68] on p "Advanced" at bounding box center [128, 74] width 38 height 12
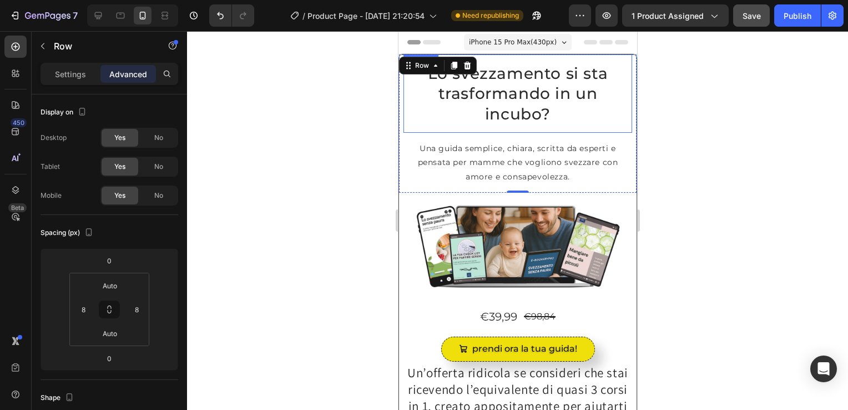
click at [415, 84] on h2 "Lo svezzamento si sta trasformando in un incubo?" at bounding box center [517, 93] width 229 height 78
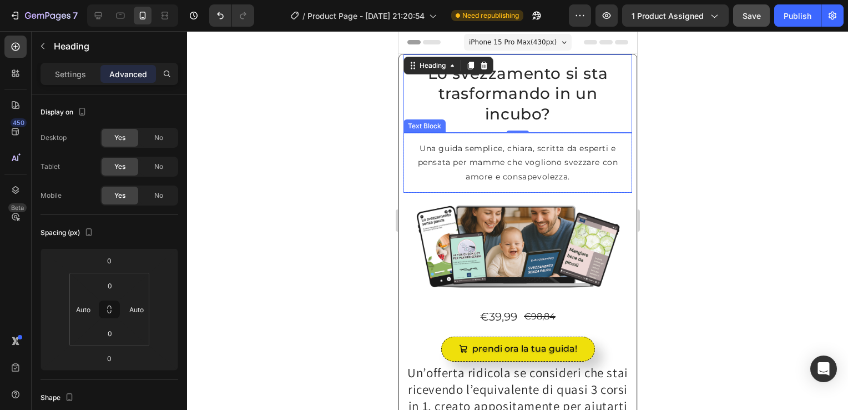
click at [410, 164] on div "Una guida semplice, chiara, scritta da esperti e pensata per mamme che vogliono…" at bounding box center [517, 163] width 229 height 60
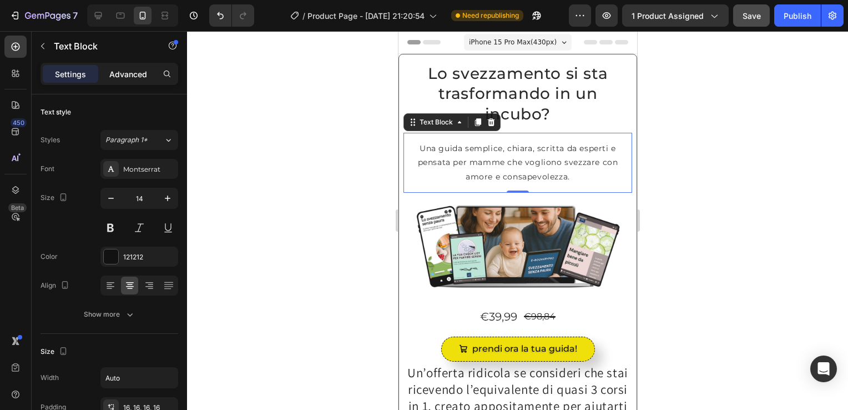
click at [122, 70] on p "Advanced" at bounding box center [128, 74] width 38 height 12
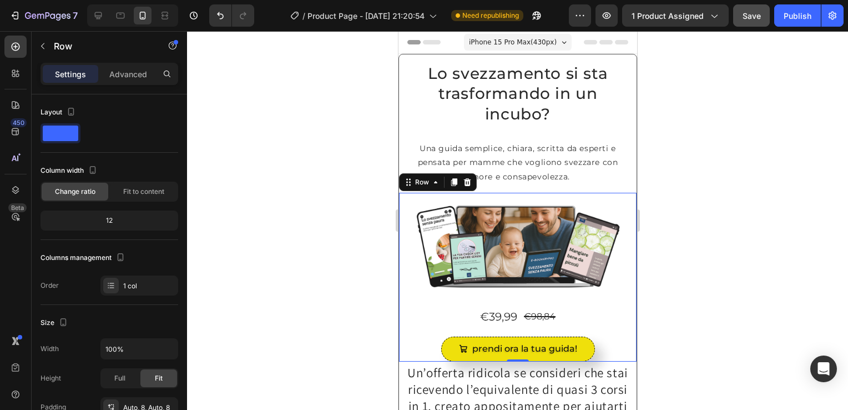
click at [401, 309] on div "Image Row €39,99 Product Price Product Price €98,84 Product Price Product Price…" at bounding box center [517, 277] width 238 height 169
click at [135, 75] on p "Advanced" at bounding box center [128, 74] width 38 height 12
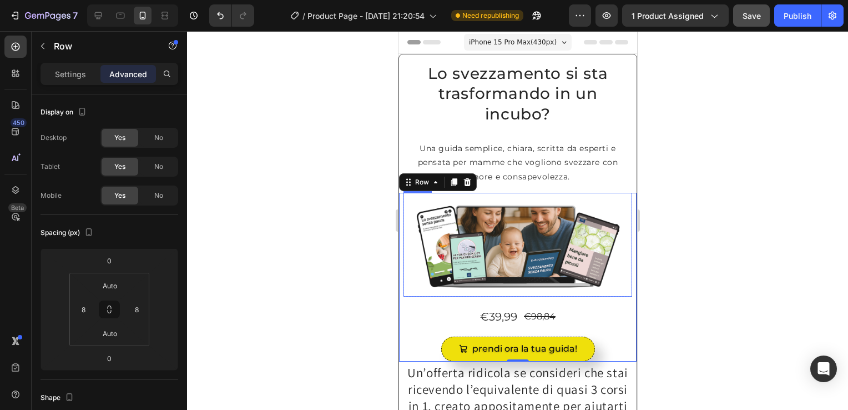
click at [418, 267] on img at bounding box center [517, 245] width 229 height 104
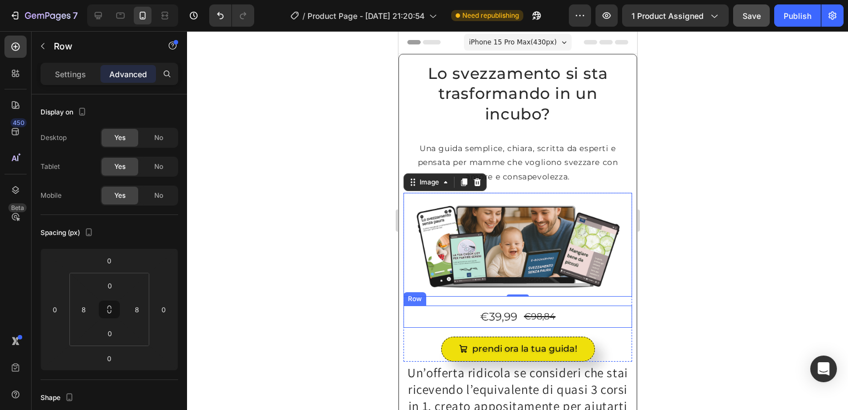
click at [417, 311] on div "€39,99 Product Price Product Price €98,84 Product Price Product Price Row" at bounding box center [517, 316] width 229 height 22
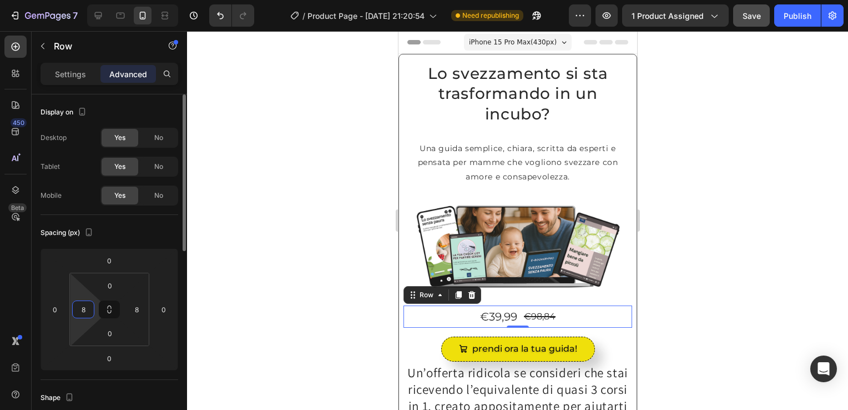
click at [86, 306] on input "8" at bounding box center [83, 309] width 17 height 17
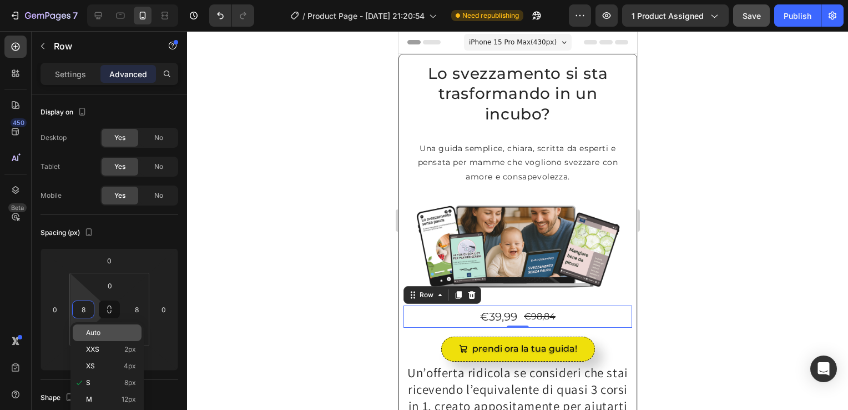
click at [88, 332] on span "Auto" at bounding box center [93, 333] width 14 height 8
type input "Auto"
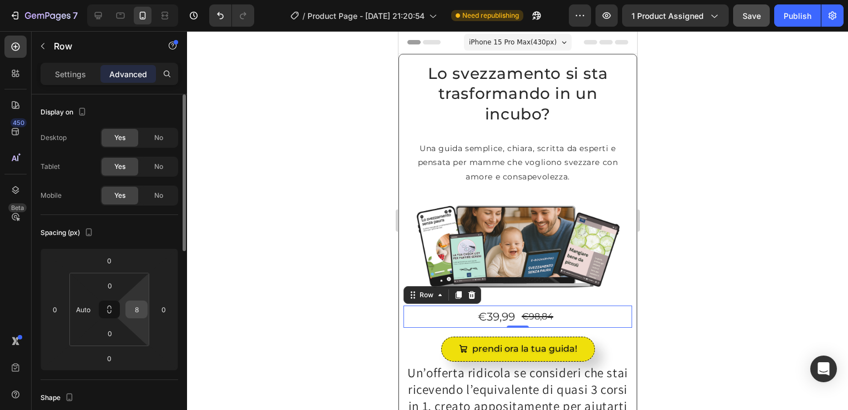
click at [137, 316] on input "8" at bounding box center [136, 309] width 17 height 17
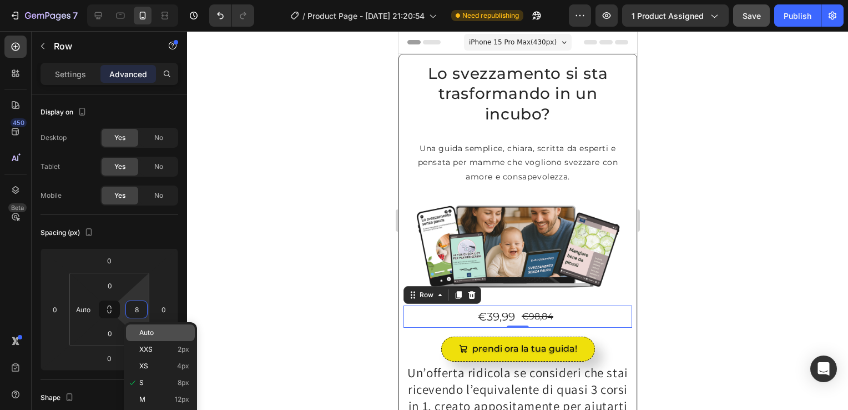
click at [169, 336] on p "Auto" at bounding box center [164, 333] width 50 height 8
type input "Auto"
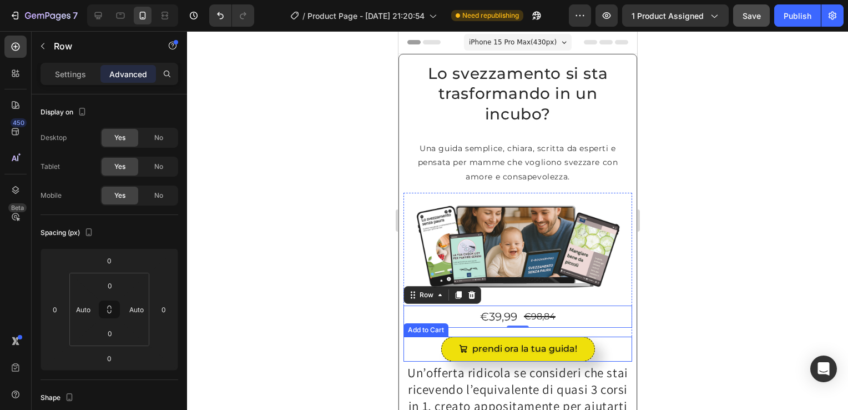
click at [406, 340] on div "prendi ora la tua guida! Add to Cart" at bounding box center [517, 348] width 229 height 25
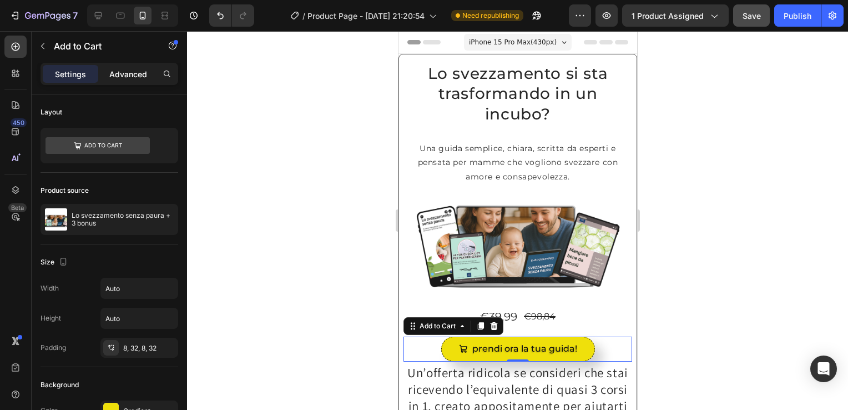
click at [127, 73] on p "Advanced" at bounding box center [128, 74] width 38 height 12
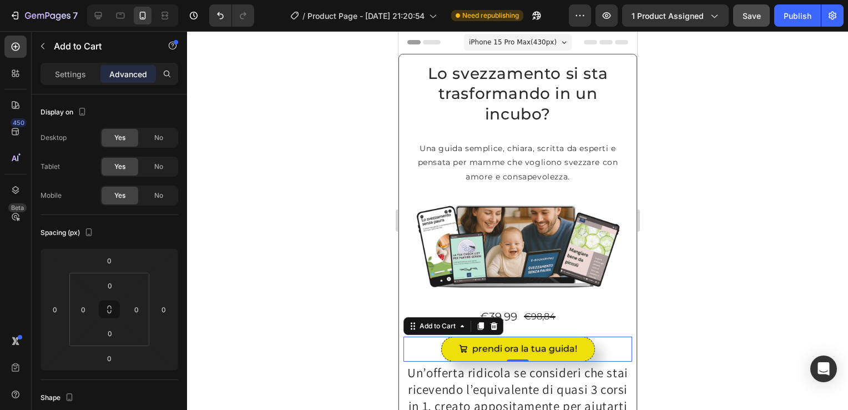
click at [127, 73] on p "Advanced" at bounding box center [128, 74] width 38 height 12
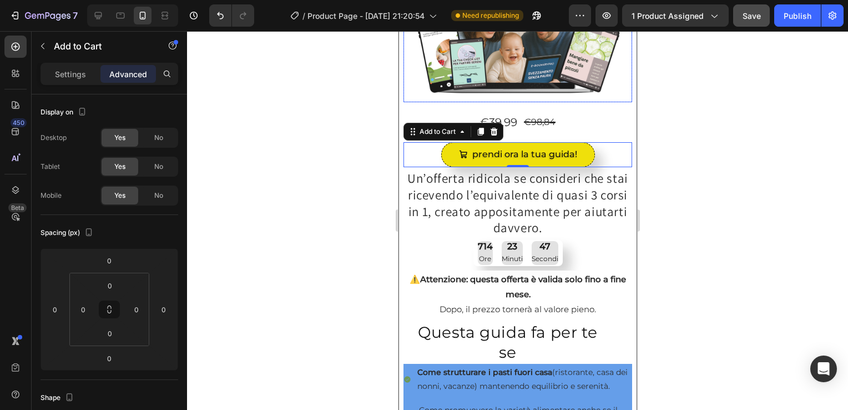
scroll to position [223, 0]
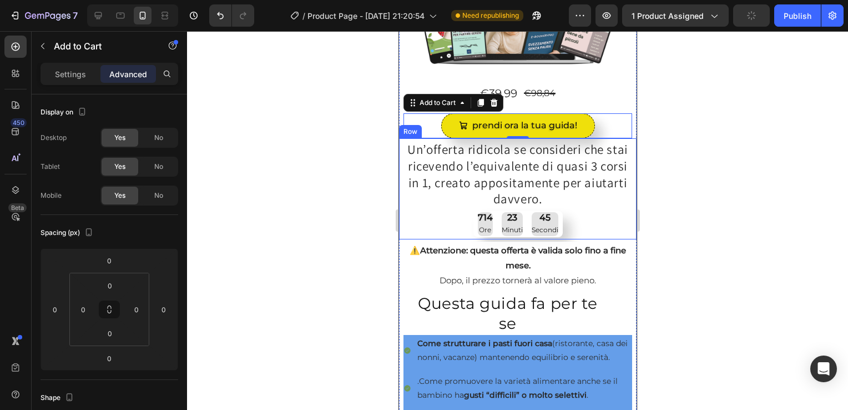
click at [399, 154] on div "Un’offerta ridicola se consideri che stai ricevendo l’equivalente di quasi 3 co…" at bounding box center [517, 188] width 238 height 101
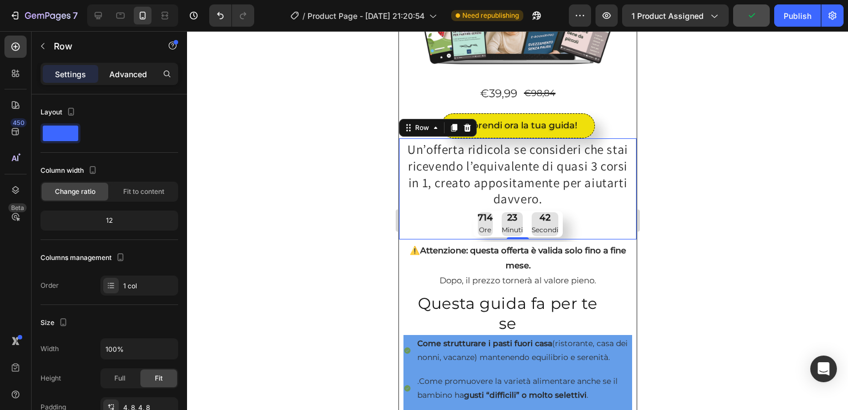
click at [124, 70] on p "Advanced" at bounding box center [128, 74] width 38 height 12
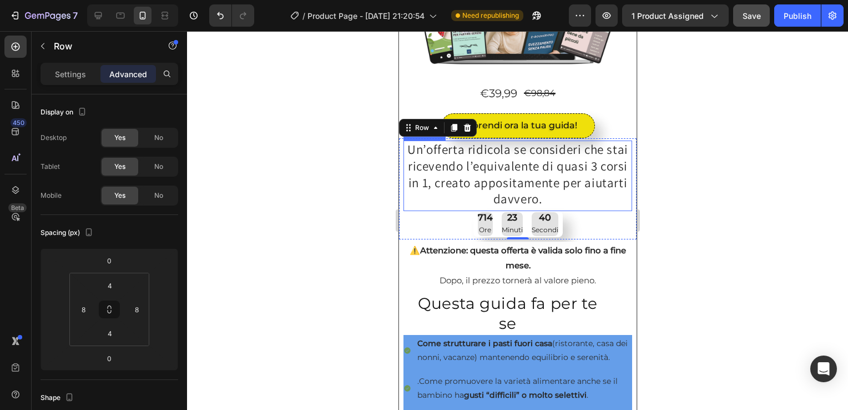
click at [409, 185] on p "Un’offerta ridicola se consideri che stai ricevendo l’equivalente di quasi 3 co…" at bounding box center [517, 175] width 226 height 67
click at [420, 218] on div "Un’offerta ridicola se consideri che stai ricevendo l’equivalente di quasi 3 co…" at bounding box center [517, 188] width 229 height 97
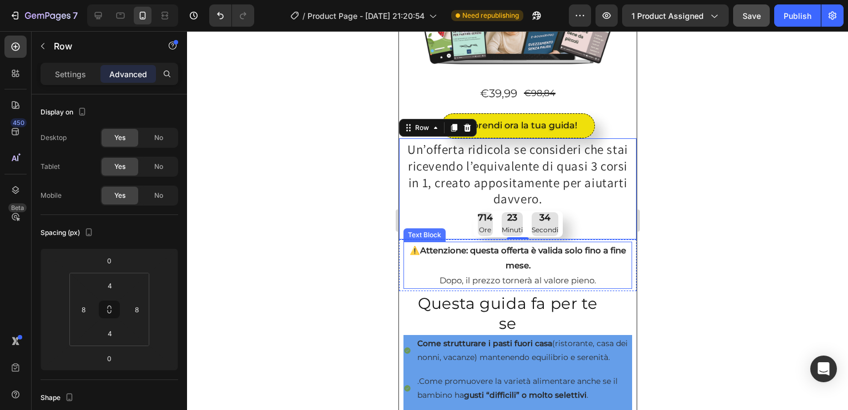
click at [403, 263] on div "⚠️ Attenzione: questa offerta è valida solo fino a fine mese. Dopo, il prezzo t…" at bounding box center [517, 264] width 229 height 47
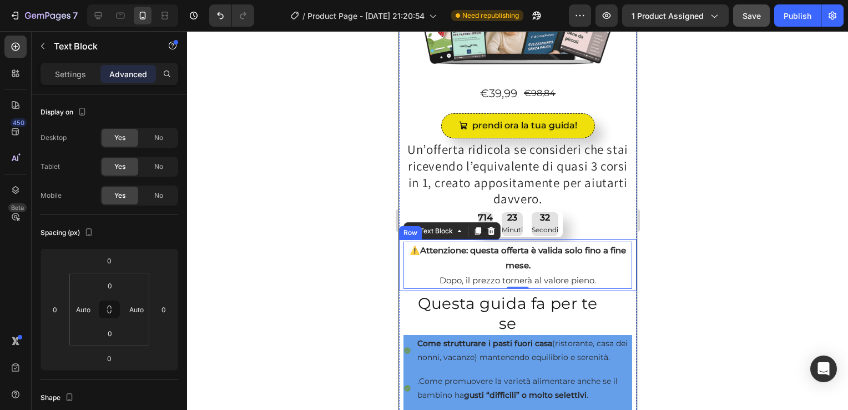
click at [399, 261] on div "⚠️ Attenzione: questa offerta è valida solo fino a fine mese. Dopo, il prezzo t…" at bounding box center [517, 265] width 238 height 52
click at [403, 261] on div "⚠️ Attenzione: questa offerta è valida solo fino a fine mese. Dopo, il prezzo t…" at bounding box center [517, 264] width 229 height 47
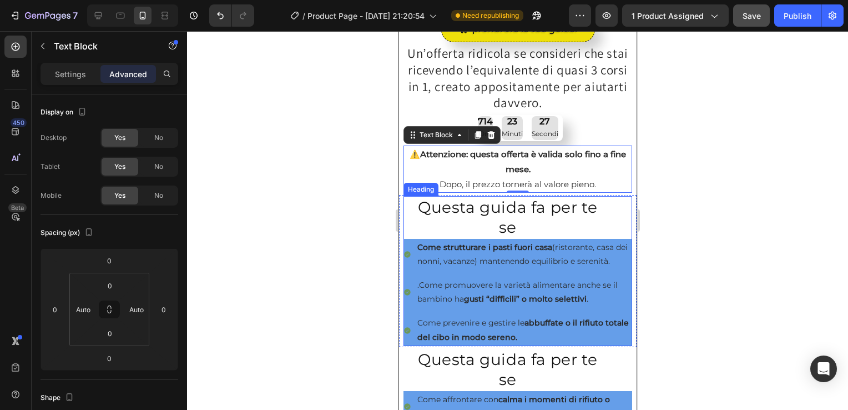
click at [416, 210] on h2 "Questa guida fa per te se" at bounding box center [507, 217] width 183 height 43
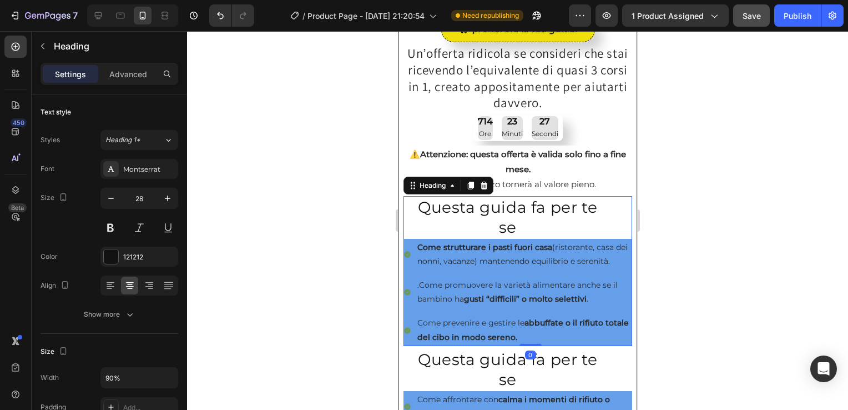
click at [416, 210] on h2 "Questa guida fa per te se" at bounding box center [507, 217] width 183 height 43
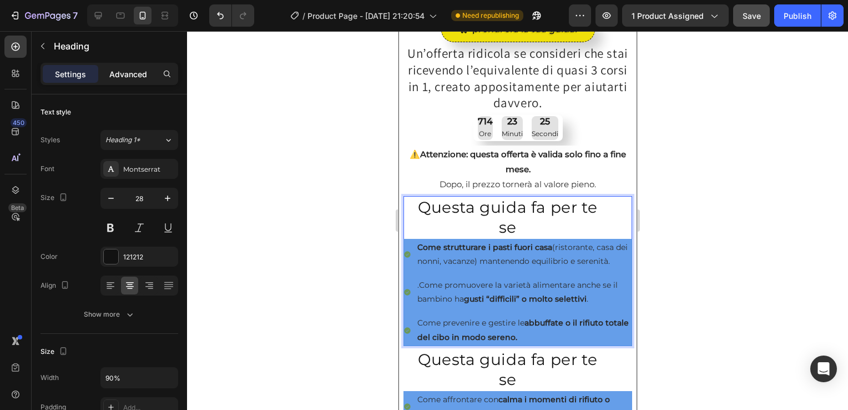
click at [137, 77] on p "Advanced" at bounding box center [128, 74] width 38 height 12
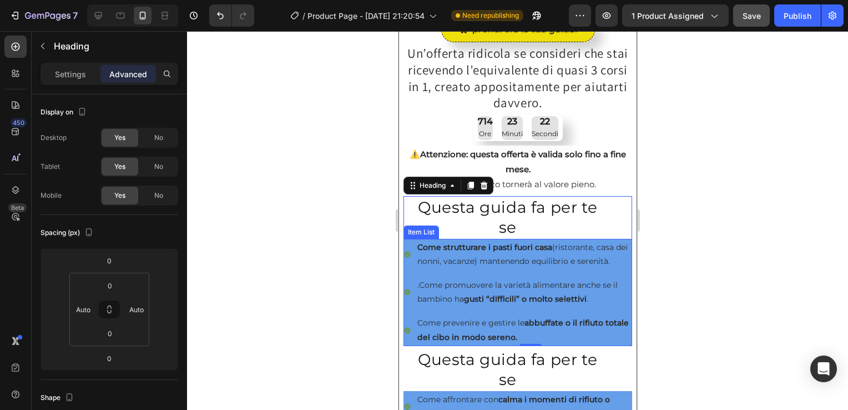
click at [415, 264] on div "Come strutturare i pasti fuori casa (ristorante, casa dei nonni, vacanze) mante…" at bounding box center [523, 254] width 216 height 31
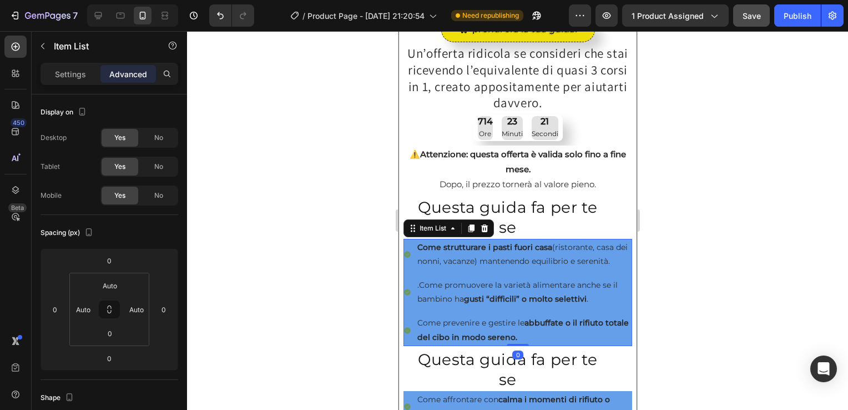
click at [411, 267] on div "Come strutturare i pasti fuori casa (ristorante, casa dei nonni, vacanze) mante…" at bounding box center [517, 254] width 229 height 31
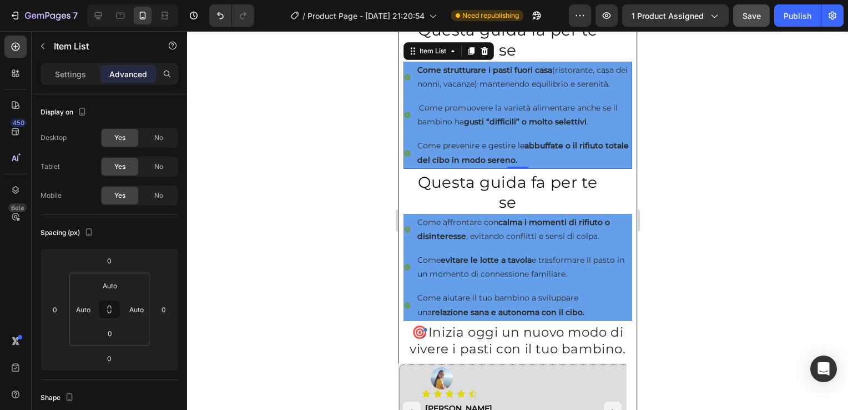
scroll to position [497, 0]
click at [418, 200] on h2 "Questa guida fa per te se" at bounding box center [507, 191] width 183 height 43
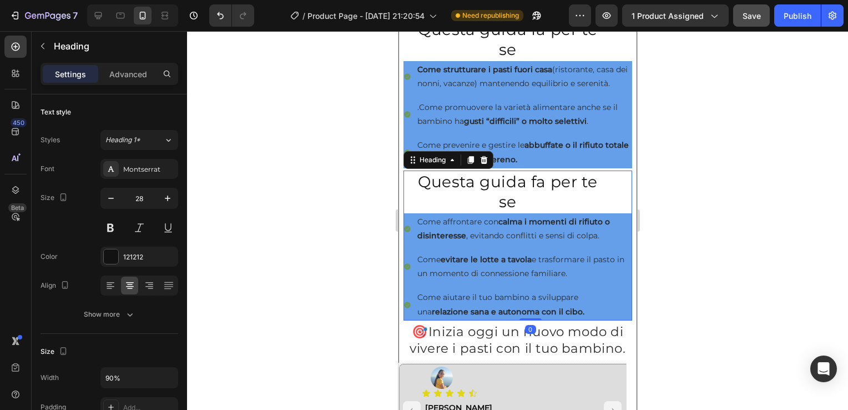
click at [418, 200] on h2 "Questa guida fa per te se" at bounding box center [507, 191] width 183 height 43
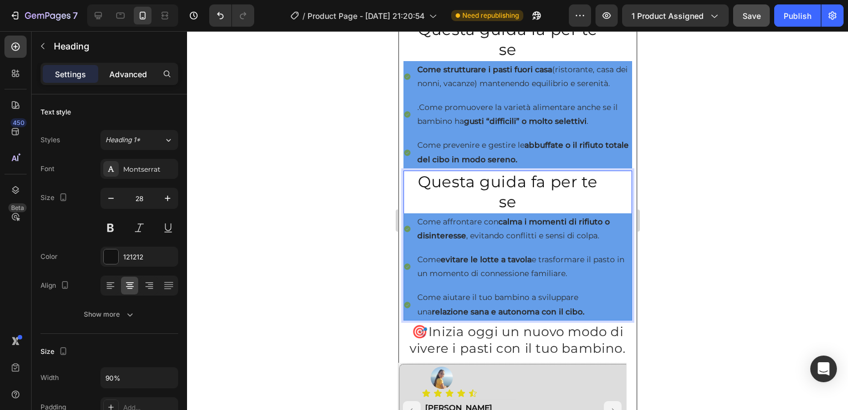
click at [127, 74] on p "Advanced" at bounding box center [128, 74] width 38 height 12
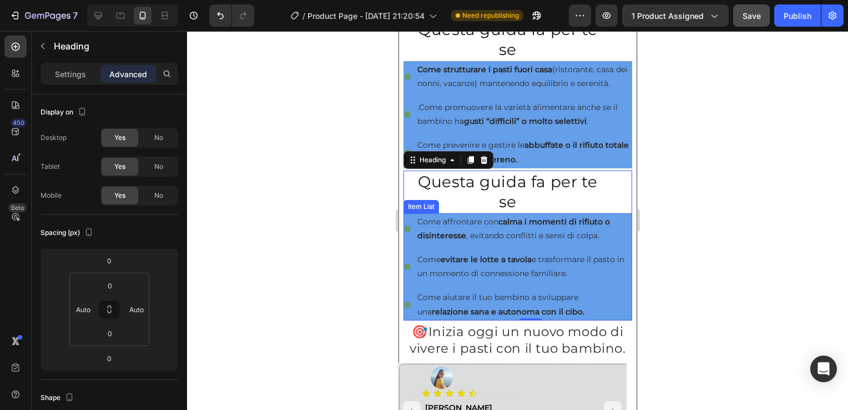
click at [408, 259] on div "Come affrontare con calma i momenti di rifiuto o disinteresse , evitando confli…" at bounding box center [517, 266] width 229 height 107
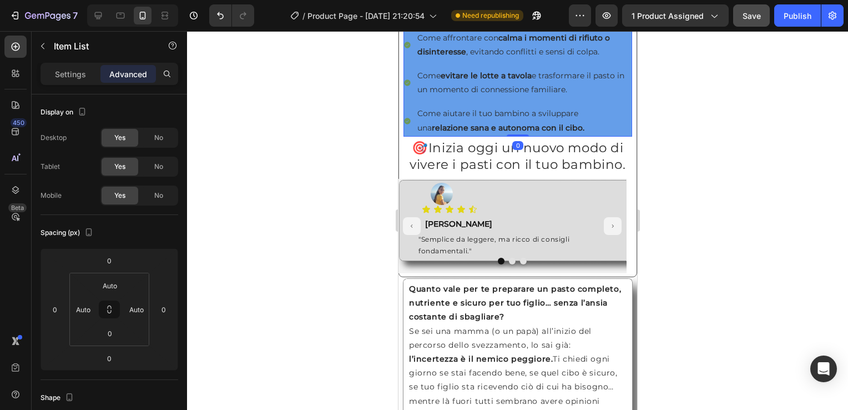
scroll to position [695, 0]
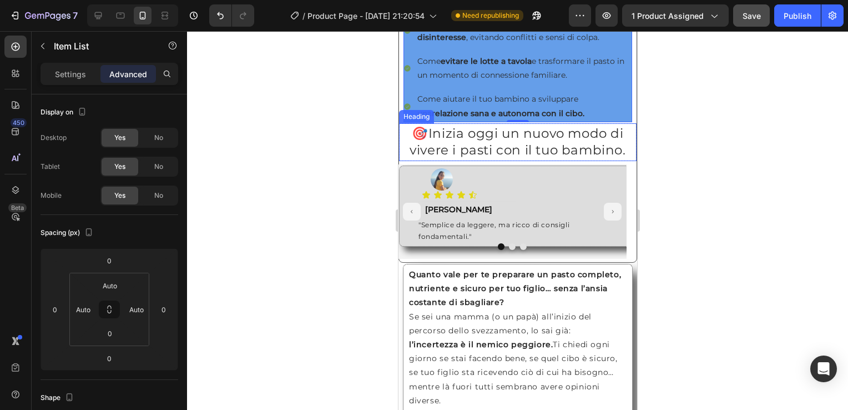
click at [411, 141] on strong "🎯" at bounding box center [419, 133] width 17 height 16
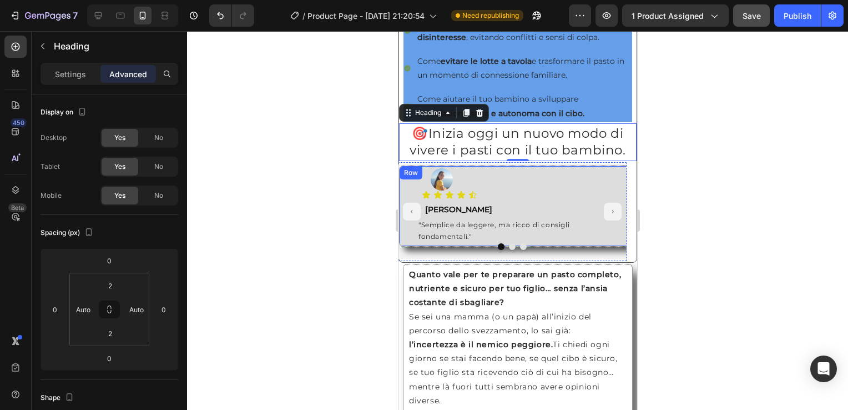
click at [406, 190] on div "Image Icon Icon Icon Icon Icon Icon List Text Block Roberta Text Block "Semplic…" at bounding box center [590, 205] width 385 height 81
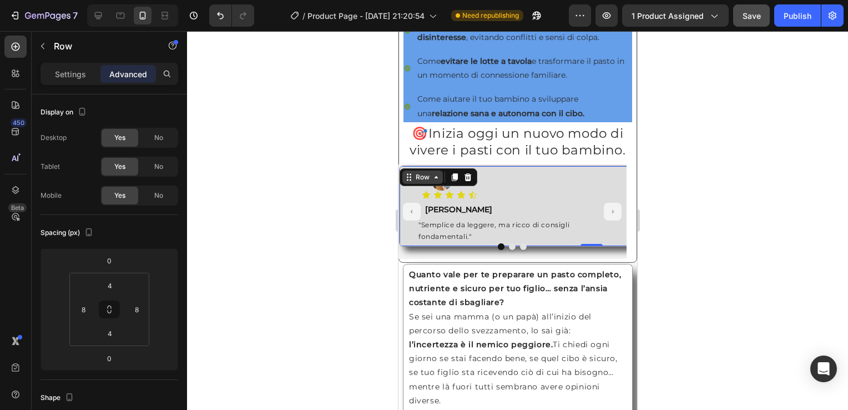
click at [413, 182] on div "Row" at bounding box center [422, 177] width 18 height 10
click at [423, 186] on div "Row Carousel Row 1 col Section" at bounding box center [438, 177] width 78 height 18
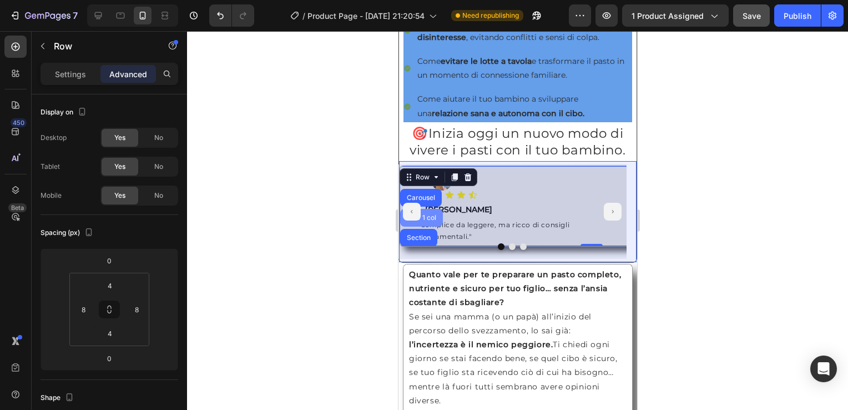
click at [431, 221] on div "Row 1 col" at bounding box center [421, 217] width 34 height 7
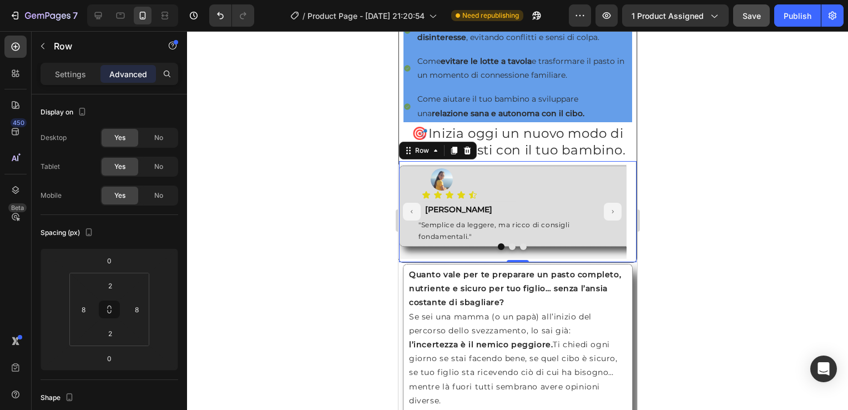
click at [431, 216] on p "[PERSON_NAME]" at bounding box center [591, 210] width 332 height 14
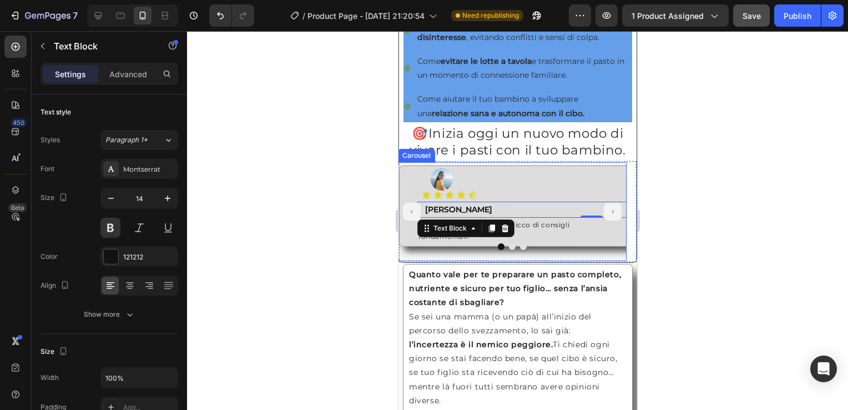
click at [401, 250] on div at bounding box center [511, 246] width 229 height 7
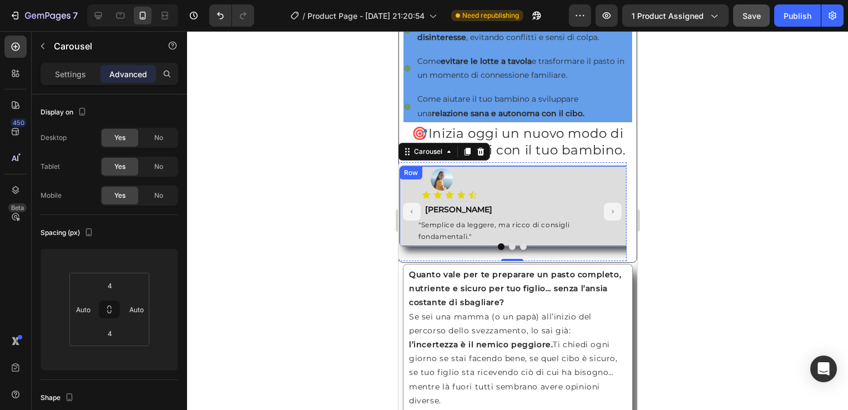
click at [407, 178] on div "Row" at bounding box center [410, 173] width 18 height 10
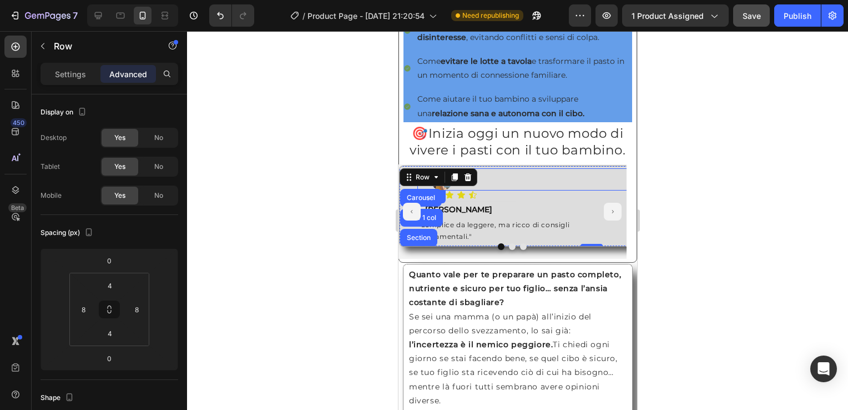
click at [529, 181] on div at bounding box center [590, 179] width 321 height 22
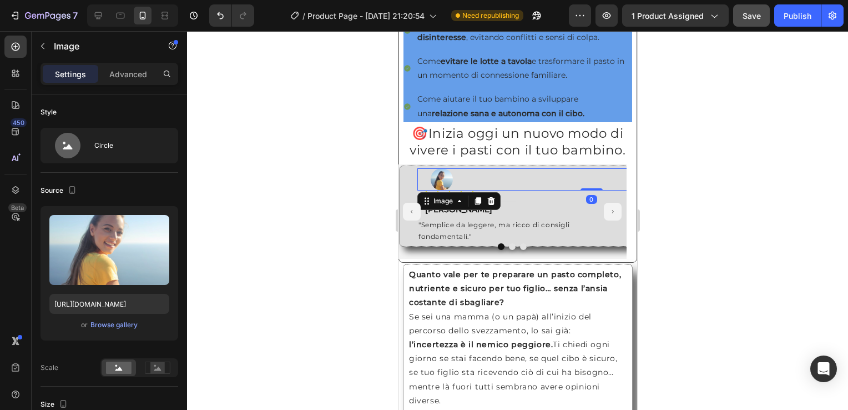
click at [685, 239] on div at bounding box center [517, 220] width 661 height 378
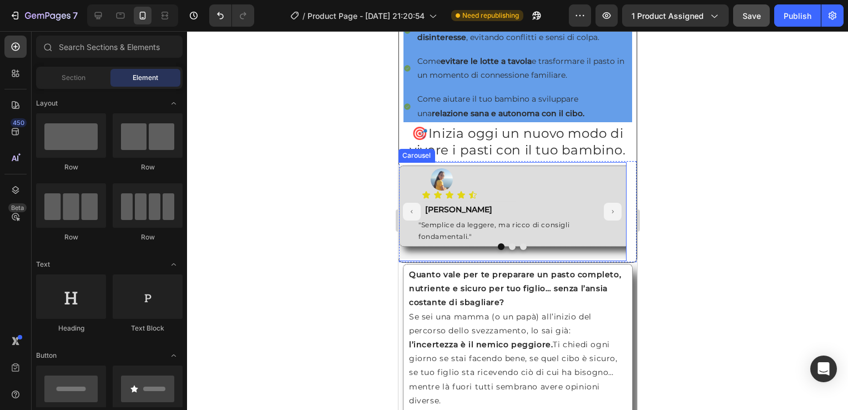
click at [398, 250] on div at bounding box center [511, 246] width 229 height 7
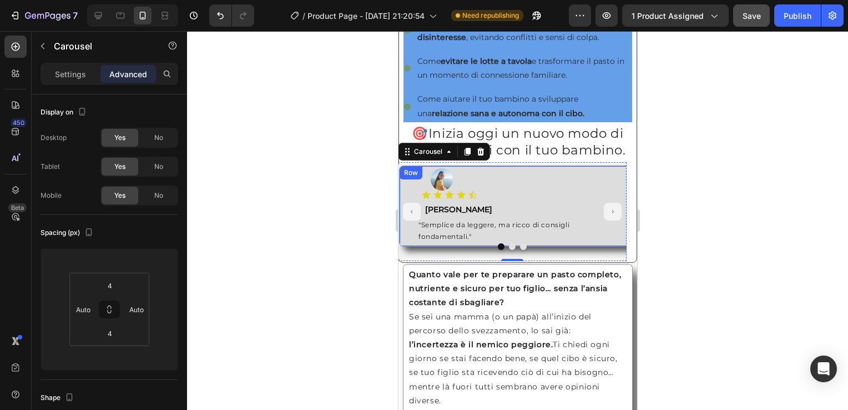
click at [409, 179] on div "Row" at bounding box center [410, 172] width 23 height 13
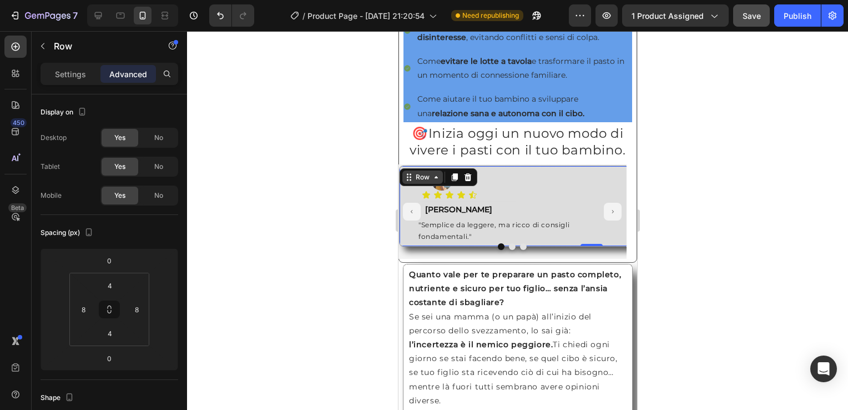
click at [407, 181] on icon at bounding box center [408, 177] width 9 height 9
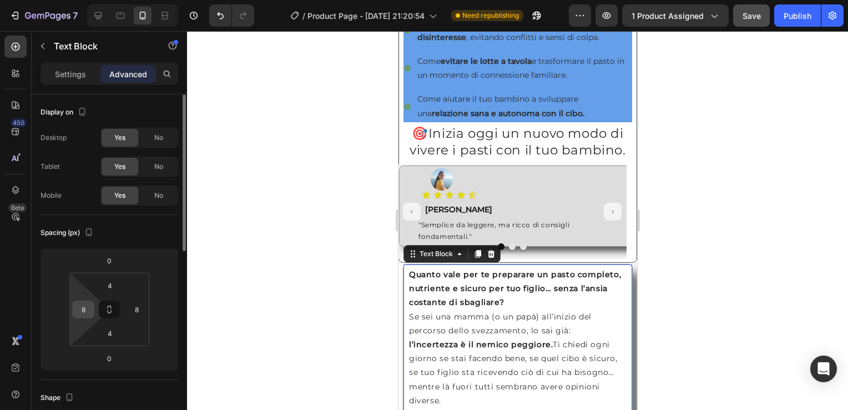
click at [80, 312] on input "8" at bounding box center [83, 309] width 17 height 17
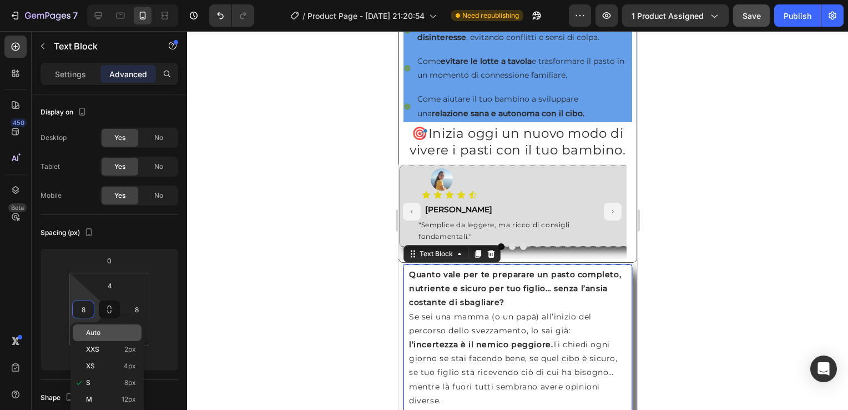
click at [87, 332] on span "Auto" at bounding box center [93, 333] width 14 height 8
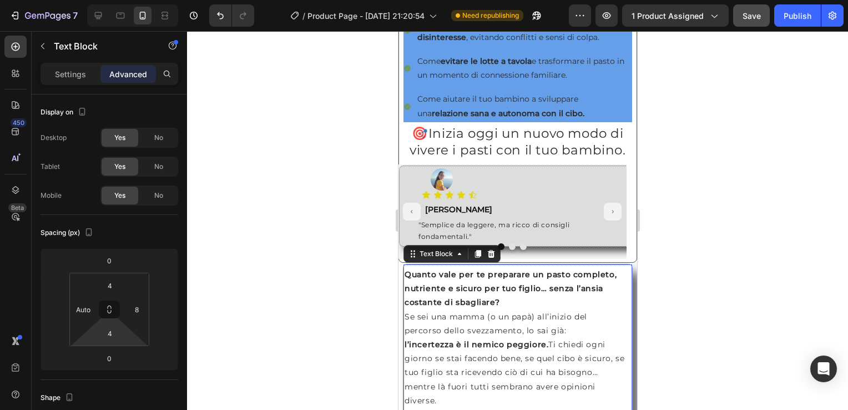
click at [87, 0] on html "7 / Product Page - [DATE] 21:20:54 Need republishing Preview 1 product assigned…" at bounding box center [424, 0] width 848 height 0
click at [80, 309] on input "Auto" at bounding box center [83, 309] width 17 height 17
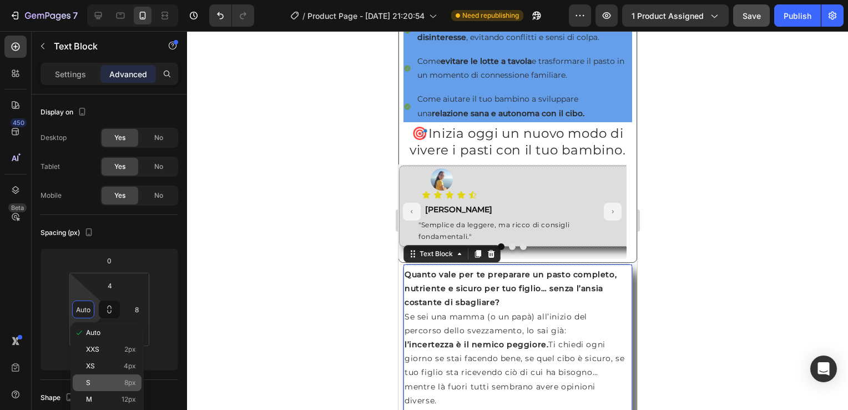
click at [96, 376] on div "S 8px" at bounding box center [107, 382] width 69 height 17
type input "8"
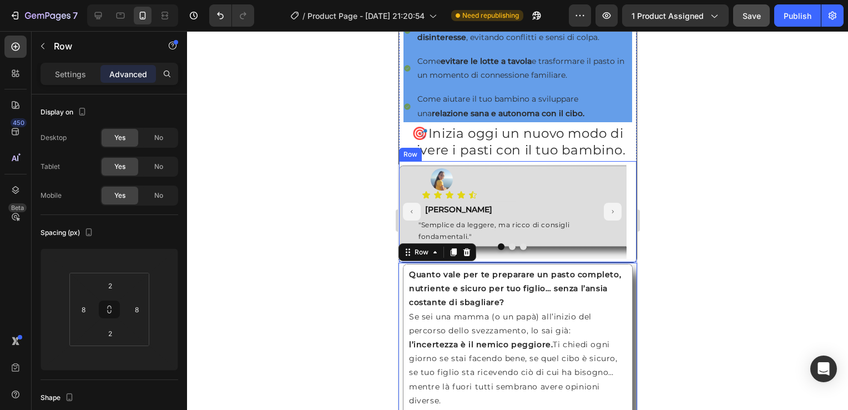
click at [624, 196] on div "Image Icon Icon Icon Icon Icon Icon List Text Block Roberta Text Block "Semplic…" at bounding box center [517, 211] width 238 height 101
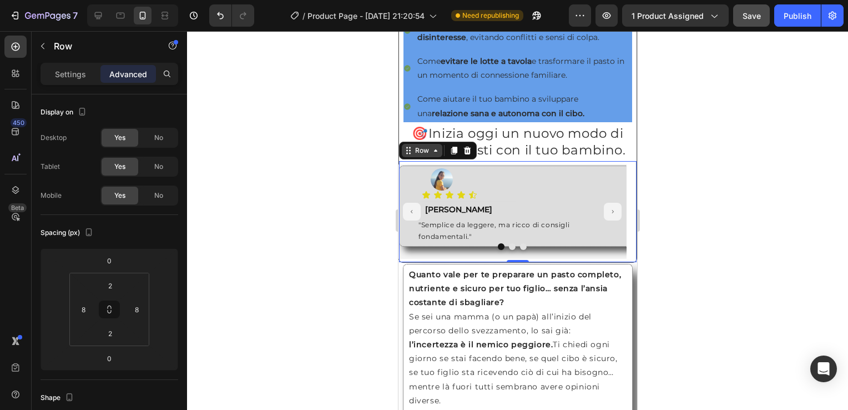
click at [435, 155] on icon at bounding box center [435, 150] width 9 height 9
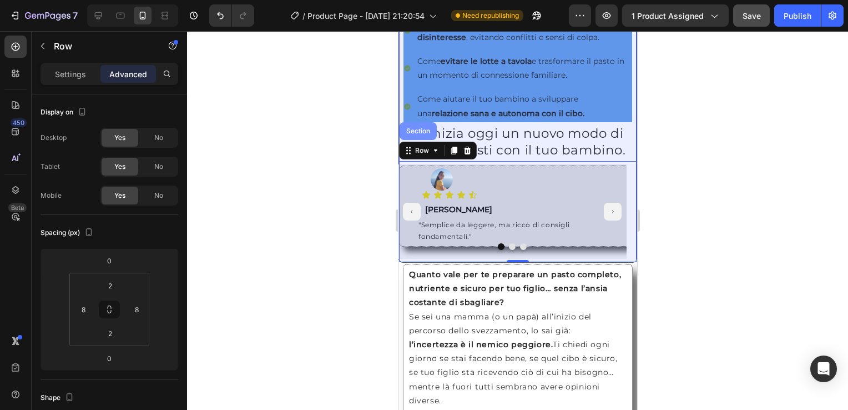
click at [422, 134] on div "Section" at bounding box center [417, 131] width 28 height 7
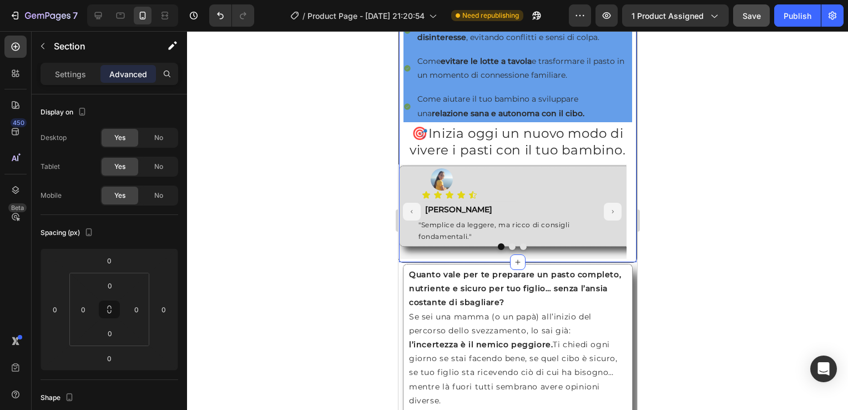
click at [422, 138] on h2 "🎯 Inizia oggi un nuovo modo di vivere i pasti con il tuo bambino." at bounding box center [517, 142] width 238 height 36
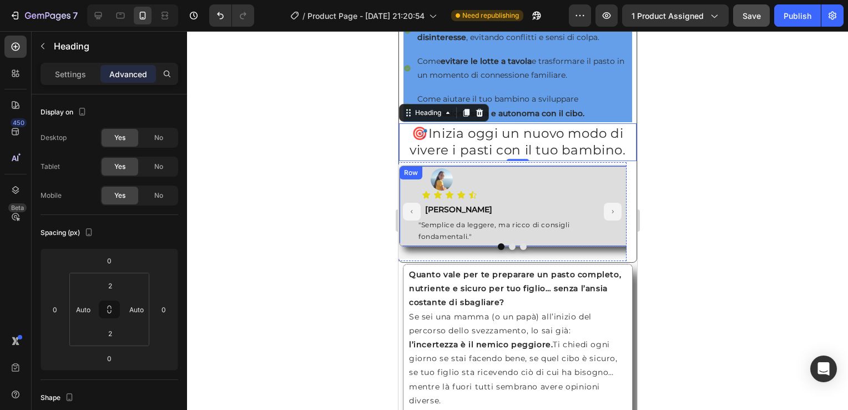
click at [407, 178] on div "Row" at bounding box center [410, 173] width 18 height 10
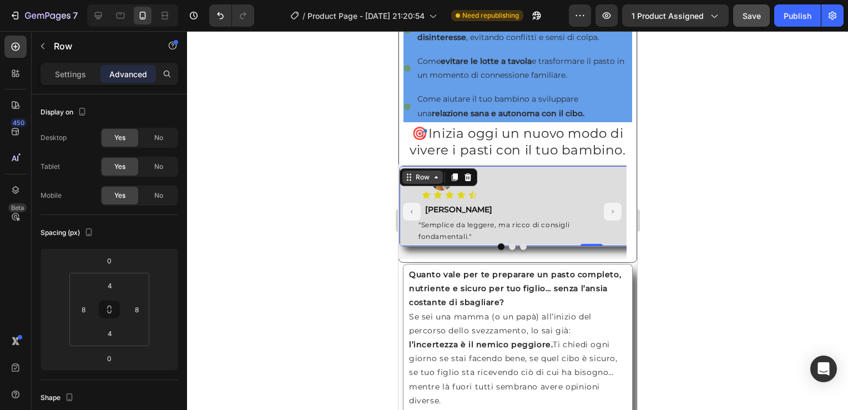
click at [427, 184] on div "Row" at bounding box center [422, 176] width 41 height 13
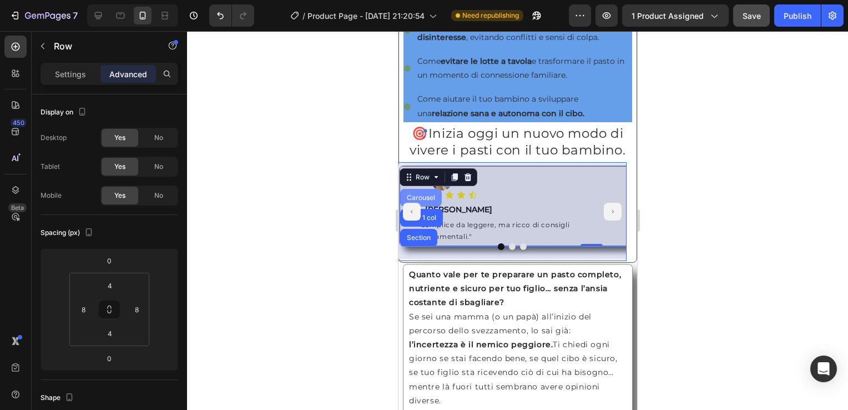
click at [429, 201] on div "Carousel" at bounding box center [420, 197] width 33 height 7
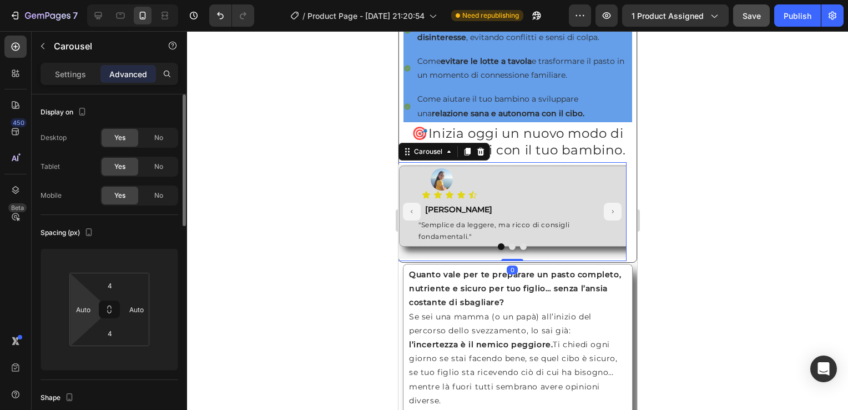
click at [80, 0] on html "7 / Product Page - [DATE] 21:20:54 Need republishing Preview 1 product assigned…" at bounding box center [424, 0] width 848 height 0
click at [92, 307] on div "Auto" at bounding box center [83, 309] width 22 height 18
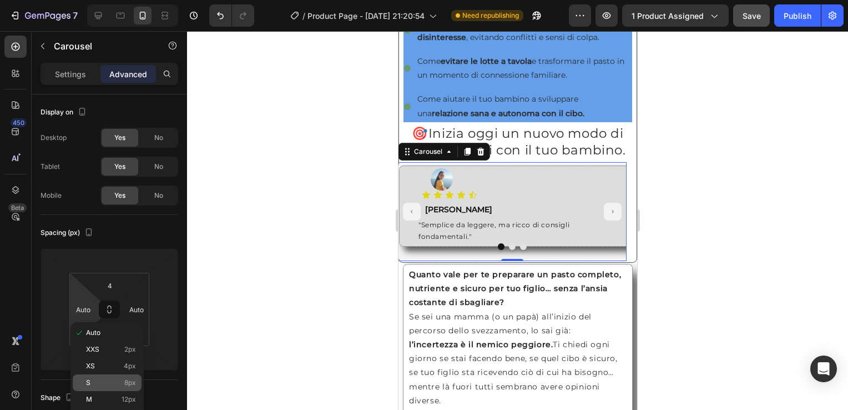
click at [113, 379] on p "S 8px" at bounding box center [111, 382] width 50 height 8
type input "8"
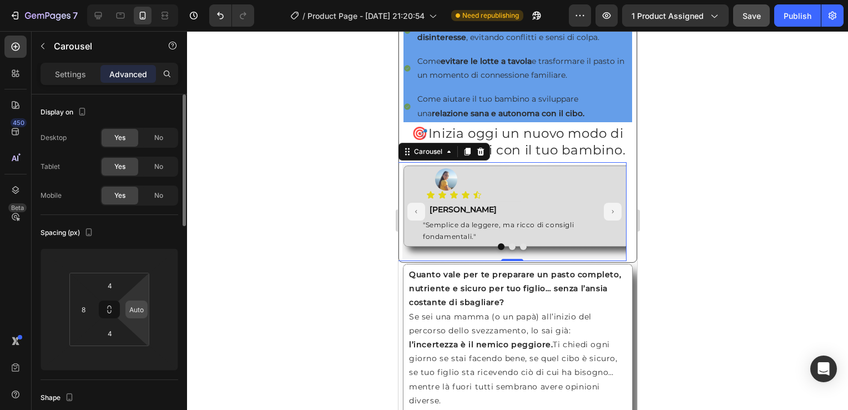
click at [139, 309] on input "Auto" at bounding box center [136, 309] width 17 height 17
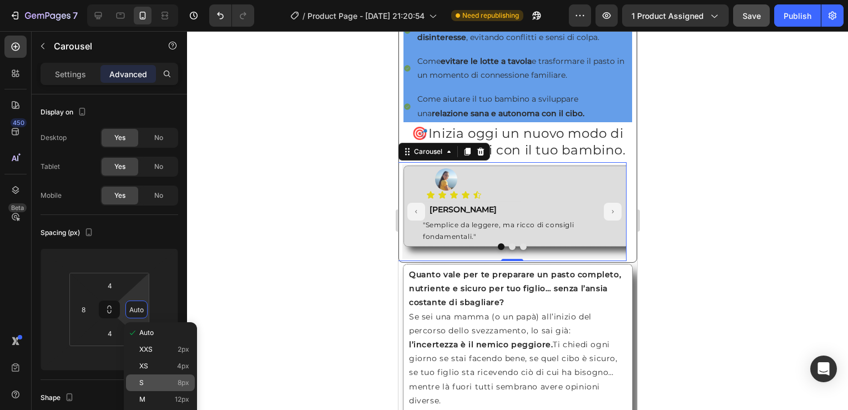
click at [168, 378] on p "S 8px" at bounding box center [164, 382] width 50 height 8
type input "8"
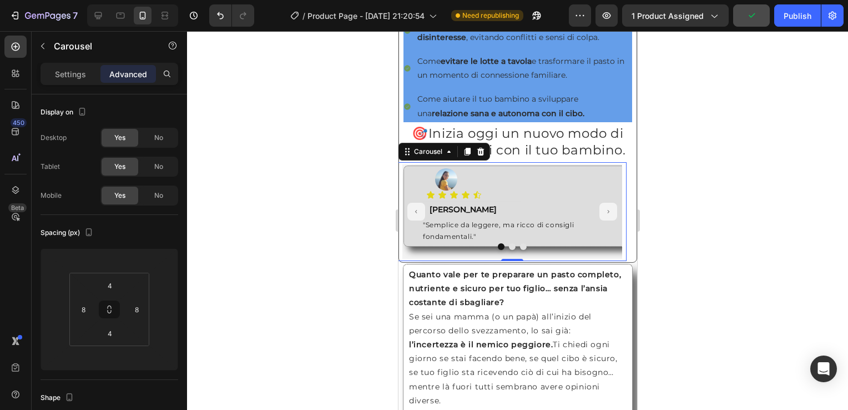
click at [263, 174] on div at bounding box center [517, 220] width 661 height 378
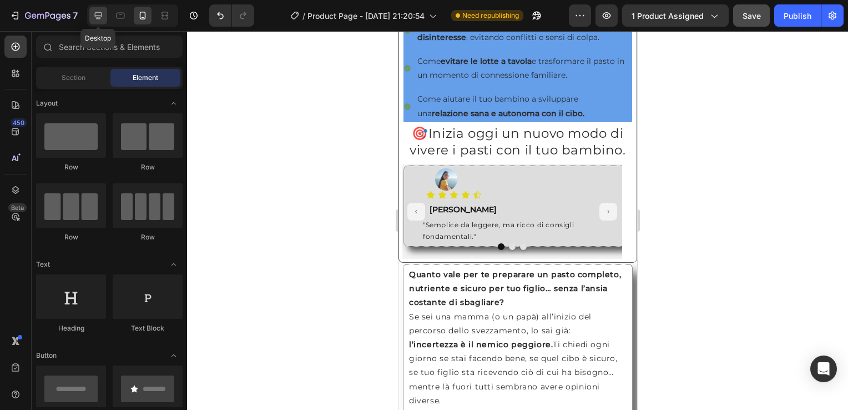
click at [98, 18] on icon at bounding box center [98, 15] width 7 height 7
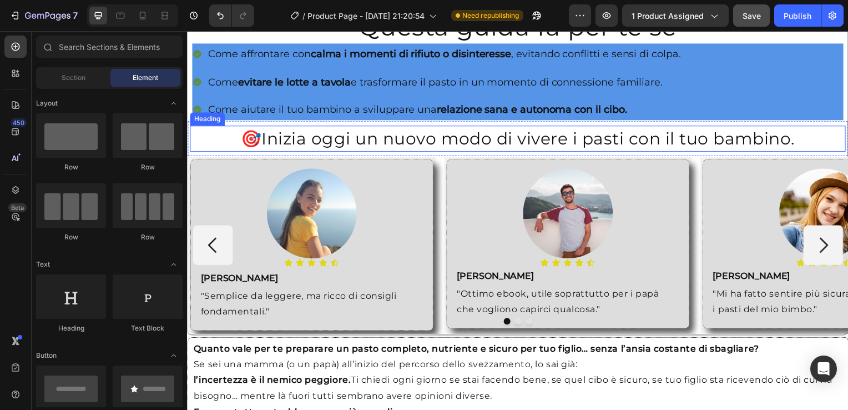
scroll to position [797, 0]
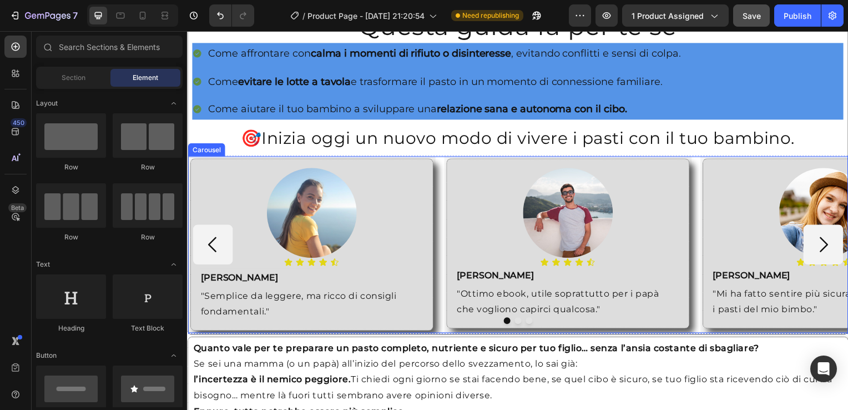
click at [200, 148] on div "Carousel" at bounding box center [206, 151] width 33 height 10
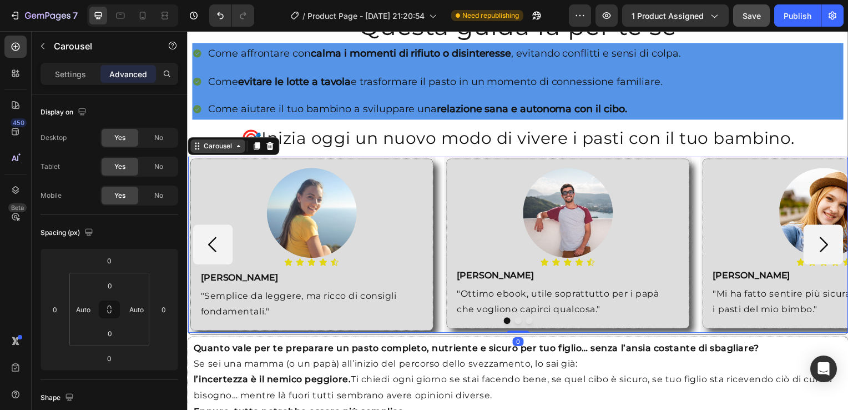
click at [240, 146] on div "Carousel" at bounding box center [217, 146] width 55 height 13
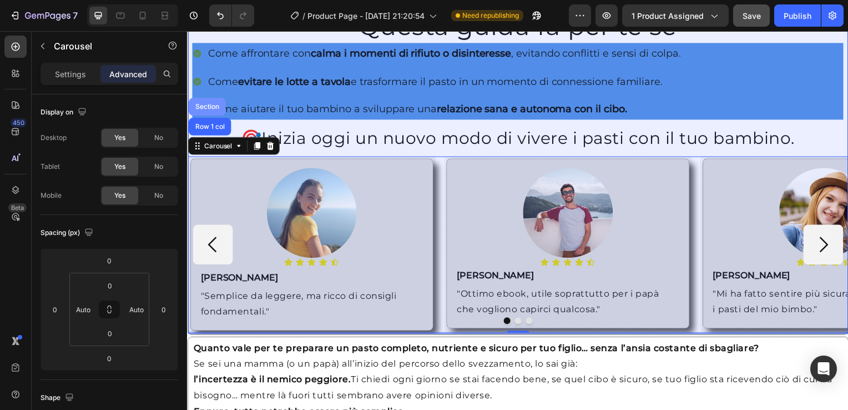
click at [210, 104] on div "Section" at bounding box center [207, 107] width 28 height 7
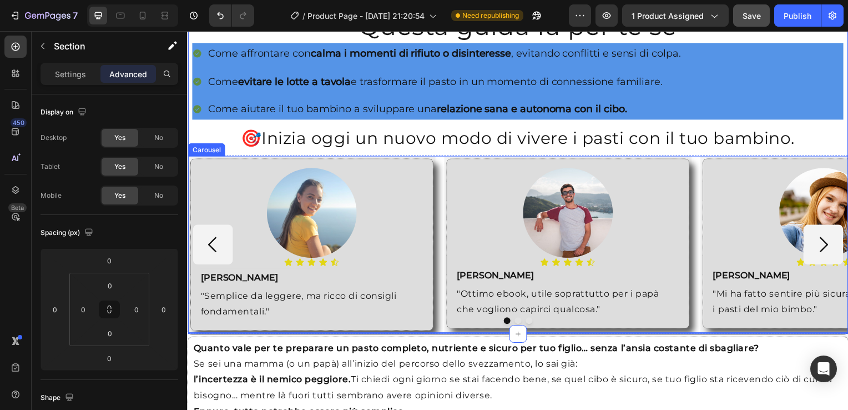
click at [214, 156] on div "Image Icon Icon Icon Icon Icon Icon List Text Block Roberta Text Block "Semplic…" at bounding box center [520, 245] width 665 height 179
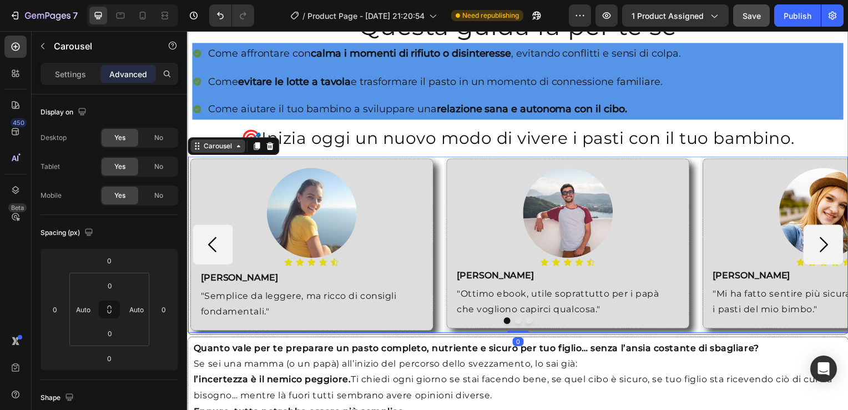
click at [242, 145] on icon at bounding box center [238, 147] width 9 height 9
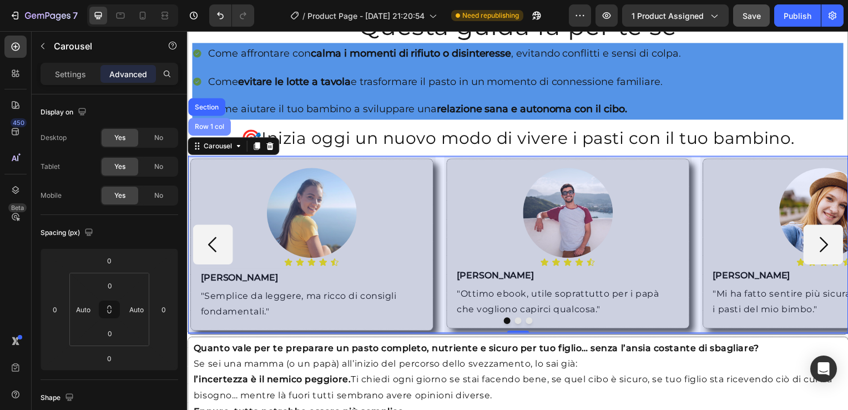
click at [207, 124] on div "Row 1 col" at bounding box center [210, 127] width 34 height 7
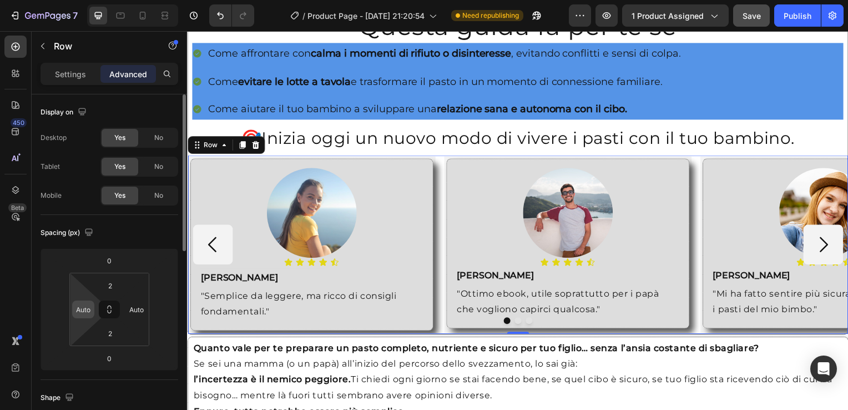
click at [93, 307] on div "Auto" at bounding box center [83, 309] width 22 height 18
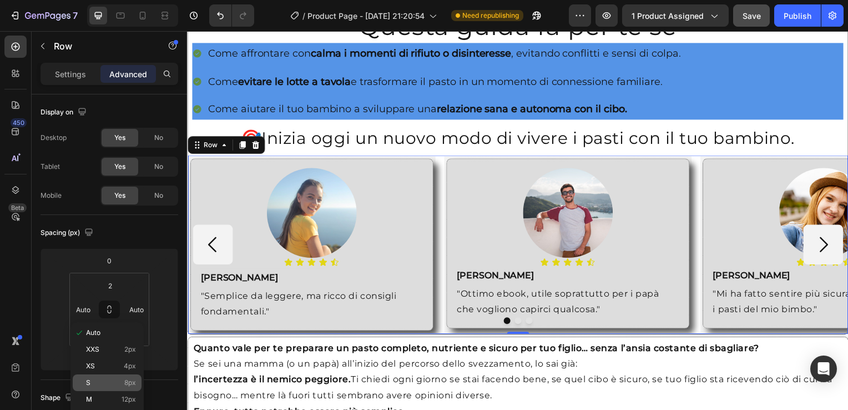
click at [97, 385] on p "S 8px" at bounding box center [111, 382] width 50 height 8
type input "8"
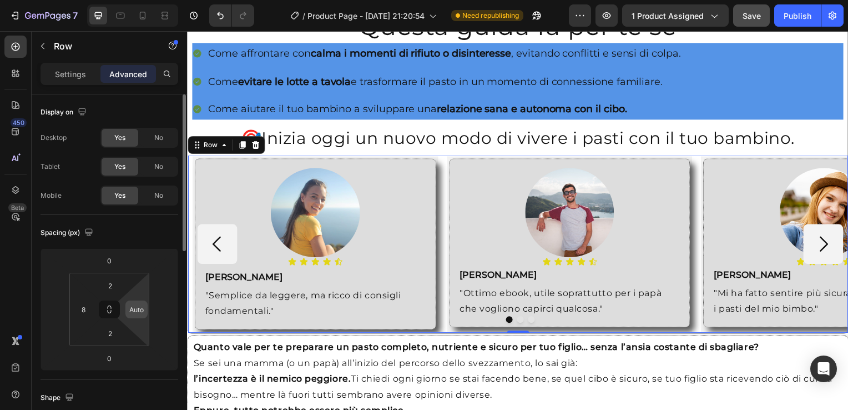
click at [135, 316] on input "Auto" at bounding box center [136, 309] width 17 height 17
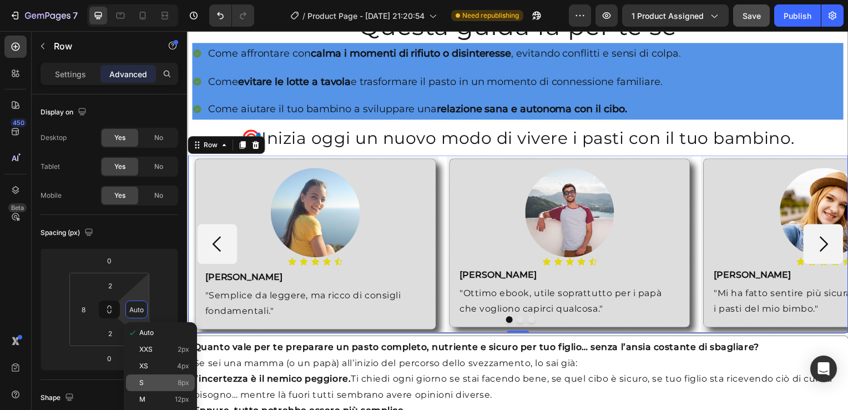
click at [148, 378] on p "S 8px" at bounding box center [164, 382] width 50 height 8
type input "8"
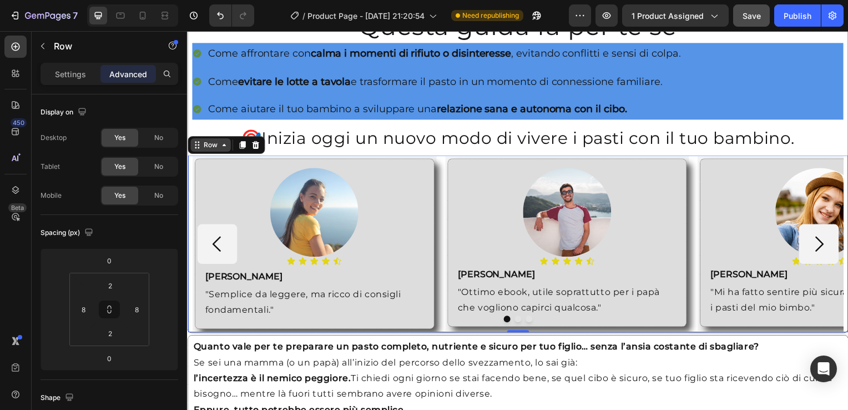
click at [222, 145] on div "Row" at bounding box center [210, 145] width 41 height 13
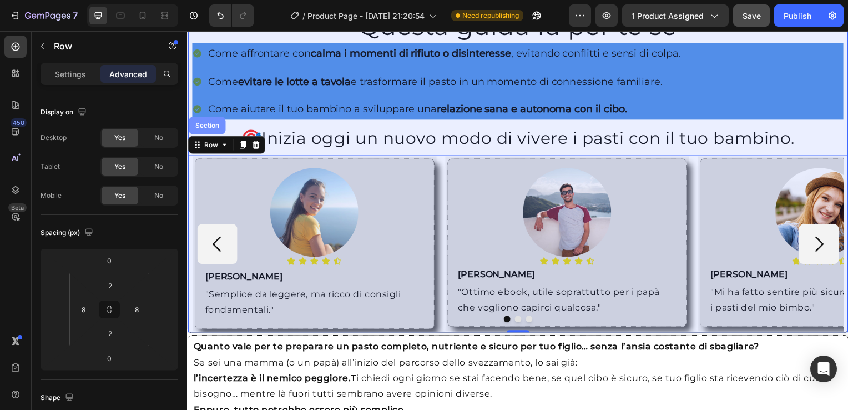
click at [208, 123] on div "Section" at bounding box center [207, 126] width 28 height 7
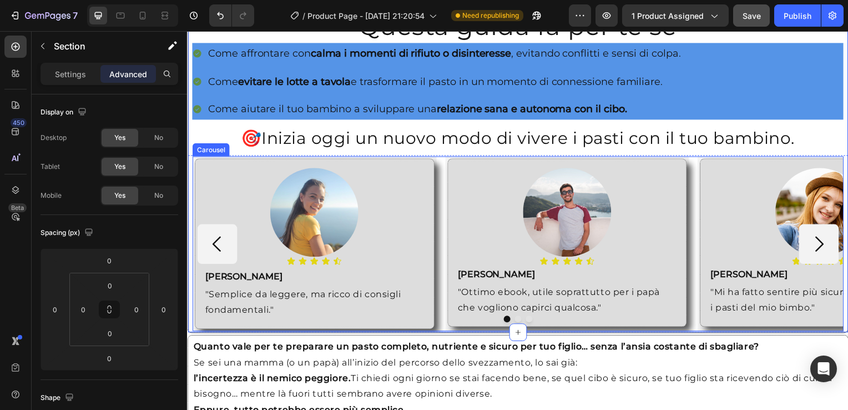
click at [197, 149] on div "Carousel" at bounding box center [210, 150] width 37 height 13
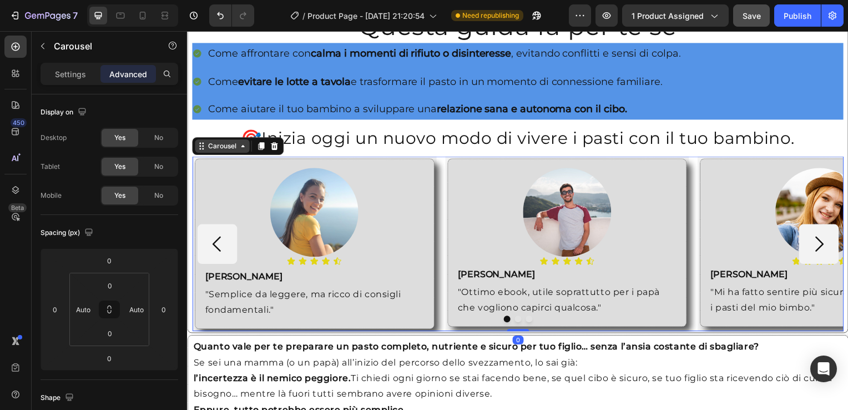
click at [237, 143] on div "Carousel" at bounding box center [222, 147] width 33 height 10
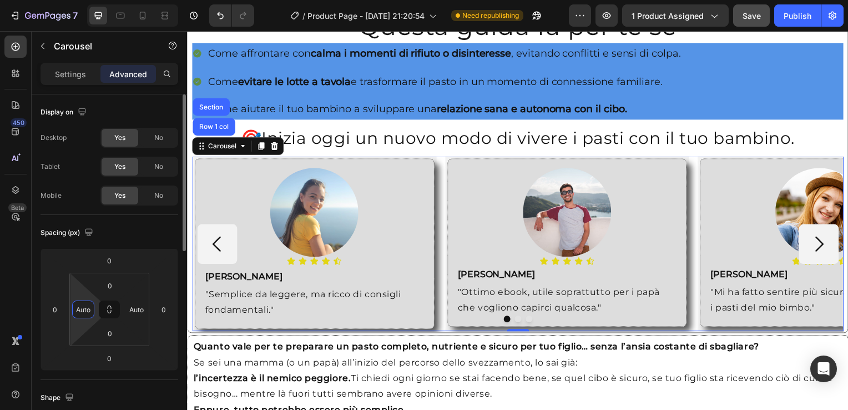
click at [90, 310] on input "Auto" at bounding box center [83, 309] width 17 height 17
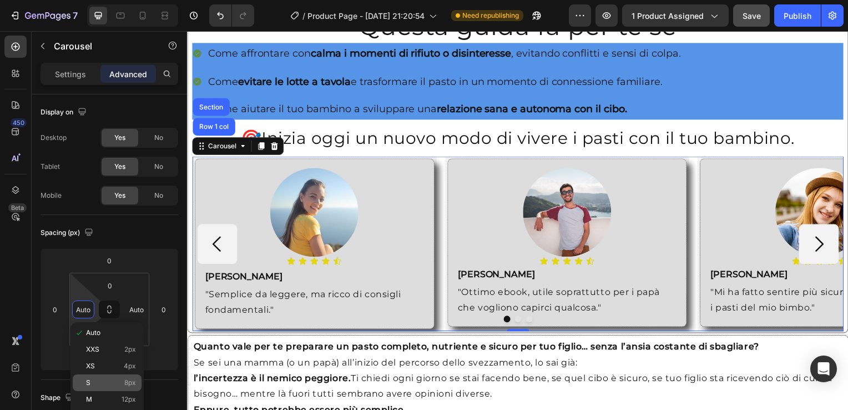
click at [104, 382] on p "S 8px" at bounding box center [111, 382] width 50 height 8
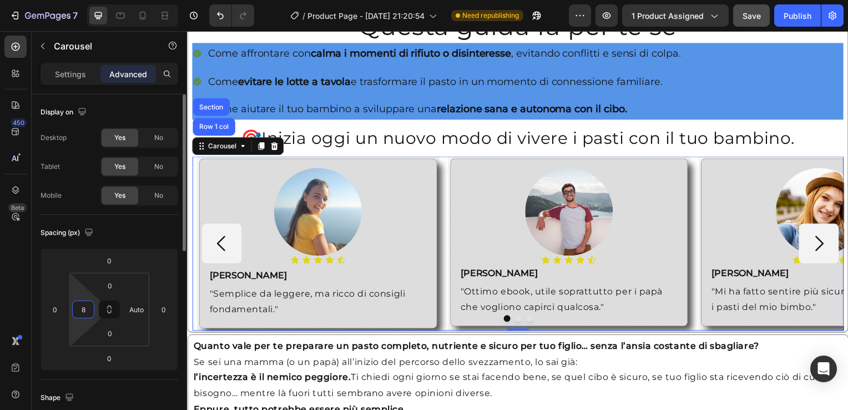
click at [88, 311] on input "8" at bounding box center [83, 309] width 17 height 17
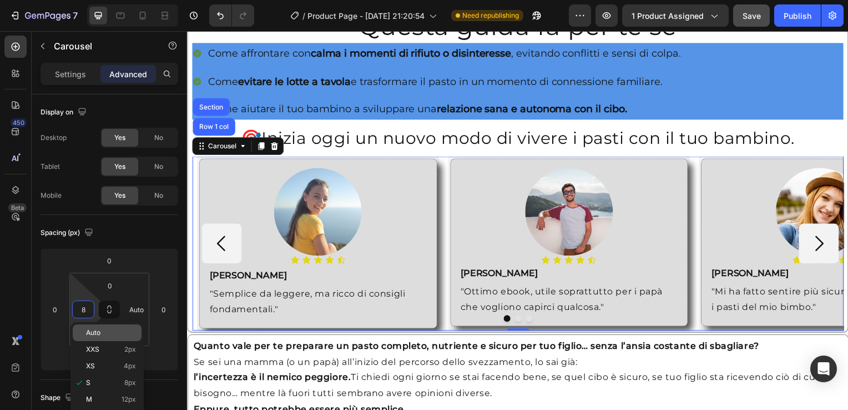
click at [93, 325] on div "Auto" at bounding box center [107, 332] width 69 height 17
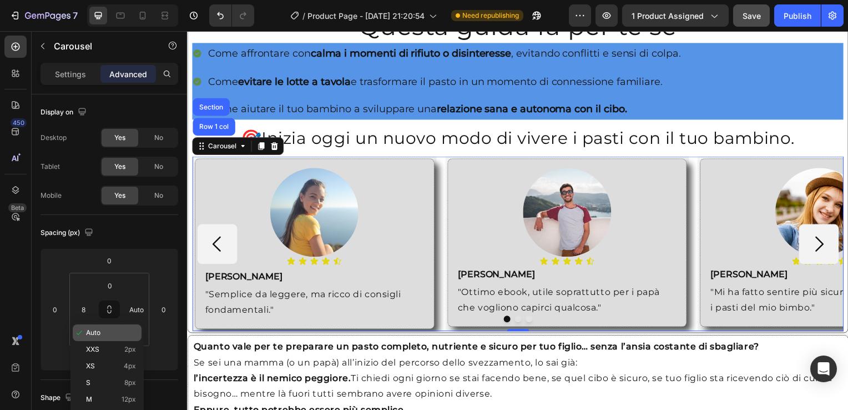
type input "Auto"
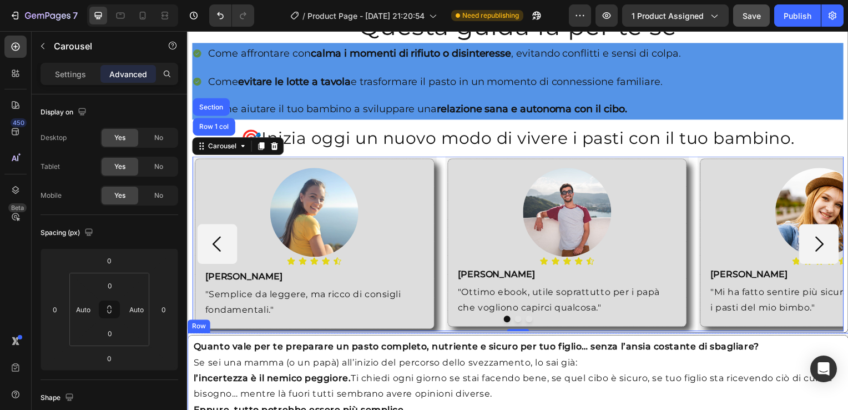
click at [194, 325] on div "Row" at bounding box center [198, 329] width 18 height 10
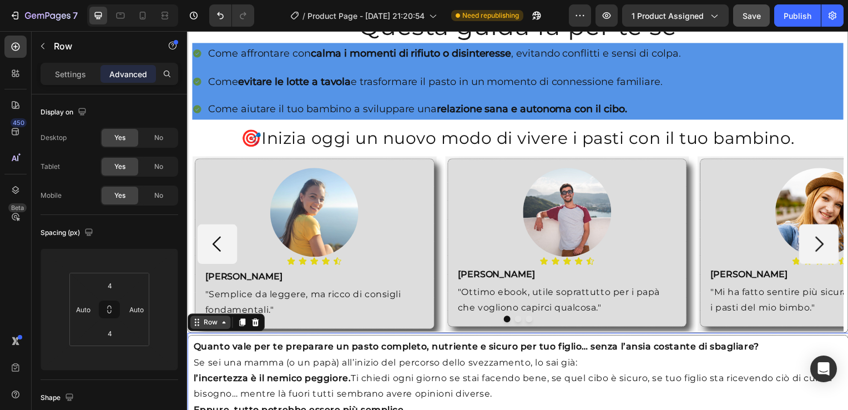
click at [217, 323] on div "Row" at bounding box center [210, 325] width 18 height 10
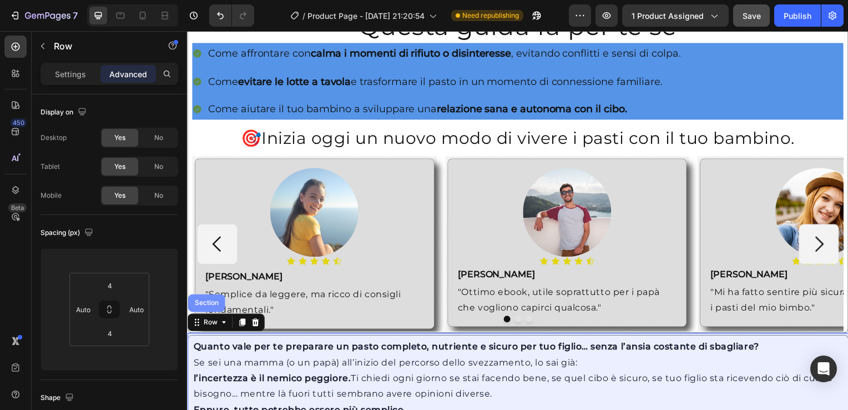
click at [214, 302] on div "Section" at bounding box center [206, 305] width 28 height 7
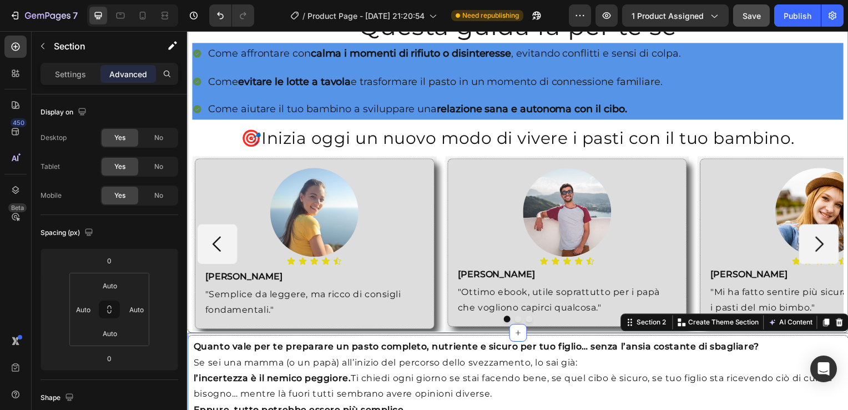
click at [214, 296] on p ""Semplice da leggere, ma ricco di consigli" at bounding box center [315, 297] width 220 height 16
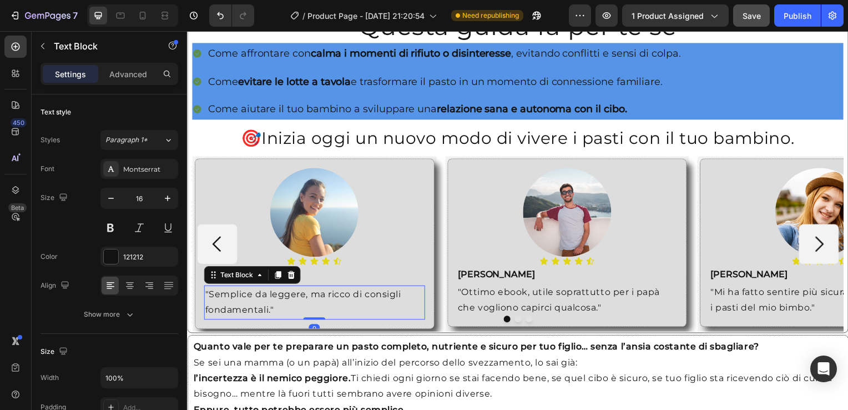
scroll to position [937, 0]
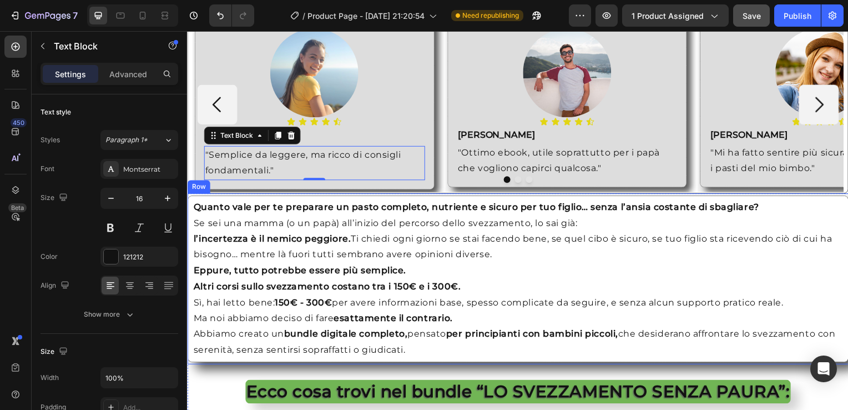
click at [194, 183] on div "Row" at bounding box center [198, 188] width 18 height 10
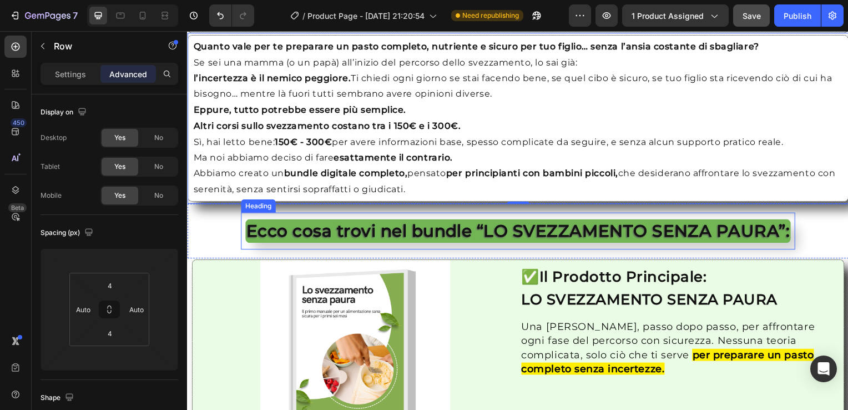
scroll to position [859, 0]
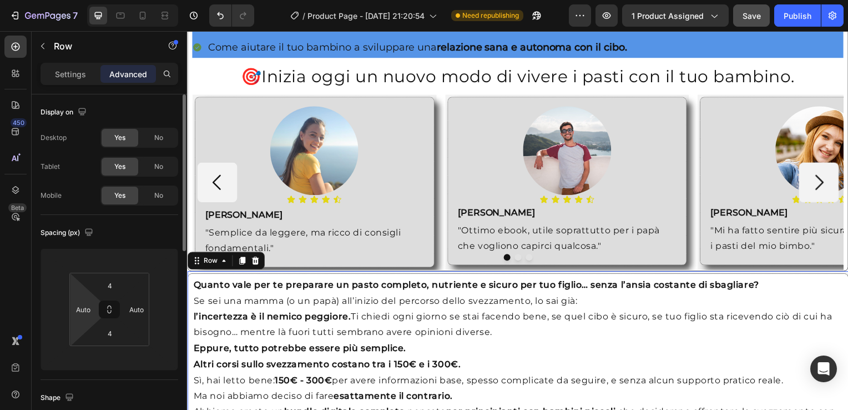
click at [79, 0] on html "7 / Product Page - [DATE] 21:20:54 Need republishing Preview 1 product assigned…" at bounding box center [424, 0] width 848 height 0
click at [87, 312] on input "Auto" at bounding box center [83, 309] width 17 height 17
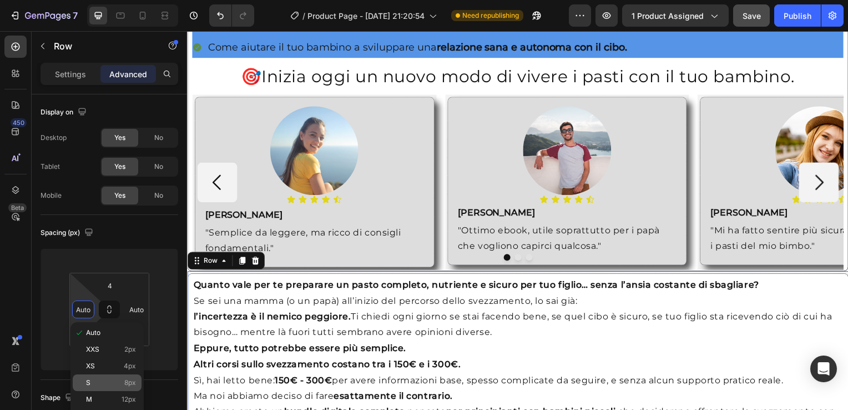
click at [91, 378] on p "S 8px" at bounding box center [111, 382] width 50 height 8
type input "8"
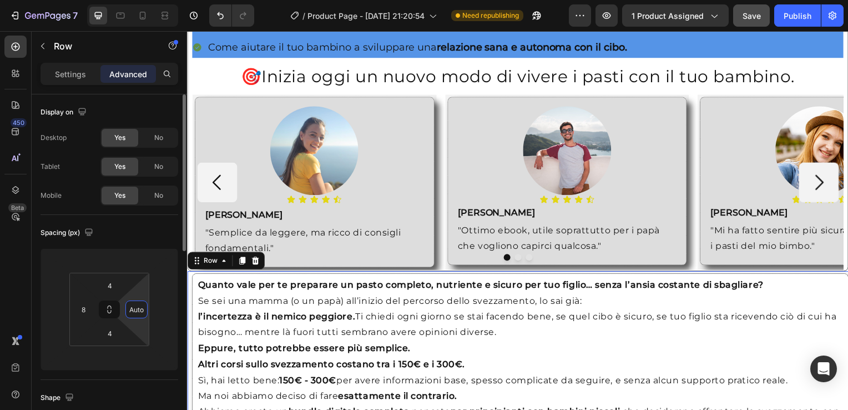
click at [134, 315] on input "Auto" at bounding box center [136, 309] width 17 height 17
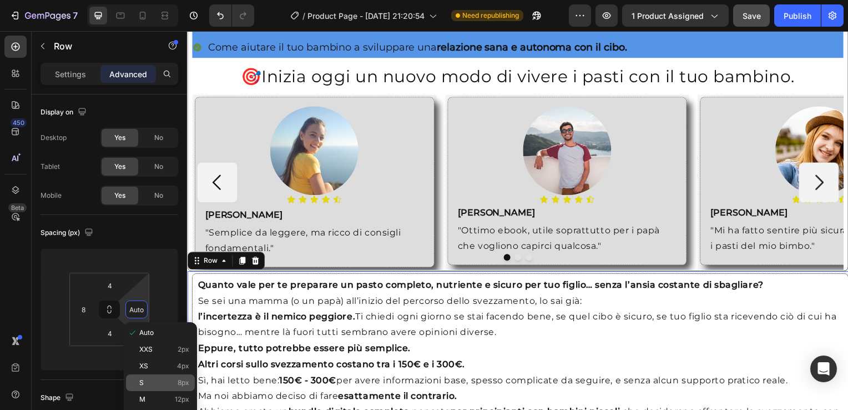
click at [149, 383] on p "S 8px" at bounding box center [164, 382] width 50 height 8
type input "8"
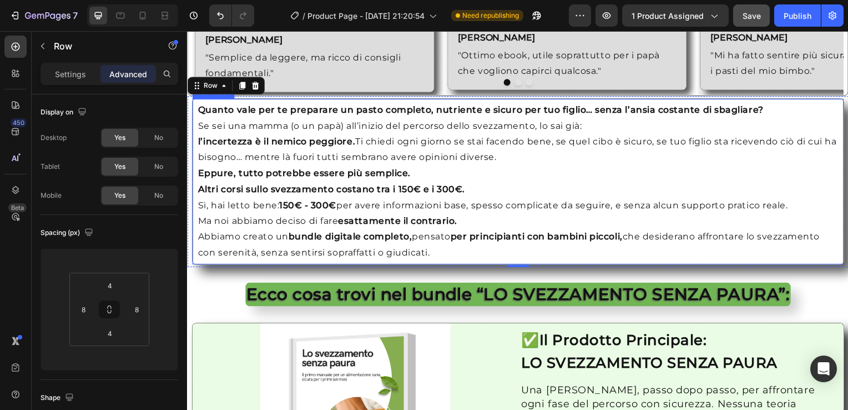
scroll to position [1071, 0]
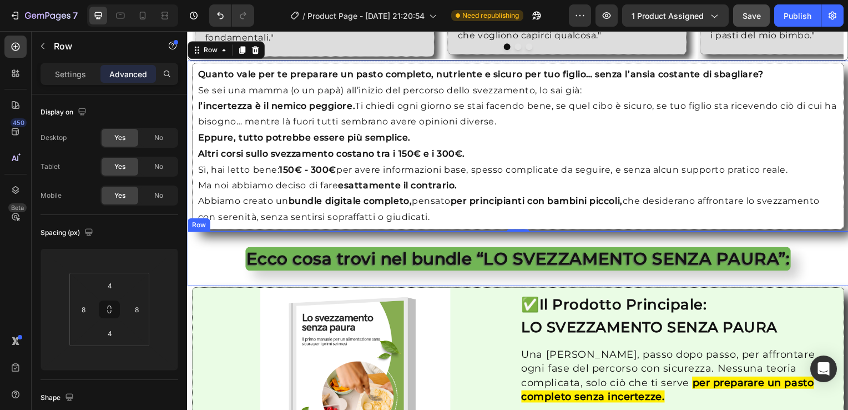
click at [211, 253] on div "Ecco cosa trovi nel bundle “LO SVEZZAMENTO SENZA PAURA”: Heading" at bounding box center [520, 260] width 648 height 37
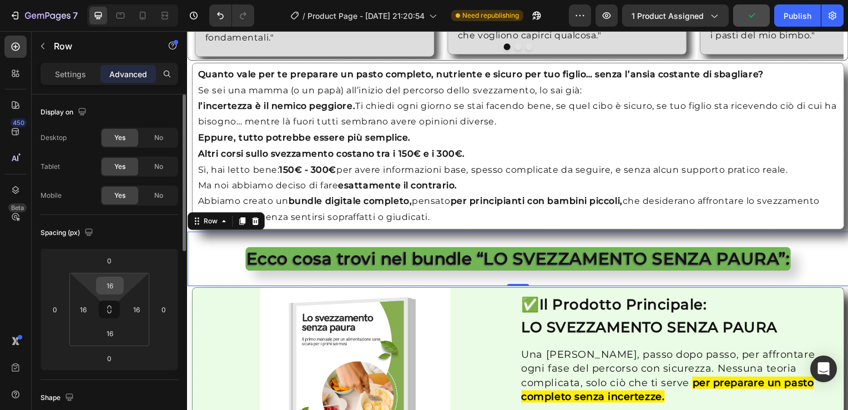
click at [107, 290] on input "16" at bounding box center [110, 285] width 22 height 17
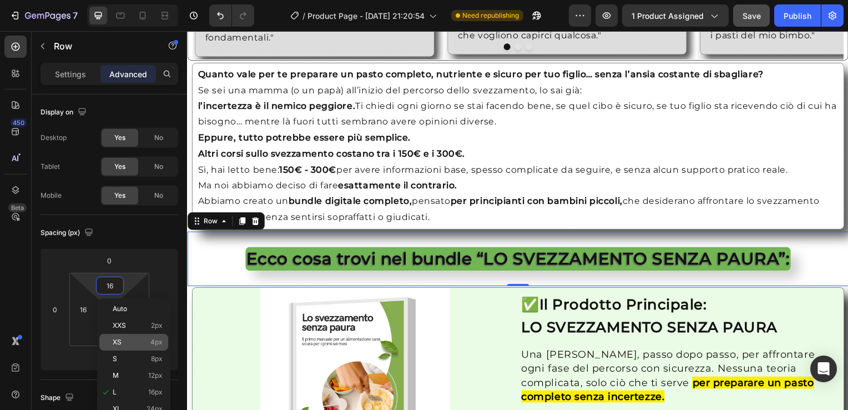
click at [130, 336] on div "XS 4px" at bounding box center [133, 342] width 69 height 17
type input "4"
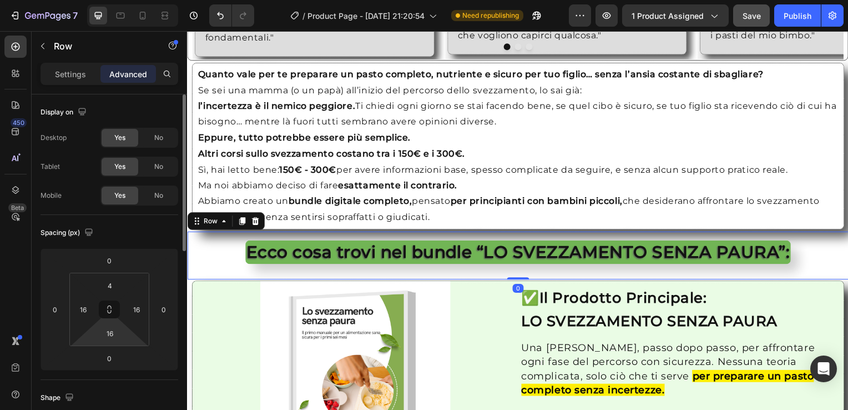
click at [113, 0] on html "7 / Product Page - [DATE] 21:20:54 Need republishing Preview 1 product assigned…" at bounding box center [424, 0] width 848 height 0
click at [108, 334] on input "16" at bounding box center [110, 333] width 22 height 17
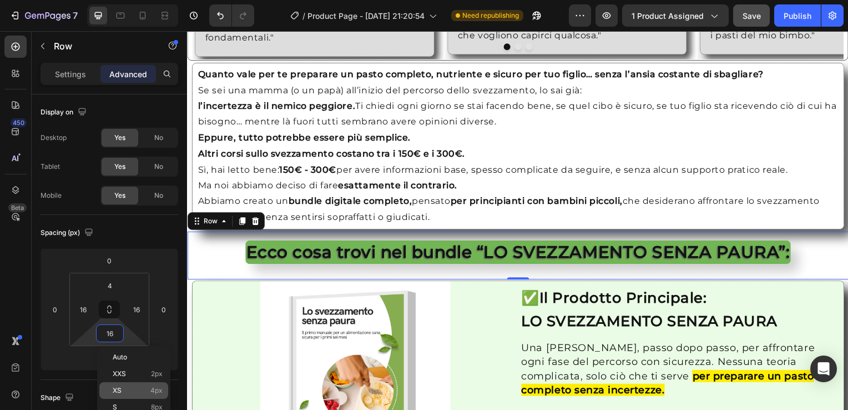
click at [120, 388] on span "XS" at bounding box center [117, 390] width 9 height 8
type input "4"
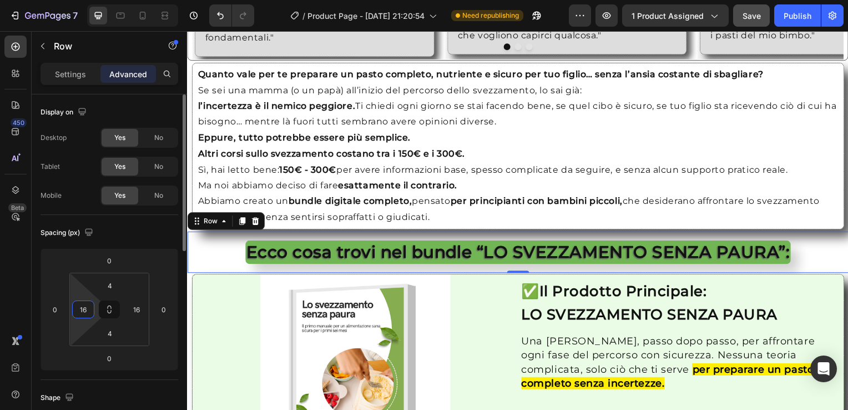
click at [85, 305] on input "16" at bounding box center [83, 309] width 17 height 17
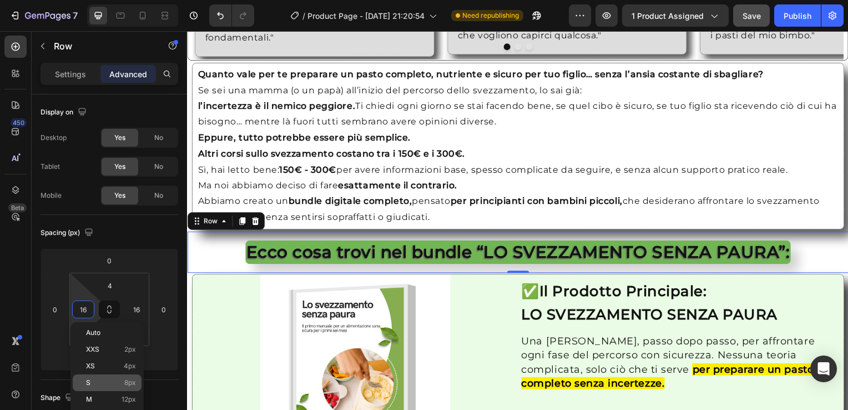
click at [104, 381] on p "S 8px" at bounding box center [111, 382] width 50 height 8
type input "8"
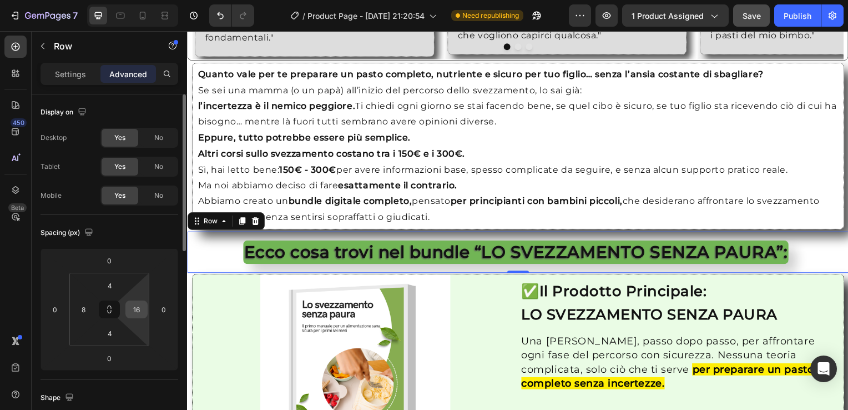
click at [134, 310] on input "16" at bounding box center [136, 309] width 17 height 17
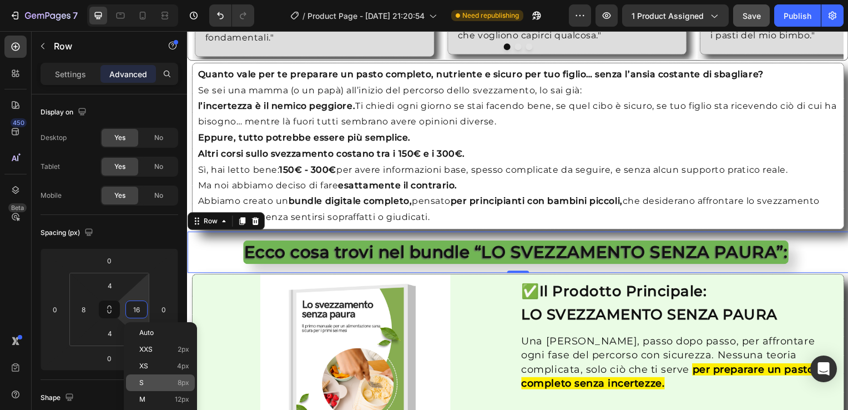
click at [162, 380] on p "S 8px" at bounding box center [164, 382] width 50 height 8
type input "8"
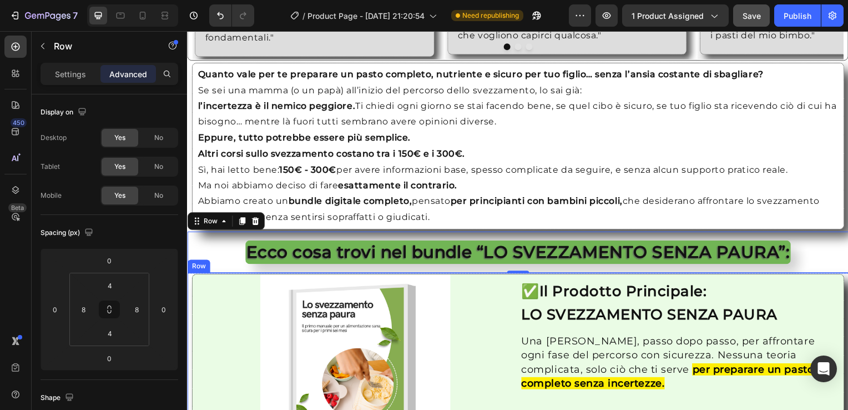
click at [189, 275] on div "Image ✅ Il Prodotto Principale: LO SVEZZAMENTO SENZA PAURA Heading Una guida ch…" at bounding box center [520, 373] width 666 height 196
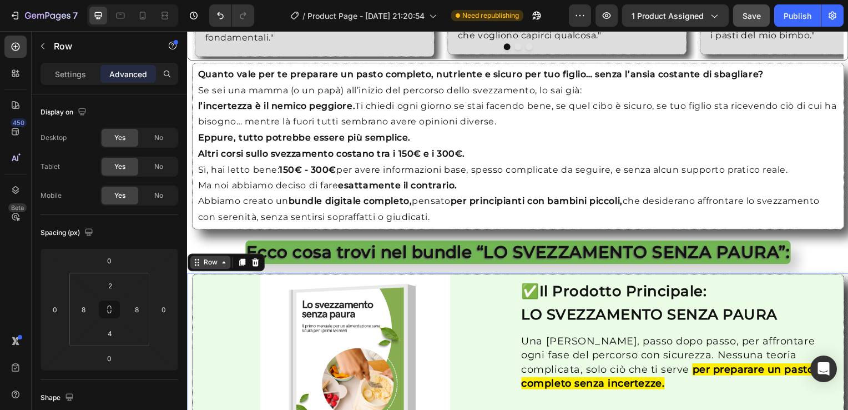
click at [223, 261] on icon at bounding box center [223, 264] width 9 height 9
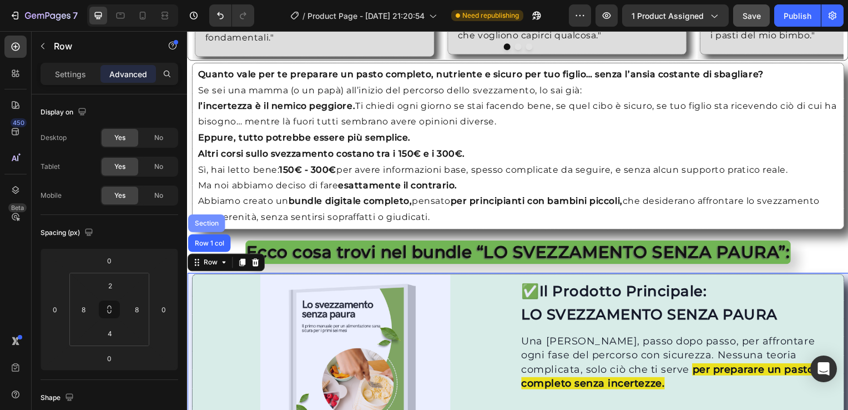
click at [204, 221] on div "Section" at bounding box center [206, 224] width 28 height 7
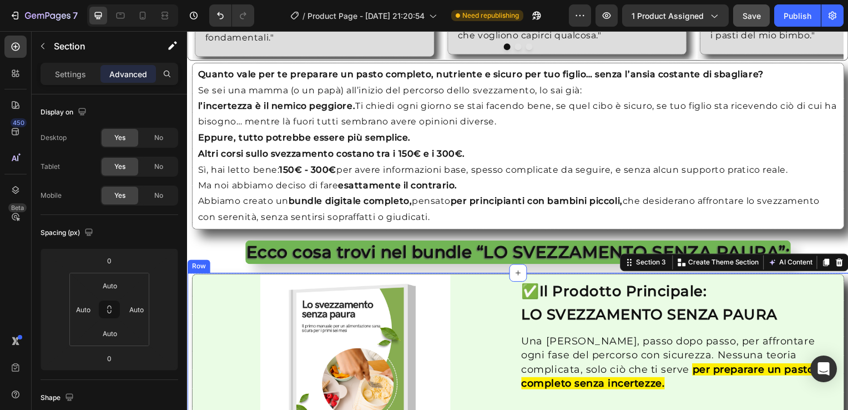
click at [196, 263] on div "Row" at bounding box center [198, 268] width 18 height 10
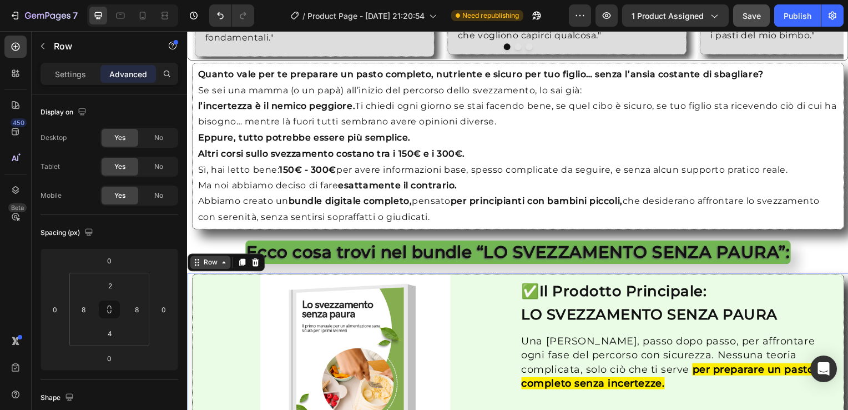
click at [213, 264] on div "Row" at bounding box center [210, 263] width 41 height 13
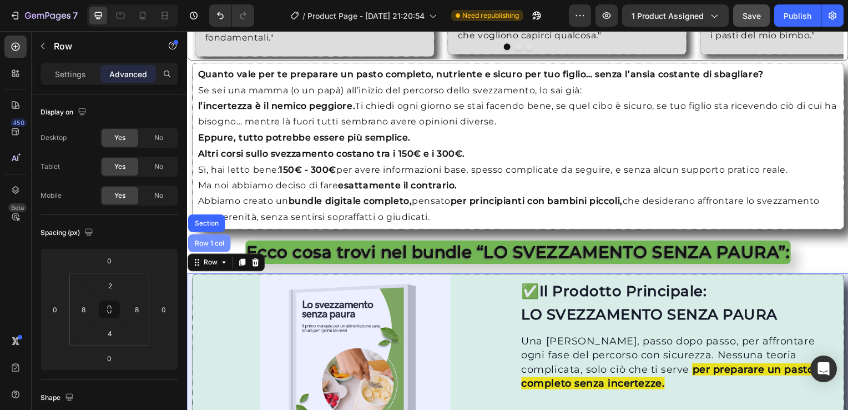
click at [219, 236] on div "Row 1 col" at bounding box center [209, 245] width 43 height 18
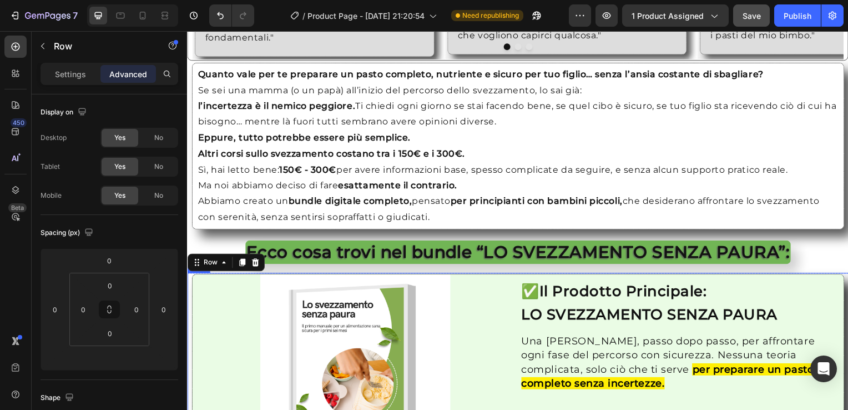
click at [187, 281] on div "Image ✅ Il Prodotto Principale: LO SVEZZAMENTO SENZA PAURA Heading Una guida ch…" at bounding box center [520, 373] width 666 height 196
click at [199, 291] on div at bounding box center [355, 371] width 319 height 191
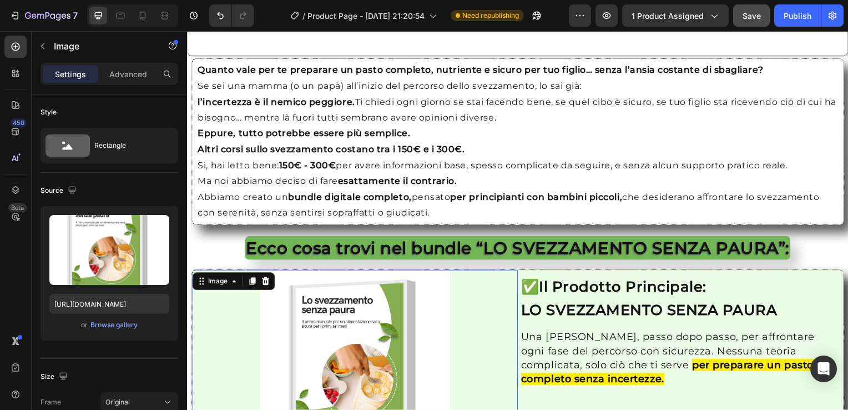
scroll to position [1241, 0]
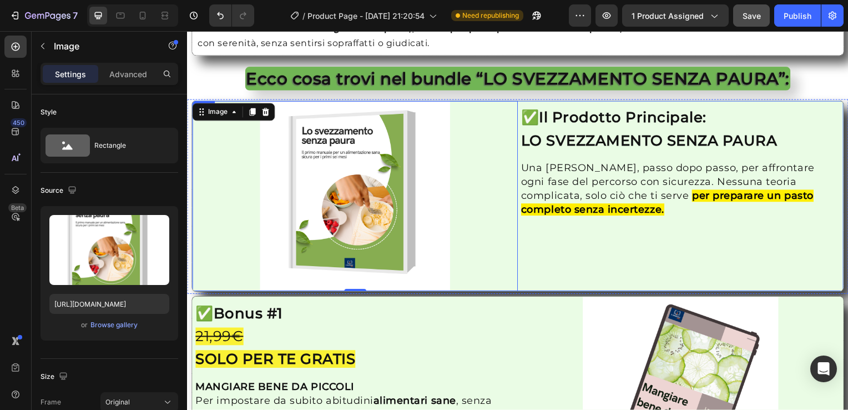
click at [523, 275] on div "✅ Il Prodotto Principale: LO SVEZZAMENTO SENZA PAURA Heading Una guida chiara, …" at bounding box center [684, 197] width 328 height 191
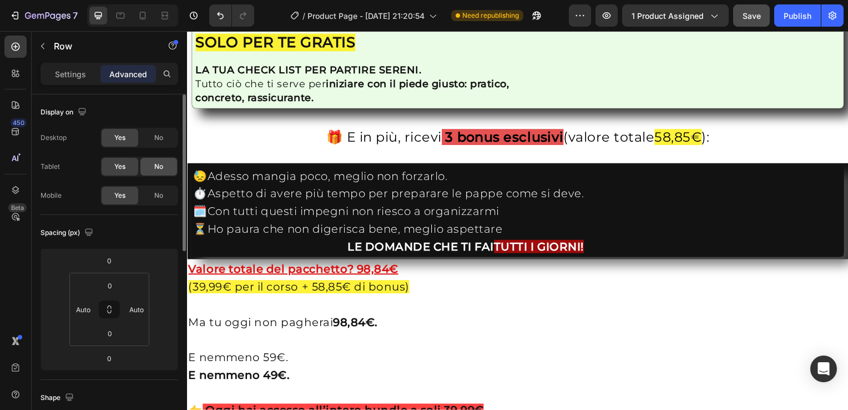
scroll to position [1899, 0]
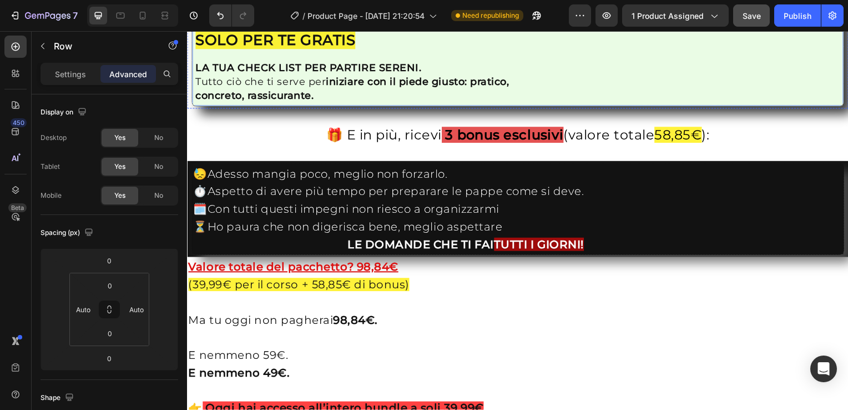
click at [191, 107] on div "Image ✅ Bonus #1 16,87€ SOLO PER TE GRATIS Heading LA TUA CHECK LIST PER PARTIR…" at bounding box center [519, 42] width 657 height 130
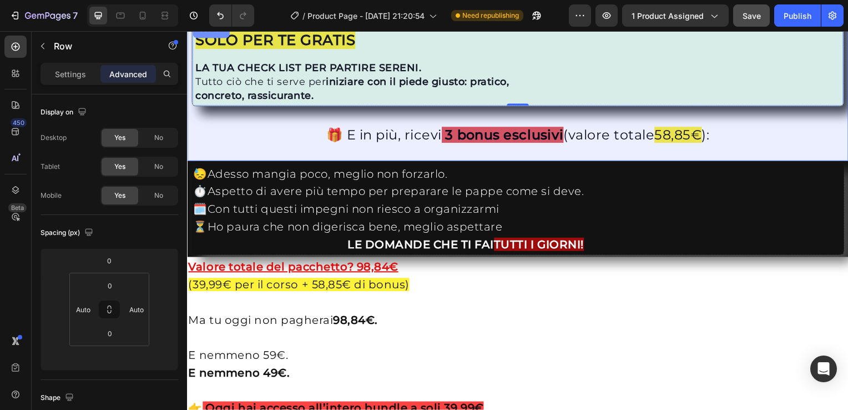
click at [215, 33] on div "Section" at bounding box center [211, 29] width 28 height 7
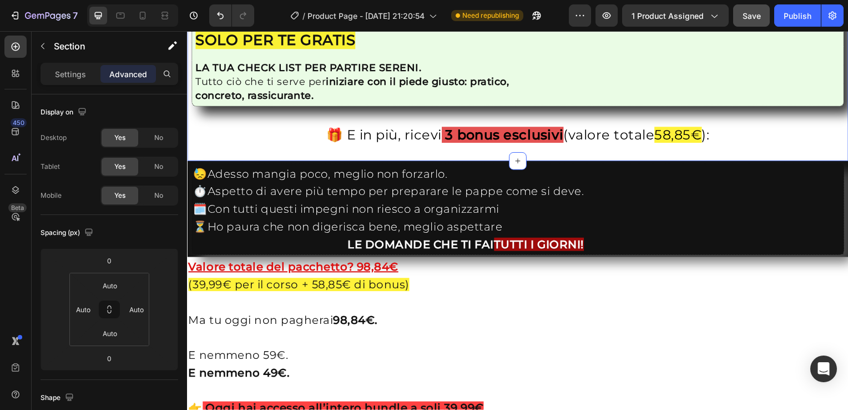
click at [215, 54] on h2 "✅ Bonus #1 16,87€ SOLO PER TE GRATIS" at bounding box center [356, 18] width 324 height 72
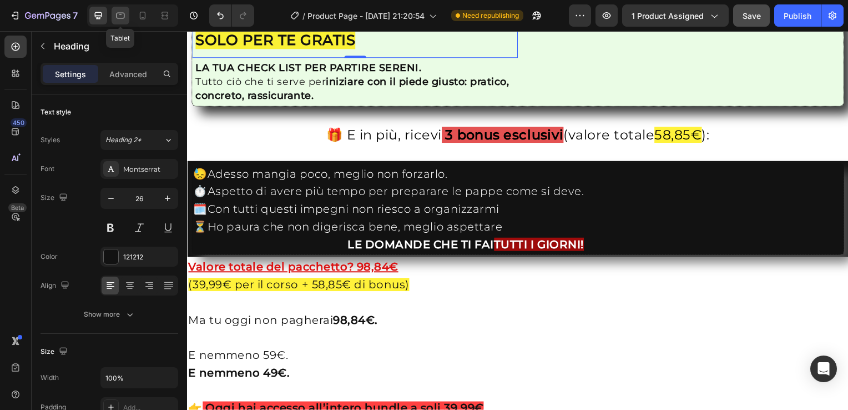
click at [116, 9] on div at bounding box center [121, 16] width 18 height 18
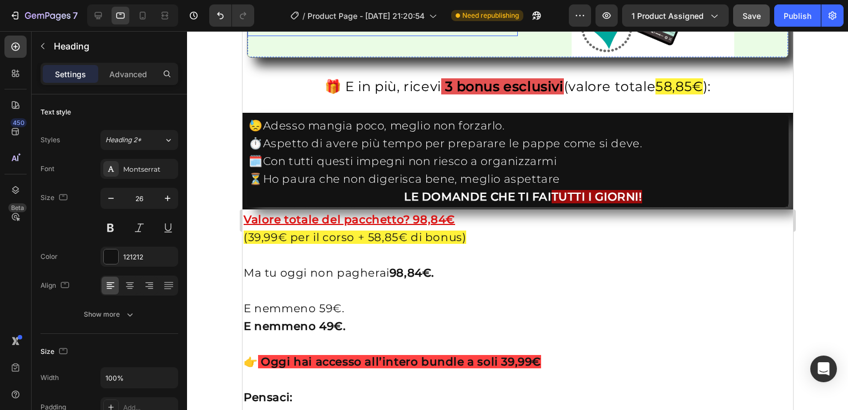
scroll to position [1946, 0]
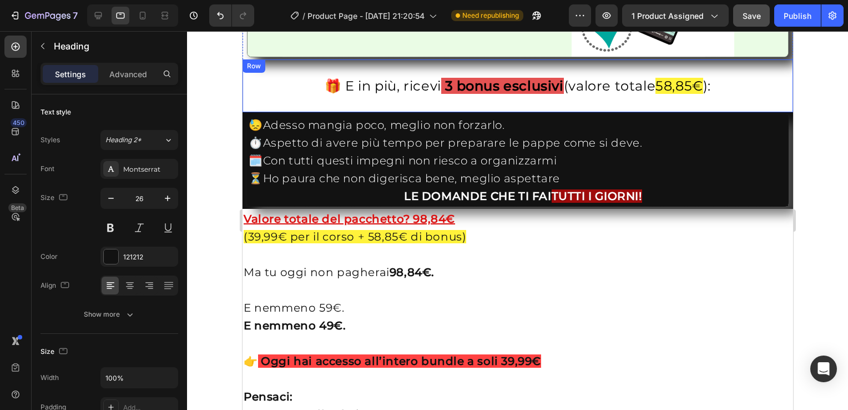
click at [244, 68] on div "🎁 E in più, ricevi 3 bonus esclusivi (valore totale 58,85€ ): Text Block Row" at bounding box center [517, 85] width 550 height 53
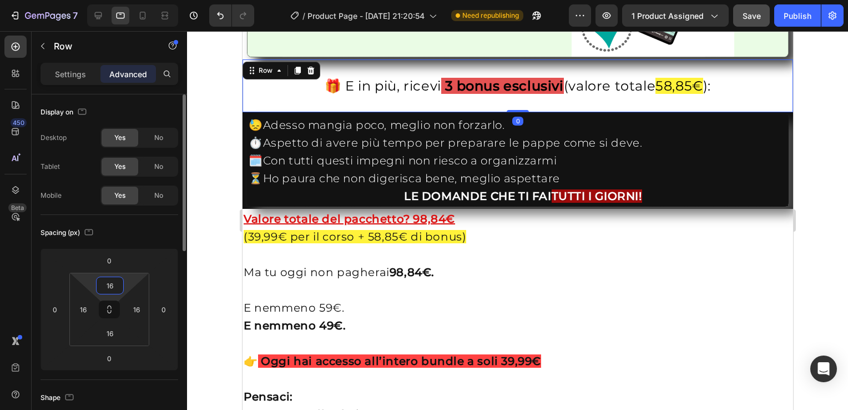
click at [113, 289] on input "16" at bounding box center [110, 285] width 22 height 17
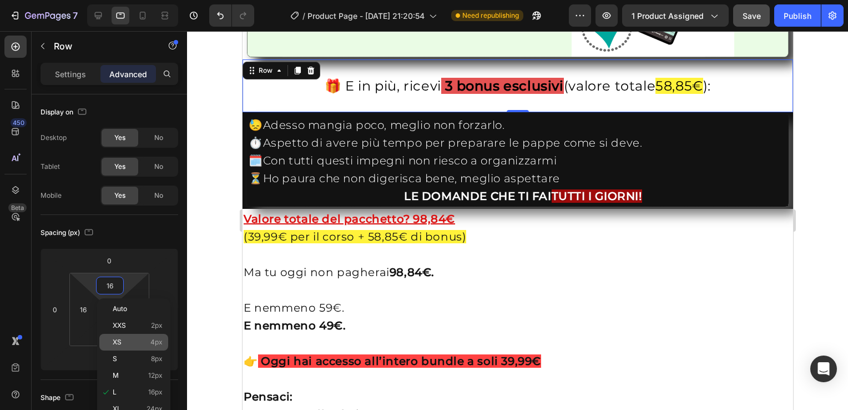
click at [132, 344] on p "XS 4px" at bounding box center [138, 342] width 50 height 8
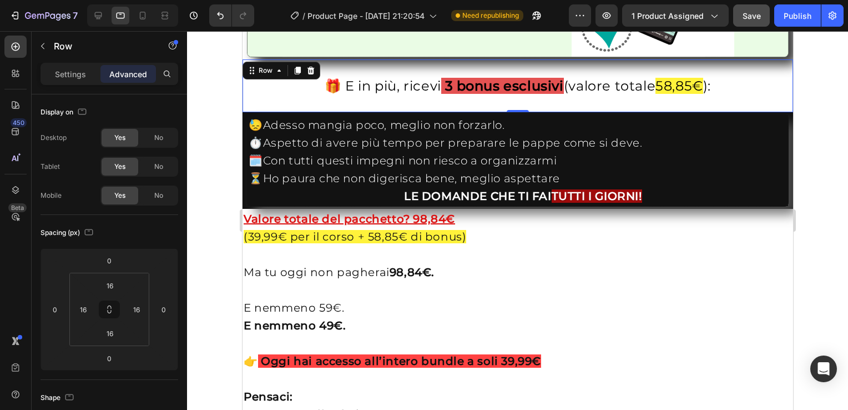
type input "4"
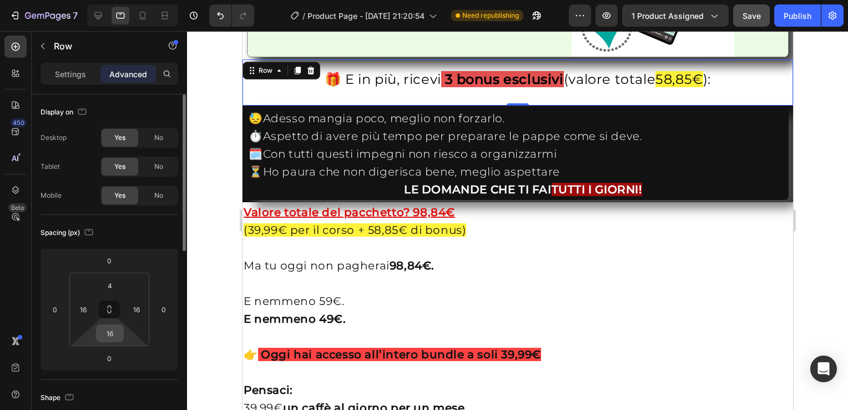
click at [107, 334] on input "16" at bounding box center [110, 333] width 22 height 17
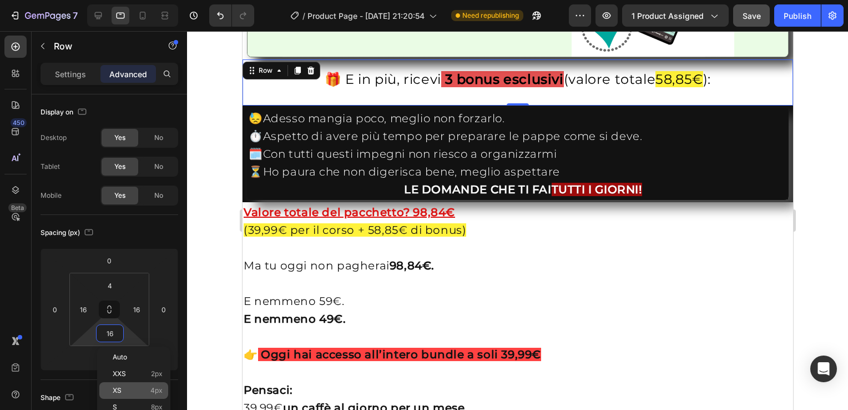
click at [128, 383] on div "XS 4px" at bounding box center [133, 390] width 69 height 17
type input "4"
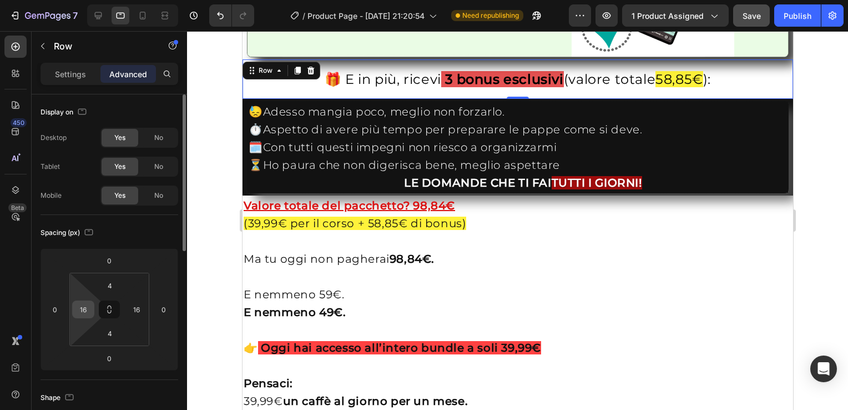
click at [87, 311] on input "16" at bounding box center [83, 309] width 17 height 17
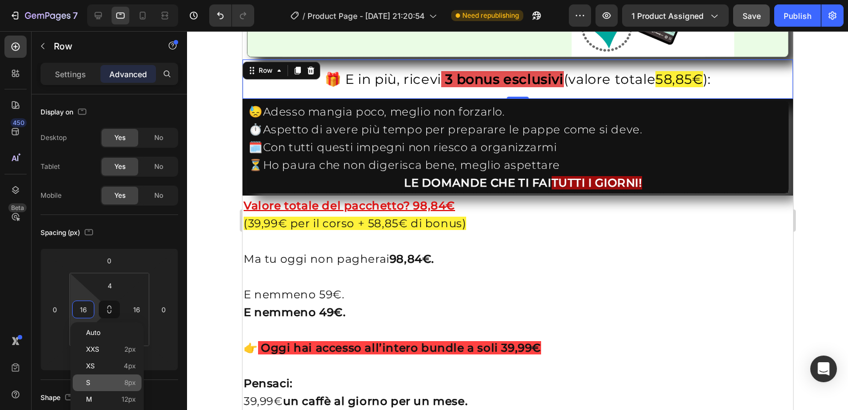
click at [105, 385] on p "S 8px" at bounding box center [111, 382] width 50 height 8
type input "8"
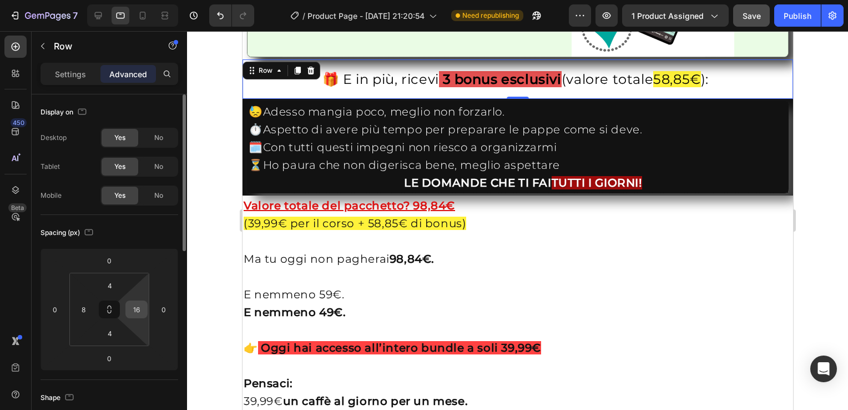
click at [144, 313] on input "16" at bounding box center [136, 309] width 17 height 17
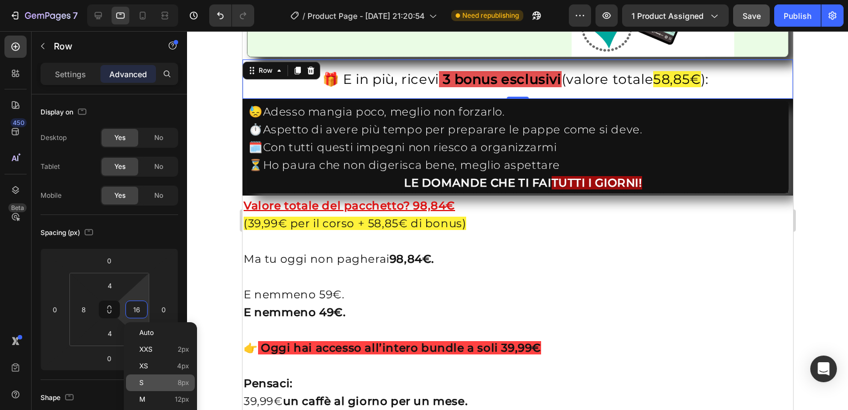
click at [160, 384] on p "S 8px" at bounding box center [164, 382] width 50 height 8
type input "8"
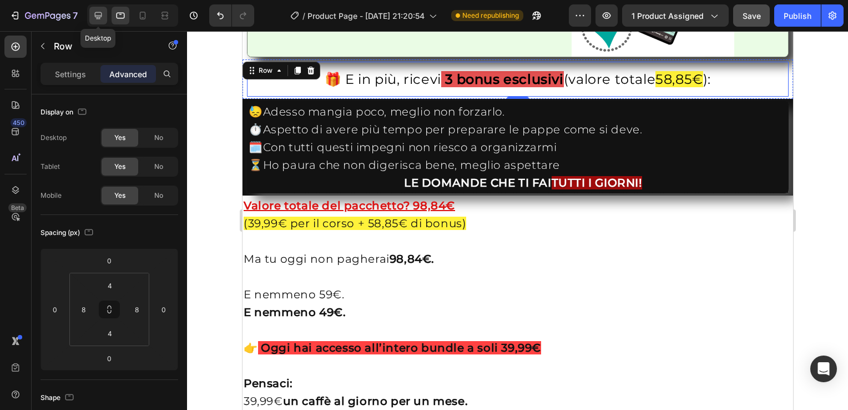
click at [95, 14] on icon at bounding box center [98, 15] width 7 height 7
type input "16"
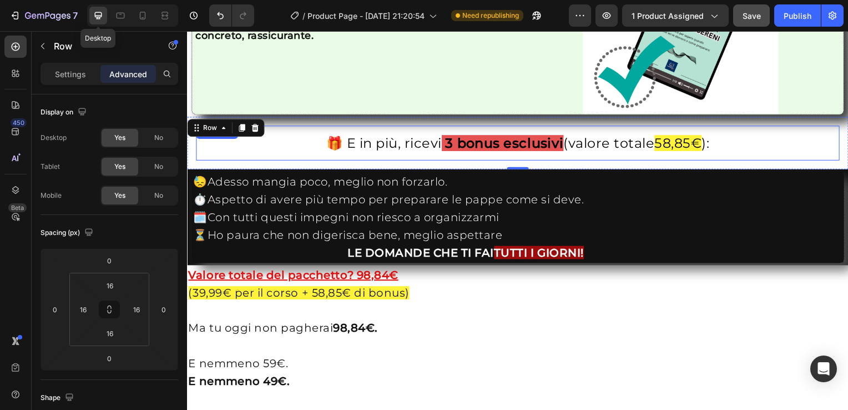
scroll to position [2063, 0]
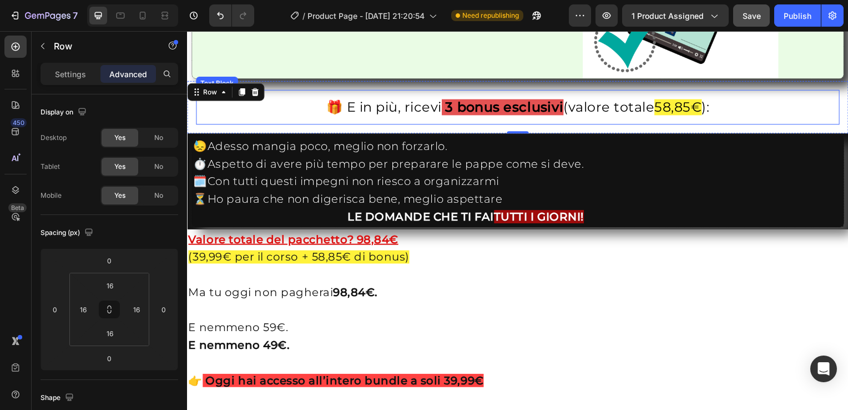
click at [204, 103] on p "🎁 E in più, ricevi 3 bonus esclusivi (valore totale 58,85€ ):" at bounding box center [520, 108] width 646 height 24
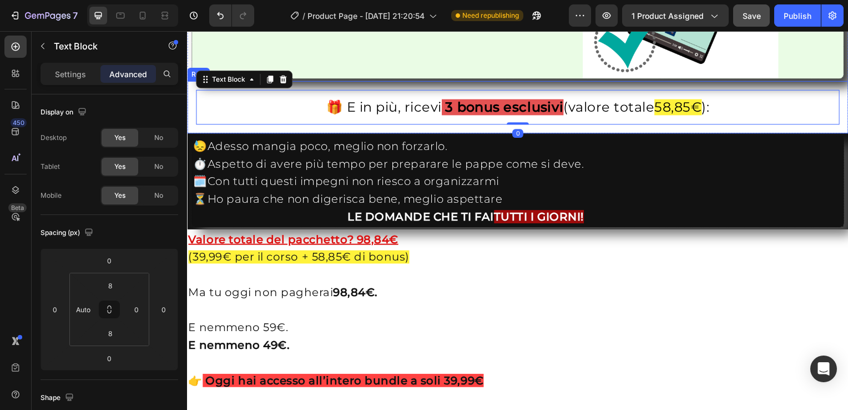
click at [190, 92] on div "🎁 E in più, ricevi 3 bonus esclusivi (valore totale 58,85€ ): Text Block 0 Row" at bounding box center [520, 108] width 666 height 53
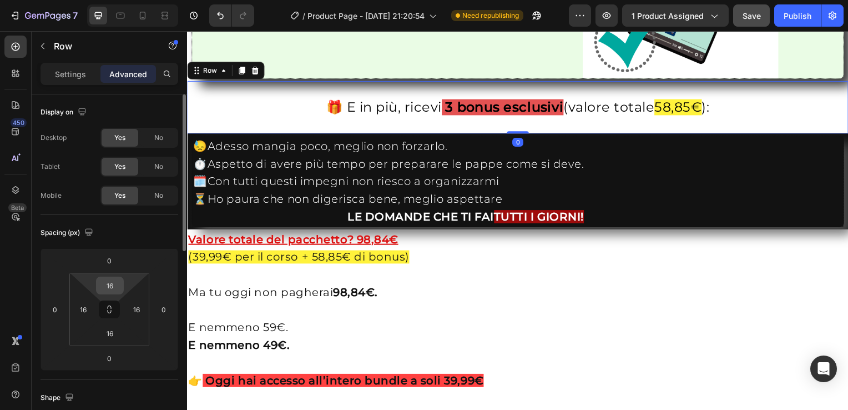
click at [105, 289] on input "16" at bounding box center [110, 285] width 22 height 17
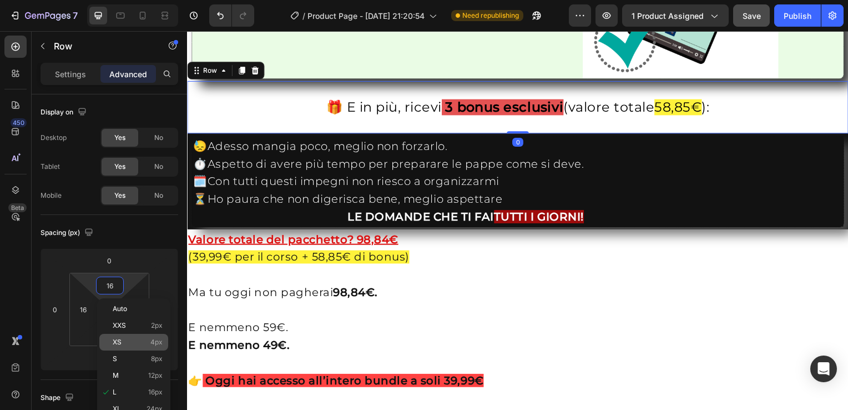
click at [135, 347] on div "XS 4px" at bounding box center [133, 342] width 69 height 17
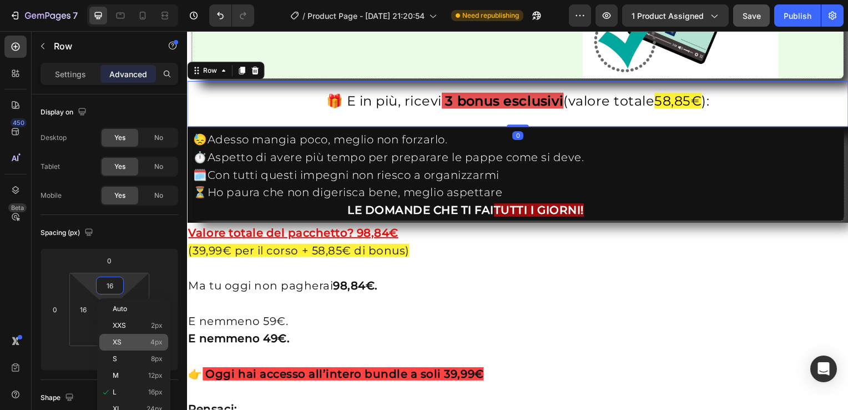
type input "4"
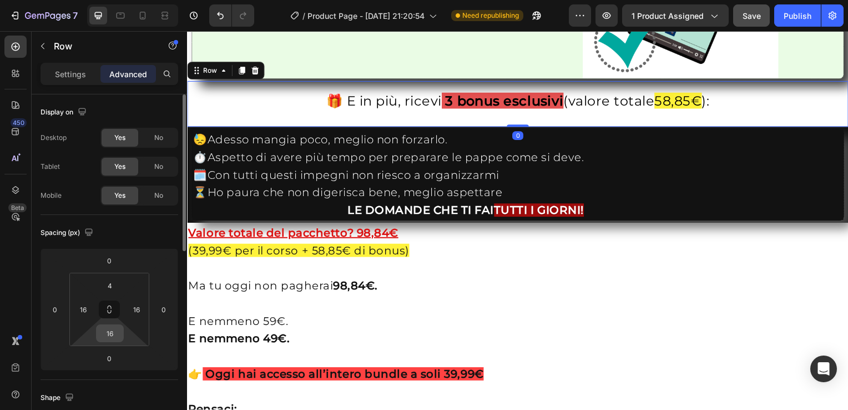
click at [115, 338] on input "16" at bounding box center [110, 333] width 22 height 17
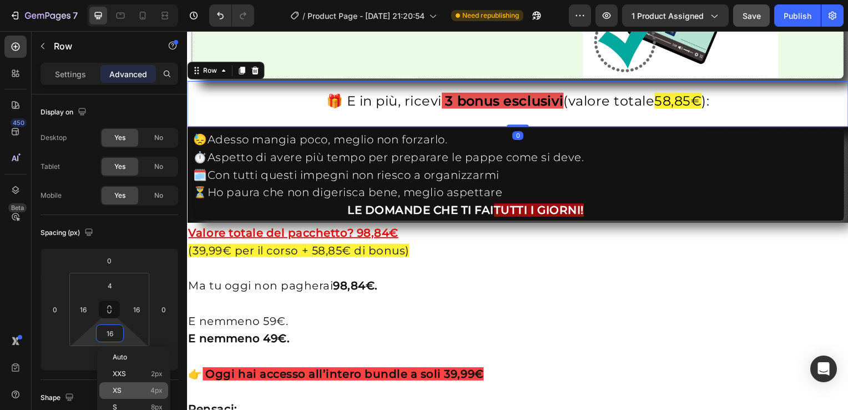
click at [128, 383] on div "XS 4px" at bounding box center [133, 390] width 69 height 17
type input "4"
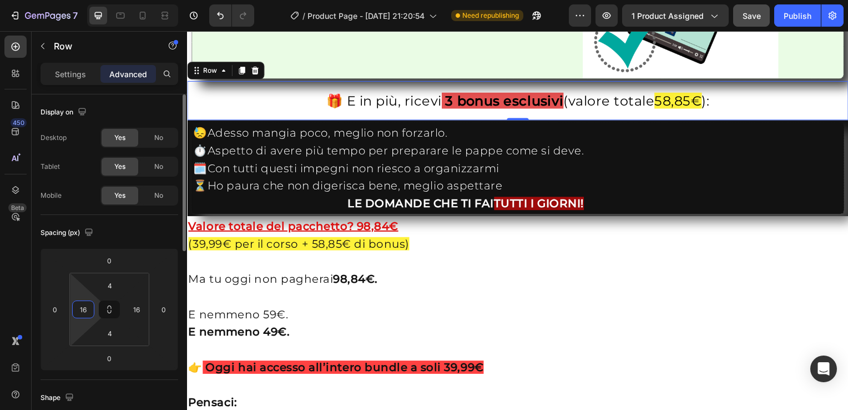
click at [89, 311] on input "16" at bounding box center [83, 309] width 17 height 17
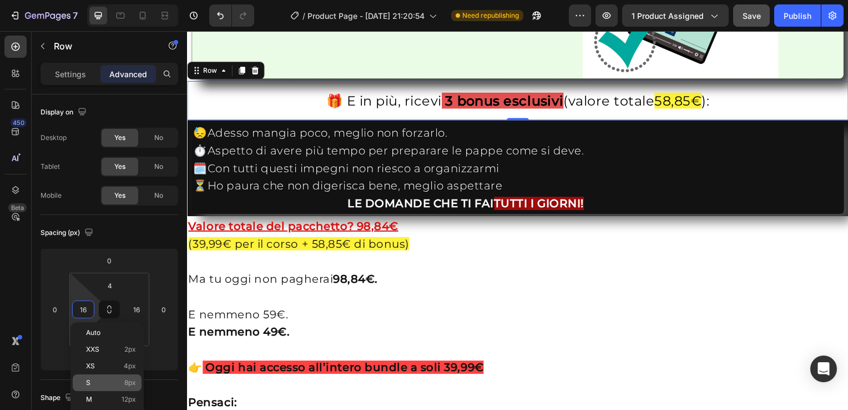
click at [119, 381] on p "S 8px" at bounding box center [111, 382] width 50 height 8
type input "8"
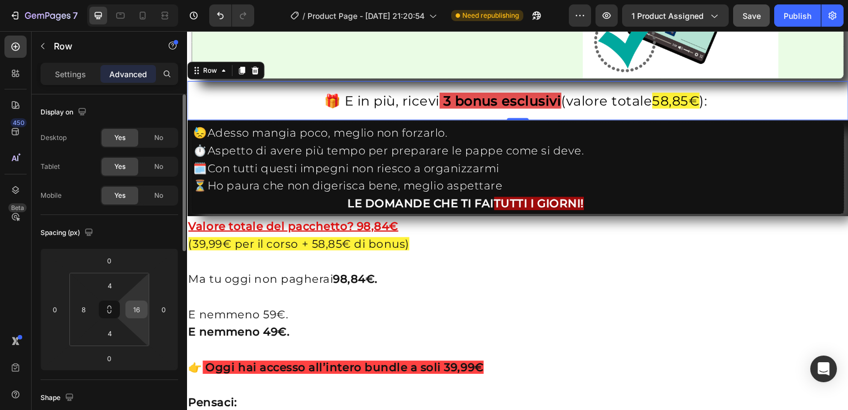
click at [142, 312] on input "16" at bounding box center [136, 309] width 17 height 17
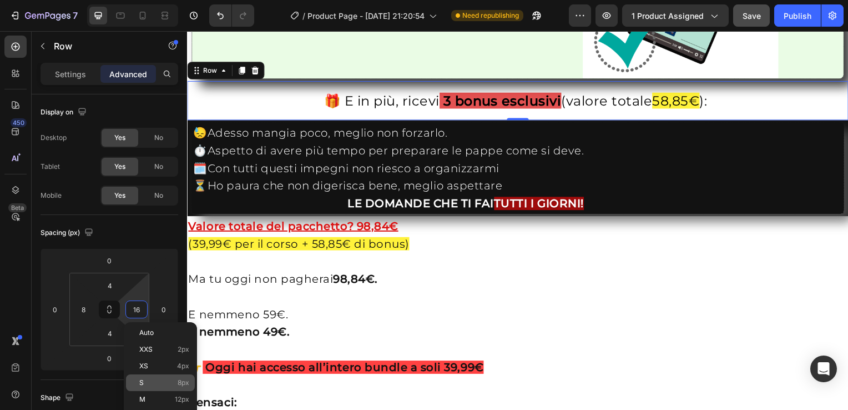
click at [158, 382] on p "S 8px" at bounding box center [164, 382] width 50 height 8
type input "8"
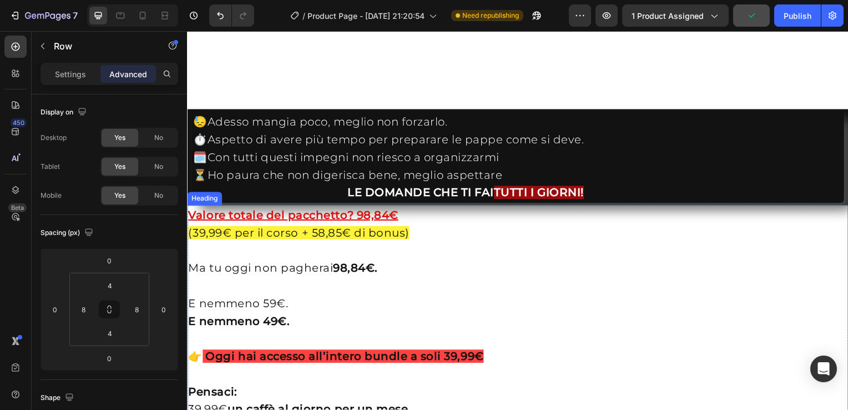
scroll to position [2164, 0]
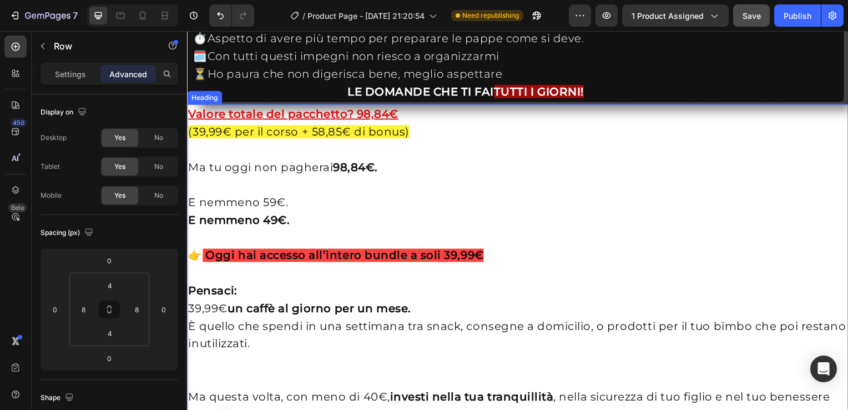
click at [207, 99] on div "Heading" at bounding box center [204, 98] width 31 height 10
click at [224, 95] on div "Heading" at bounding box center [216, 94] width 31 height 10
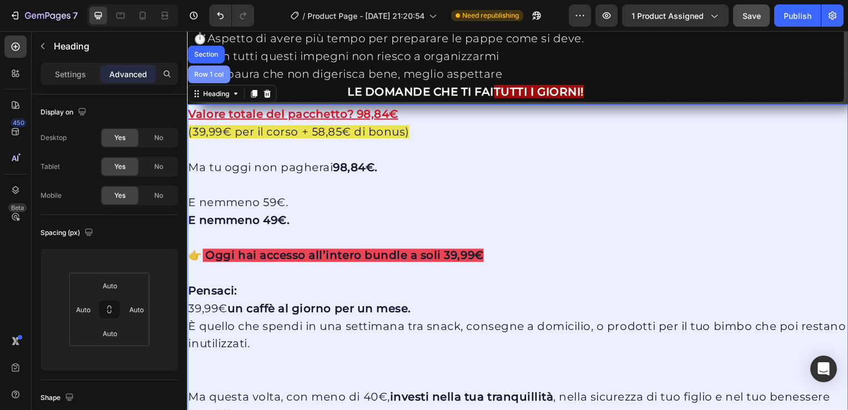
click at [209, 73] on div "Row 1 col" at bounding box center [209, 75] width 34 height 7
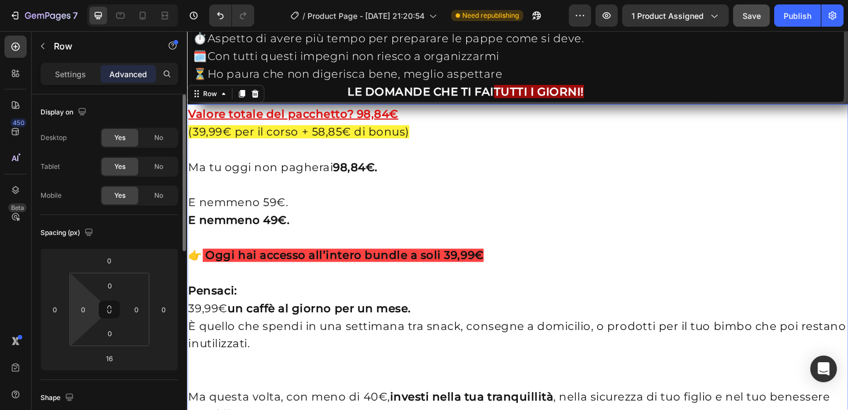
click at [88, 0] on html "7 / Product Page - [DATE] 21:20:54 Need republishing Preview 1 product assigned…" at bounding box center [424, 0] width 848 height 0
click at [87, 312] on input "0" at bounding box center [83, 309] width 17 height 17
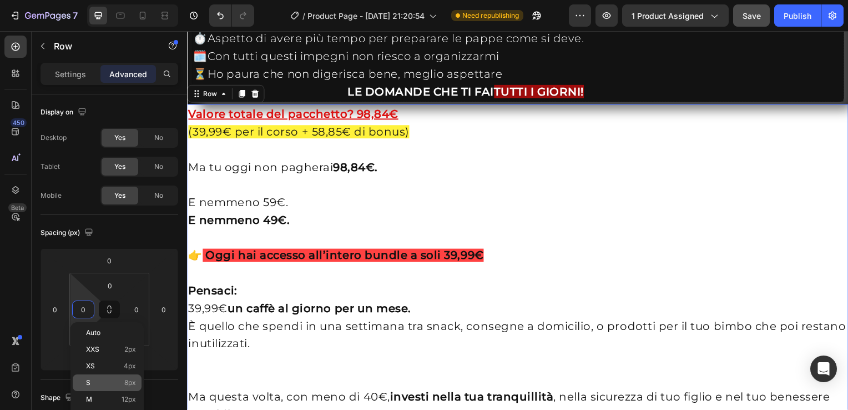
click at [103, 384] on p "S 8px" at bounding box center [111, 382] width 50 height 8
type input "8"
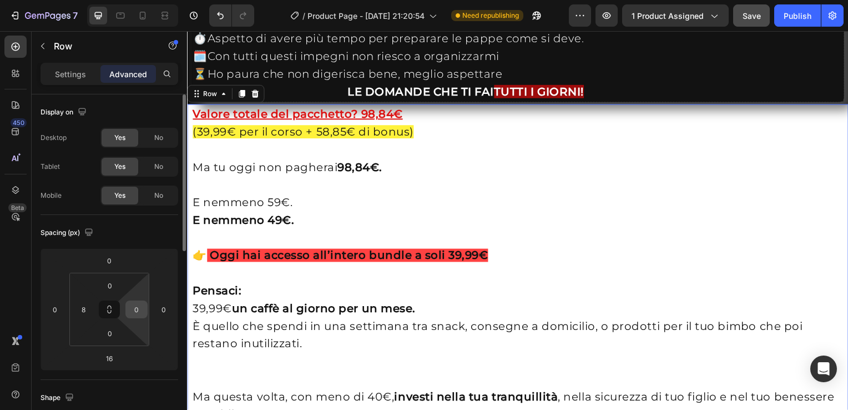
click at [137, 308] on input "0" at bounding box center [136, 309] width 17 height 17
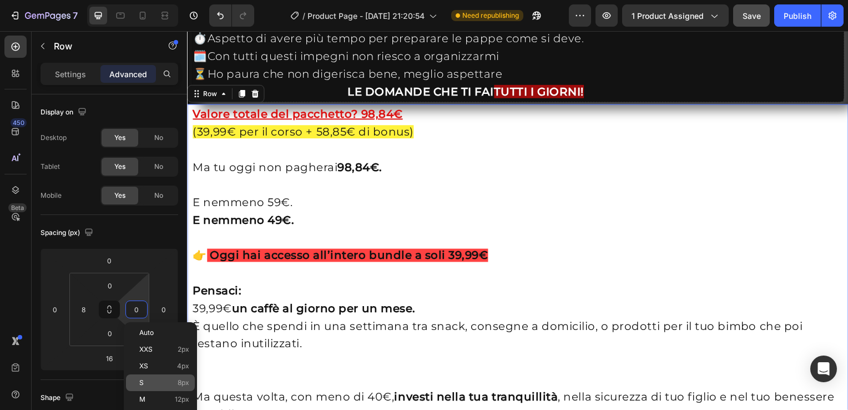
click at [156, 378] on div "S 8px" at bounding box center [160, 382] width 69 height 17
type input "8"
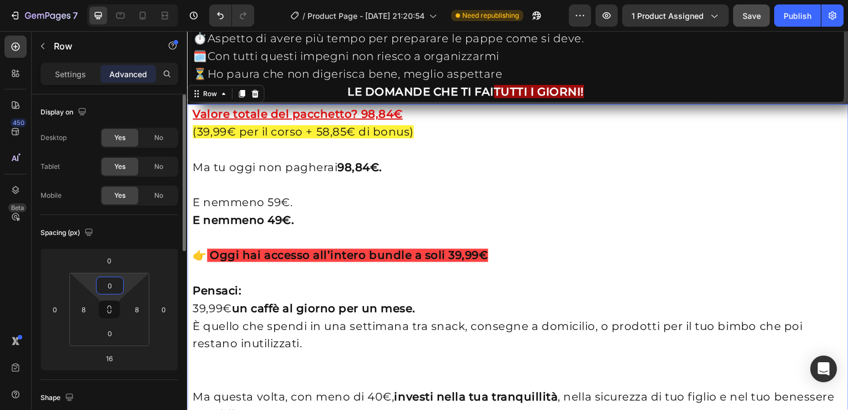
click at [112, 287] on input "0" at bounding box center [110, 285] width 22 height 17
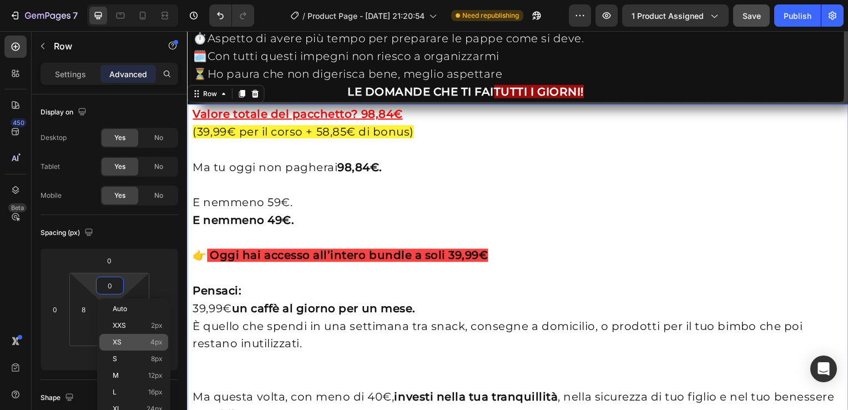
click at [134, 341] on p "XS 4px" at bounding box center [138, 342] width 50 height 8
type input "4"
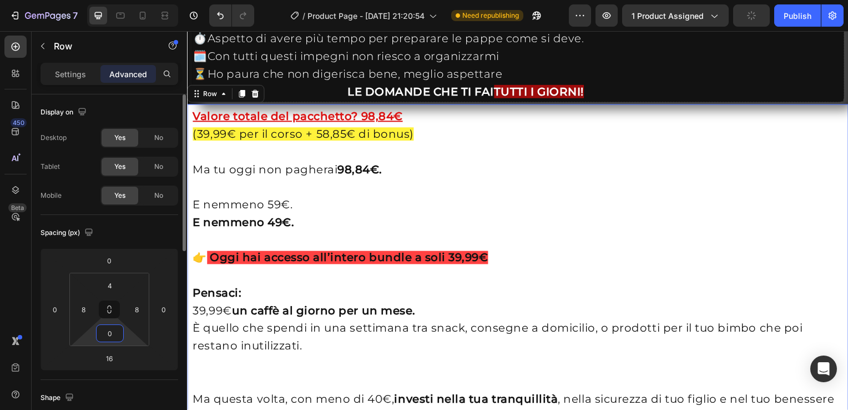
click at [113, 337] on input "0" at bounding box center [110, 333] width 22 height 17
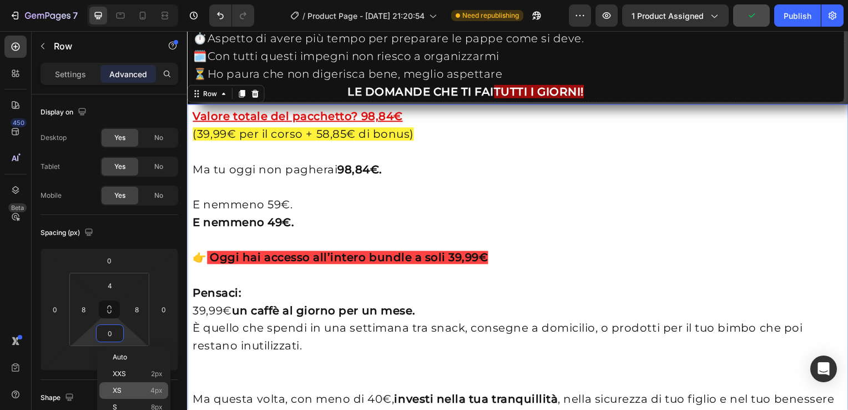
click at [126, 391] on p "XS 4px" at bounding box center [138, 390] width 50 height 8
type input "4"
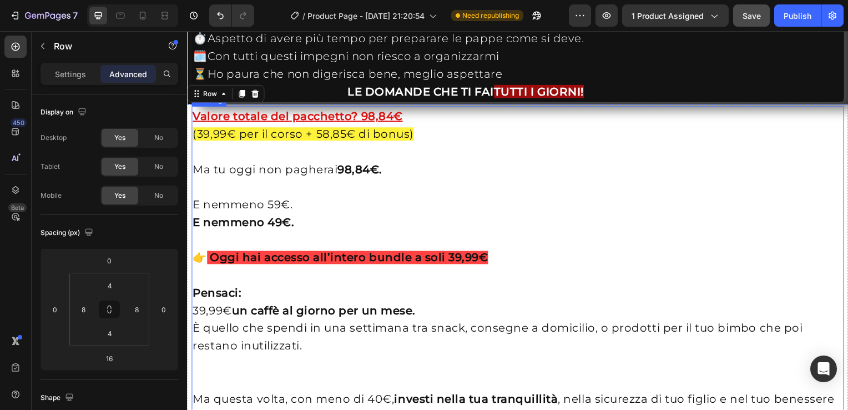
click at [197, 136] on span "(39,99€ per il corso + 58,85€ di bonus)" at bounding box center [304, 134] width 223 height 13
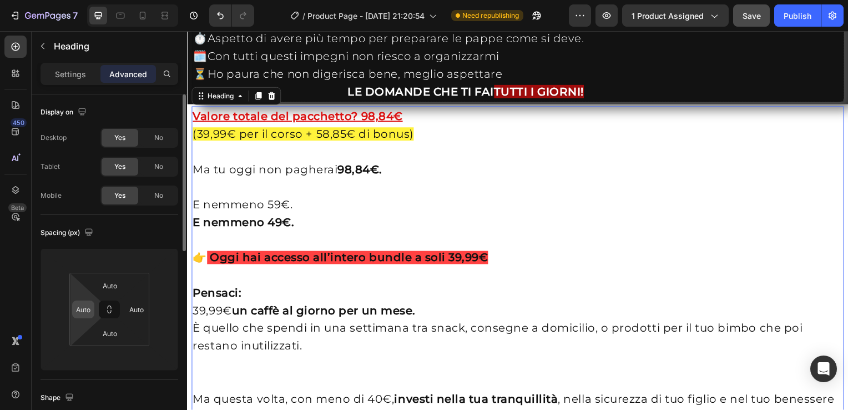
click at [87, 306] on input "Auto" at bounding box center [83, 309] width 17 height 17
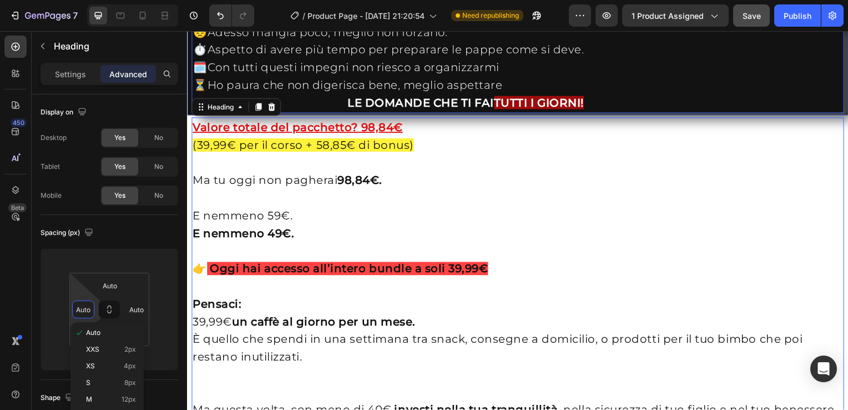
scroll to position [2029, 0]
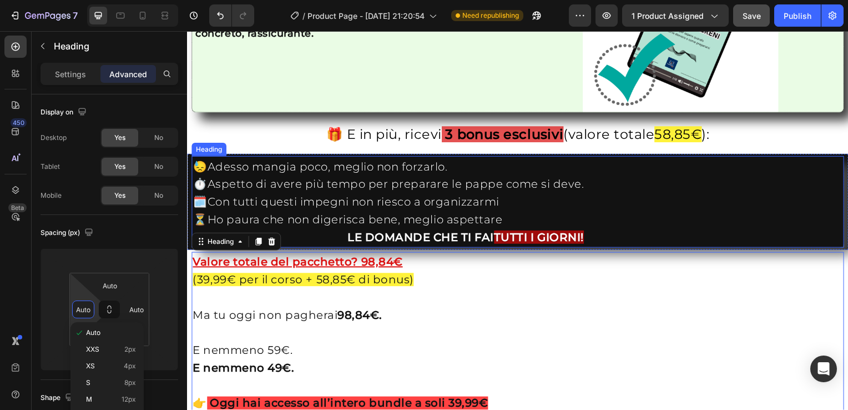
click at [197, 161] on h2 "😓Adesso mangia poco, meglio non forzarlo. ⏱️Aspetto di avere più tempo per prep…" at bounding box center [520, 203] width 656 height 91
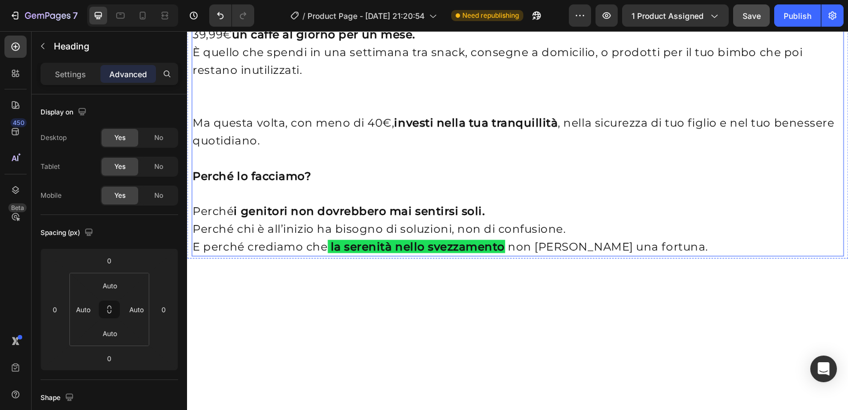
scroll to position [2199, 0]
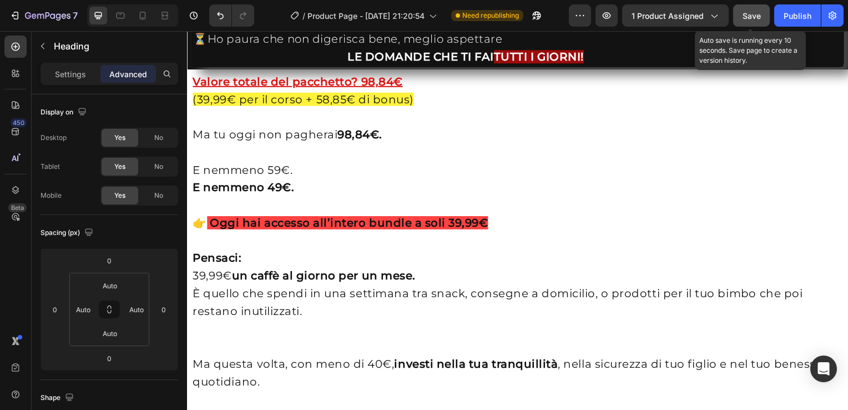
click at [758, 23] on button "Save" at bounding box center [751, 15] width 37 height 22
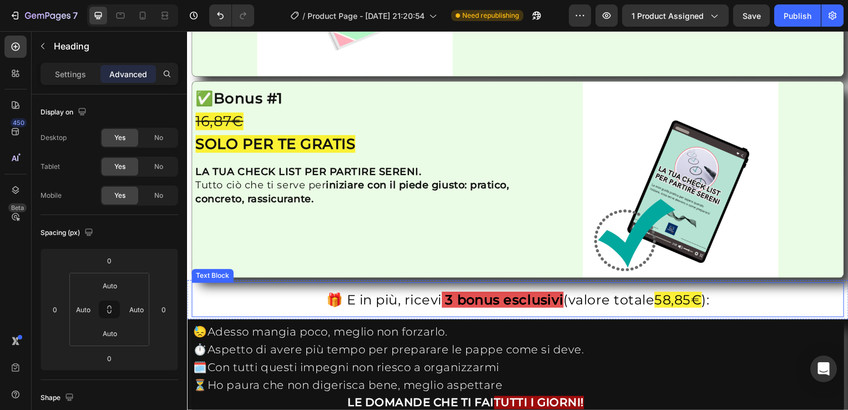
scroll to position [1765, 0]
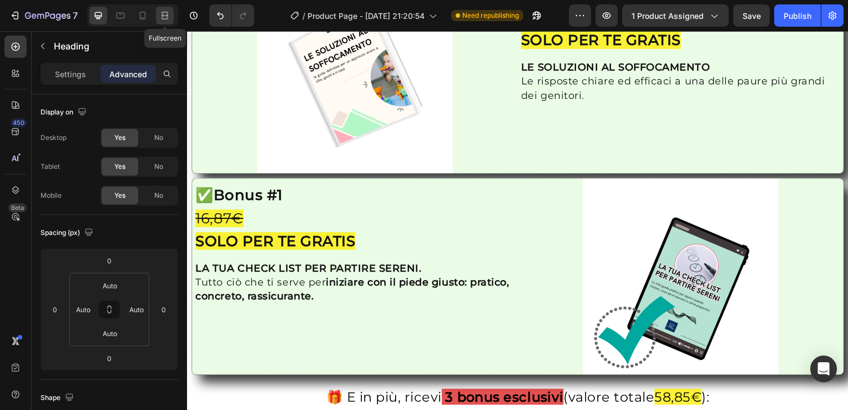
click at [164, 14] on icon at bounding box center [164, 15] width 11 height 11
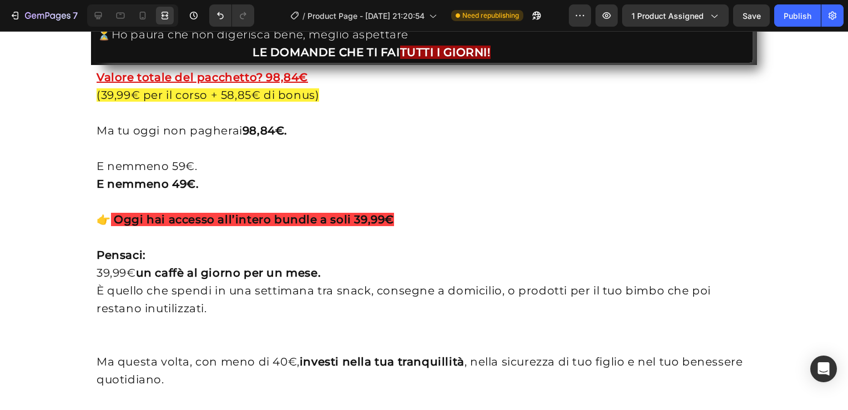
scroll to position [1875, 0]
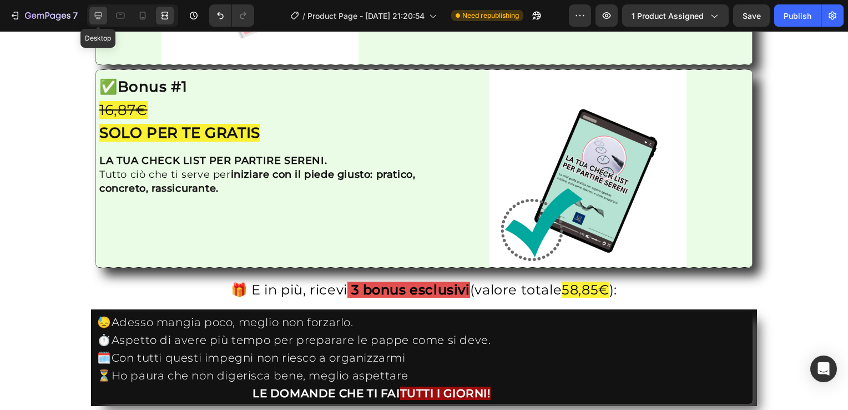
click at [98, 13] on icon at bounding box center [98, 15] width 11 height 11
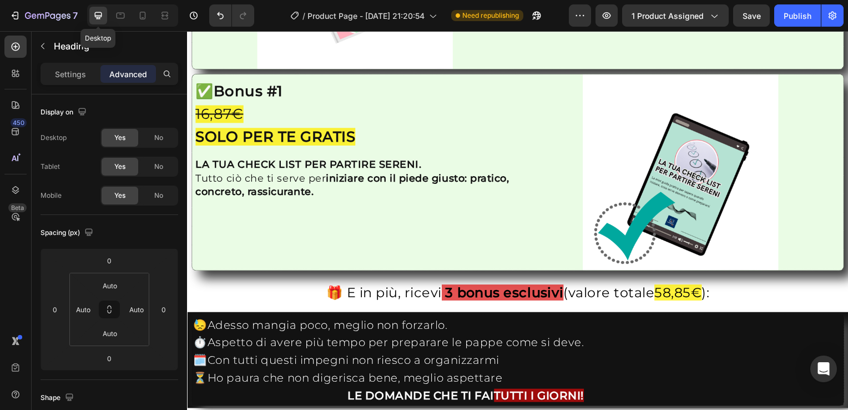
scroll to position [1869, 0]
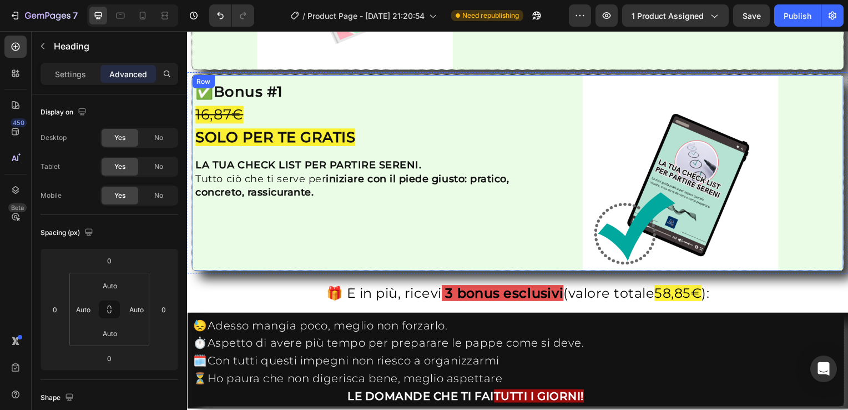
click at [211, 200] on div "✅ Bonus #1 16,87€ SOLO PER TE GRATIS Heading LA TUA CHECK LIST PER PARTIRE SERE…" at bounding box center [356, 173] width 328 height 197
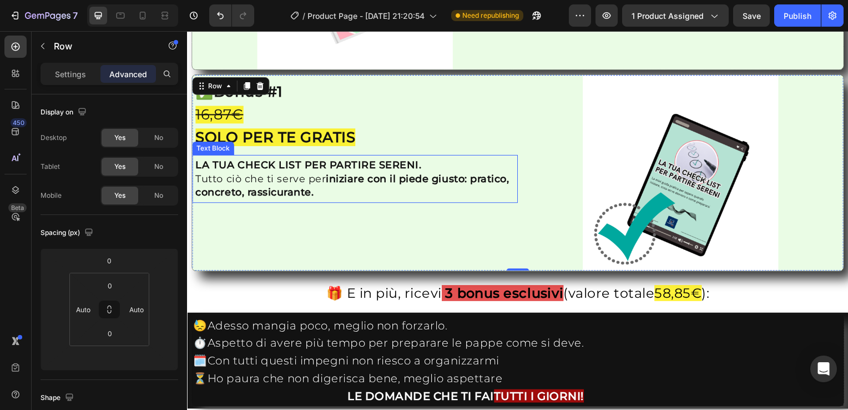
click at [203, 173] on p "Tutto ciò che ti serve per iniziare con il piede giusto: pratico, concreto, ras…" at bounding box center [355, 187] width 321 height 28
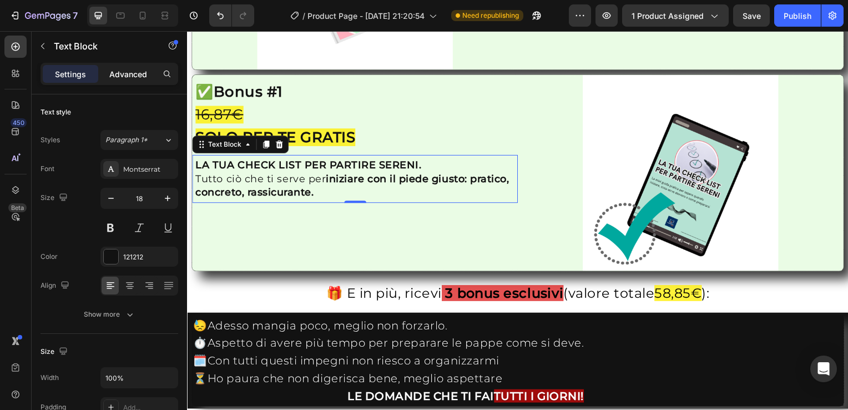
click at [115, 68] on p "Advanced" at bounding box center [128, 74] width 38 height 12
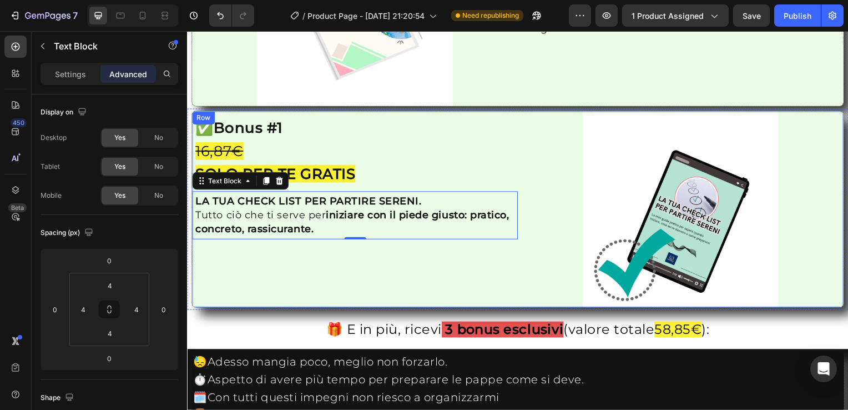
scroll to position [1821, 0]
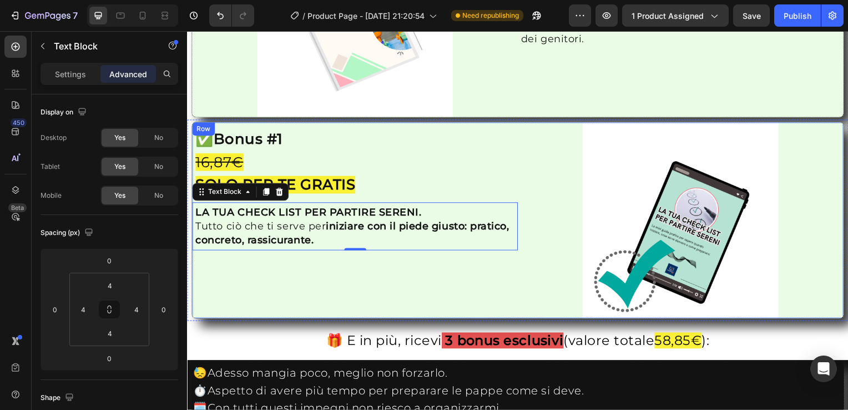
click at [191, 144] on div "Image ✅ Bonus #1 16,87€ SOLO PER TE GRATIS Heading LA TUA CHECK LIST PER PARTIR…" at bounding box center [519, 222] width 657 height 198
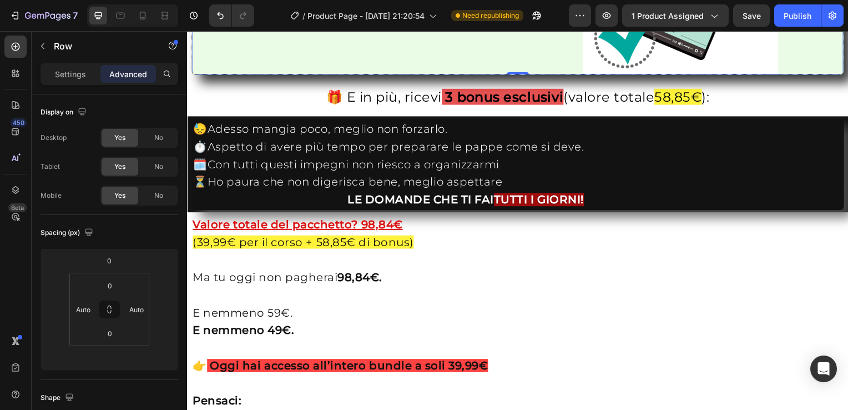
scroll to position [2108, 0]
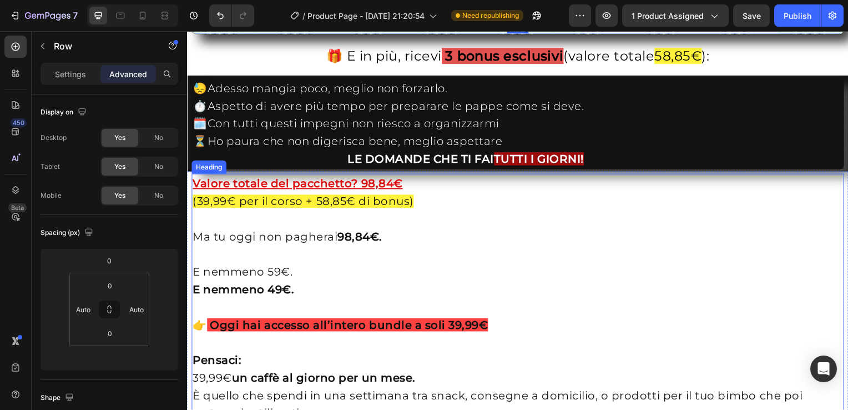
click at [203, 220] on h2 "Valore totale del pacchetto? 98,84€ (39,99€ per il corso + 58,85€ di bonus) Ma …" at bounding box center [519, 389] width 657 height 428
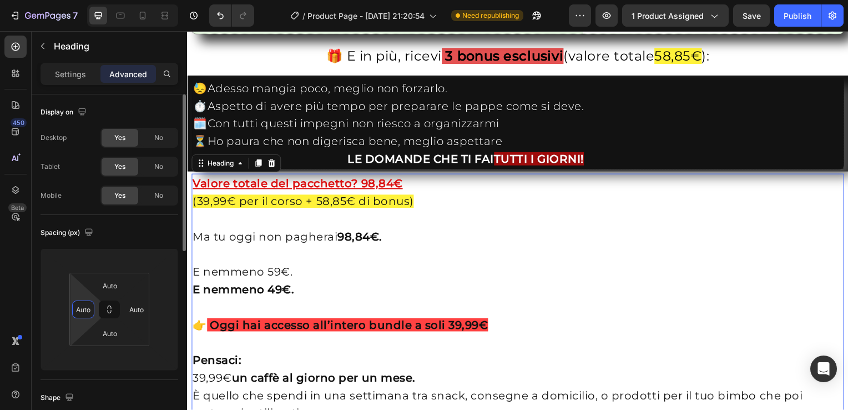
click at [90, 310] on input "Auto" at bounding box center [83, 309] width 17 height 17
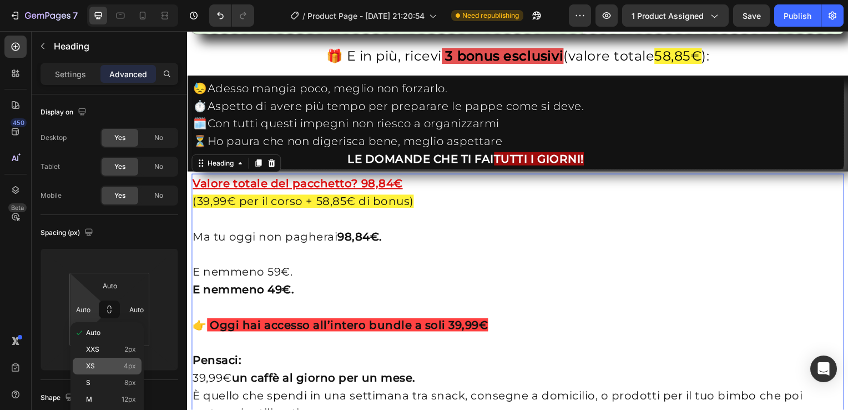
click at [120, 367] on p "XS 4px" at bounding box center [111, 366] width 50 height 8
type input "4"
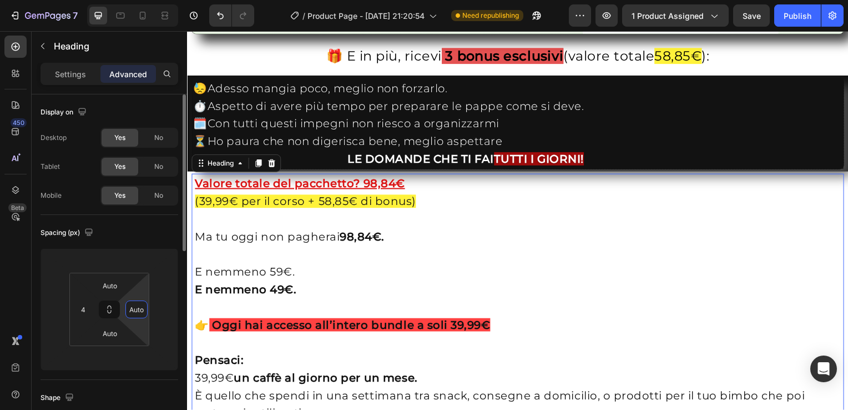
click at [139, 314] on input "Auto" at bounding box center [136, 309] width 17 height 17
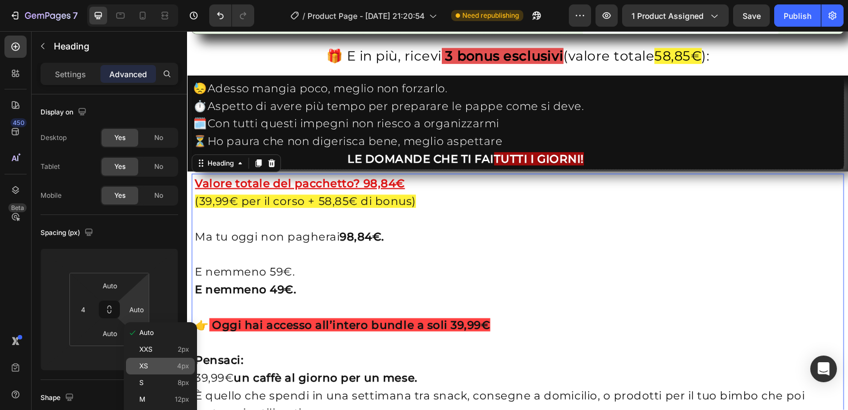
click at [165, 368] on p "XS 4px" at bounding box center [164, 366] width 50 height 8
type input "4"
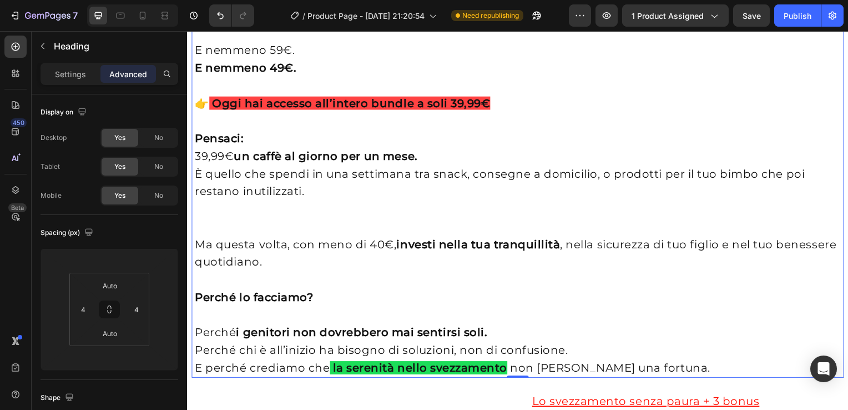
scroll to position [2523, 0]
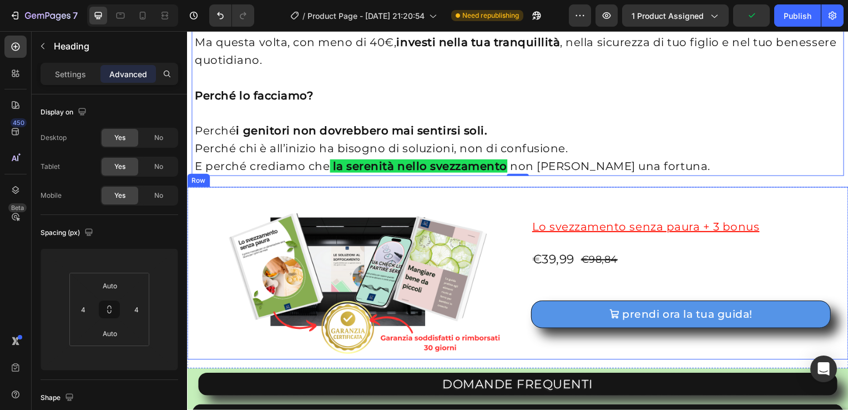
click at [198, 183] on div "Row" at bounding box center [198, 181] width 18 height 10
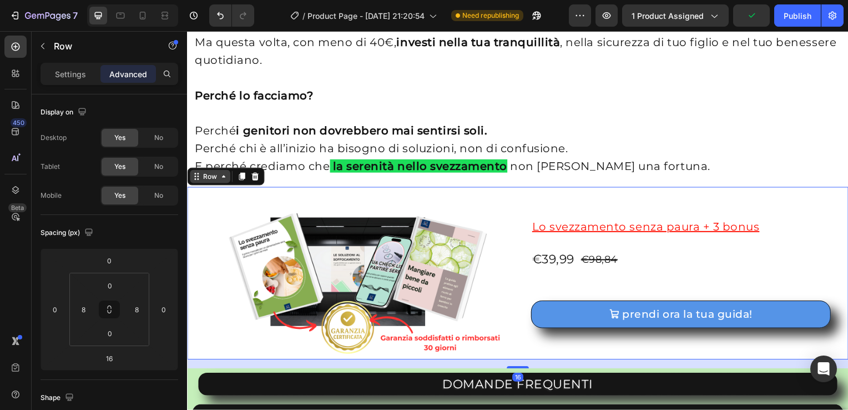
click at [213, 181] on div "Row" at bounding box center [210, 178] width 18 height 10
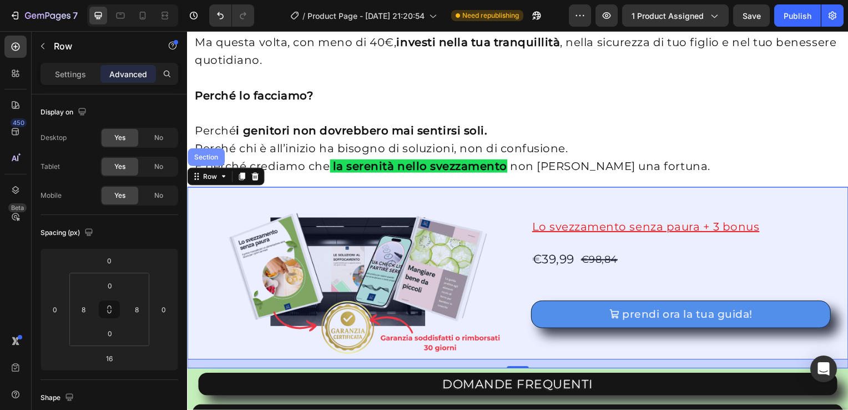
click at [213, 155] on div "Section" at bounding box center [206, 158] width 28 height 7
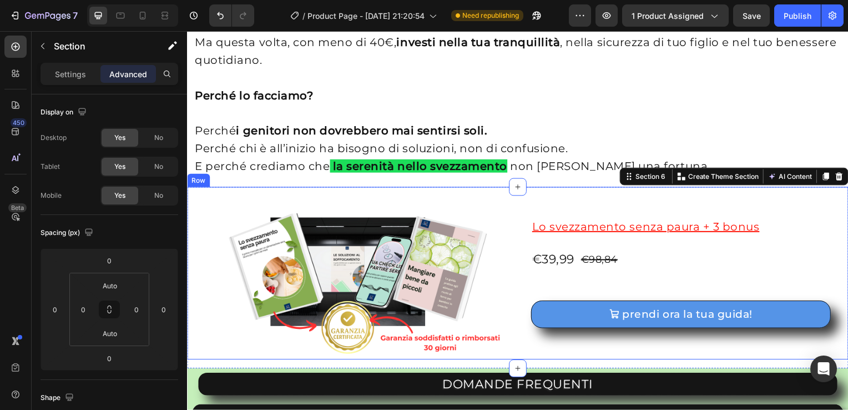
click at [192, 185] on div "Row" at bounding box center [198, 181] width 23 height 13
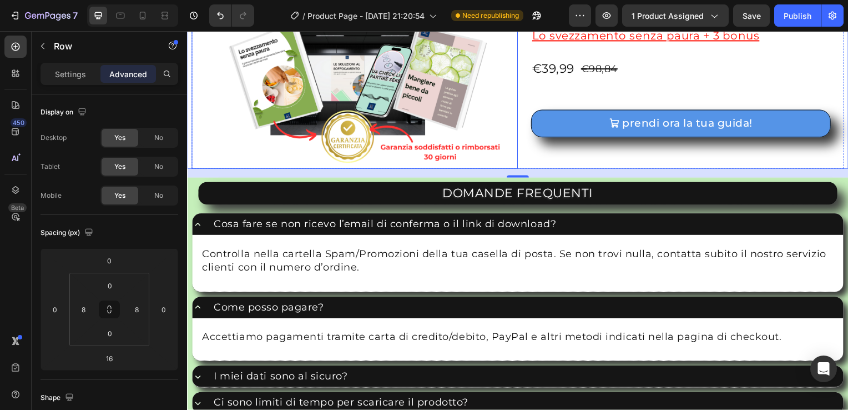
scroll to position [2724, 0]
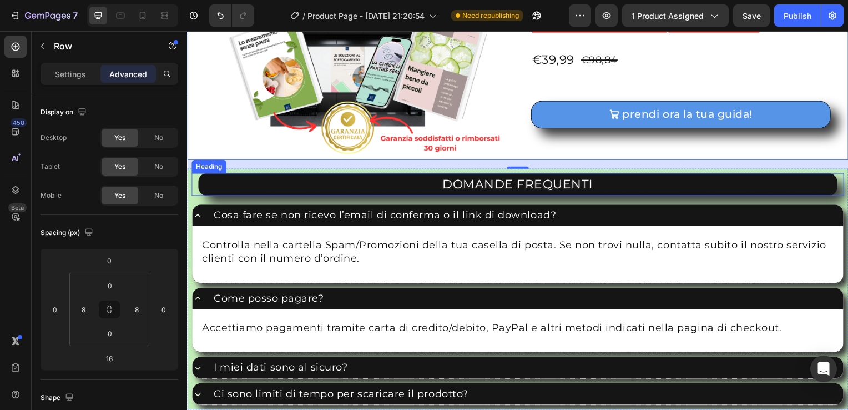
click at [198, 166] on div "Heading" at bounding box center [209, 168] width 31 height 10
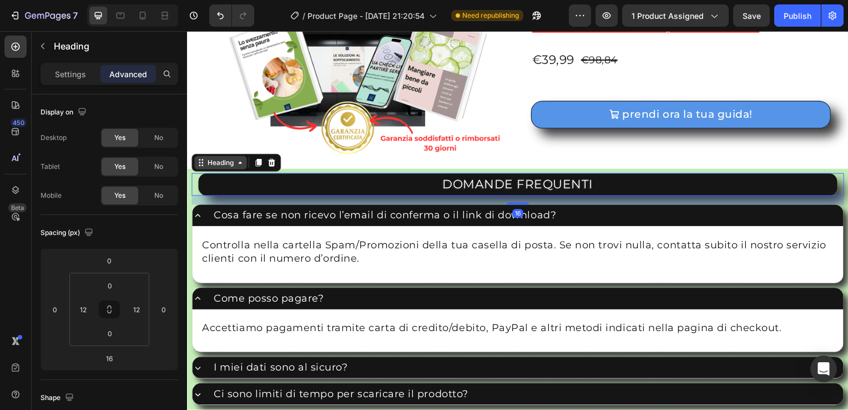
click at [242, 161] on icon at bounding box center [240, 163] width 9 height 9
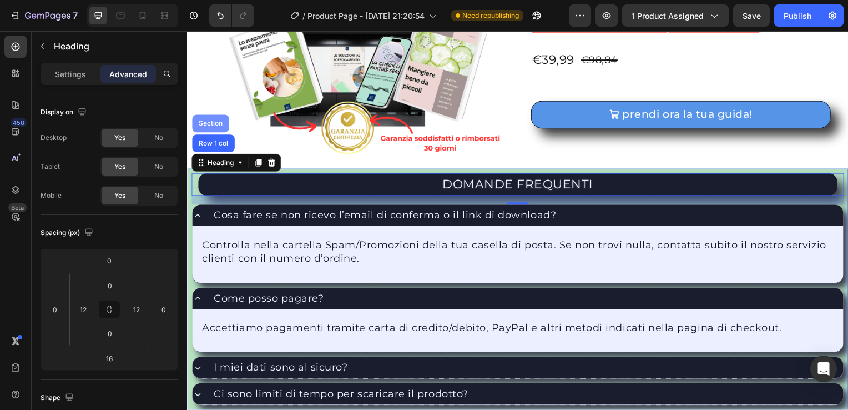
click at [215, 115] on div "Section" at bounding box center [210, 124] width 37 height 18
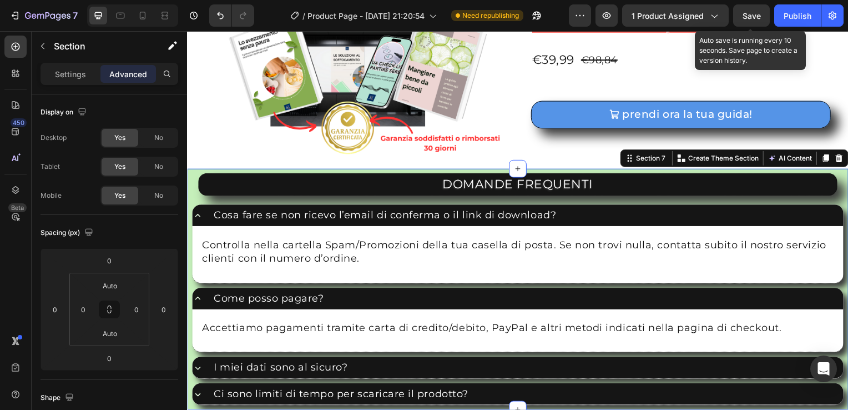
click at [746, 13] on span "Save" at bounding box center [751, 15] width 18 height 9
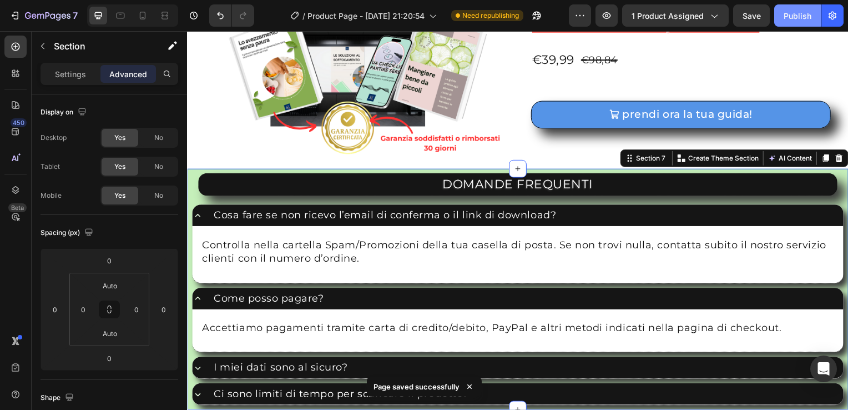
click at [796, 14] on div "Publish" at bounding box center [798, 16] width 28 height 12
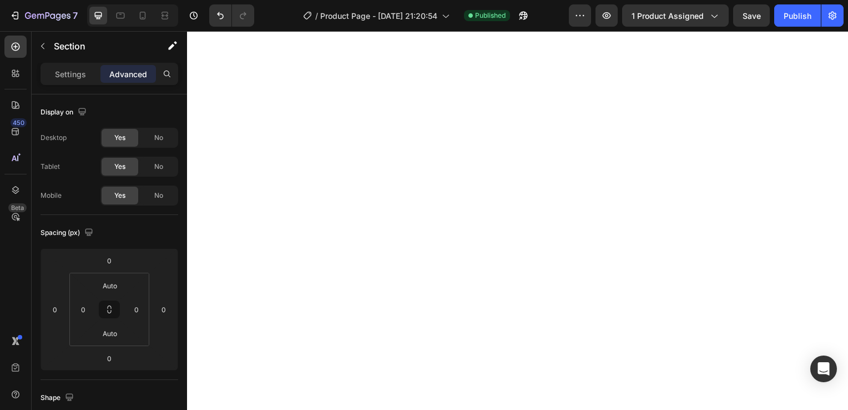
scroll to position [0, 0]
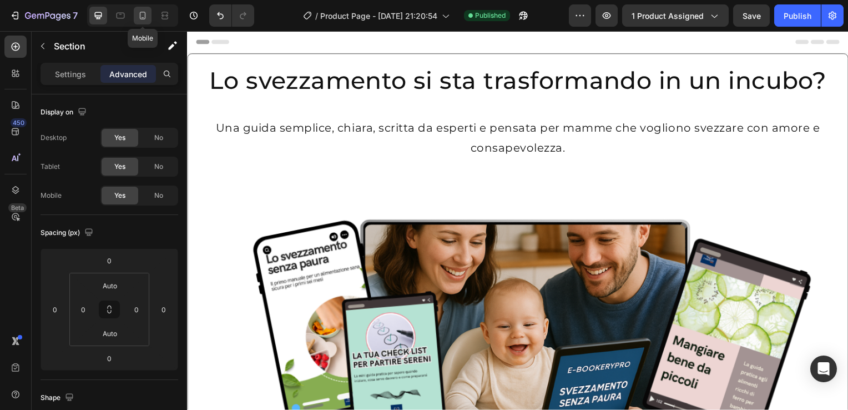
click at [145, 23] on div at bounding box center [143, 16] width 18 height 18
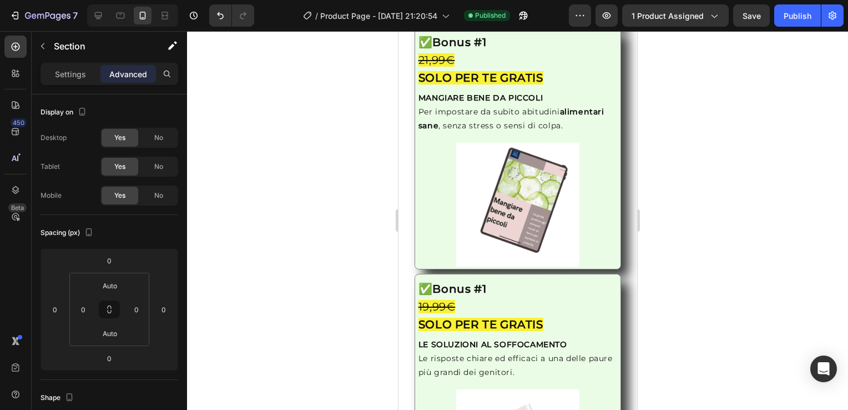
scroll to position [1588, 0]
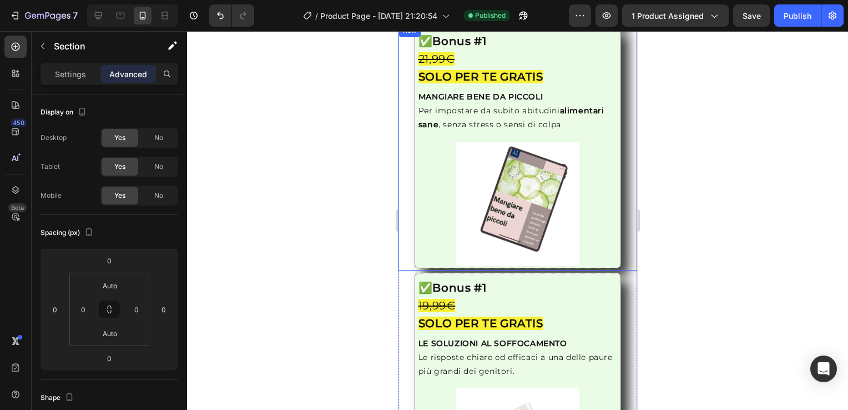
click at [407, 138] on div "Image ✅ Bonus #1 21,99€ SOLO PER TE GRATIS Heading MANGIARE BENE DA PICCOLI Per…" at bounding box center [517, 147] width 230 height 242
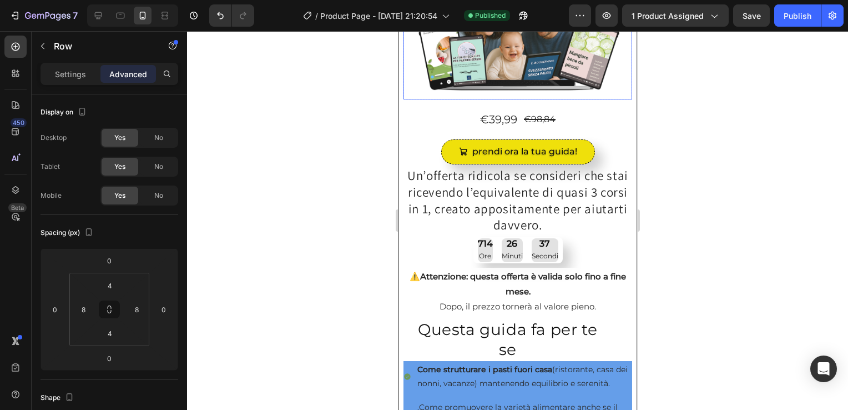
scroll to position [0, 0]
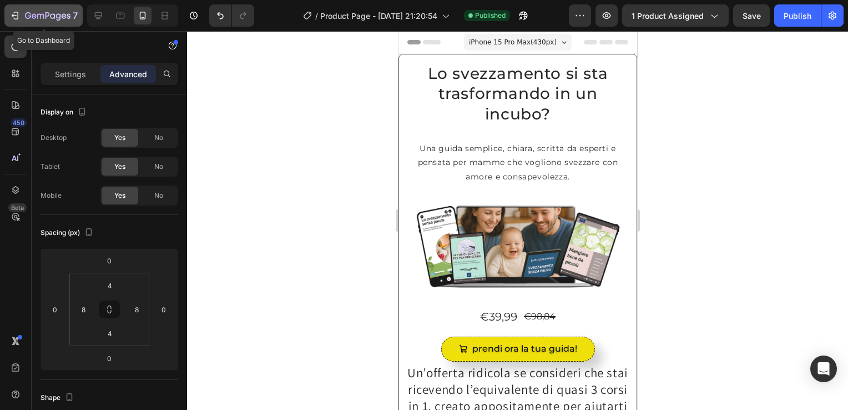
click at [11, 14] on icon "button" at bounding box center [14, 15] width 11 height 11
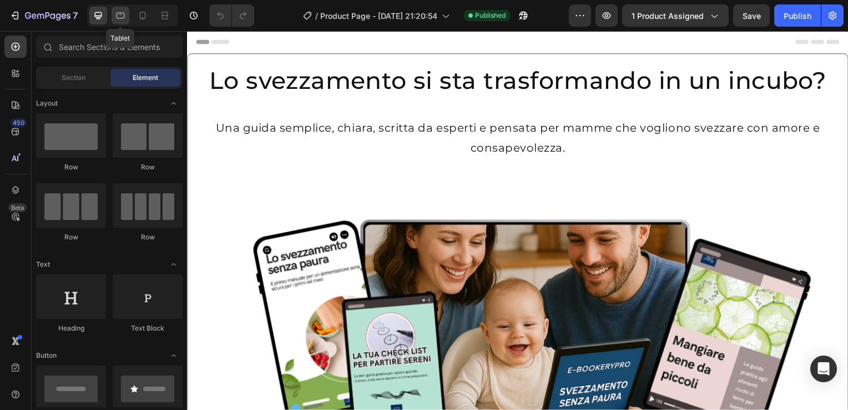
click at [127, 13] on div at bounding box center [121, 16] width 18 height 18
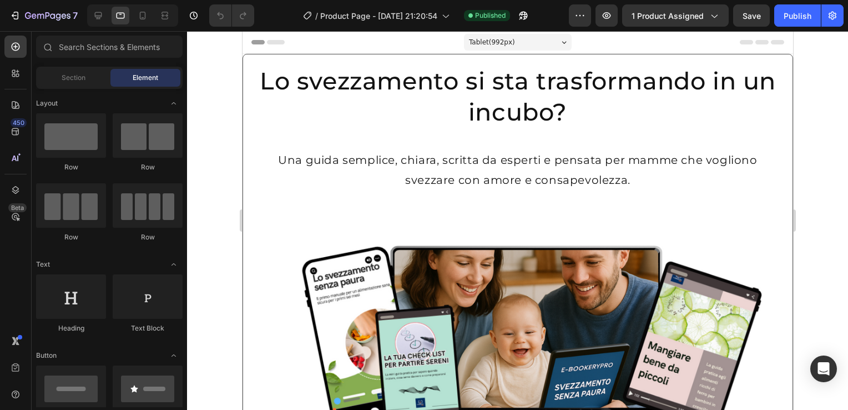
click at [208, 105] on div at bounding box center [517, 220] width 661 height 378
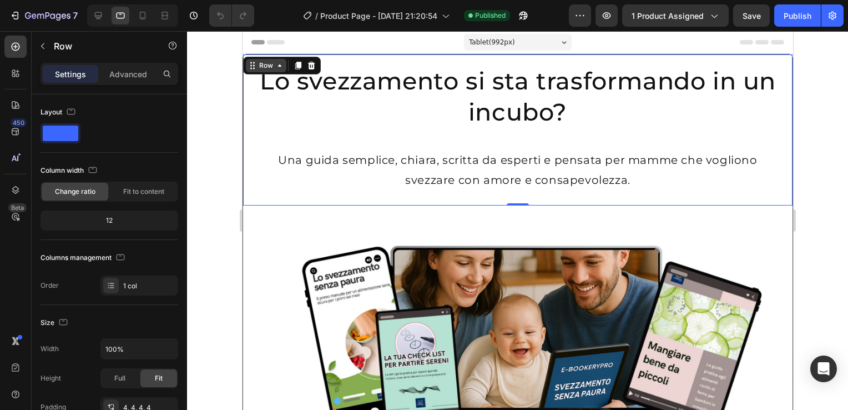
click at [245, 63] on div "Row" at bounding box center [265, 65] width 41 height 13
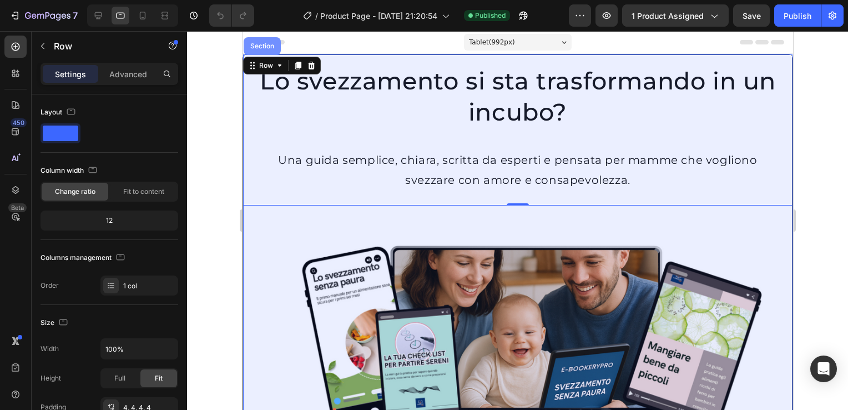
click at [265, 44] on div "Section" at bounding box center [261, 46] width 28 height 7
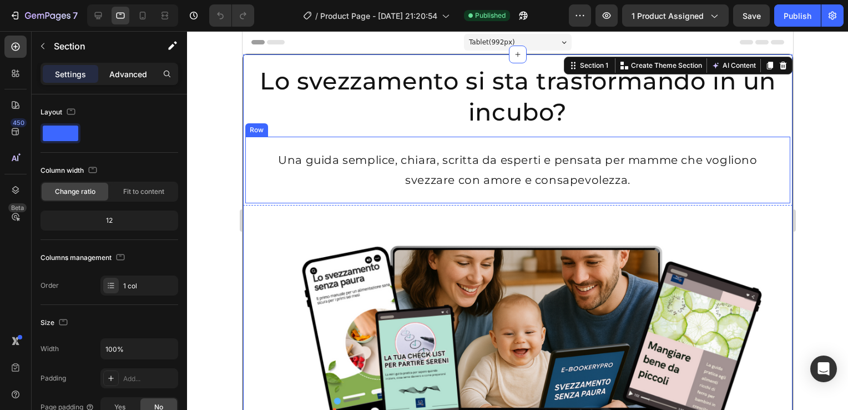
click at [129, 70] on p "Advanced" at bounding box center [128, 74] width 38 height 12
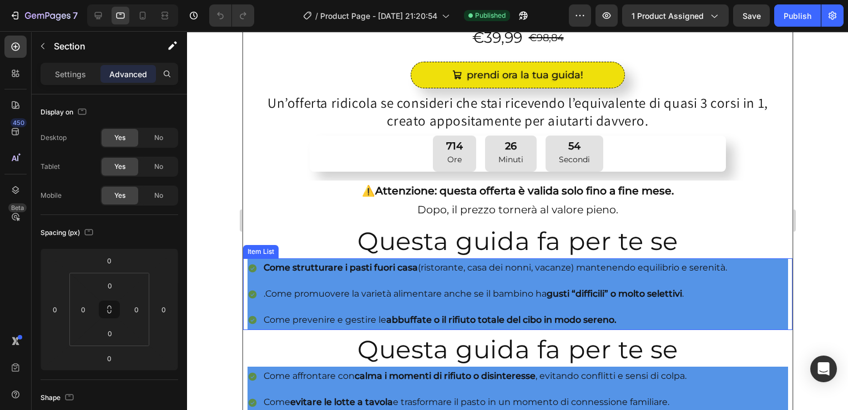
scroll to position [454, 0]
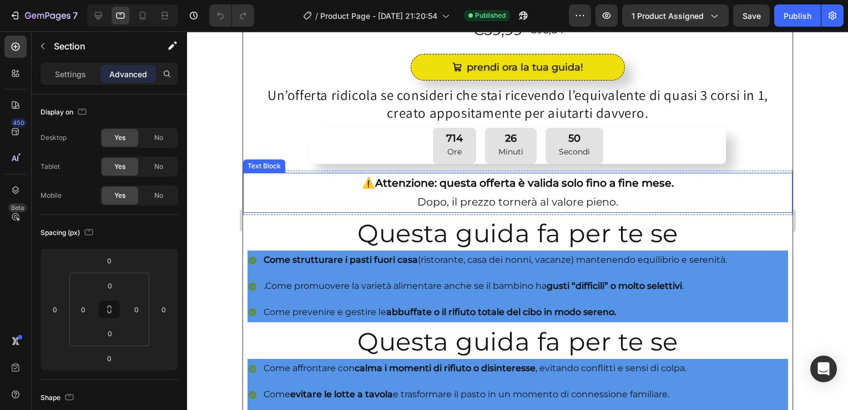
click at [258, 161] on div "Text Block" at bounding box center [264, 166] width 38 height 10
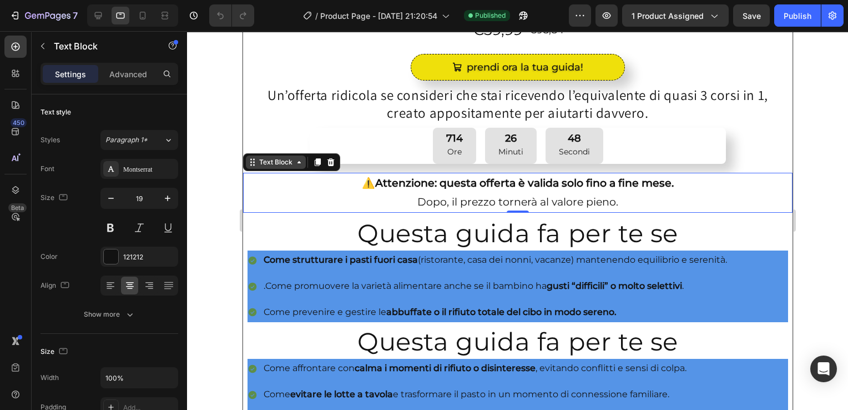
click at [295, 160] on icon at bounding box center [298, 162] width 9 height 9
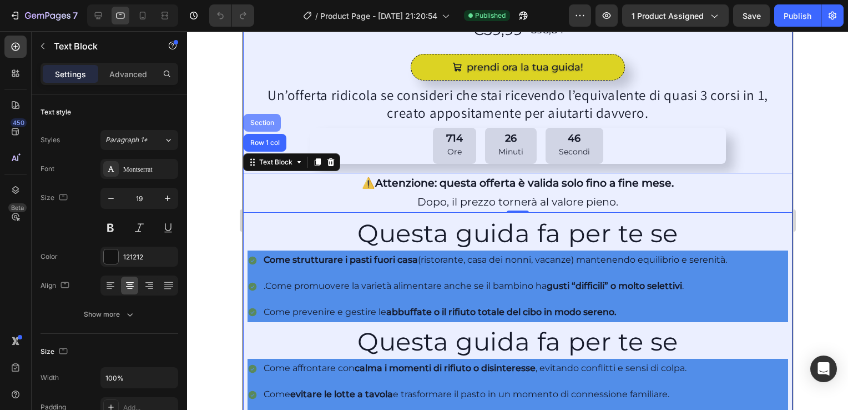
click at [255, 119] on div "Section" at bounding box center [261, 122] width 28 height 7
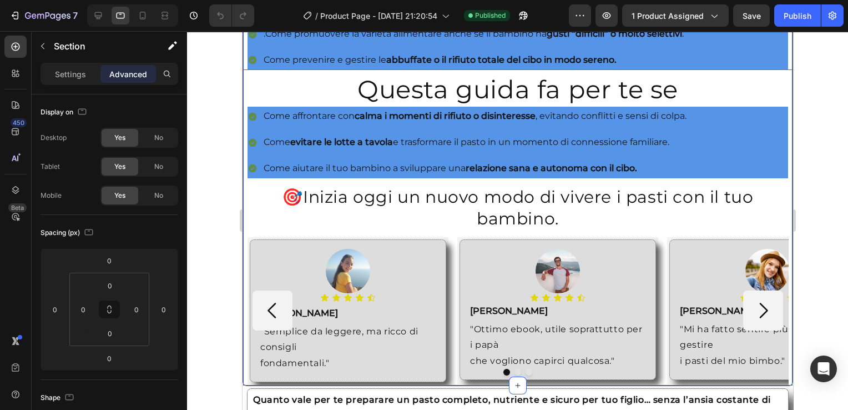
scroll to position [746, 0]
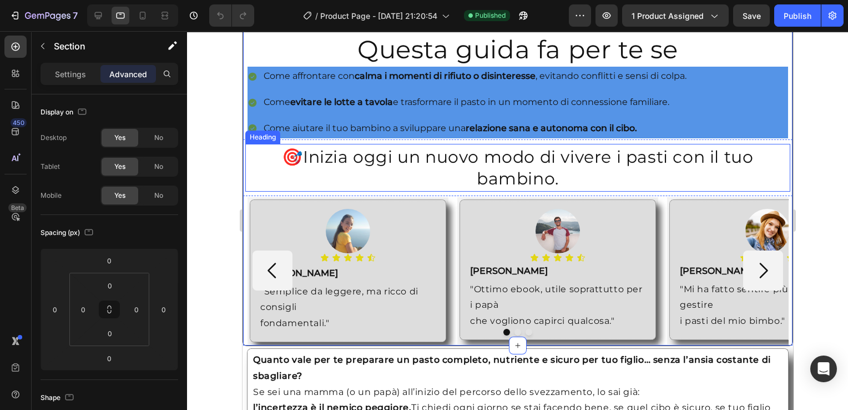
click at [260, 132] on div "Heading" at bounding box center [262, 137] width 31 height 10
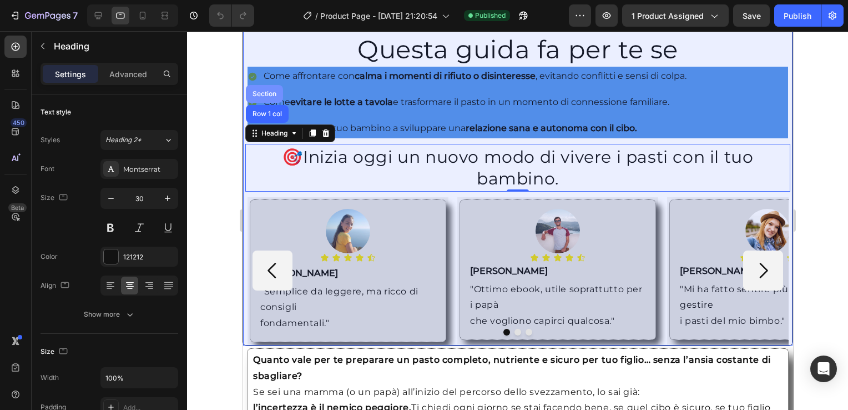
click at [261, 90] on div "Section" at bounding box center [264, 93] width 28 height 7
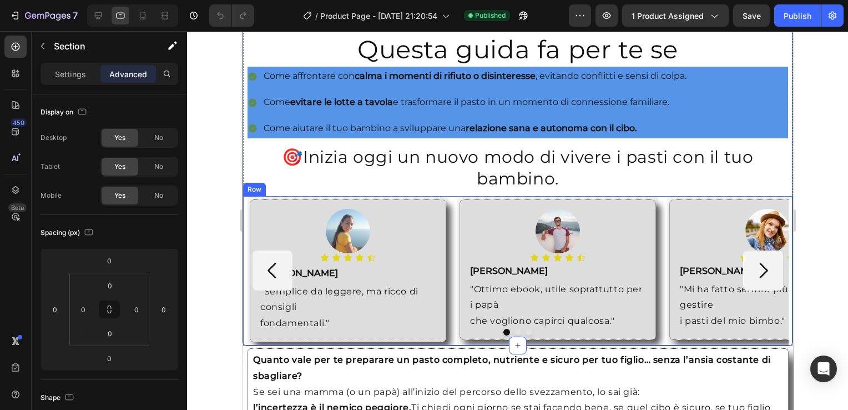
scroll to position [1000, 0]
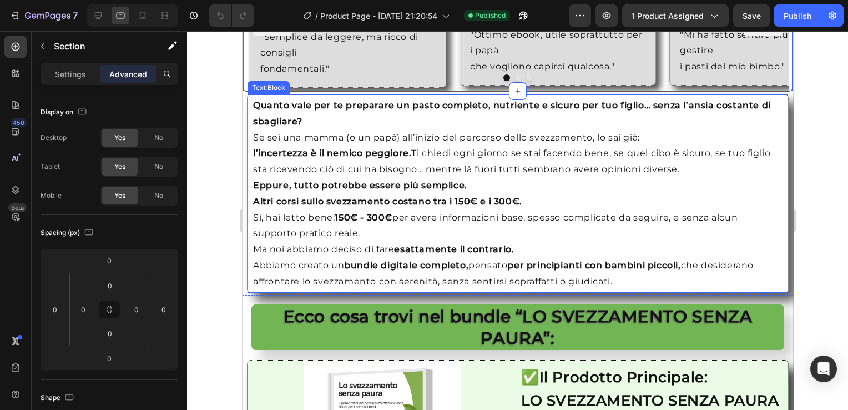
click at [256, 83] on div "Text Block" at bounding box center [268, 88] width 38 height 10
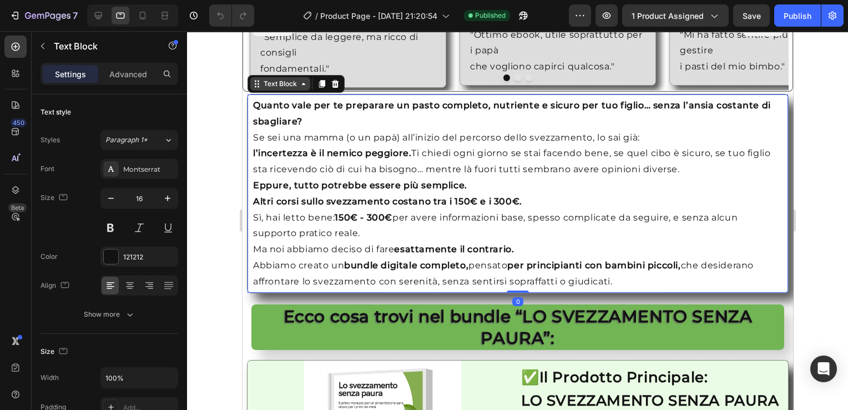
click at [299, 79] on icon at bounding box center [303, 83] width 9 height 9
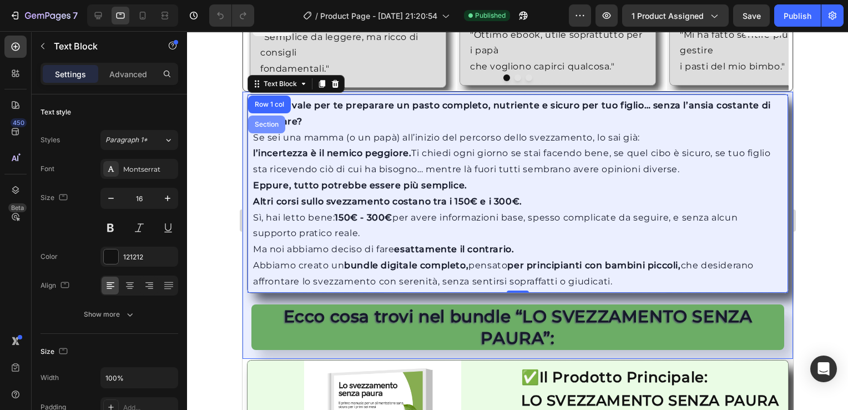
click at [265, 121] on div "Section" at bounding box center [266, 124] width 28 height 7
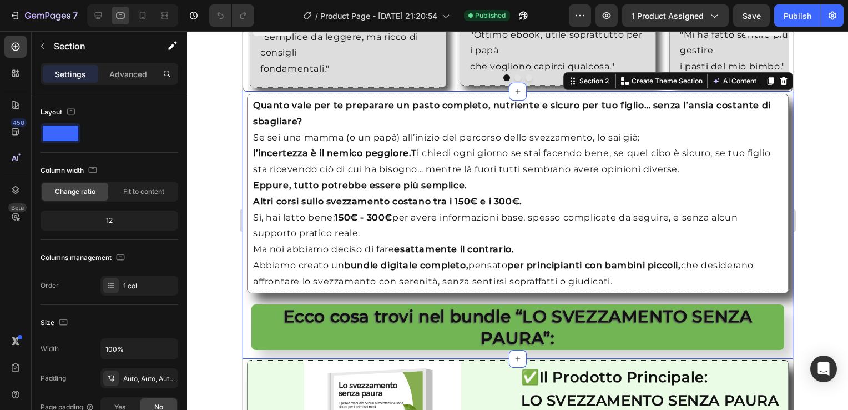
click at [129, 63] on div "Settings Advanced" at bounding box center [110, 74] width 138 height 22
click at [128, 70] on p "Advanced" at bounding box center [128, 74] width 38 height 12
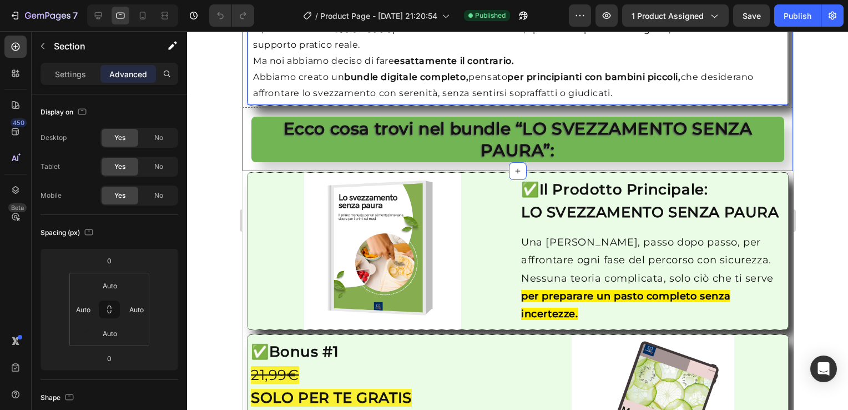
scroll to position [1198, 0]
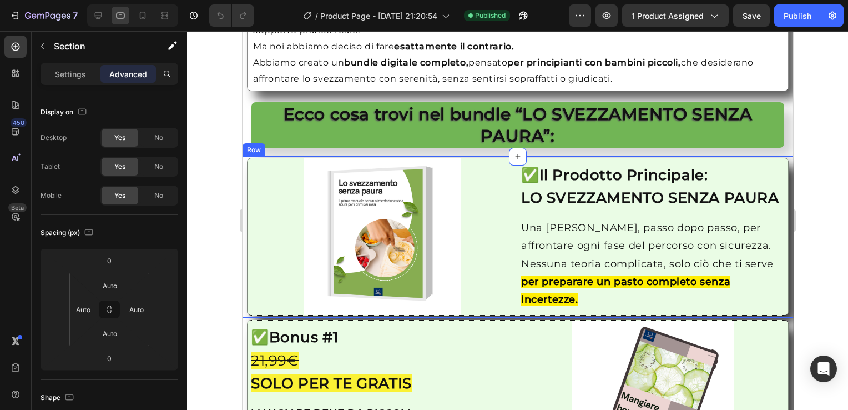
click at [245, 250] on div "Image ✅ Il Prodotto Principale: LO SVEZZAMENTO SENZA PAURA Heading Una guida ch…" at bounding box center [517, 236] width 550 height 161
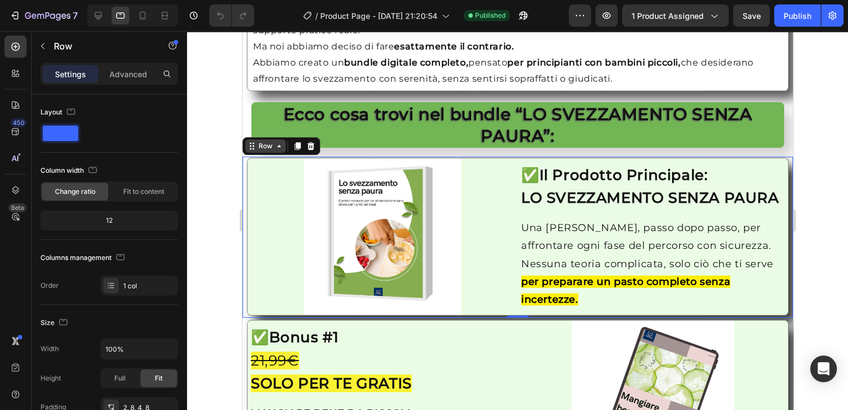
click at [281, 151] on div "Row" at bounding box center [265, 145] width 41 height 13
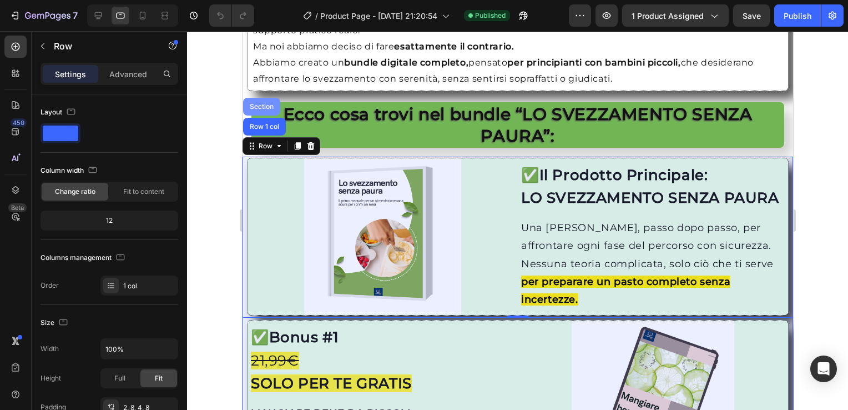
click at [268, 105] on div "Section" at bounding box center [261, 106] width 28 height 7
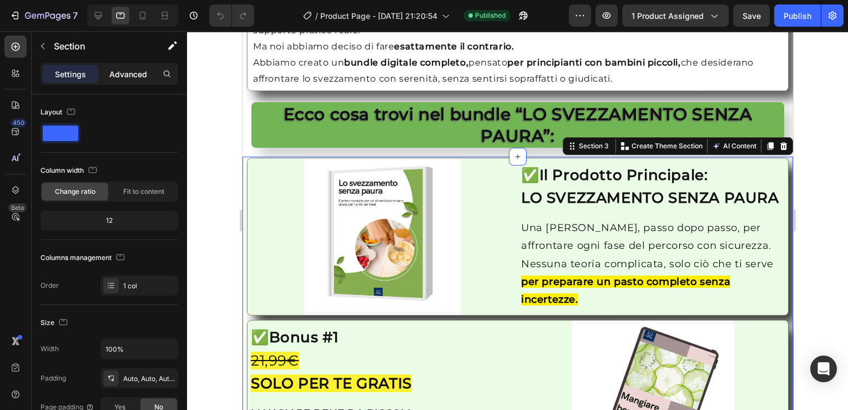
click at [129, 77] on p "Advanced" at bounding box center [128, 74] width 38 height 12
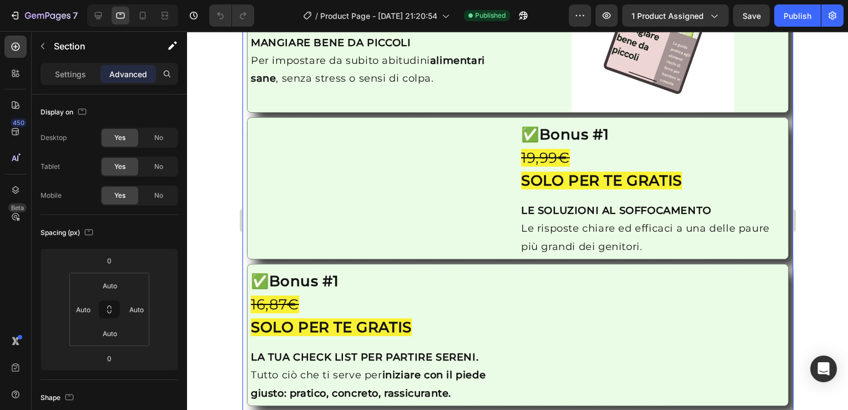
scroll to position [1569, 0]
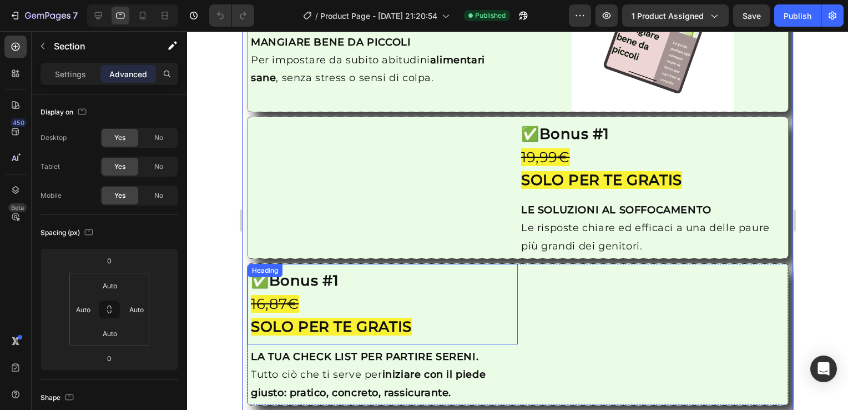
click at [251, 275] on div "Heading" at bounding box center [264, 270] width 31 height 10
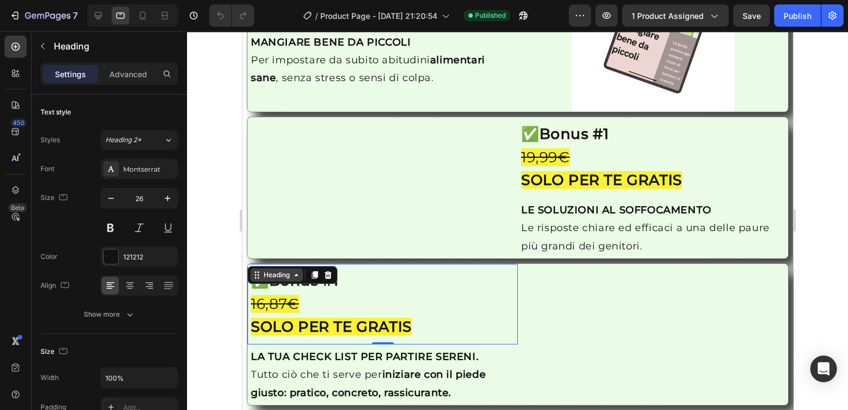
click at [262, 280] on div "Heading" at bounding box center [276, 275] width 31 height 10
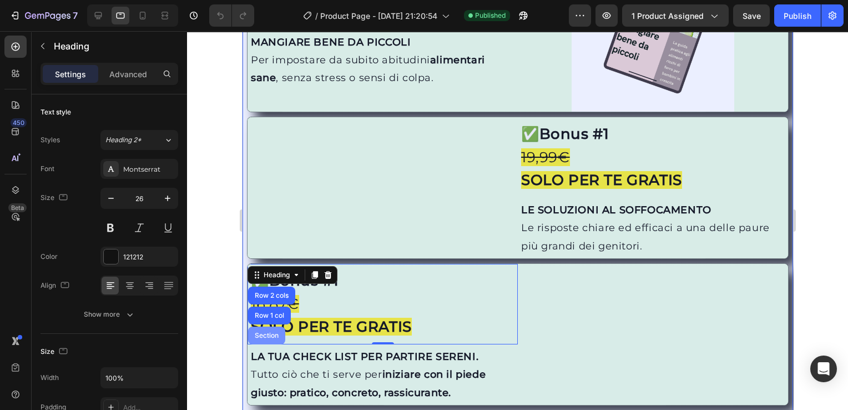
click at [268, 339] on div "Section" at bounding box center [266, 335] width 28 height 7
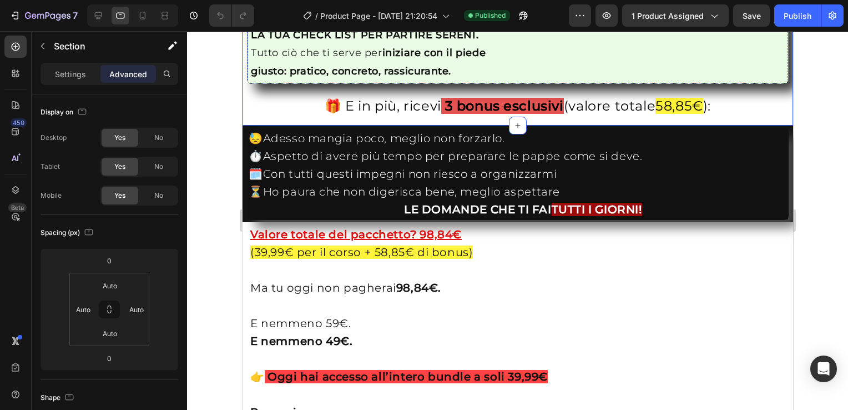
scroll to position [1891, 0]
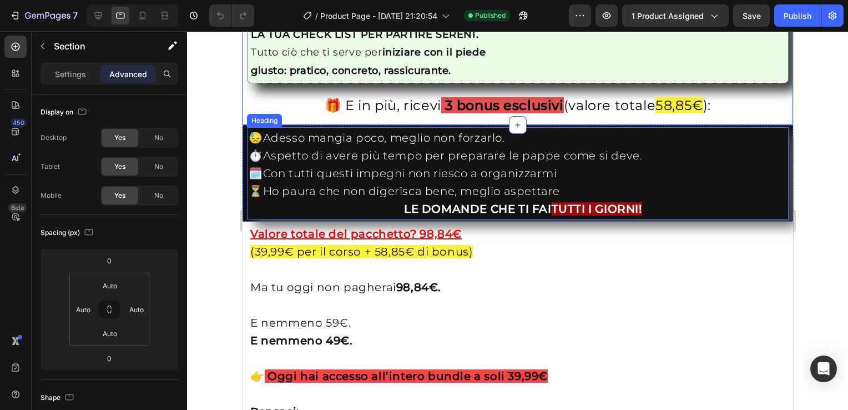
click at [250, 160] on h2 "😓Adesso mangia poco, meglio non forzarlo. ⏱️Aspetto di avere più tempo per prep…" at bounding box center [517, 173] width 540 height 91
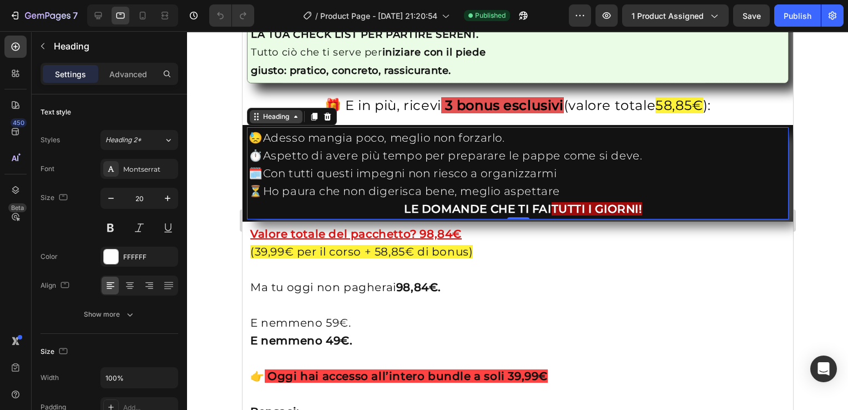
click at [297, 121] on icon at bounding box center [295, 116] width 9 height 9
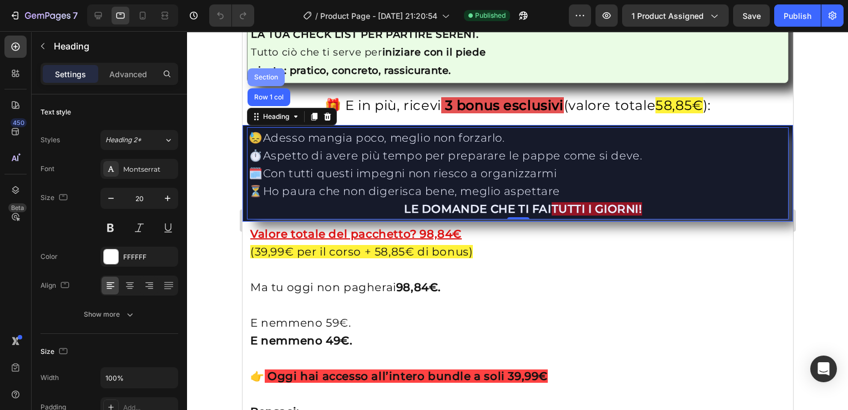
click at [271, 80] on div "Section" at bounding box center [265, 77] width 28 height 7
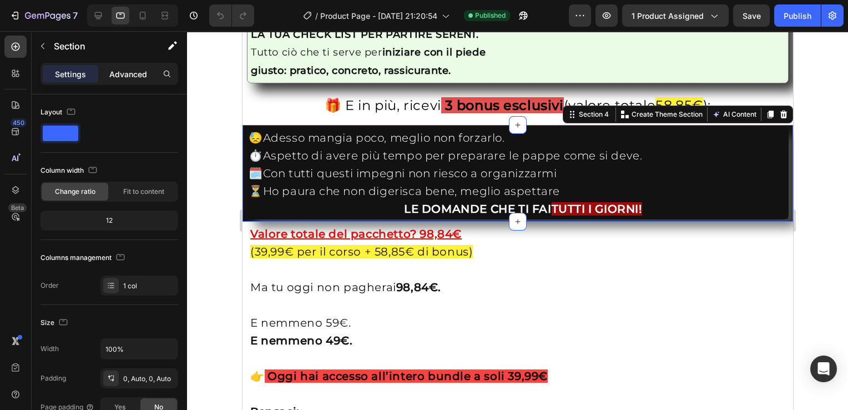
click at [133, 75] on p "Advanced" at bounding box center [128, 74] width 38 height 12
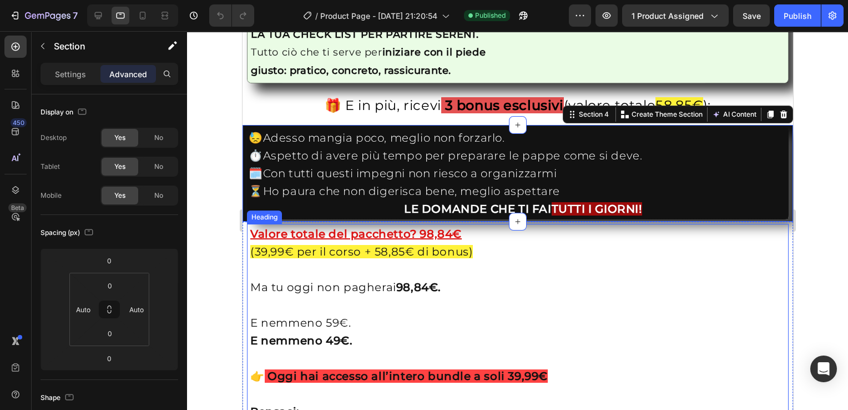
click at [255, 222] on div "Heading" at bounding box center [264, 217] width 31 height 10
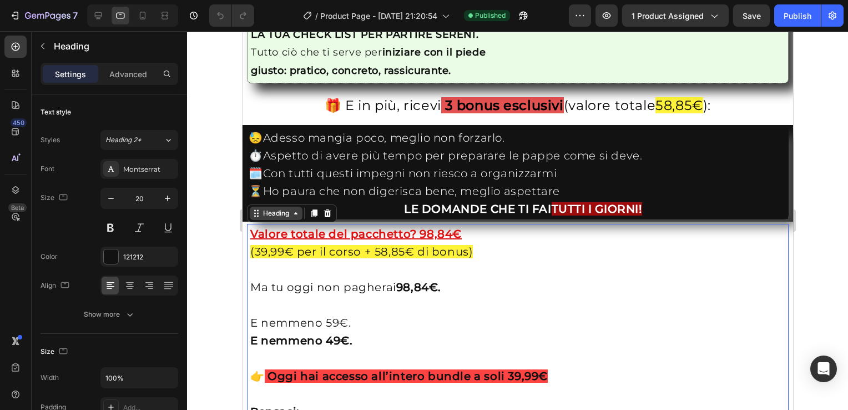
click at [279, 218] on div "Heading" at bounding box center [275, 213] width 31 height 10
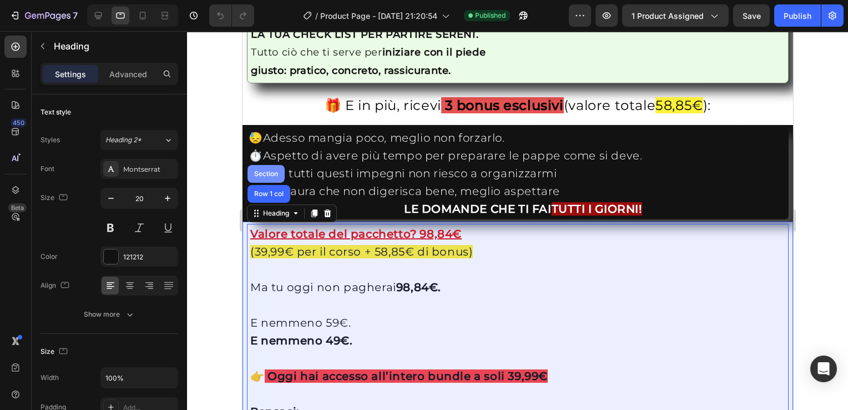
click at [271, 183] on div "Section" at bounding box center [265, 174] width 37 height 18
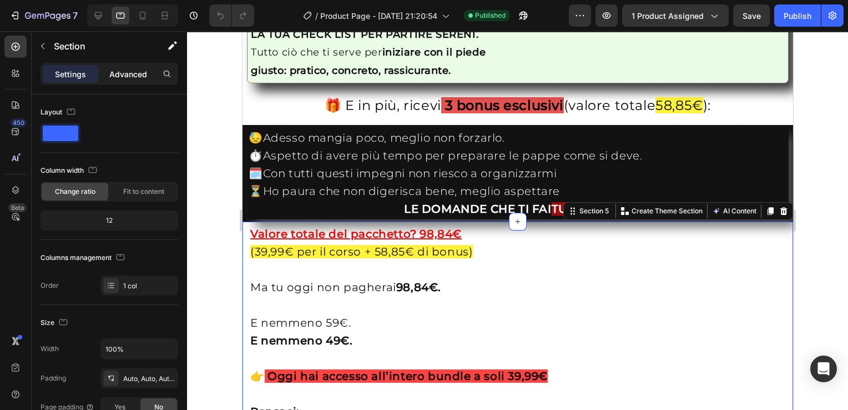
click at [128, 73] on p "Advanced" at bounding box center [128, 74] width 38 height 12
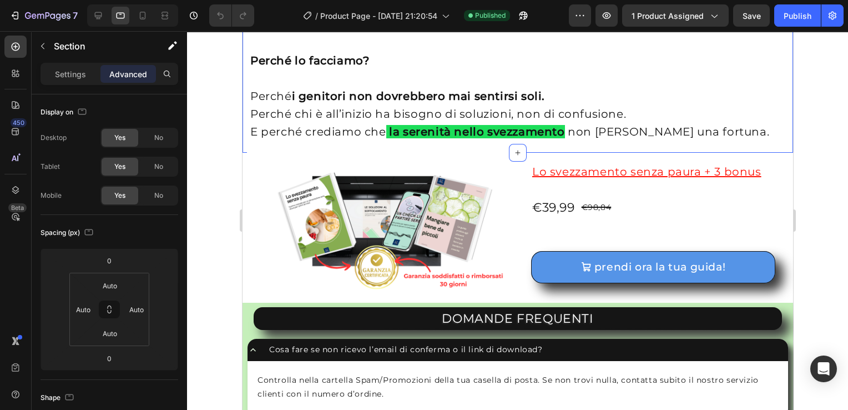
scroll to position [2432, 0]
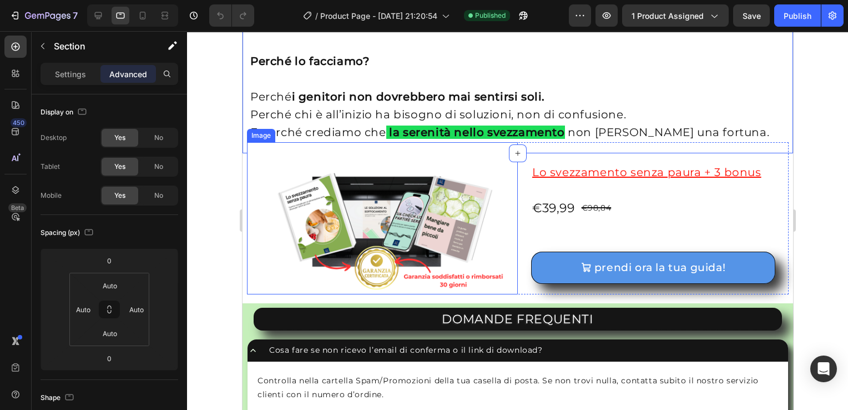
click at [263, 136] on div "Image" at bounding box center [261, 135] width 24 height 10
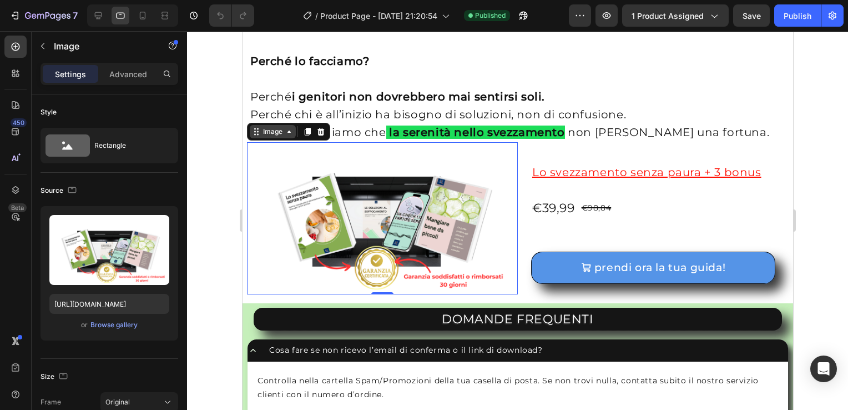
click at [282, 136] on div "Image" at bounding box center [272, 131] width 46 height 13
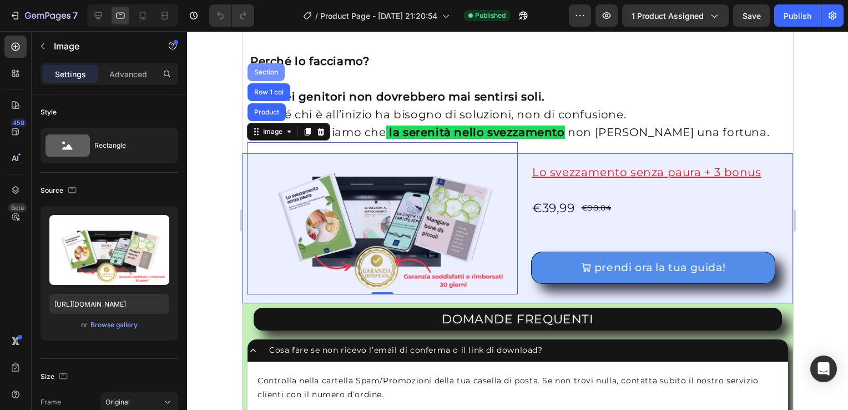
click at [267, 66] on div "Section" at bounding box center [265, 72] width 37 height 18
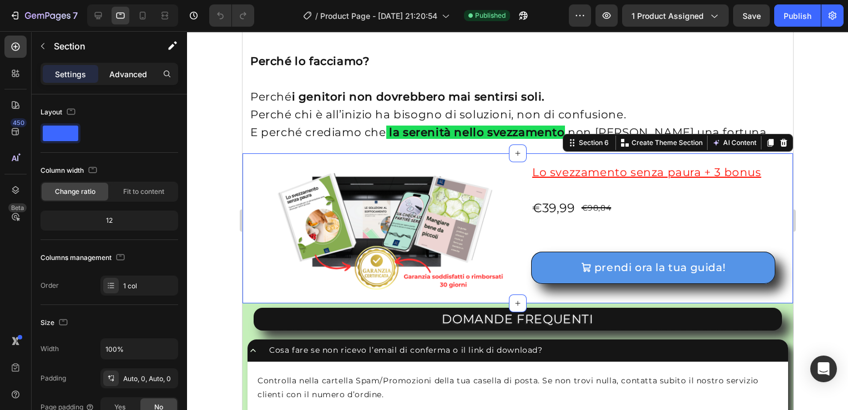
click at [131, 74] on p "Advanced" at bounding box center [128, 74] width 38 height 12
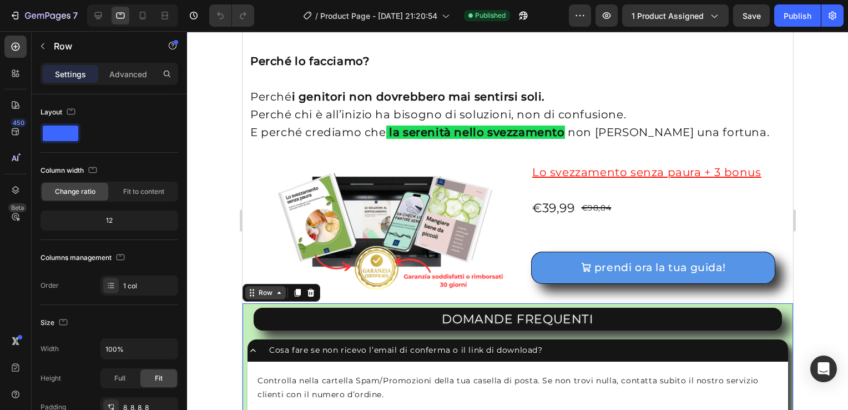
click at [278, 296] on div "Row" at bounding box center [265, 292] width 41 height 13
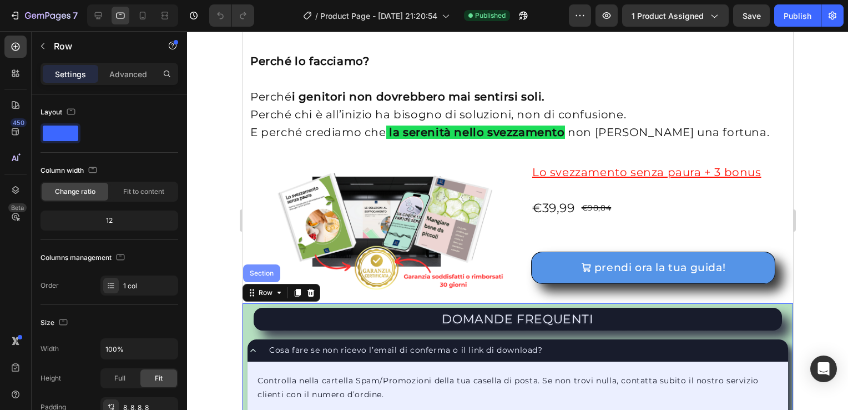
click at [269, 270] on div "Section" at bounding box center [261, 273] width 28 height 7
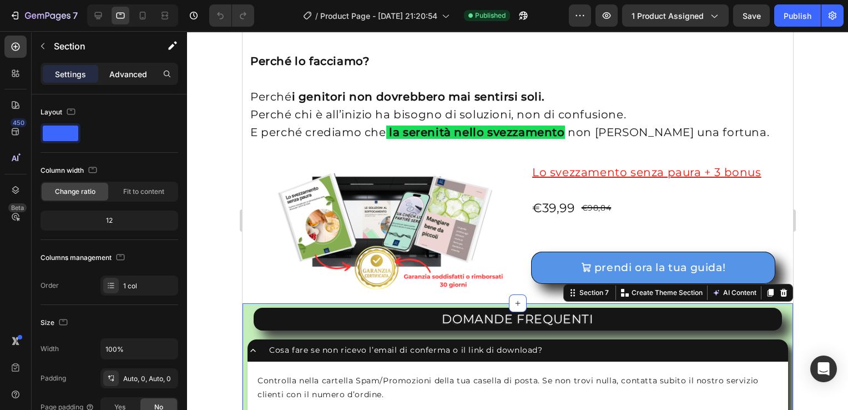
click at [131, 76] on p "Advanced" at bounding box center [128, 74] width 38 height 12
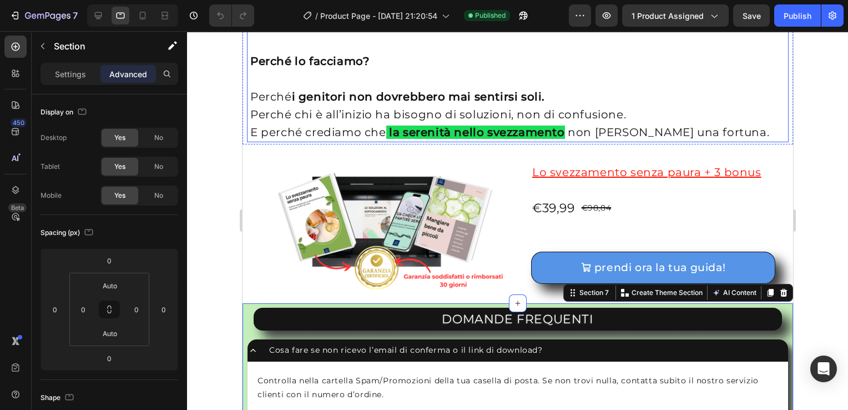
drag, startPoint x: 373, startPoint y: 107, endPoint x: 422, endPoint y: 258, distance: 158.6
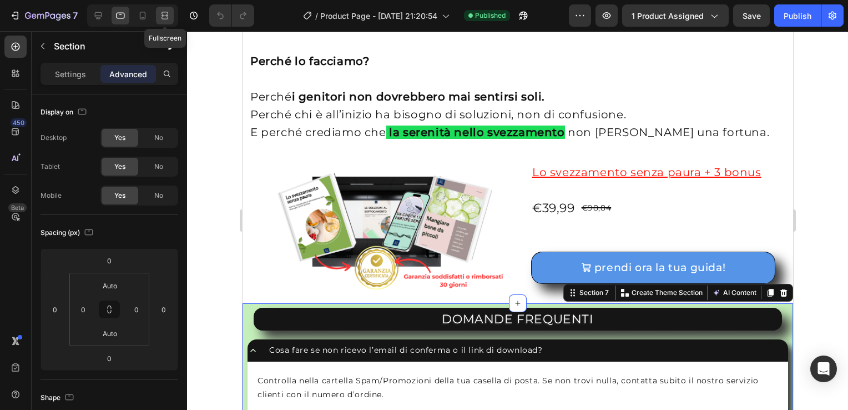
click at [162, 18] on icon at bounding box center [164, 15] width 11 height 11
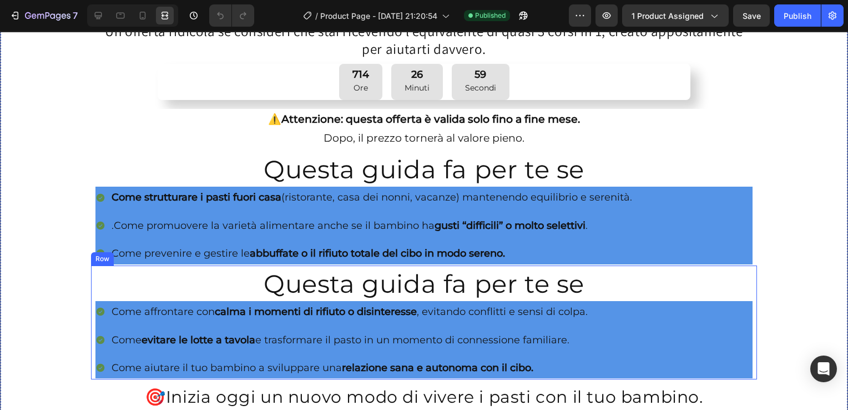
scroll to position [536, 0]
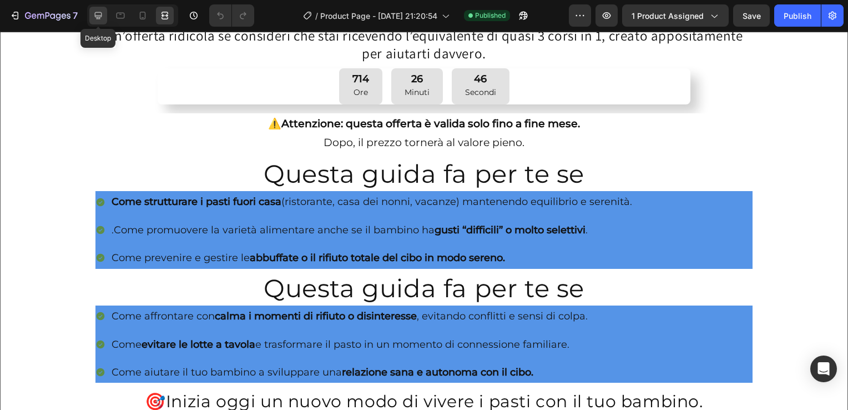
click at [99, 16] on icon at bounding box center [98, 15] width 11 height 11
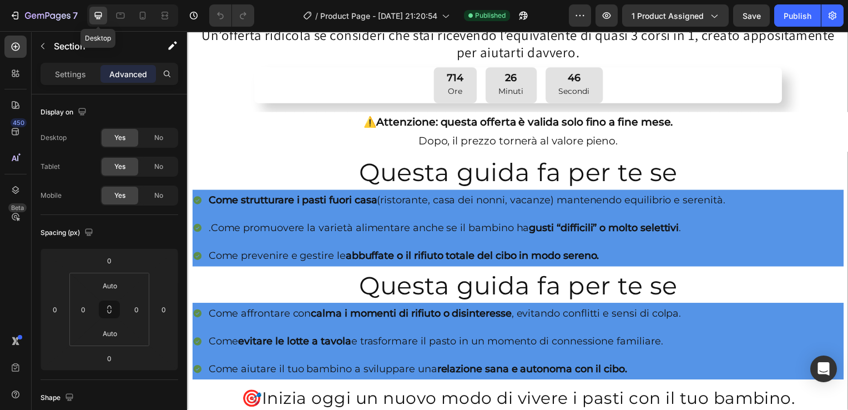
scroll to position [531, 0]
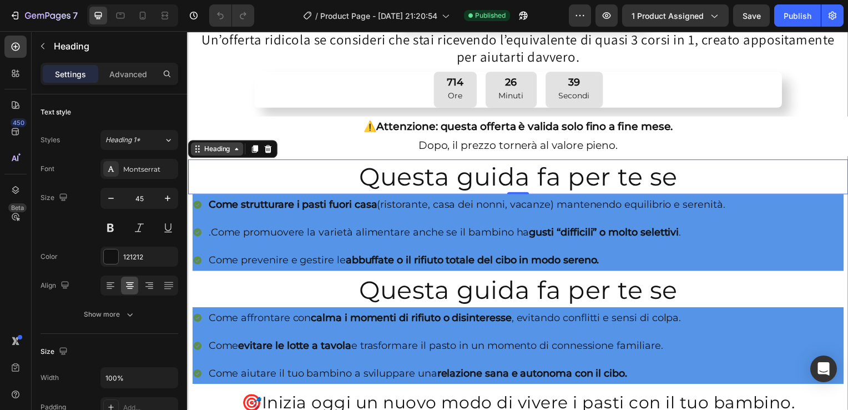
click at [235, 148] on icon at bounding box center [236, 149] width 9 height 9
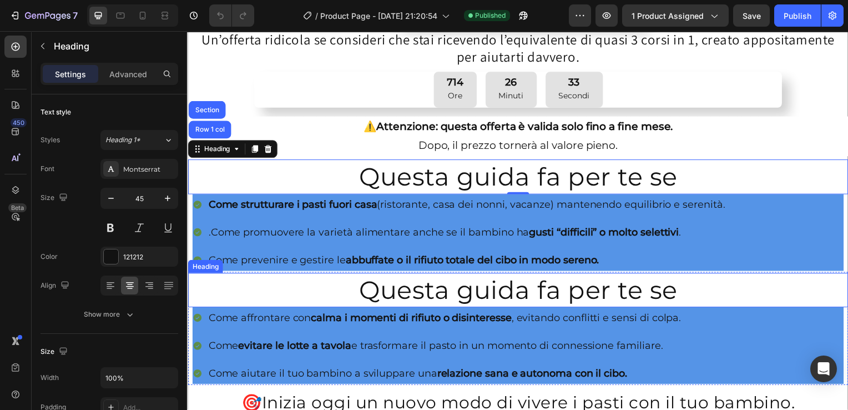
click at [212, 267] on div "Heading" at bounding box center [205, 267] width 35 height 13
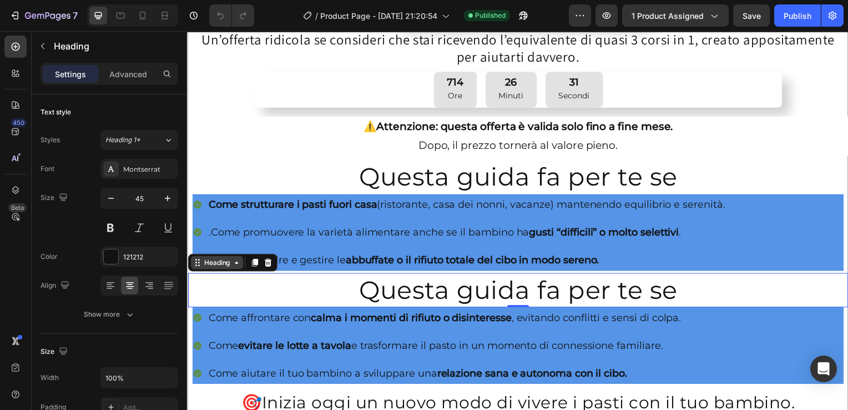
click at [234, 262] on icon at bounding box center [236, 264] width 9 height 9
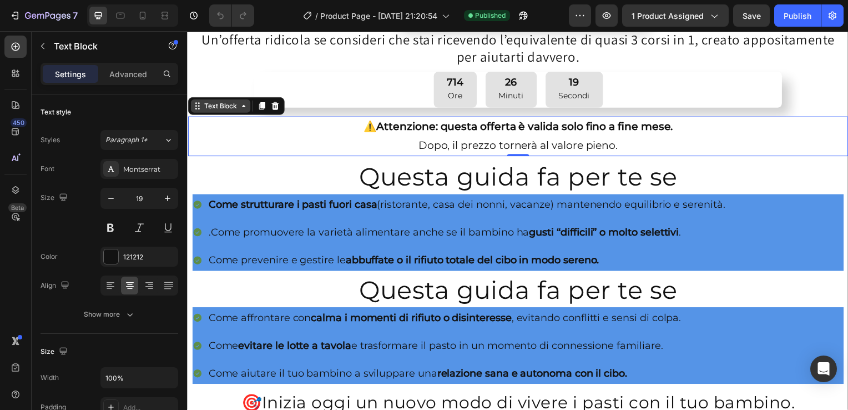
click at [244, 107] on div "Text Block" at bounding box center [220, 106] width 60 height 13
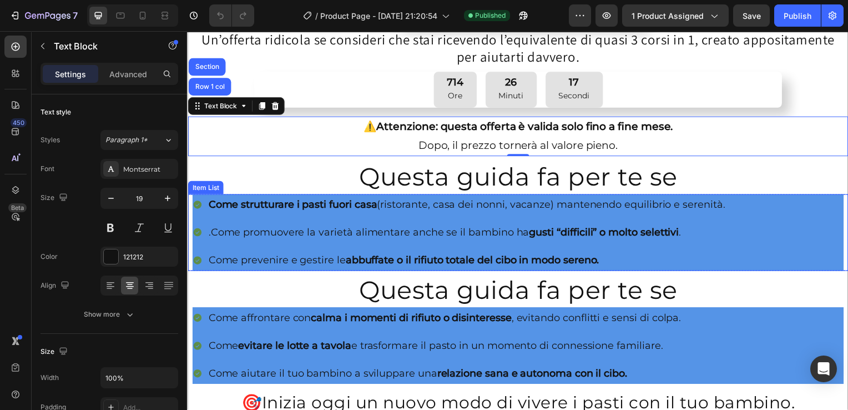
scroll to position [733, 0]
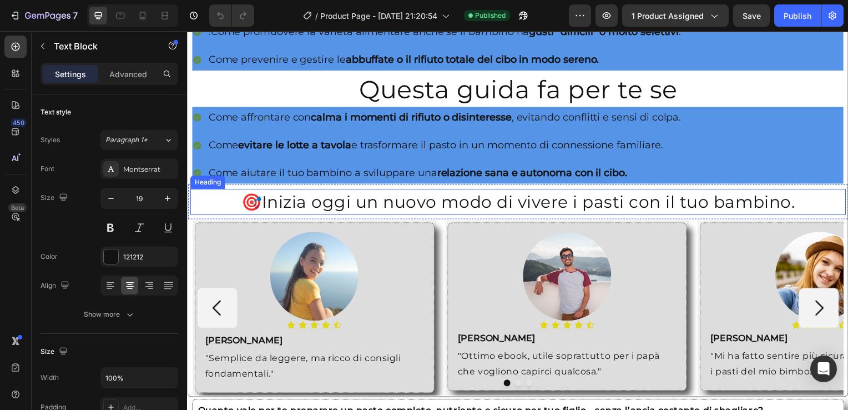
click at [208, 181] on div "Heading" at bounding box center [207, 183] width 35 height 13
click at [239, 176] on icon at bounding box center [238, 179] width 9 height 9
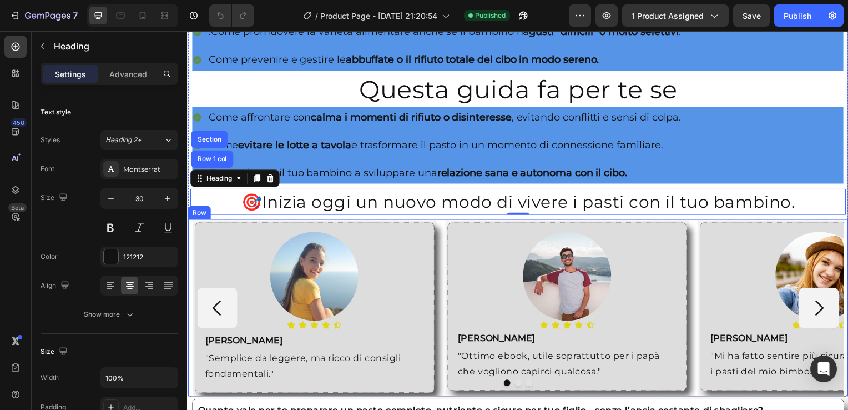
click at [196, 212] on div "Row" at bounding box center [199, 214] width 23 height 13
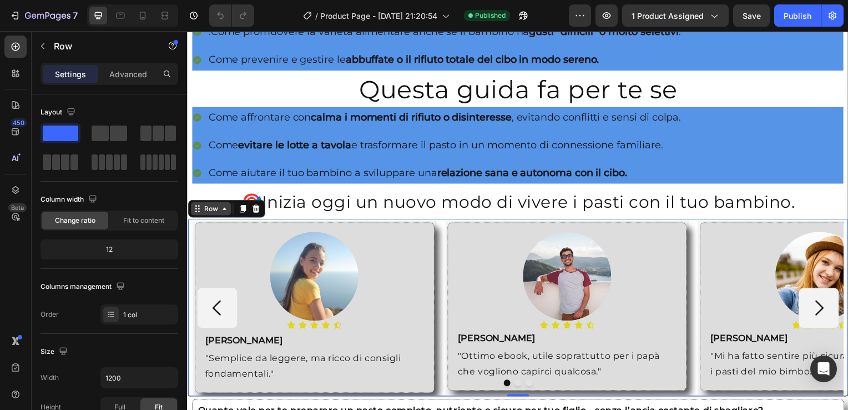
click at [219, 211] on div "Row" at bounding box center [210, 210] width 41 height 13
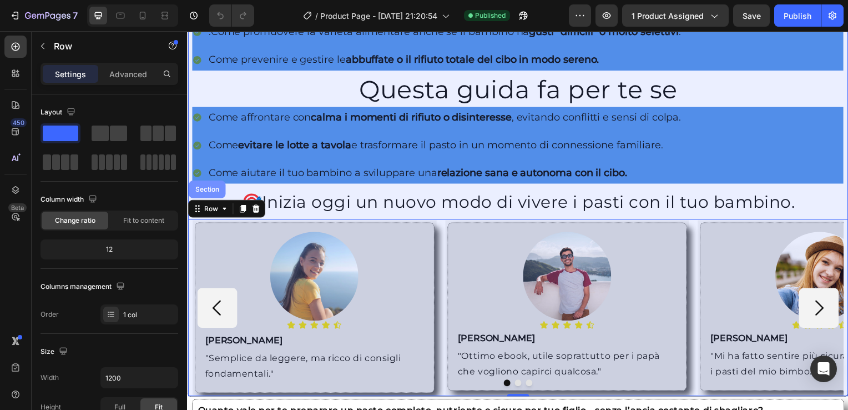
click at [215, 188] on div "Section" at bounding box center [207, 191] width 28 height 7
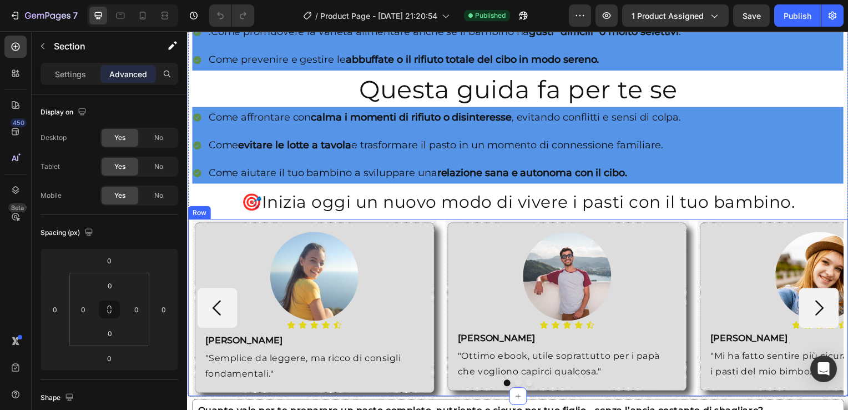
click at [193, 213] on div "Row" at bounding box center [199, 214] width 23 height 13
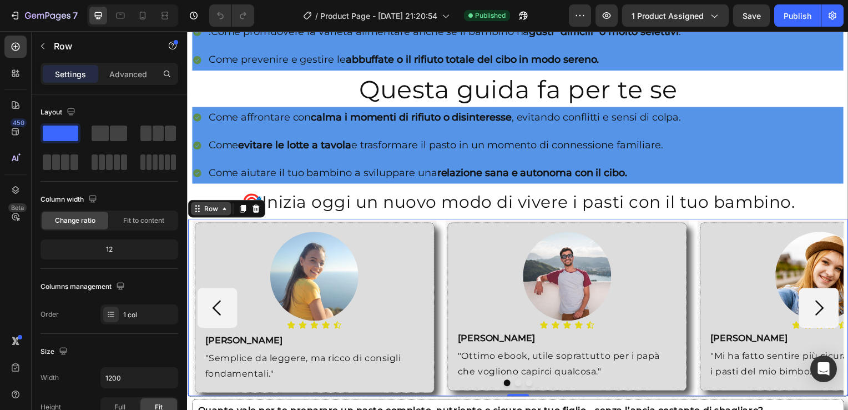
click at [218, 208] on div "Row" at bounding box center [210, 210] width 18 height 10
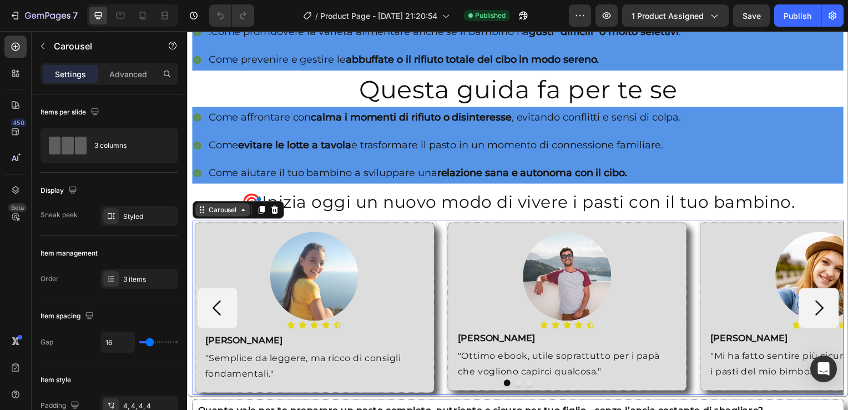
click at [202, 210] on div "Carousel" at bounding box center [222, 211] width 55 height 13
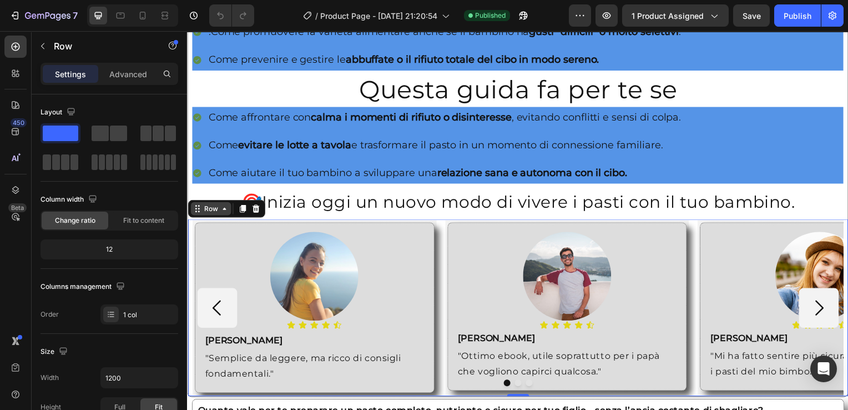
click at [224, 208] on icon at bounding box center [224, 210] width 9 height 9
click at [193, 231] on div "Image Icon Icon Icon Icon Icon Icon List Text Block Roberta Text Block "Semplic…" at bounding box center [315, 310] width 246 height 176
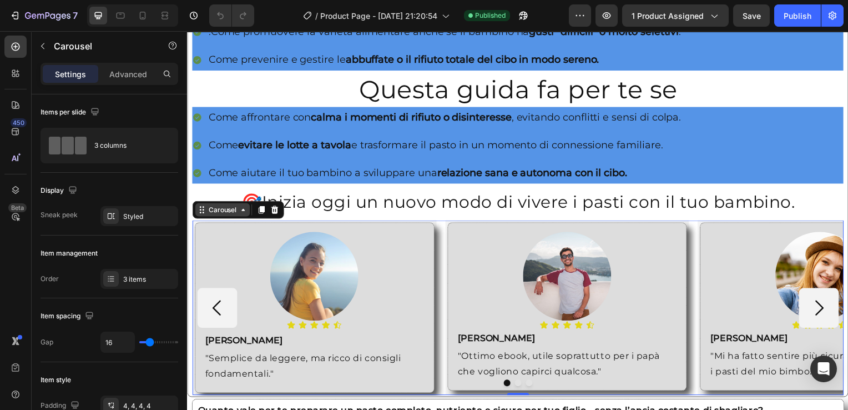
click at [239, 208] on icon at bounding box center [243, 211] width 9 height 9
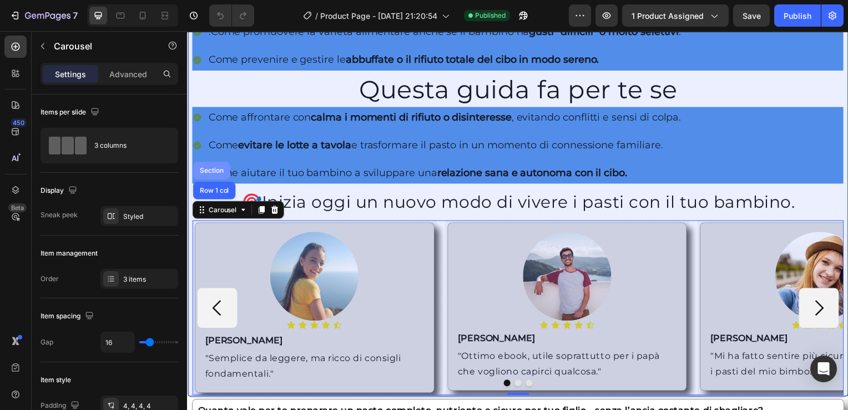
click at [216, 169] on div "Section" at bounding box center [211, 172] width 28 height 7
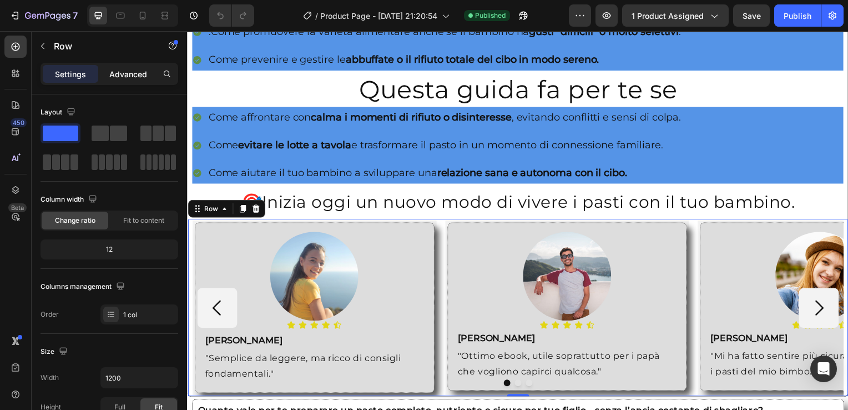
click at [133, 71] on p "Advanced" at bounding box center [128, 74] width 38 height 12
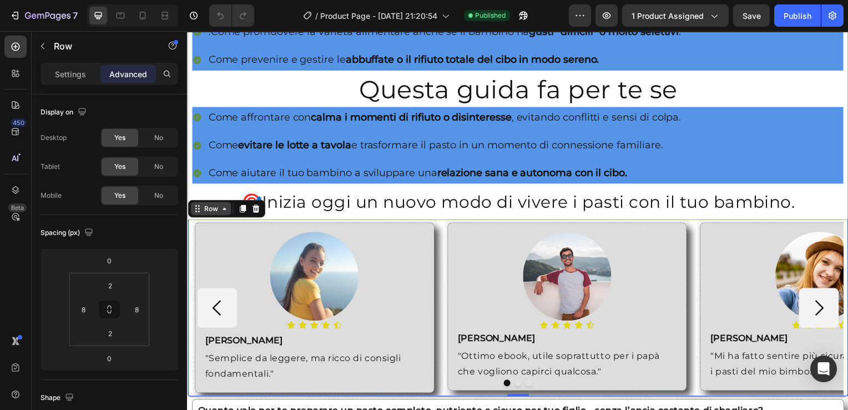
click at [223, 207] on icon at bounding box center [224, 210] width 9 height 9
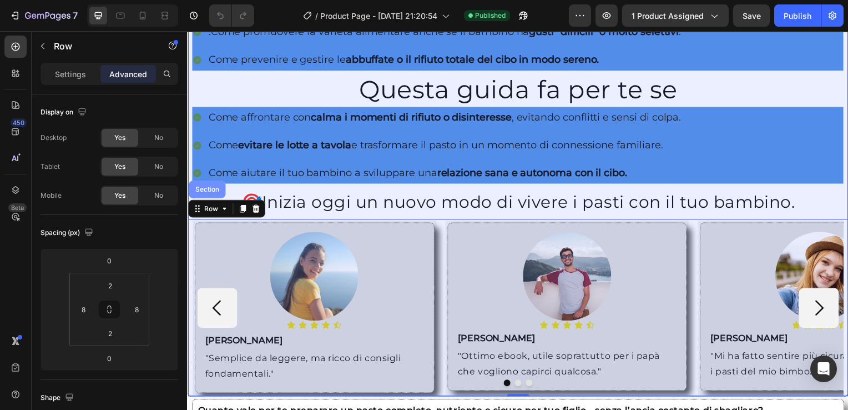
click at [205, 182] on div "Section" at bounding box center [206, 191] width 37 height 18
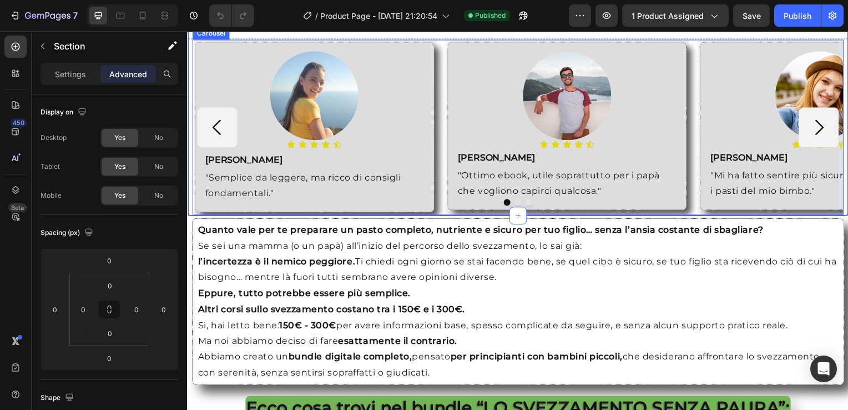
scroll to position [952, 0]
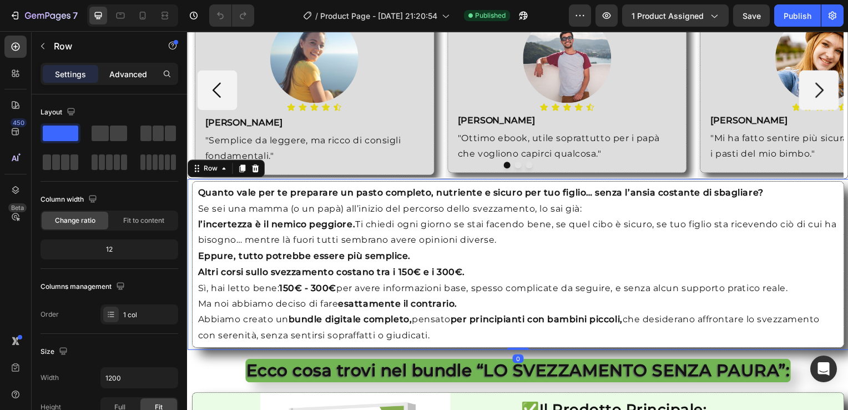
click at [126, 74] on p "Advanced" at bounding box center [128, 74] width 38 height 12
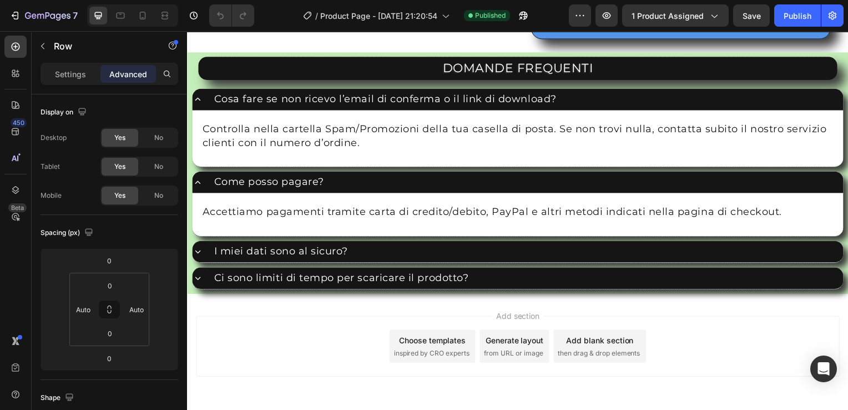
scroll to position [2788, 0]
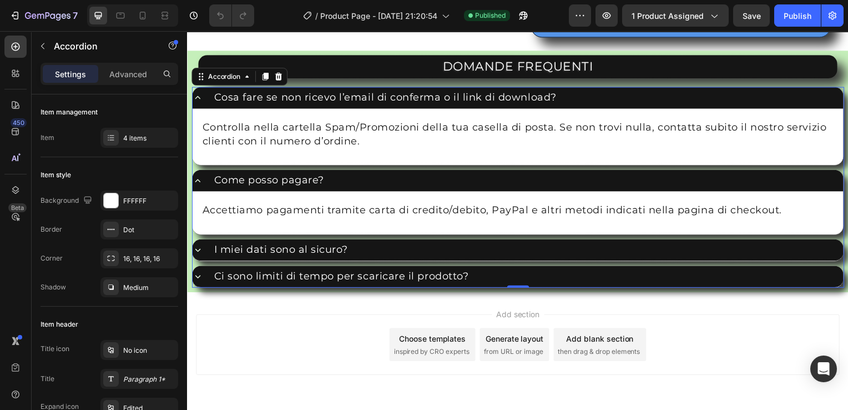
click at [199, 104] on icon at bounding box center [197, 98] width 11 height 11
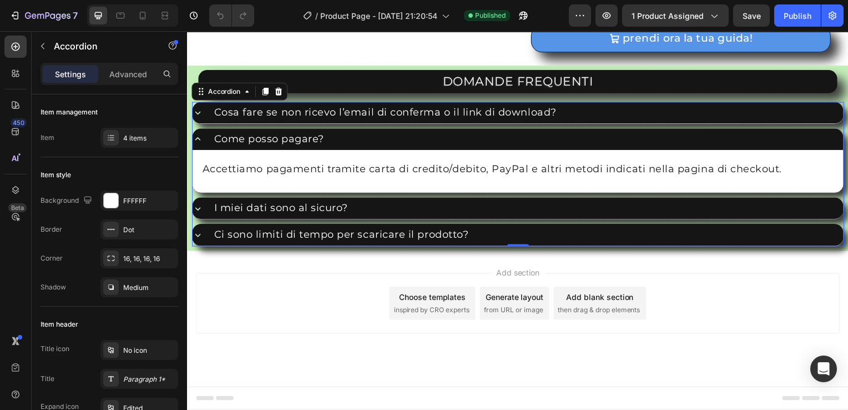
click at [198, 145] on icon at bounding box center [197, 139] width 11 height 11
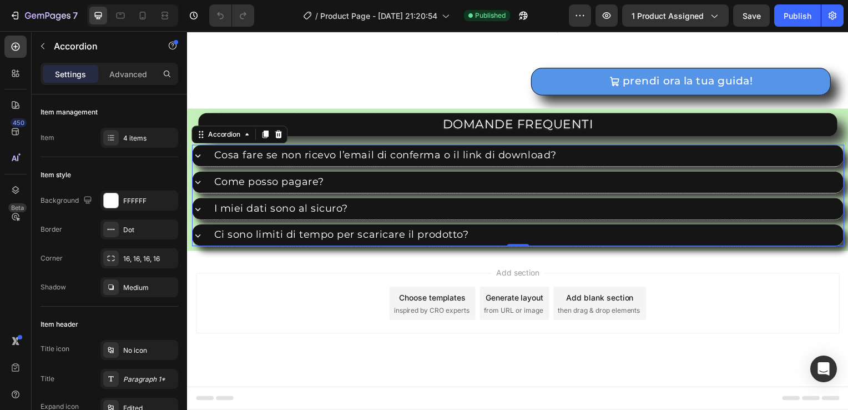
scroll to position [2779, 0]
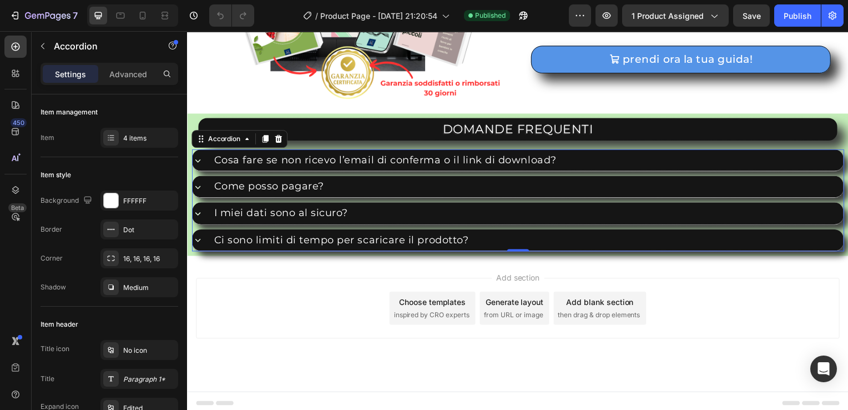
click at [244, 144] on div "Accordion" at bounding box center [239, 140] width 97 height 18
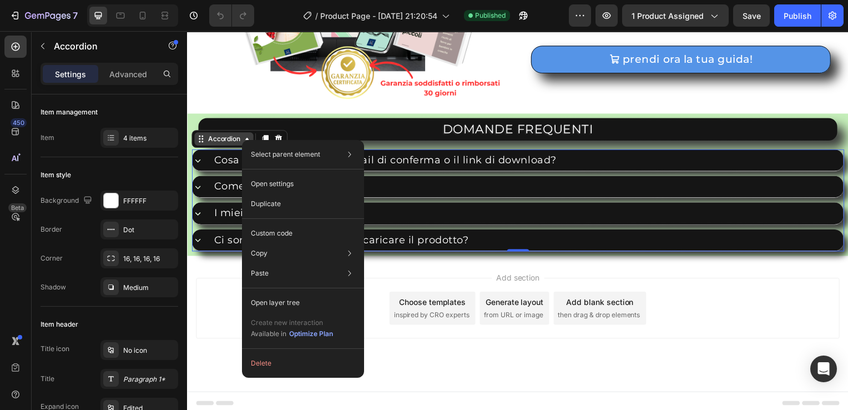
click at [245, 140] on div "Select parent element Section Row 1 col Accordion Open settings Duplicate Custo…" at bounding box center [303, 259] width 122 height 238
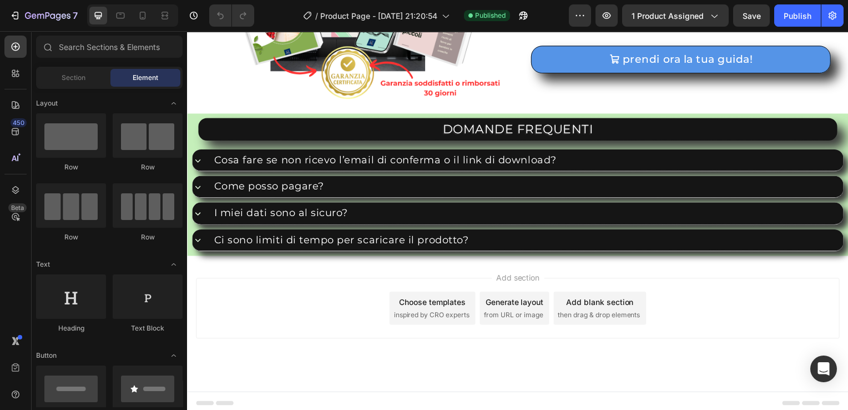
click at [226, 287] on div "Add section Choose templates inspired by CRO experts Generate layout from URL o…" at bounding box center [520, 310] width 648 height 61
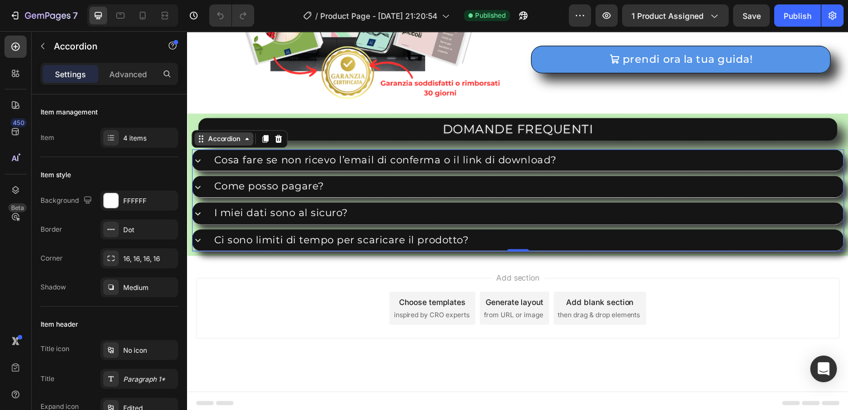
click at [245, 140] on icon at bounding box center [247, 139] width 9 height 9
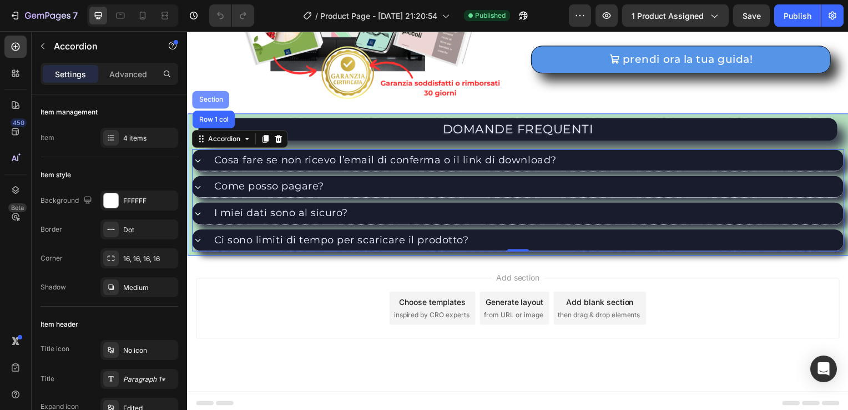
click at [211, 97] on div "Section" at bounding box center [210, 100] width 28 height 7
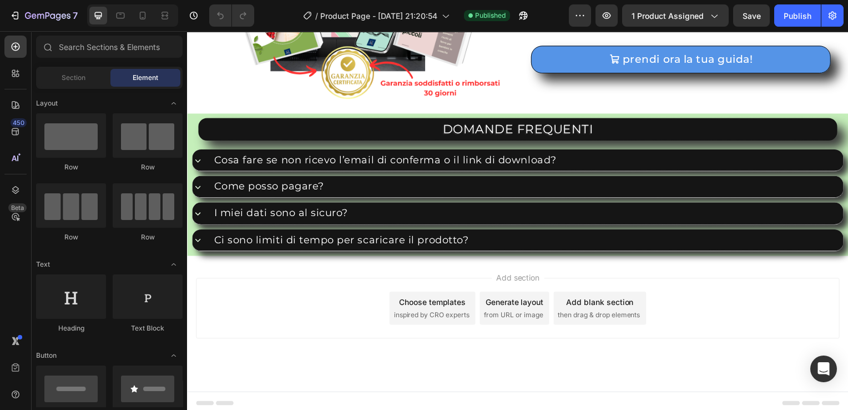
click at [258, 297] on div "Add section Choose templates inspired by CRO experts Generate layout from URL o…" at bounding box center [520, 310] width 648 height 61
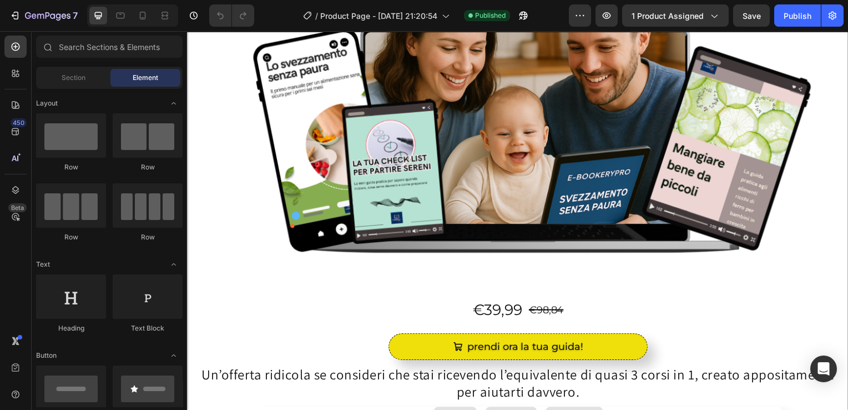
scroll to position [138, 0]
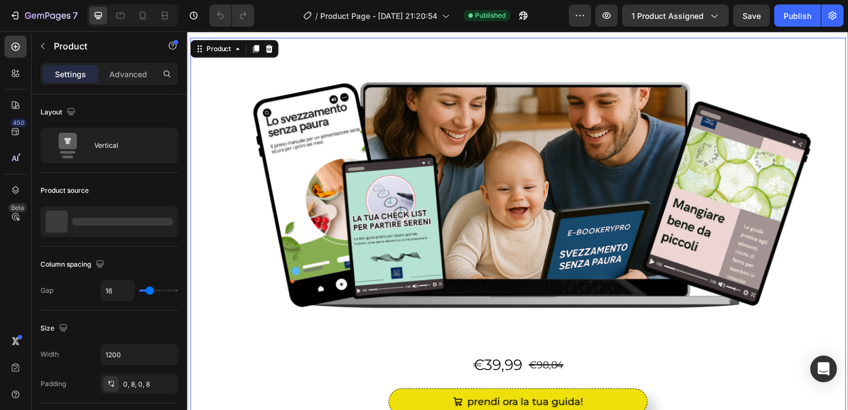
click at [196, 97] on div "Image Row €39,99 Product Price Product Price €98,84 Product Price Product Price…" at bounding box center [519, 210] width 651 height 344
click at [137, 68] on p "Advanced" at bounding box center [128, 74] width 38 height 12
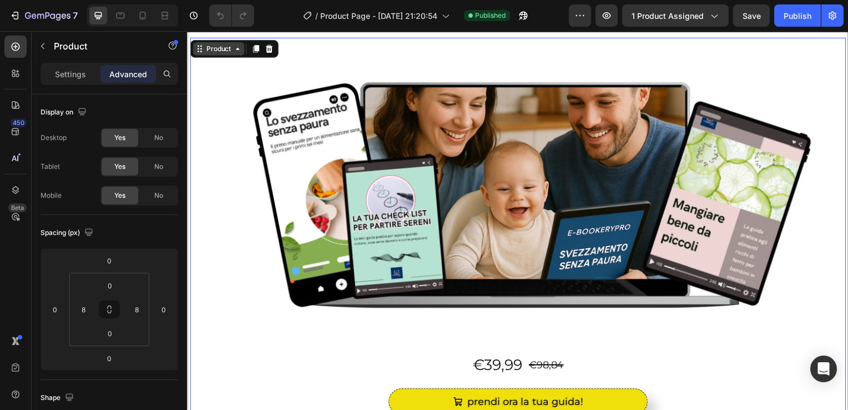
click at [233, 52] on icon at bounding box center [237, 49] width 9 height 9
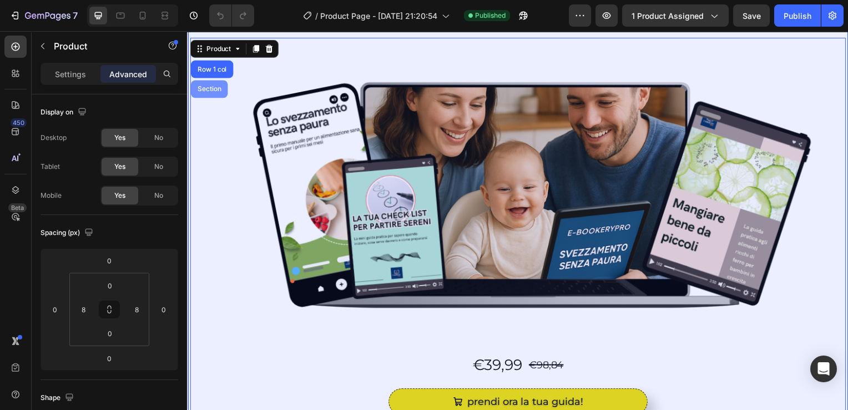
click at [218, 91] on div "Section" at bounding box center [209, 90] width 28 height 7
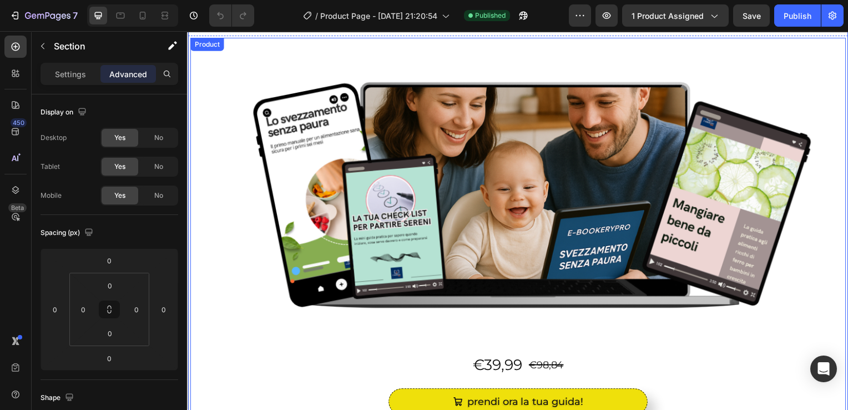
click at [200, 47] on div "Product" at bounding box center [206, 45] width 29 height 10
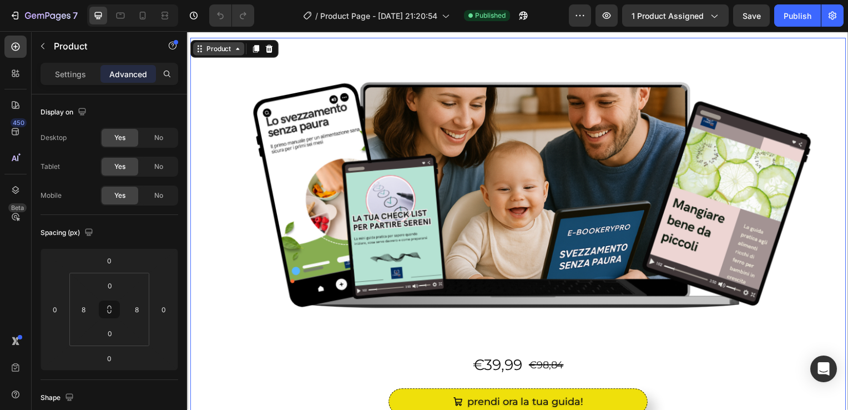
click at [227, 53] on div "Product" at bounding box center [218, 49] width 29 height 10
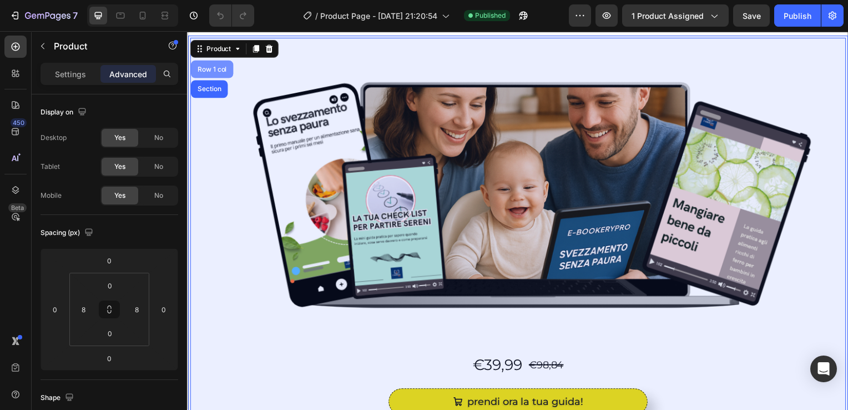
click at [220, 69] on div "Row 1 col" at bounding box center [212, 70] width 34 height 7
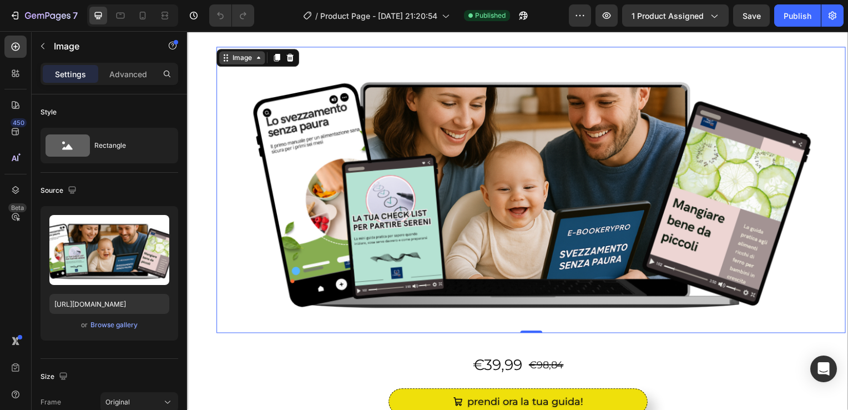
click at [257, 57] on icon at bounding box center [258, 58] width 3 height 2
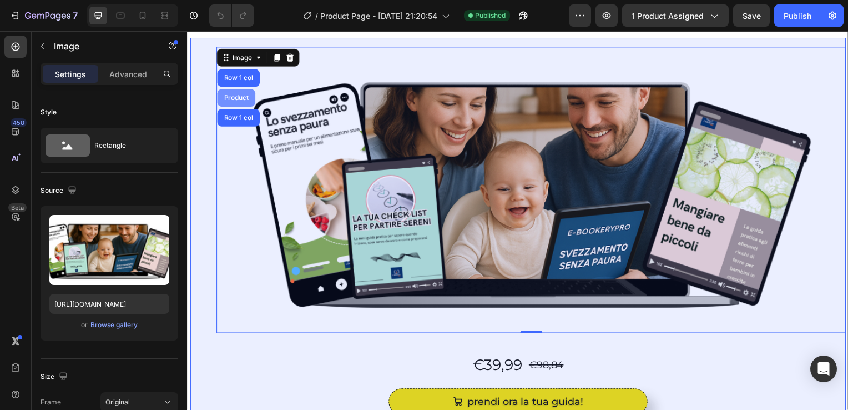
click at [239, 98] on div "Product" at bounding box center [235, 98] width 29 height 7
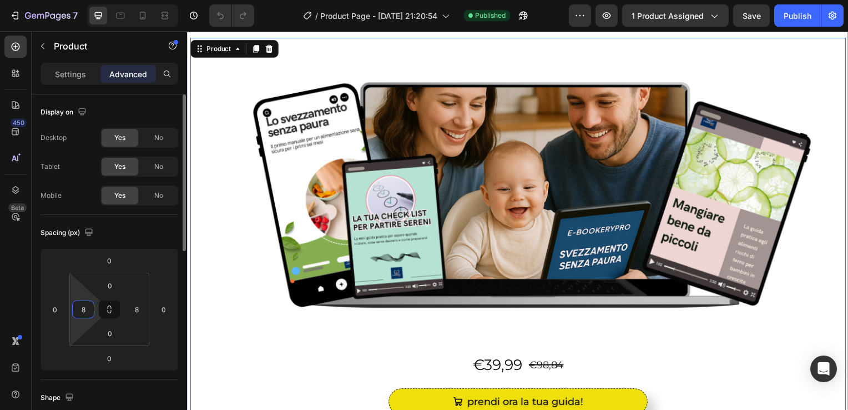
click at [84, 309] on input "8" at bounding box center [83, 309] width 17 height 17
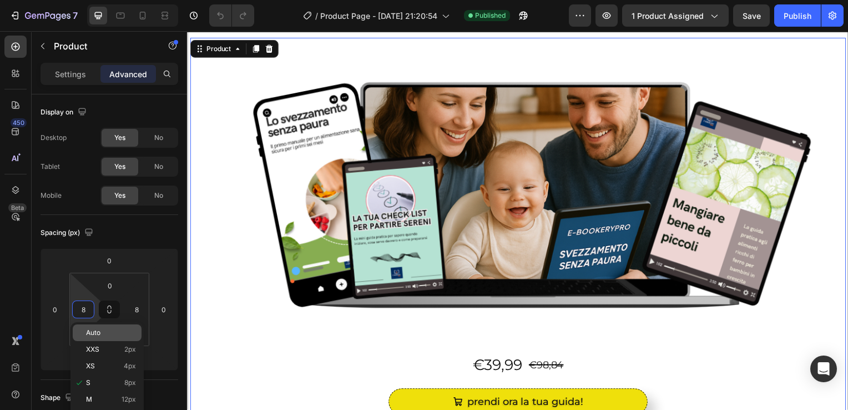
click at [86, 331] on span "Auto" at bounding box center [93, 333] width 14 height 8
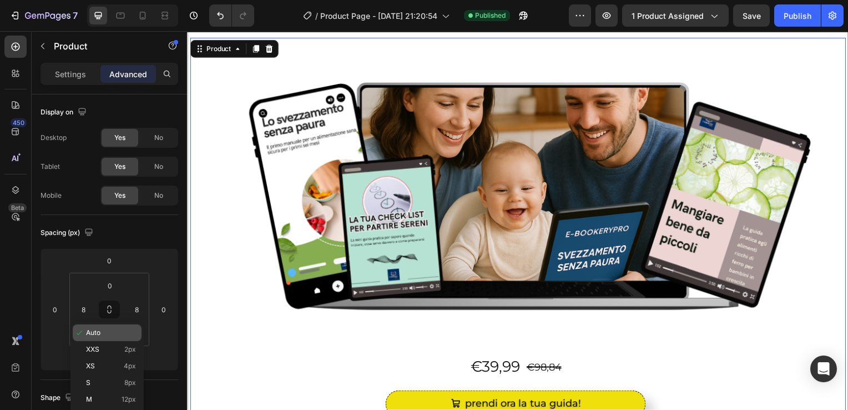
type input "Auto"
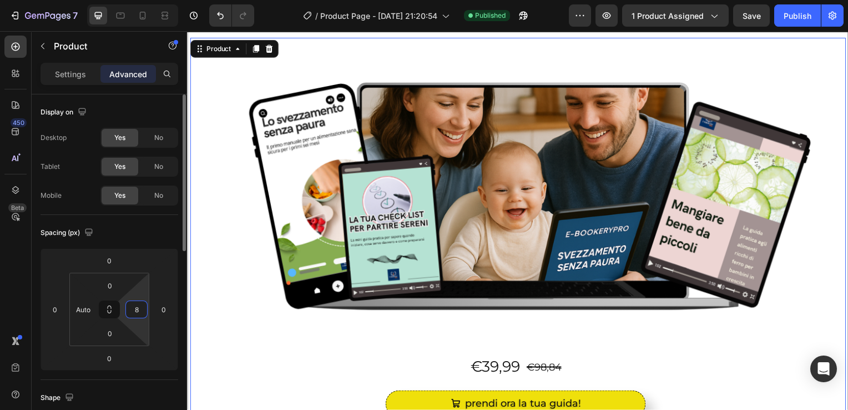
click at [135, 307] on input "8" at bounding box center [136, 309] width 17 height 17
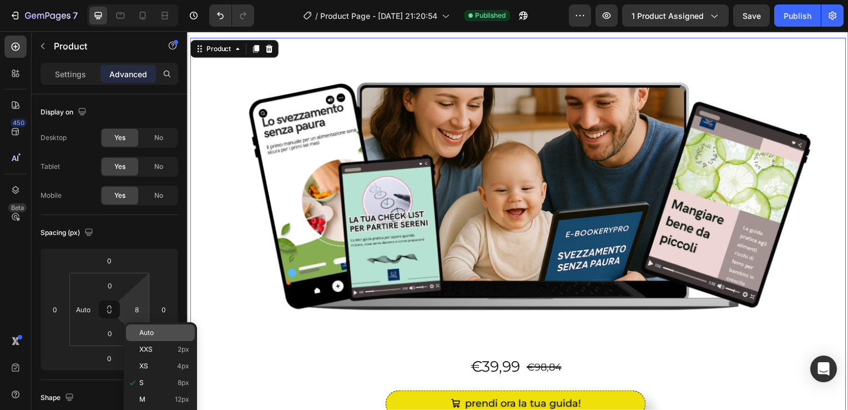
click at [144, 327] on div "Auto" at bounding box center [160, 332] width 69 height 17
type input "Auto"
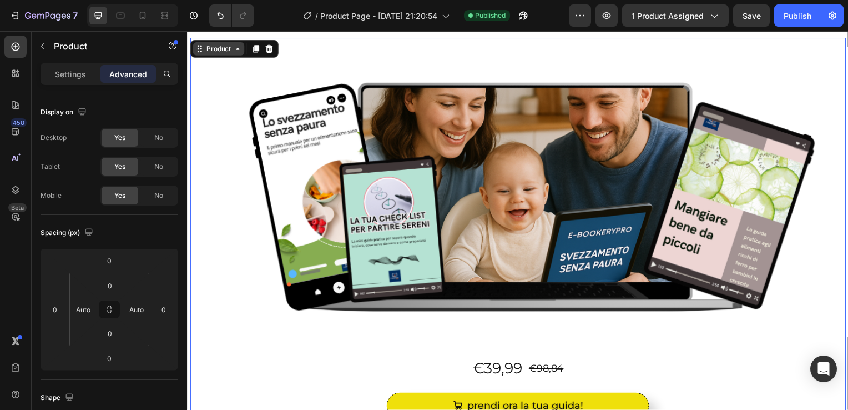
click at [234, 52] on icon at bounding box center [237, 49] width 9 height 9
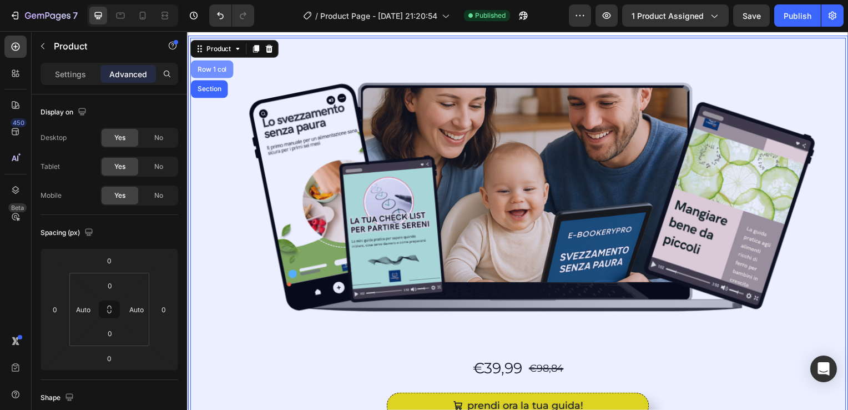
click at [223, 69] on div "Row 1 col" at bounding box center [212, 70] width 34 height 7
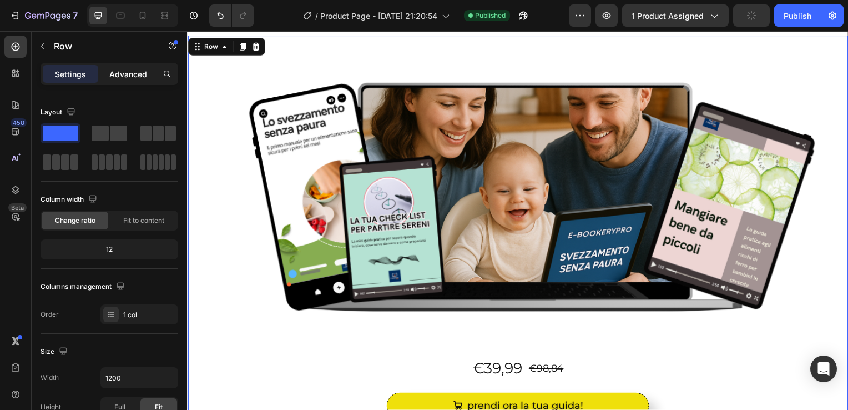
click at [132, 69] on p "Advanced" at bounding box center [128, 74] width 38 height 12
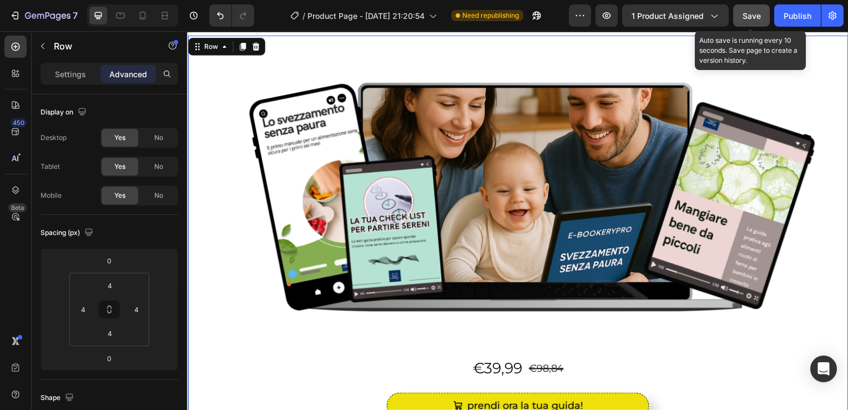
click at [755, 18] on span "Save" at bounding box center [751, 15] width 18 height 9
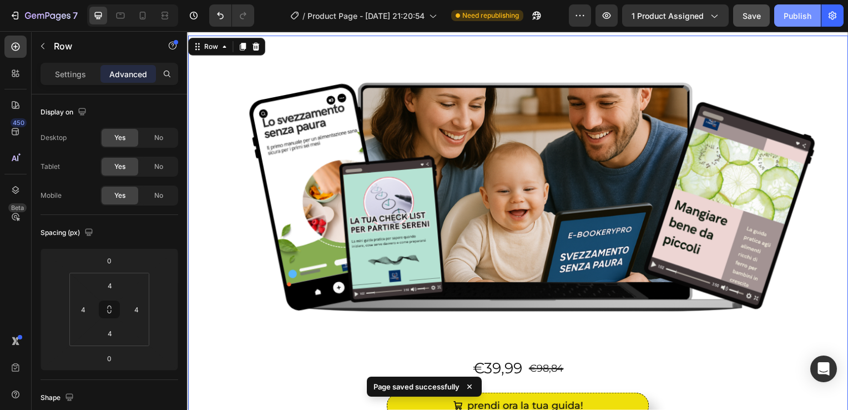
click at [794, 15] on div "Publish" at bounding box center [798, 16] width 28 height 12
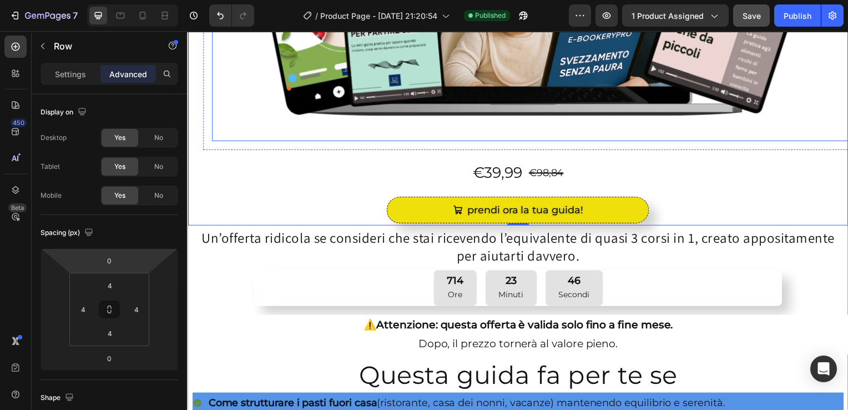
scroll to position [338, 0]
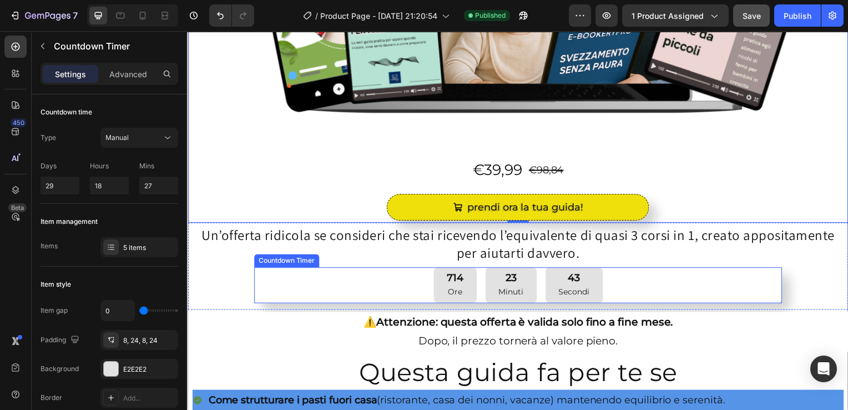
click at [357, 288] on div "714 Ore 23 Minuti 43 Secondi" at bounding box center [520, 287] width 532 height 36
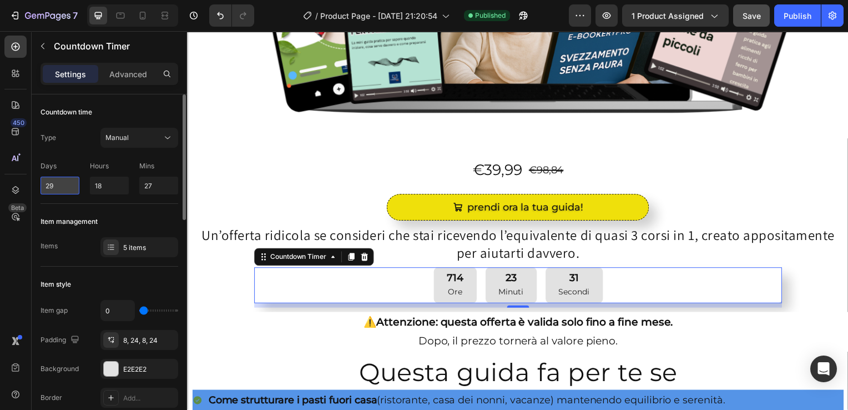
click at [73, 185] on input "29" at bounding box center [60, 185] width 39 height 18
click at [119, 75] on p "Advanced" at bounding box center [128, 74] width 38 height 12
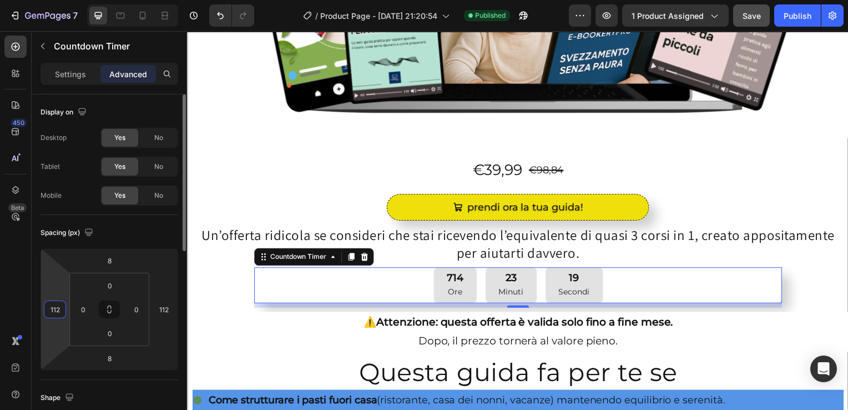
click at [59, 307] on input "112" at bounding box center [55, 309] width 17 height 17
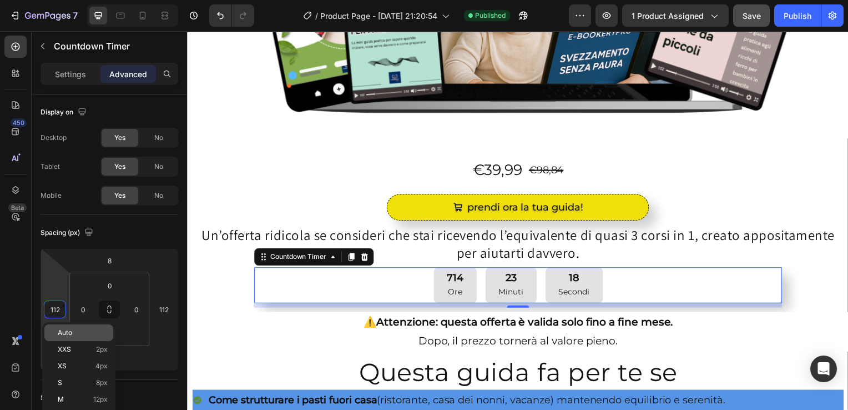
click at [54, 339] on div "Auto" at bounding box center [78, 332] width 69 height 17
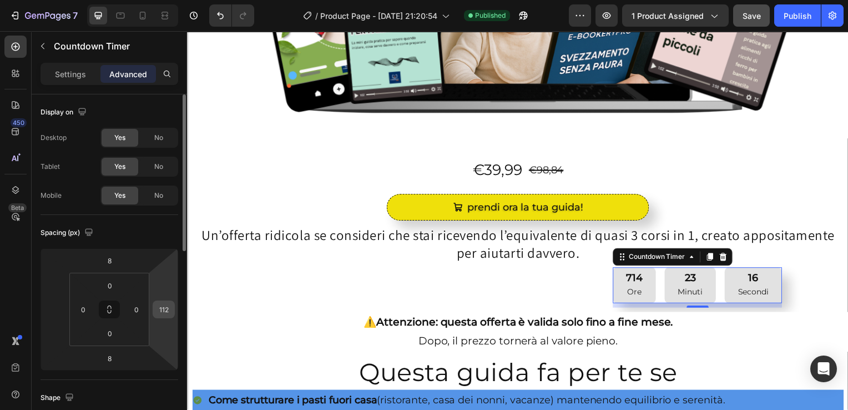
click at [166, 309] on input "112" at bounding box center [163, 309] width 17 height 17
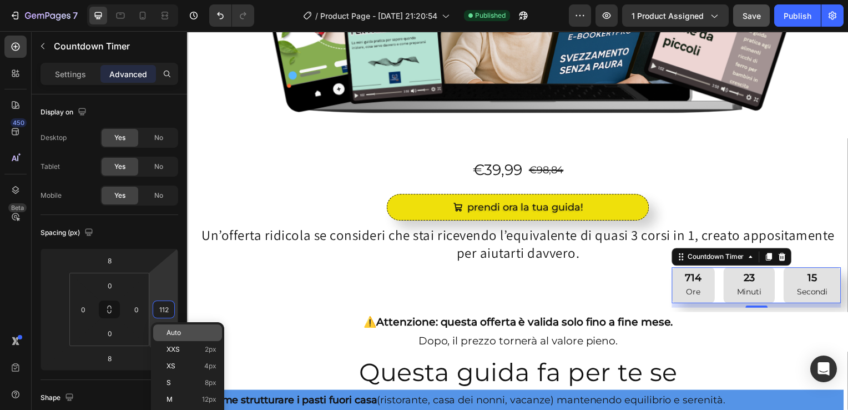
type input "5"
click at [167, 331] on span "Auto" at bounding box center [173, 333] width 14 height 8
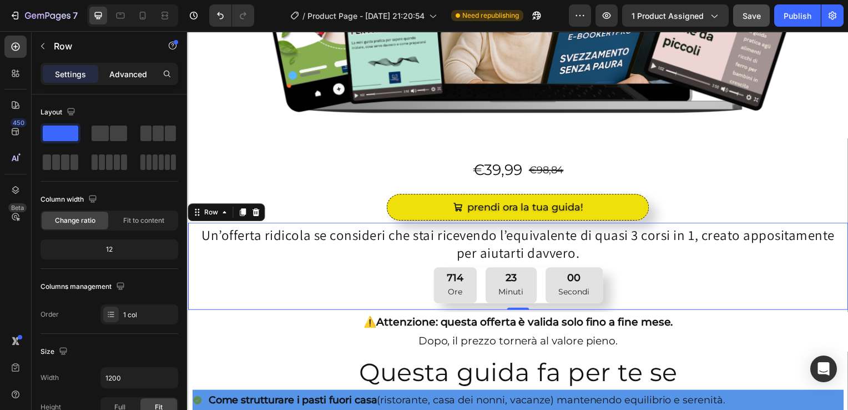
click at [130, 72] on p "Advanced" at bounding box center [128, 74] width 38 height 12
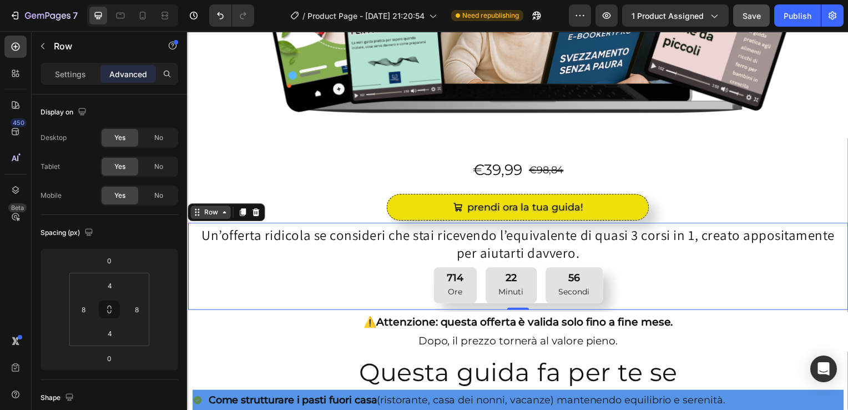
click at [225, 212] on icon at bounding box center [224, 213] width 9 height 9
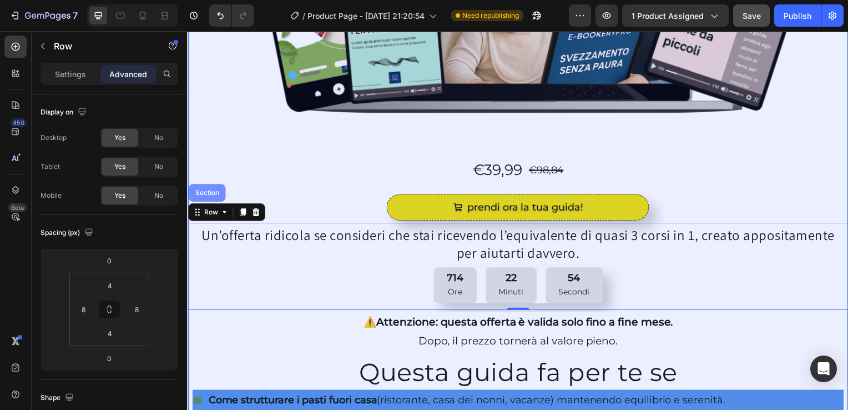
click at [204, 191] on div "Section" at bounding box center [207, 194] width 28 height 7
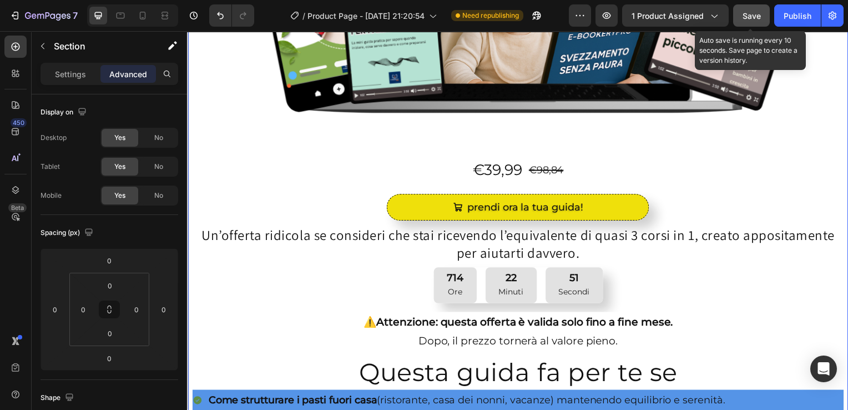
click at [755, 17] on span "Save" at bounding box center [751, 15] width 18 height 9
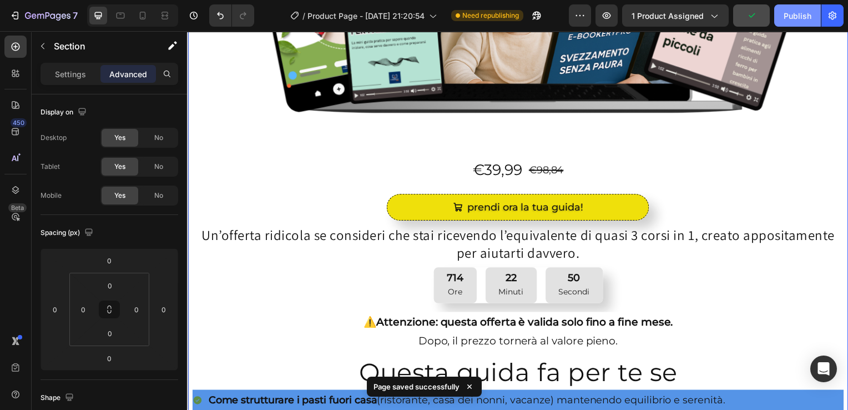
click at [794, 18] on div "Publish" at bounding box center [798, 16] width 28 height 12
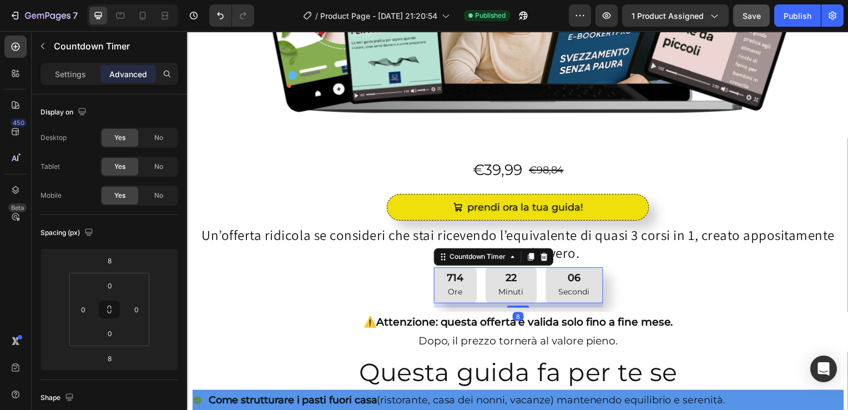
click at [448, 279] on div "714" at bounding box center [456, 280] width 17 height 13
click at [93, 316] on div "0" at bounding box center [83, 309] width 22 height 18
click at [104, 383] on p "S 8px" at bounding box center [111, 382] width 50 height 8
type input "8"
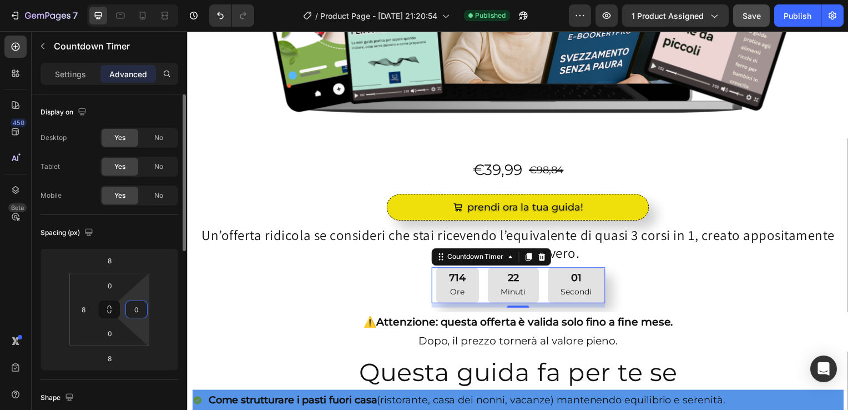
click at [134, 304] on input "0" at bounding box center [136, 309] width 17 height 17
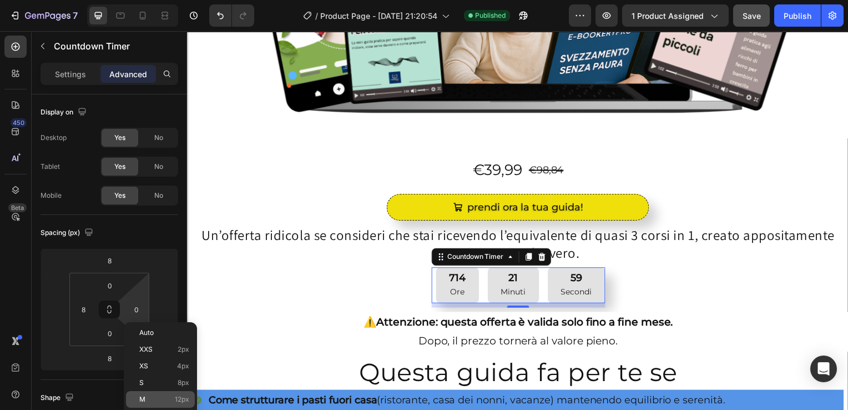
click at [166, 393] on div "M 12px" at bounding box center [160, 399] width 69 height 17
type input "12"
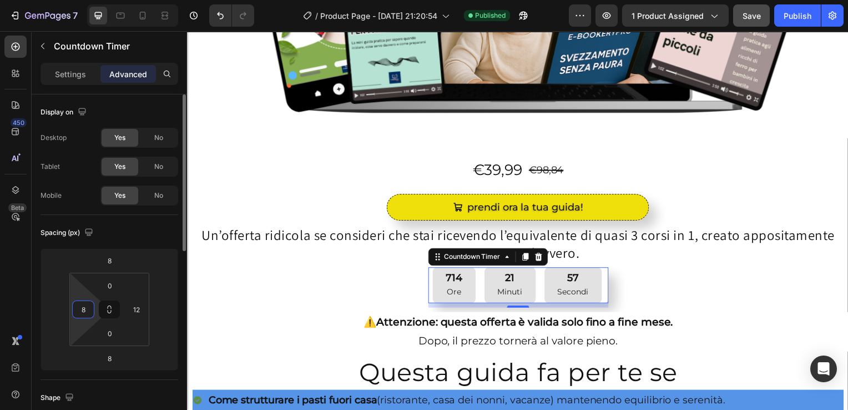
click at [82, 314] on input "8" at bounding box center [83, 309] width 17 height 17
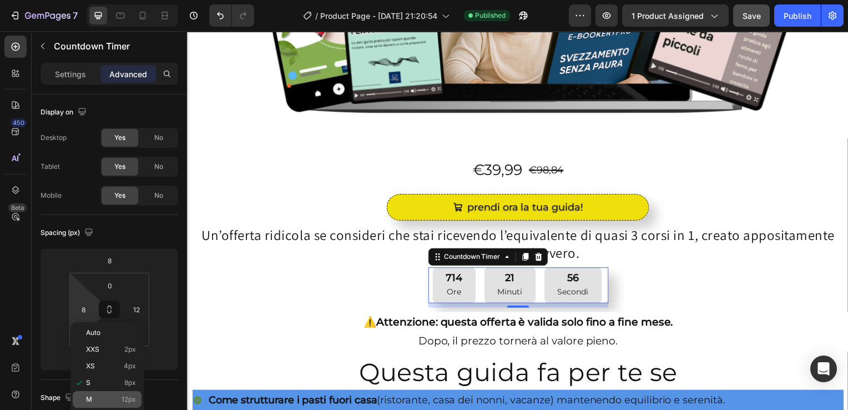
click at [97, 398] on p "M 12px" at bounding box center [111, 399] width 50 height 8
type input "12"
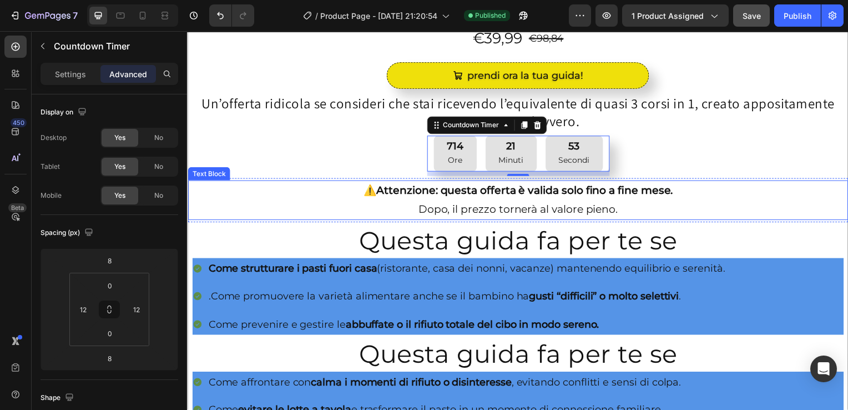
scroll to position [508, 0]
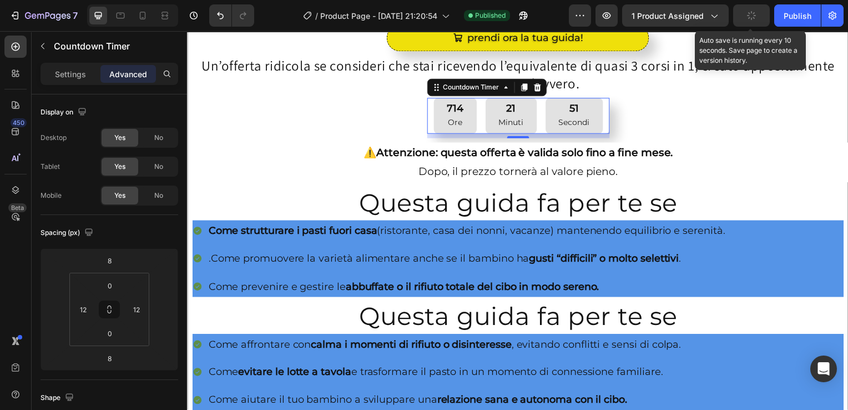
click at [750, 18] on icon "button" at bounding box center [751, 16] width 11 height 11
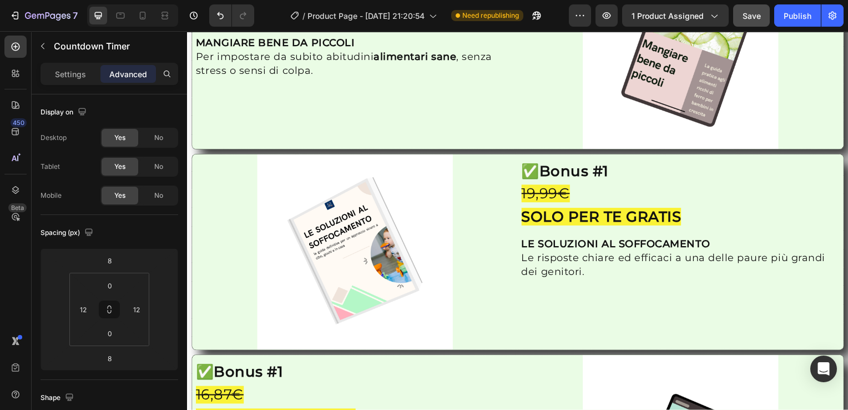
scroll to position [1597, 0]
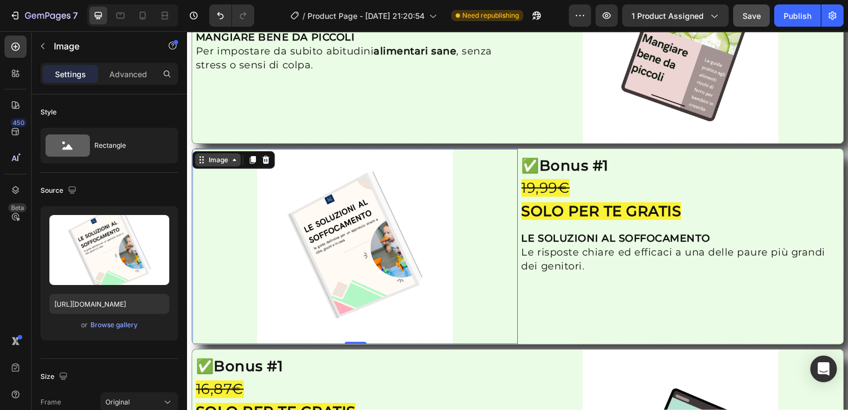
click at [230, 156] on icon at bounding box center [234, 160] width 9 height 9
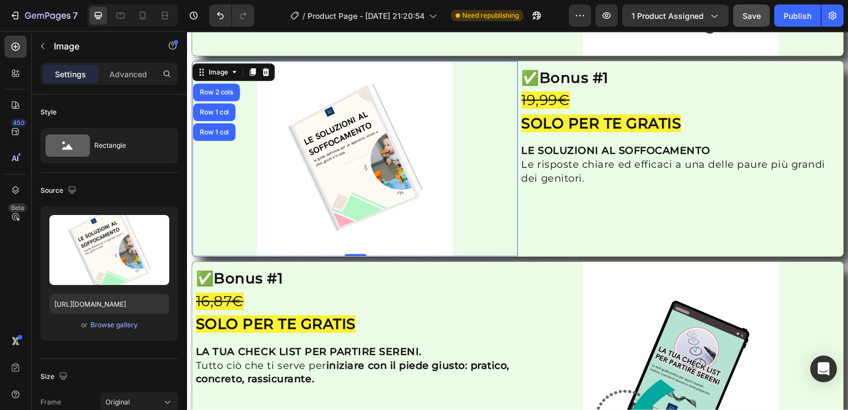
scroll to position [1604, 0]
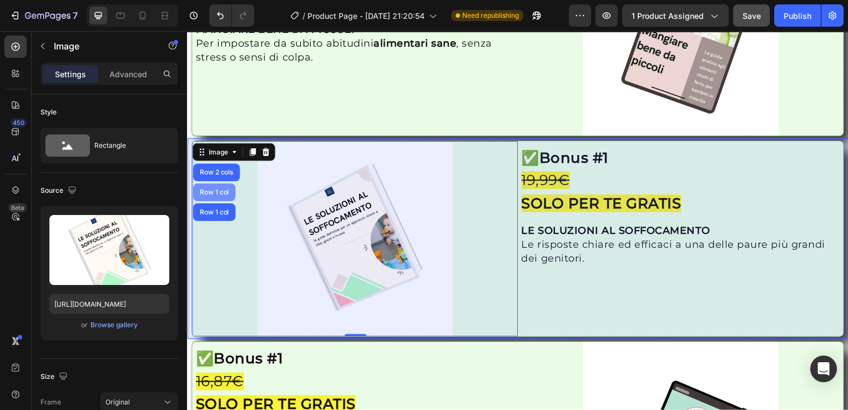
click at [216, 190] on div "Row 1 col" at bounding box center [214, 193] width 34 height 7
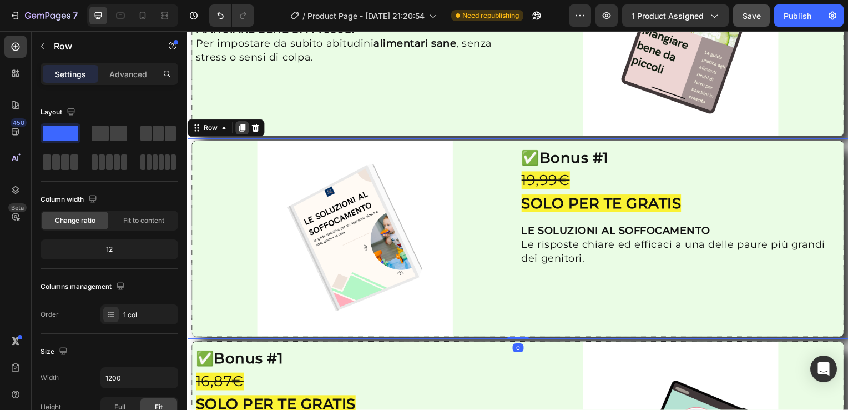
click at [243, 125] on icon at bounding box center [242, 129] width 6 height 8
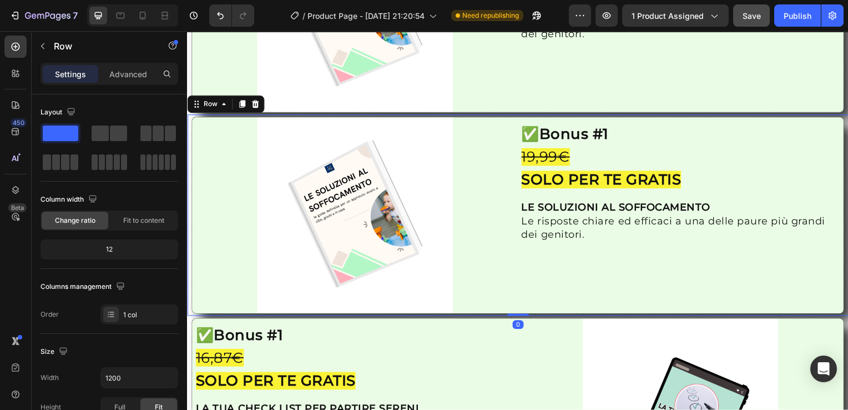
scroll to position [1867, 0]
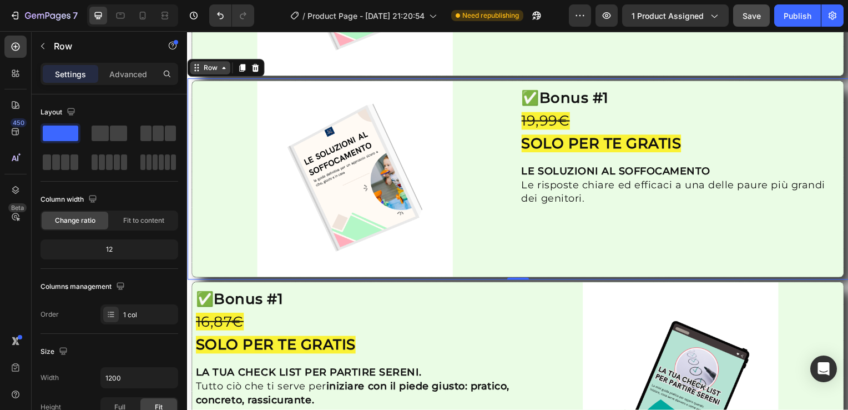
click at [225, 64] on icon at bounding box center [223, 68] width 9 height 9
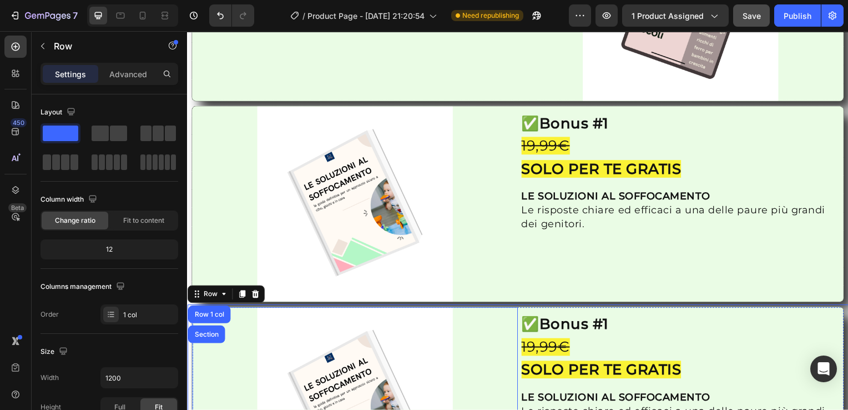
scroll to position [1633, 0]
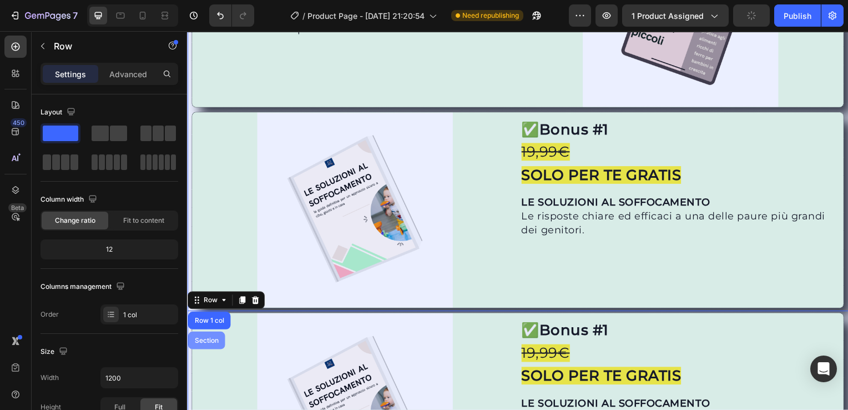
click at [199, 339] on div "Section" at bounding box center [206, 342] width 28 height 7
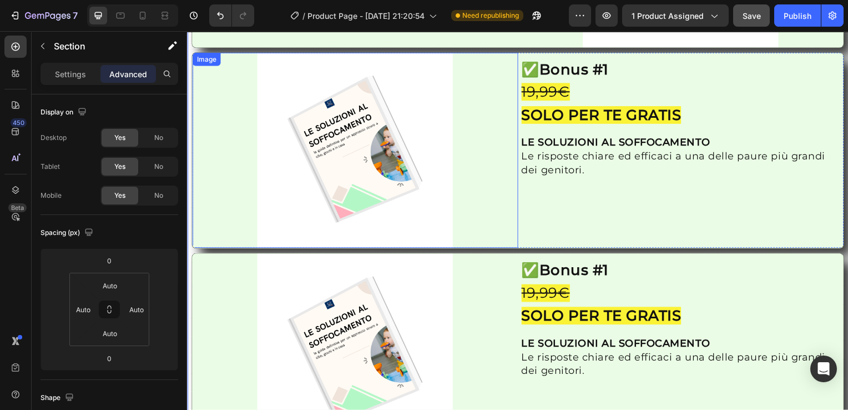
scroll to position [1722, 0]
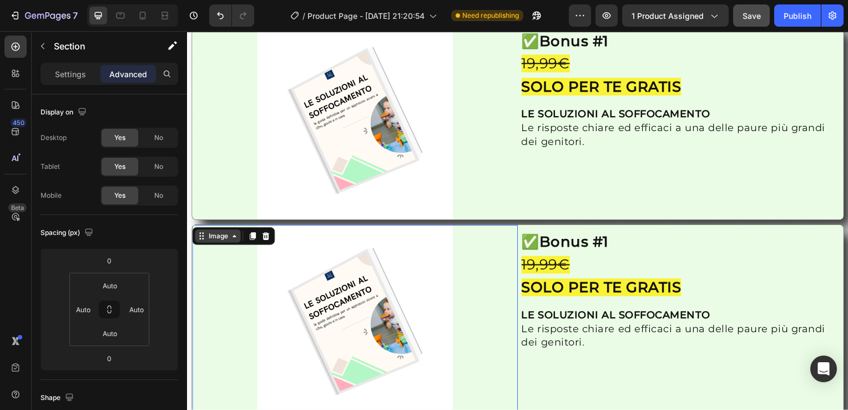
click at [198, 231] on div "Image" at bounding box center [218, 237] width 46 height 13
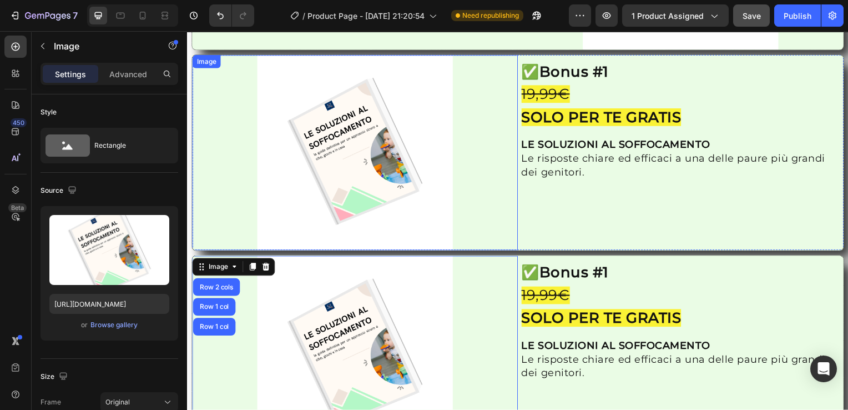
scroll to position [1623, 0]
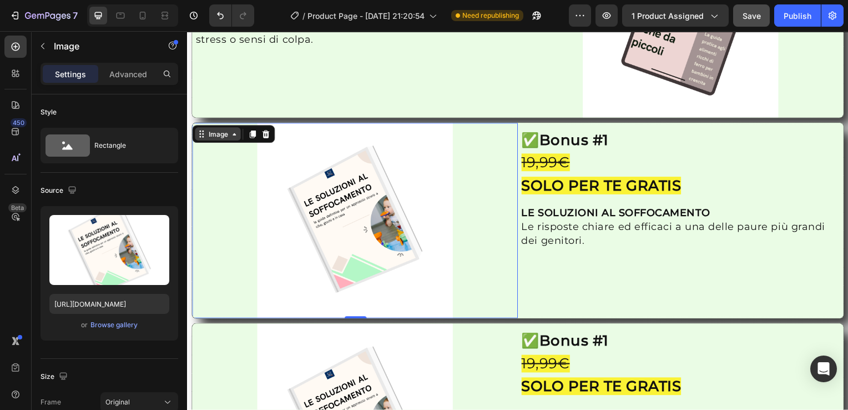
click at [231, 130] on icon at bounding box center [234, 134] width 9 height 9
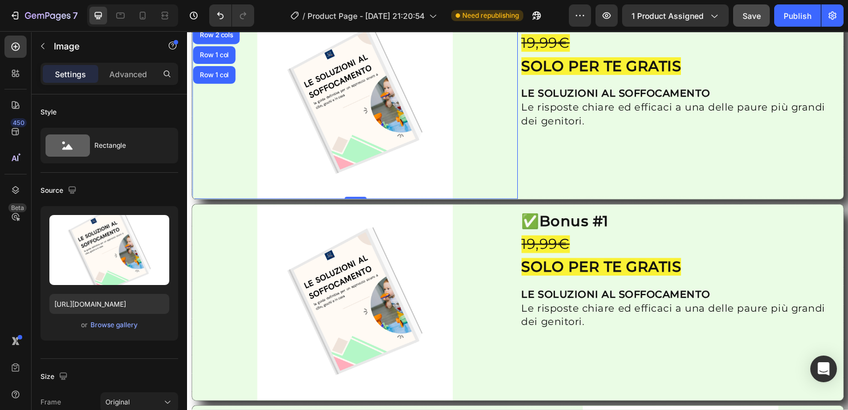
scroll to position [1755, 0]
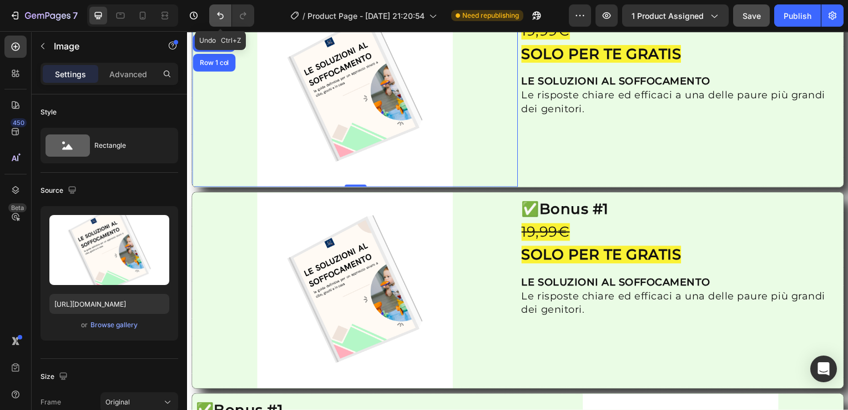
click at [215, 11] on icon "Undo/Redo" at bounding box center [220, 15] width 11 height 11
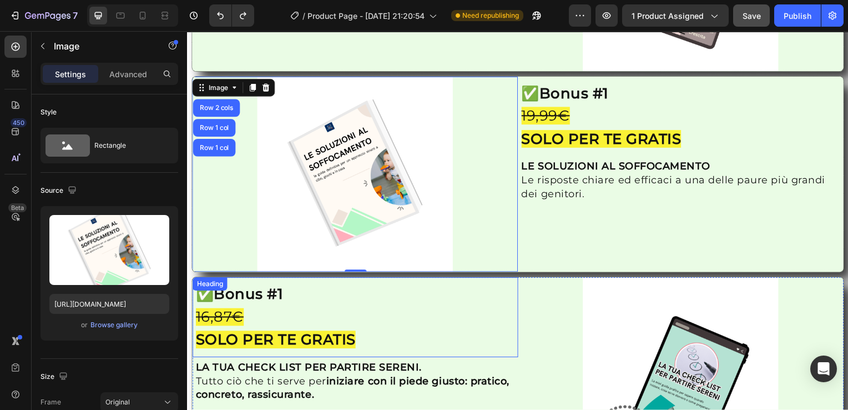
scroll to position [1669, 0]
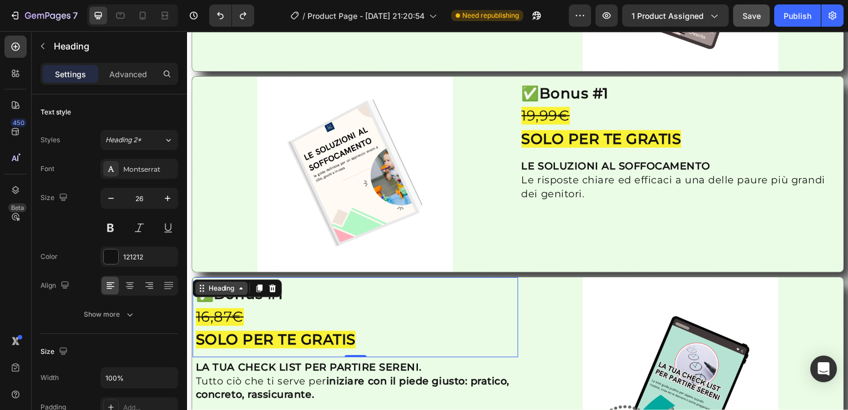
click at [228, 285] on div "Heading" at bounding box center [221, 290] width 31 height 10
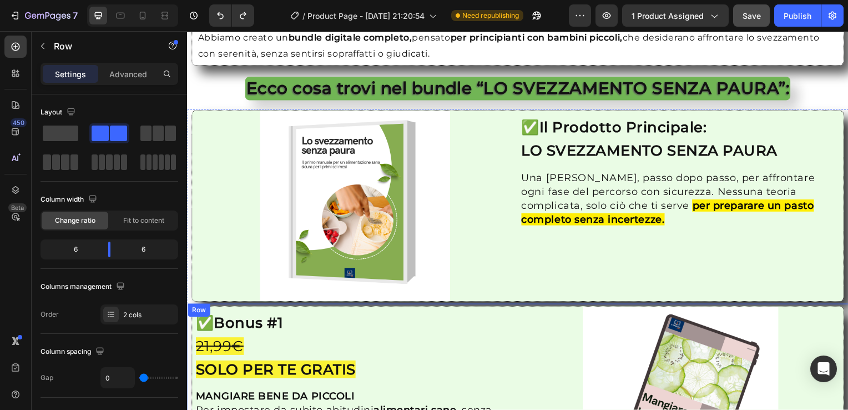
scroll to position [1228, 0]
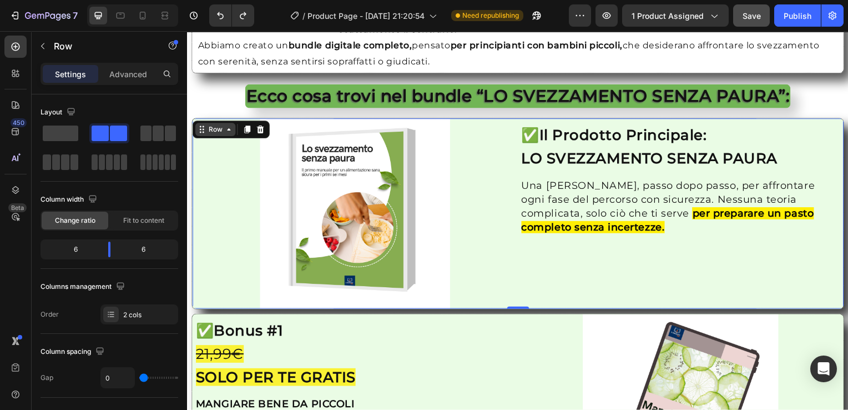
click at [224, 133] on icon at bounding box center [228, 130] width 9 height 9
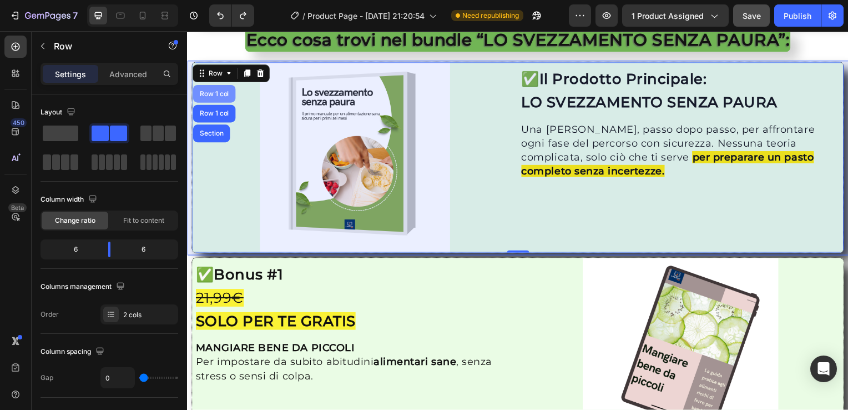
scroll to position [1285, 0]
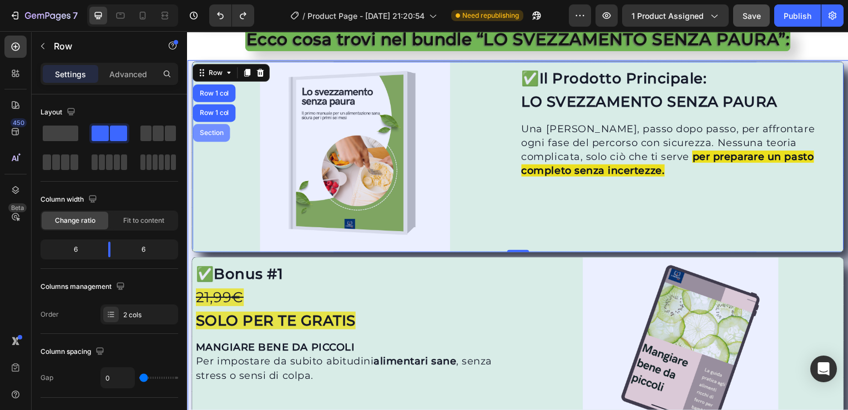
click at [218, 133] on div "Section" at bounding box center [211, 133] width 28 height 7
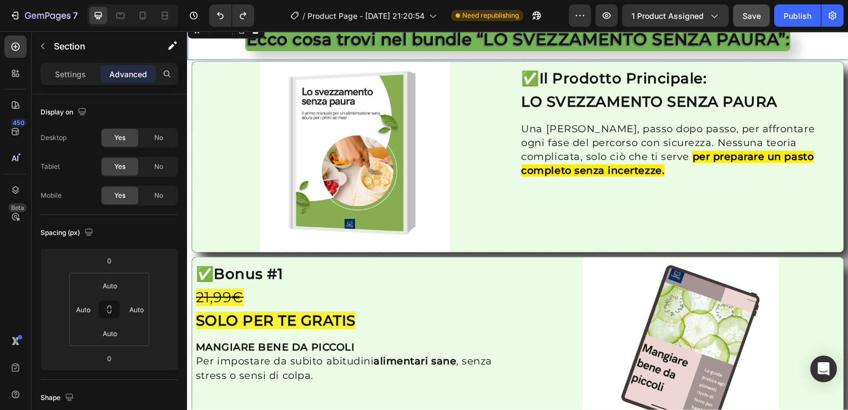
click at [219, 43] on div "Ecco cosa trovi nel bundle “LO SVEZZAMENTO SENZA PAURA”: Heading" at bounding box center [519, 39] width 657 height 37
